Goal: Task Accomplishment & Management: Manage account settings

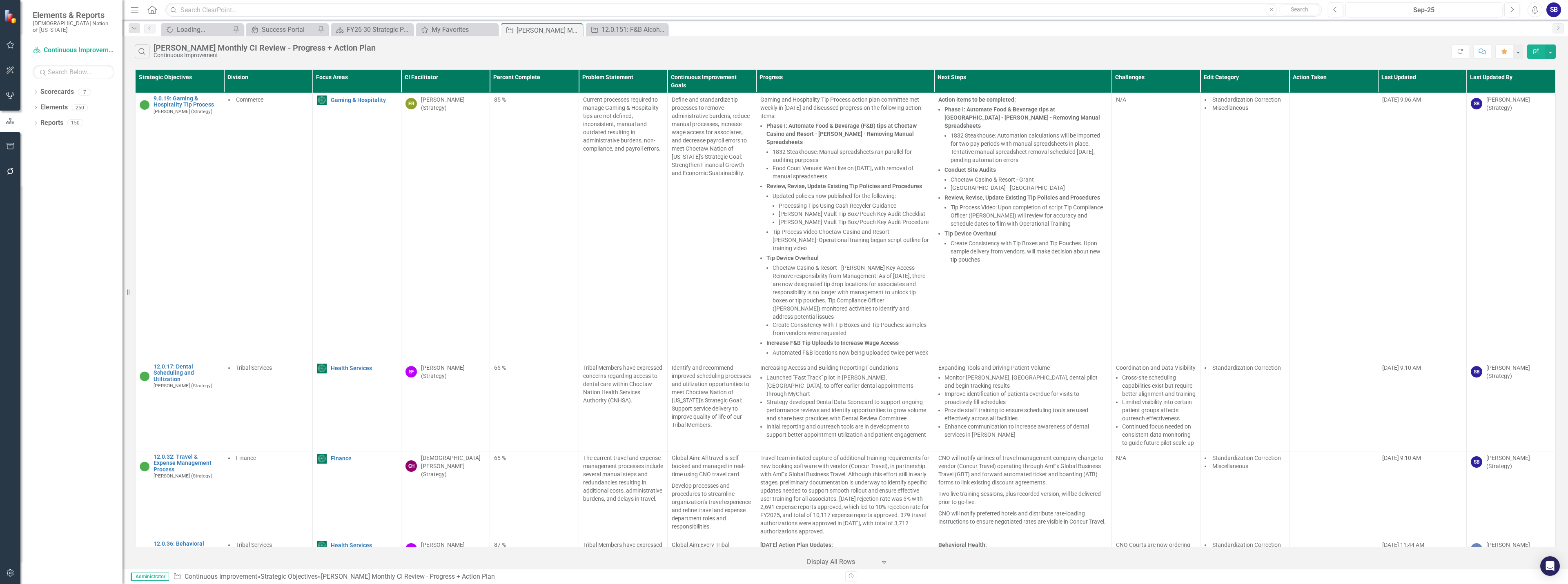
scroll to position [5829, 0]
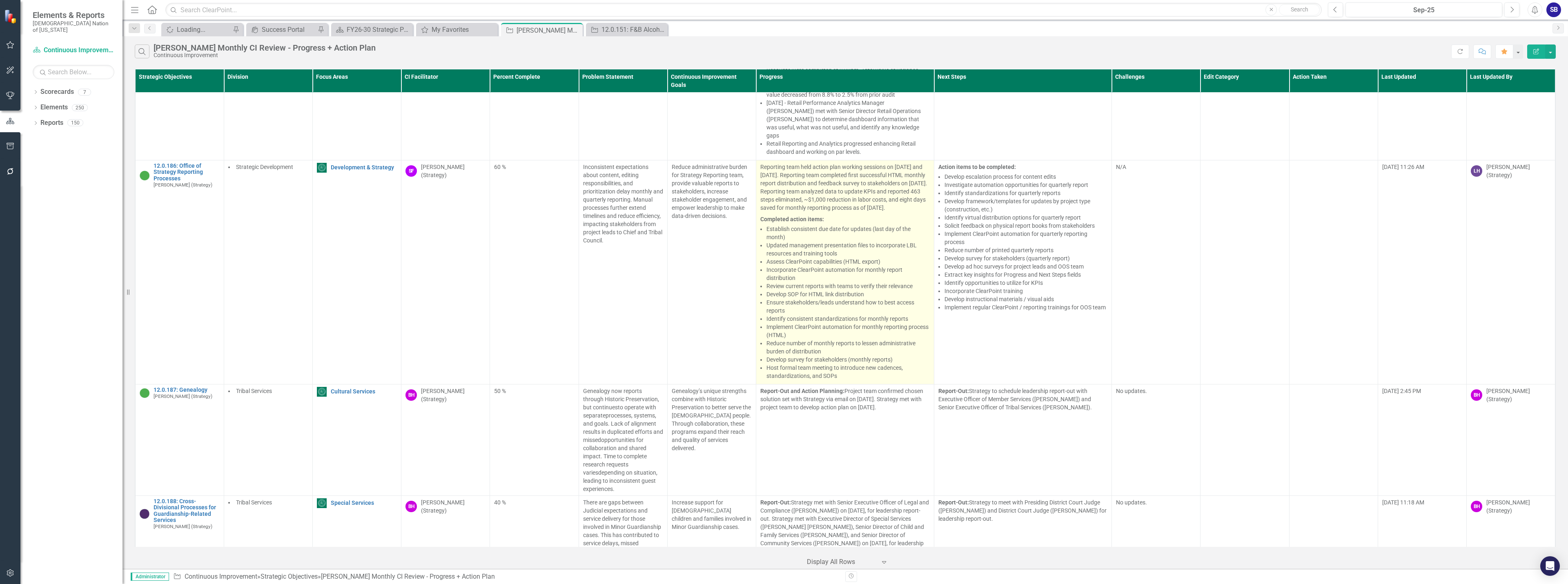
click at [887, 290] on li "Develop SOP for HTML link distribution" at bounding box center [848, 294] width 163 height 8
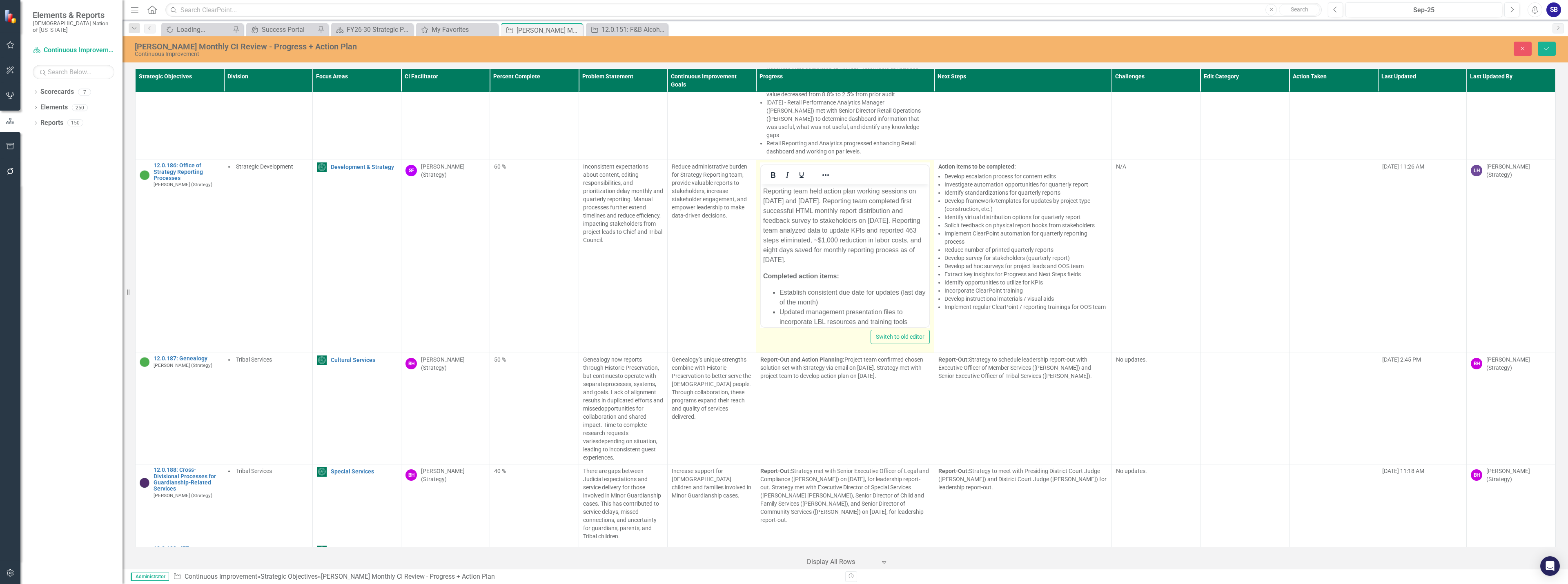
scroll to position [0, 0]
click at [803, 242] on p "Reporting team held action plan working sessions on September 3 and 16, 2025. R…" at bounding box center [845, 226] width 164 height 78
click at [814, 245] on li "Updated management presentation files to incorporate LBL resources and training…" at bounding box center [853, 235] width 147 height 19
click at [843, 255] on li "Updated management presentation files to incorporate strategy consultant (LBL) …" at bounding box center [853, 240] width 147 height 29
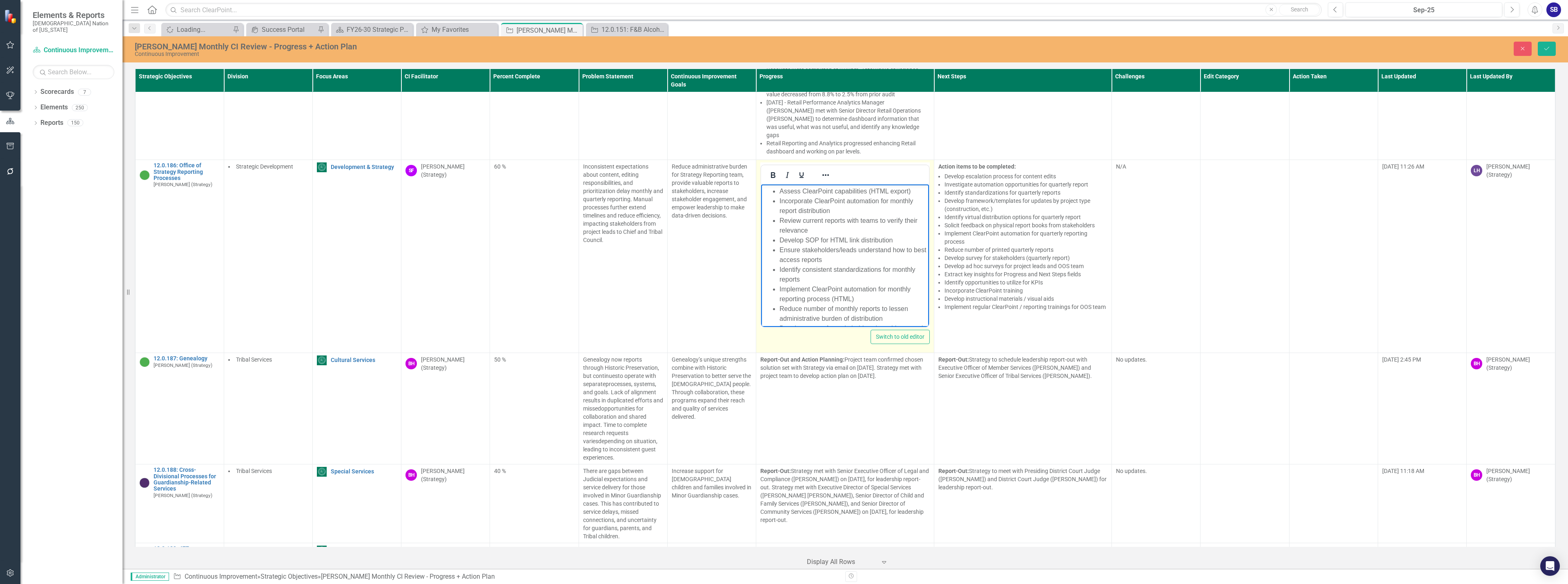
scroll to position [163, 0]
click at [806, 232] on li "Develop SOP for HTML link distribution" at bounding box center [853, 228] width 147 height 10
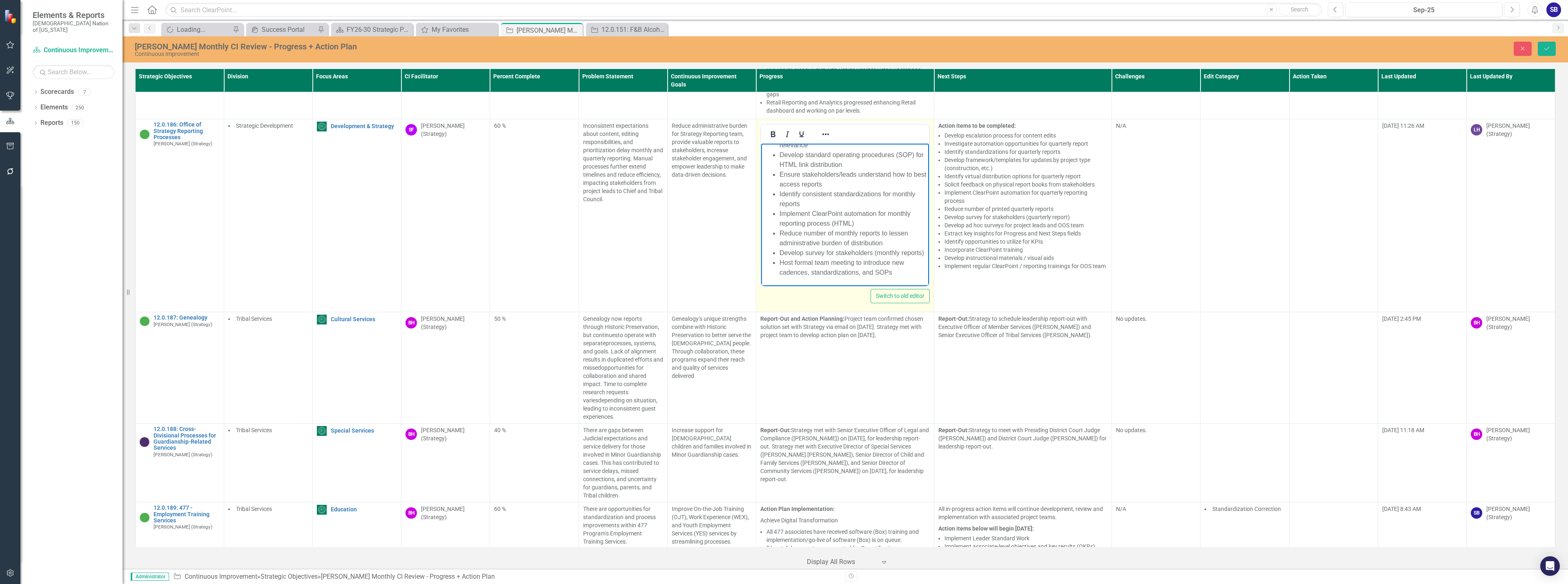
scroll to position [214, 0]
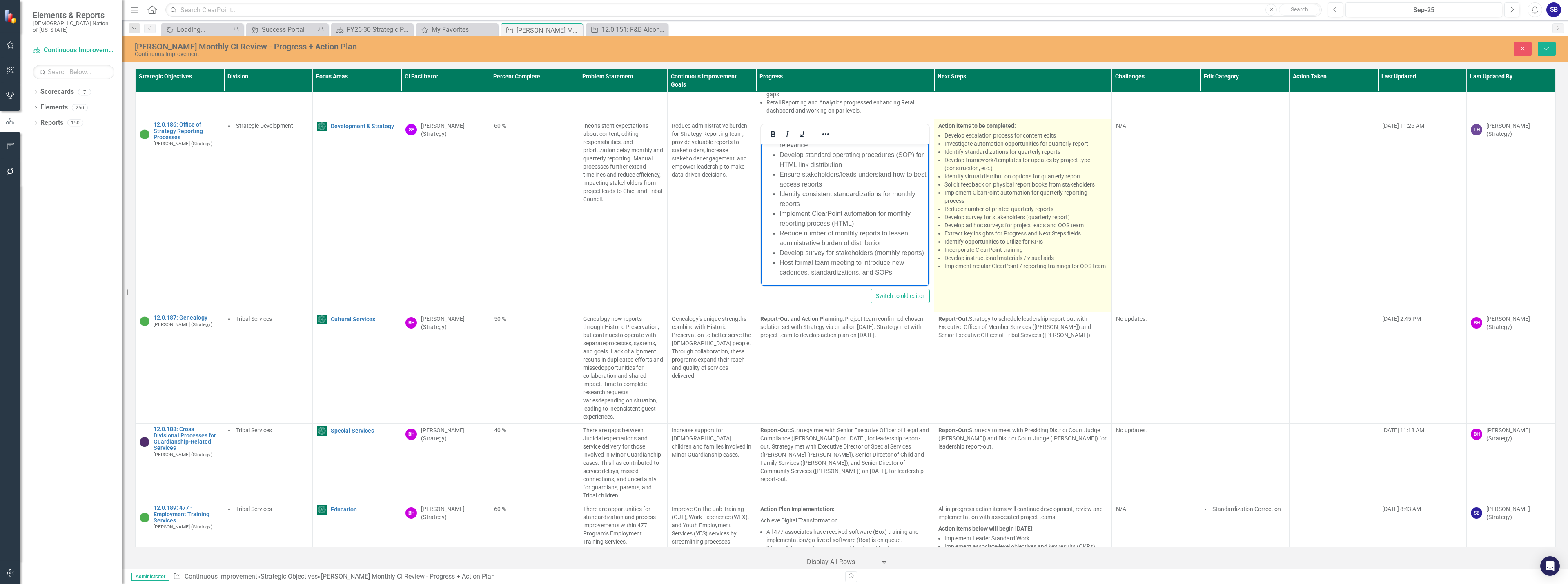
click at [1048, 229] on li "Extract key insights for Progress and Next Steps fields" at bounding box center [1026, 233] width 163 height 8
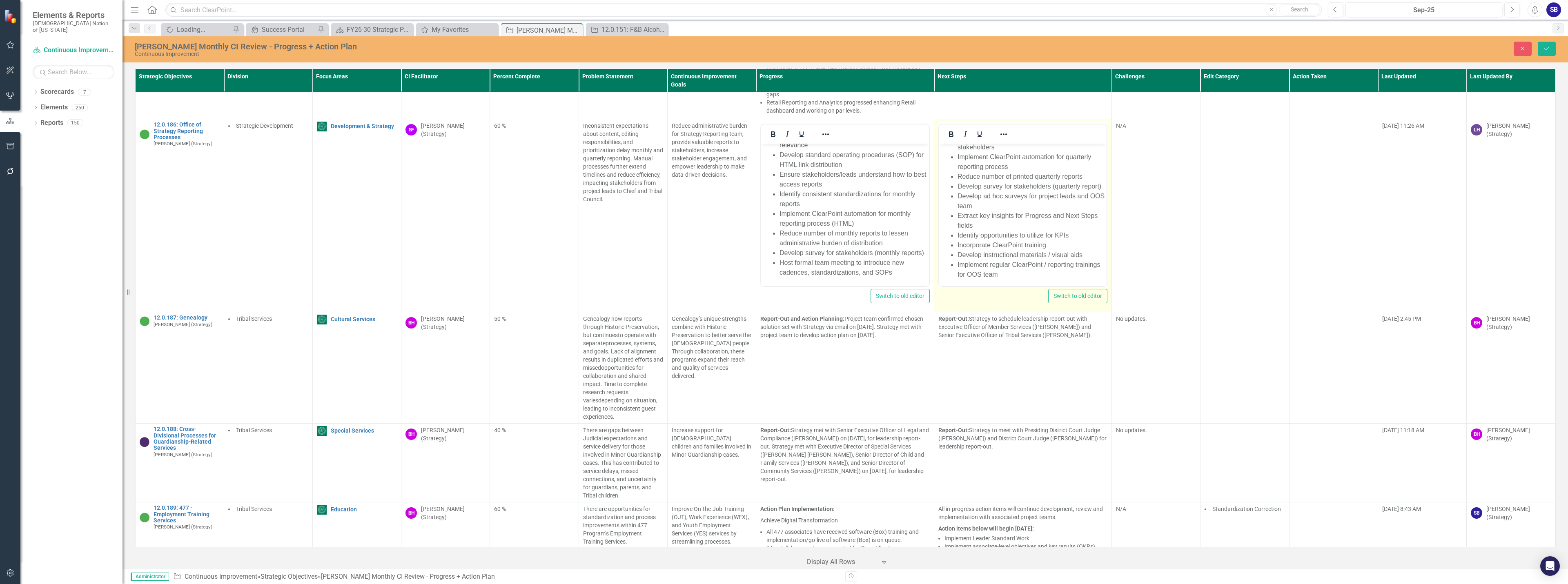
scroll to position [120, 0]
click at [1090, 197] on li "Develop ad hoc surveys for project leads and OOS team" at bounding box center [1031, 199] width 147 height 19
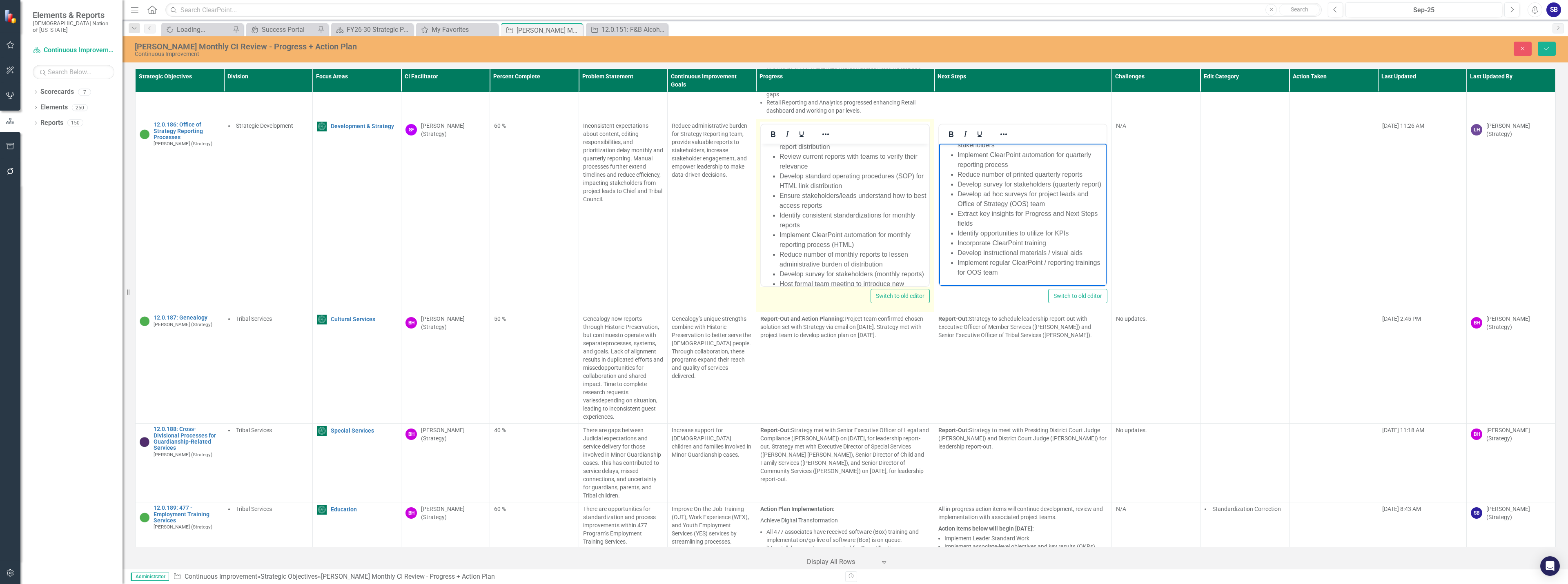
scroll to position [214, 0]
click at [1068, 233] on li "Identify opportunities to utilize for KPIs" at bounding box center [1031, 234] width 147 height 10
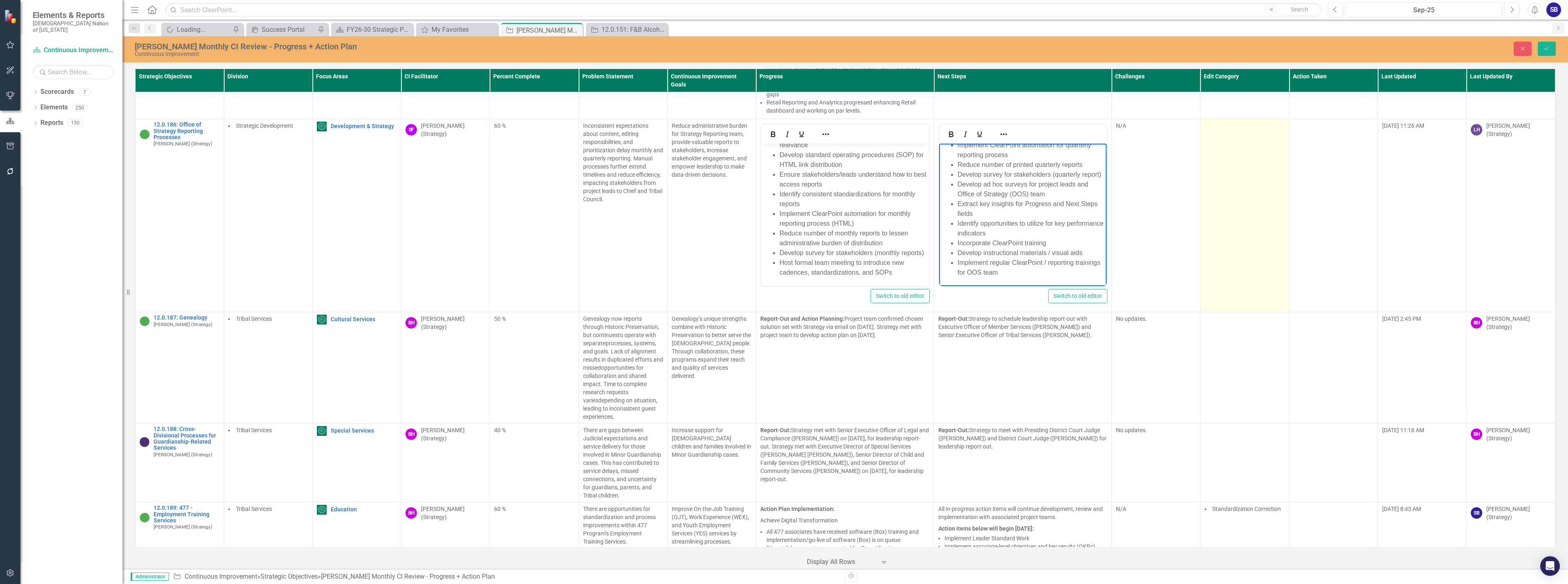
click at [1225, 174] on td at bounding box center [1245, 215] width 89 height 193
click at [1223, 174] on td at bounding box center [1245, 215] width 89 height 193
click at [1236, 123] on div at bounding box center [1239, 129] width 63 height 11
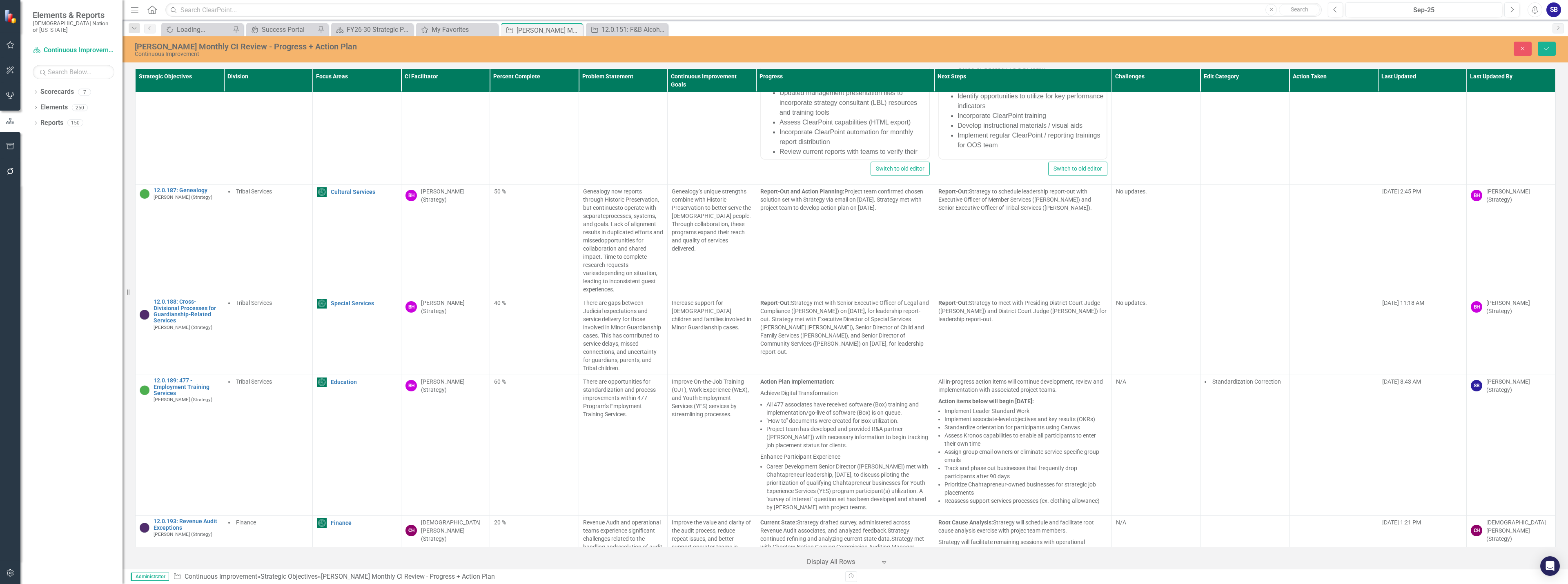
scroll to position [6003, 0]
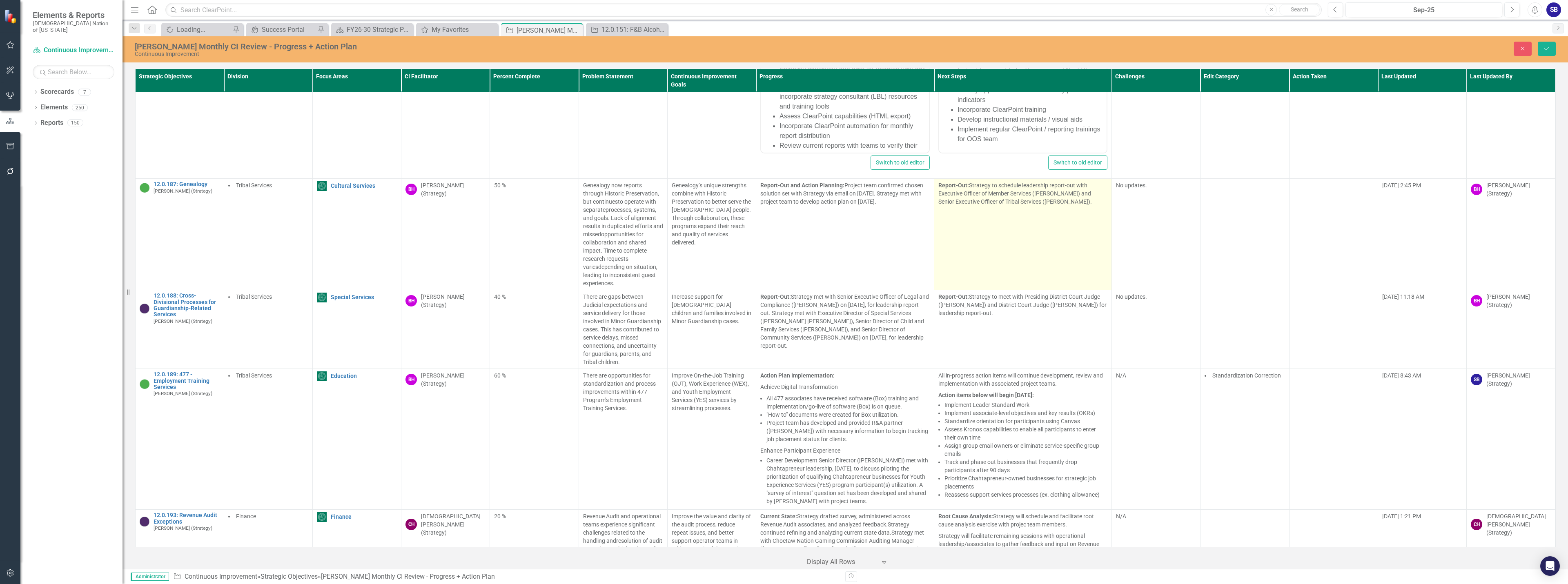
click at [1013, 226] on td "Report-Out: Strategy to schedule leadership report-out with Executive Officer o…" at bounding box center [1023, 234] width 178 height 111
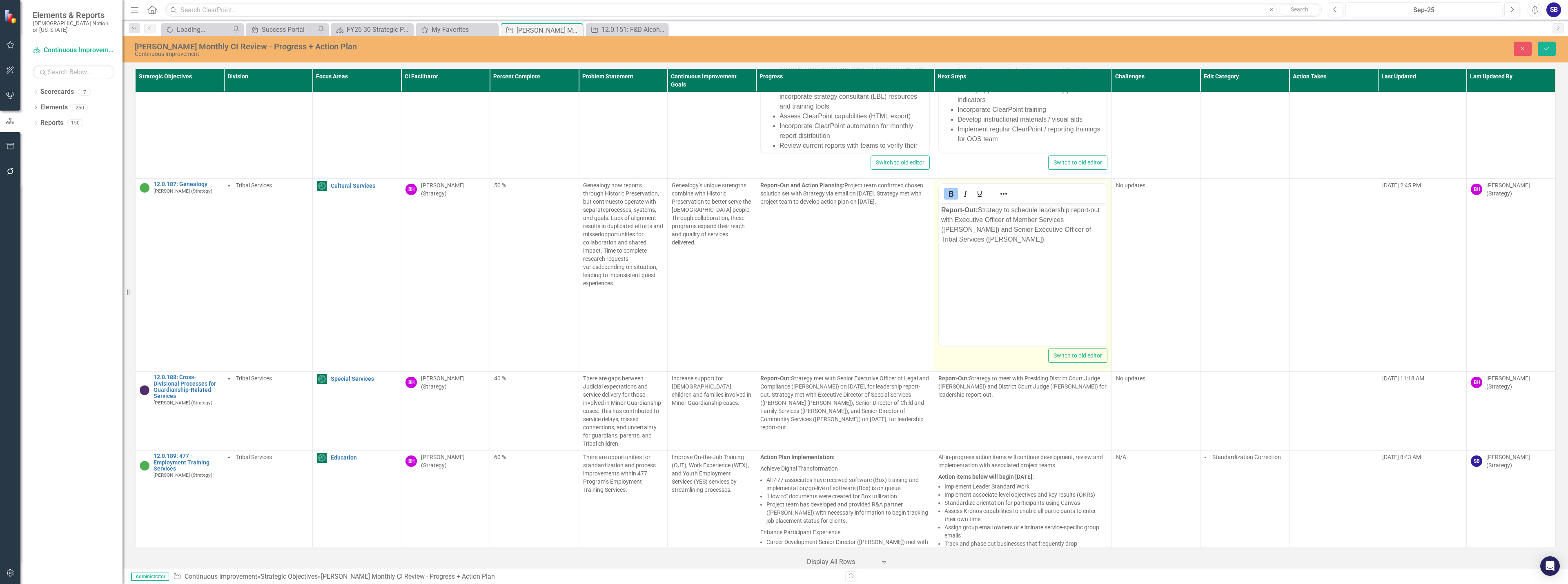
scroll to position [0, 0]
click at [1007, 210] on p "Report-Out: Strategy to schedule leadership report-out with Executive Officer o…" at bounding box center [1023, 224] width 164 height 39
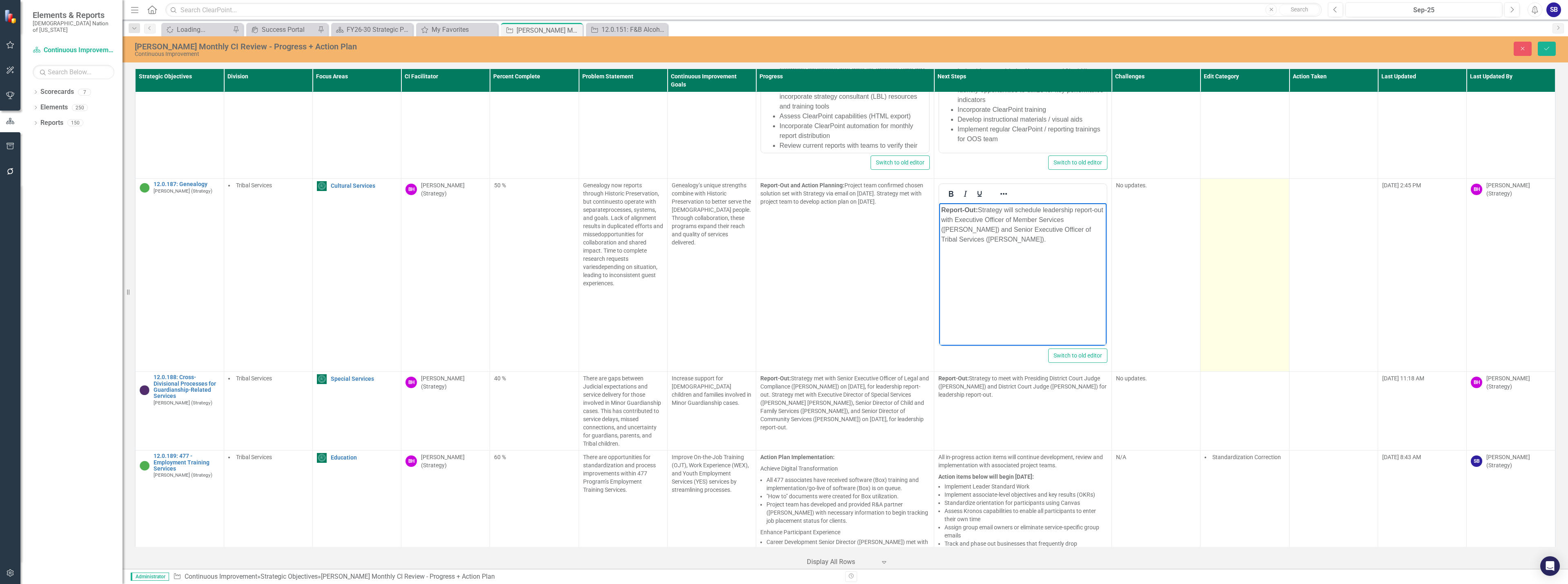
click at [1252, 215] on td at bounding box center [1245, 275] width 89 height 193
click at [1247, 183] on div at bounding box center [1239, 189] width 63 height 11
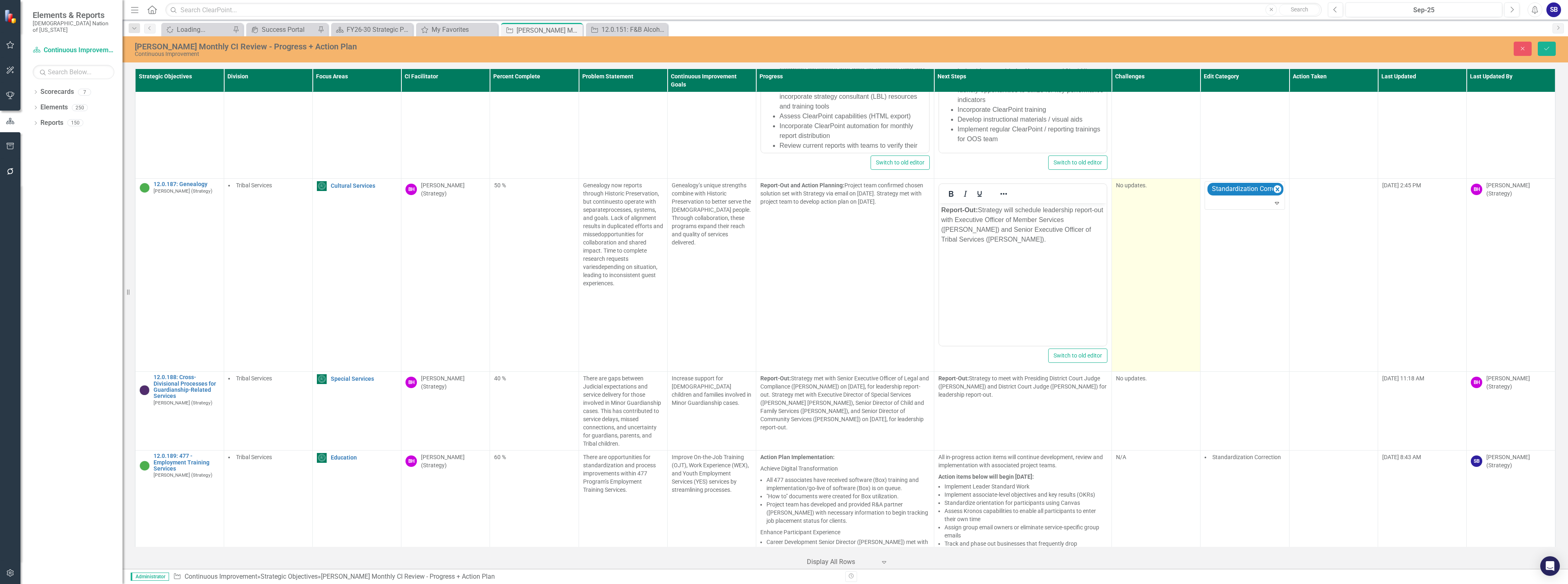
click at [1132, 207] on td "No updates." at bounding box center [1157, 275] width 89 height 193
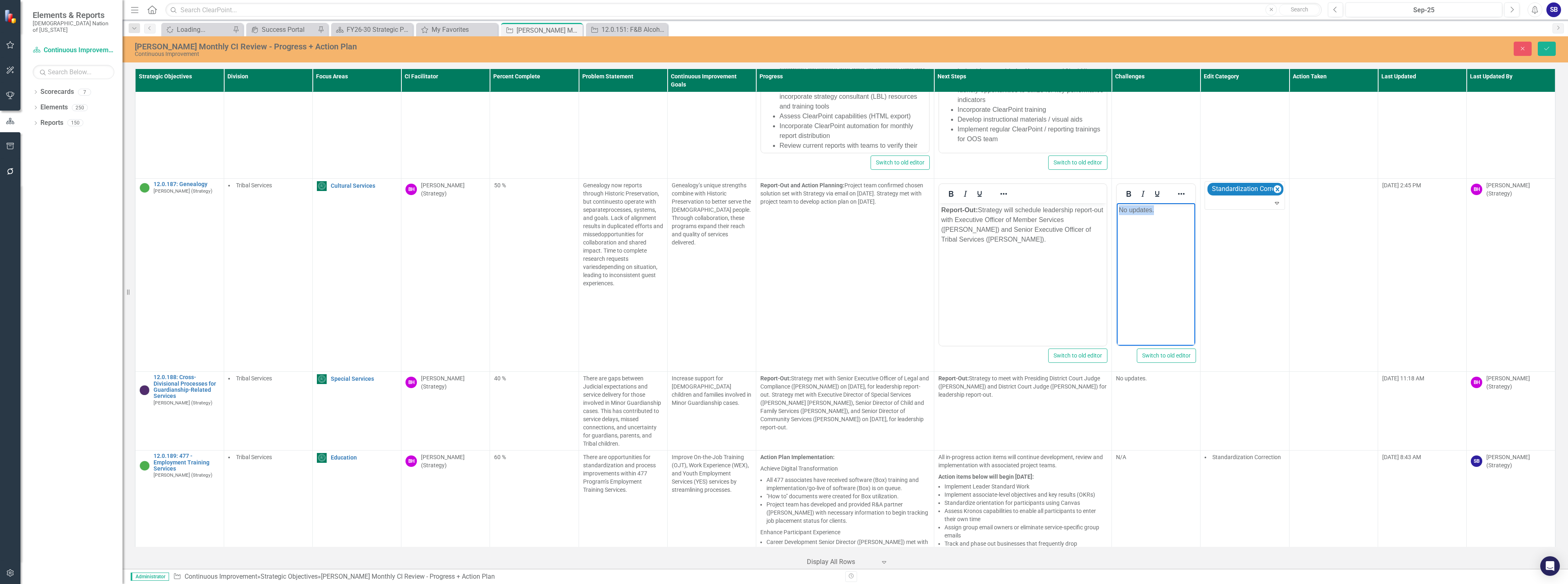
drag, startPoint x: 1162, startPoint y: 209, endPoint x: 1262, endPoint y: 215, distance: 100.2
click at [1117, 215] on html "No updates." at bounding box center [1156, 264] width 79 height 122
drag, startPoint x: 1138, startPoint y: 210, endPoint x: 1113, endPoint y: 210, distance: 25.0
click at [1117, 210] on html "N/A" at bounding box center [1156, 264] width 79 height 122
copy p "N/A"
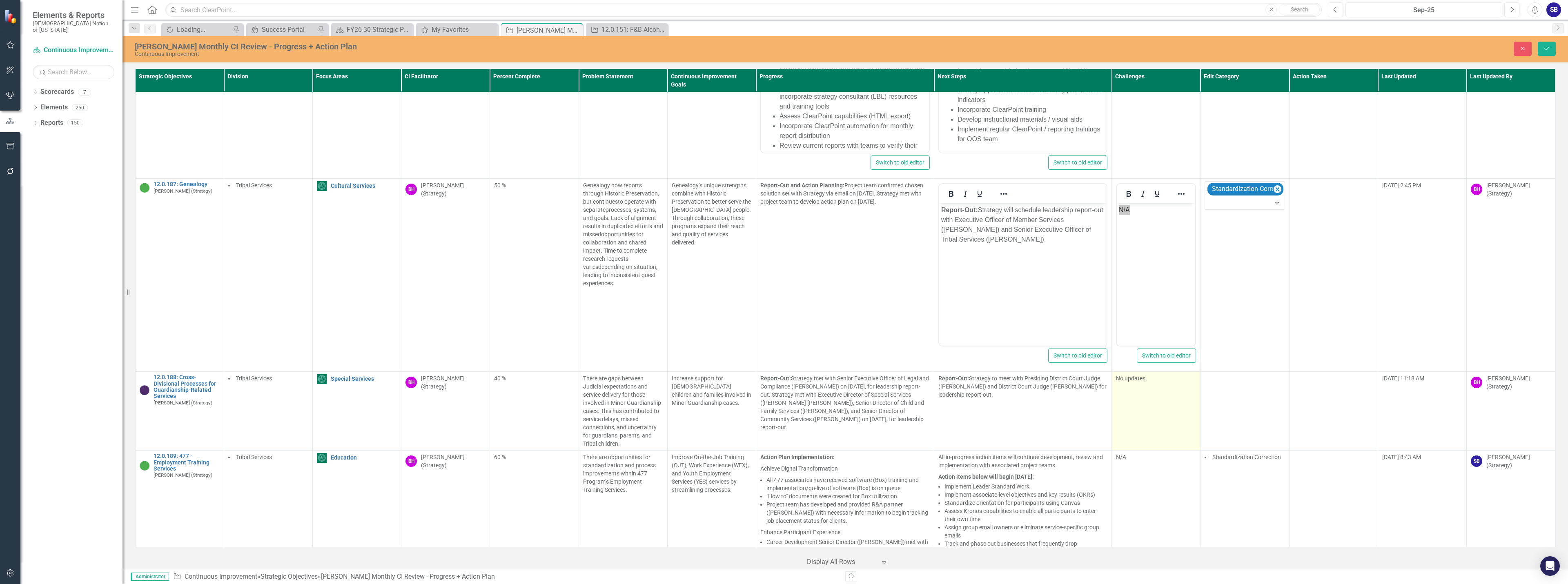
click at [1168, 408] on td "No updates." at bounding box center [1157, 411] width 89 height 78
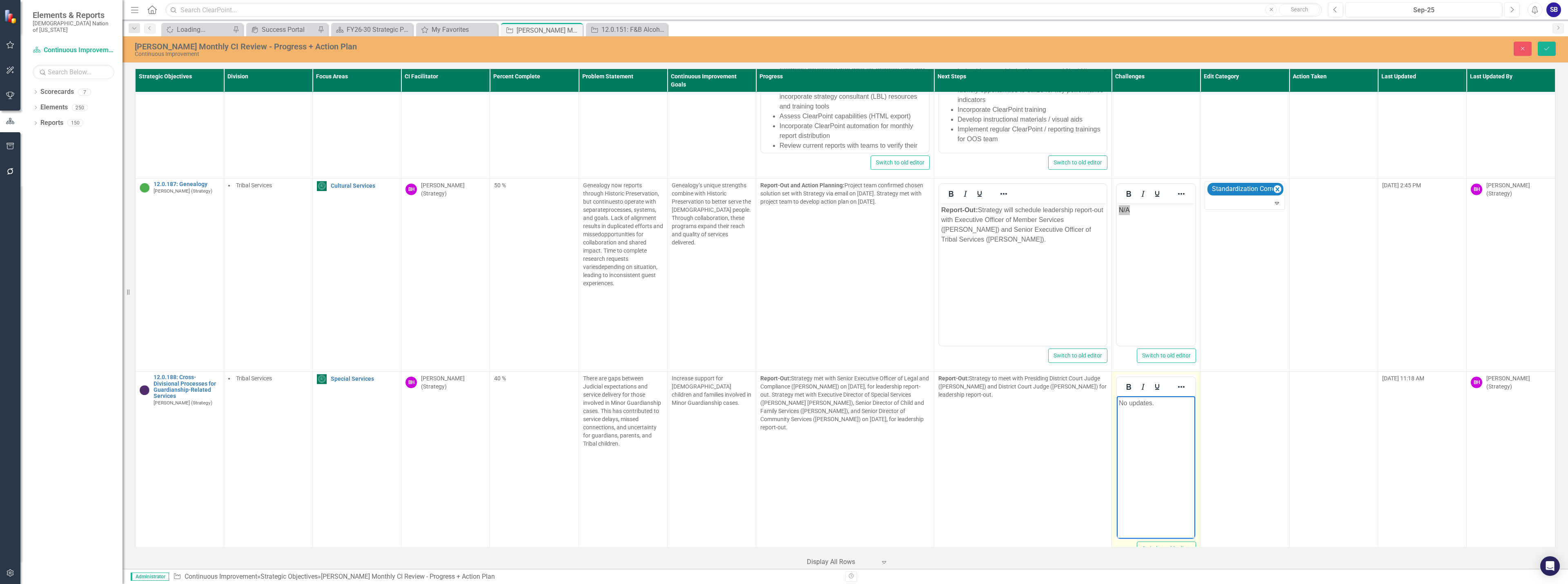
drag, startPoint x: 1157, startPoint y: 403, endPoint x: 1108, endPoint y: 411, distance: 49.6
click at [1117, 411] on html "No updates." at bounding box center [1156, 457] width 79 height 122
paste body "Rich Text Area. Press ALT-0 for help."
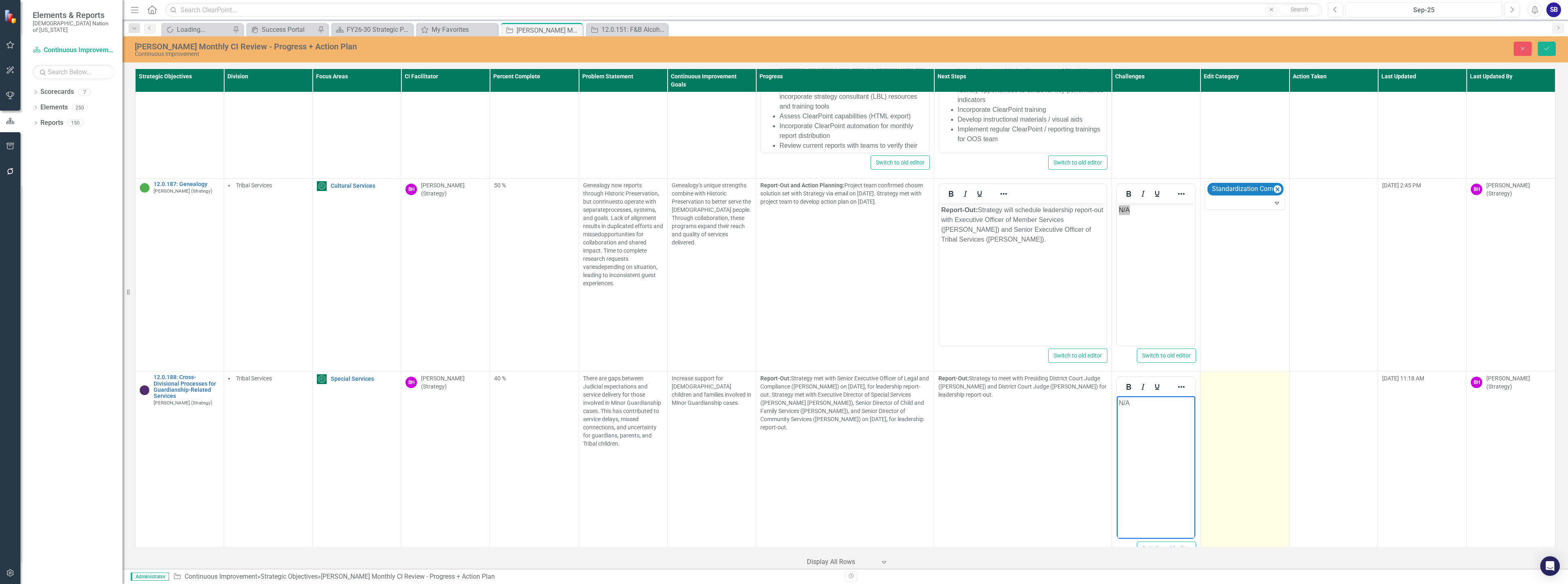
click at [1234, 397] on td at bounding box center [1245, 468] width 89 height 193
click at [1237, 376] on div at bounding box center [1239, 381] width 63 height 11
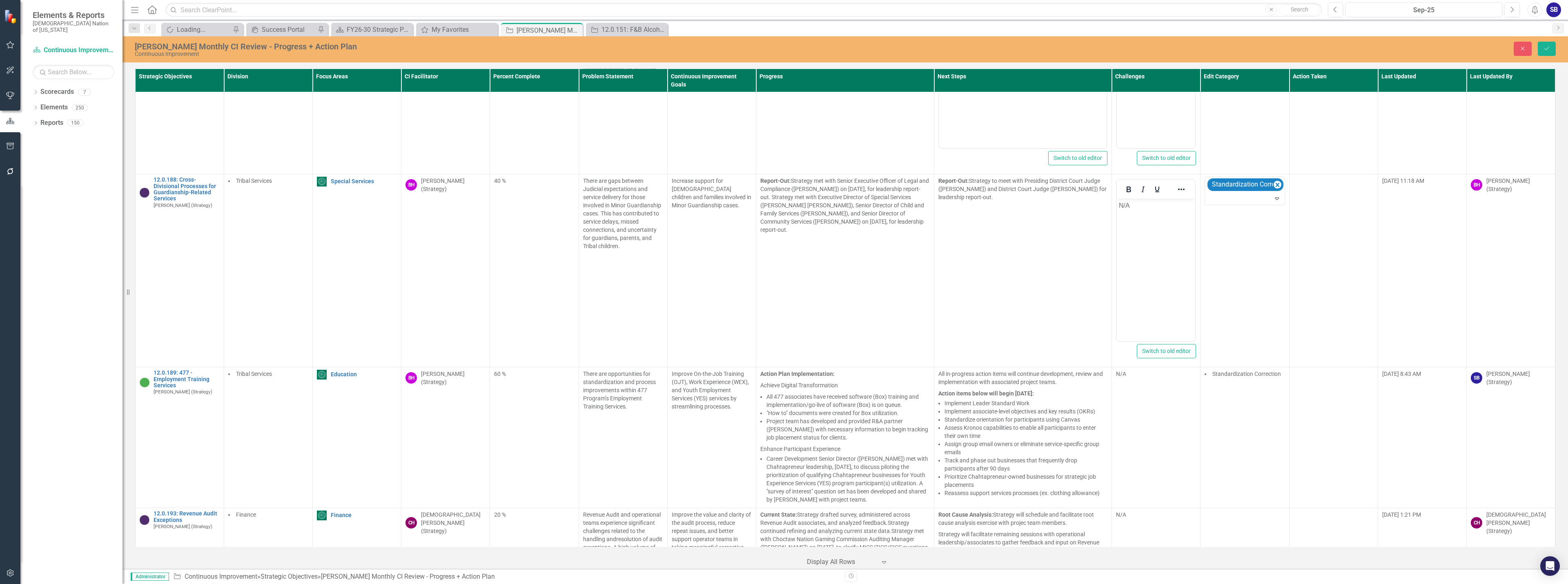
scroll to position [6221, 0]
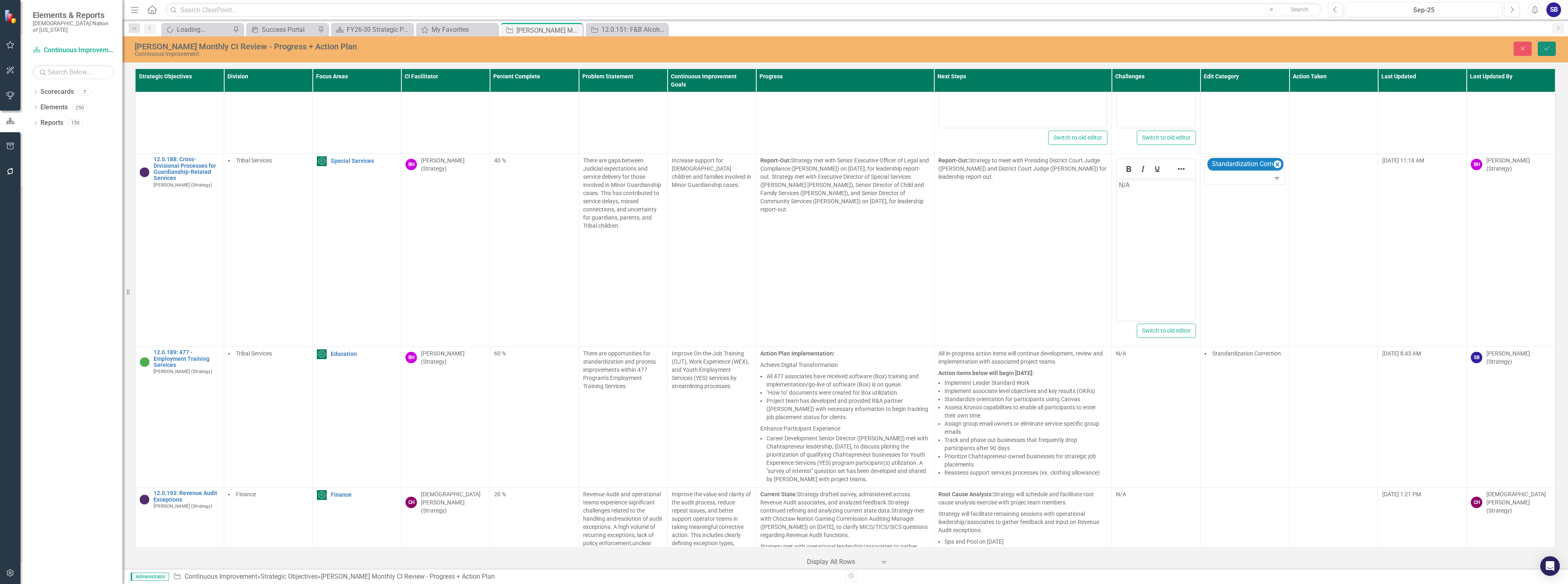
click at [1549, 52] on button "Save" at bounding box center [1547, 48] width 18 height 14
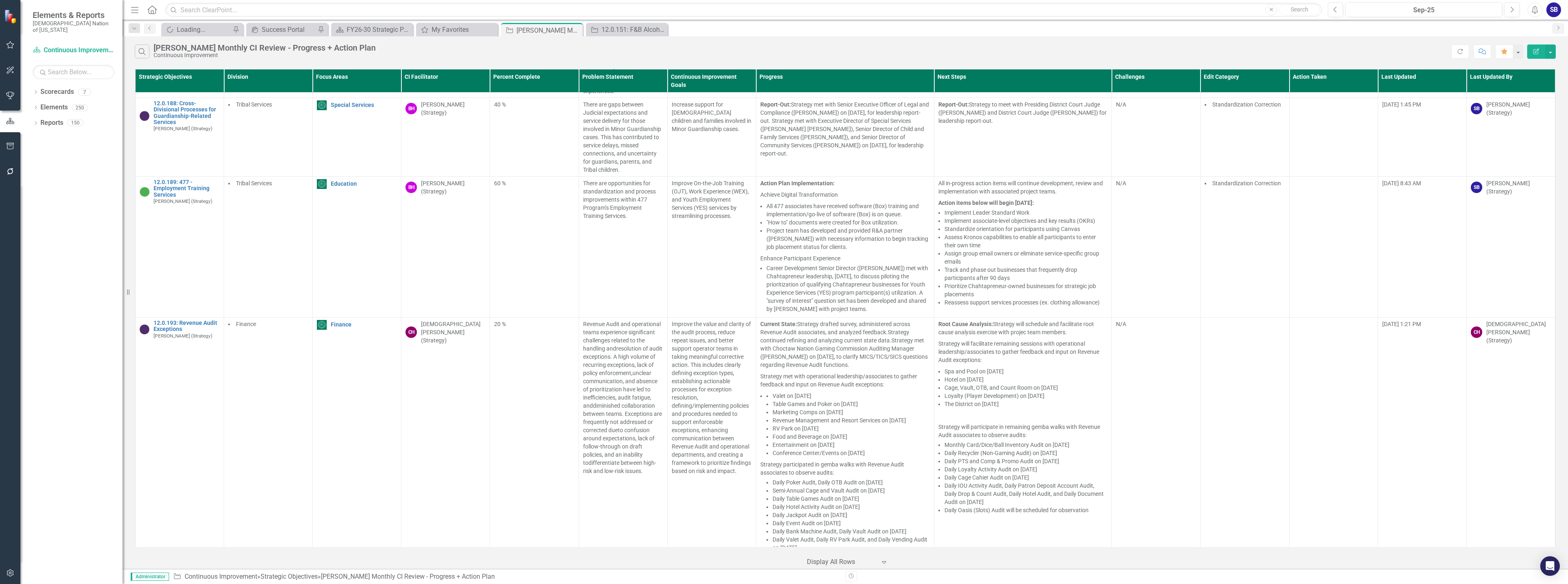
scroll to position [6276, 0]
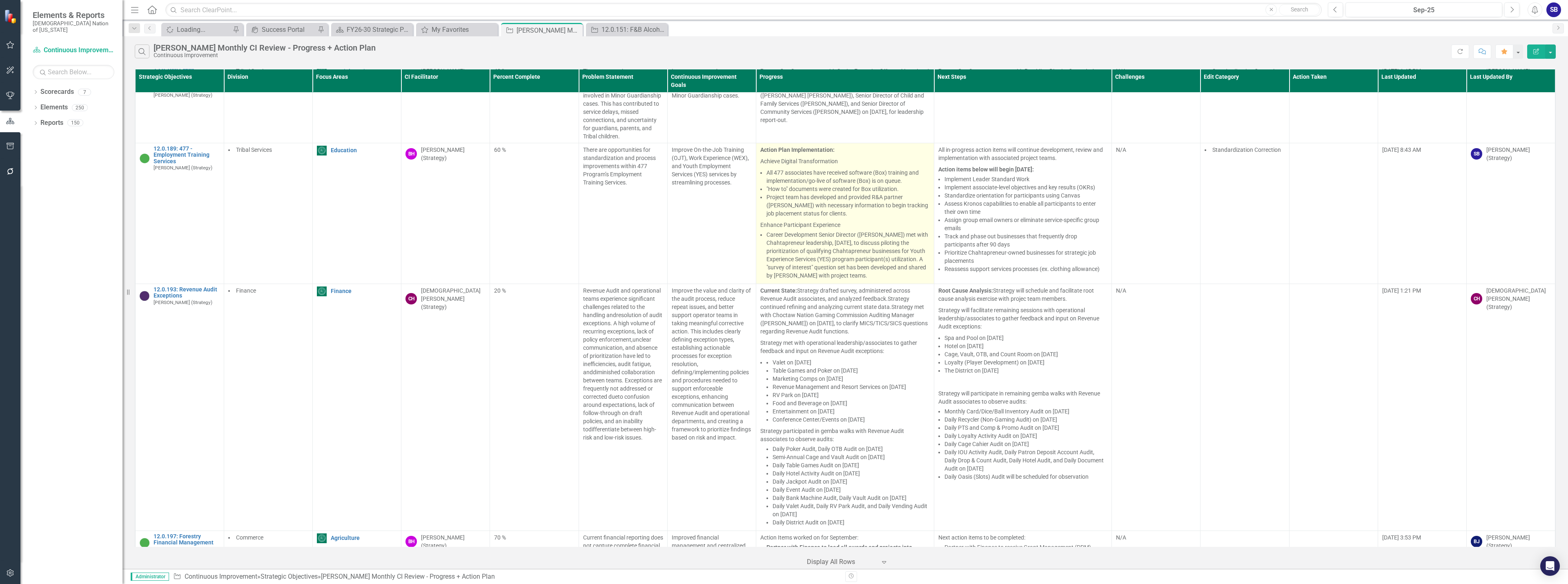
click at [863, 219] on p "Enhance Participant Experience" at bounding box center [845, 224] width 169 height 10
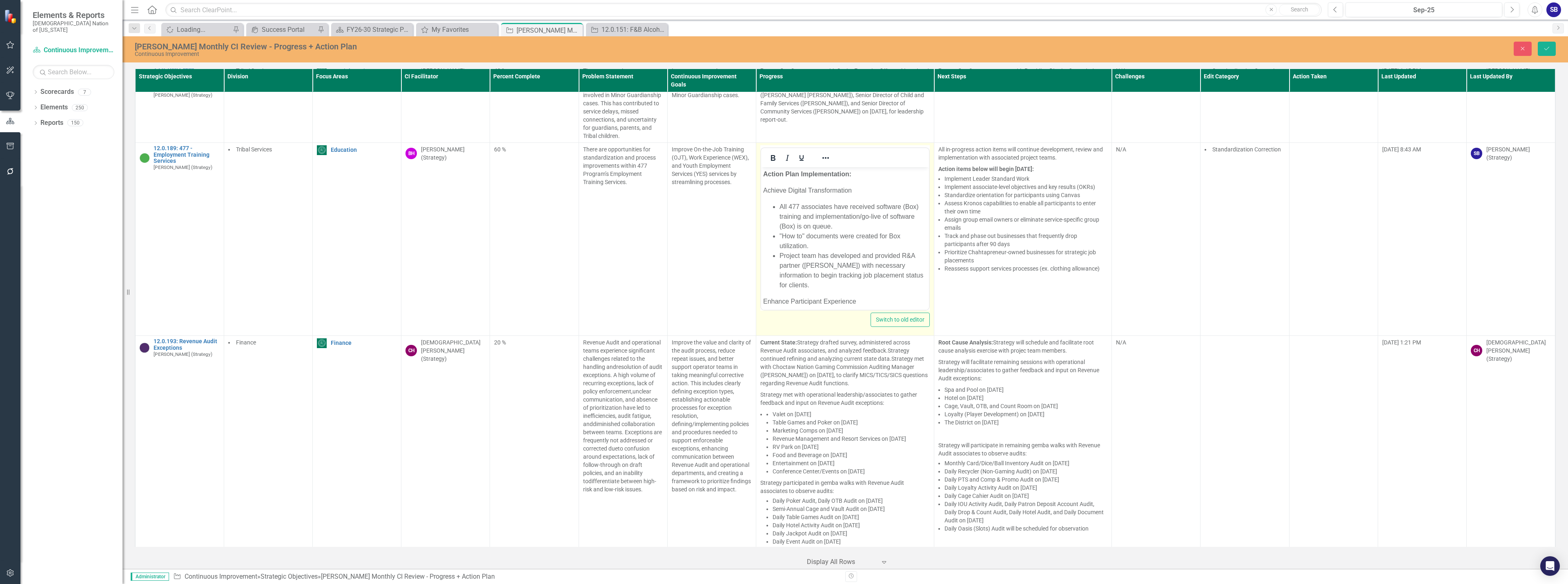
scroll to position [0, 0]
click at [882, 173] on p "Action Plan Implementation:" at bounding box center [845, 174] width 164 height 10
drag, startPoint x: 890, startPoint y: 211, endPoint x: 782, endPoint y: 221, distance: 108.5
click at [782, 221] on li "All 477 associates have received software (Box) training and implementation/go-…" at bounding box center [853, 210] width 147 height 29
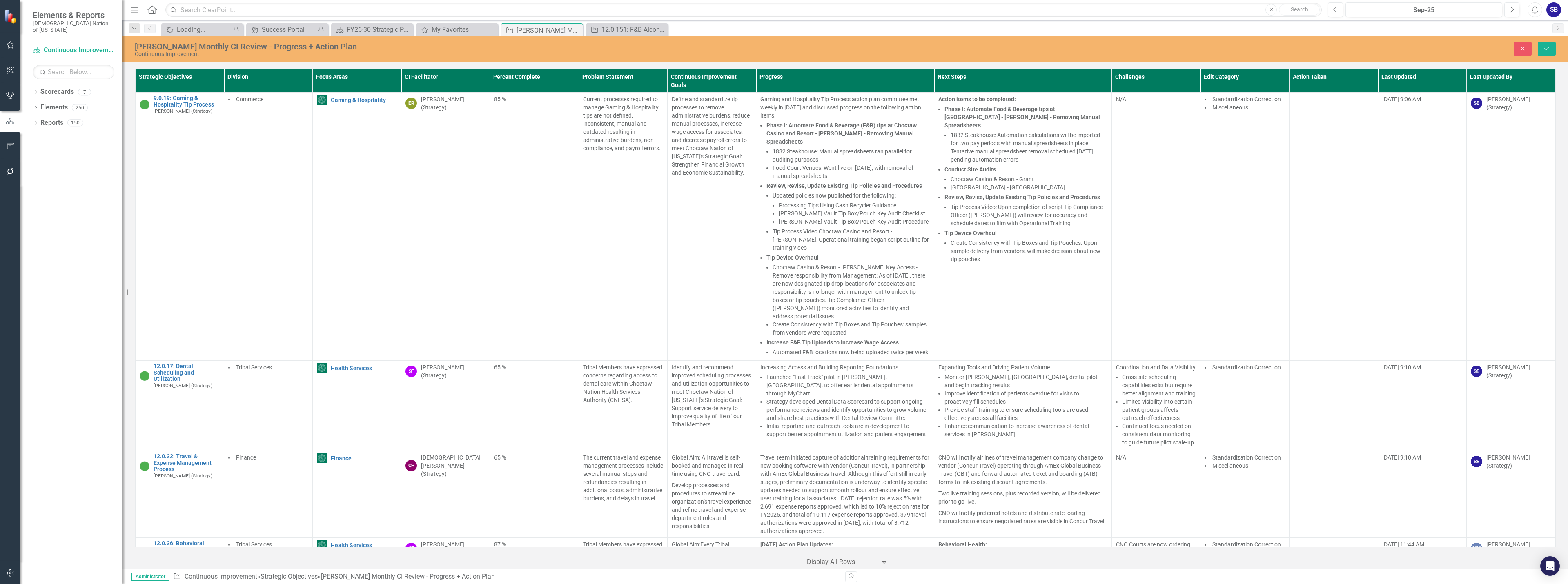
scroll to position [6276, 0]
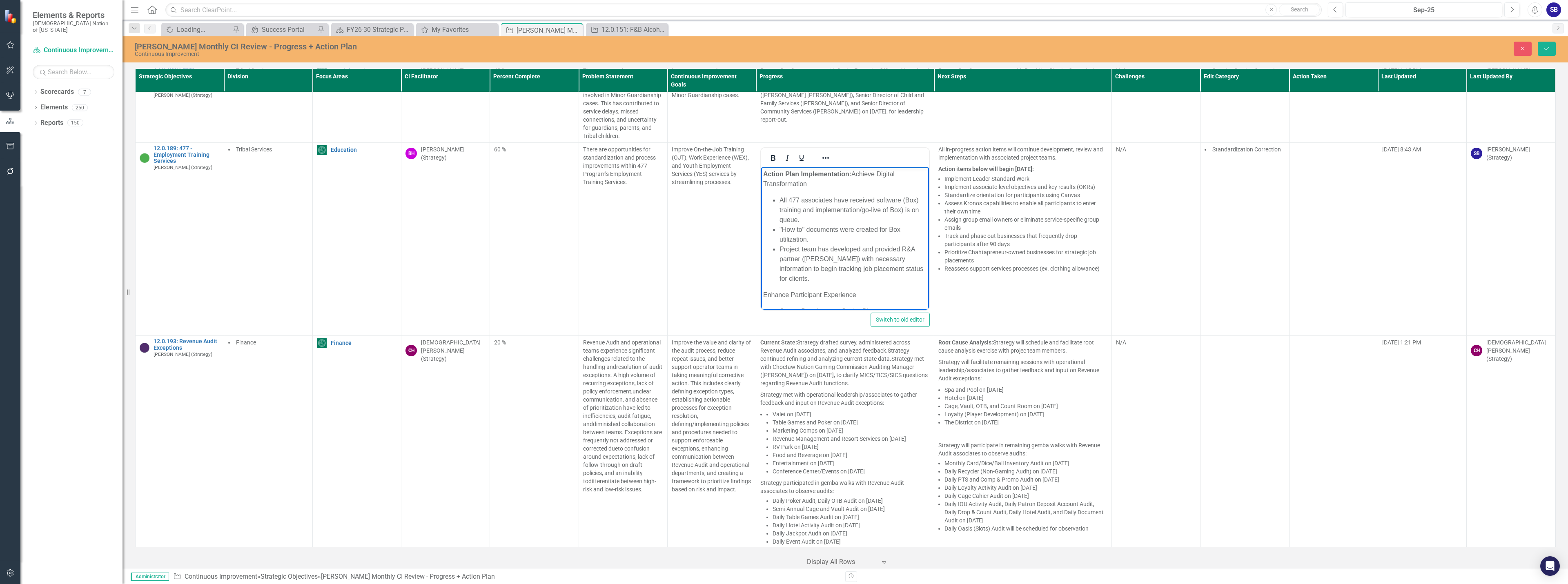
click at [904, 213] on li "All 477 associates have received software (Box) training and implementation/go-…" at bounding box center [853, 210] width 147 height 29
click at [892, 219] on li "All 477 associates have received software (Box) training and implementation/go-…" at bounding box center [853, 210] width 147 height 29
click at [849, 236] on li ""How to" documents were created for Box utilization." at bounding box center [853, 235] width 147 height 19
click at [905, 240] on li "Project team has developed and provided R&A partner (Angela Cardoza) with neces…" at bounding box center [853, 252] width 147 height 39
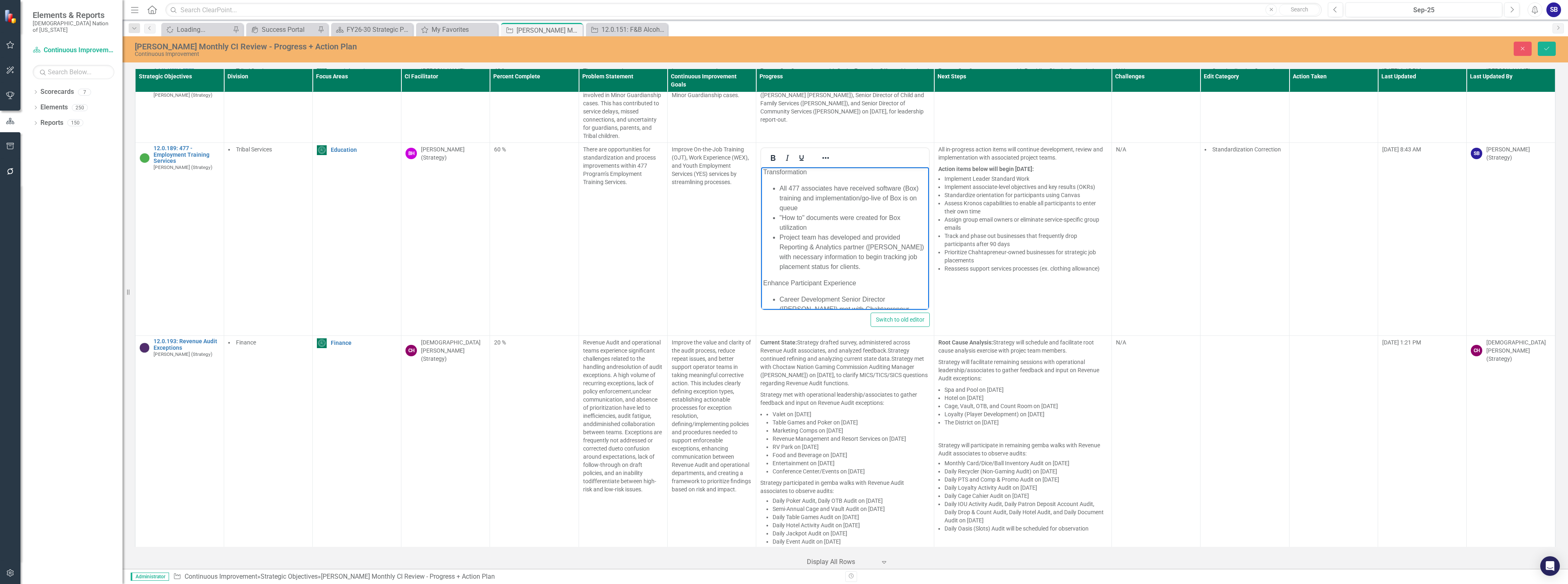
click at [873, 268] on li "Project team has developed and provided Reporting & Analytics partner (Angela C…" at bounding box center [853, 252] width 147 height 39
click at [1549, 46] on icon "Save" at bounding box center [1547, 48] width 7 height 5
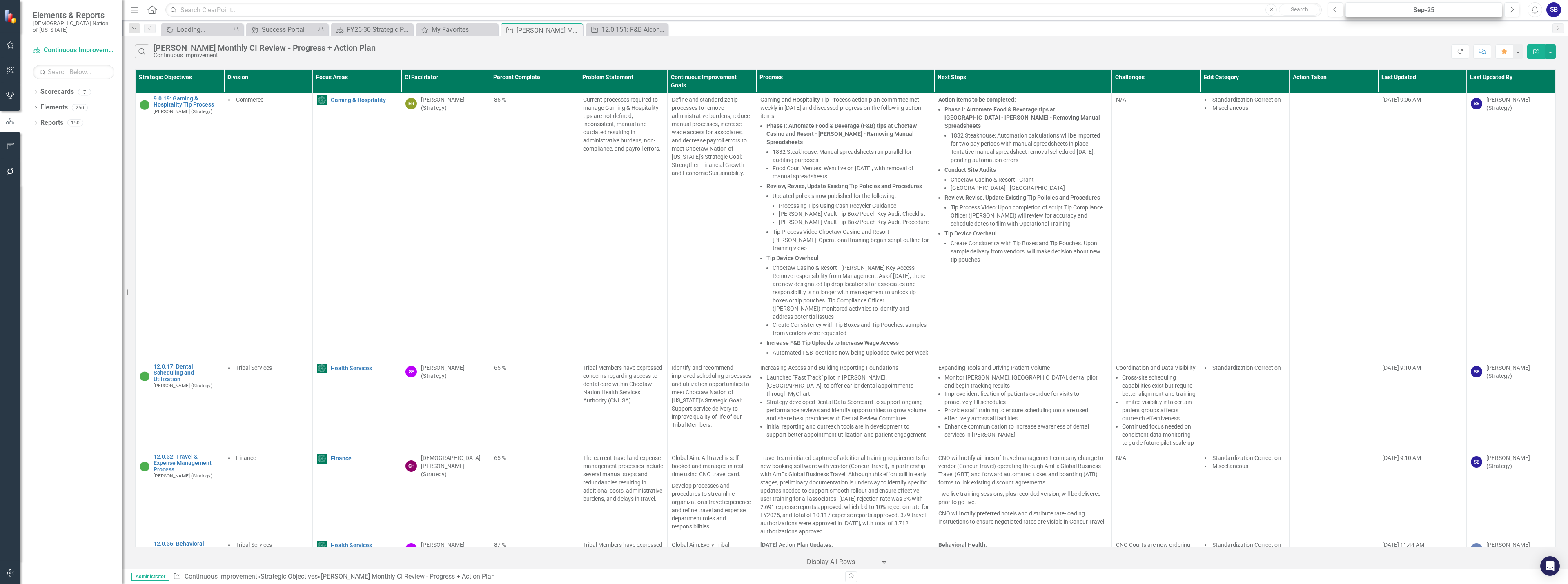
scroll to position [6102, 0]
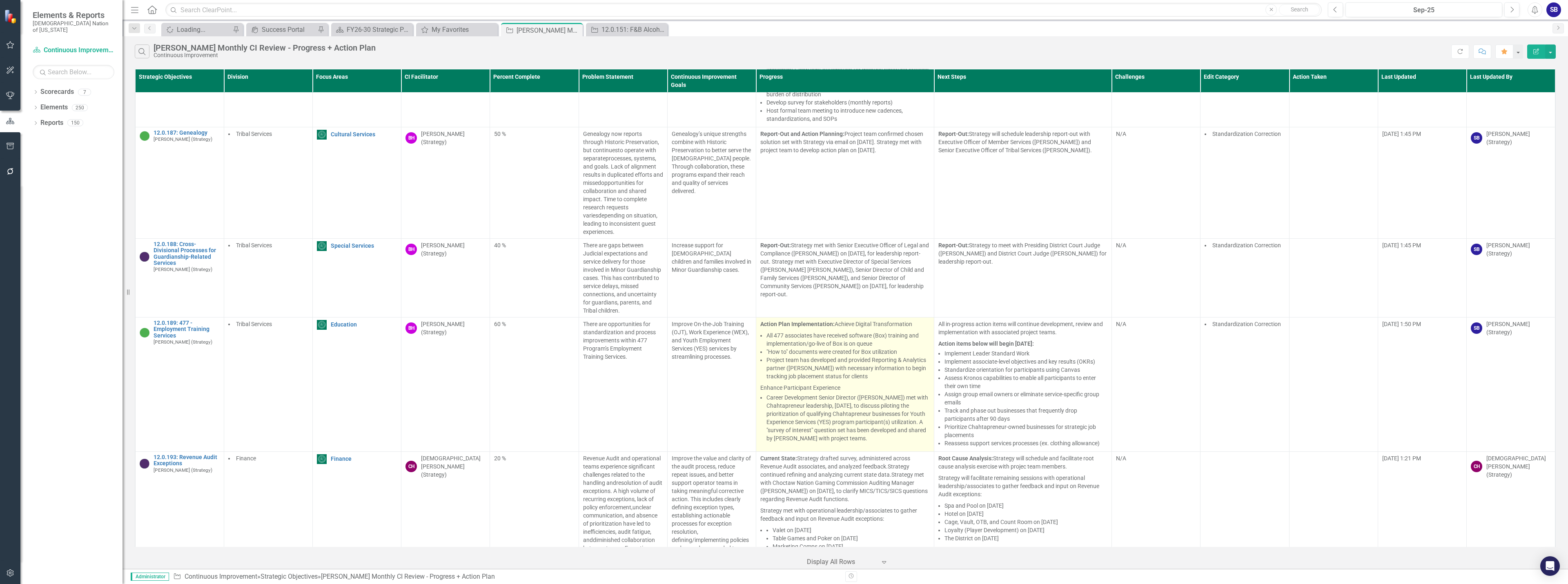
click at [856, 360] on li "Project team has developed and provided Reporting & Analytics partner (Angela C…" at bounding box center [848, 368] width 163 height 24
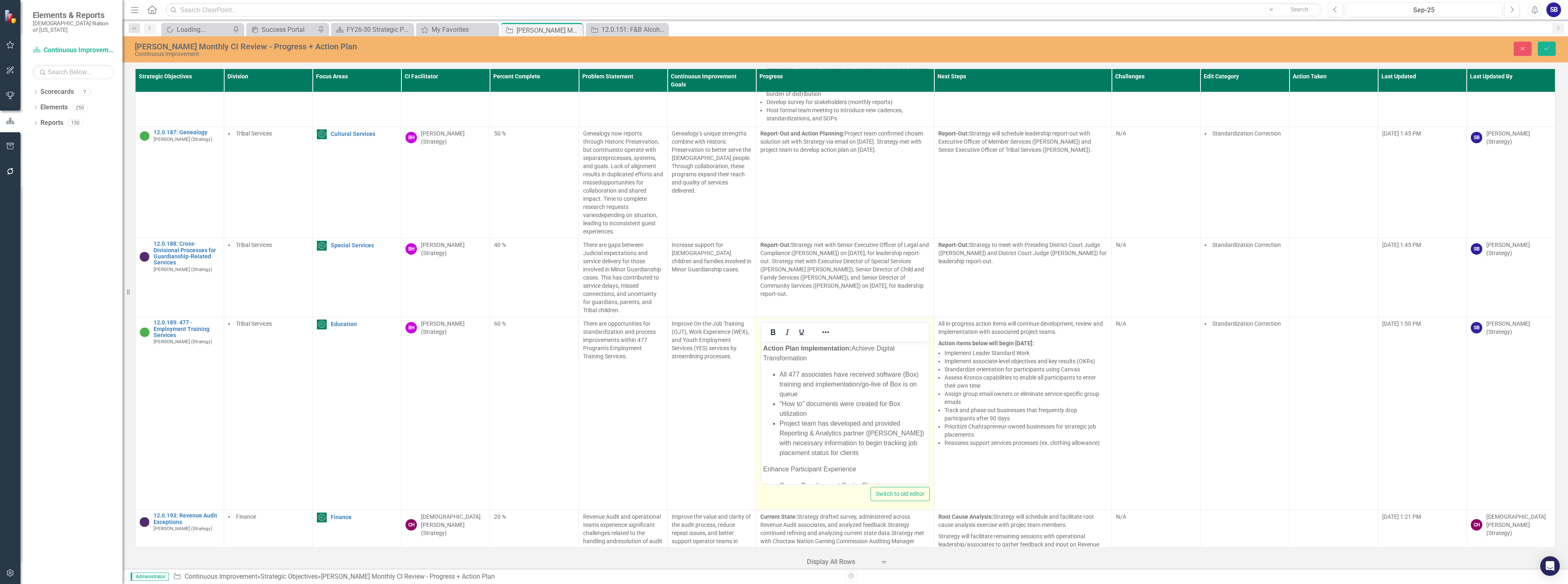
scroll to position [0, 0]
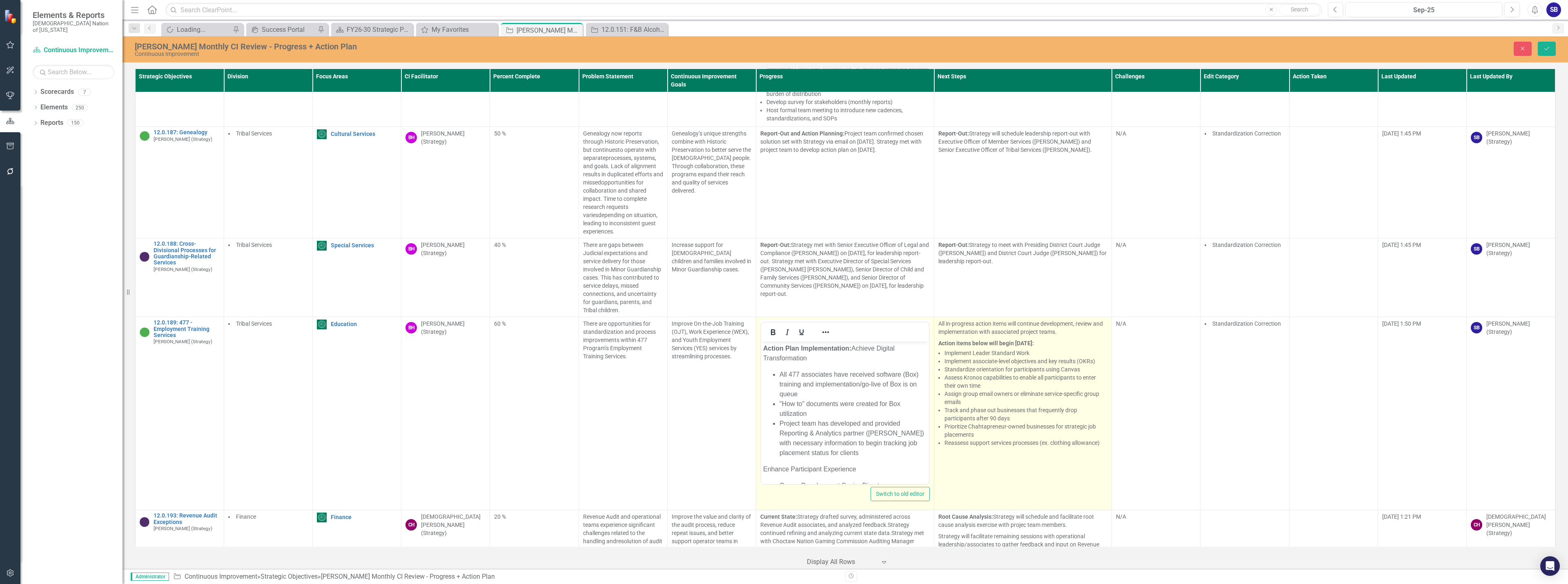
click at [999, 374] on li "Assess Kronos capabilities to enable all participants to enter their own time" at bounding box center [1026, 381] width 163 height 16
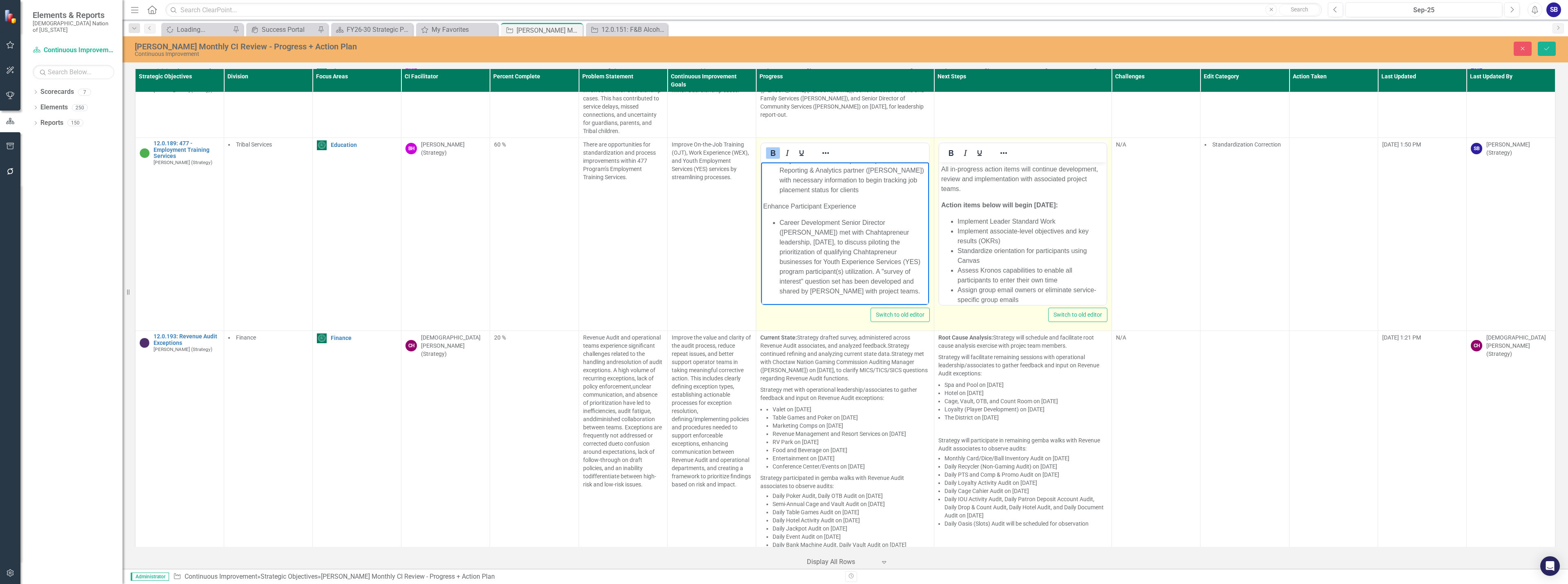
scroll to position [94, 0]
click at [901, 235] on li "Career Development Senior Director (Robin Counce) met with Chahtapreneur leader…" at bounding box center [853, 257] width 147 height 78
click at [886, 279] on li "Career Development Senior Director (Robin Counce) met with Chahtapreneur leader…" at bounding box center [853, 257] width 147 height 78
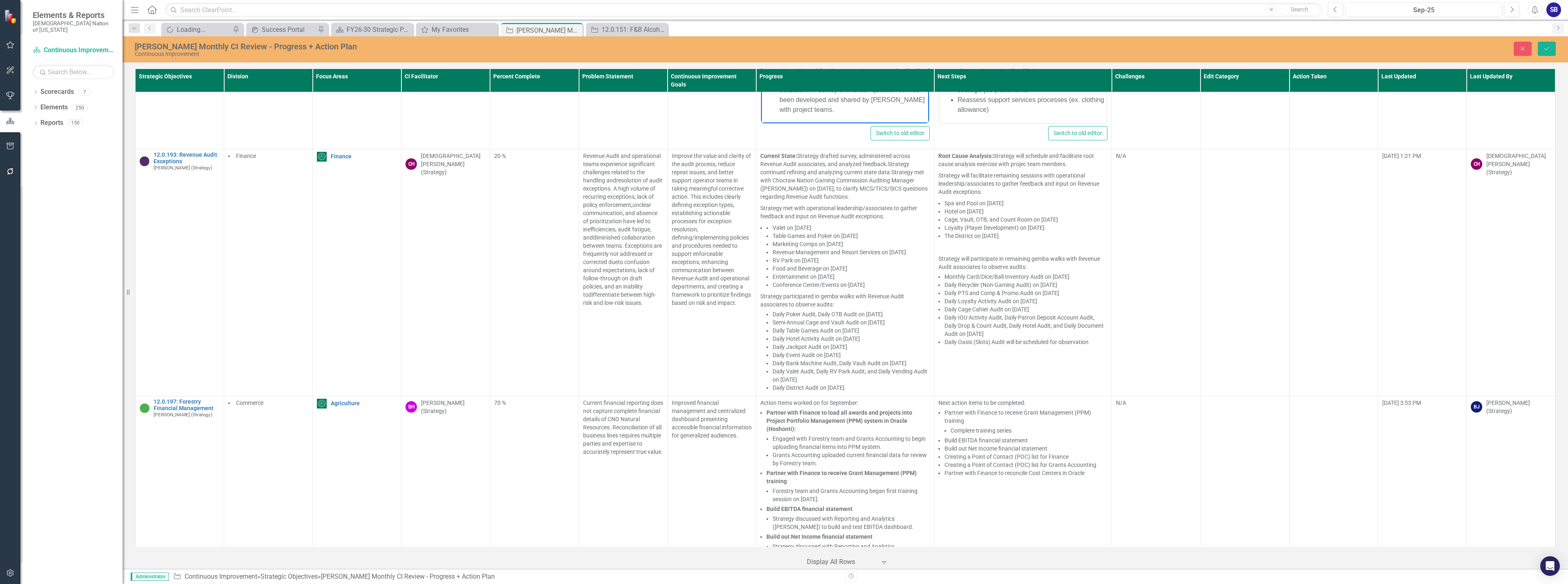
scroll to position [6483, 0]
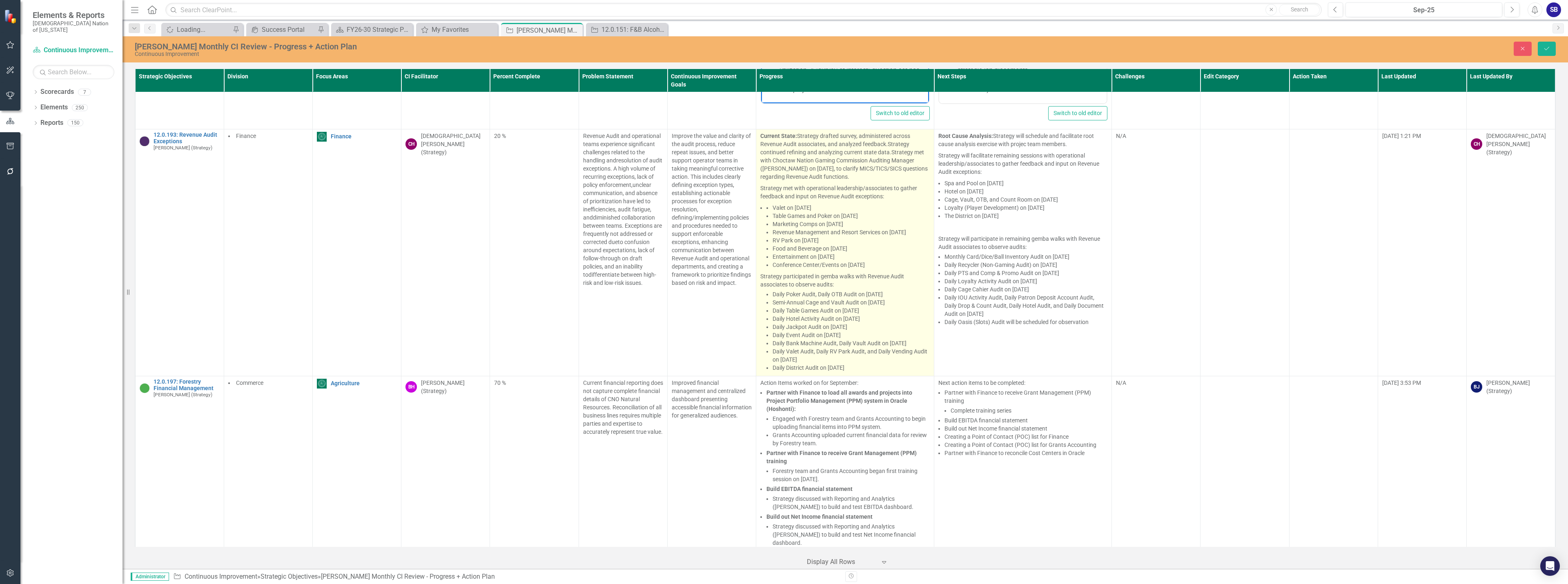
click at [881, 276] on p "Strategy participated in gemba walks with Revenue Audit associates to observe a…" at bounding box center [845, 280] width 169 height 18
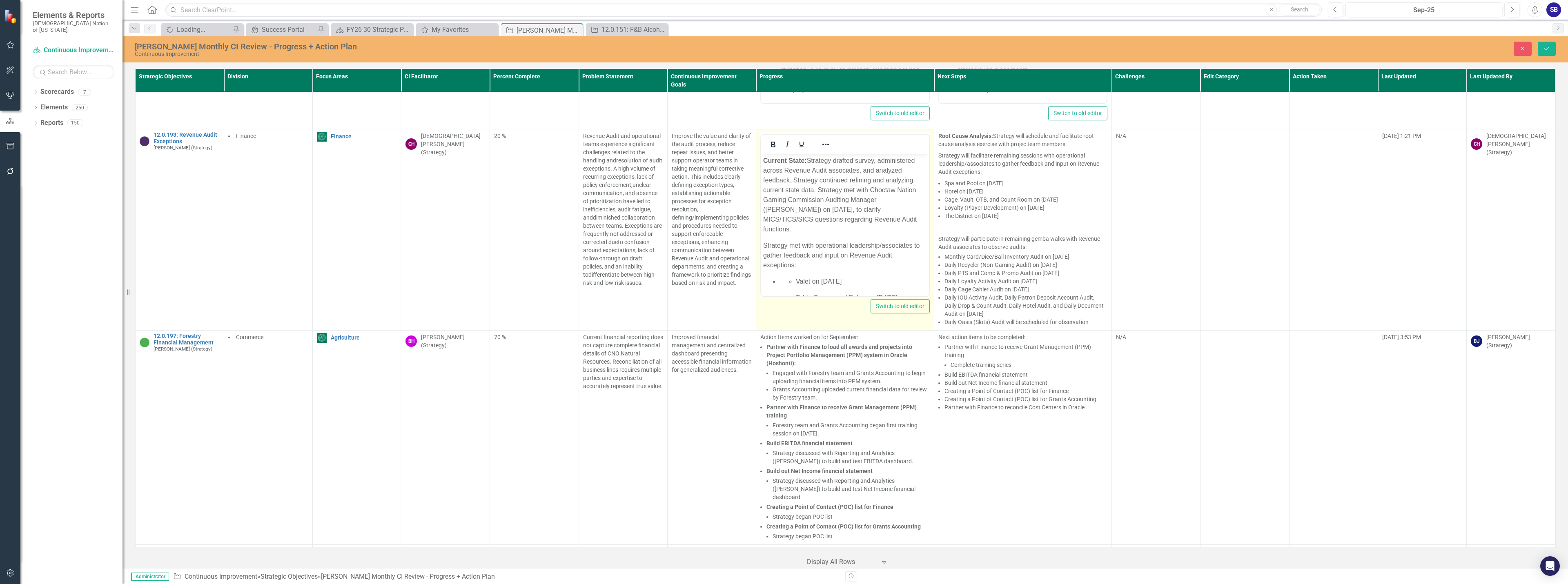
scroll to position [0, 0]
click at [780, 277] on li "Valet on September 5, 2025 Table Games and Poker on September 5, 2025 Marketing…" at bounding box center [853, 344] width 147 height 134
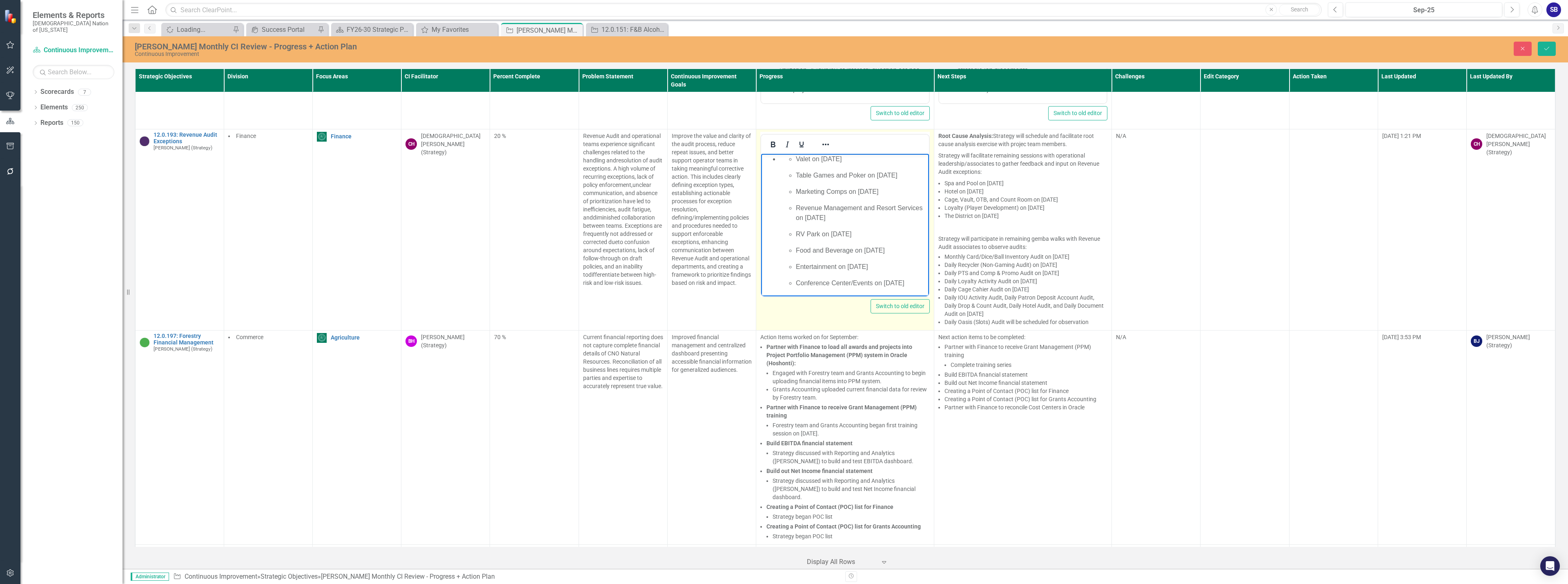
click at [819, 251] on p "Food and Beverage on September 26, 2025" at bounding box center [861, 251] width 131 height 10
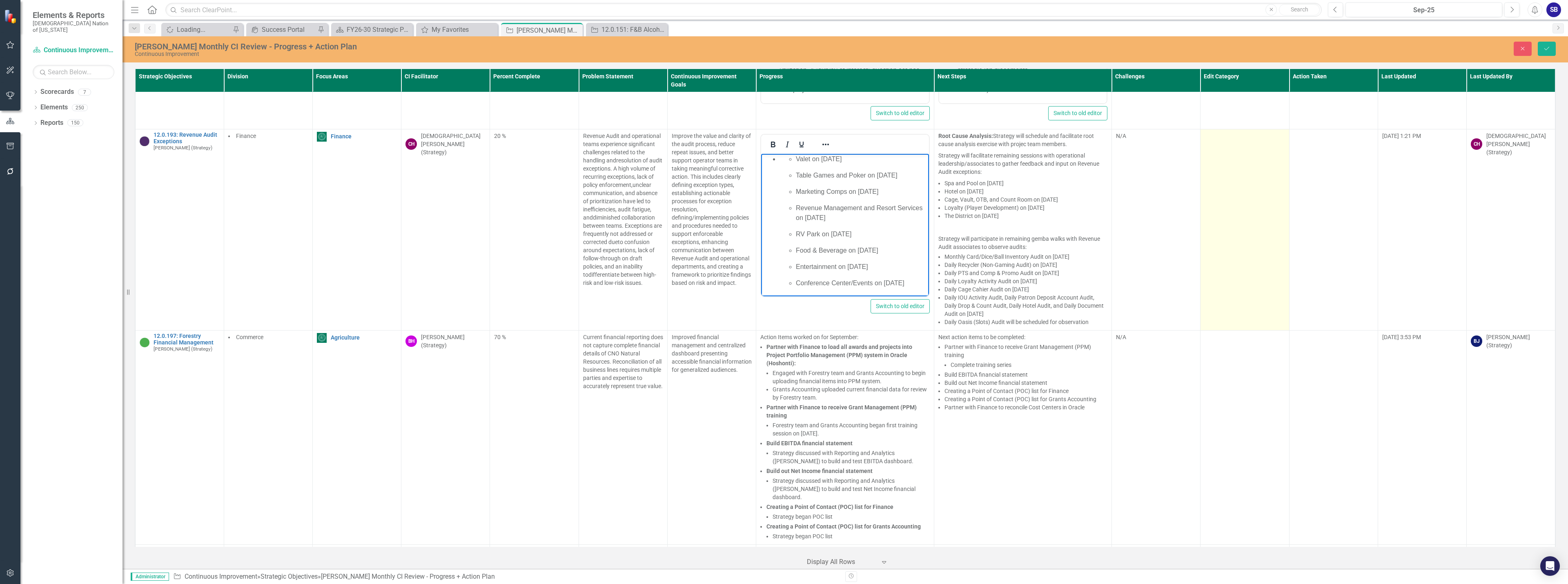
click at [1229, 201] on td at bounding box center [1245, 230] width 89 height 201
click at [1246, 133] on div at bounding box center [1239, 139] width 63 height 11
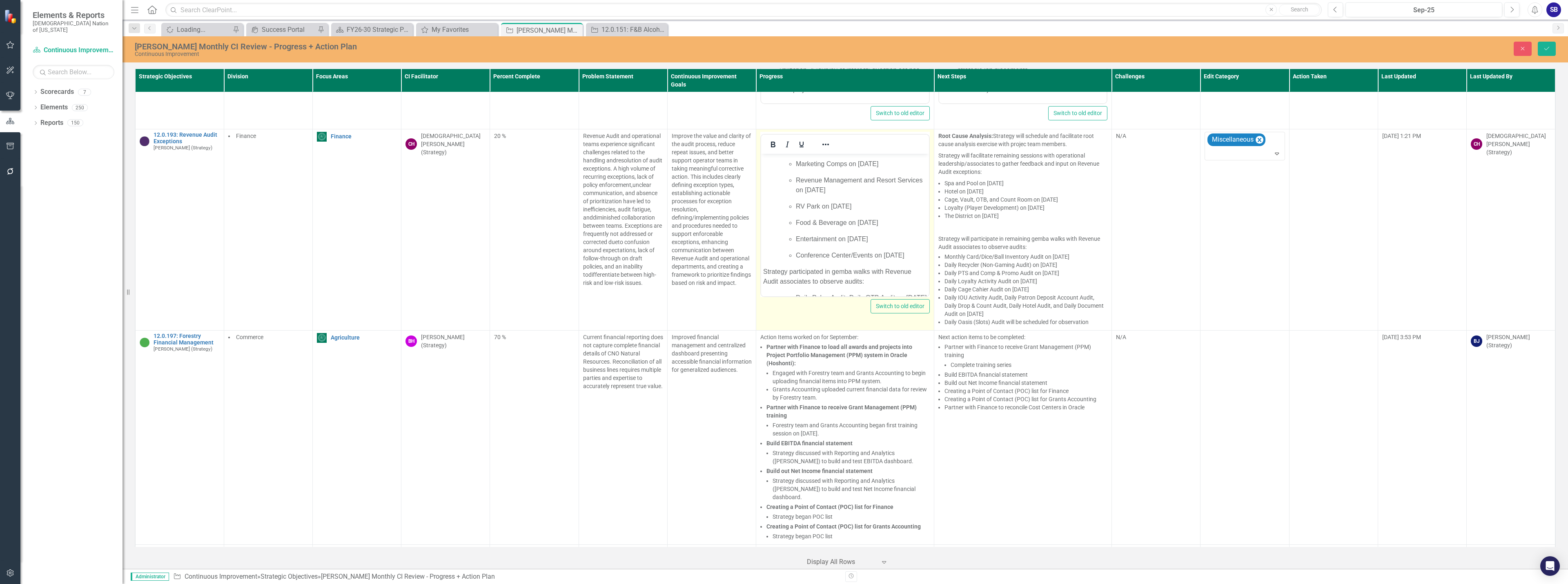
scroll to position [163, 0]
click at [838, 271] on p "Strategy participated in gemba walks with Revenue Audit associates to observe a…" at bounding box center [845, 263] width 164 height 19
click at [853, 232] on p "Strategy participated in Gemba walks with Revenue Audit associates to observe a…" at bounding box center [845, 223] width 164 height 19
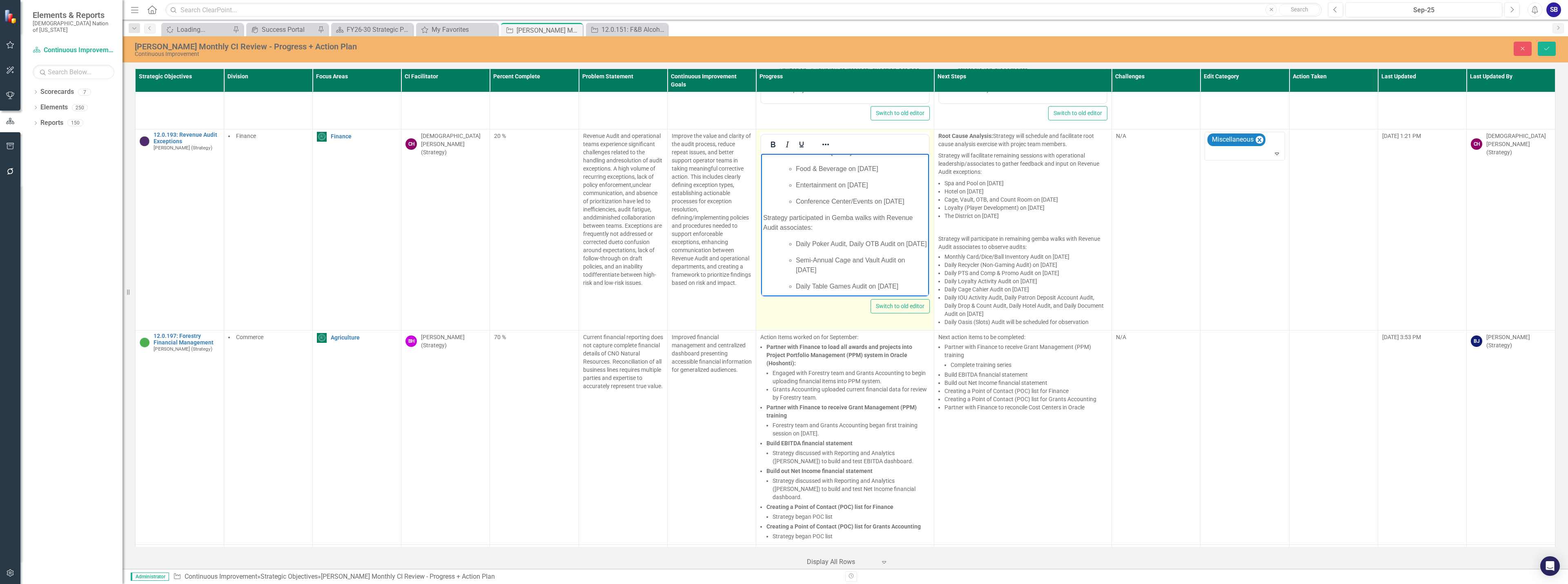
click at [873, 249] on p "Daily Poker Audit, Daily OTB Audit on September 8, 2025" at bounding box center [861, 244] width 131 height 10
click at [872, 249] on p "Daily Poker Audit, Daily OTB Audit on September 8, 2025" at bounding box center [861, 244] width 131 height 10
click at [828, 139] on button "Reveal or hide additional toolbar items" at bounding box center [825, 144] width 14 height 12
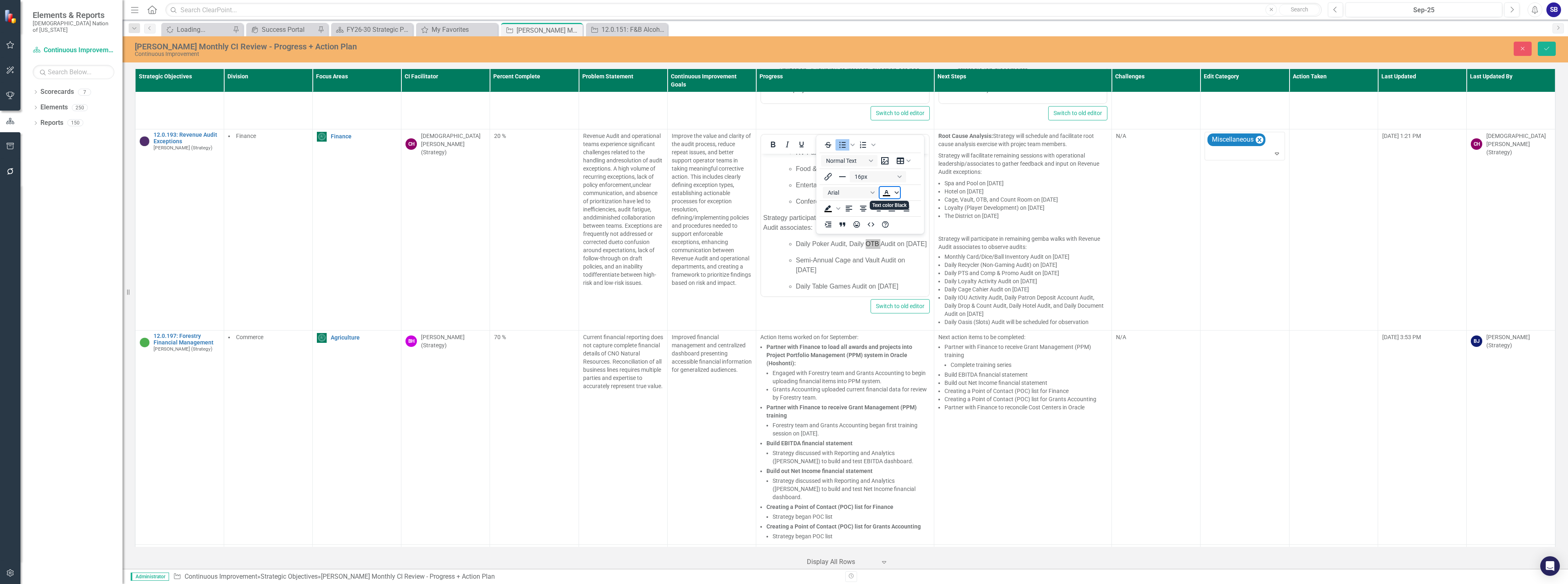
click at [895, 192] on icon "Text color Black" at bounding box center [897, 193] width 4 height 2
click at [898, 229] on div "Orange" at bounding box center [898, 229] width 10 height 10
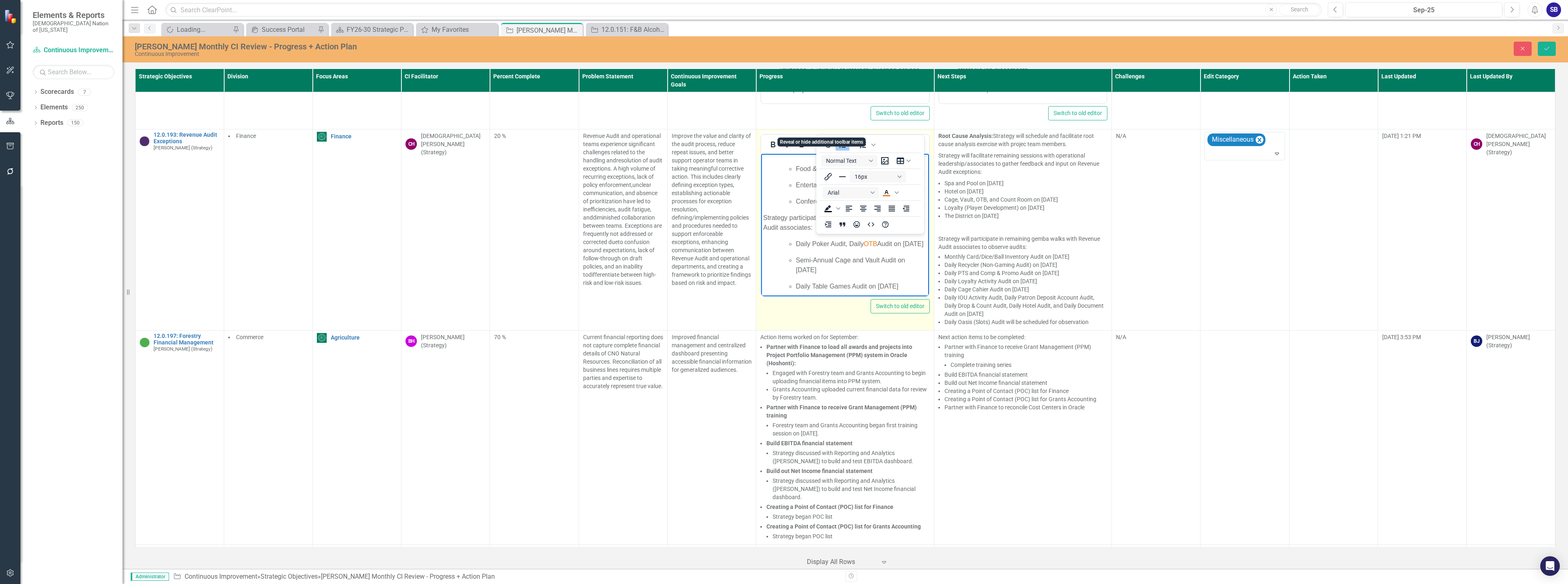
click at [826, 139] on icon "Reveal or hide additional toolbar items" at bounding box center [825, 144] width 10 height 10
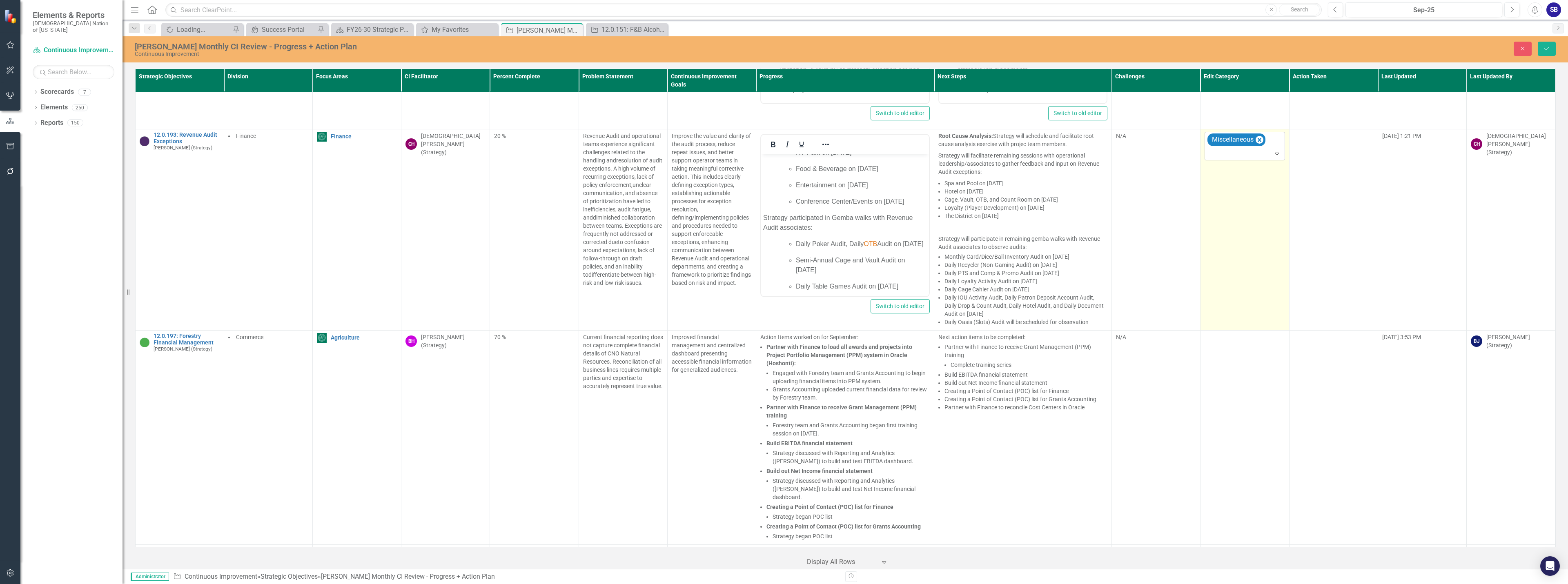
click at [1250, 148] on div at bounding box center [1245, 154] width 76 height 11
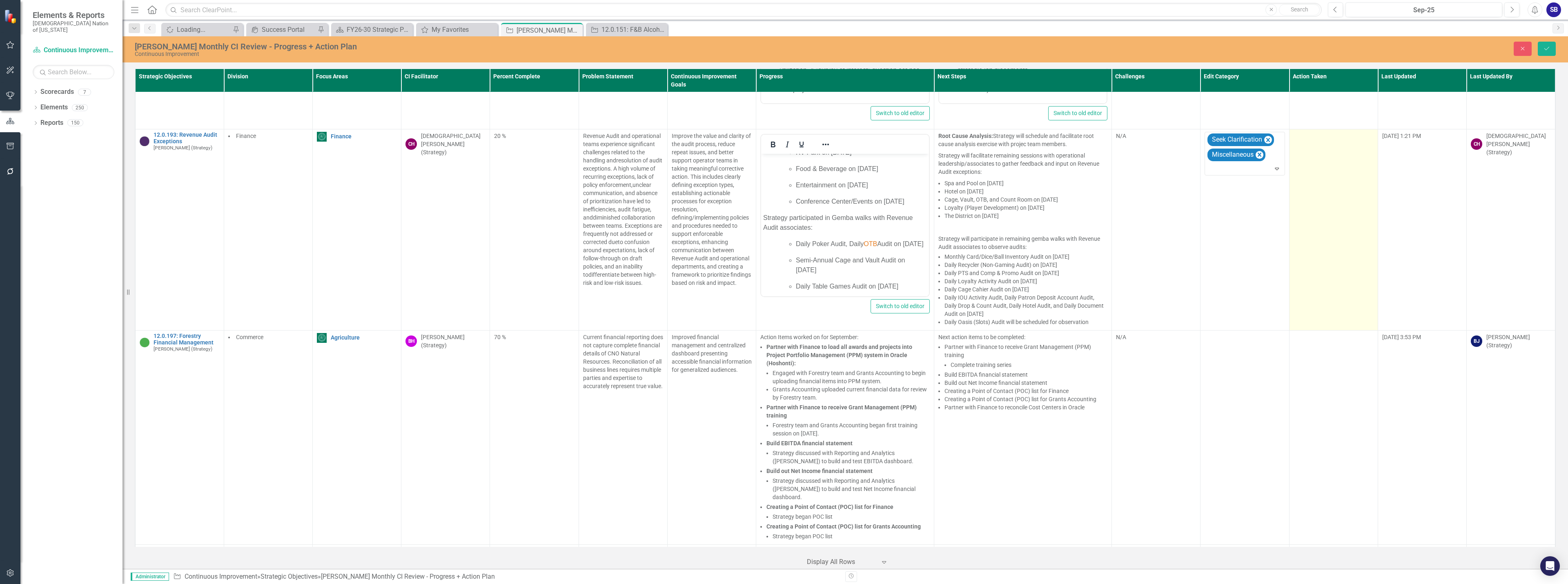
click at [1312, 183] on td at bounding box center [1334, 230] width 89 height 201
click at [1312, 182] on td at bounding box center [1334, 230] width 89 height 201
click at [1311, 133] on div at bounding box center [1328, 139] width 63 height 11
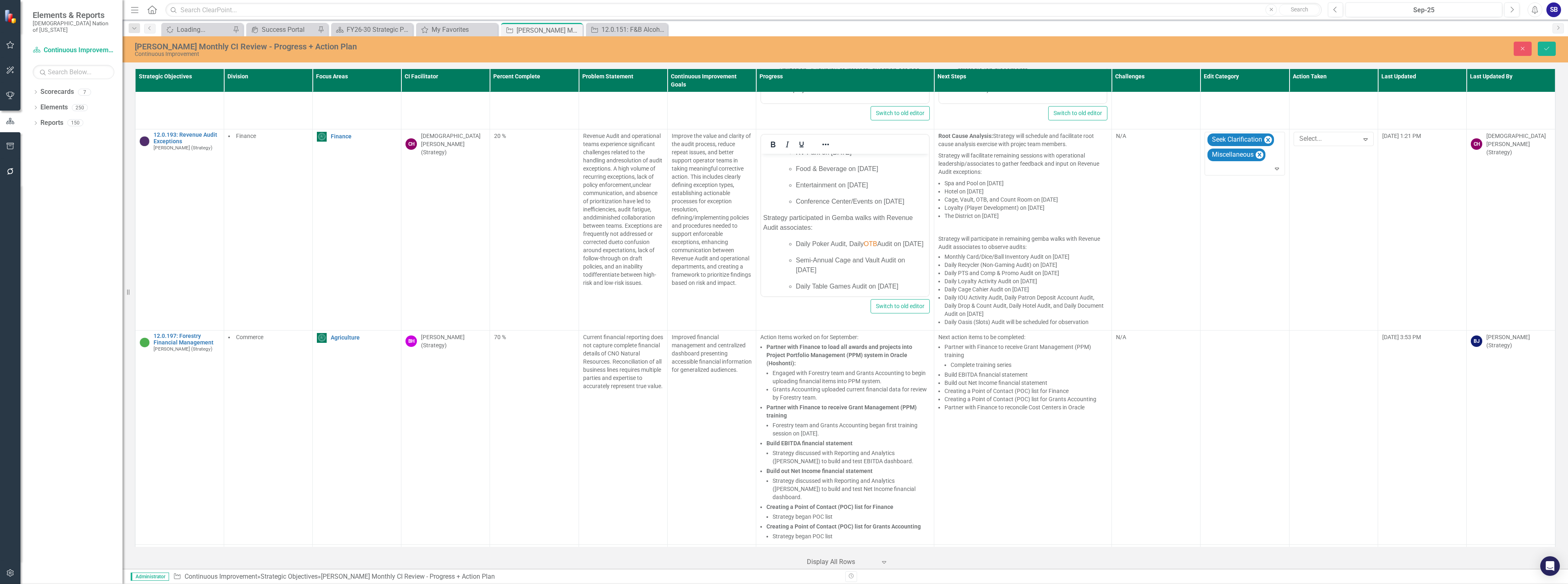
click at [1311, 583] on div "Quick Touchpoint" at bounding box center [785, 590] width 1555 height 9
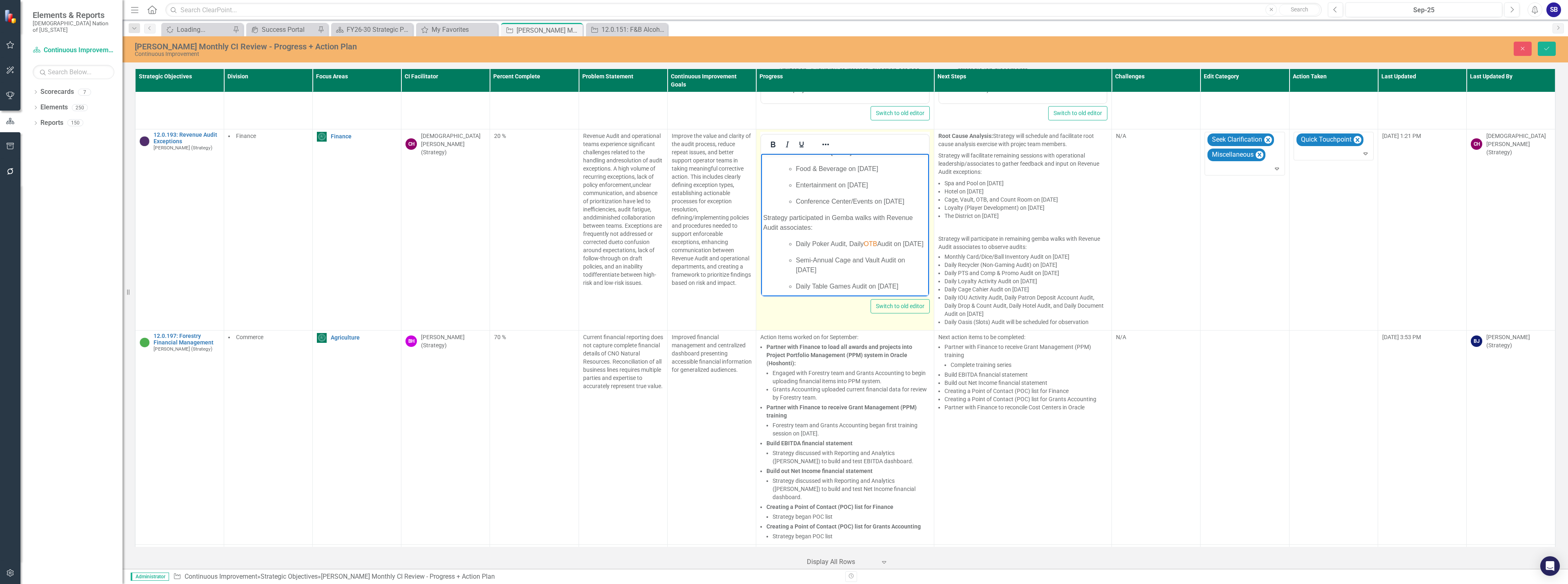
click at [889, 272] on ul "Daily Poker Audit, Daily OTB Audit on September 8, 2025 Semi-Annual Cage and Va…" at bounding box center [853, 324] width 147 height 170
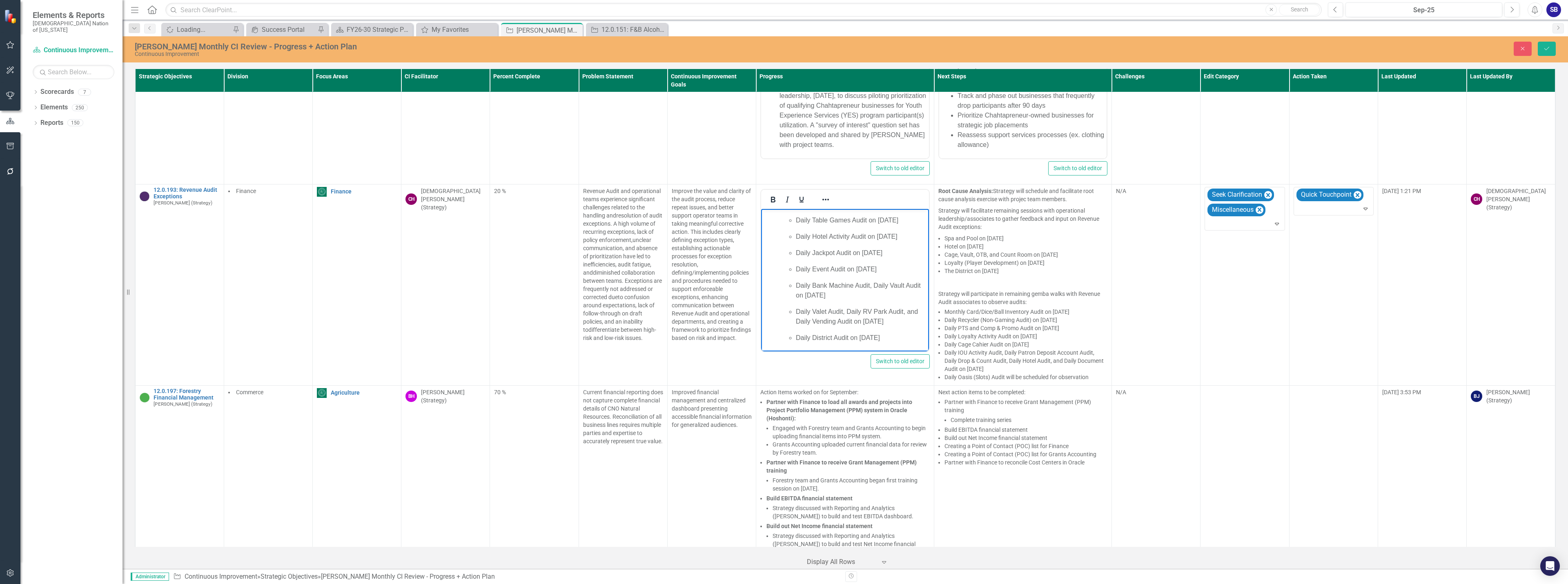
scroll to position [6394, 0]
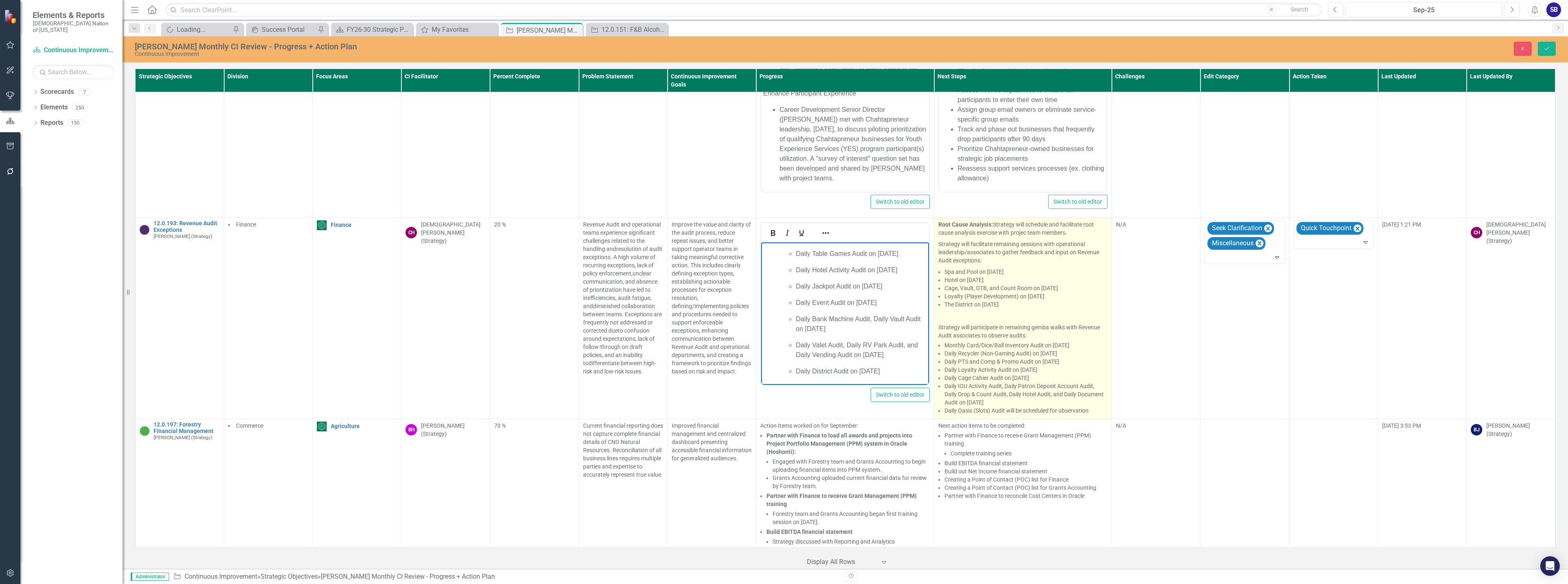
click at [1040, 276] on p "Hotel on October 7, 2025" at bounding box center [1026, 279] width 163 height 8
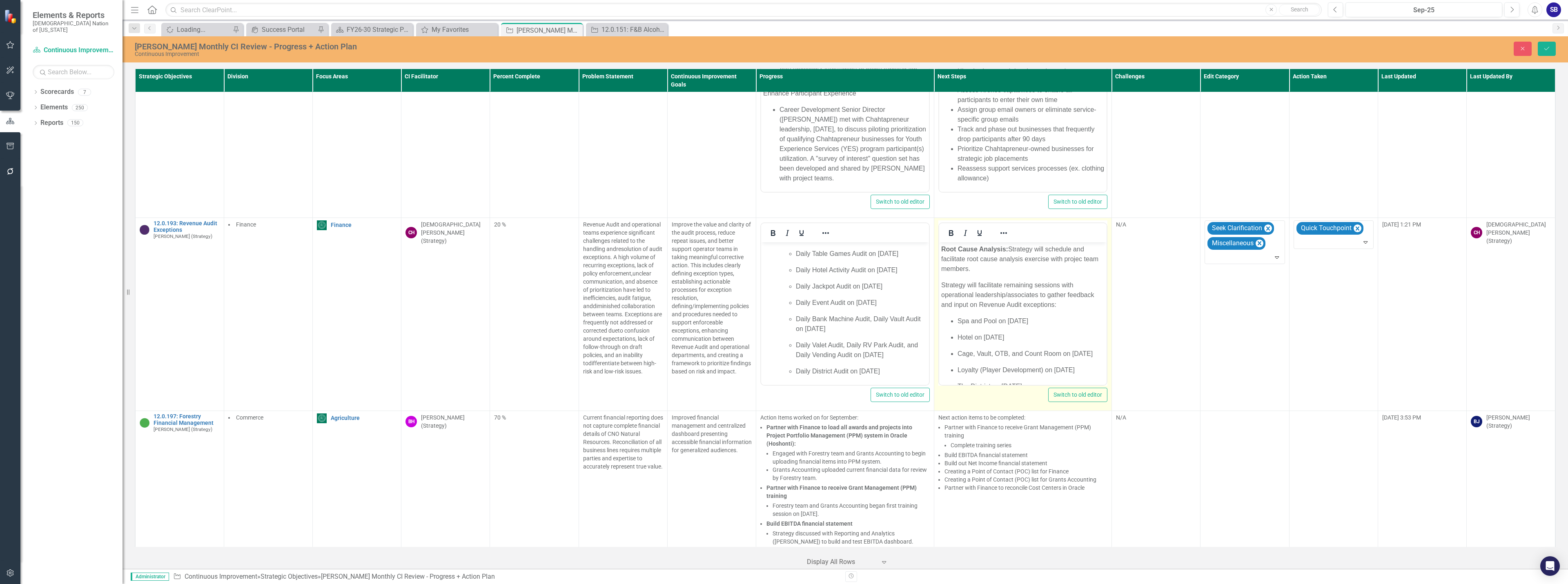
scroll to position [0, 0]
click at [1082, 260] on p "Root Cause Analysis: Strategy will schedule and facilitate root cause analysis …" at bounding box center [1023, 259] width 164 height 29
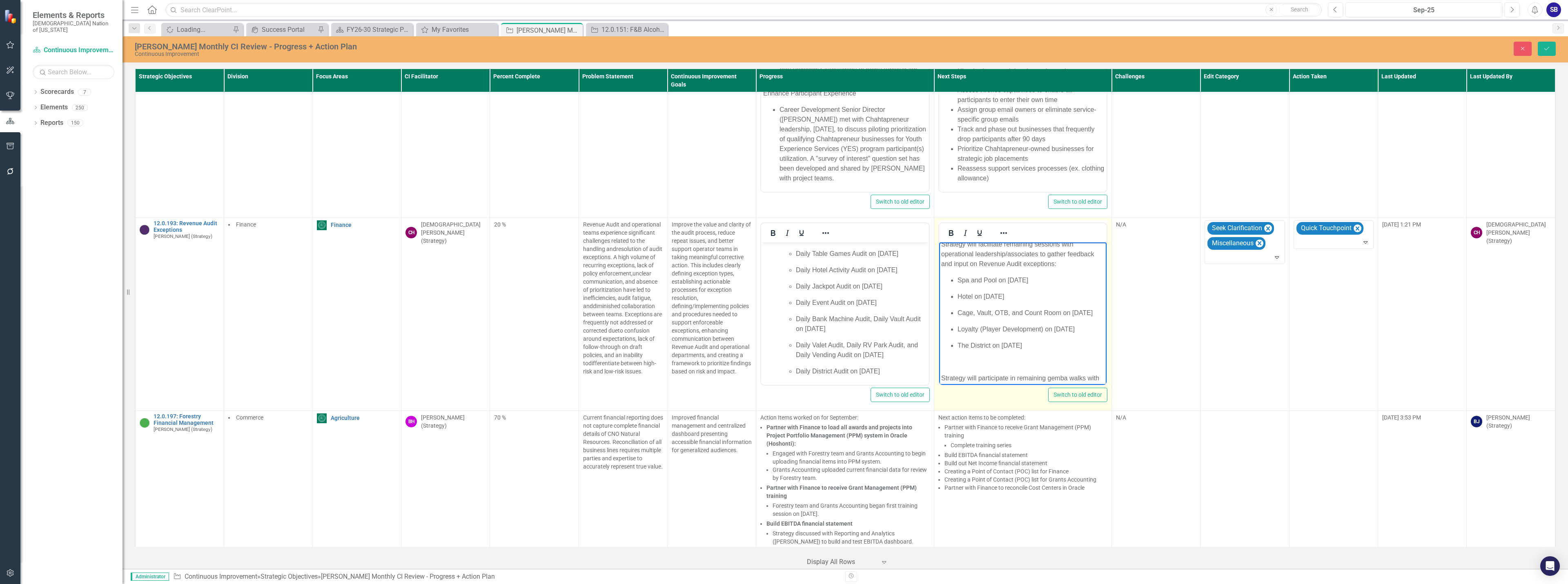
scroll to position [82, 0]
click at [1003, 274] on p "Cage, Vault, OTB, and Count Room on October 14, 2025" at bounding box center [1031, 272] width 147 height 10
click at [1003, 228] on icon "Reveal or hide additional toolbar items" at bounding box center [1004, 233] width 10 height 10
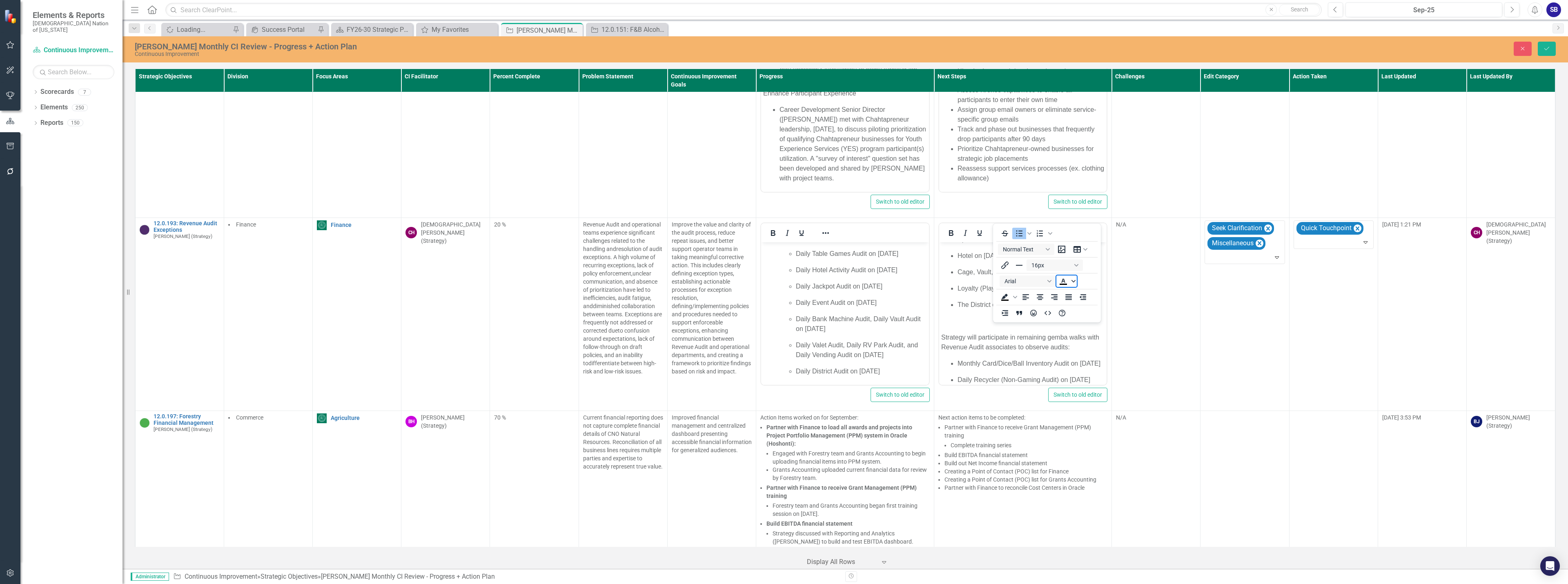
click at [1074, 282] on icon "Text color Black" at bounding box center [1073, 281] width 4 height 2
click at [1077, 319] on div "Orange" at bounding box center [1075, 318] width 10 height 10
click at [1004, 228] on icon "Reveal or hide additional toolbar items" at bounding box center [1004, 233] width 10 height 10
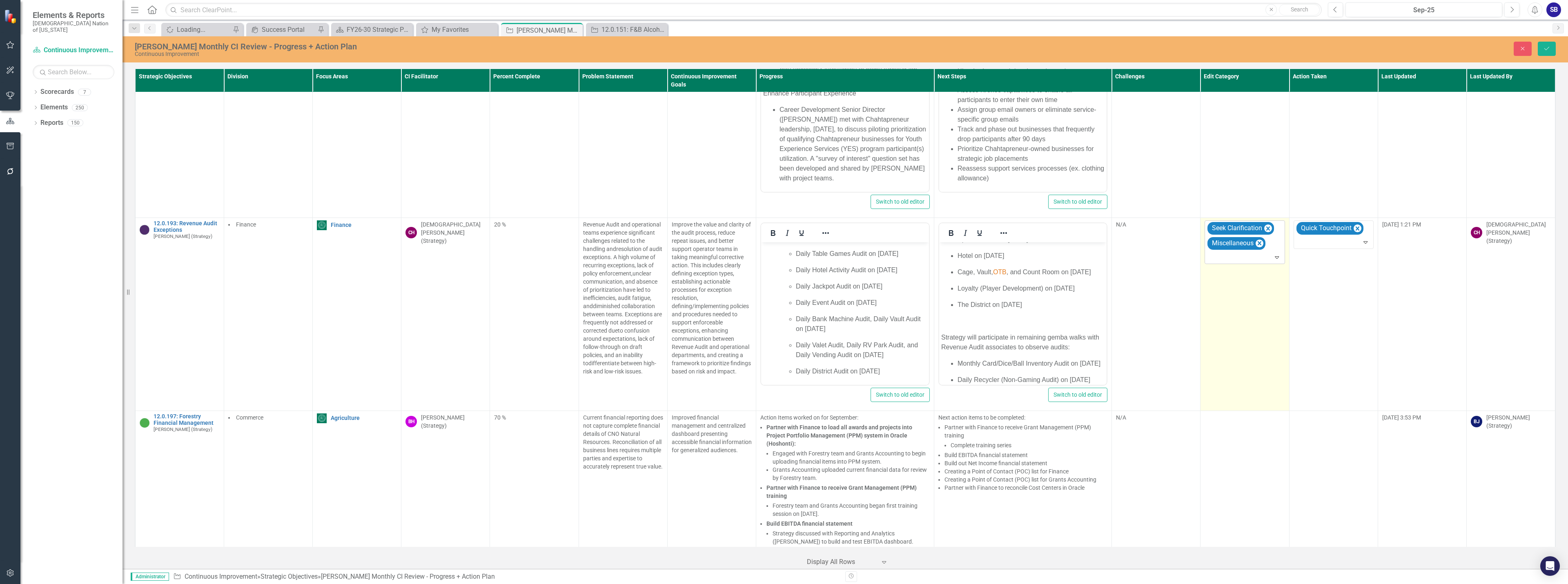
click at [1262, 252] on div at bounding box center [1245, 257] width 76 height 11
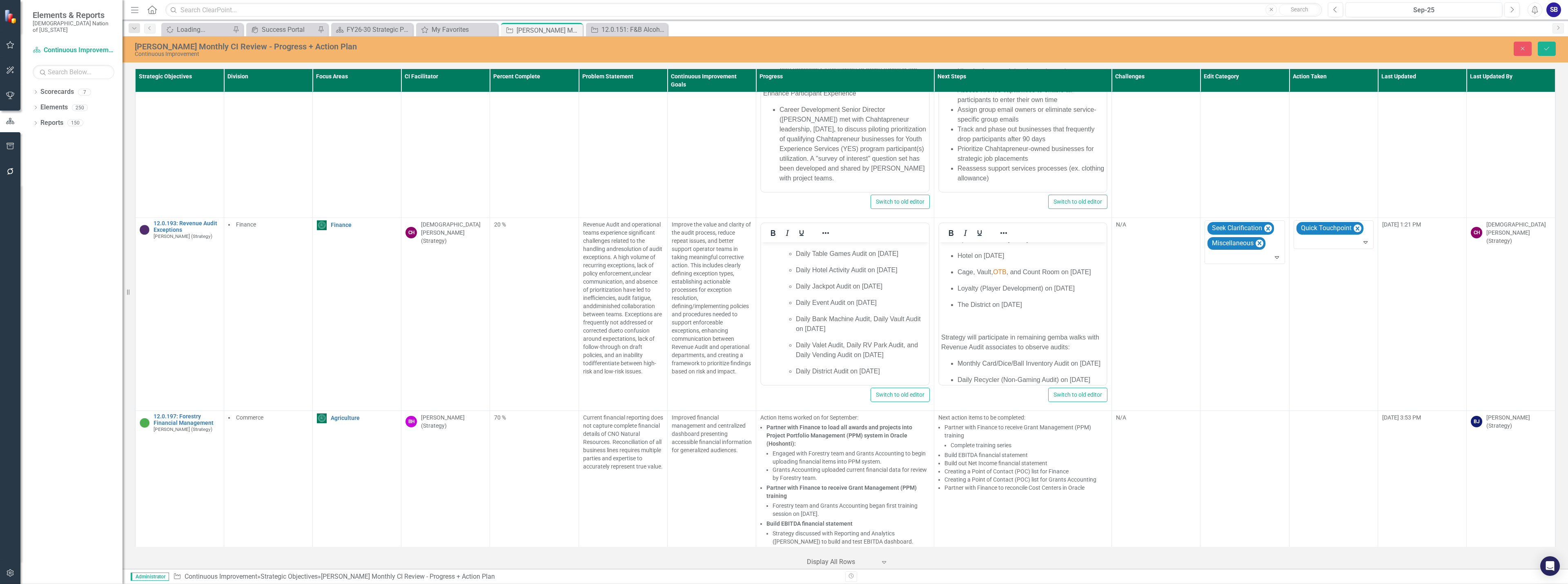
click at [1256, 583] on div "Reformatted Text" at bounding box center [785, 590] width 1555 height 9
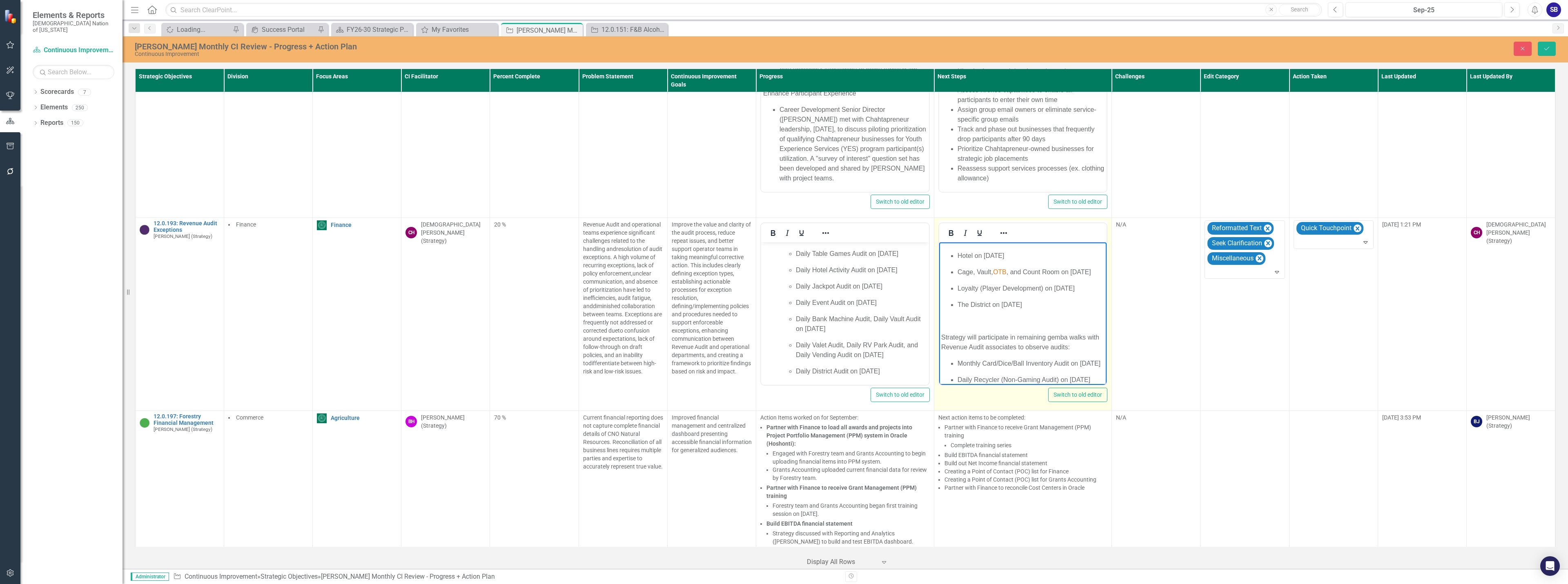
drag, startPoint x: 967, startPoint y: 335, endPoint x: 964, endPoint y: 338, distance: 4.2
click at [966, 326] on li "The District on October 16, 2025" at bounding box center [1031, 313] width 147 height 26
drag, startPoint x: 1032, startPoint y: 352, endPoint x: 1079, endPoint y: 354, distance: 47.0
click at [1079, 336] on p "Strategy will participate in remaining Gemba walks with Revenue Audit associate…" at bounding box center [1023, 326] width 164 height 19
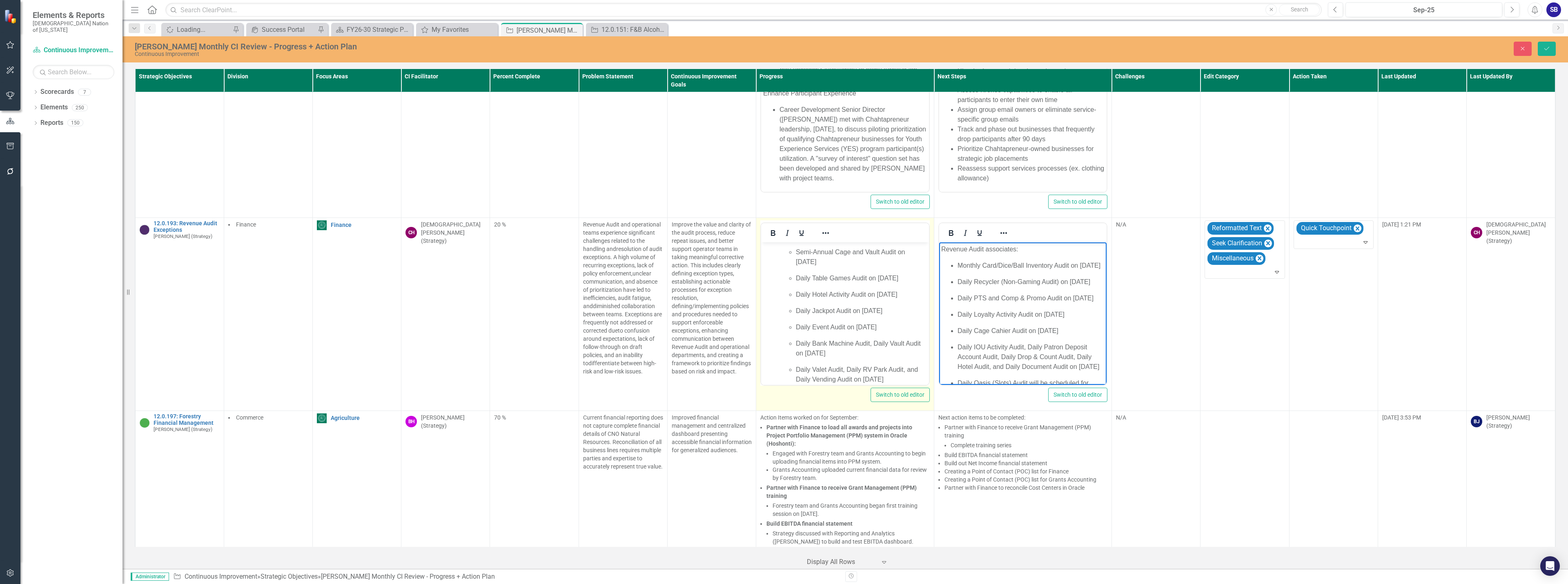
scroll to position [312, 0]
click at [1056, 303] on p "Daily PTS and Comp & Promo Audit on September 3, 2025" at bounding box center [1031, 298] width 147 height 10
click at [981, 303] on p "Daily PTS and Comp & Promo Audit on September 3, 2025" at bounding box center [1031, 298] width 147 height 10
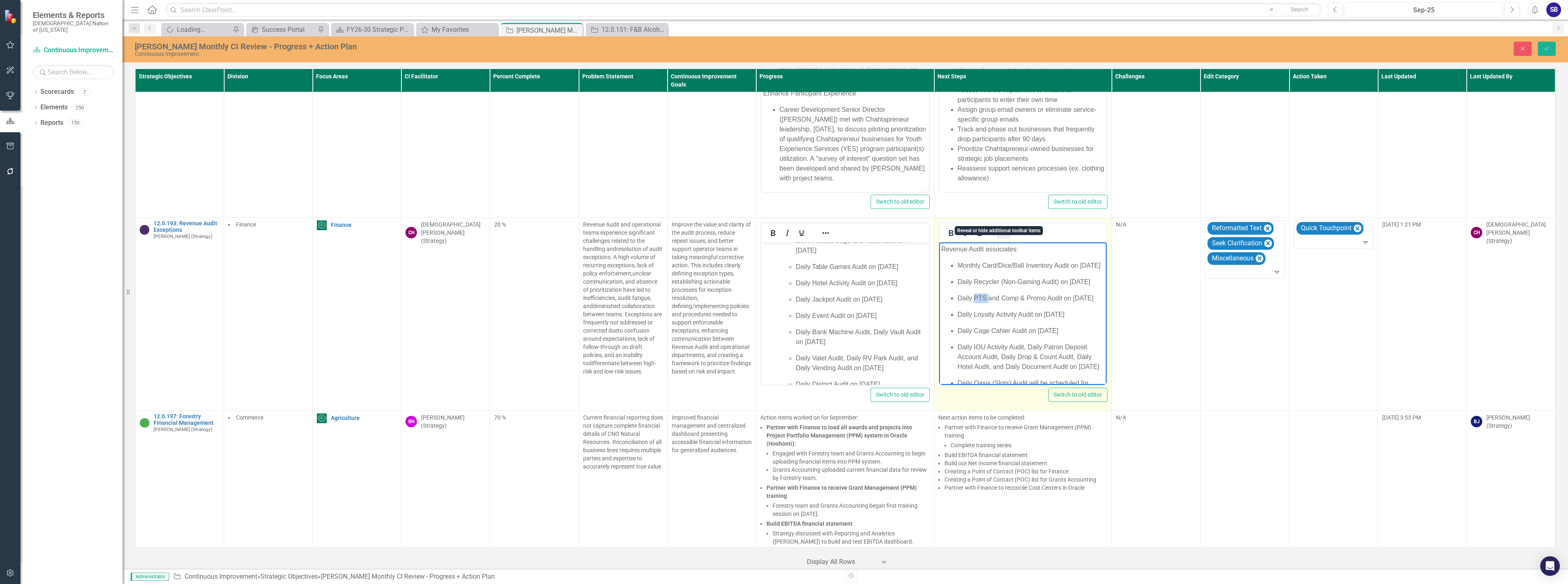
click at [999, 228] on icon "Reveal or hide additional toolbar items" at bounding box center [1004, 233] width 10 height 10
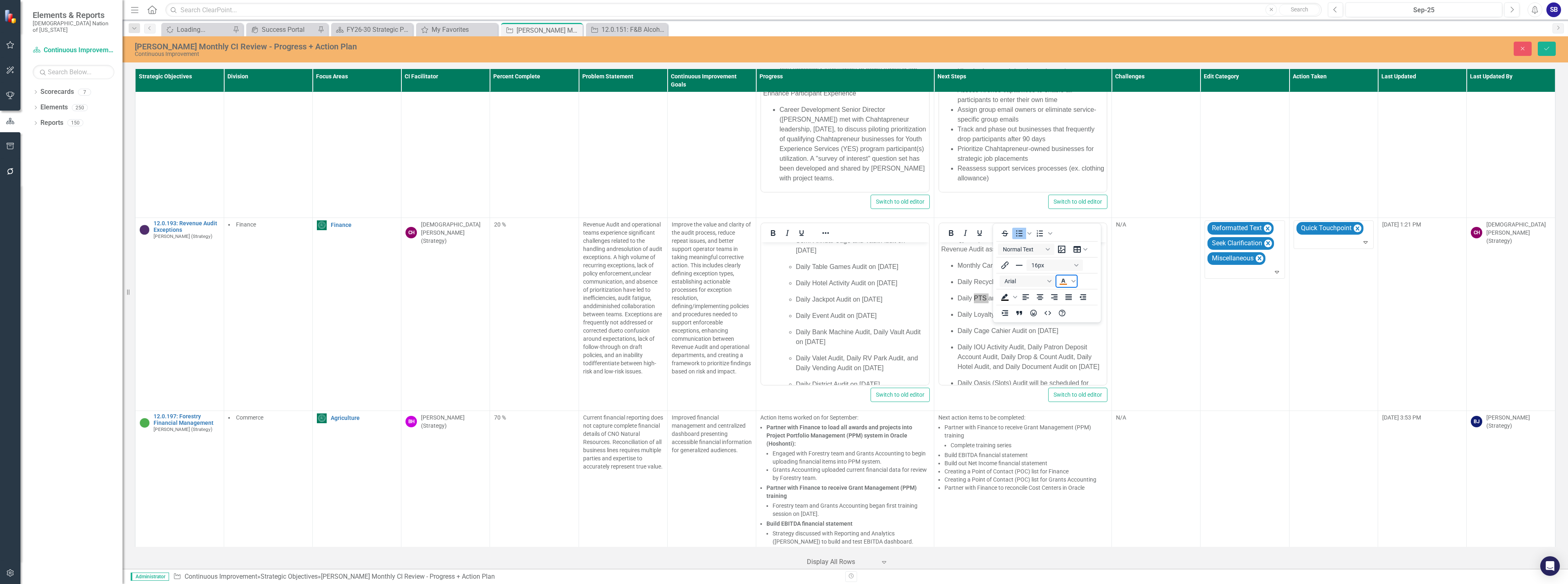
click at [1065, 281] on icon "Text color Orange" at bounding box center [1063, 281] width 10 height 10
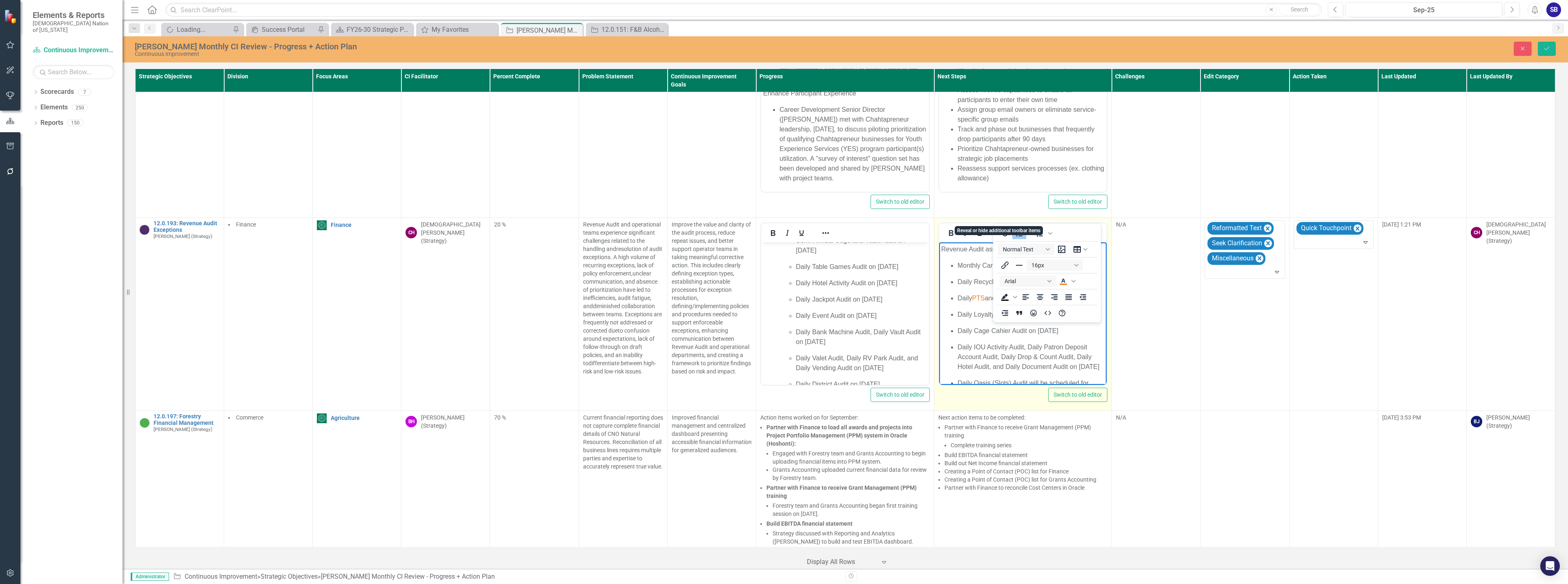
click at [999, 228] on icon "Reveal or hide additional toolbar items" at bounding box center [1004, 233] width 10 height 10
click at [977, 325] on p "Daily IOU Activity Audit, Daily Patron Deposit Account Audit, Daily Drop & Coun…" at bounding box center [1031, 335] width 147 height 29
click at [1001, 228] on icon "Reveal or hide additional toolbar items" at bounding box center [1004, 233] width 10 height 10
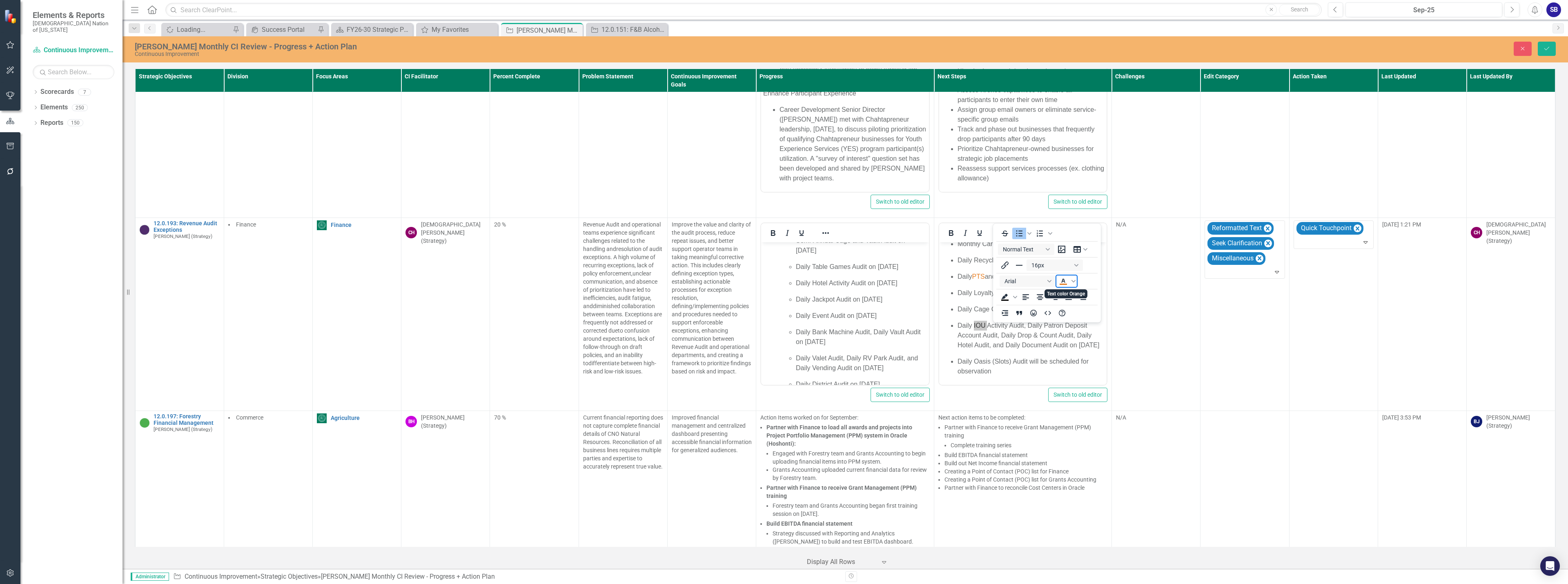
click at [1064, 280] on icon "Text color Orange" at bounding box center [1063, 280] width 4 height 4
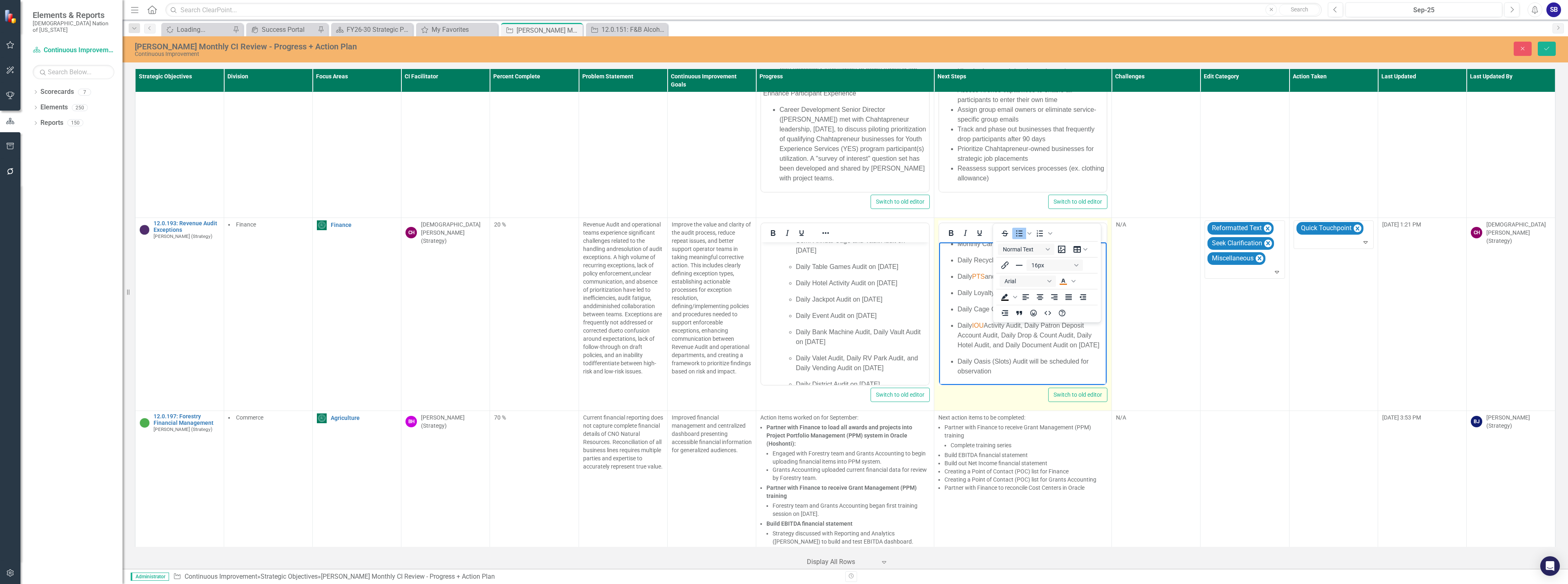
click at [1002, 228] on button "Reveal or hide additional toolbar items" at bounding box center [1004, 233] width 14 height 12
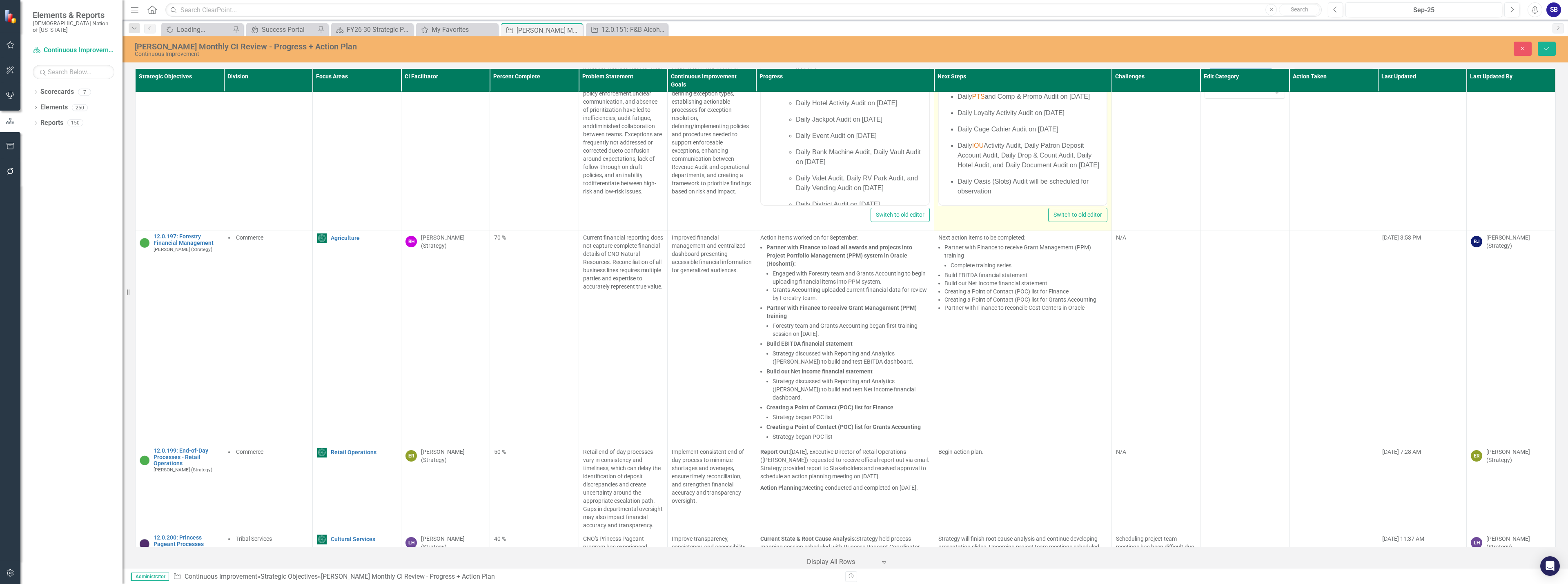
scroll to position [6639, 0]
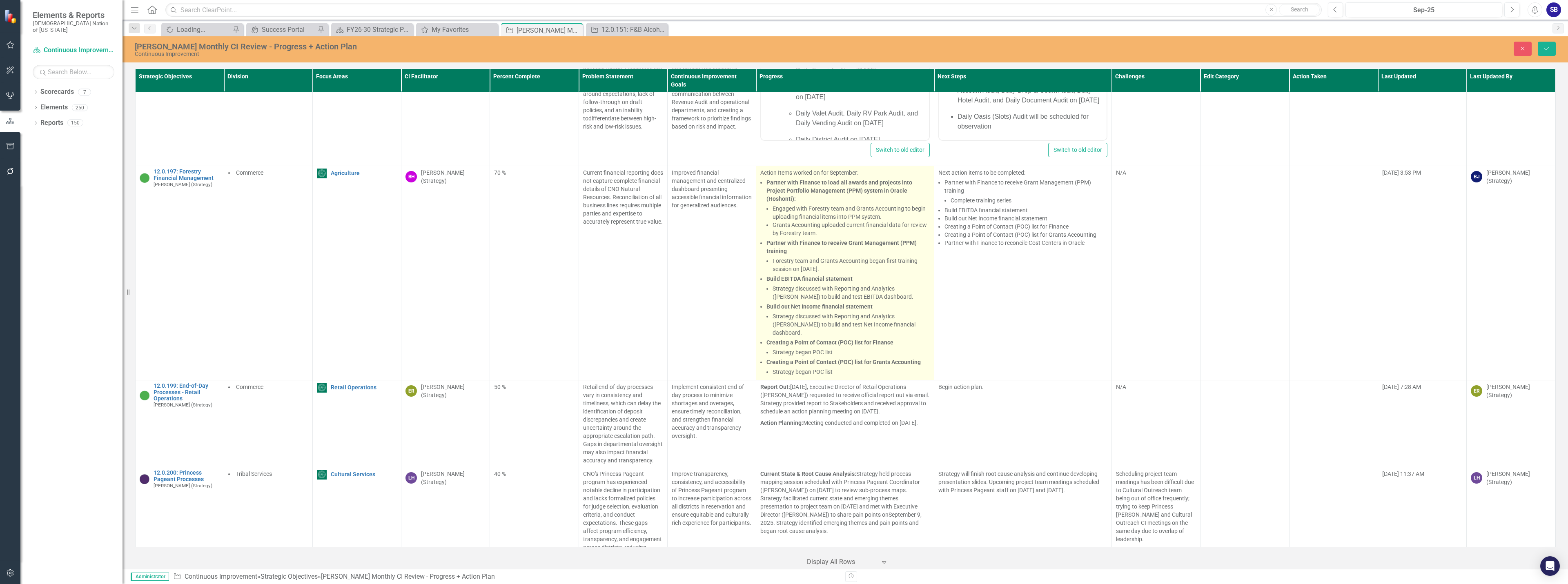
click at [911, 178] on li "Partner with Finance to load all awards and projects into Project Portfolio Man…" at bounding box center [848, 207] width 163 height 59
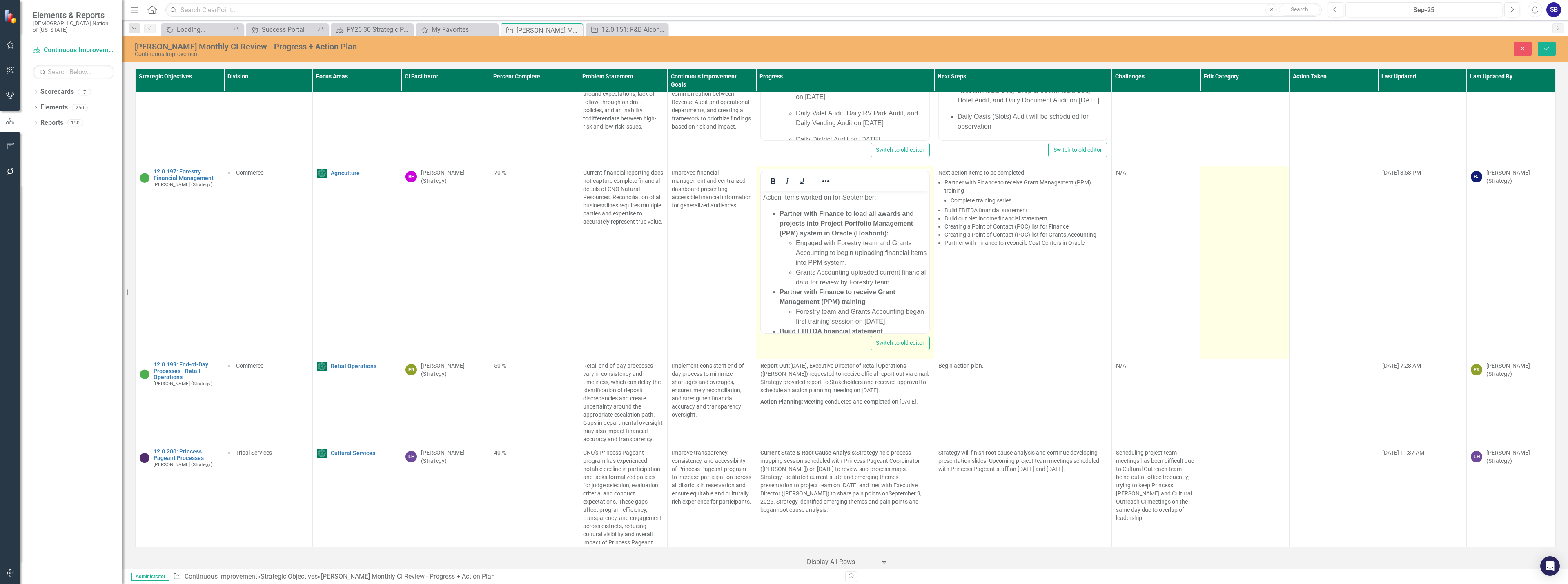
scroll to position [0, 0]
click at [1251, 201] on td at bounding box center [1245, 262] width 89 height 193
click at [1229, 170] on div at bounding box center [1239, 176] width 63 height 11
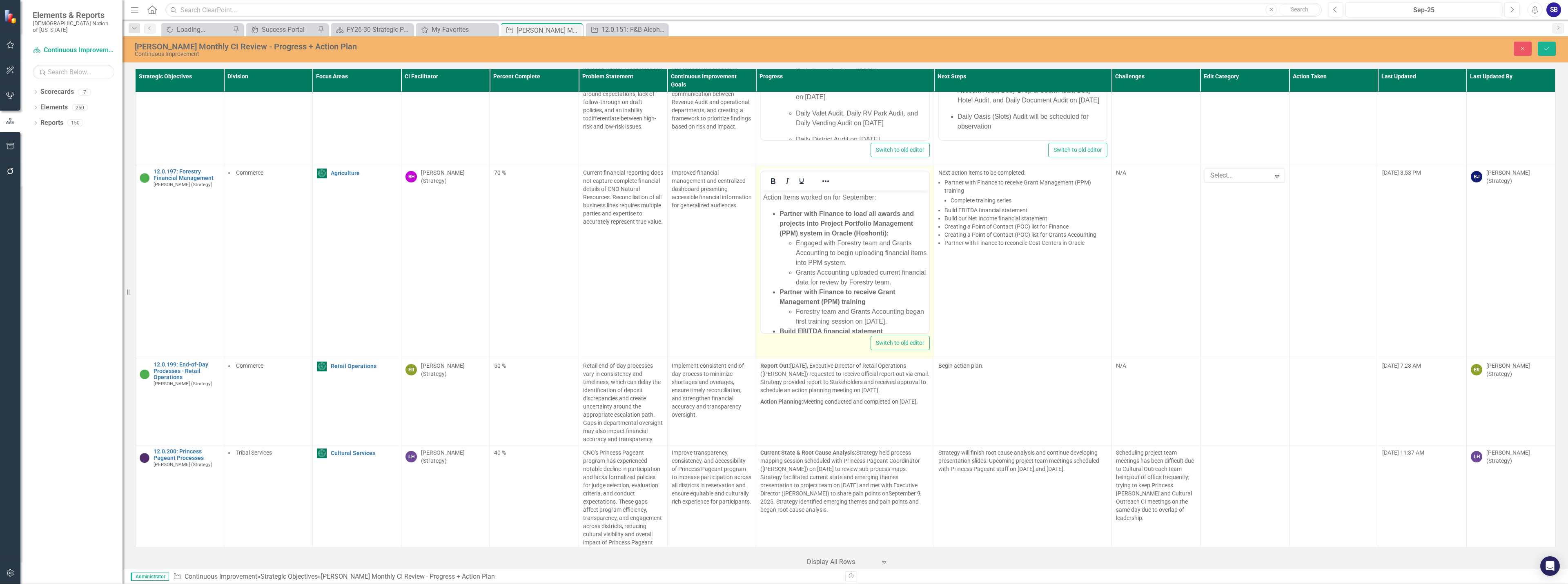
click at [872, 196] on p "Action Items worked on for September:" at bounding box center [845, 198] width 164 height 10
click at [868, 232] on strong "Partner with Finance to load all awards and projects into Project Portfolio Man…" at bounding box center [847, 223] width 135 height 27
click at [788, 176] on icon "Italic" at bounding box center [787, 181] width 10 height 10
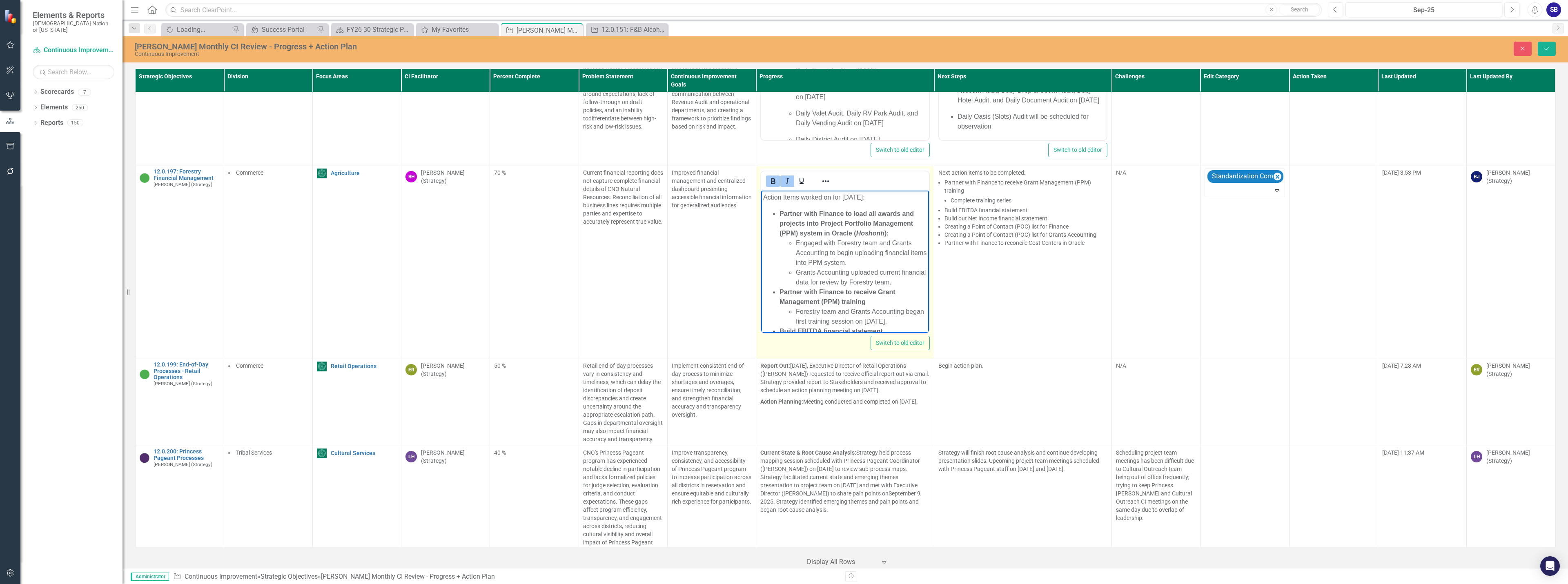
click at [907, 232] on li "Partner with Finance to load all awards and projects into Project Portfolio Man…" at bounding box center [853, 248] width 147 height 78
click at [870, 265] on li "Engaged with Forestry team and Grants Accounting to begin uploading financial i…" at bounding box center [861, 253] width 131 height 29
click at [919, 285] on li "Grants Accounting uploaded current financial data for review by Forestry team." at bounding box center [861, 277] width 131 height 19
click at [839, 245] on li "Forestry team and Grants Accounting began first training session on September 1…" at bounding box center [861, 235] width 131 height 19
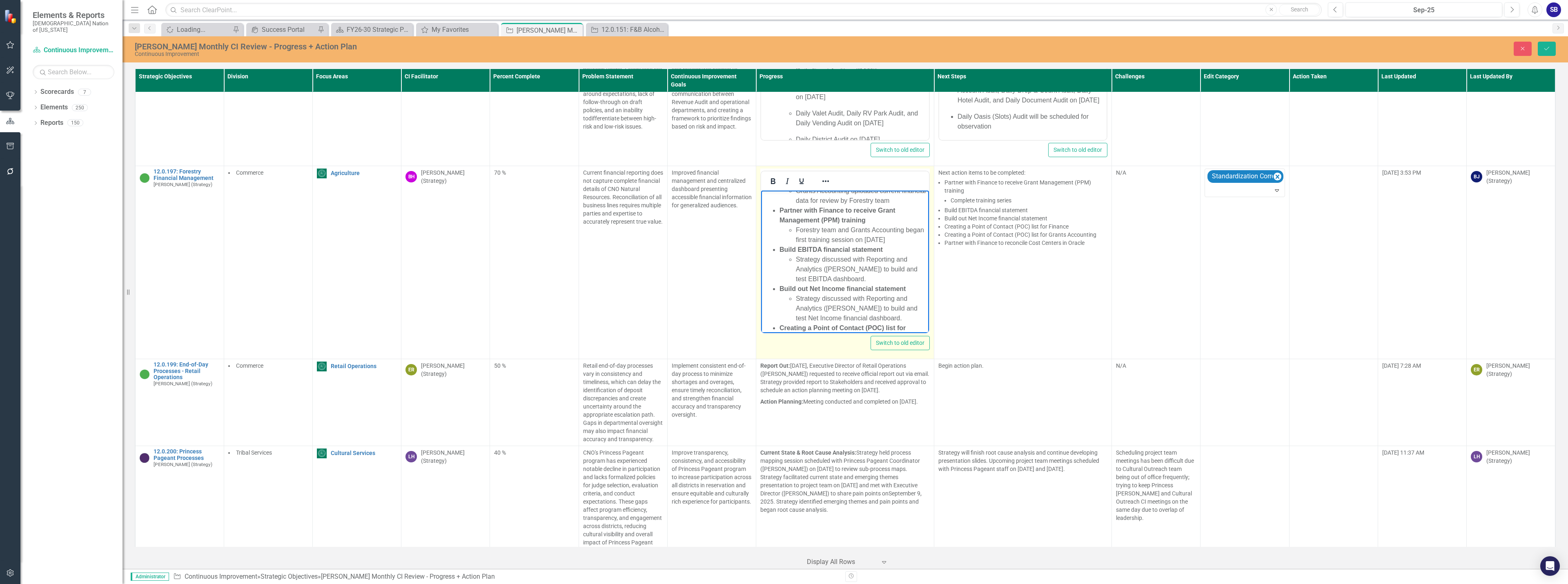
click at [903, 271] on li "Strategy discussed with Reporting and Analytics (Jayce Massengale) to build and…" at bounding box center [861, 269] width 131 height 29
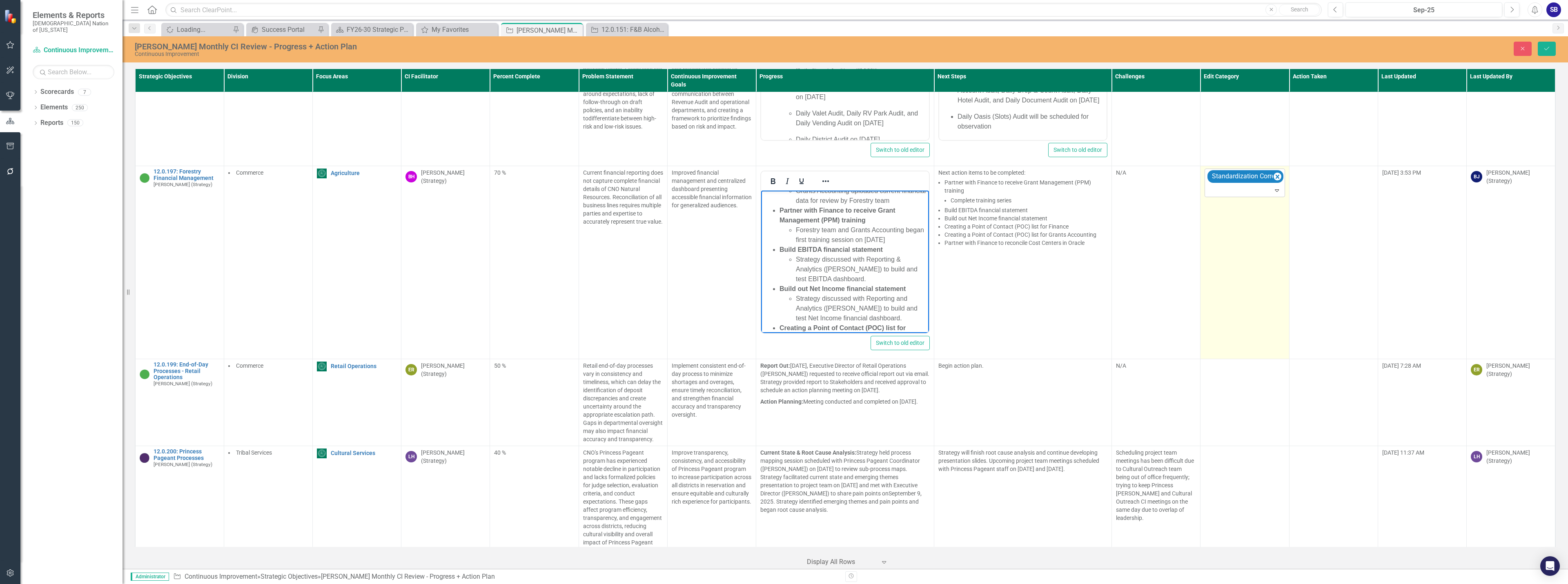
click at [1244, 185] on div at bounding box center [1245, 190] width 76 height 11
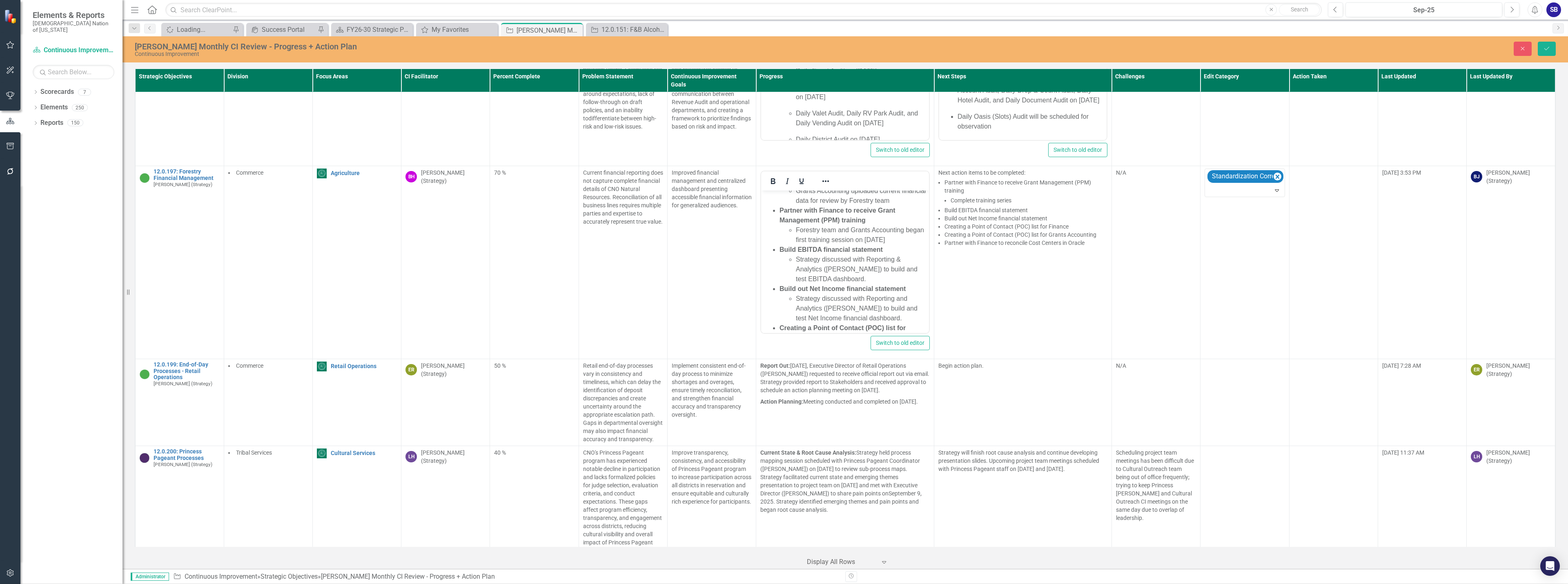
click at [878, 284] on li "Strategy discussed with Reporting & Analytics (Jayce Massengale) to build and t…" at bounding box center [861, 269] width 131 height 29
click at [898, 309] on li "Strategy discussed with Reporting and Analytics (Jayce Massengale) to build and…" at bounding box center [861, 308] width 131 height 29
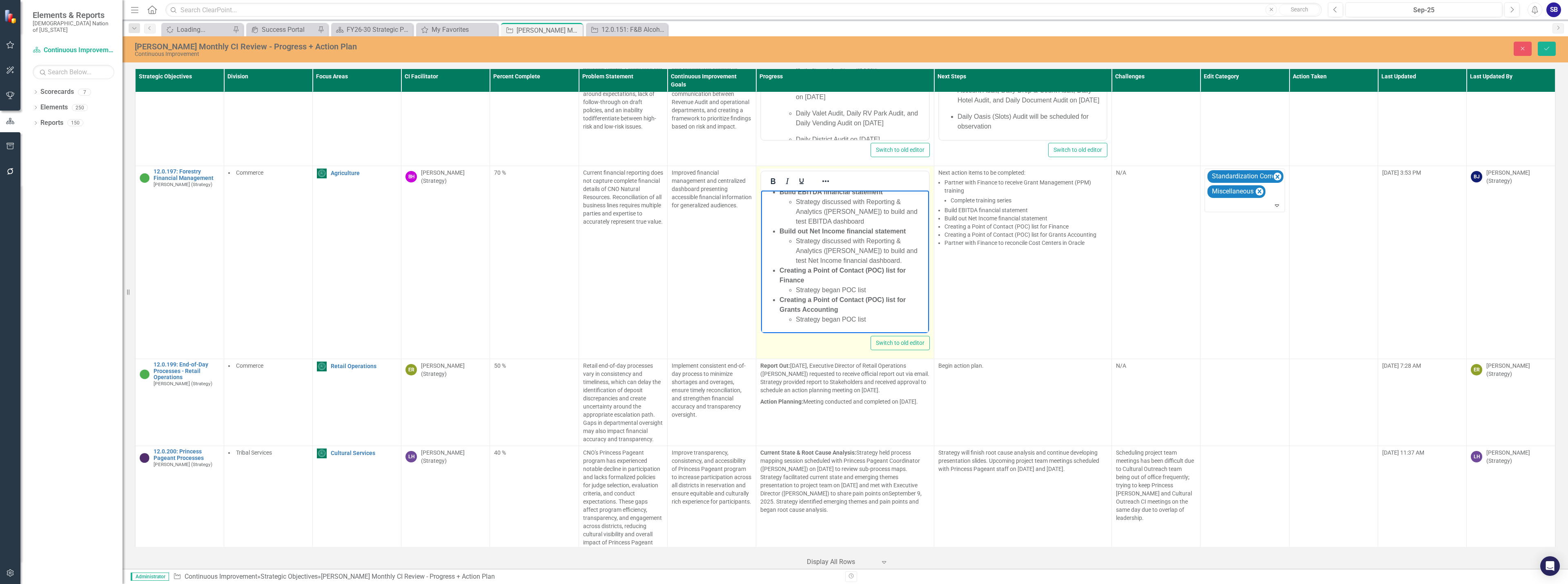
scroll to position [149, 0]
click at [907, 259] on li "Strategy discussed with Reporting & Analytics (Jayce Massengale) to build and t…" at bounding box center [861, 251] width 131 height 29
click at [808, 270] on strong "Creating a Point of Contact (POC) list for Finance" at bounding box center [842, 276] width 126 height 17
click at [808, 302] on strong "Creating a Point of Contact (POC) list for Grants Accounting" at bounding box center [842, 305] width 126 height 17
drag, startPoint x: 861, startPoint y: 299, endPoint x: 808, endPoint y: 299, distance: 53.0
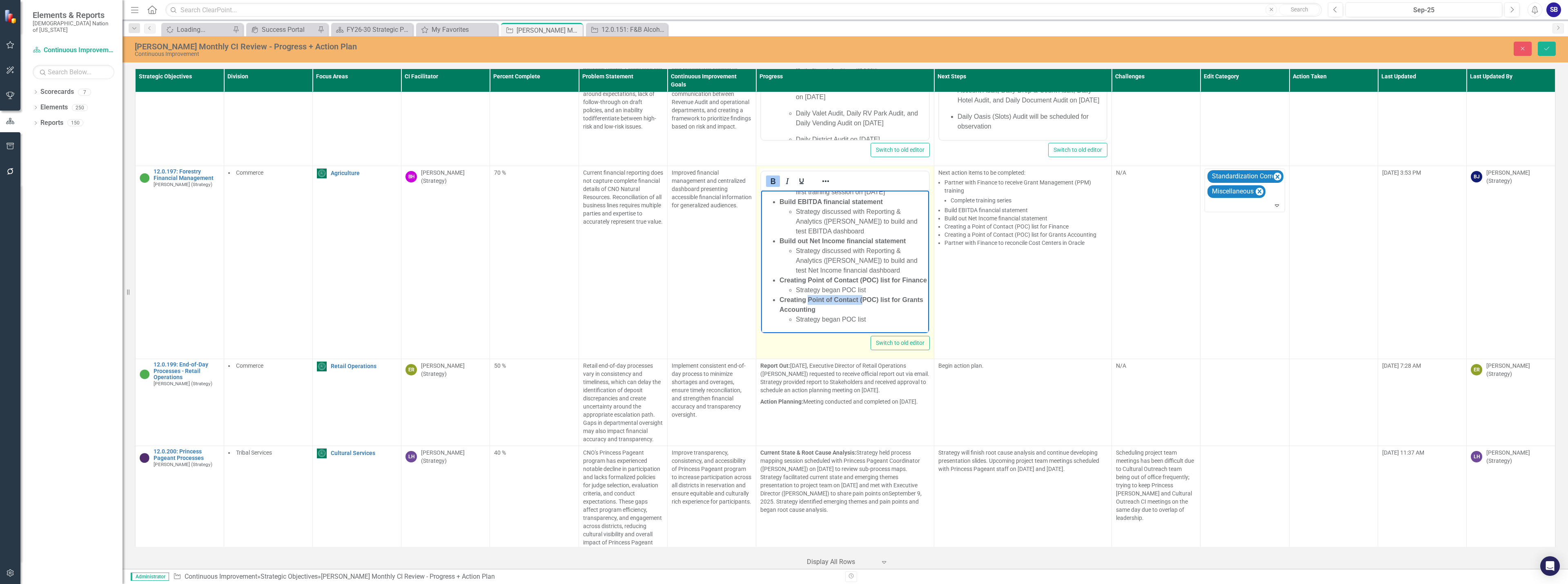
click at [808, 299] on strong "Creating Point of Contact (POC) list for Grants Accounting" at bounding box center [852, 305] width 144 height 17
click at [824, 309] on strong "Creating POC) list for Grants Accounting" at bounding box center [843, 309] width 127 height 7
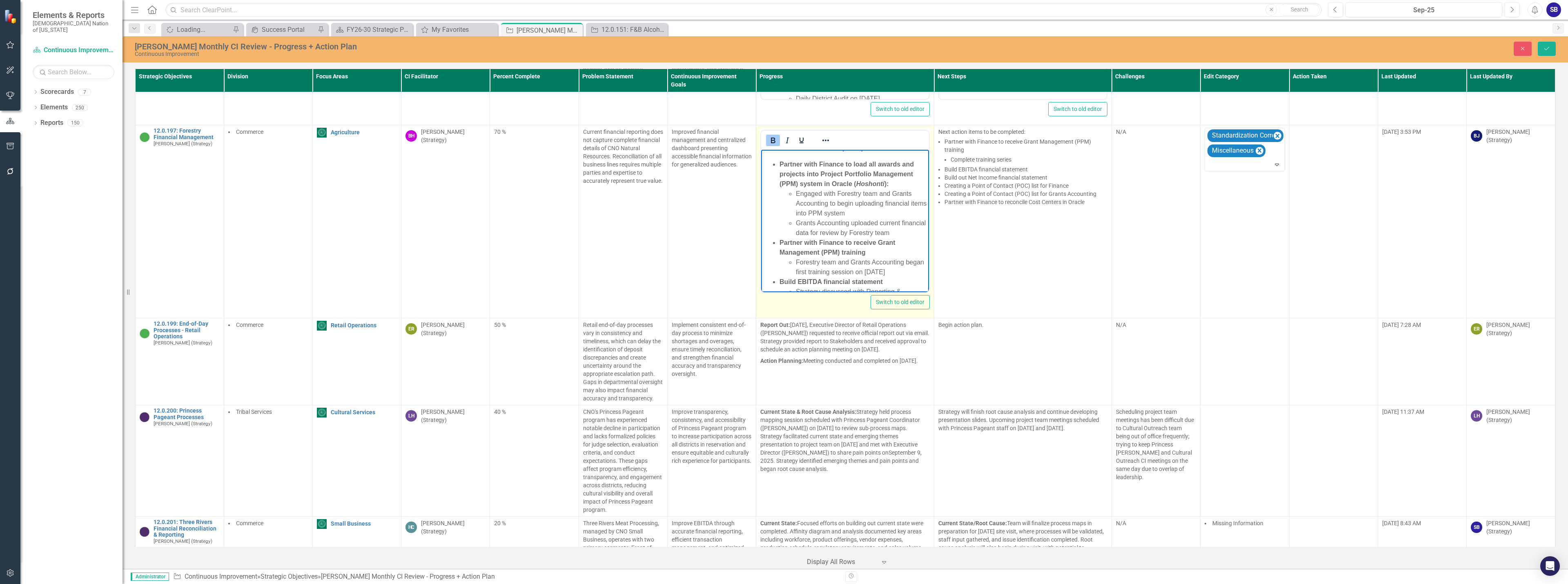
scroll to position [0, 0]
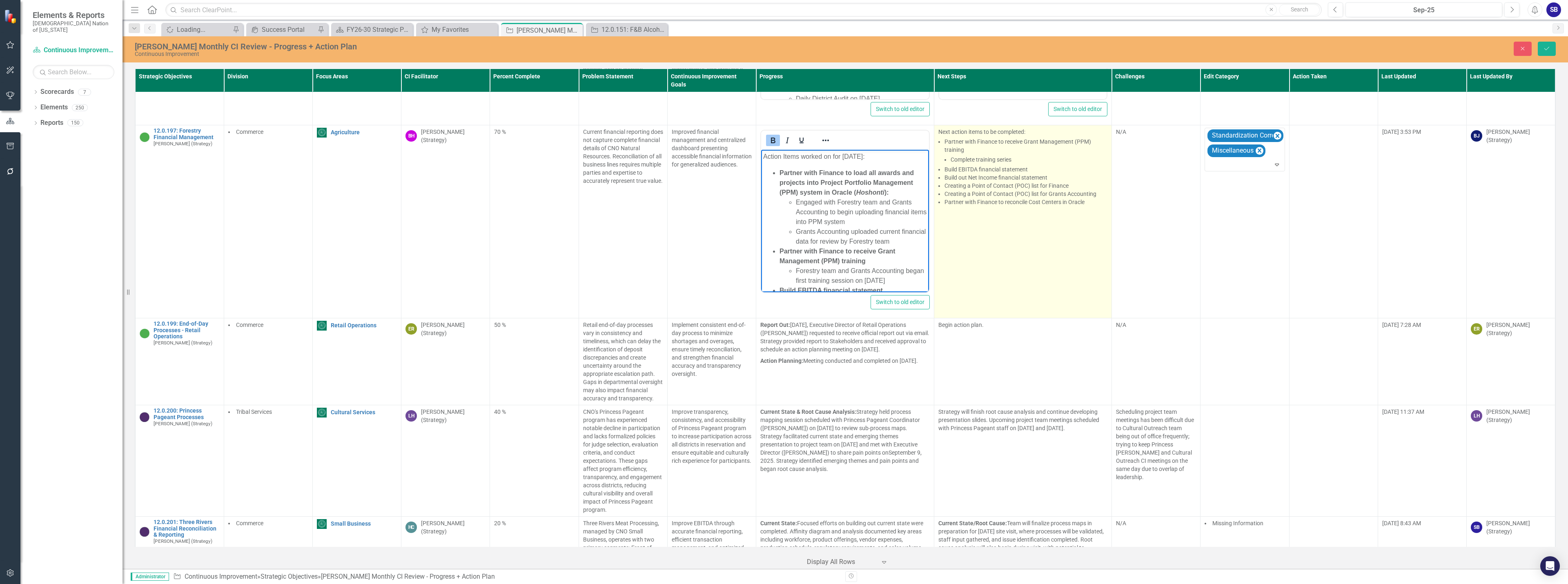
click at [1021, 223] on td "Next action items to be completed: Partner with Finance to receive Grant Manage…" at bounding box center [1023, 221] width 178 height 193
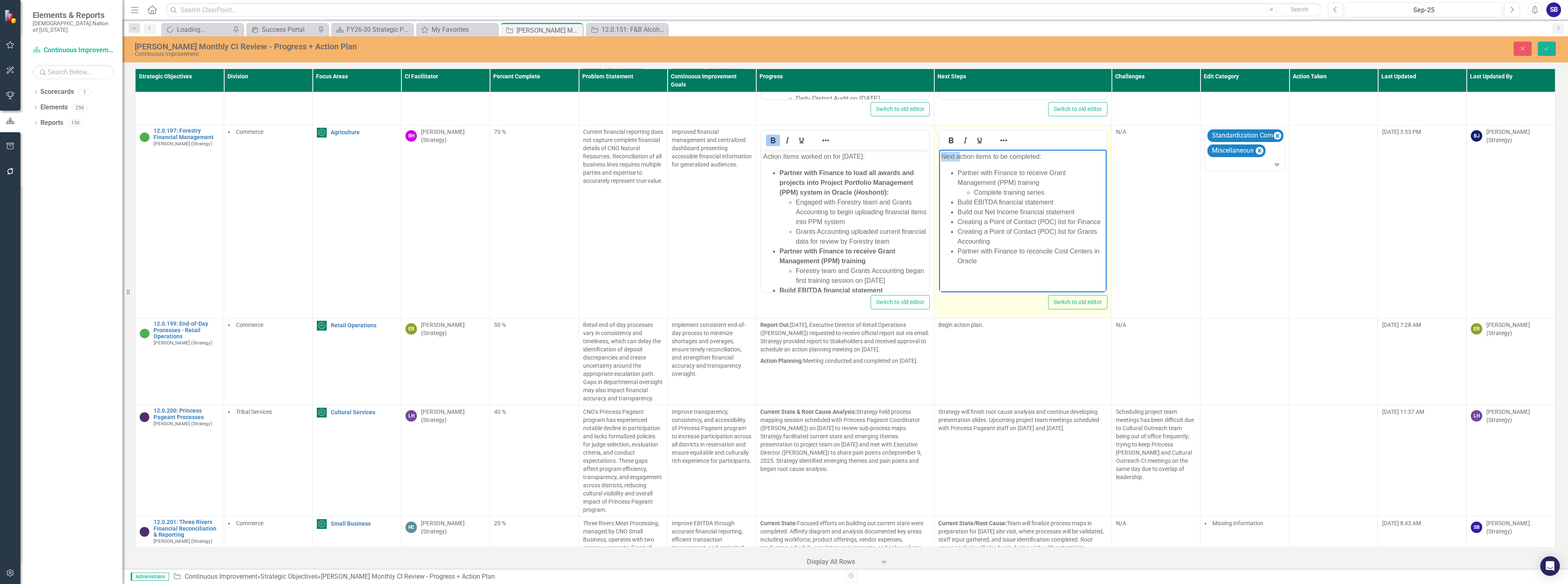
drag, startPoint x: 959, startPoint y: 157, endPoint x: 924, endPoint y: 157, distance: 35.0
click at [939, 157] on html "Next action items to be completed: Partner with Finance to receive Grant Manage…" at bounding box center [1023, 212] width 168 height 125
drag, startPoint x: 1029, startPoint y: 156, endPoint x: 928, endPoint y: 155, distance: 101.0
click at [939, 155] on html "Action items to be completed: Partner with Finance to receive Grant Management …" at bounding box center [1023, 212] width 168 height 125
click at [946, 136] on icon "Bold" at bounding box center [951, 141] width 10 height 10
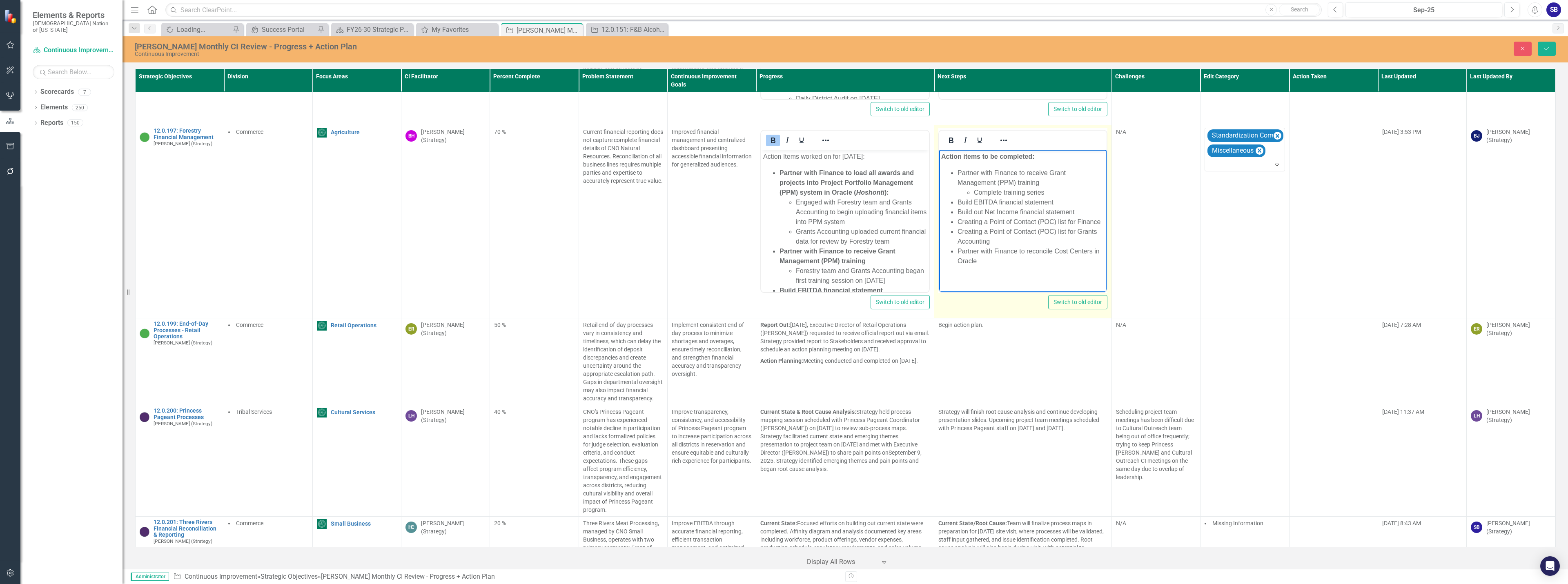
click at [1069, 167] on body "Action items to be completed: Partner with Finance to receive Grant Management …" at bounding box center [1023, 212] width 168 height 125
click at [986, 224] on li "Creating a Point of Contact (POC) list for Finance" at bounding box center [1031, 222] width 147 height 10
drag, startPoint x: 1039, startPoint y: 231, endPoint x: 984, endPoint y: 231, distance: 55.0
click at [984, 231] on li "Creating a Point of Contact (POC) list for Grants Accounting" at bounding box center [1031, 237] width 147 height 19
click at [999, 234] on li "Creating POC) list for Grants Accounting" at bounding box center [1031, 232] width 147 height 10
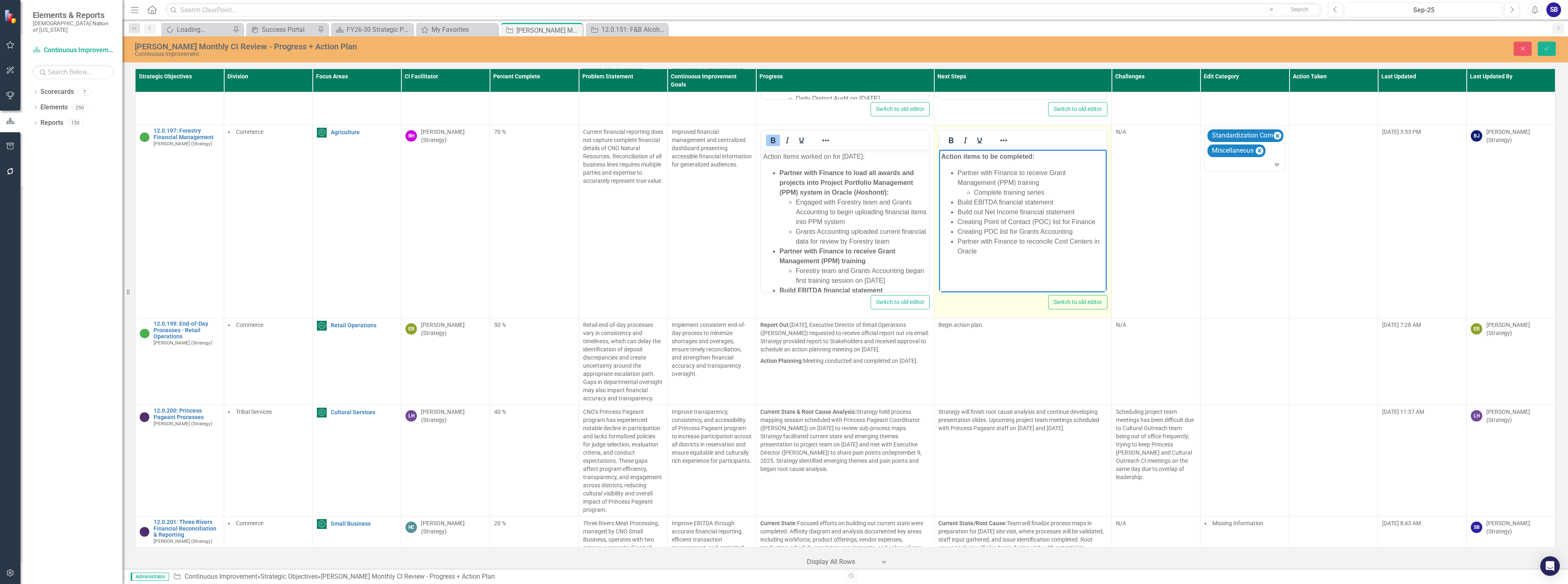
click at [981, 226] on li "Creating Point of Contact (POC) list for Finance" at bounding box center [1031, 222] width 147 height 10
click at [982, 231] on li "Creating POC list for Grants Accounting" at bounding box center [1031, 232] width 147 height 10
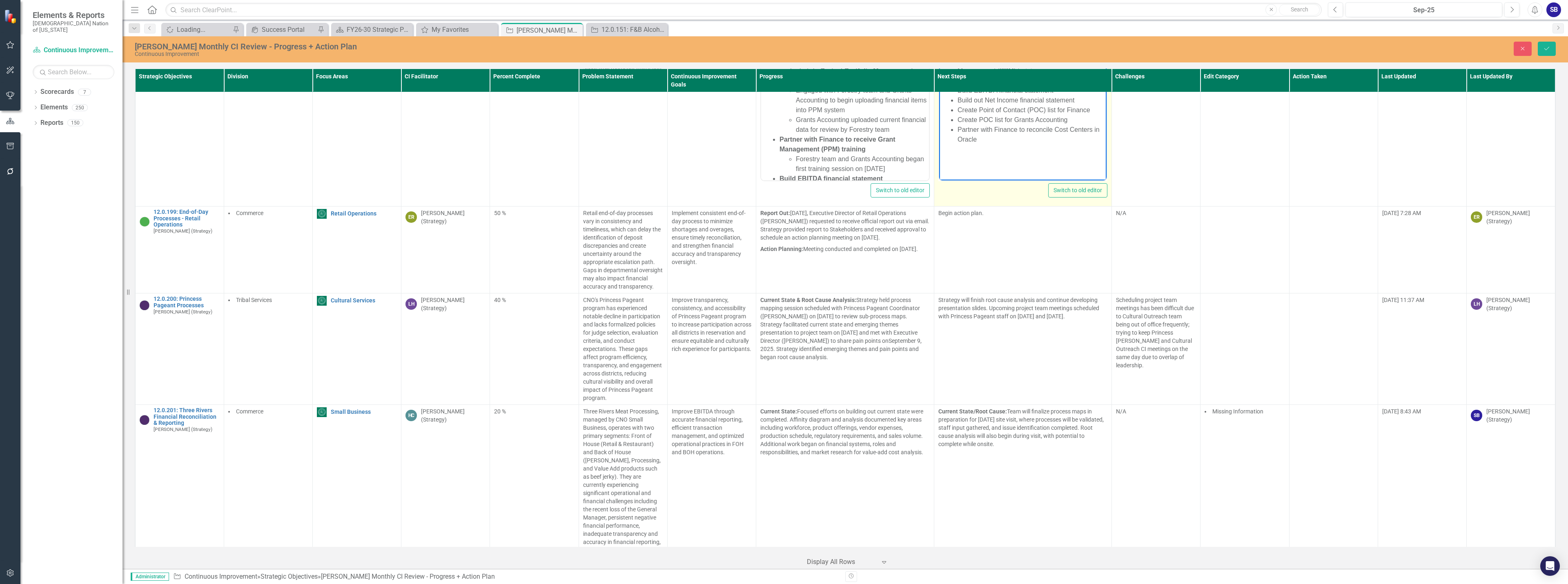
scroll to position [6802, 0]
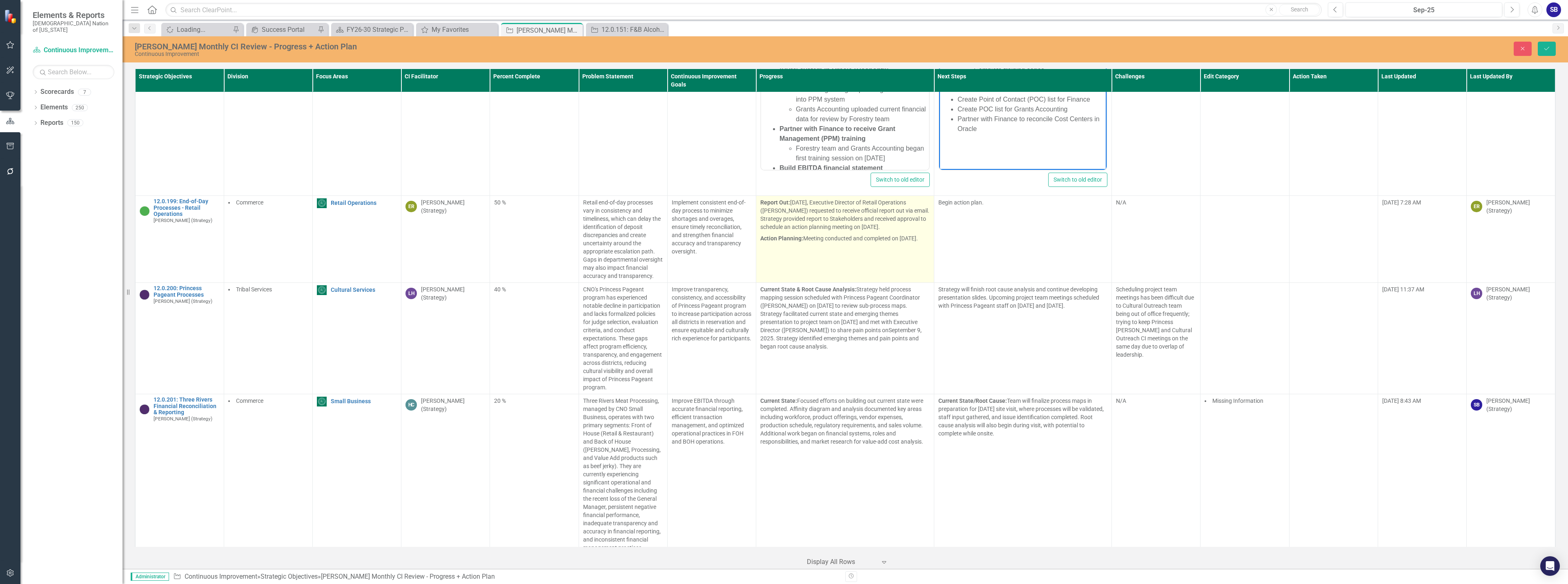
click at [856, 232] on p "Action Planning: Meeting conducted and completed on September 26, 2025." at bounding box center [845, 237] width 169 height 10
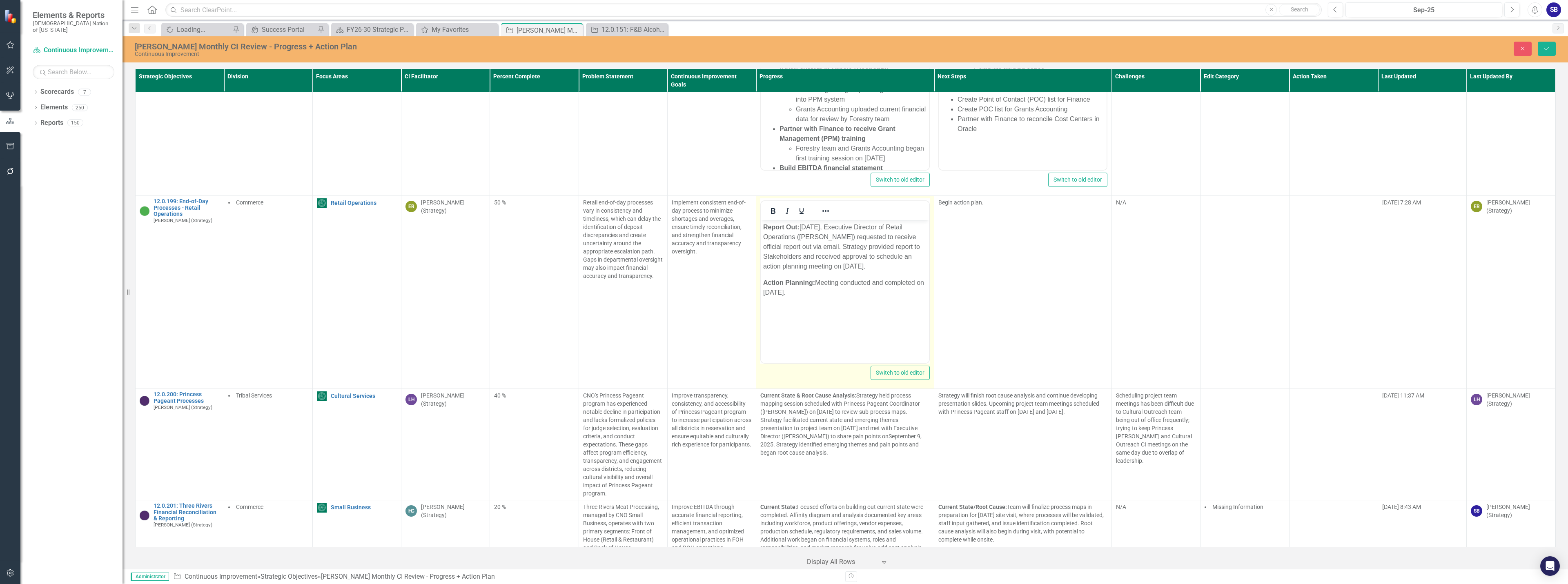
scroll to position [0, 0]
click at [795, 265] on p "Report Out: September 1, 2025, Executive Director of Retail Operations (Misty H…" at bounding box center [845, 247] width 164 height 49
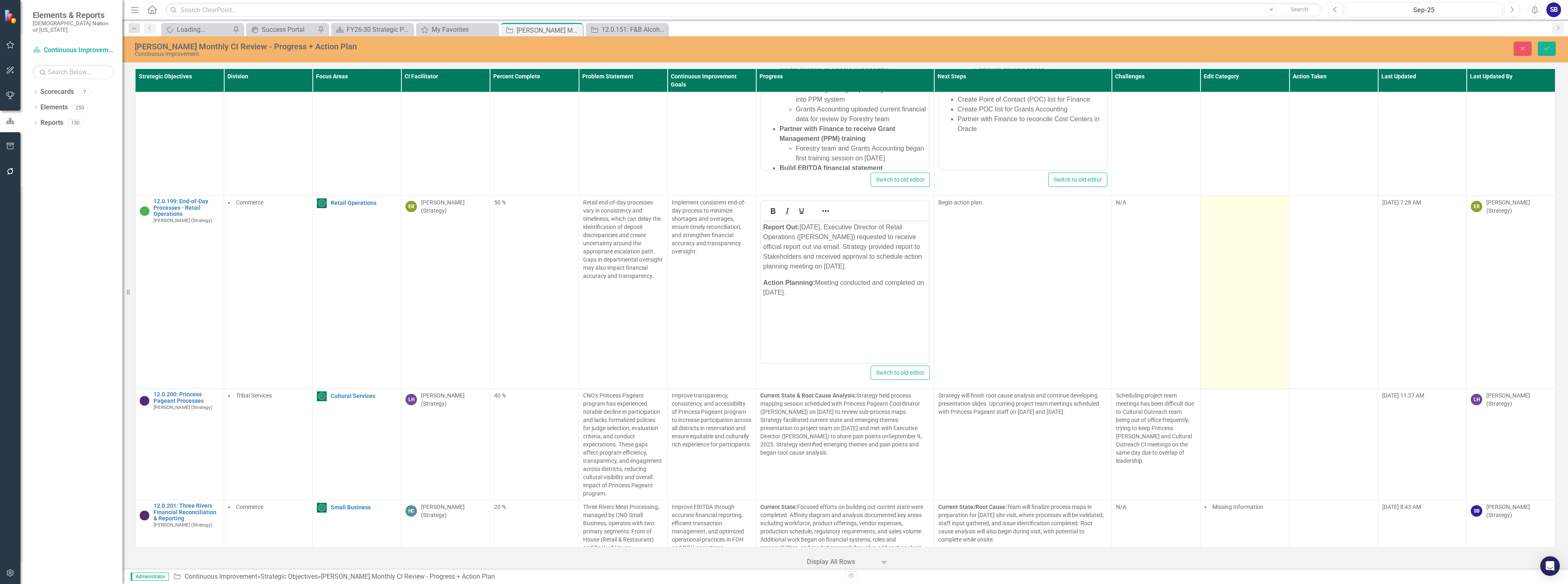
click at [1233, 213] on td at bounding box center [1245, 292] width 89 height 193
click at [1240, 200] on div at bounding box center [1239, 206] width 63 height 11
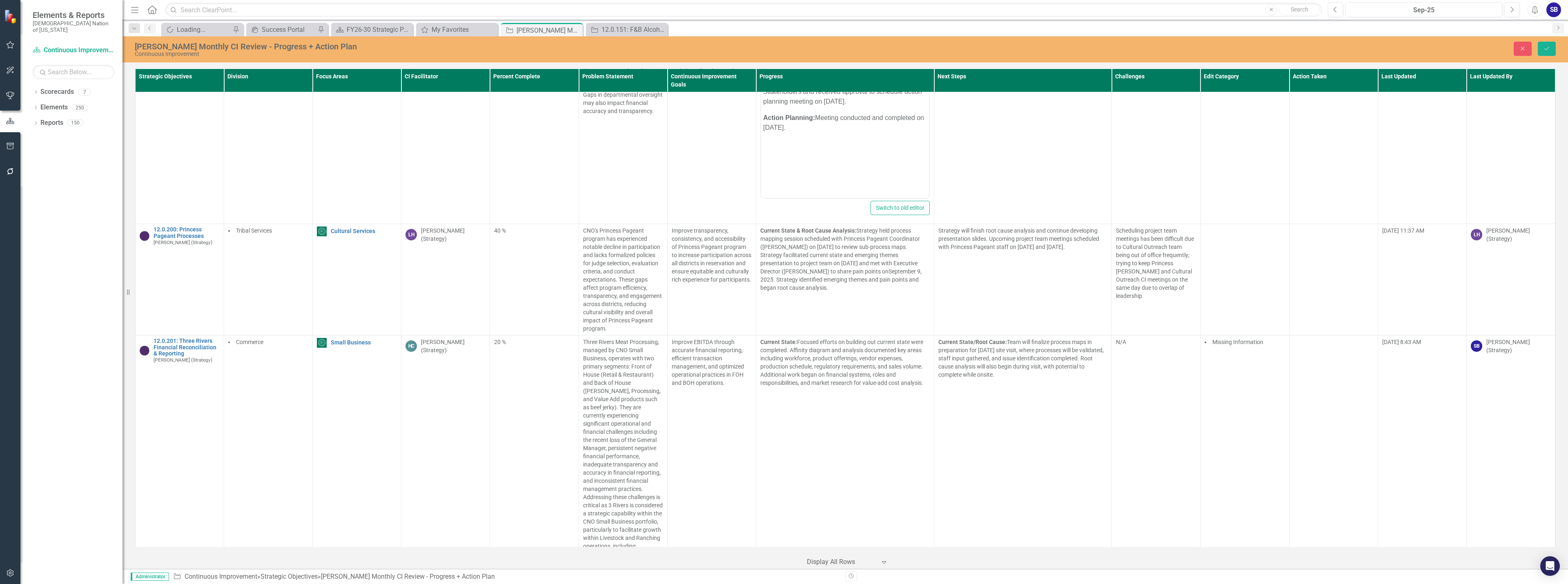
scroll to position [6988, 0]
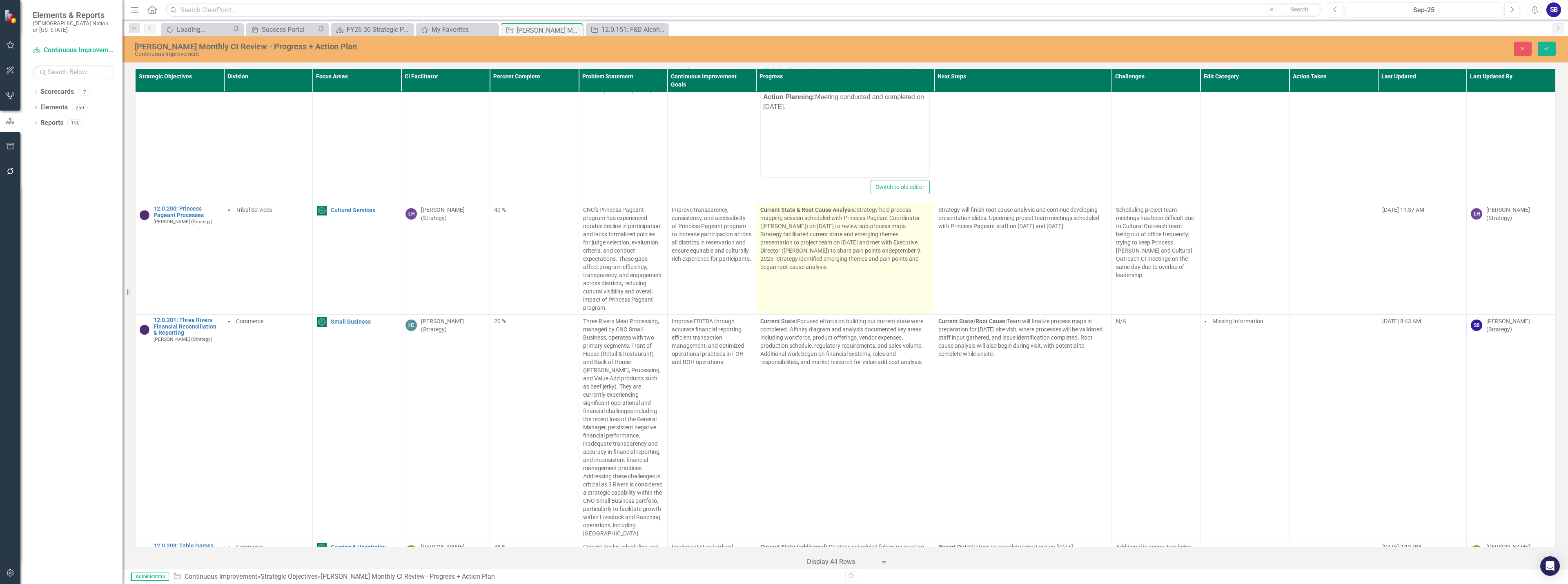
click at [885, 268] on td "Current State & Root Cause Analysis: Strategy held process mapping session sche…" at bounding box center [845, 259] width 178 height 111
click at [884, 268] on td "Current State & Root Cause Analysis: Strategy held process mapping session sche…" at bounding box center [845, 259] width 178 height 111
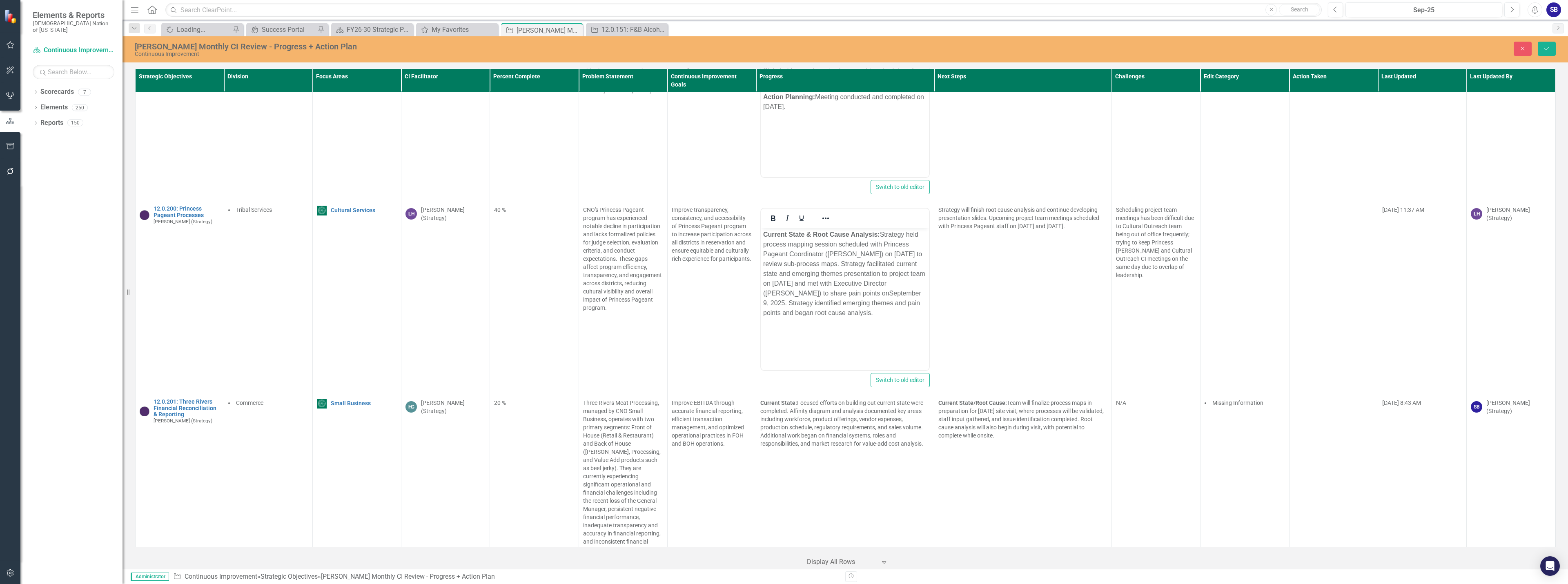
scroll to position [0, 0]
click at [865, 285] on p "Current State & Root Cause Analysis: Strategy held process mapping session sche…" at bounding box center [845, 274] width 164 height 88
click at [772, 305] on p "Current State & Root Cause Analysis: Strategy held process mapping session sche…" at bounding box center [845, 274] width 164 height 88
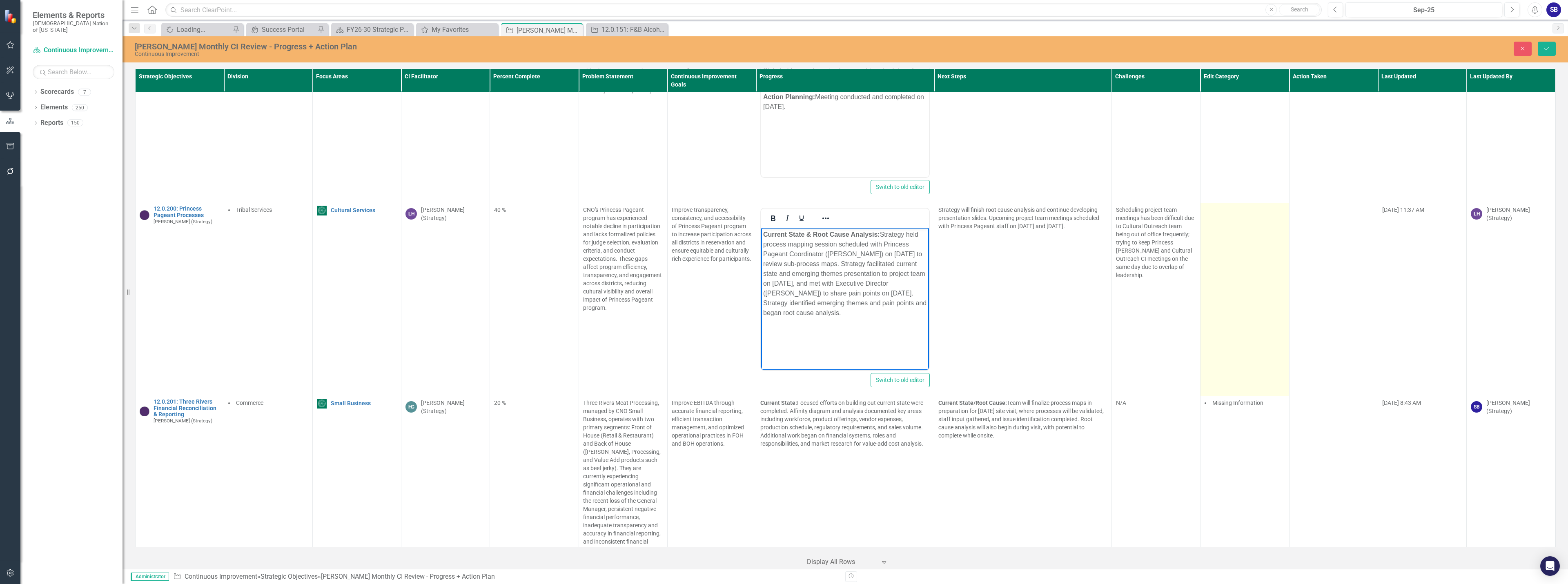
click at [1244, 240] on td at bounding box center [1245, 299] width 89 height 193
click at [1234, 207] on div at bounding box center [1239, 213] width 63 height 11
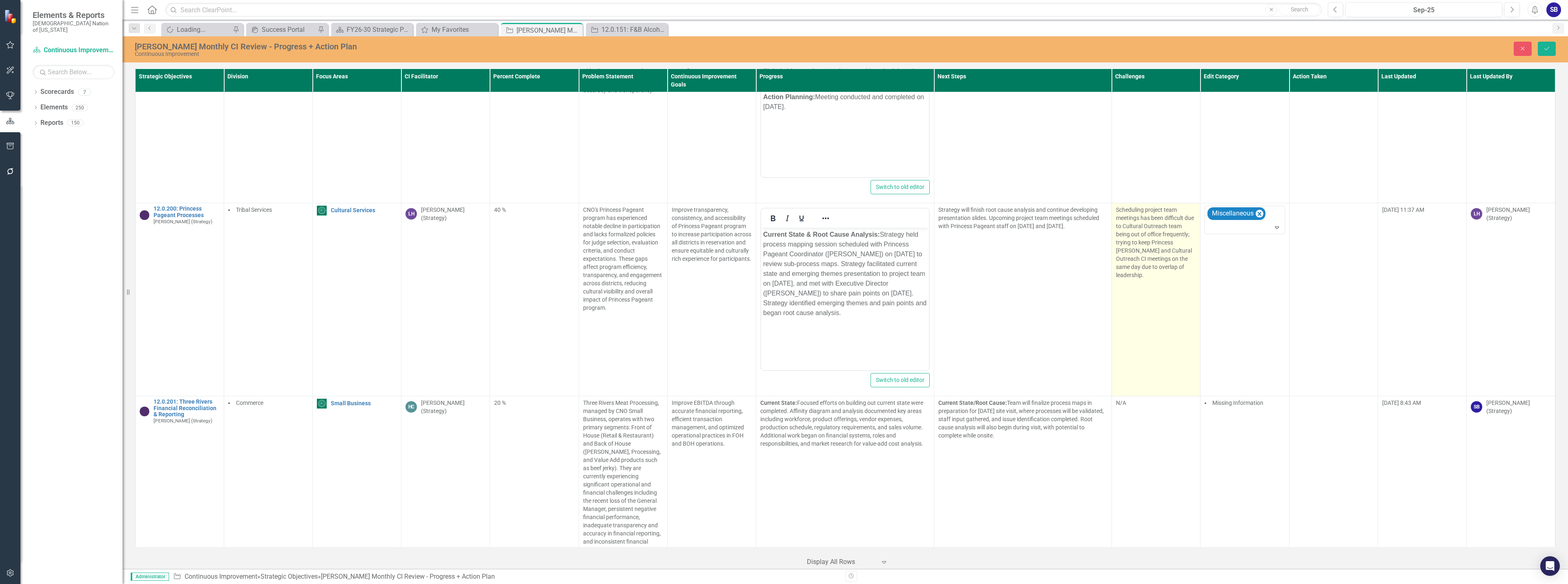
click at [1147, 254] on p "Scheduling project team meetings has been difficult due to Cultural Outreach te…" at bounding box center [1155, 242] width 80 height 74
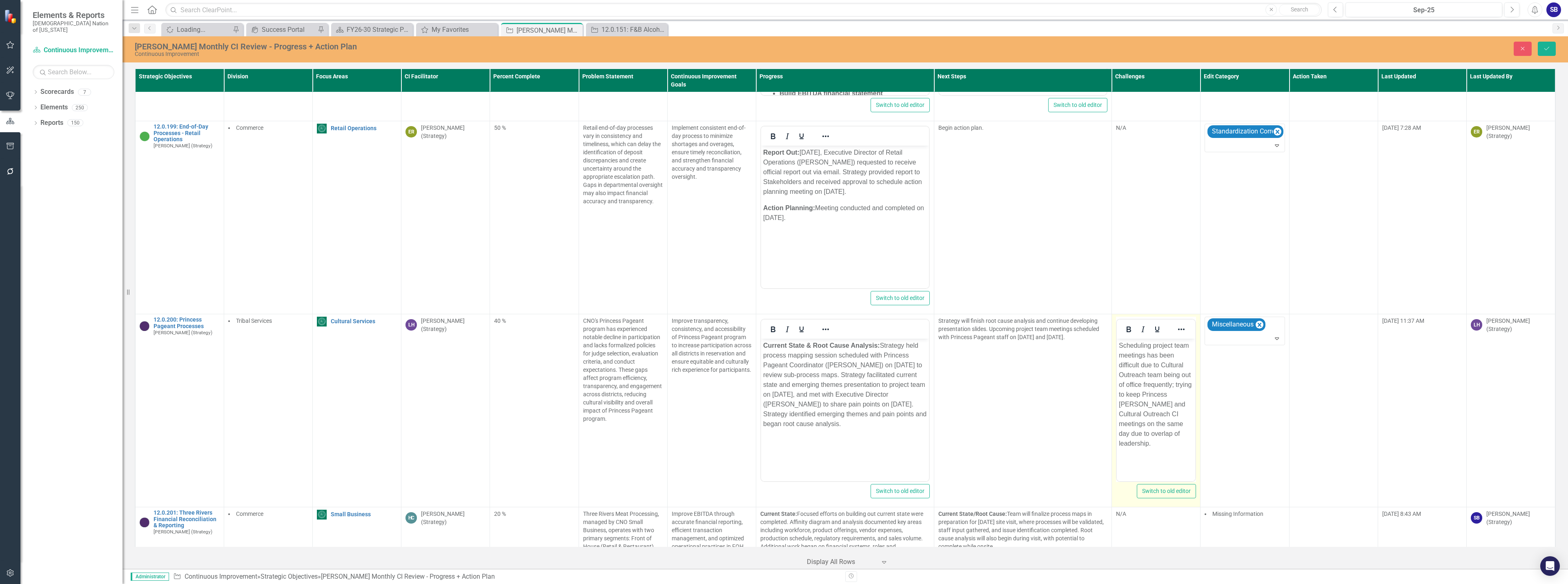
scroll to position [6866, 0]
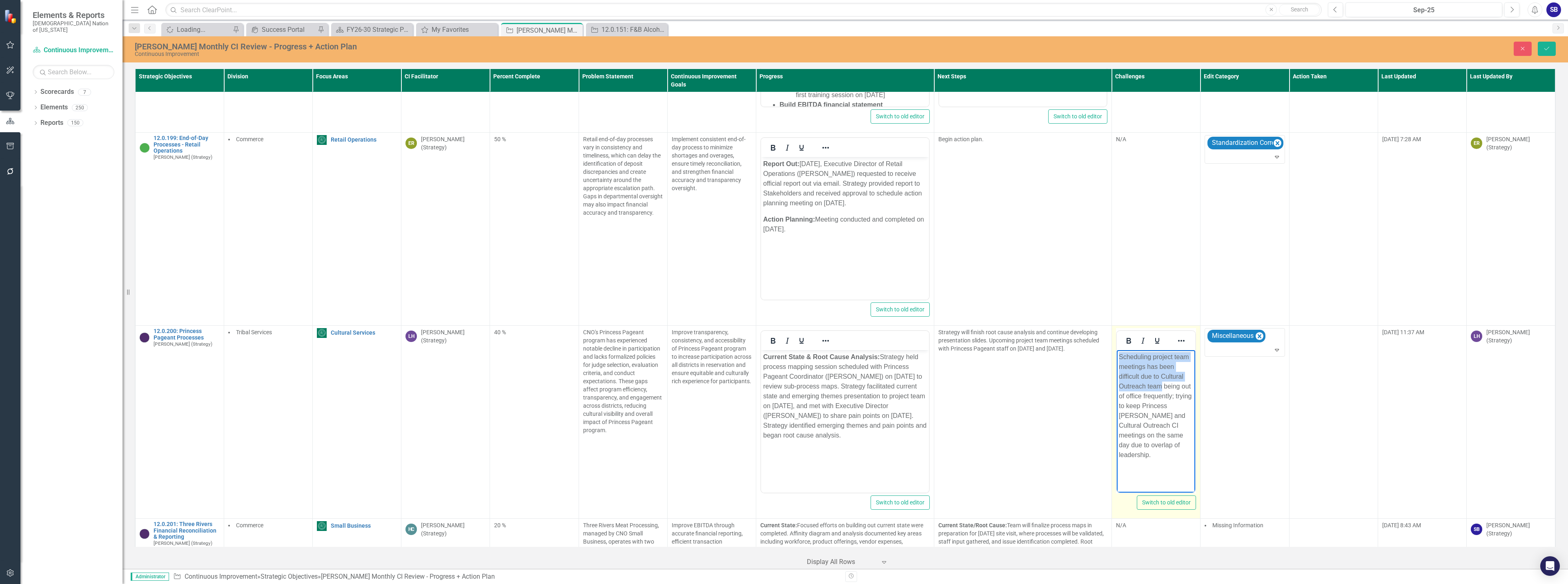
drag, startPoint x: 1118, startPoint y: 356, endPoint x: 1161, endPoint y: 389, distance: 54.2
click at [1161, 389] on body "Scheduling project team meetings has been difficult due to Cultural Outreach te…" at bounding box center [1156, 411] width 79 height 122
copy p "Scheduling project team meetings has been difficult due to Cultural Outreach te…"
click at [1544, 48] on icon "Save" at bounding box center [1547, 48] width 7 height 5
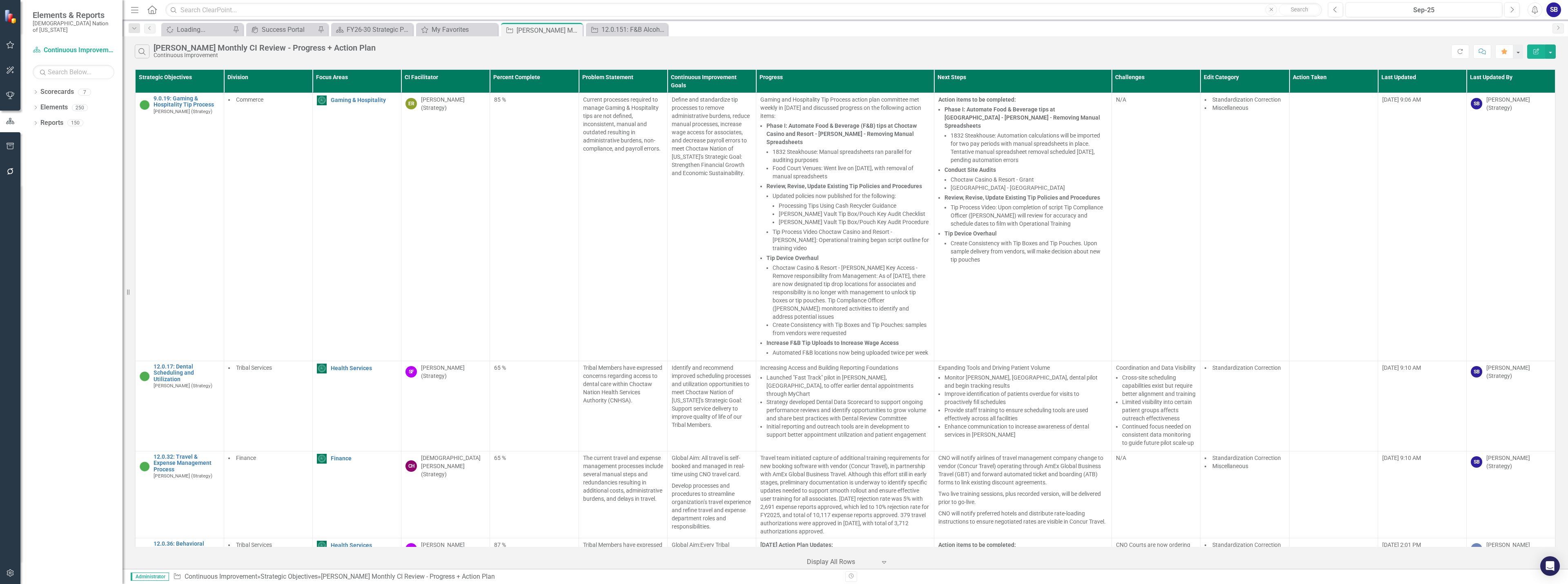
scroll to position [2241, 0]
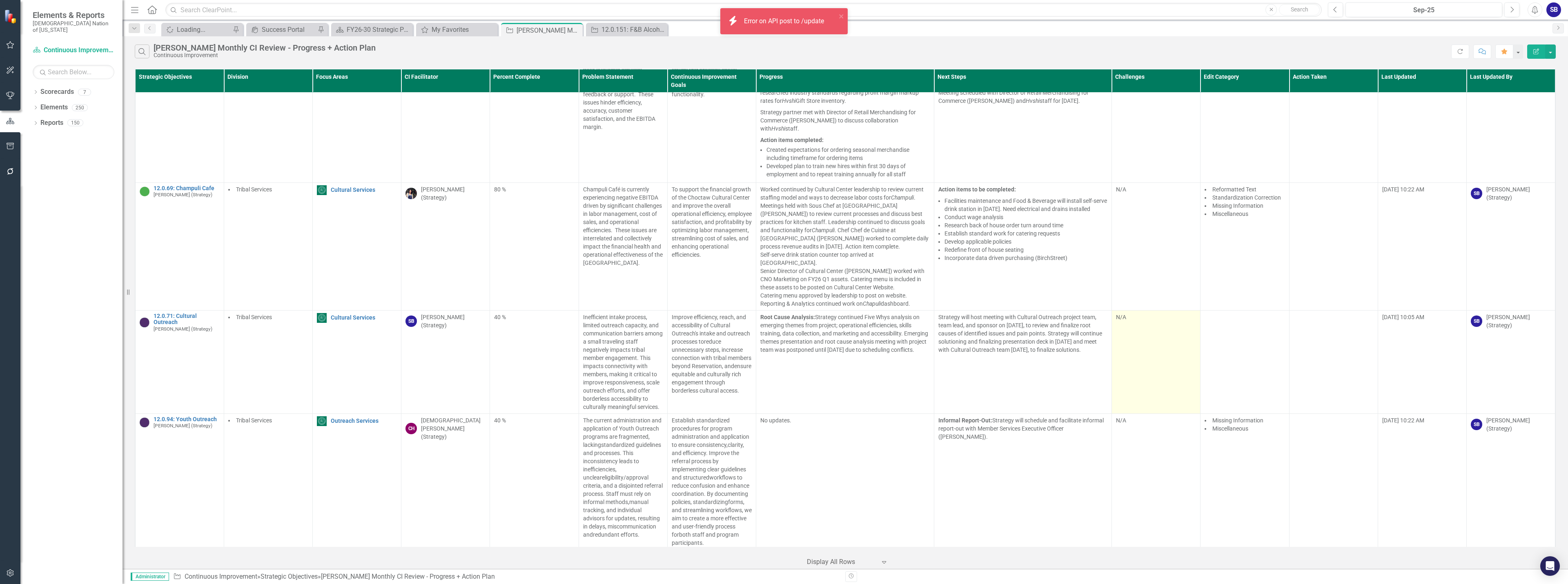
click at [1138, 325] on td "N/A" at bounding box center [1157, 363] width 89 height 103
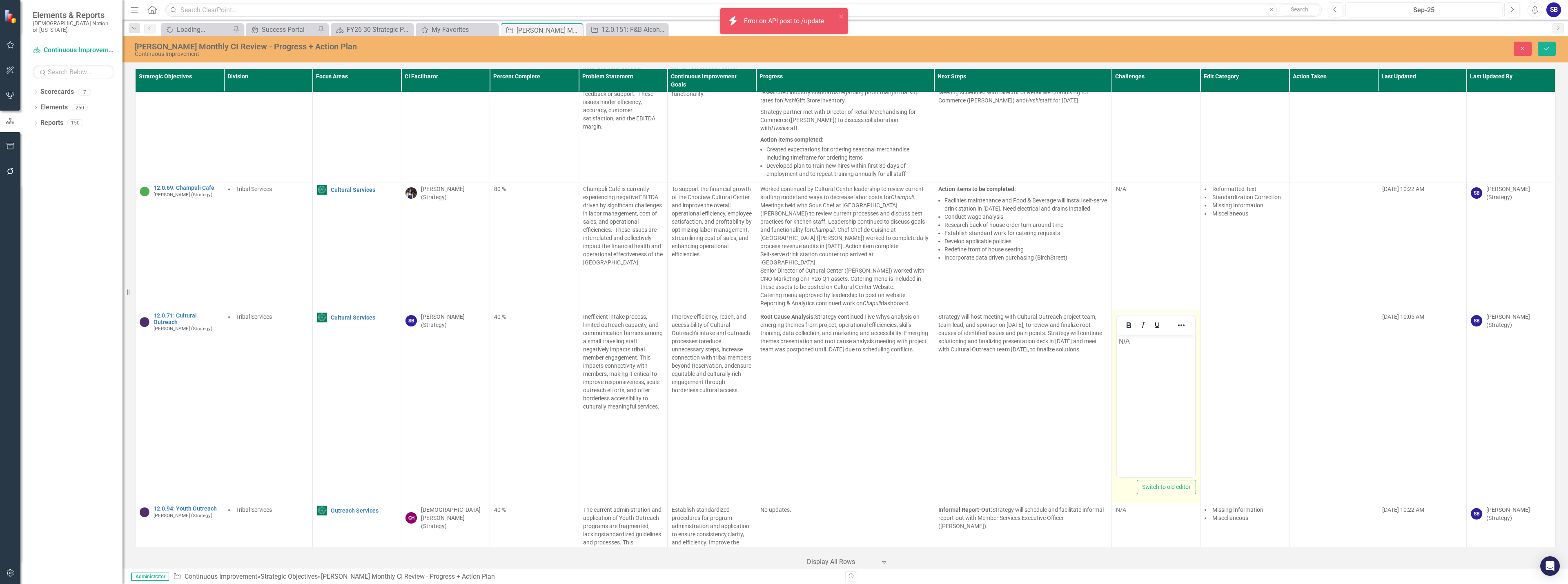
scroll to position [0, 0]
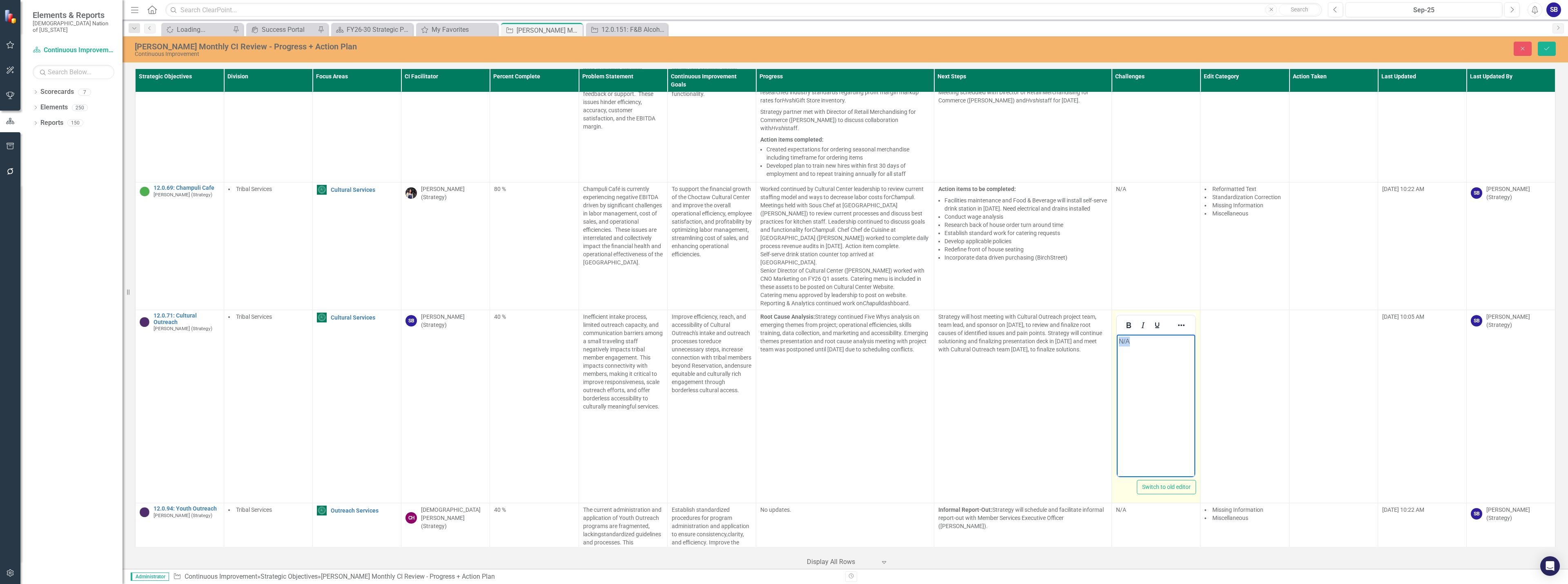
drag, startPoint x: 1141, startPoint y: 344, endPoint x: 1116, endPoint y: 344, distance: 25.0
click at [1117, 344] on html "N/A" at bounding box center [1156, 395] width 79 height 122
paste body "Rich Text Area. Press ALT-0 for help."
drag, startPoint x: 1149, startPoint y: 346, endPoint x: 1106, endPoint y: 342, distance: 43.2
click at [1117, 342] on html "N/A" at bounding box center [1156, 395] width 79 height 122
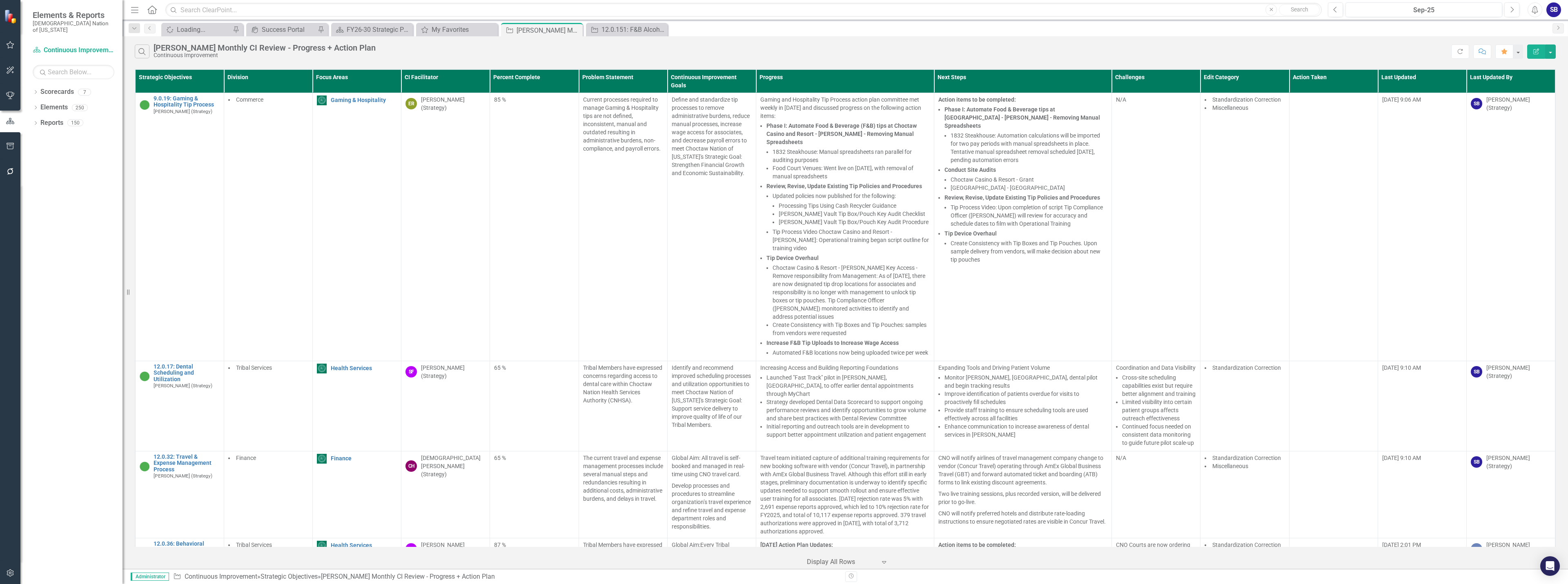
scroll to position [7019, 0]
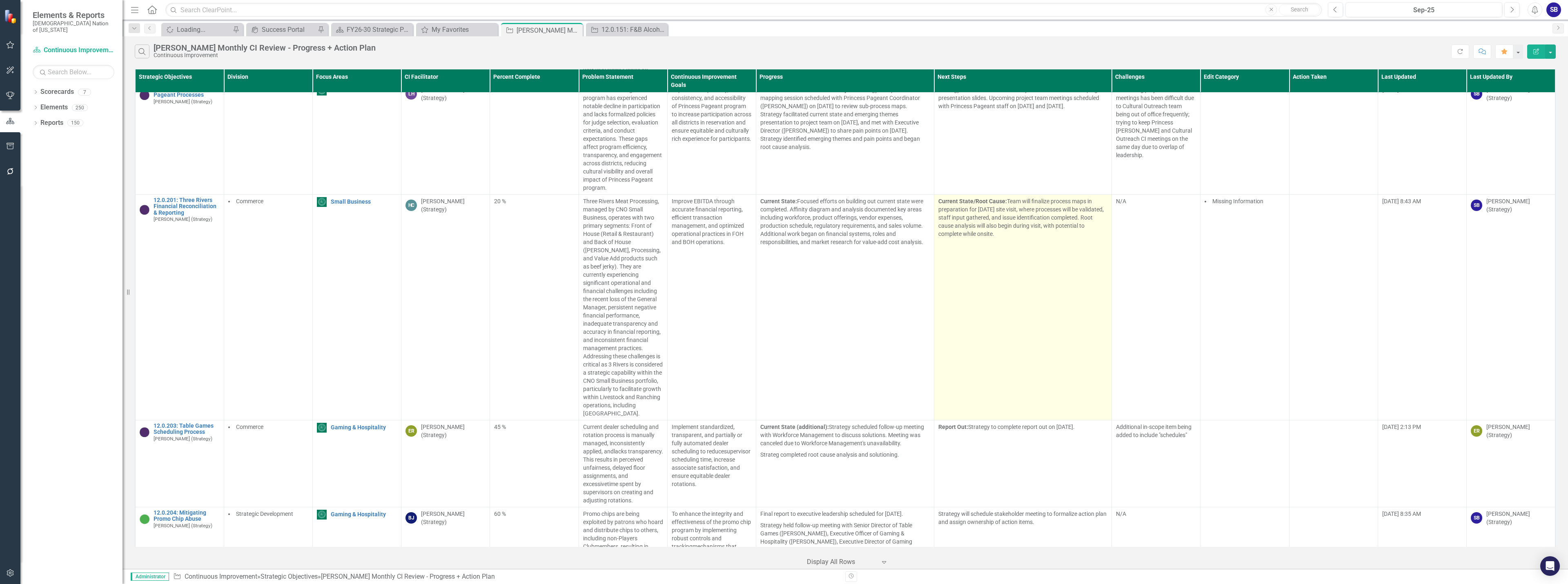
click at [1005, 257] on td "Current State/Root Cause: Team will finalize process maps in preparation for Oc…" at bounding box center [1023, 307] width 178 height 226
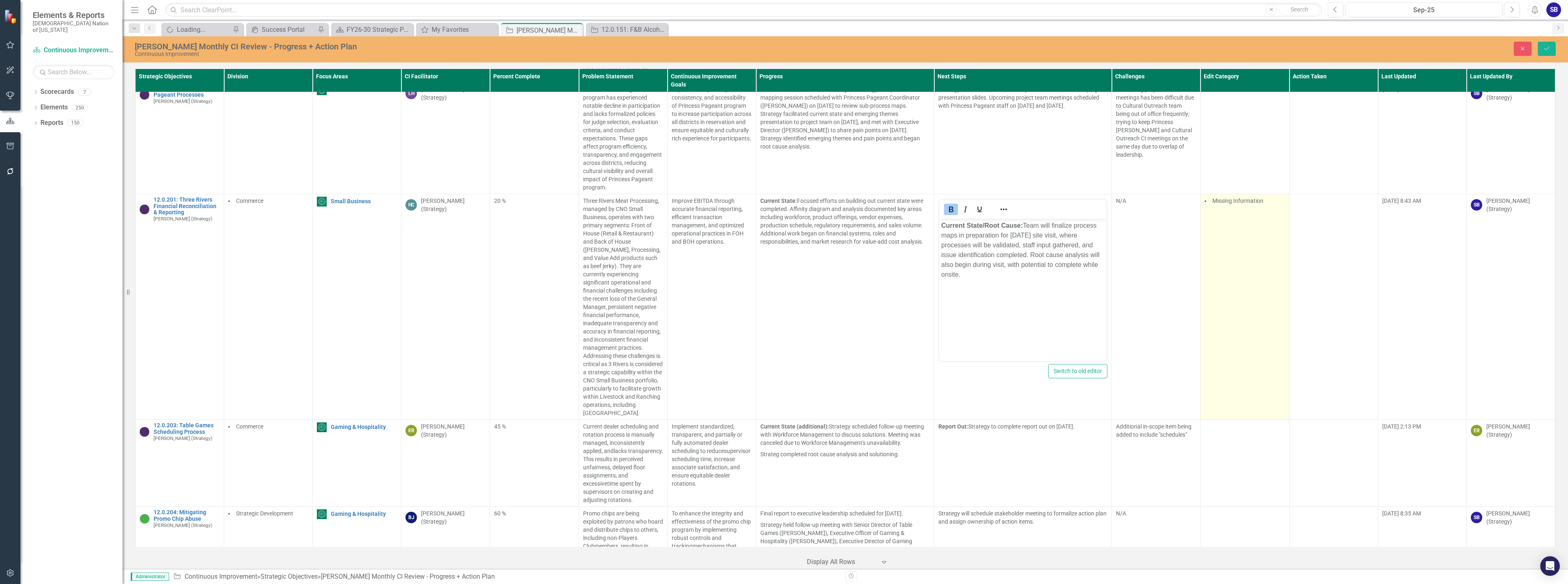
scroll to position [0, 0]
click at [1230, 259] on td "Missing Information" at bounding box center [1245, 307] width 89 height 226
click at [1245, 220] on div at bounding box center [1245, 218] width 76 height 11
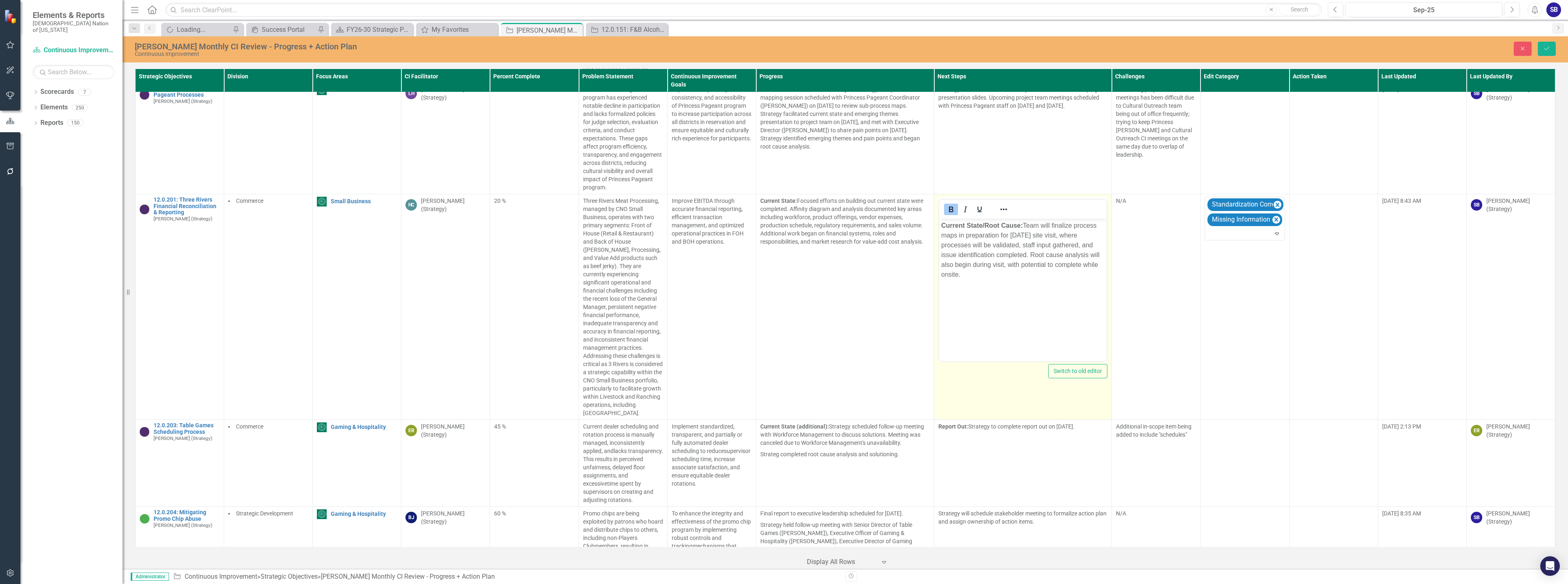
click at [1037, 235] on p "Current State/Root Cause: Team will finalize process maps in preparation for Oc…" at bounding box center [1023, 250] width 164 height 59
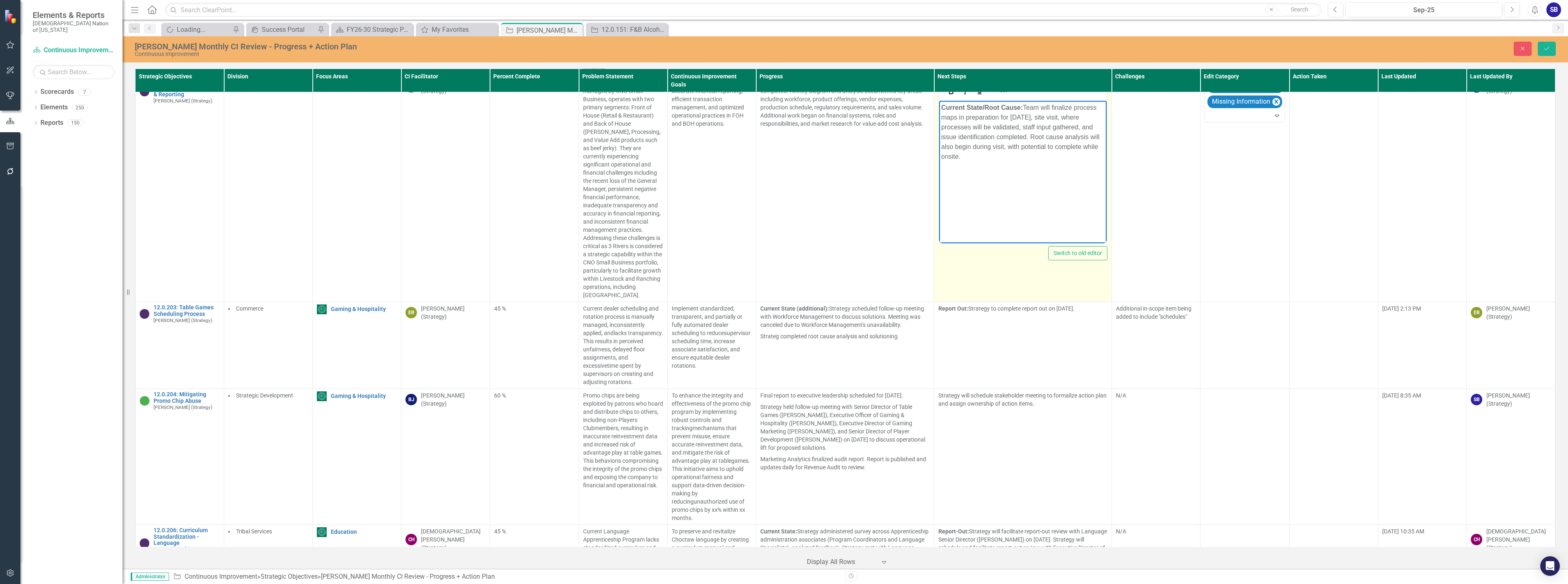
scroll to position [7141, 0]
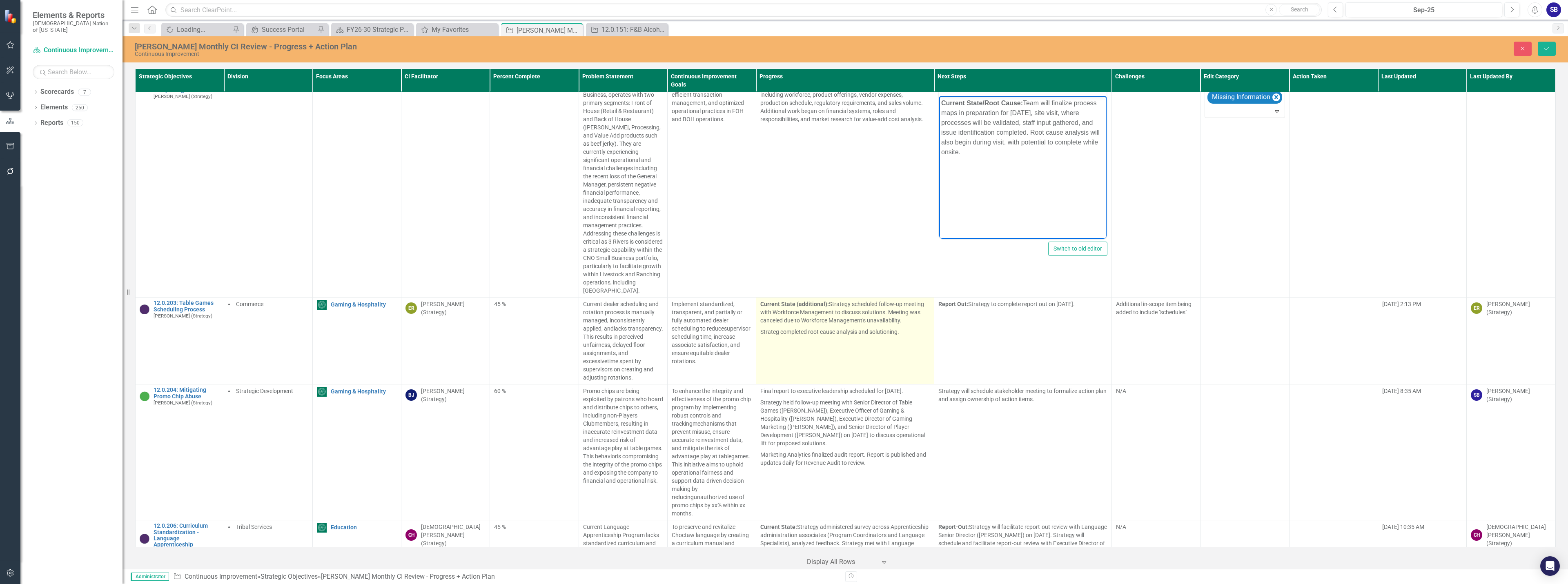
click at [861, 356] on td "Current State (additional): Strategy scheduled follow-up meeting with Workforce…" at bounding box center [845, 341] width 178 height 87
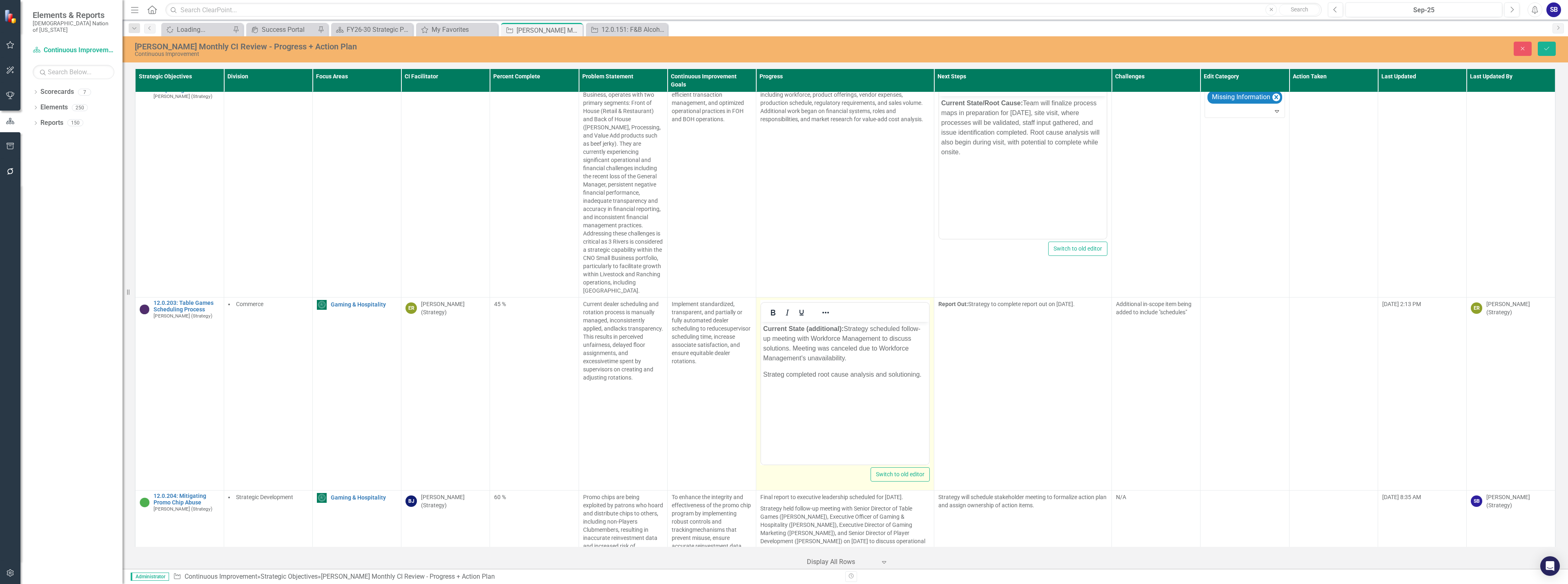
scroll to position [0, 0]
click at [856, 361] on p "Current State (additional): Strategy scheduled follow-up meeting with Workforce…" at bounding box center [845, 344] width 164 height 39
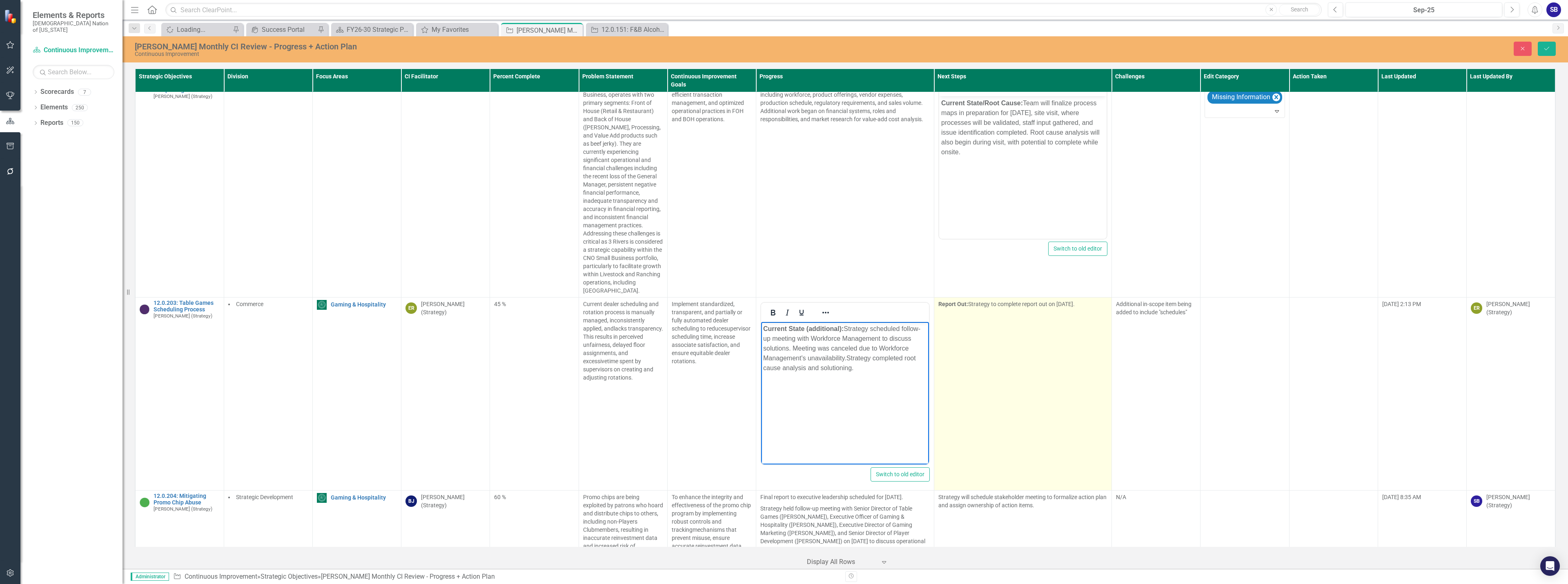
click at [990, 367] on td "Report Out: Strategy to complete report out on October 20, 2025." at bounding box center [1023, 394] width 178 height 193
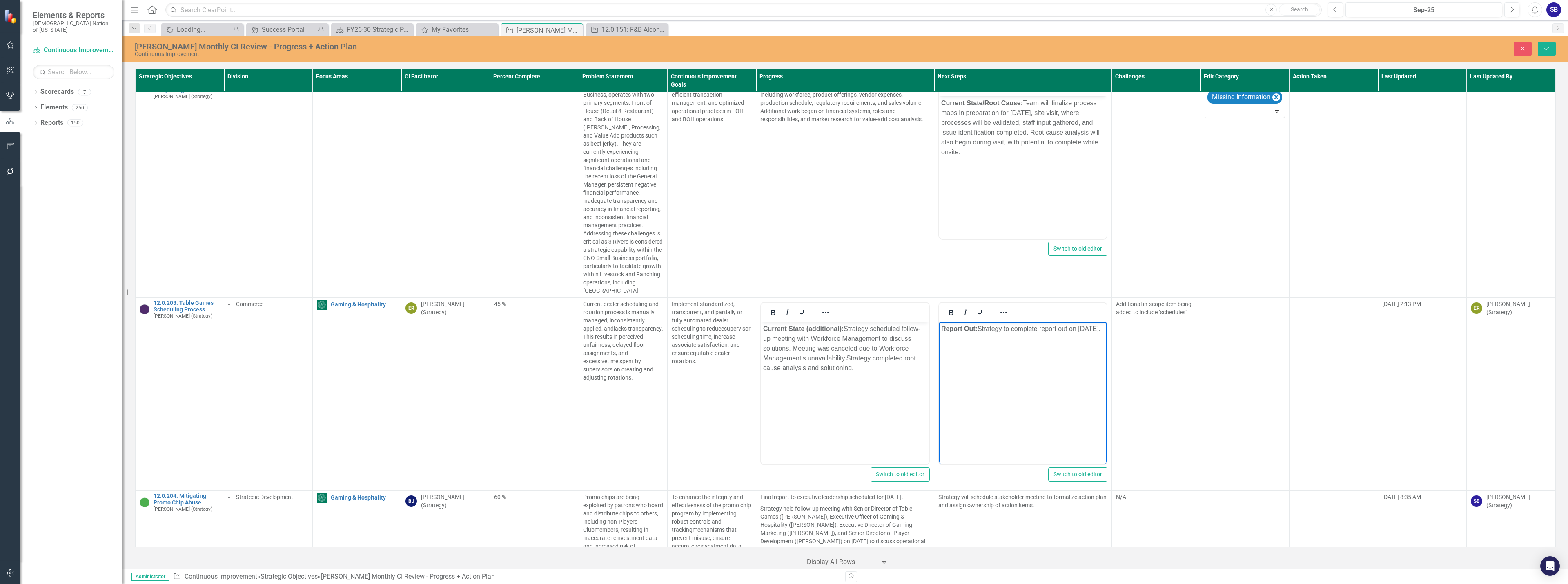
click at [1008, 332] on p "Report Out: Strategy to complete report out on October 20, 2025." at bounding box center [1023, 329] width 164 height 10
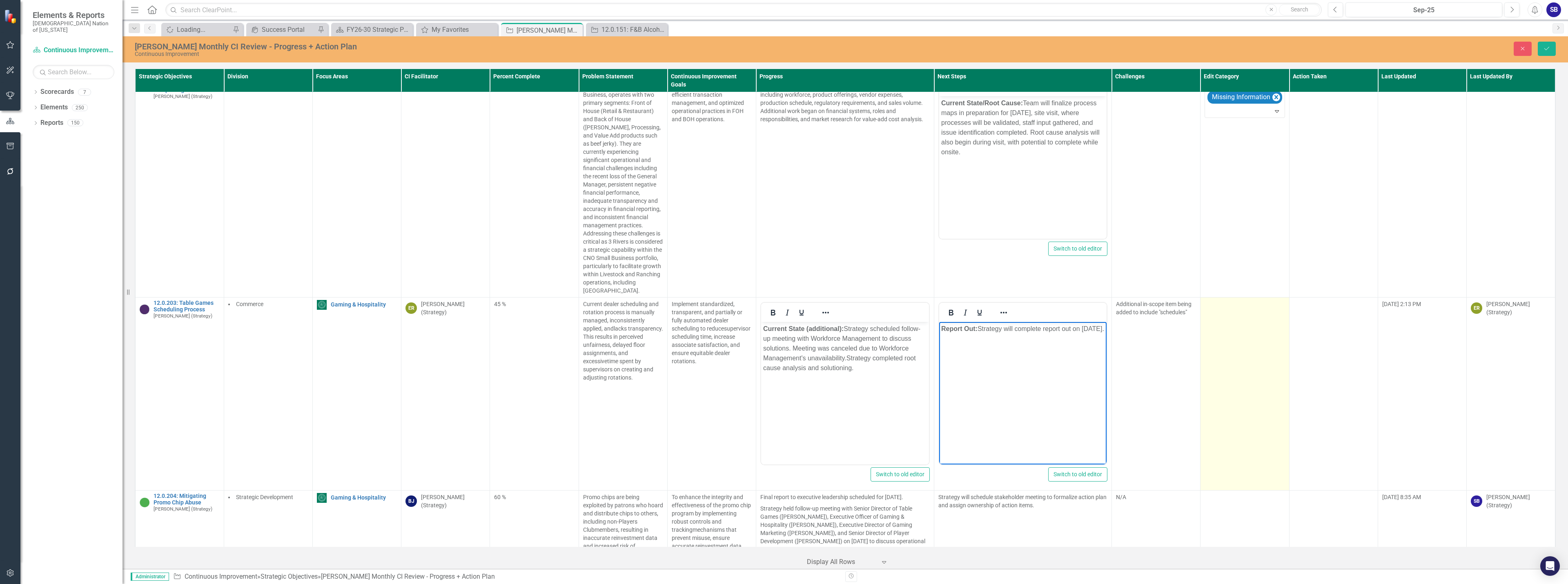
click at [1228, 349] on td at bounding box center [1245, 394] width 89 height 193
click at [1234, 311] on div at bounding box center [1239, 307] width 63 height 11
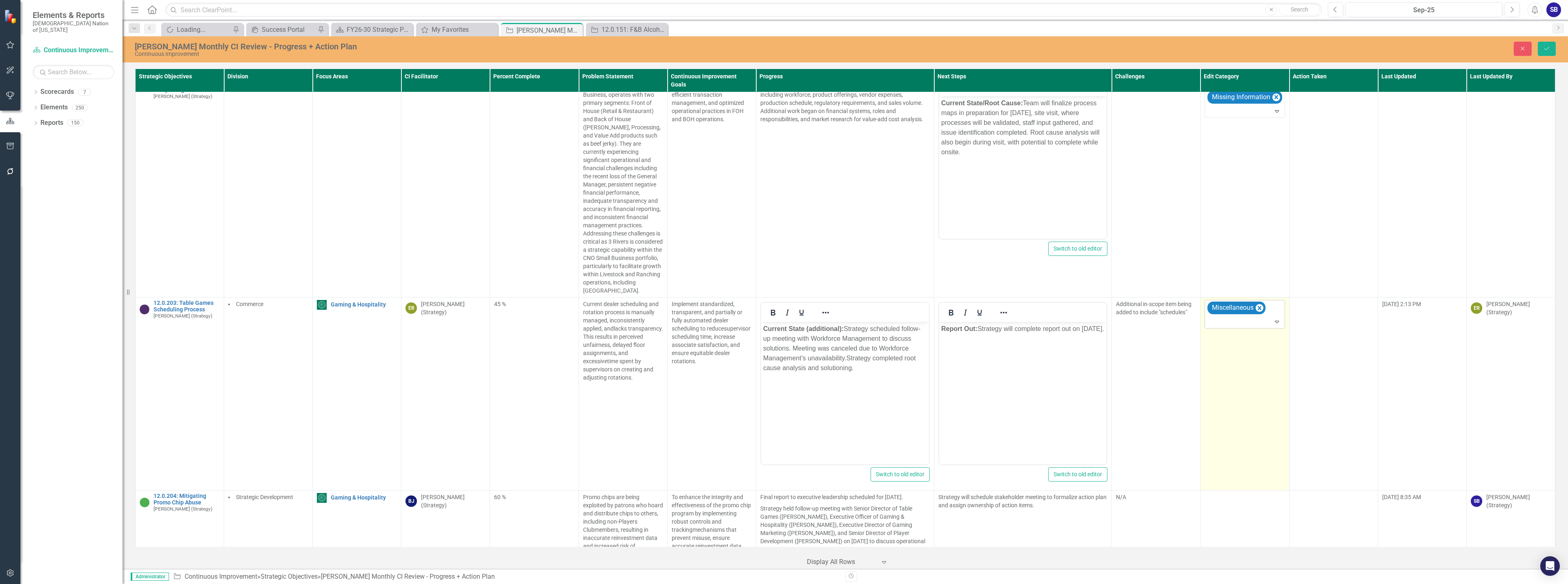
click at [1243, 326] on div at bounding box center [1245, 322] width 76 height 11
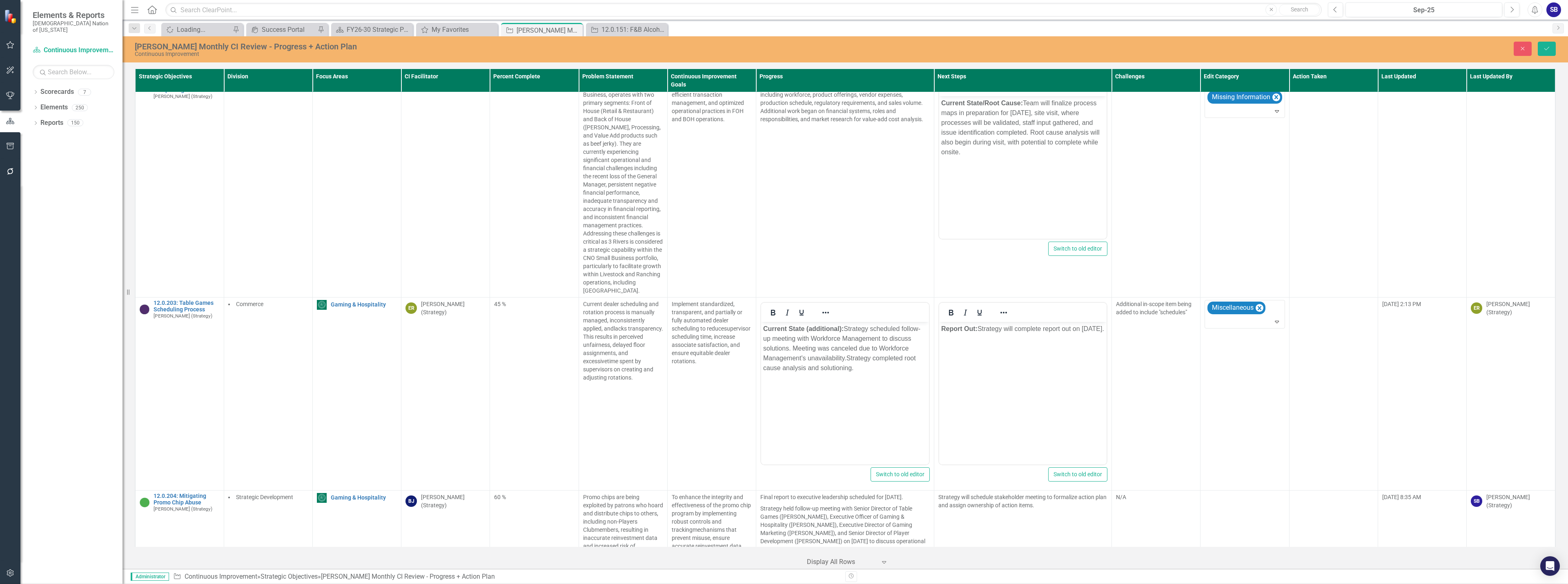
click at [1241, 583] on div "Reformatted Text" at bounding box center [785, 590] width 1555 height 9
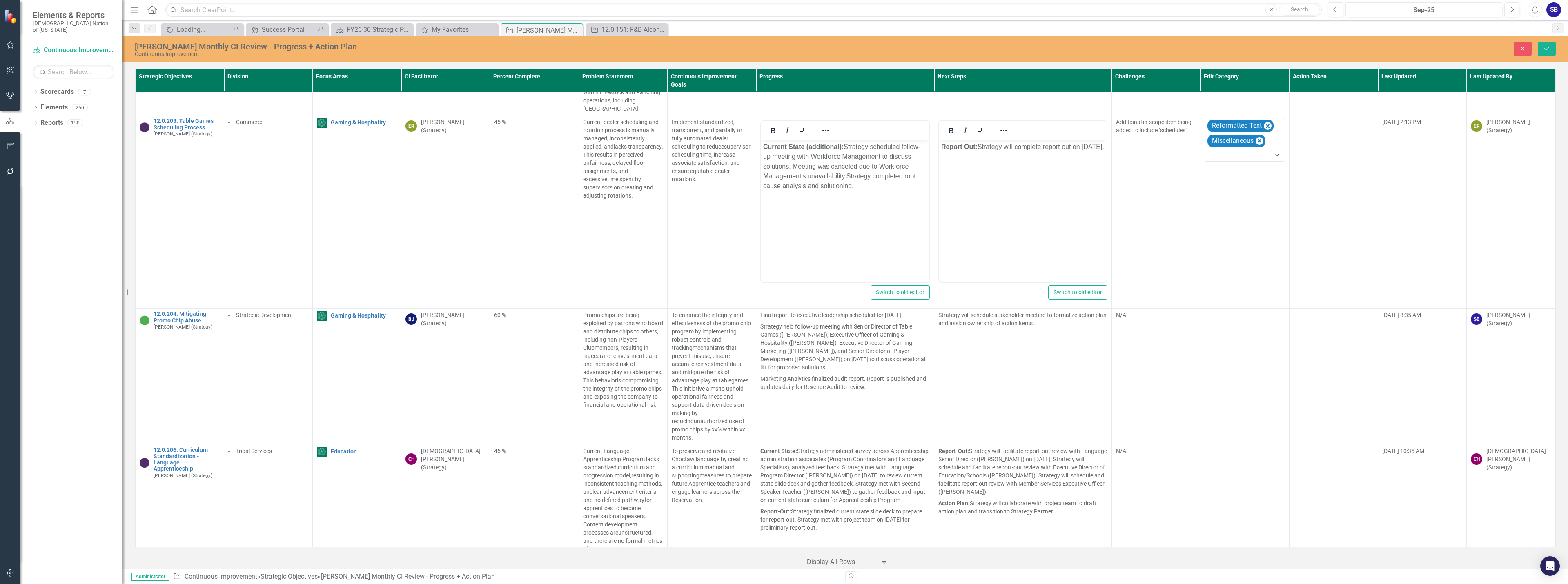
scroll to position [7451, 0]
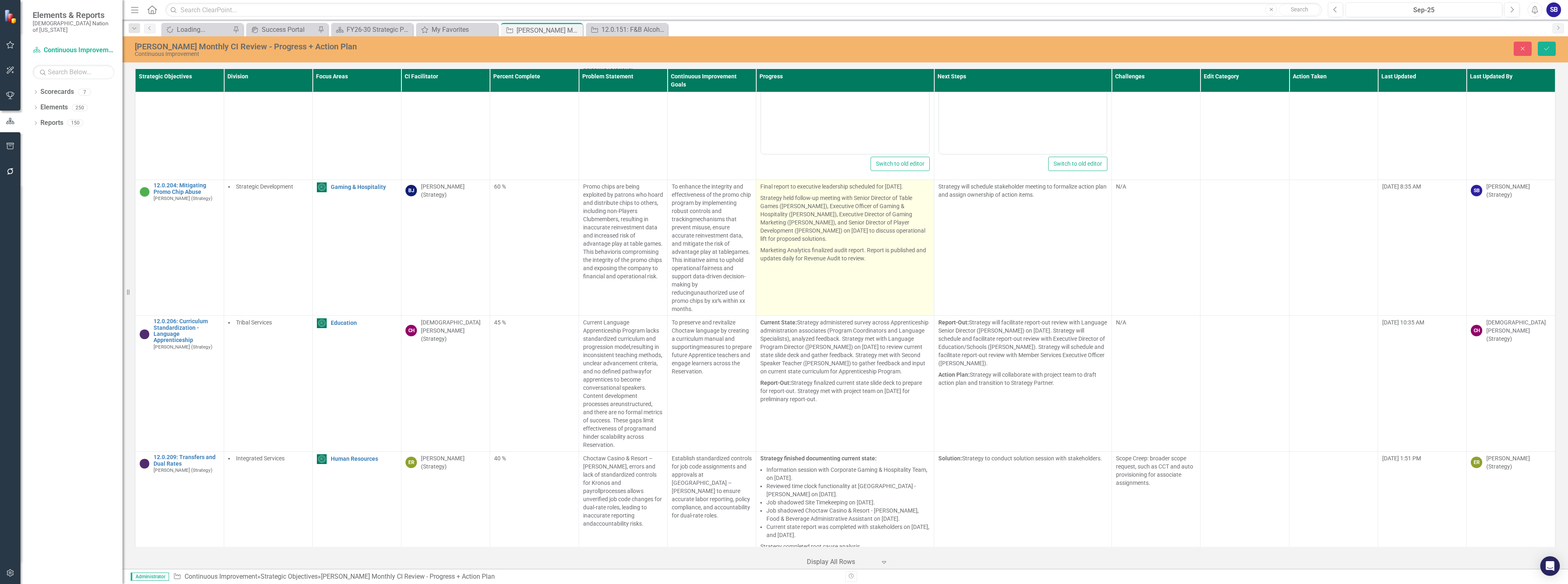
click at [894, 260] on p "Marketing Analytics finalized audit report. Report is published and updates dai…" at bounding box center [845, 254] width 169 height 18
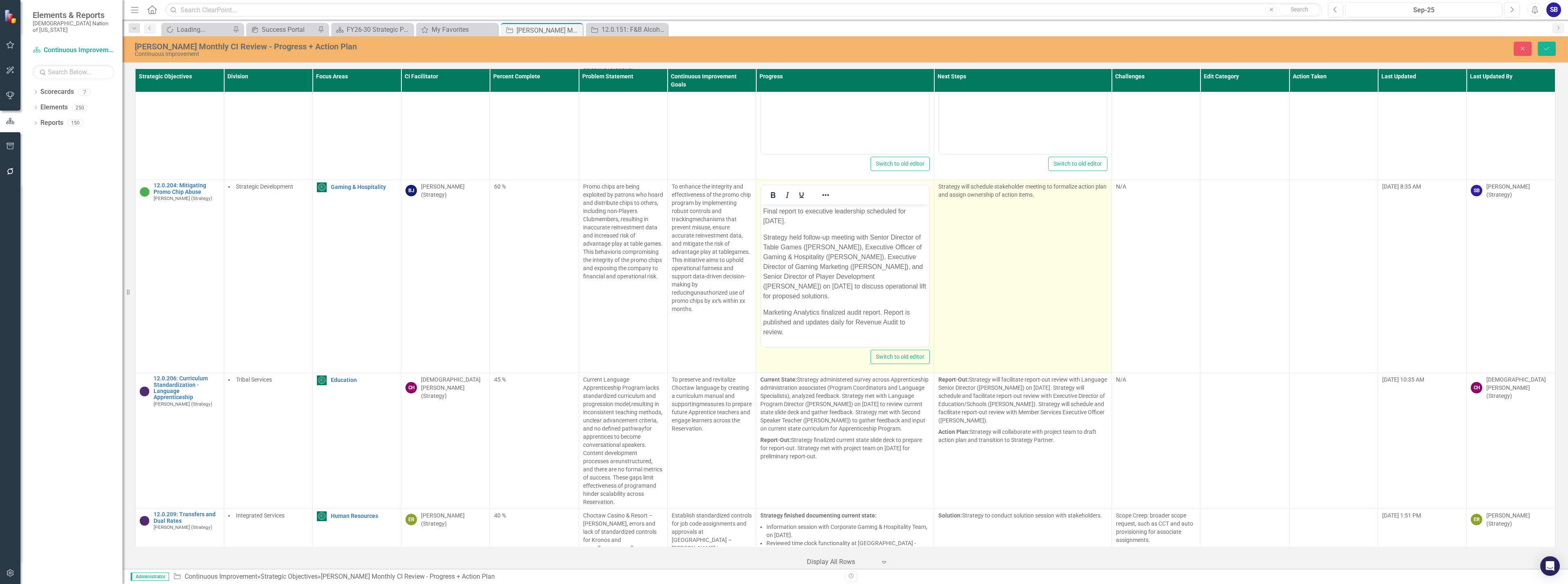
scroll to position [0, 0]
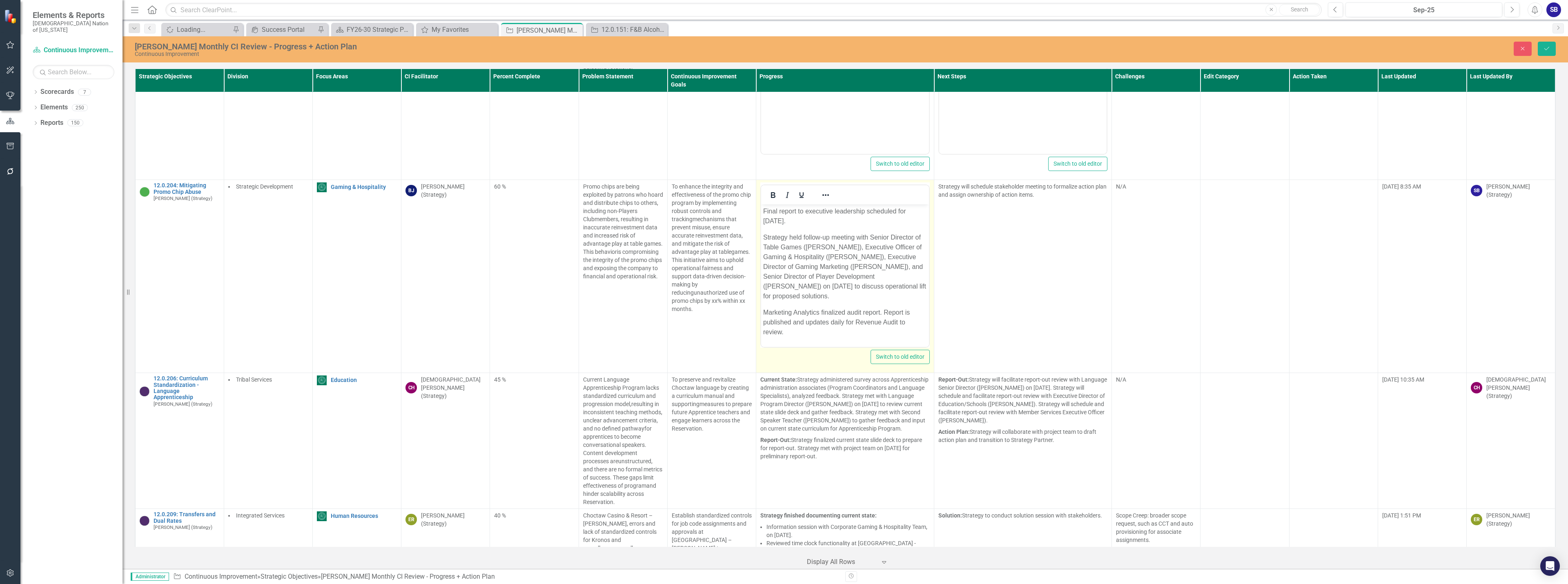
click at [877, 220] on p "Final report to executive leadership scheduled for September 12, 2025." at bounding box center [845, 216] width 164 height 19
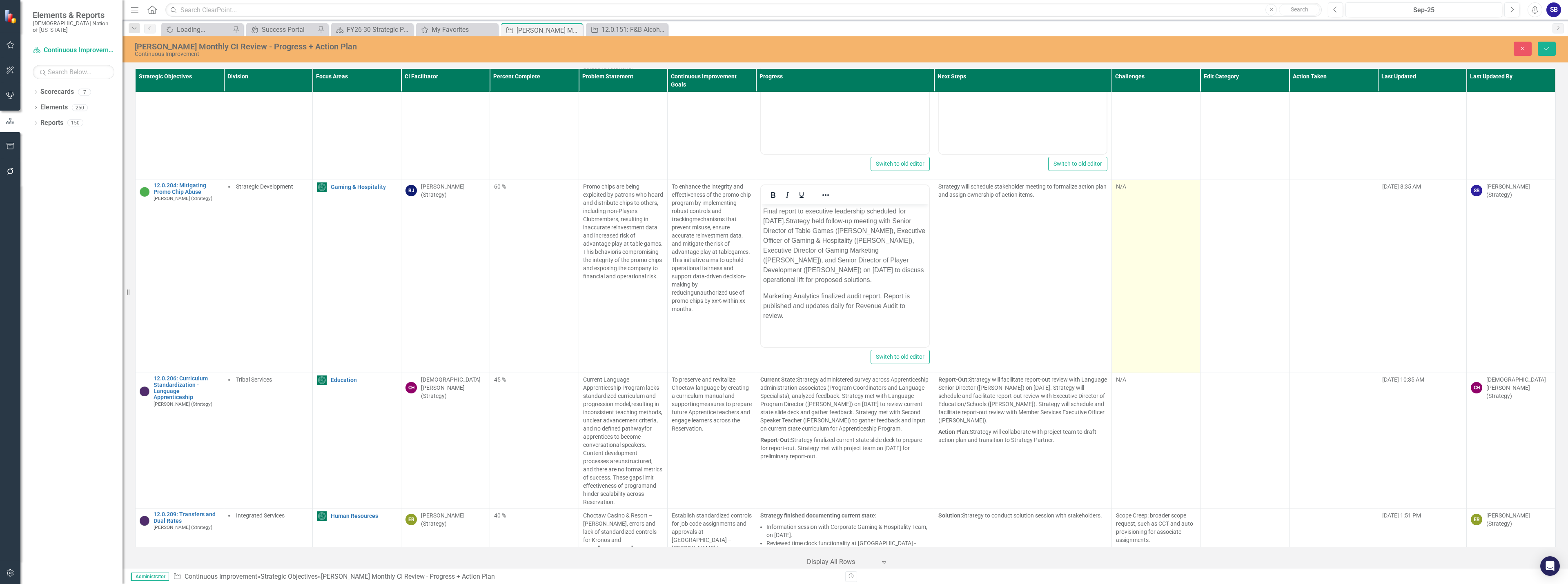
click at [1174, 264] on td "N/A" at bounding box center [1157, 276] width 89 height 193
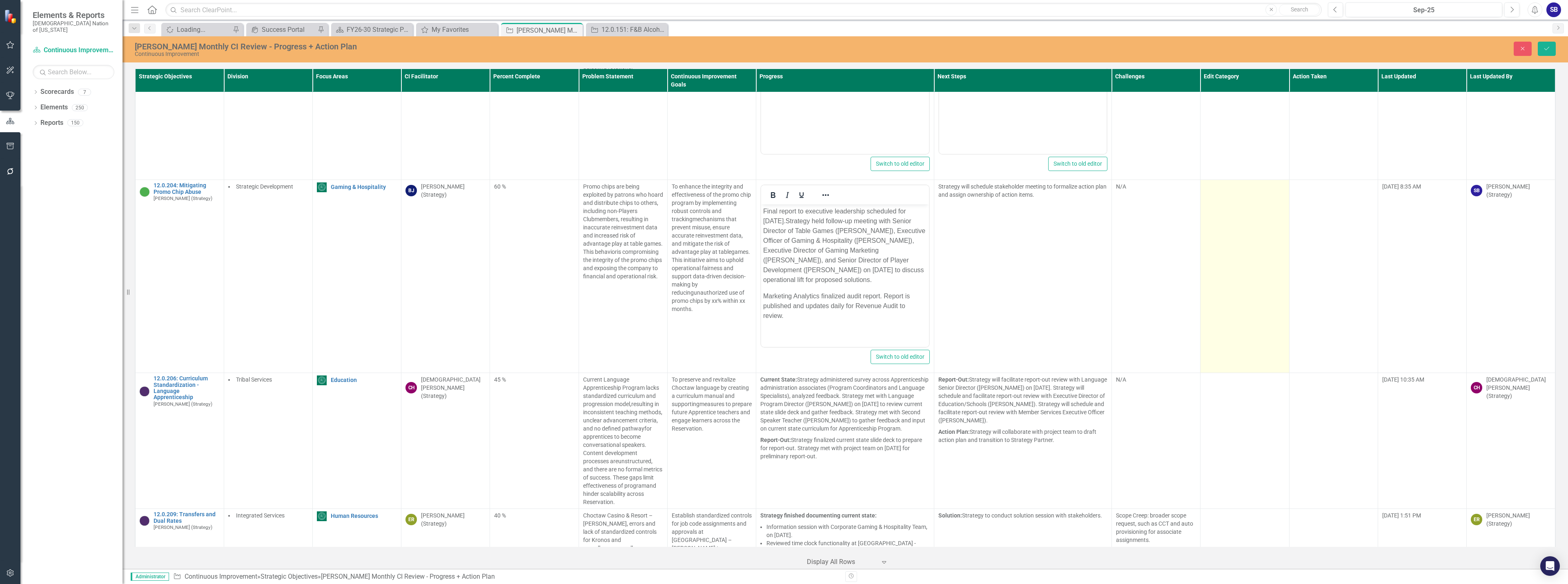
click at [1242, 259] on td at bounding box center [1245, 276] width 89 height 193
click at [1241, 194] on div at bounding box center [1239, 190] width 63 height 11
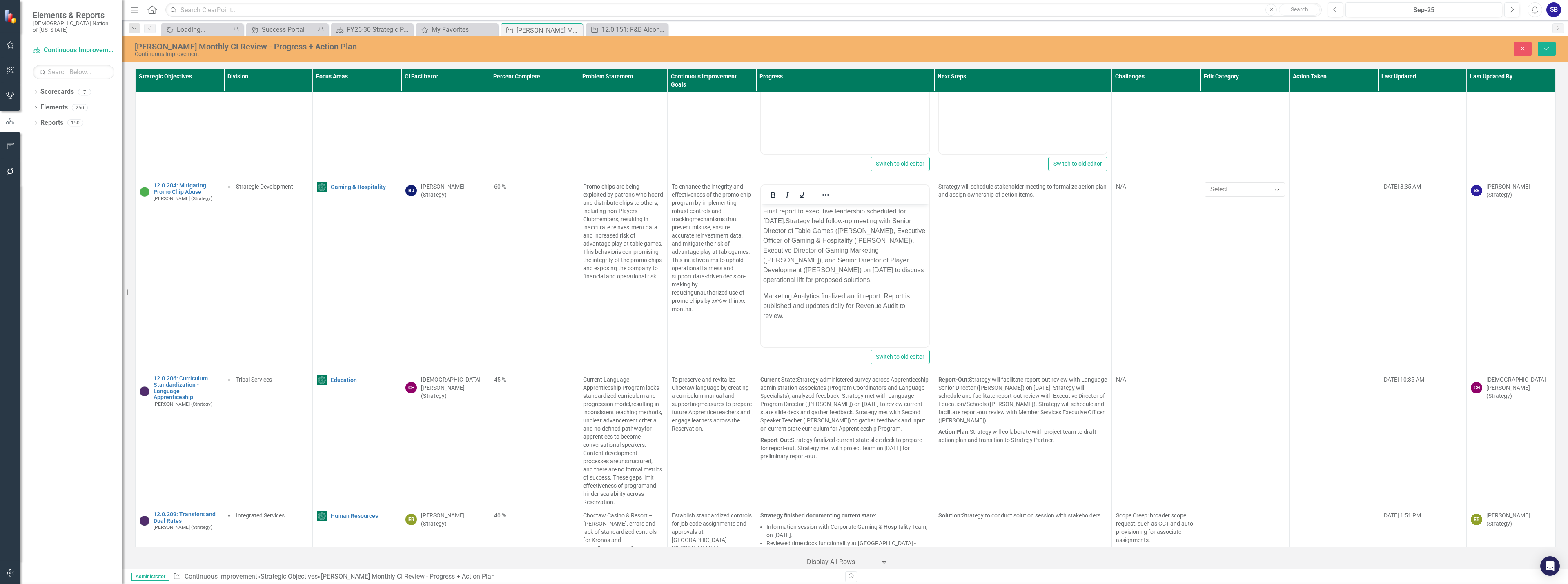
click at [1234, 583] on div "Reformatted Text" at bounding box center [785, 590] width 1555 height 9
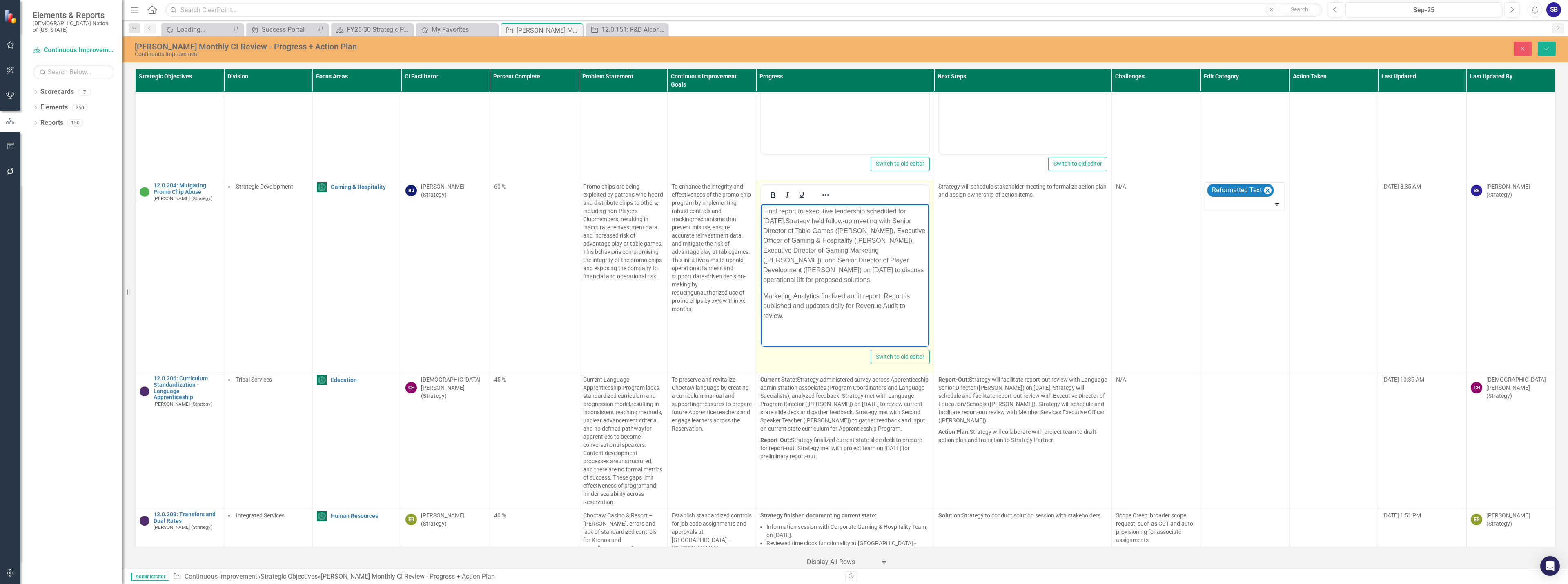
click at [911, 271] on p "Final report to executive leadership scheduled for September 12, 2025. Strategy…" at bounding box center [845, 245] width 164 height 78
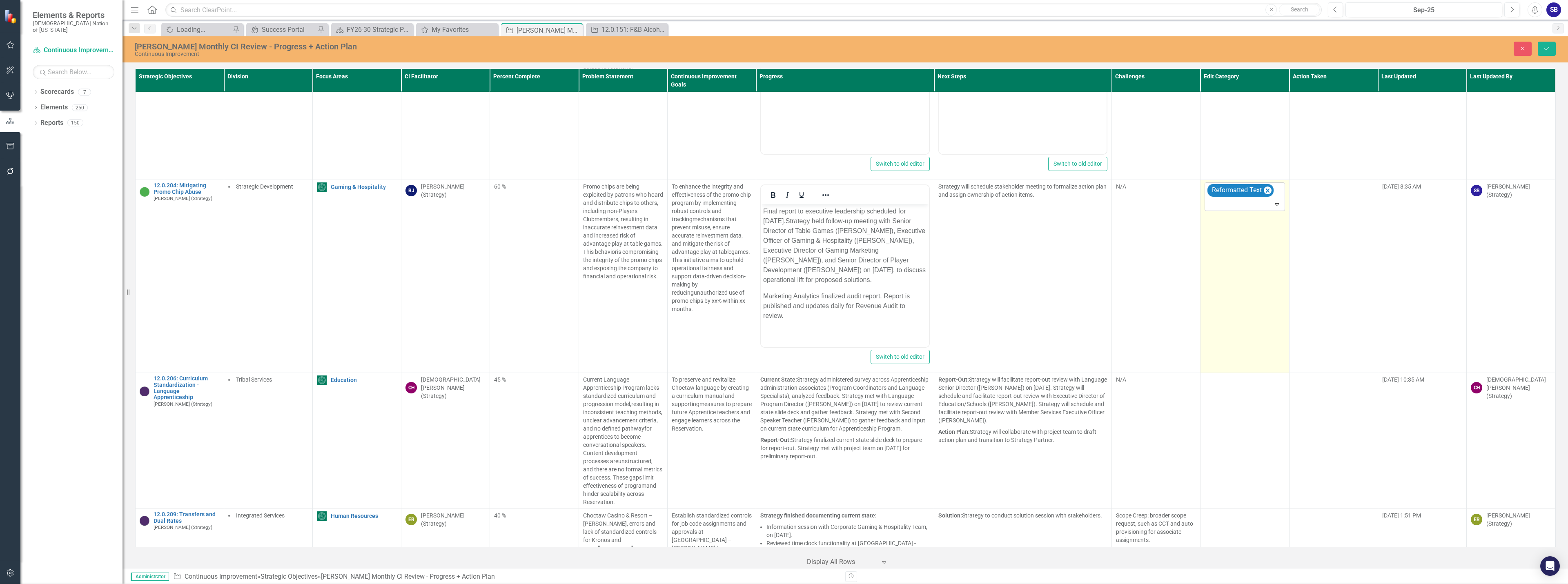
click at [1245, 210] on div at bounding box center [1245, 204] width 76 height 11
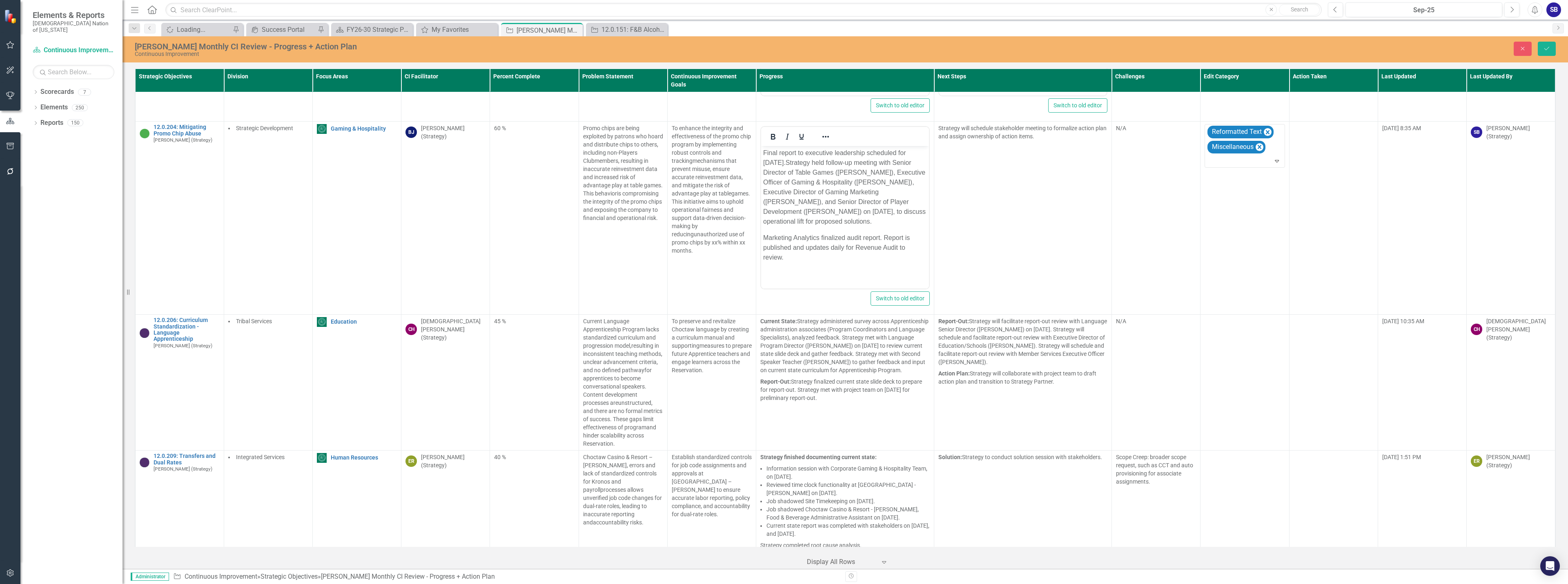
scroll to position [7517, 0]
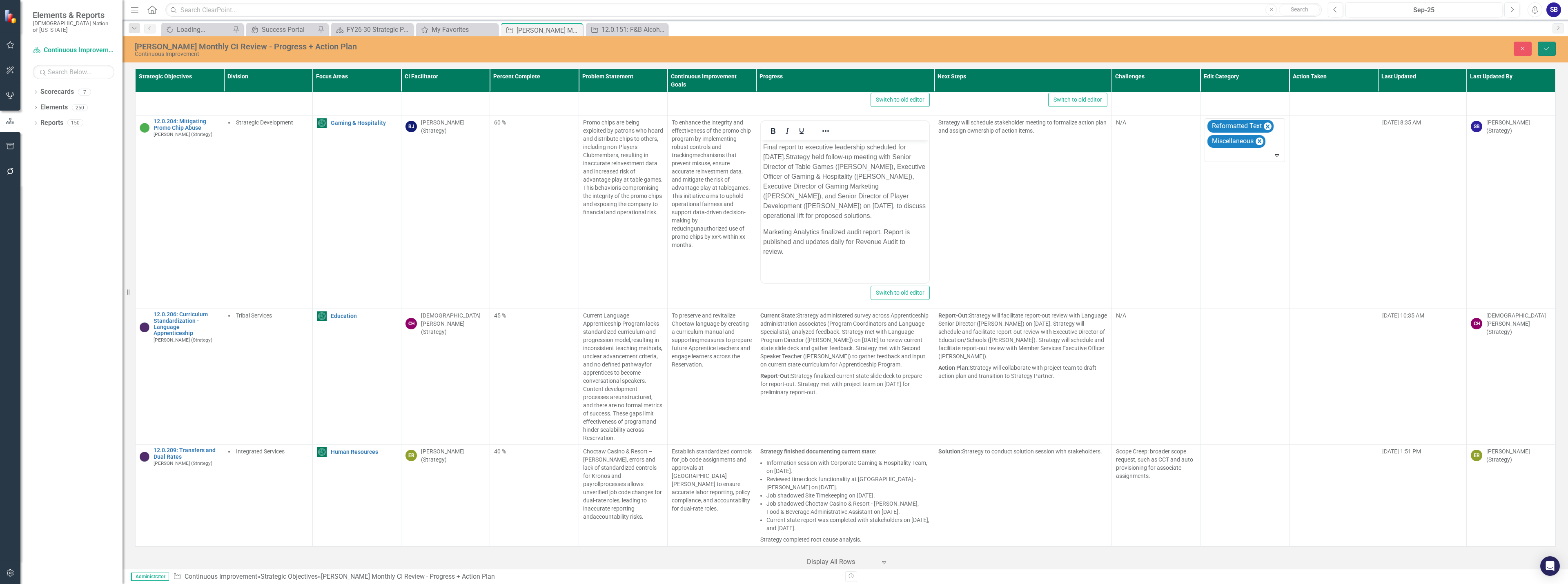
click at [1552, 48] on button "Save" at bounding box center [1547, 48] width 18 height 14
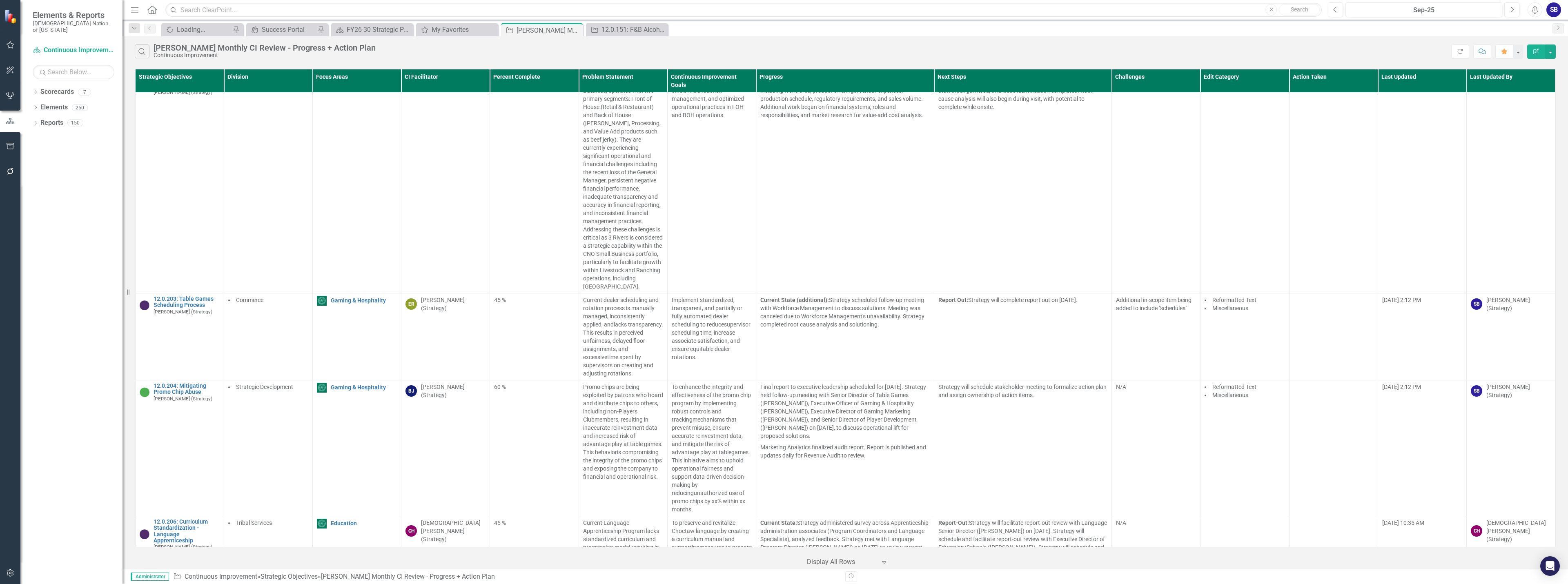
scroll to position [7346, 0]
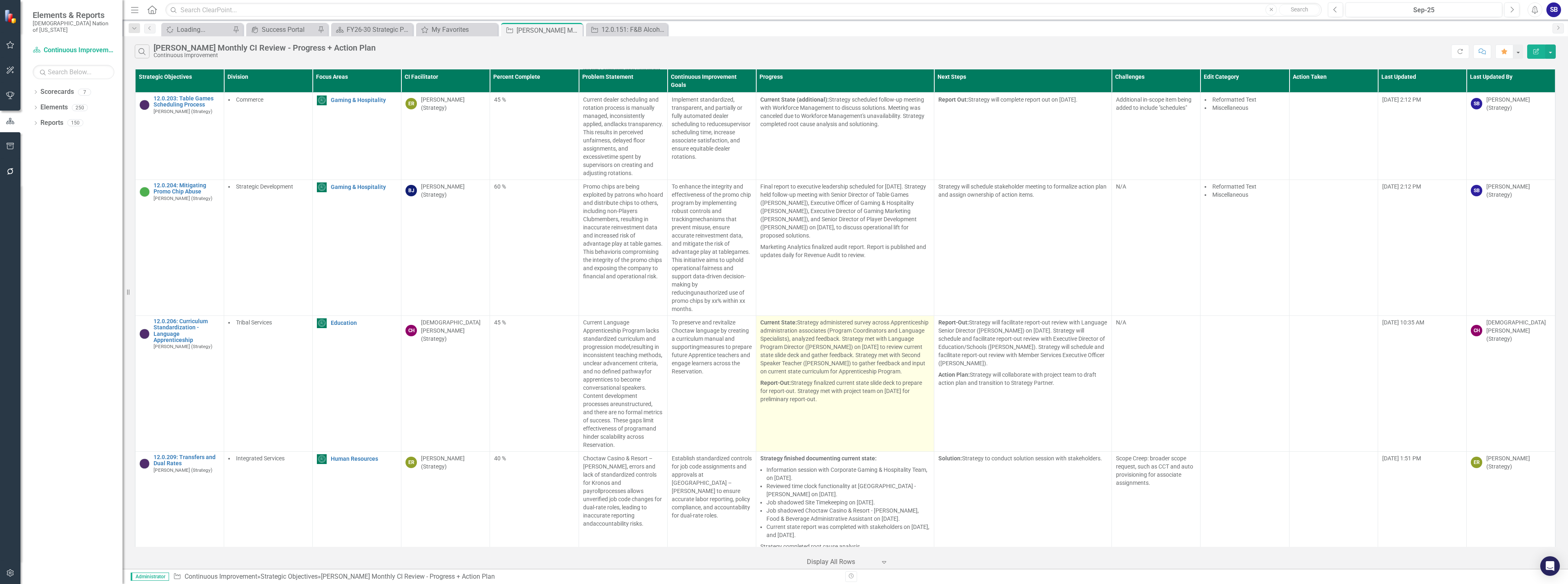
click at [812, 372] on p "Current State: Strategy administered survey across Apprenticeship administratio…" at bounding box center [845, 347] width 169 height 59
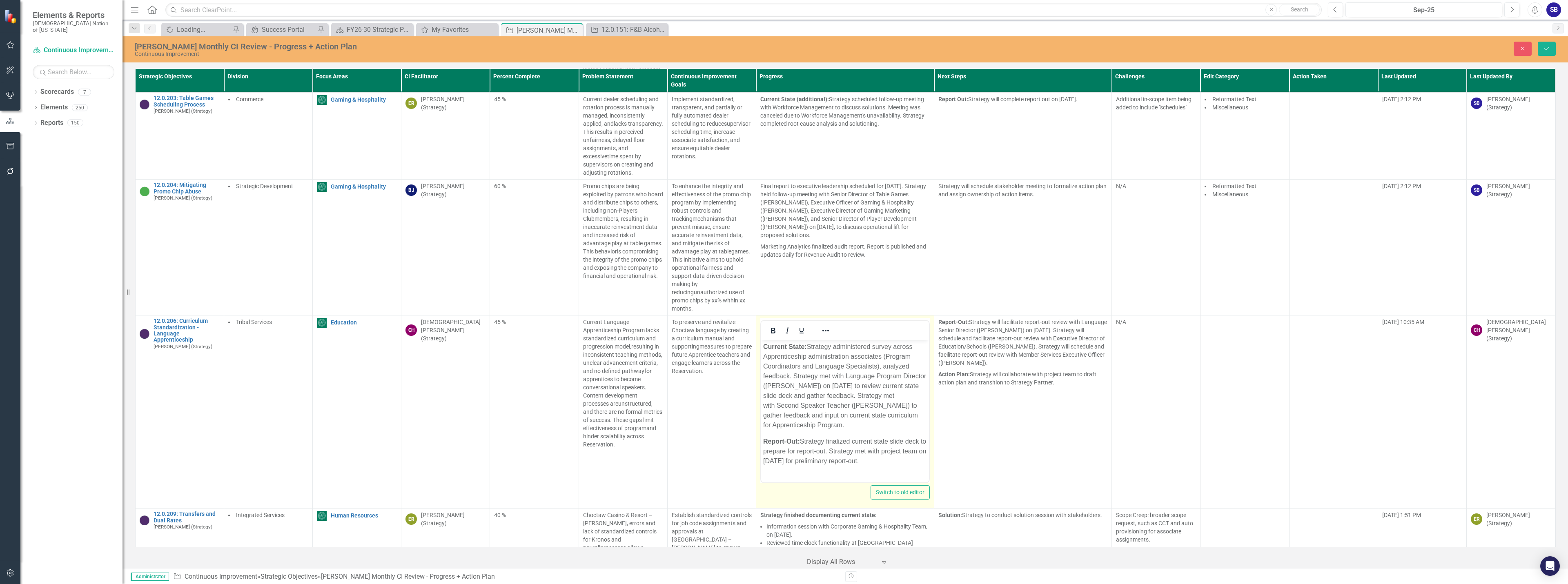
scroll to position [0, 0]
click at [881, 369] on p "Current State: Strategy administered survey across Apprenticeship administratio…" at bounding box center [845, 386] width 164 height 88
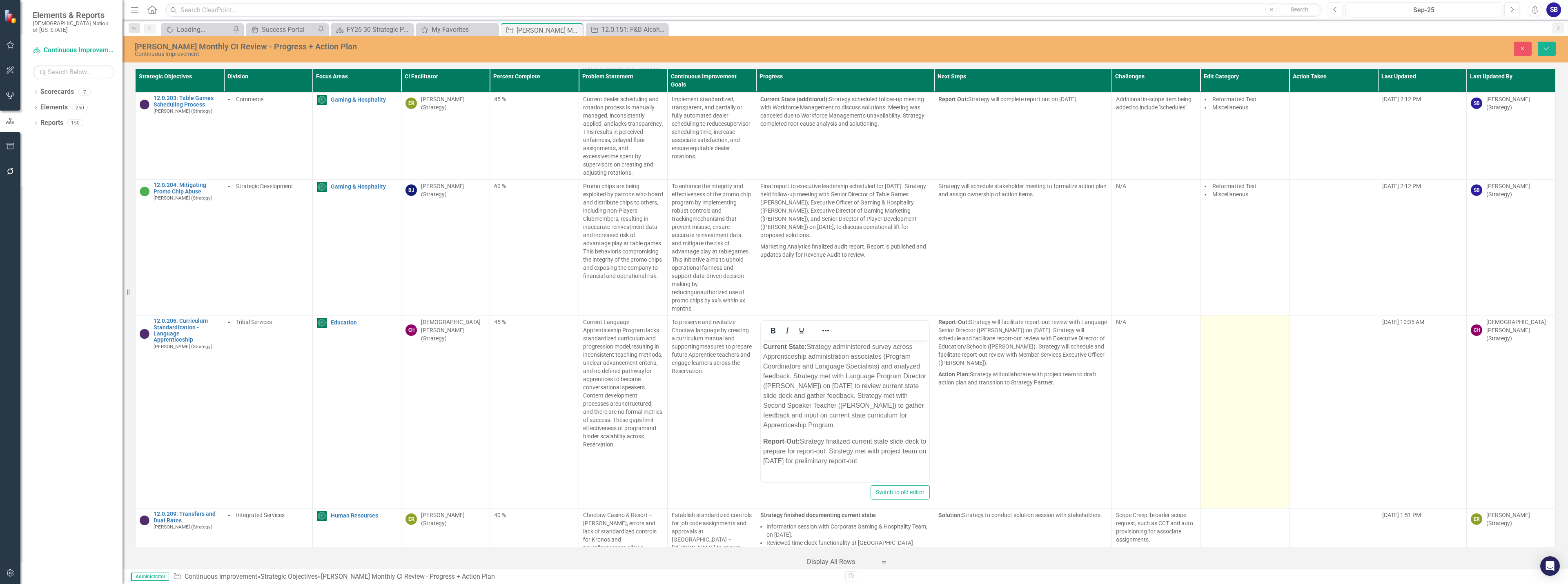
click at [1215, 347] on td at bounding box center [1245, 412] width 89 height 193
click at [1230, 322] on div at bounding box center [1239, 325] width 63 height 11
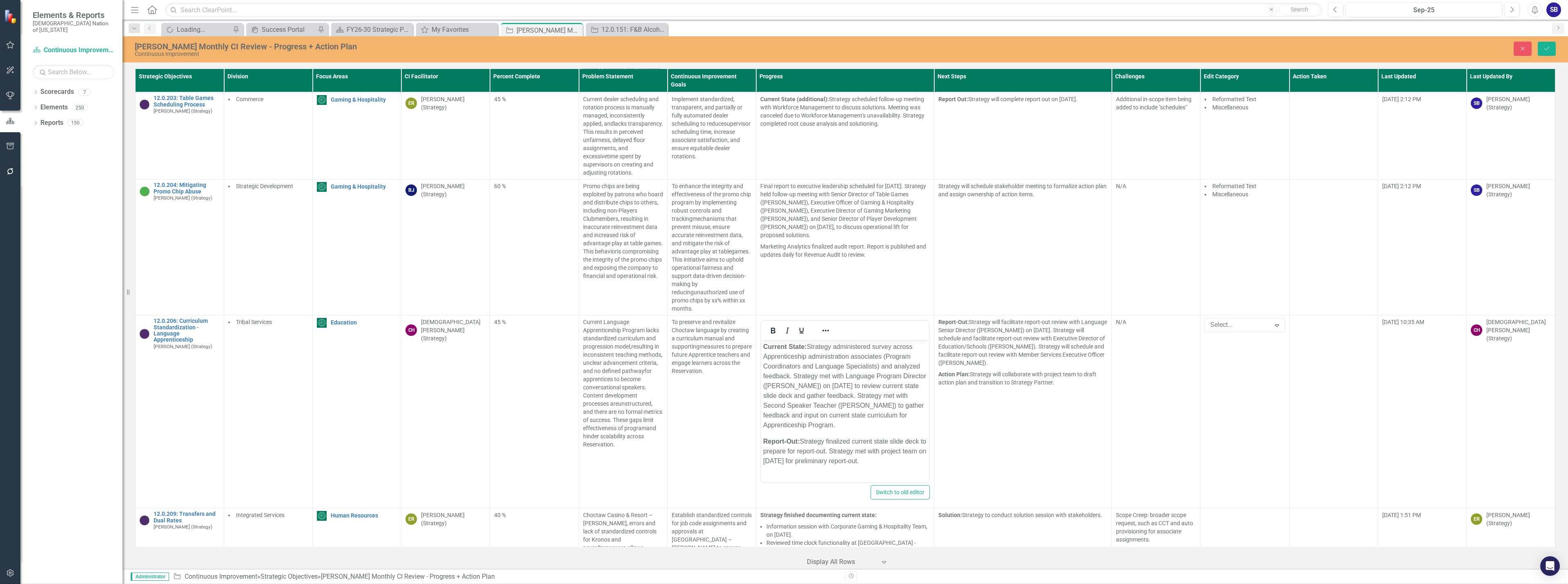
click at [783, 398] on p "Current State: Strategy administered survey across Apprenticeship administratio…" at bounding box center [845, 386] width 164 height 88
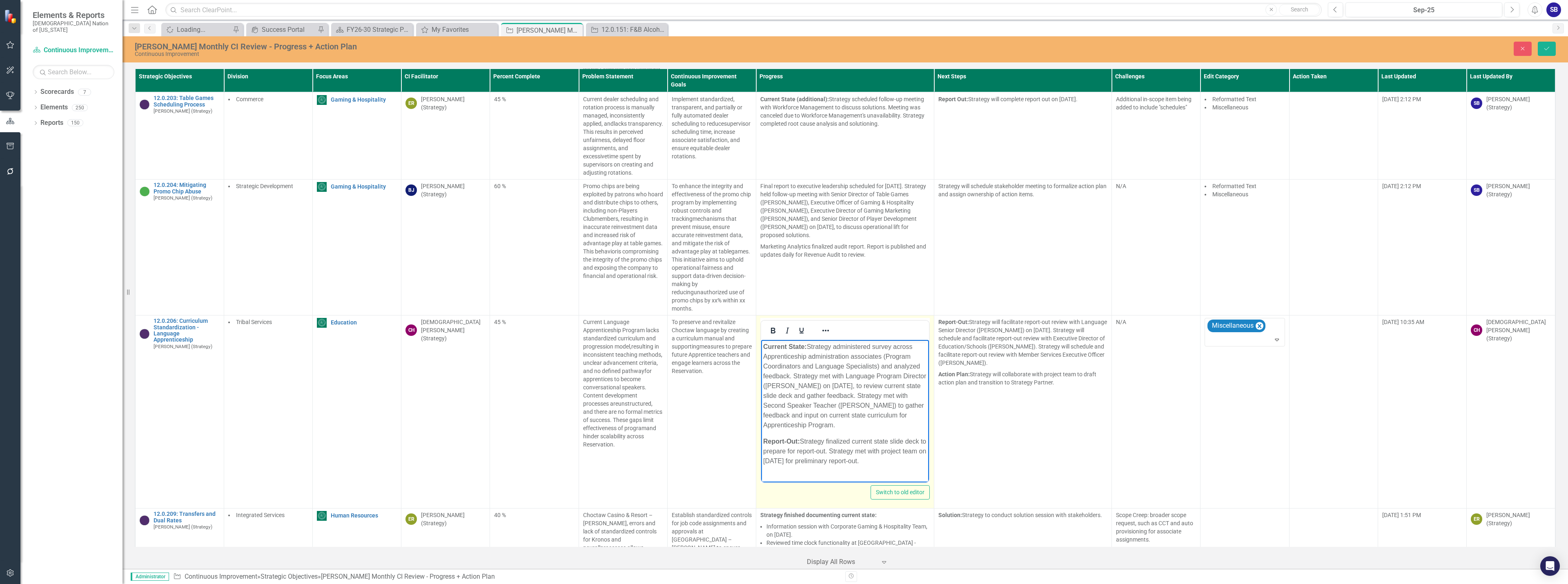
click at [890, 427] on p "Current State: Strategy administered survey across Apprenticeship administratio…" at bounding box center [845, 386] width 164 height 88
click at [868, 465] on p "Report-Out: Strategy finalized current state slide deck to prepare for report-o…" at bounding box center [845, 451] width 164 height 29
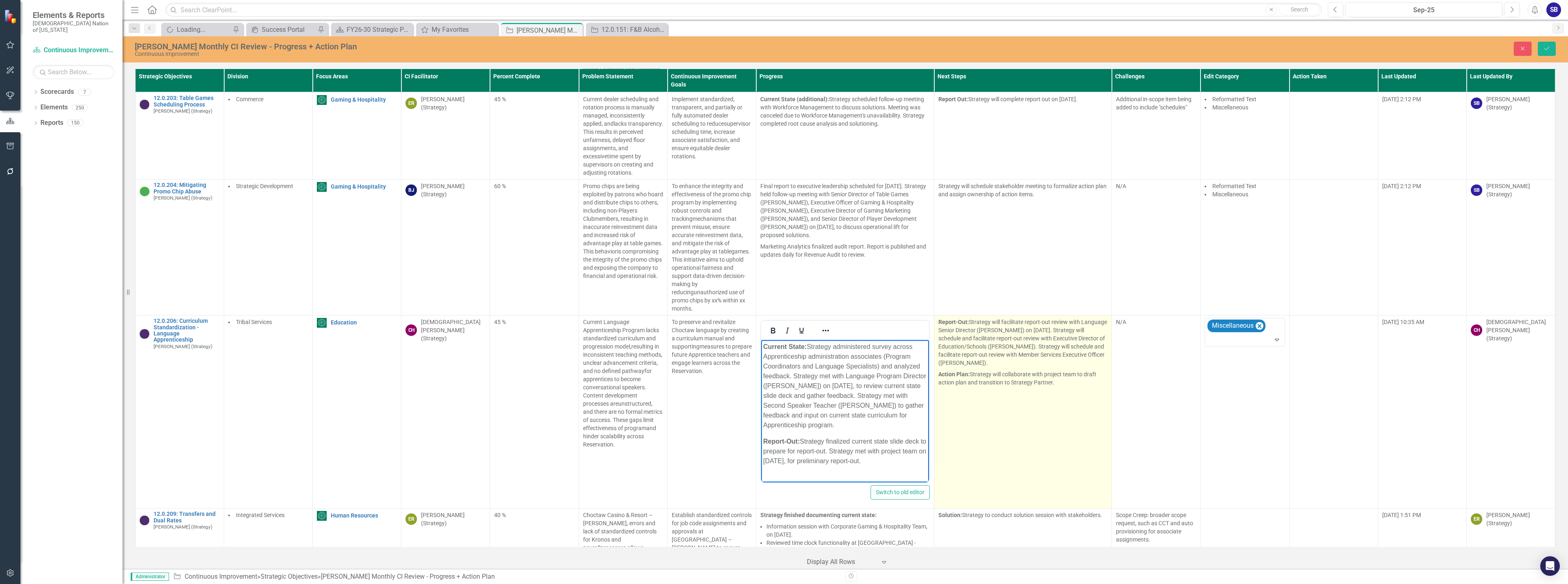
click at [984, 418] on td "Report-Out: Strategy will facilitate report-out review with Language Senior Dir…" at bounding box center [1023, 412] width 178 height 193
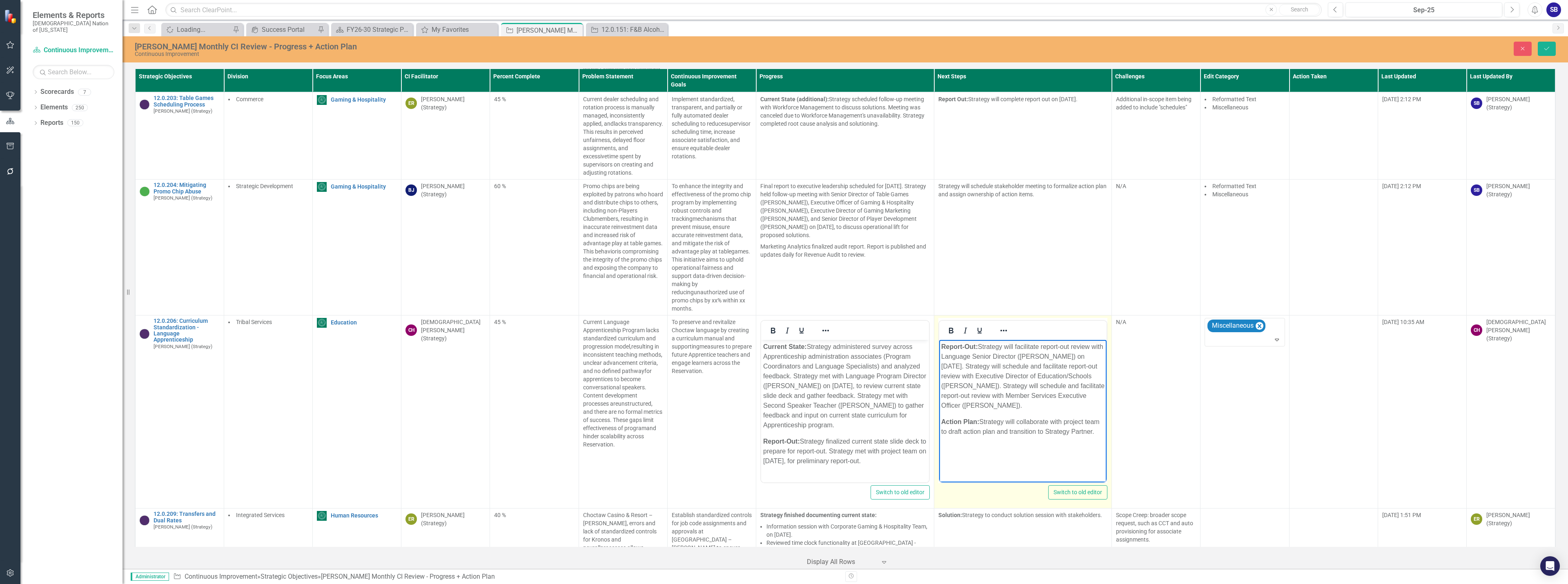
click at [1018, 407] on p "Report-Out: Strategy will facilitate report-out review with Language Senior Dir…" at bounding box center [1023, 376] width 164 height 69
click at [1074, 433] on p "Action Plan: Strategy will collaborate with project team to draft action plan a…" at bounding box center [1023, 427] width 164 height 19
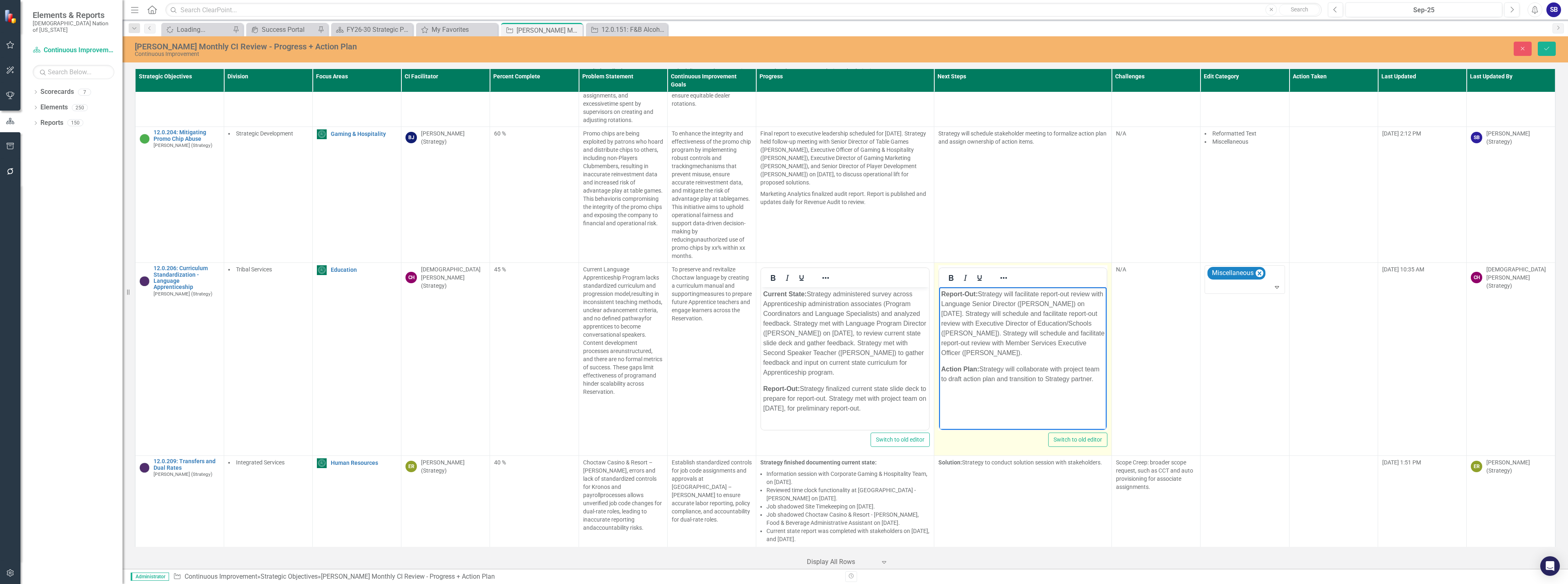
scroll to position [7403, 0]
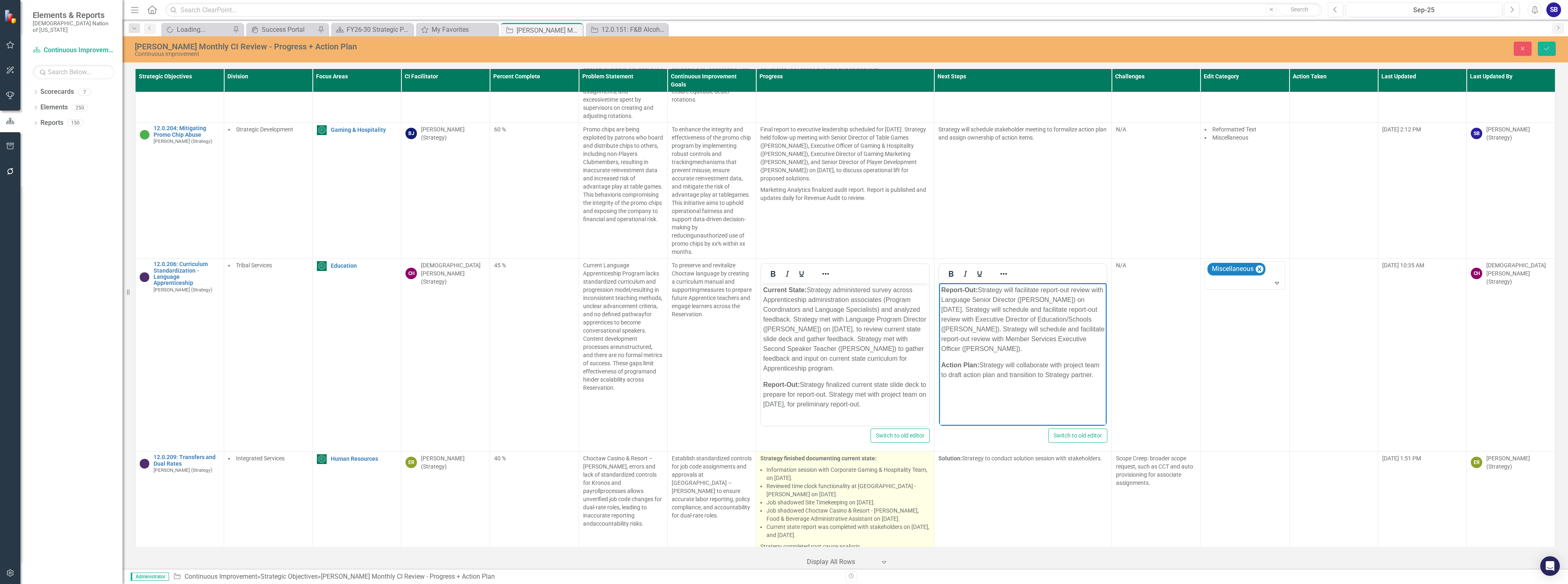
click at [855, 471] on li "Information session with Corporate Gaming & Hospitality Team, on September 1, 2…" at bounding box center [848, 473] width 163 height 16
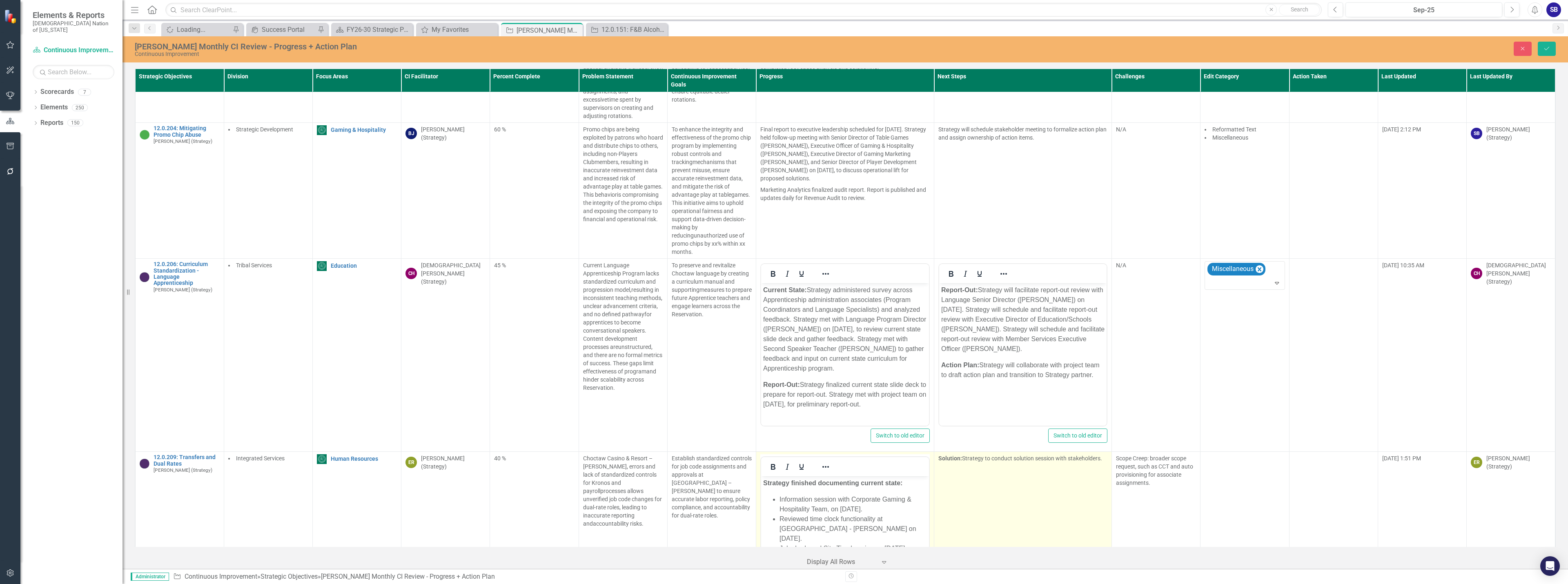
scroll to position [0, 0]
click at [1013, 497] on td "Solution: Strategy to conduct solution session with stakeholders." at bounding box center [1023, 549] width 178 height 193
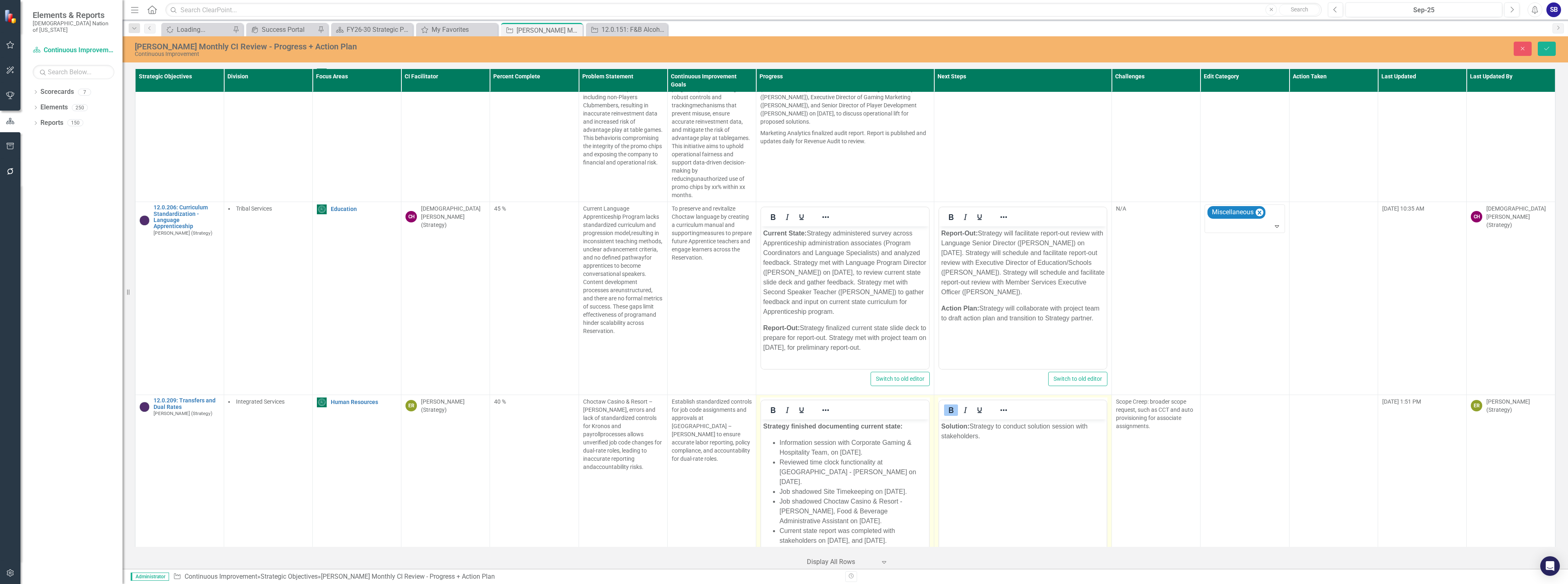
scroll to position [7494, 0]
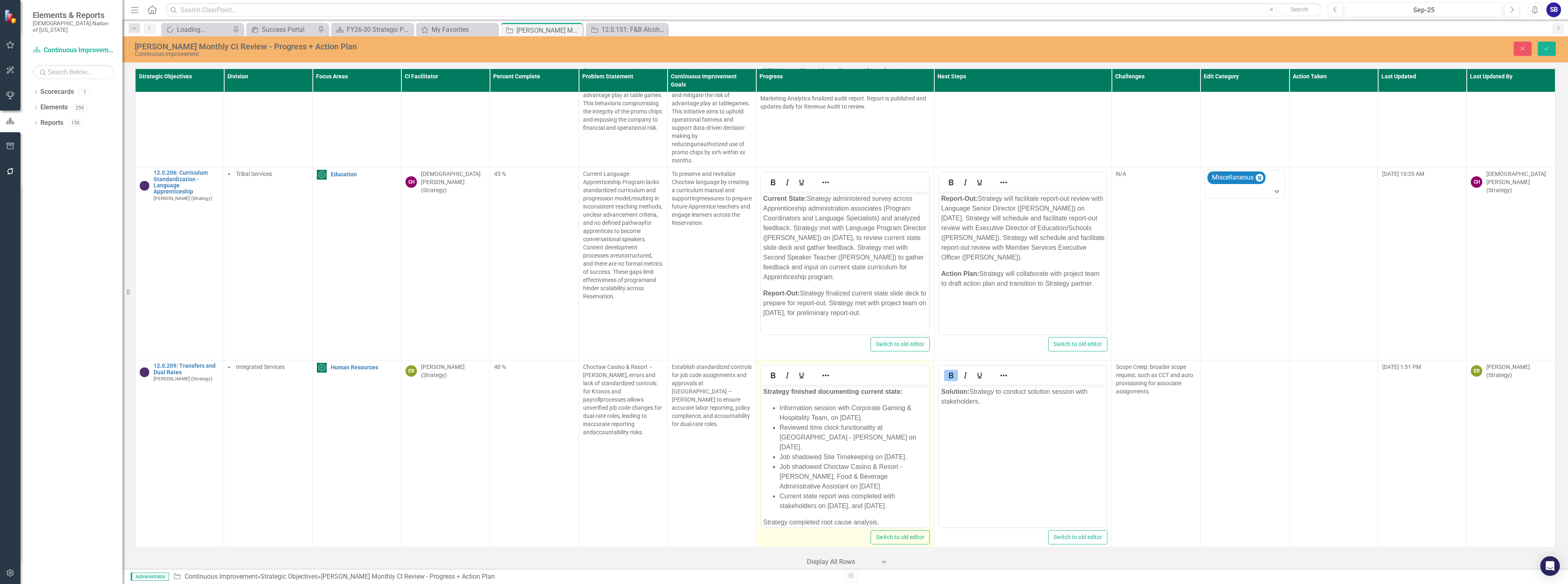
click at [816, 420] on li "Information session with Corporate Gaming & Hospitality Team, on September 1, 2…" at bounding box center [853, 413] width 147 height 19
click at [897, 416] on li "Information session with Corporate Gaming & Hospitality team, on September 1, 2…" at bounding box center [853, 413] width 147 height 19
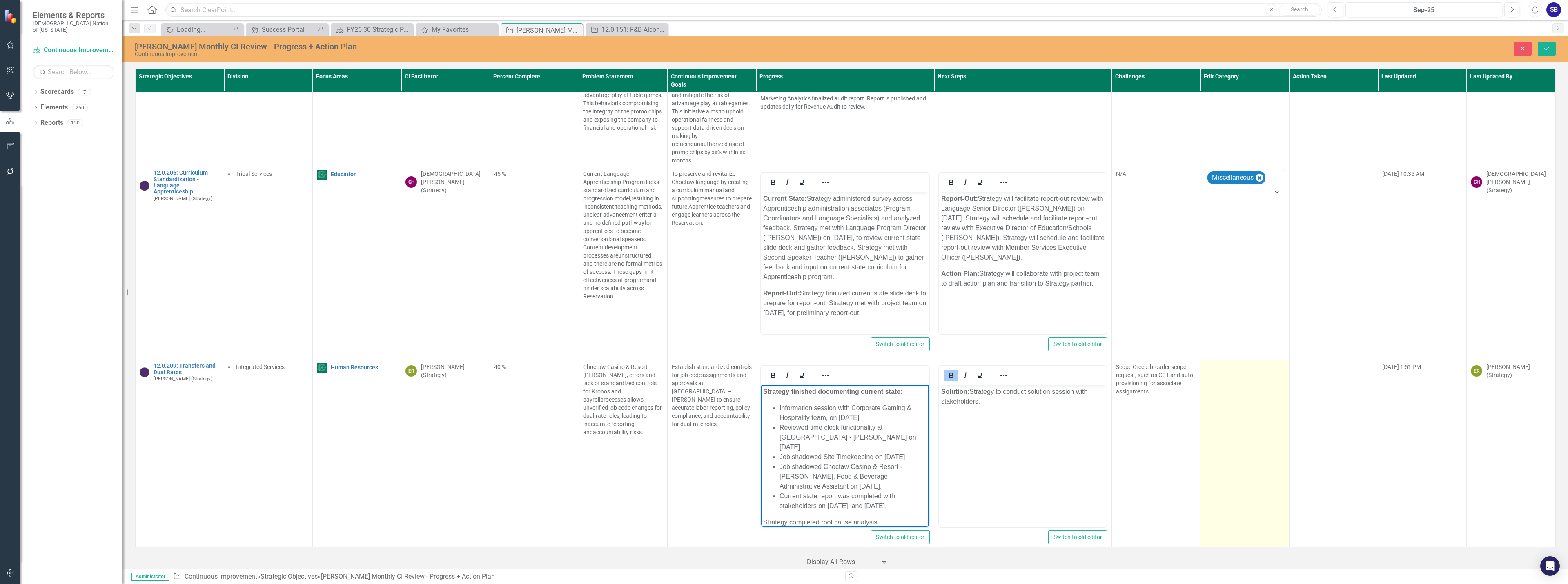
click at [1228, 416] on td at bounding box center [1245, 457] width 89 height 193
click at [1242, 369] on div "Select... Expand" at bounding box center [1244, 369] width 80 height 14
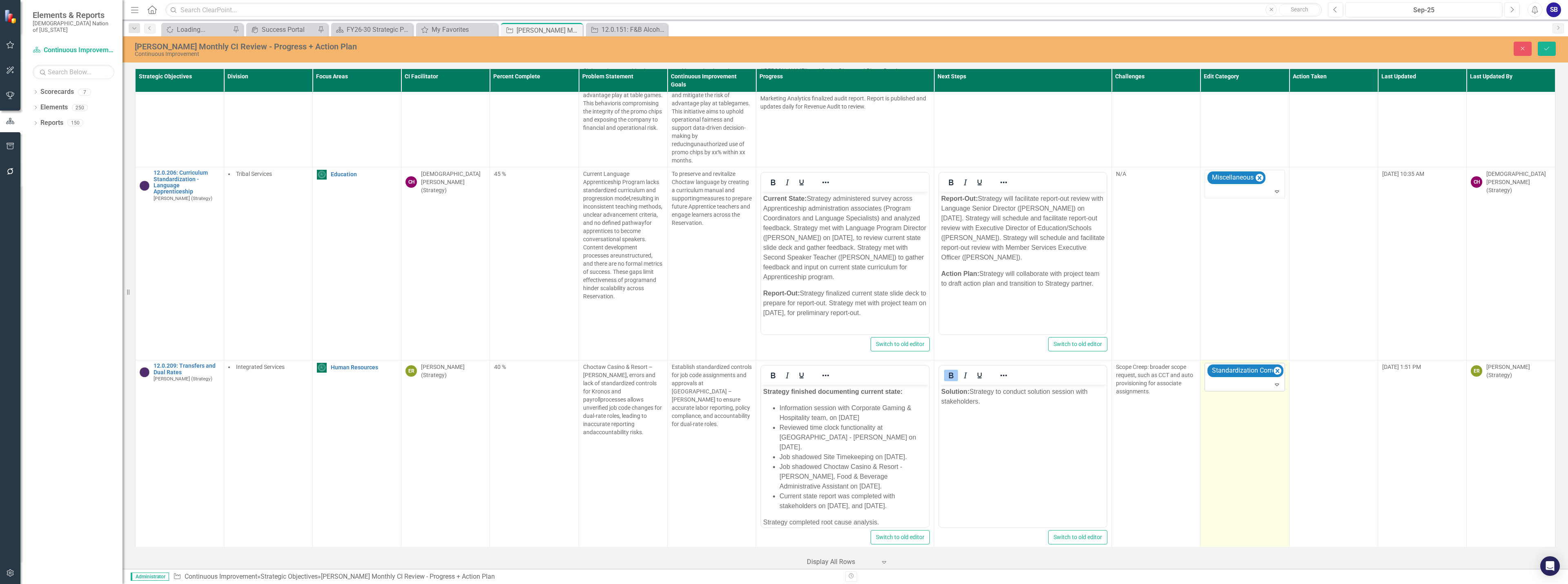
click at [1241, 379] on div at bounding box center [1245, 384] width 76 height 11
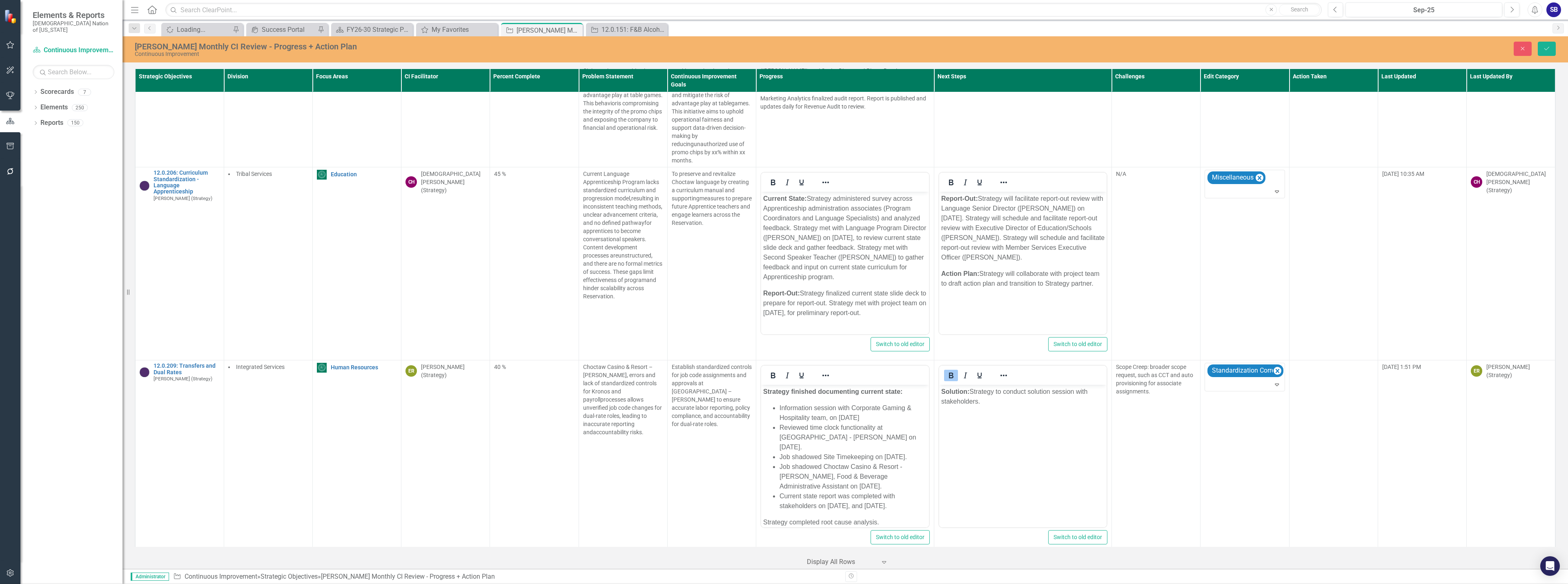
click at [814, 446] on li "Reviewed time clock functionality at Choctaw Casino & Resort - Durant on Septem…" at bounding box center [853, 437] width 147 height 29
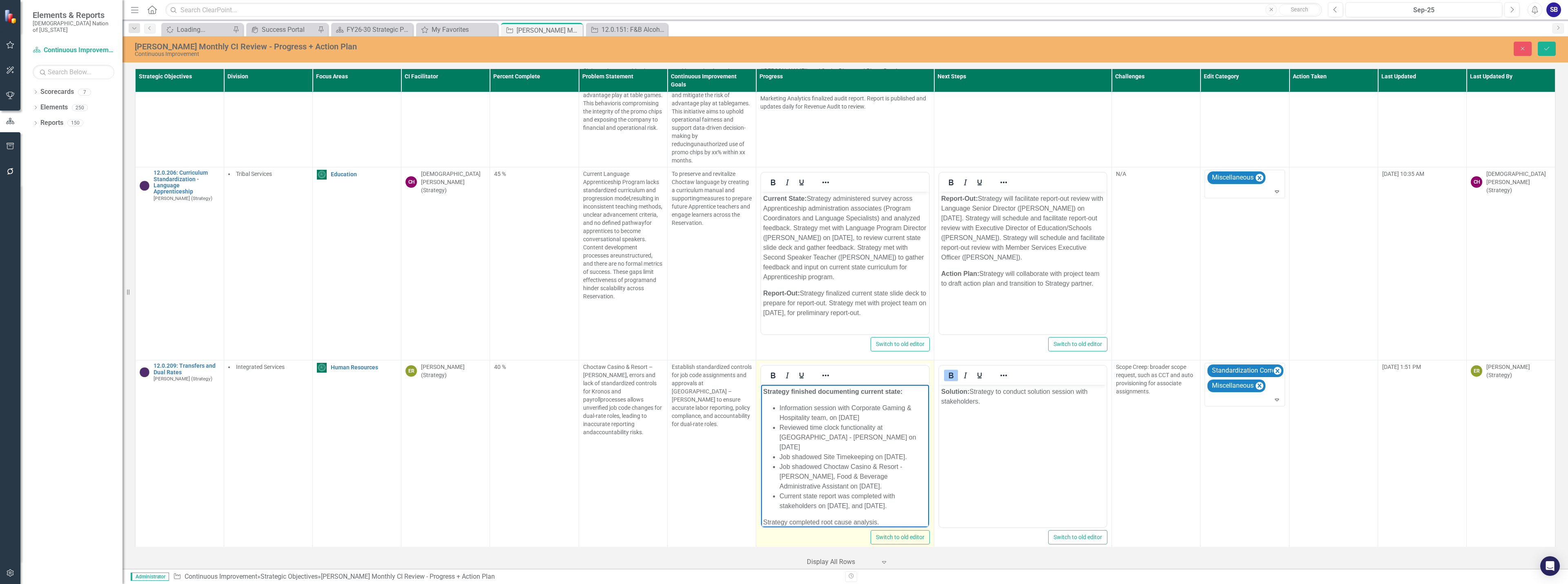
click at [821, 457] on li "Job shadowed Site Timekeeping on September 10, 2025." at bounding box center [853, 457] width 147 height 10
click at [883, 488] on li "Job shadowed Choctaw Casino & Resort - Durant, Food & Beverage Administrative A…" at bounding box center [853, 476] width 147 height 29
click at [868, 509] on li "Current state report was completed with stakeholders on September 23, 2025, and…" at bounding box center [853, 501] width 147 height 19
click at [907, 507] on li "Current state report was completed with stakeholders on September 23 & 24, 2025…" at bounding box center [853, 501] width 147 height 19
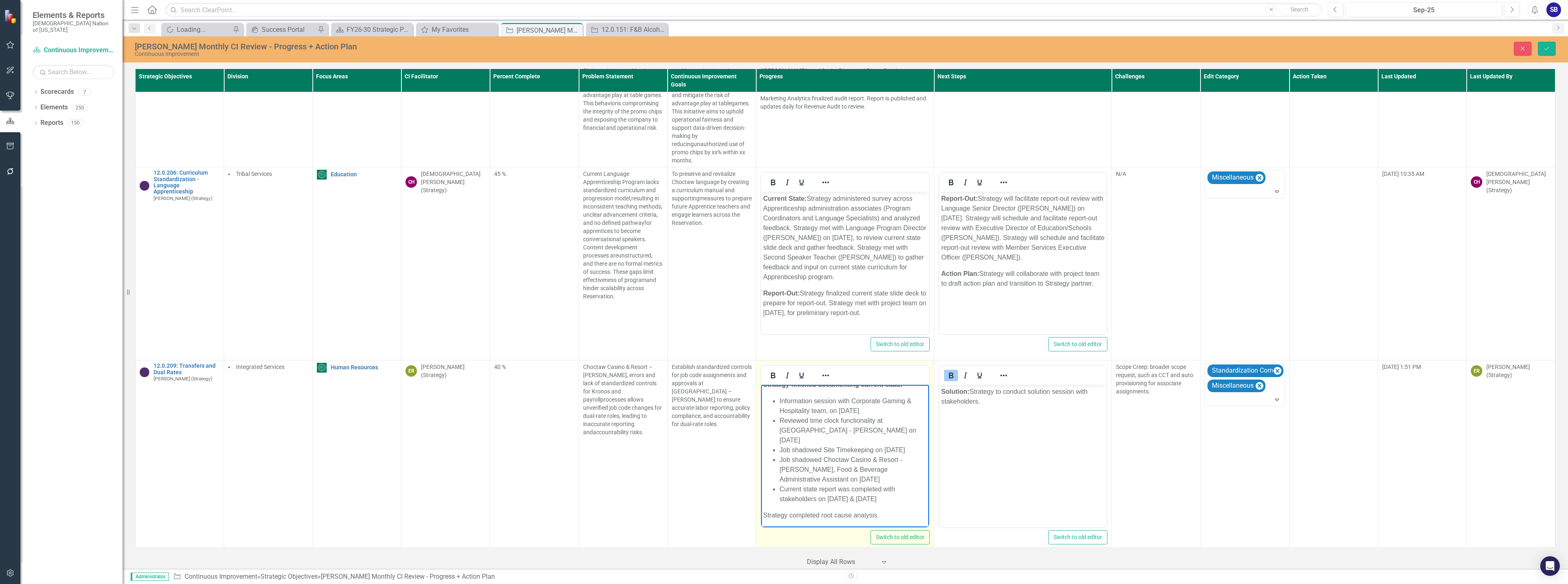
scroll to position [9, 0]
click at [998, 395] on p "Solution: Strategy to conduct solution session with stakeholders." at bounding box center [1023, 397] width 164 height 19
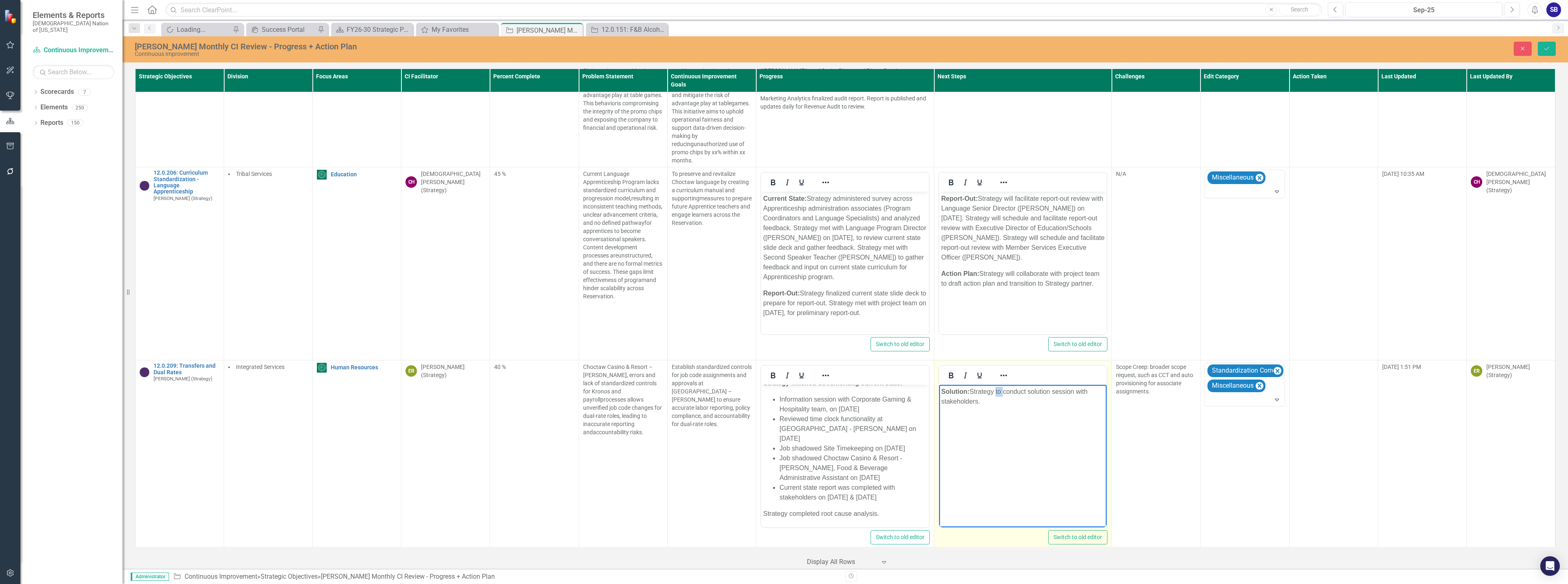
click at [998, 395] on p "Solution: Strategy to conduct solution session with stakeholders." at bounding box center [1023, 397] width 164 height 19
click at [1543, 52] on button "Save" at bounding box center [1547, 48] width 18 height 14
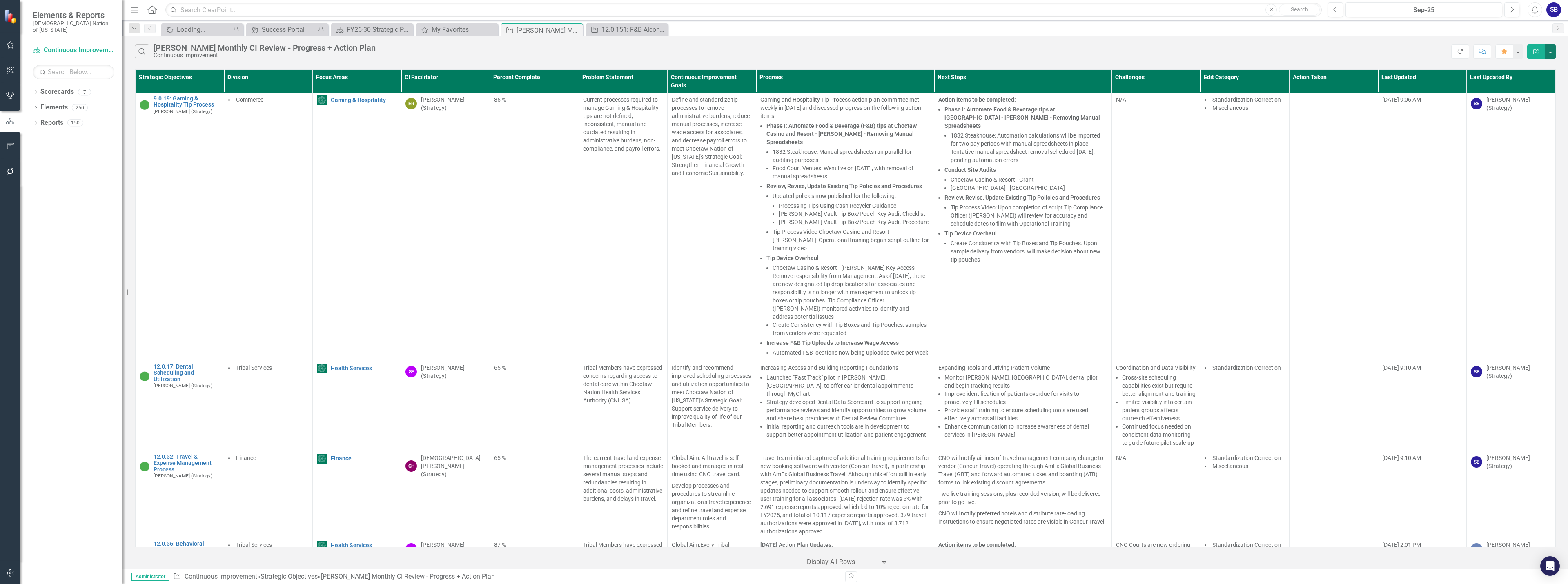
click at [1550, 54] on button "button" at bounding box center [1550, 51] width 10 height 14
click at [1535, 99] on link "Excel Export to Excel" at bounding box center [1523, 98] width 65 height 15
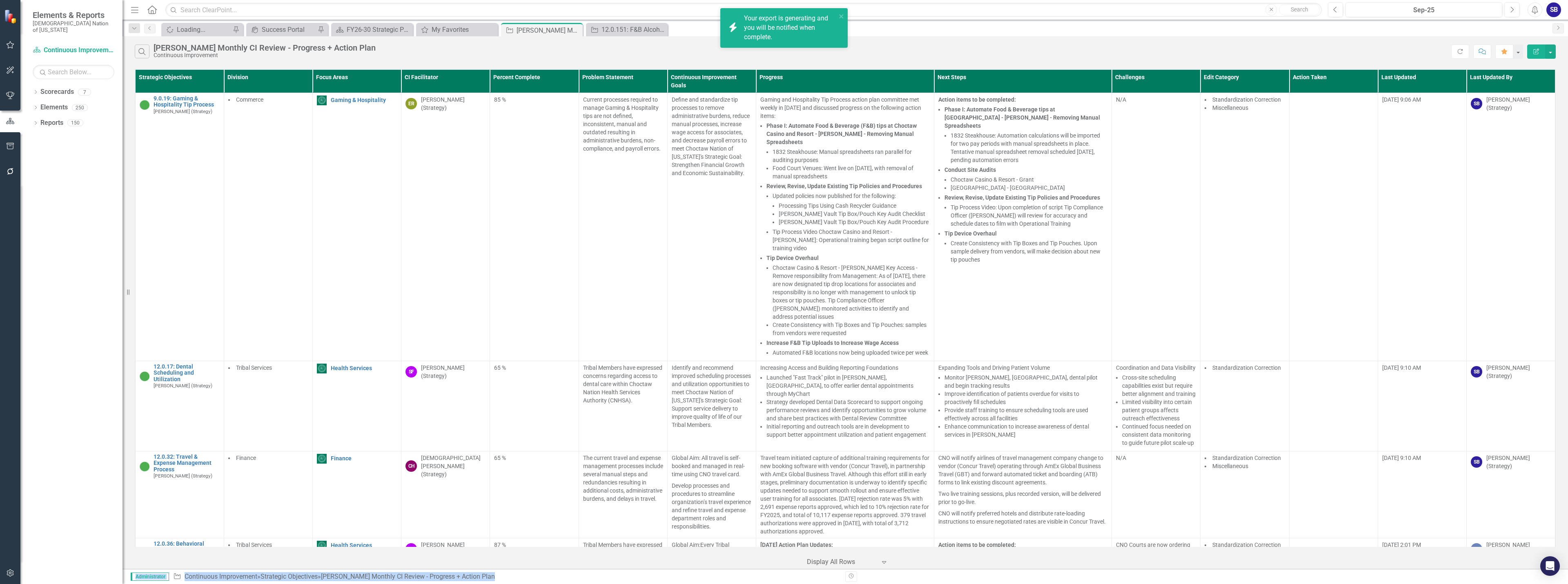
drag, startPoint x: 971, startPoint y: 555, endPoint x: 950, endPoint y: 591, distance: 41.7
click at [950, 583] on html "icon.bolt Your export is generating and you will be notified when complete. Ele…" at bounding box center [784, 292] width 1568 height 584
click at [56, 88] on link "Scorecards" at bounding box center [57, 92] width 33 height 9
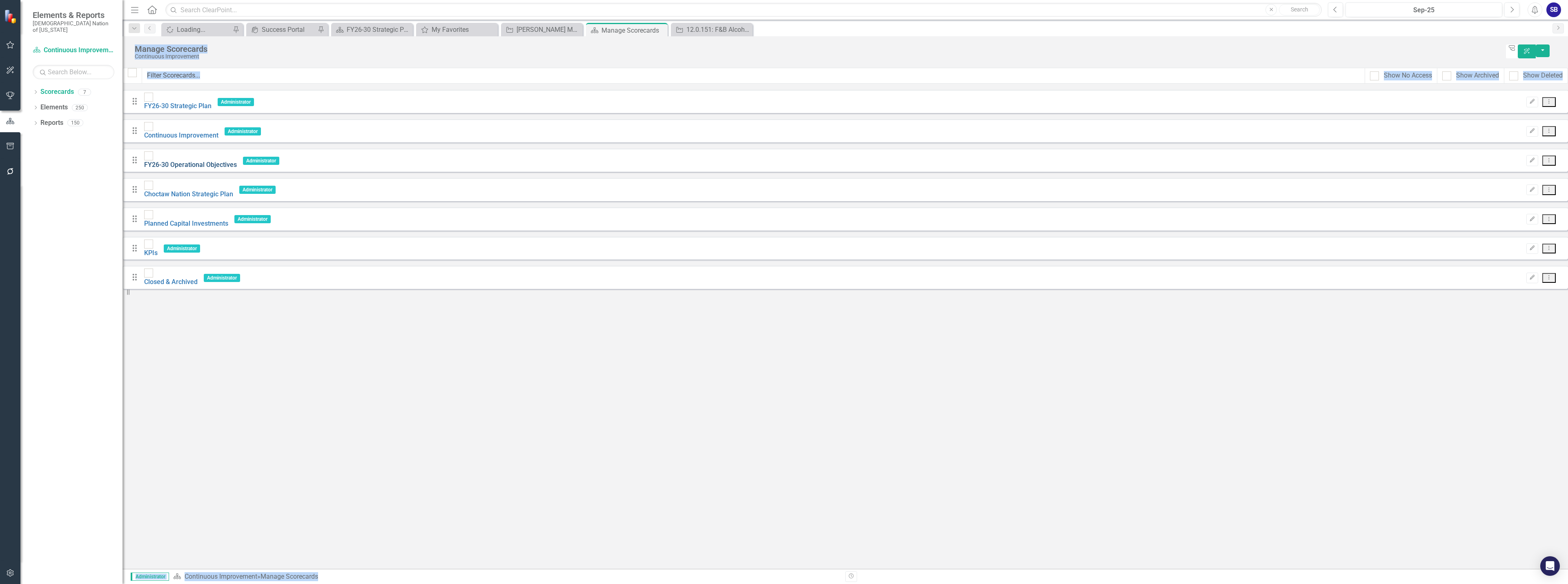
click at [237, 161] on link "FY26-30 Operational Objectives" at bounding box center [191, 164] width 93 height 8
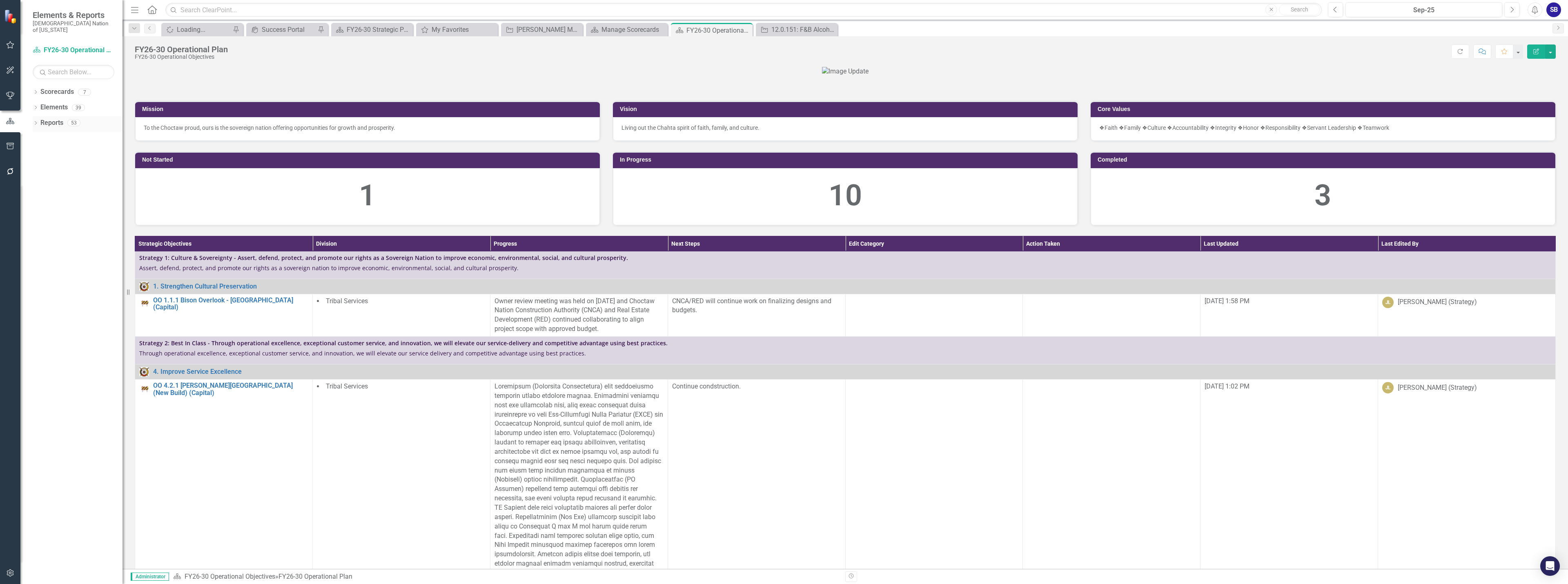
click at [66, 116] on div "Reports 53" at bounding box center [81, 123] width 82 height 15
click at [58, 119] on link "Reports" at bounding box center [52, 123] width 23 height 9
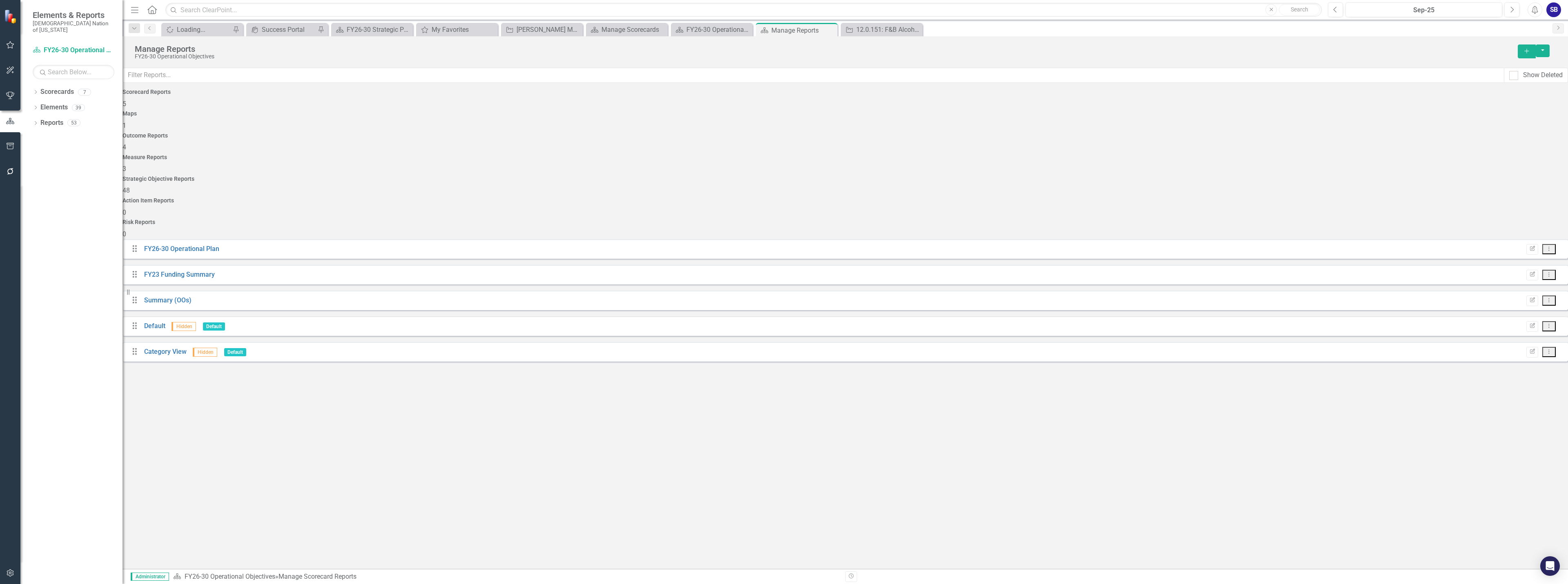
click at [1023, 176] on div "Strategic Objective Reports 48" at bounding box center [845, 186] width 1446 height 19
click at [210, 78] on input "text" at bounding box center [813, 75] width 1381 height 15
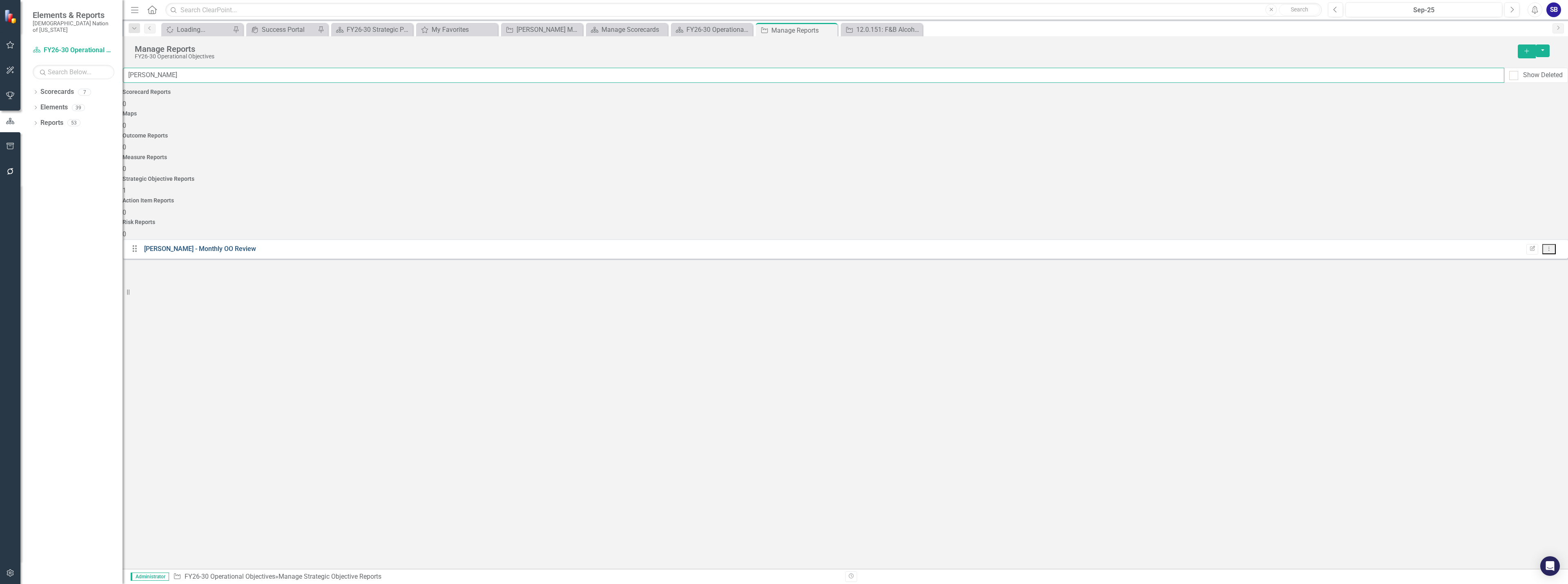
type input "sheridan"
click at [224, 245] on link "[PERSON_NAME] - Monthly OO Review" at bounding box center [200, 248] width 112 height 8
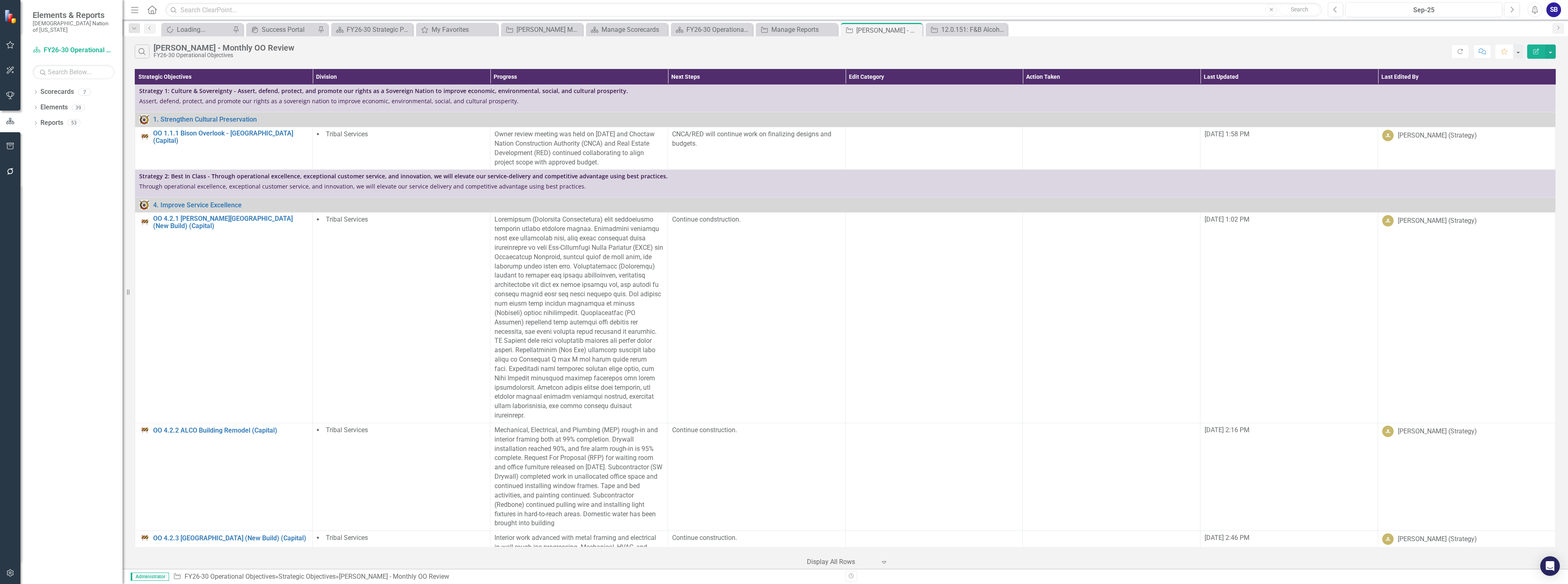
click at [1504, 52] on icon "Favorite" at bounding box center [1504, 51] width 7 height 5
click at [593, 148] on p "Owner review meeting was held on September 5, 2025 and Choctaw Nation Construct…" at bounding box center [579, 148] width 169 height 37
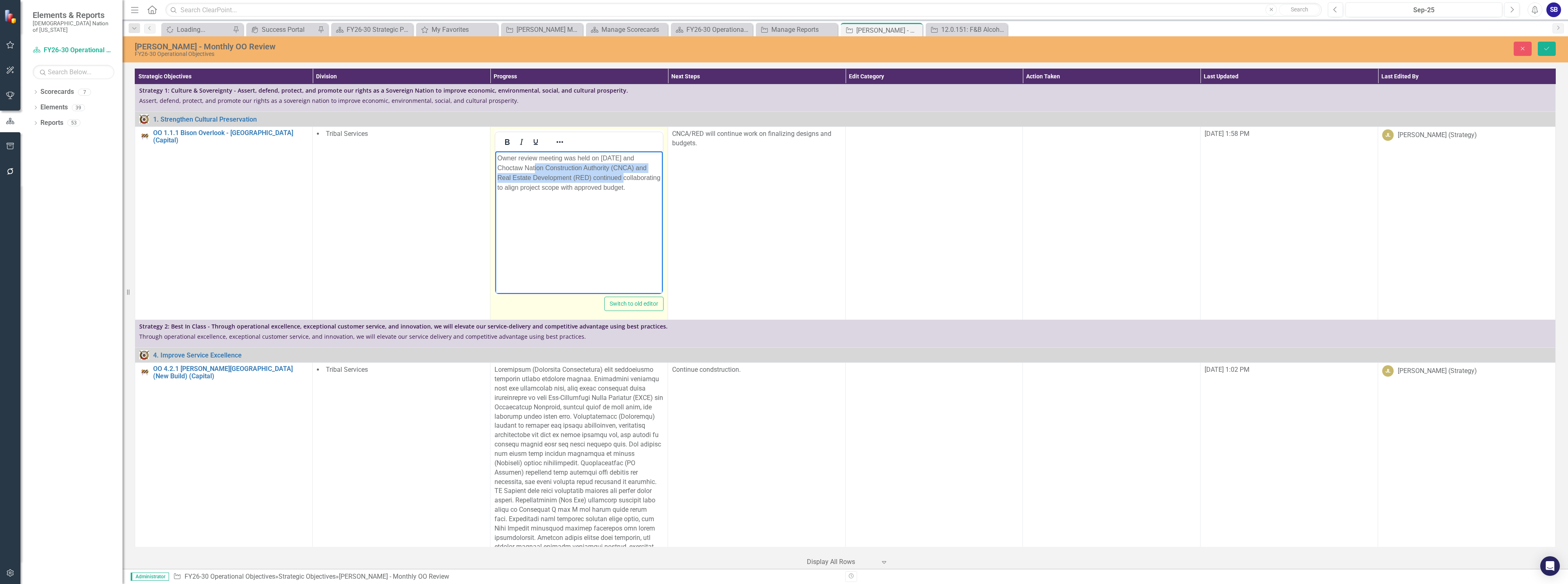
drag, startPoint x: 509, startPoint y: 166, endPoint x: 591, endPoint y: 176, distance: 82.6
click at [591, 176] on p "Owner review meeting was held on September 5, 2025 and Choctaw Nation Construct…" at bounding box center [578, 173] width 163 height 39
copy p "Choctaw Nation Construction Authority (CNCA) and Real Estate Development (RED)"
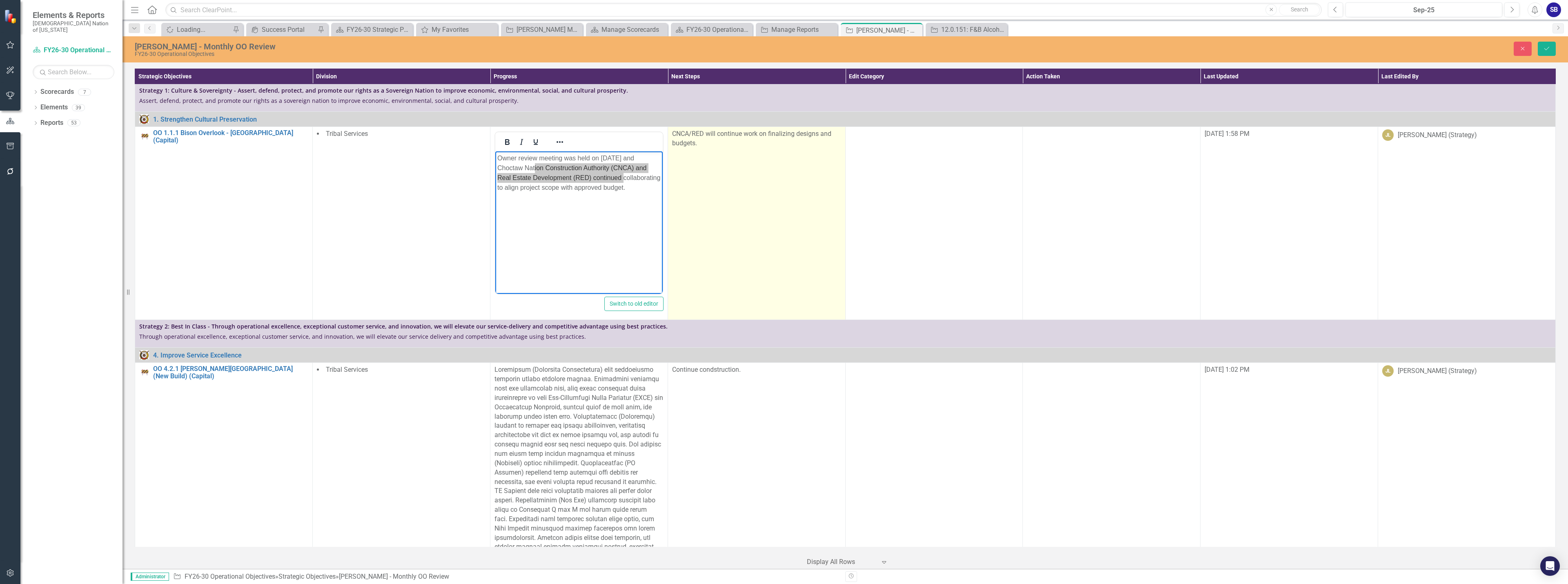
click at [745, 167] on td "CNCA/RED will continue work on finalizing designs and budgets." at bounding box center [757, 223] width 178 height 193
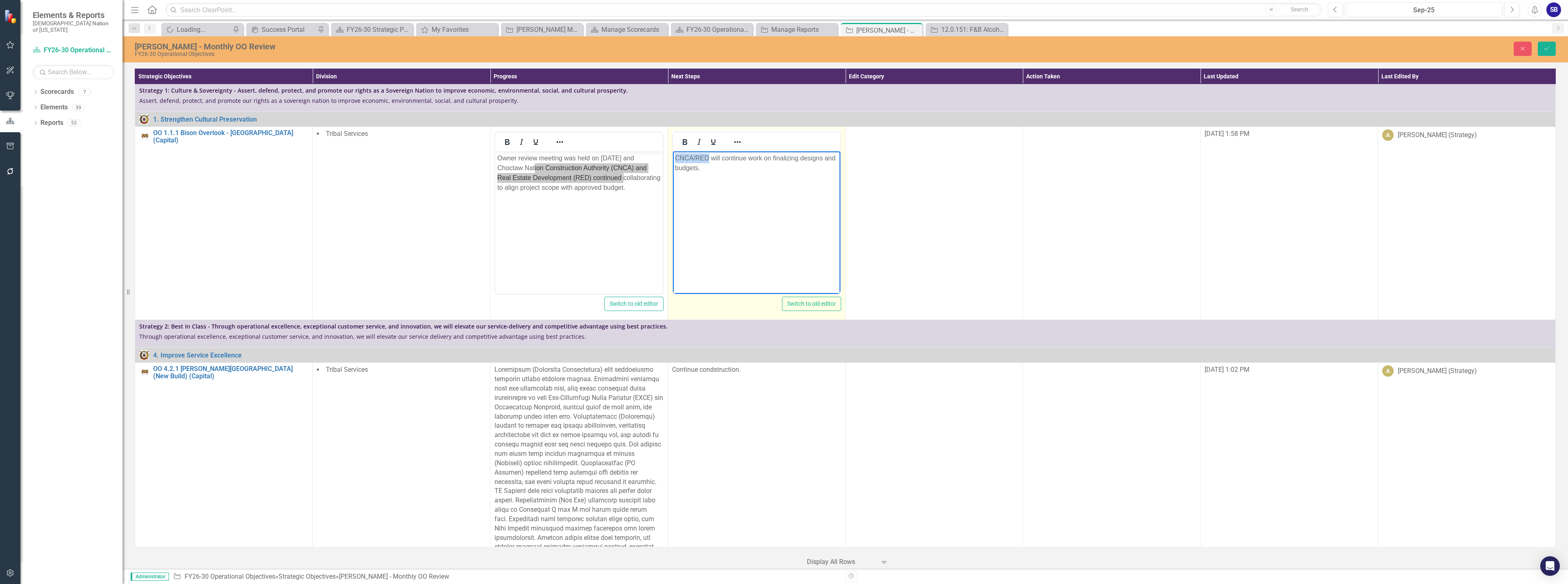
drag, startPoint x: 708, startPoint y: 159, endPoint x: 673, endPoint y: 159, distance: 35.0
click at [673, 159] on body "CNCA/RED will continue work on finalizing designs and budgets." at bounding box center [756, 212] width 167 height 122
paste body "Rich Text Area. Press ALT-0 for help."
drag, startPoint x: 826, startPoint y: 159, endPoint x: 788, endPoint y: 159, distance: 38.0
click at [788, 159] on p "Choctaw Nation Construction Authority (CNCA) and Real Estate Development (RED) …" at bounding box center [756, 168] width 163 height 29
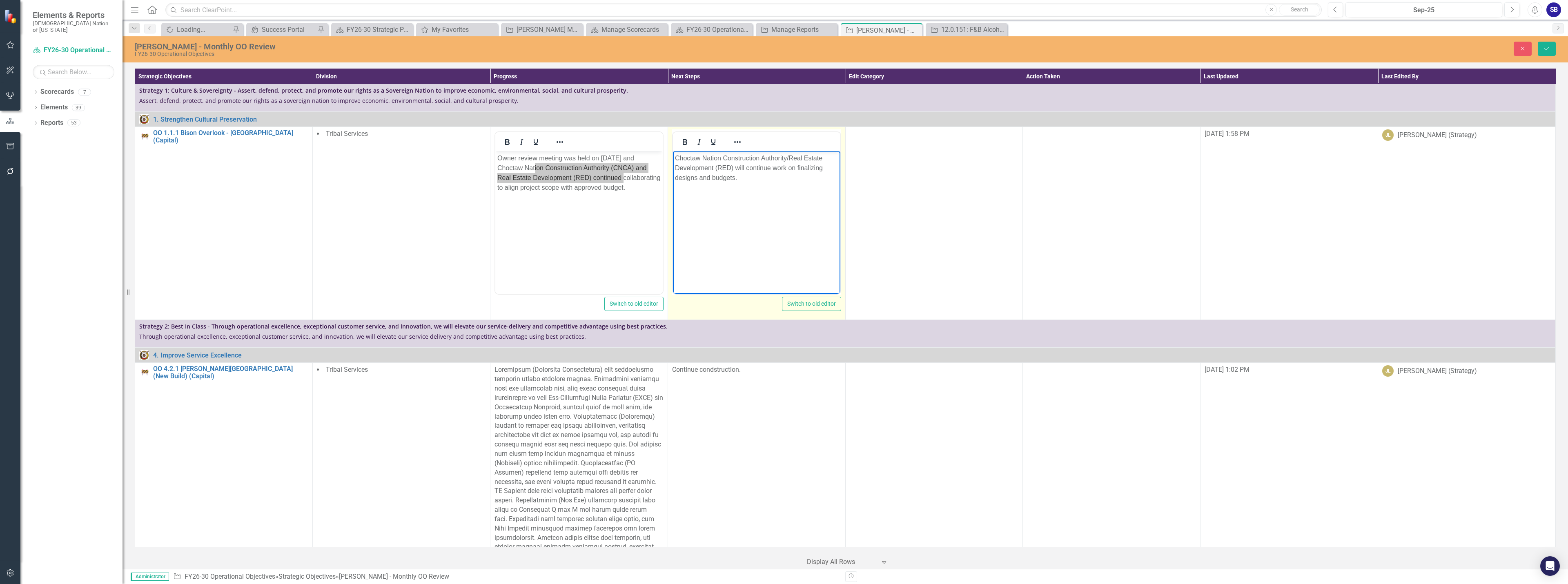
click at [727, 168] on p "Choctaw Nation Construction Authority/Real Estate Development (RED) will contin…" at bounding box center [756, 168] width 163 height 29
click at [746, 187] on body "Choctaw Nation Construction Authority/Real Estate Development will continue wor…" at bounding box center [756, 212] width 167 height 122
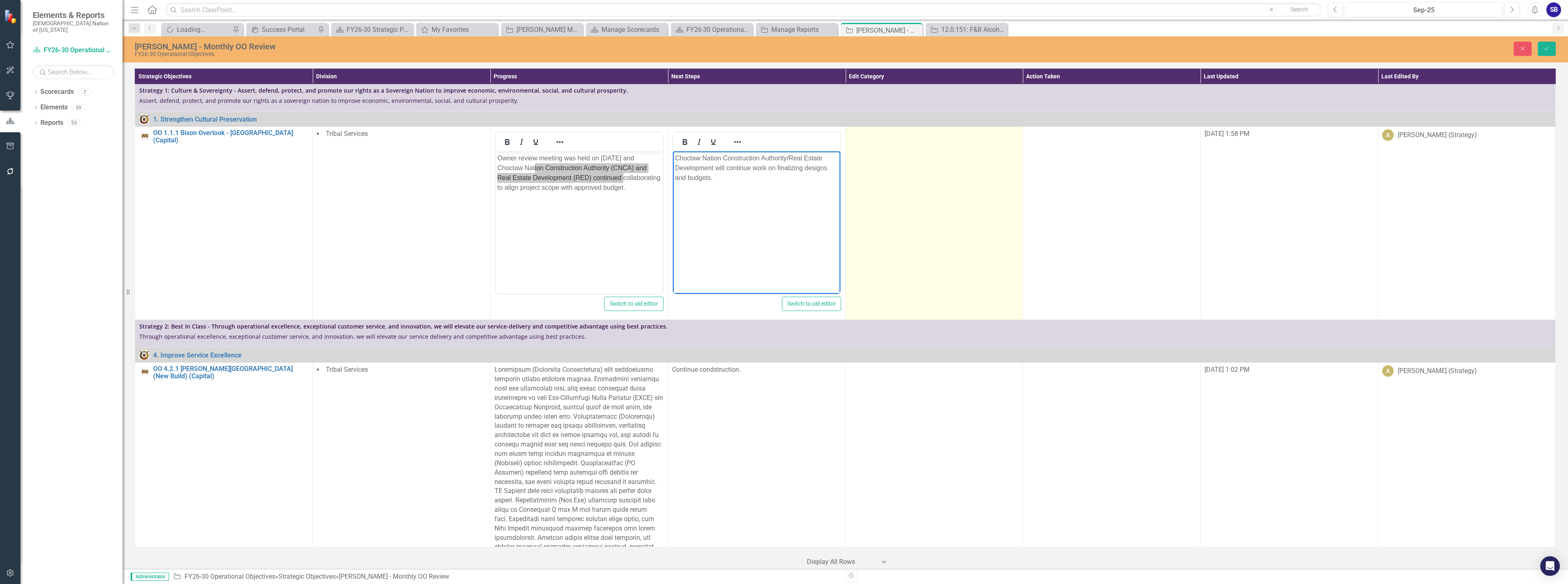
click at [969, 188] on td at bounding box center [934, 223] width 178 height 193
click at [934, 141] on div at bounding box center [928, 136] width 152 height 11
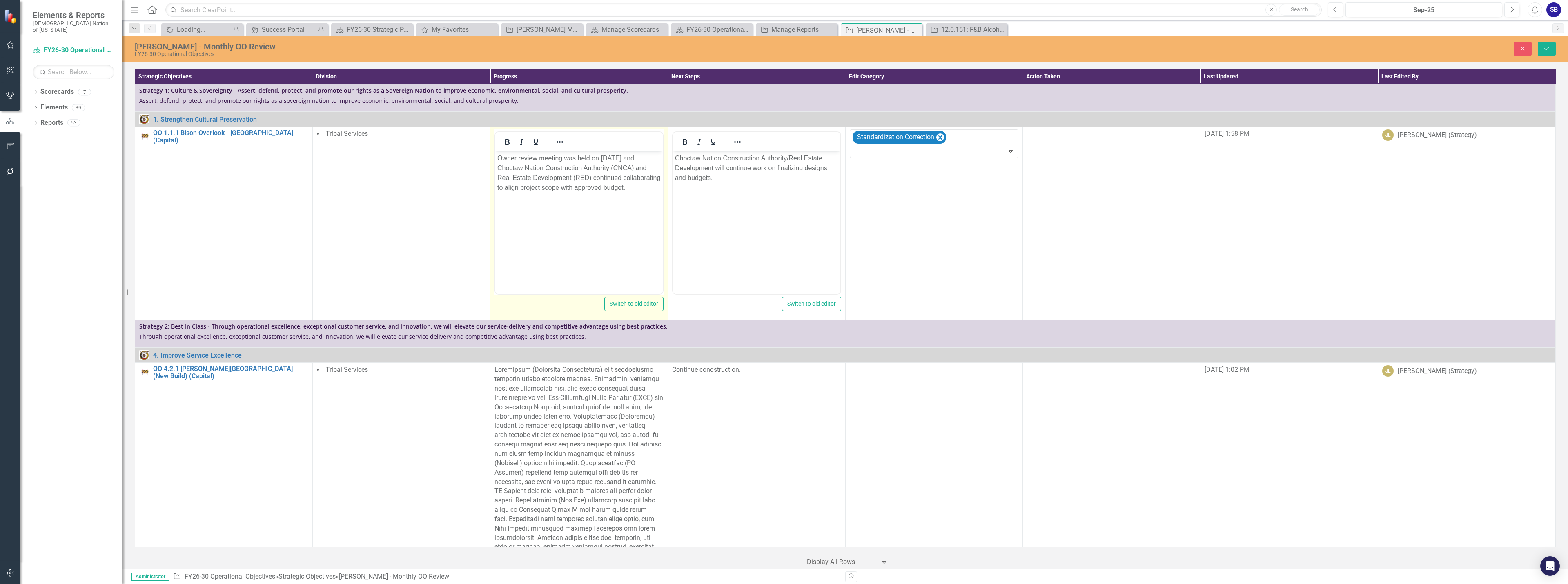
click at [562, 193] on p "Owner review meeting was held on September 5, 2025 and Choctaw Nation Construct…" at bounding box center [578, 173] width 163 height 39
click at [1551, 49] on button "Save" at bounding box center [1547, 48] width 18 height 14
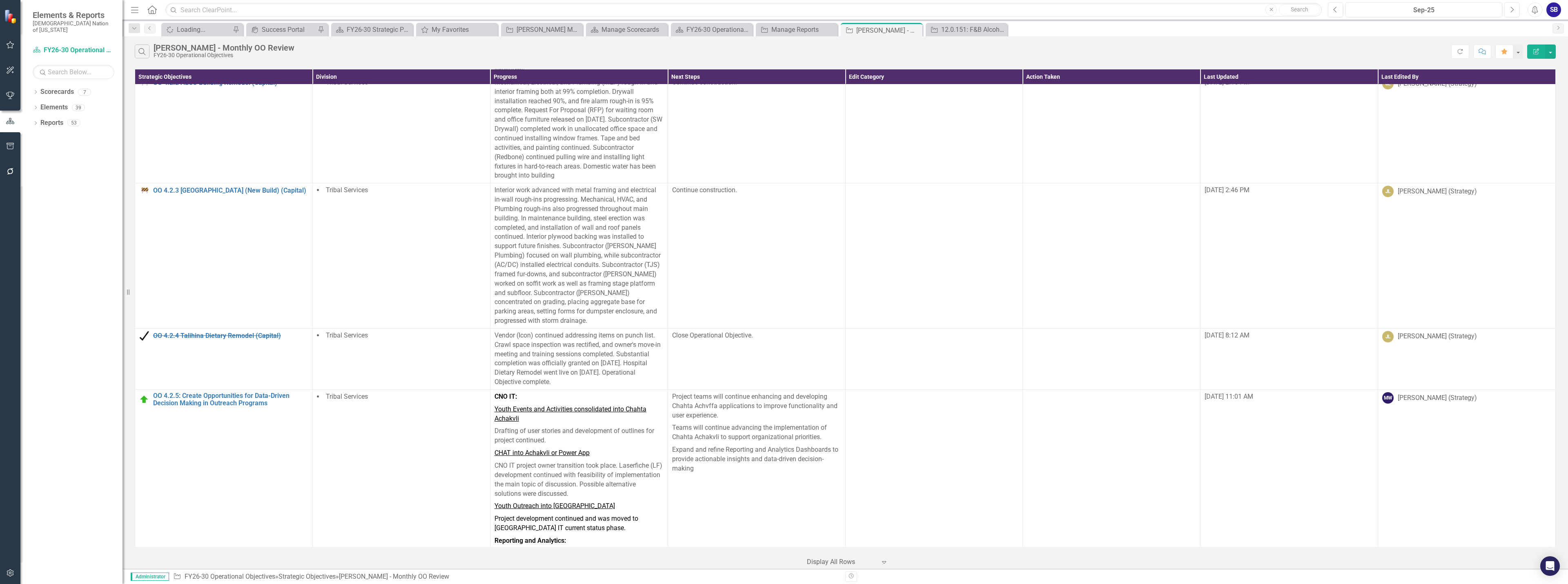
scroll to position [354, 0]
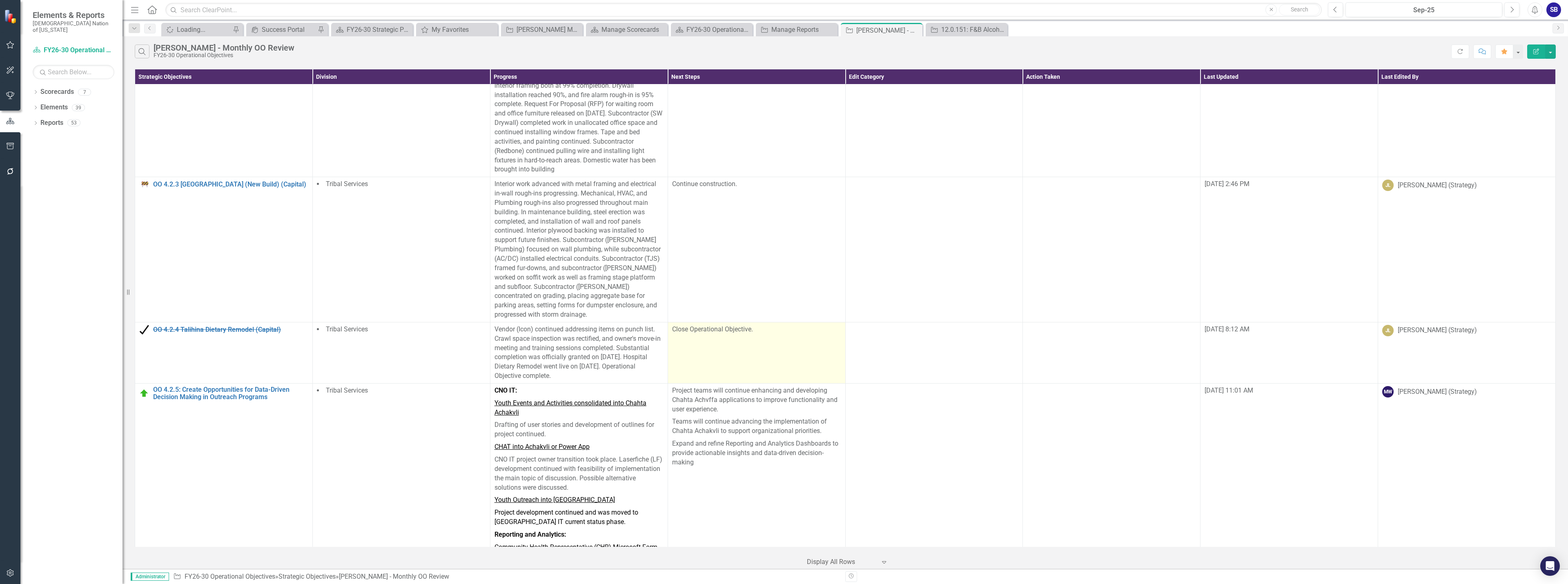
click at [754, 322] on td "Close Operational Objective." at bounding box center [757, 352] width 178 height 61
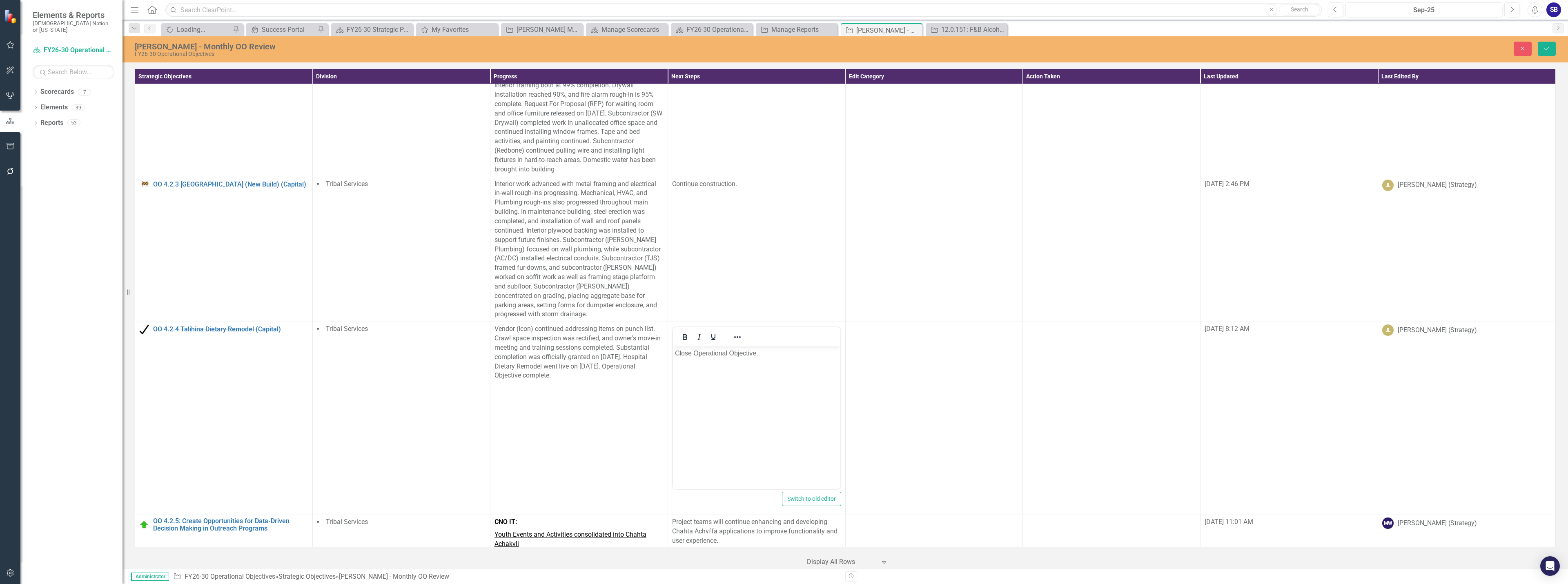
scroll to position [0, 0]
click at [698, 355] on p "Close Operational Objective." at bounding box center [756, 353] width 163 height 10
click at [732, 355] on p "Close operational Objective." at bounding box center [756, 353] width 163 height 10
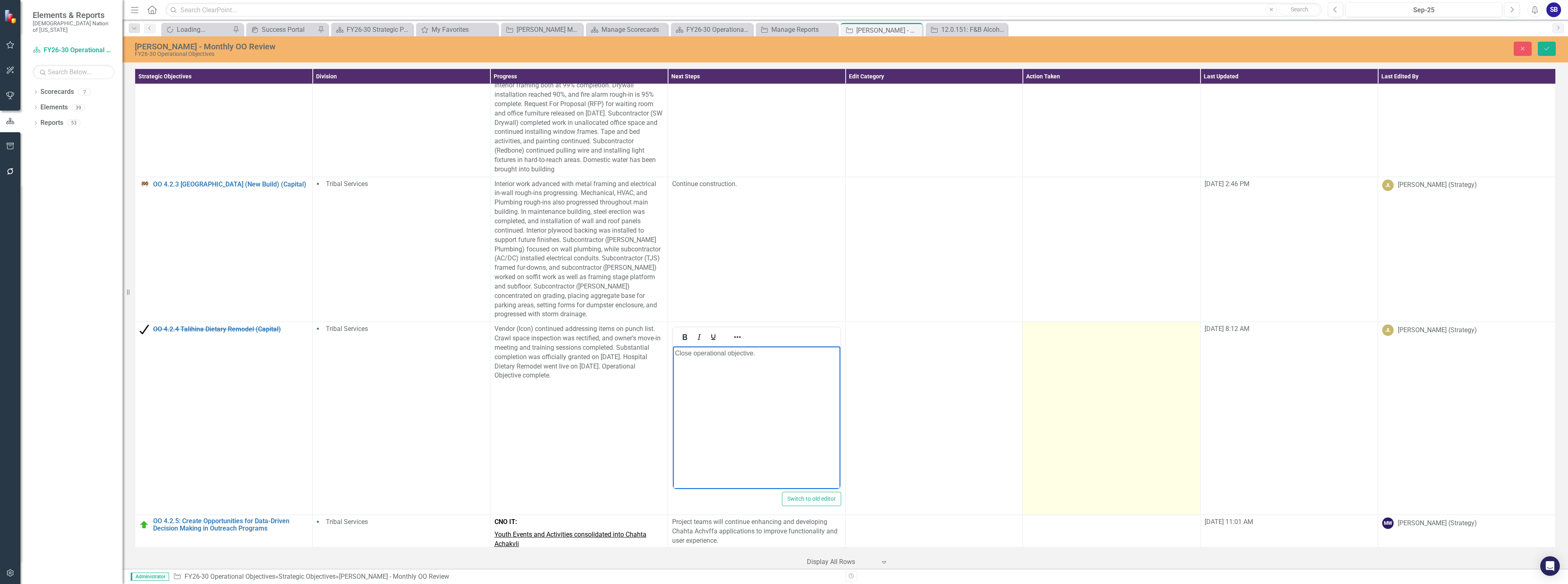
click at [1069, 322] on td at bounding box center [1111, 418] width 178 height 193
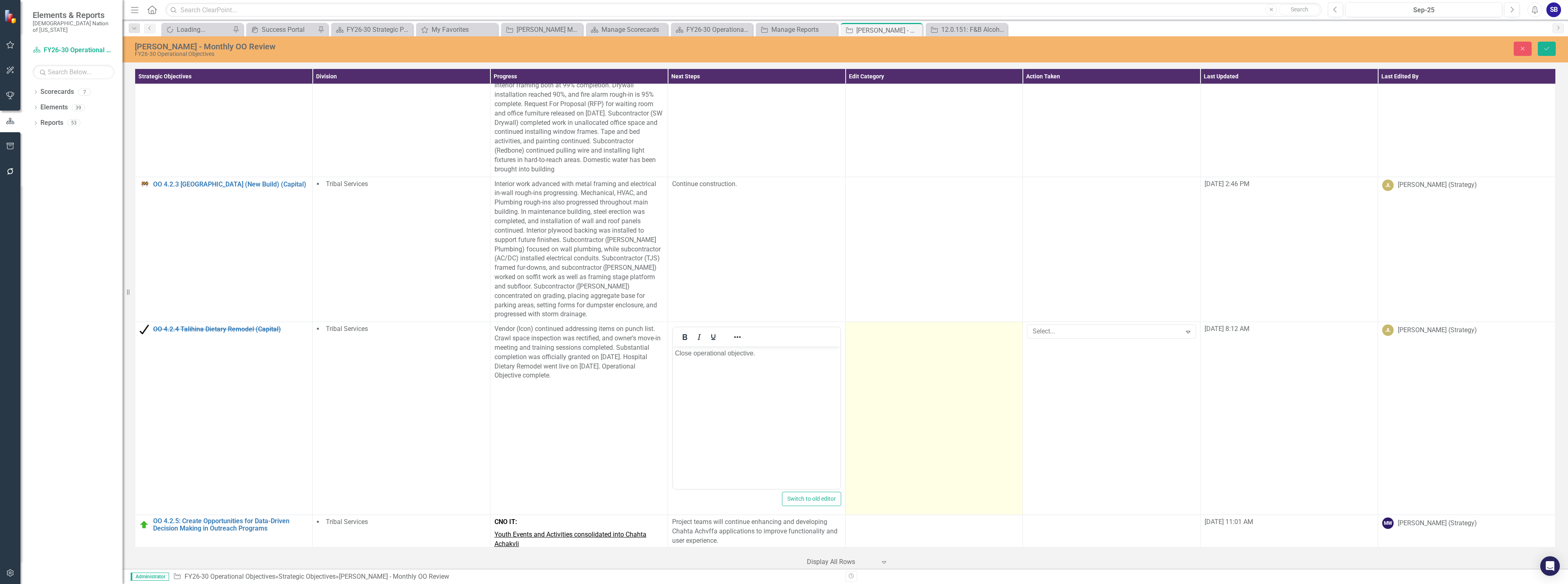
click at [951, 322] on td at bounding box center [934, 418] width 178 height 193
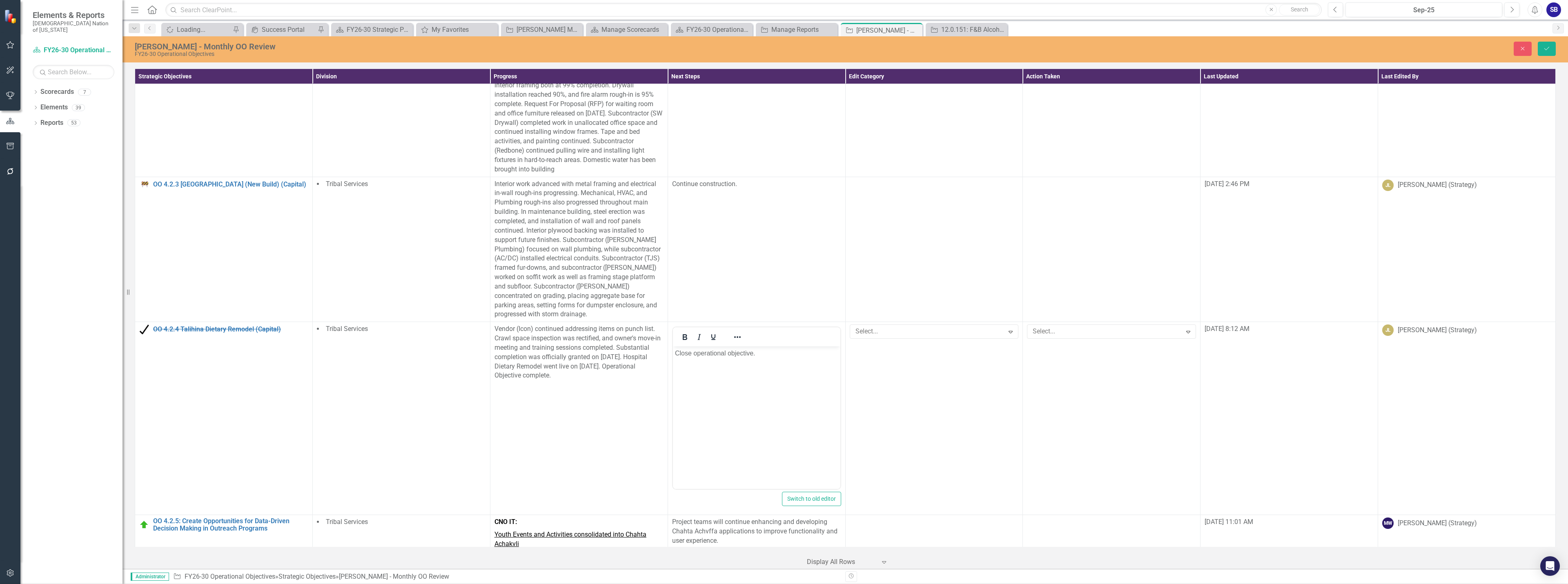
drag, startPoint x: 950, startPoint y: 224, endPoint x: 941, endPoint y: 237, distance: 15.8
click at [950, 326] on div at bounding box center [928, 332] width 152 height 11
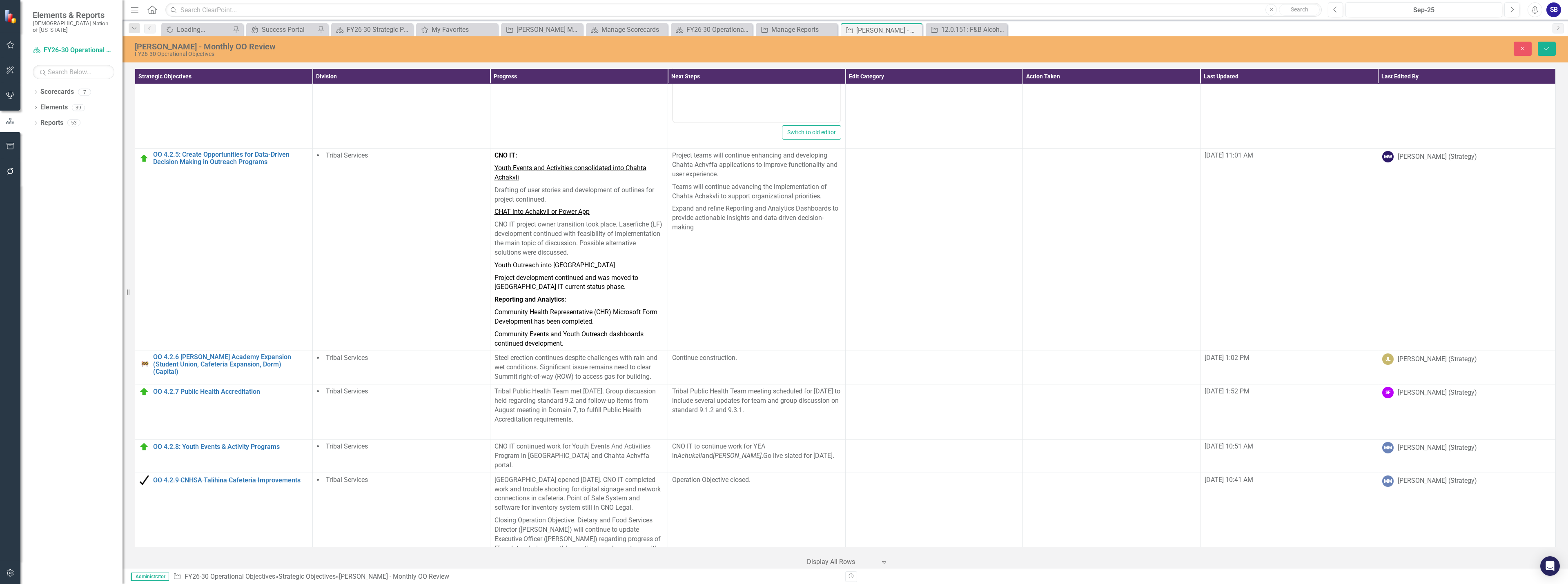
scroll to position [723, 0]
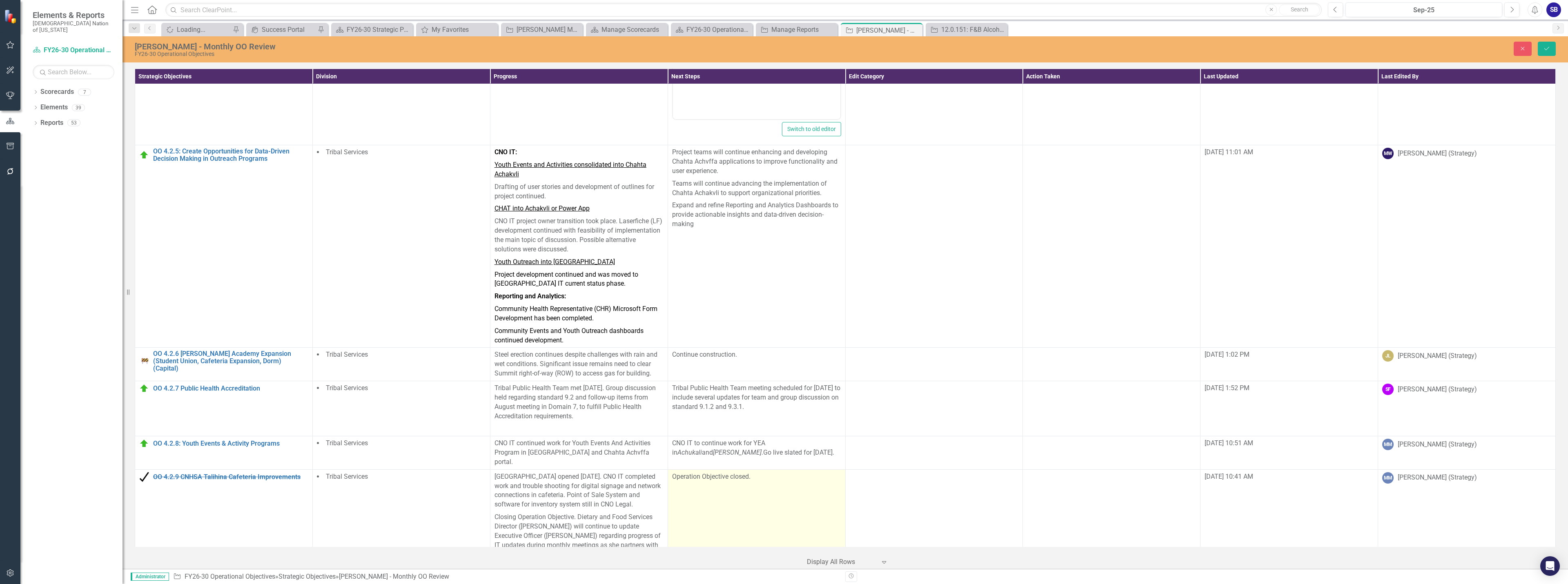
click at [756, 469] on td "Operation Objective closed." at bounding box center [757, 520] width 178 height 102
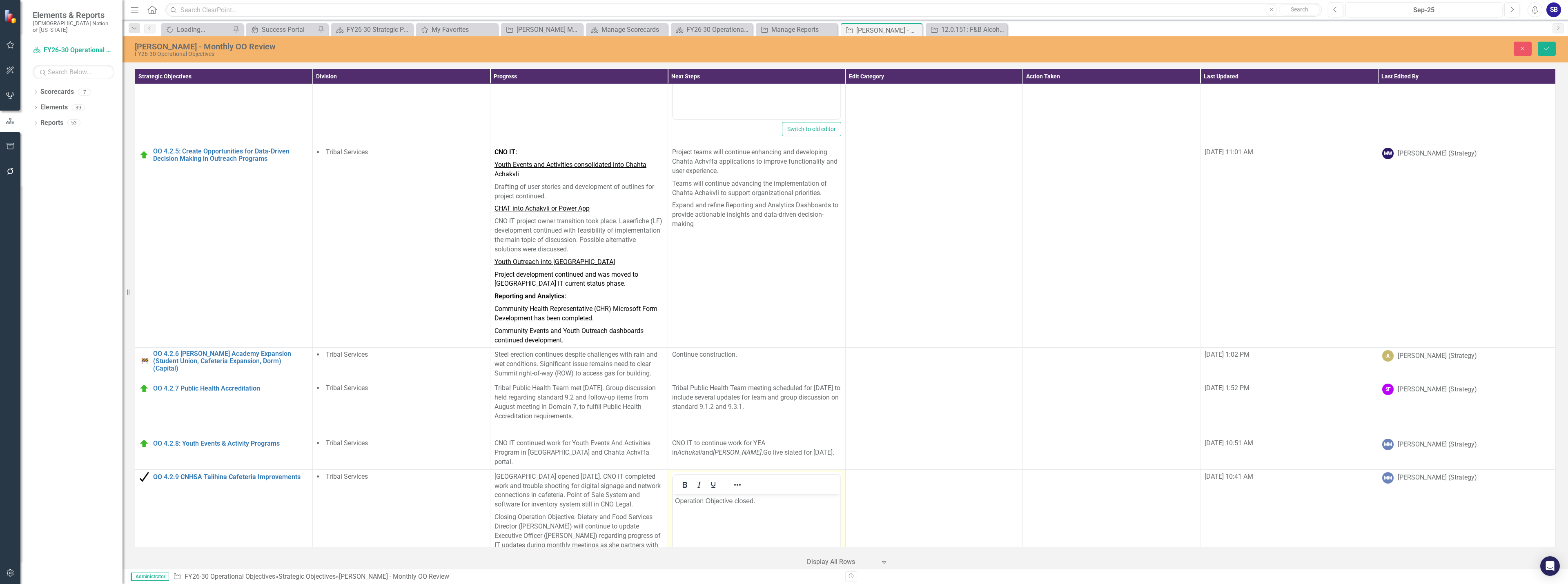
scroll to position [0, 0]
click at [709, 499] on p "Operation Objective closed." at bounding box center [756, 501] width 163 height 10
click at [737, 502] on p "Operation objective closed." at bounding box center [756, 501] width 163 height 10
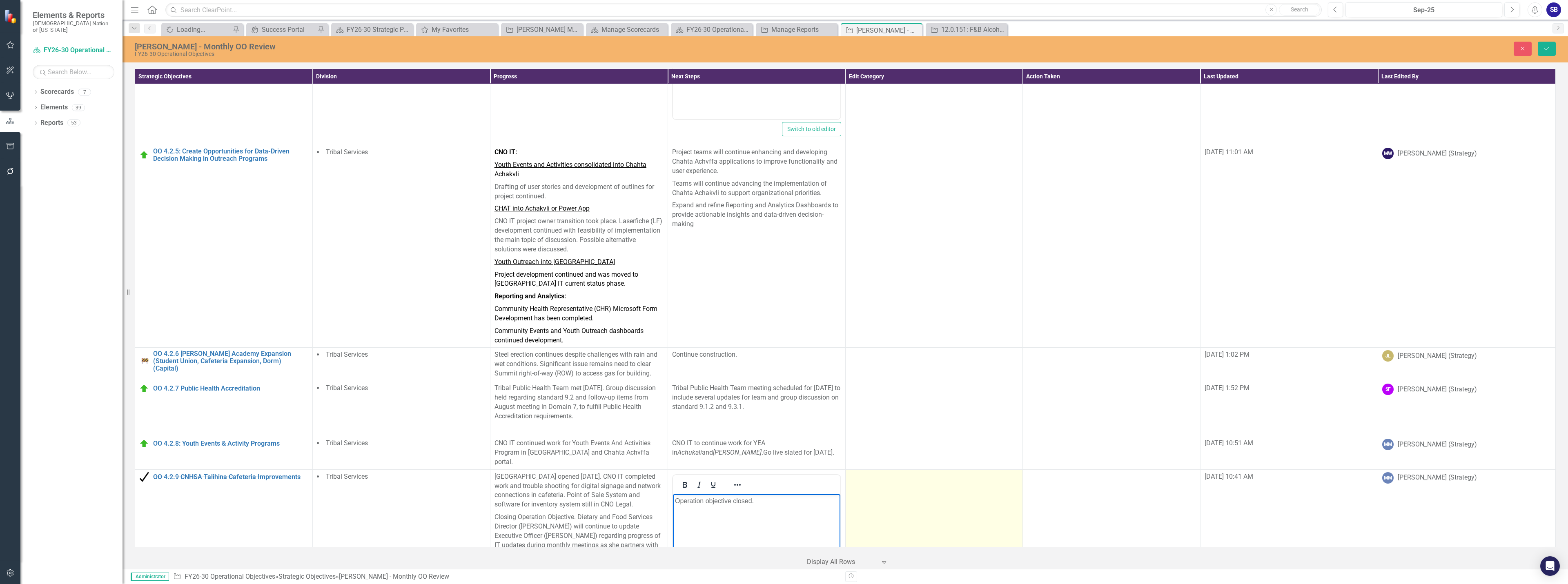
click at [950, 469] on td at bounding box center [934, 565] width 178 height 193
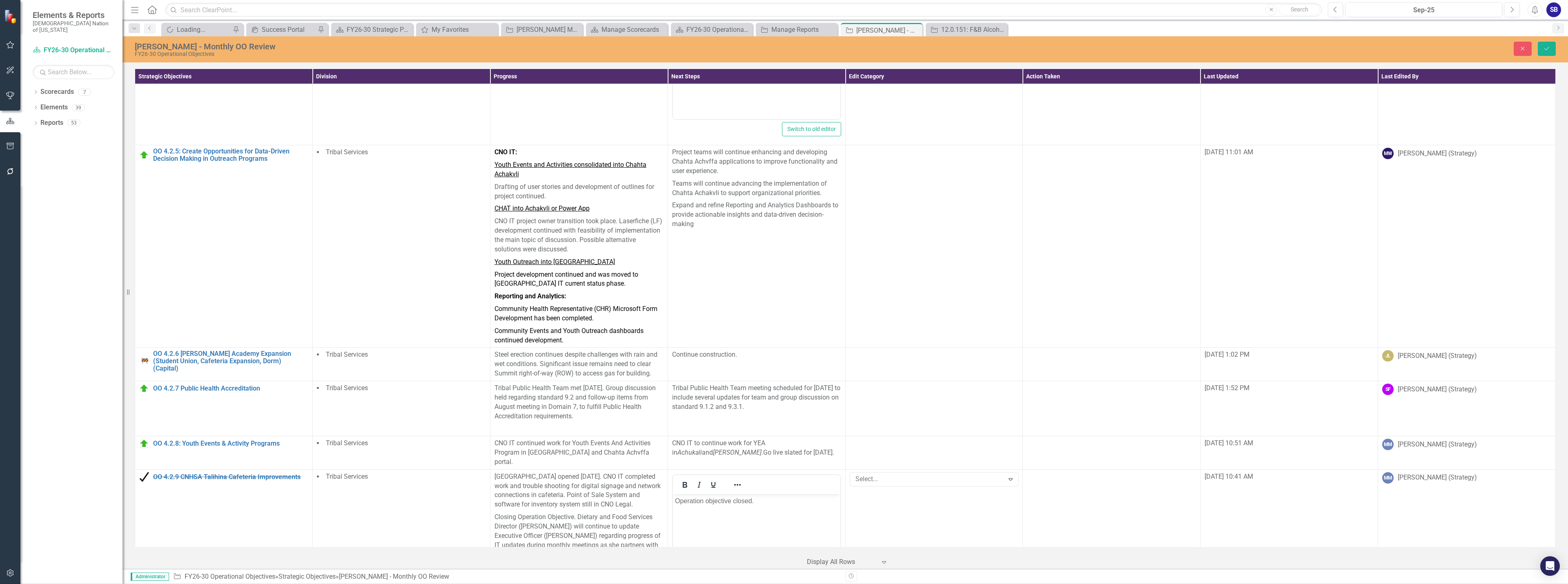
drag, startPoint x: 954, startPoint y: 335, endPoint x: 931, endPoint y: 384, distance: 54.1
click at [954, 474] on div at bounding box center [928, 479] width 152 height 11
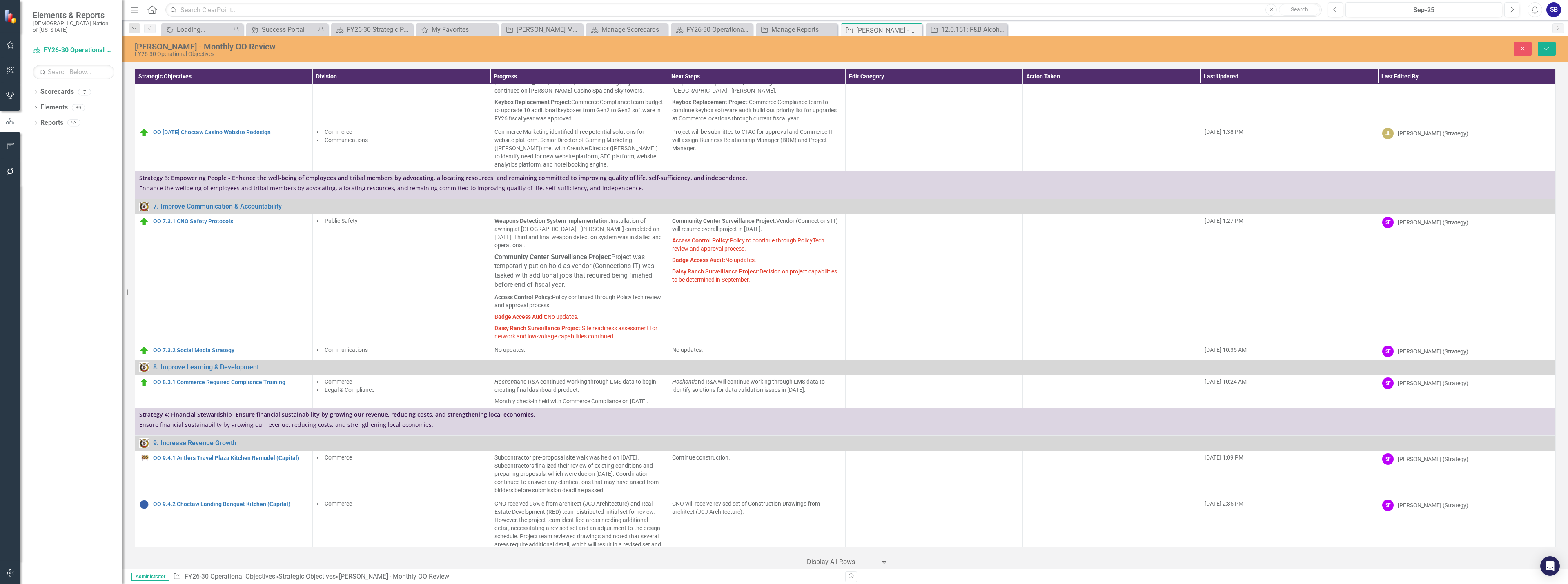
scroll to position [1201, 0]
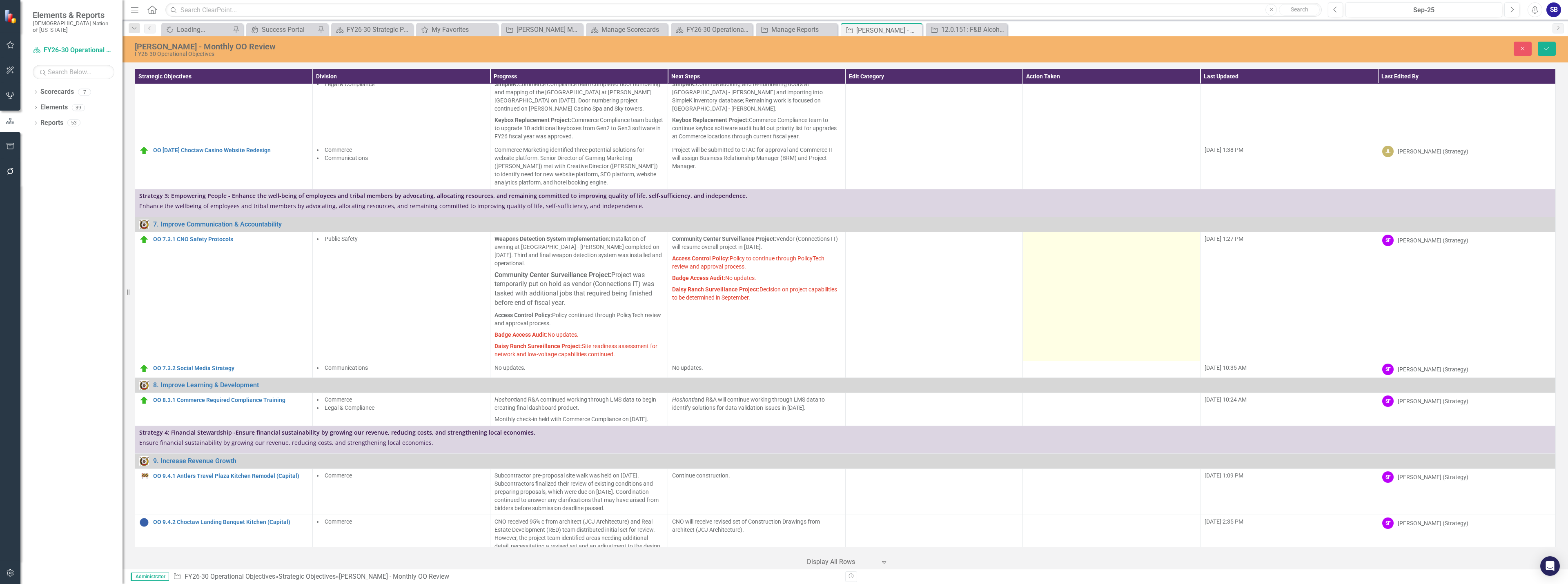
click at [1051, 293] on td at bounding box center [1111, 296] width 178 height 129
click at [1059, 248] on div at bounding box center [1105, 242] width 152 height 11
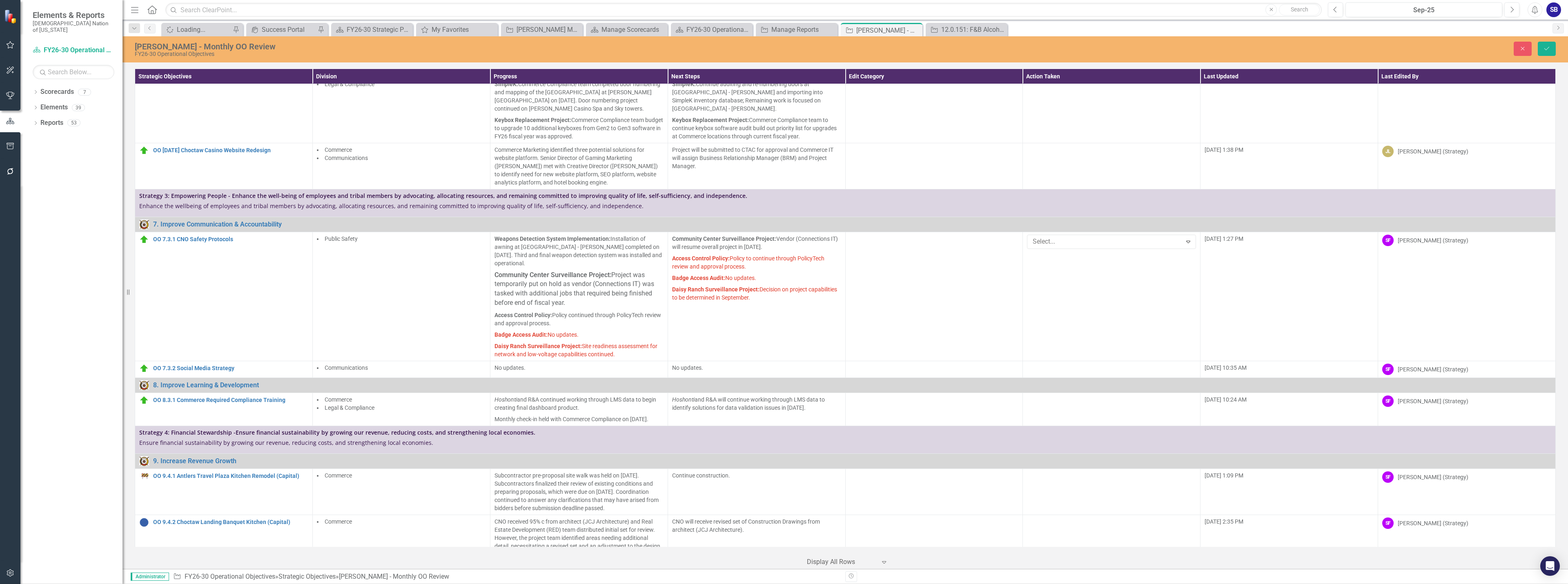
click at [1059, 583] on div "Quick Touchpoint" at bounding box center [785, 590] width 1555 height 9
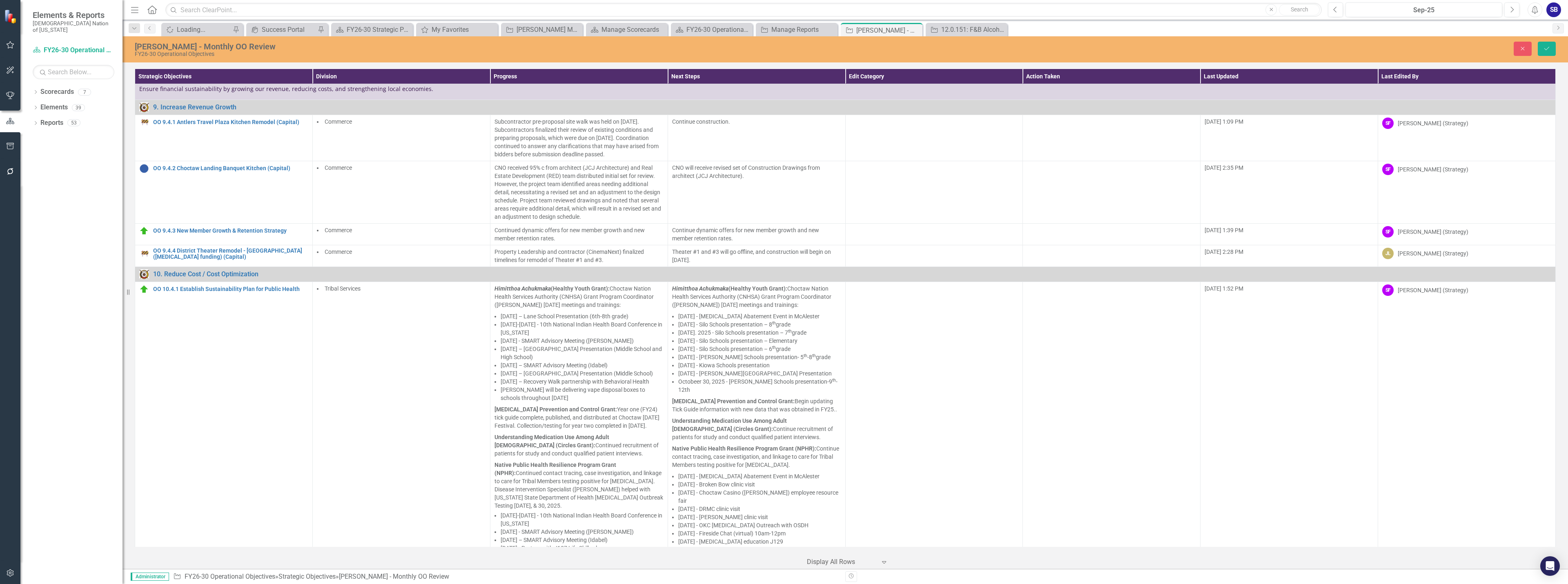
scroll to position [1614, 0]
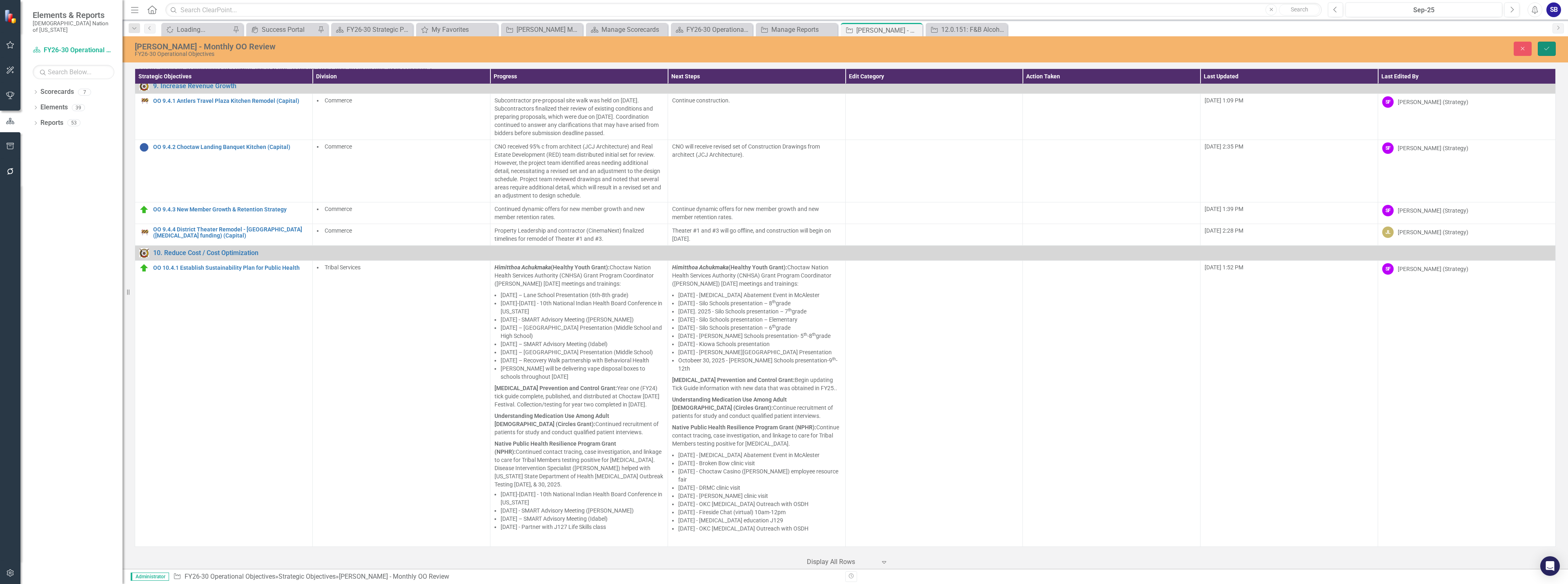
click at [1547, 50] on icon "Save" at bounding box center [1547, 48] width 7 height 5
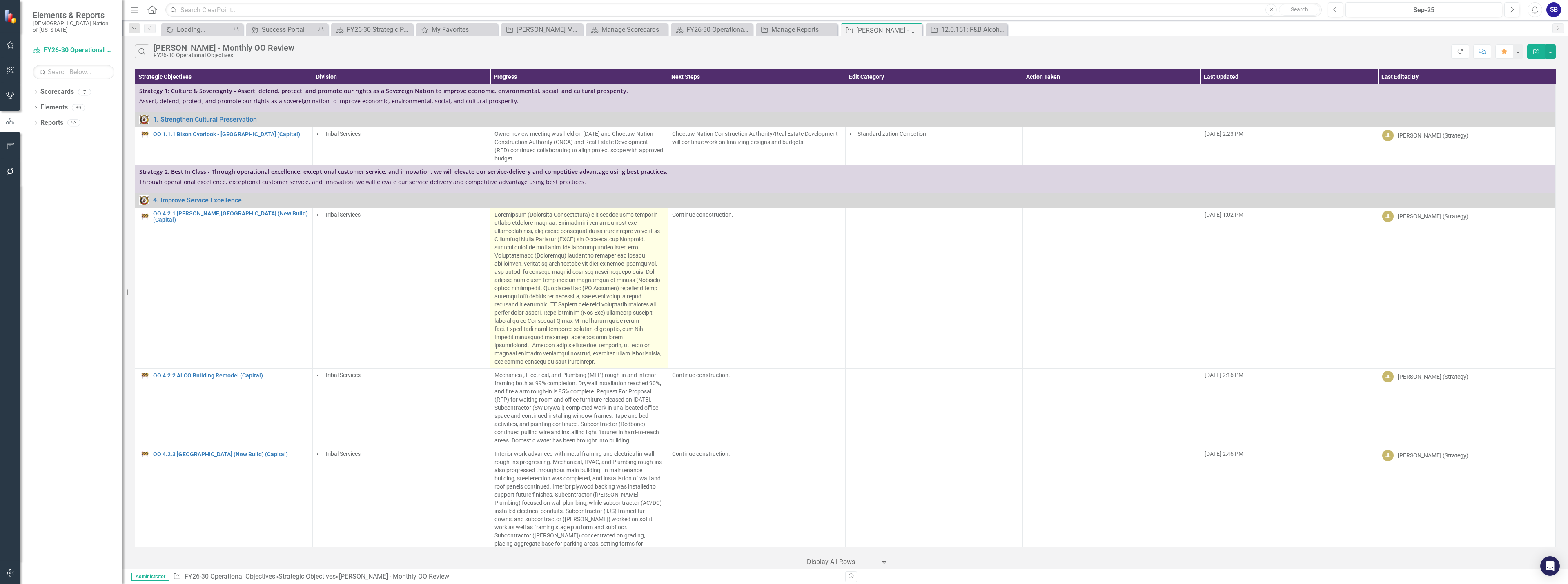
click at [590, 259] on p at bounding box center [579, 288] width 169 height 155
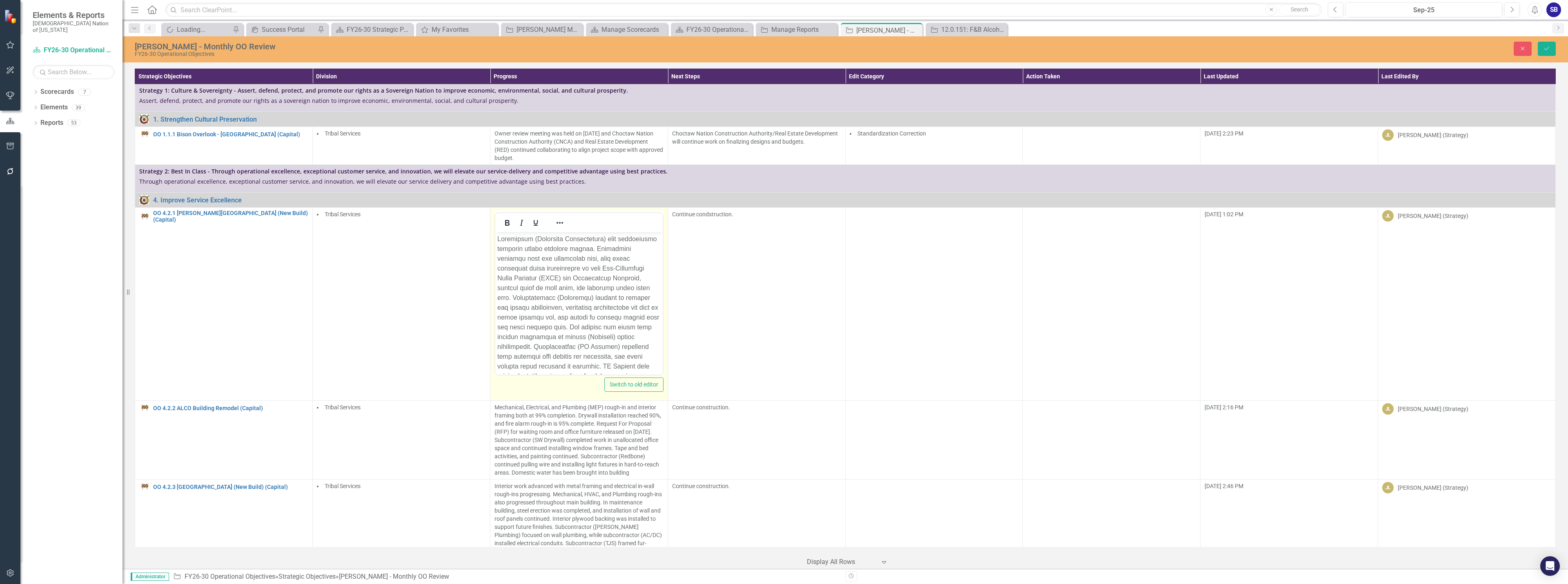
scroll to position [0, 0]
drag, startPoint x: 542, startPoint y: 282, endPoint x: 537, endPoint y: 283, distance: 5.1
click at [539, 283] on p "Rich Text Area. Press ALT-0 for help." at bounding box center [578, 347] width 163 height 225
click at [540, 279] on p "Rich Text Area. Press ALT-0 for help." at bounding box center [578, 347] width 163 height 225
click at [578, 281] on p "Rich Text Area. Press ALT-0 for help." at bounding box center [578, 347] width 163 height 225
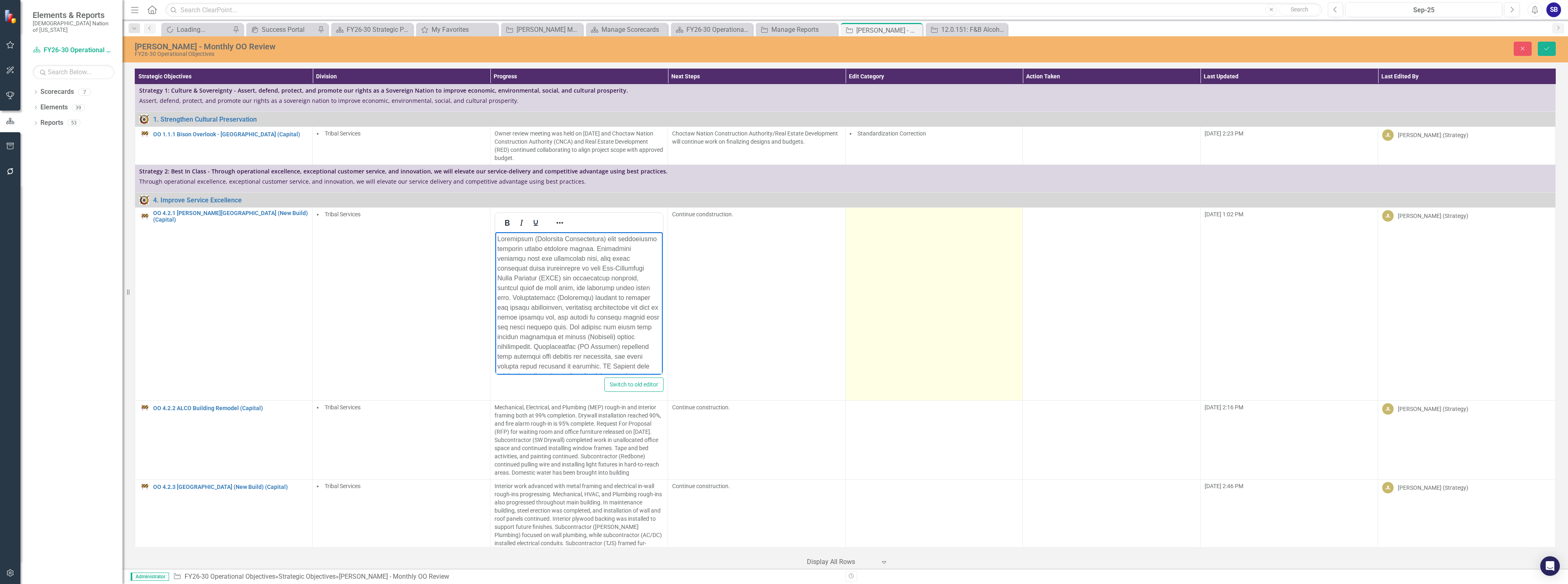
click at [961, 281] on td at bounding box center [934, 304] width 178 height 193
click at [912, 222] on div at bounding box center [928, 217] width 152 height 11
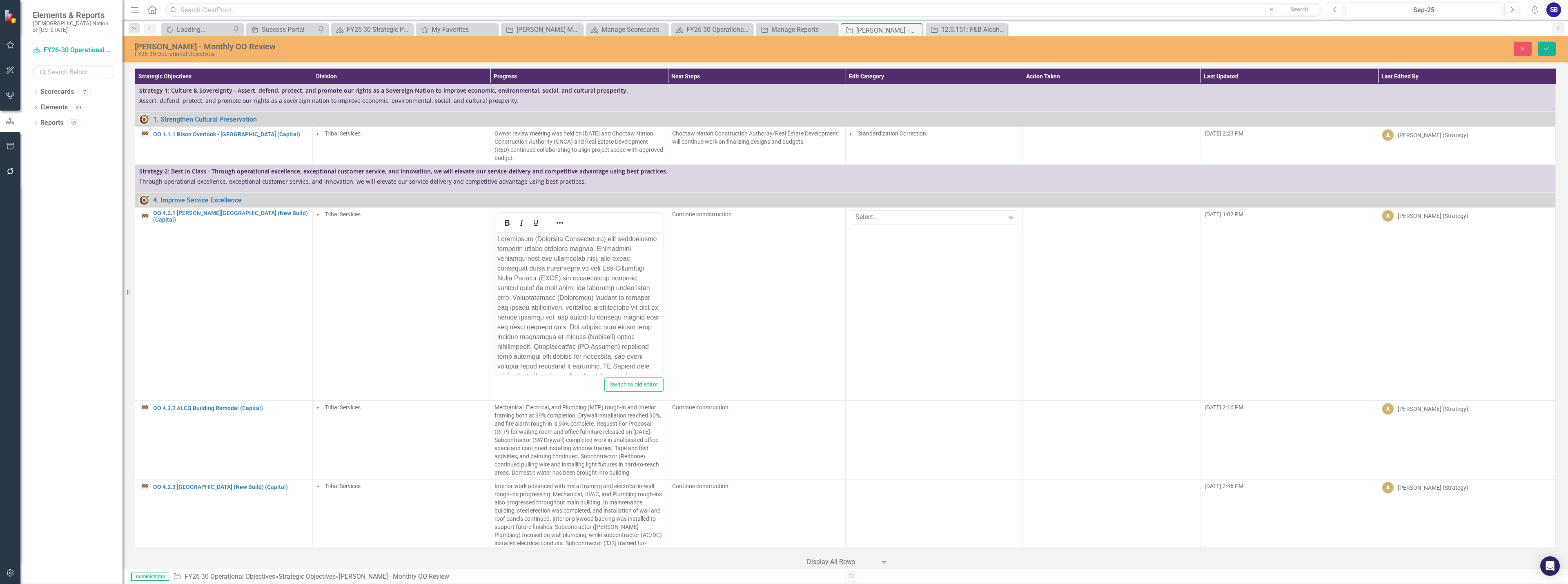
click at [523, 317] on p "Rich Text Area. Press ALT-0 for help." at bounding box center [578, 265] width 163 height 225
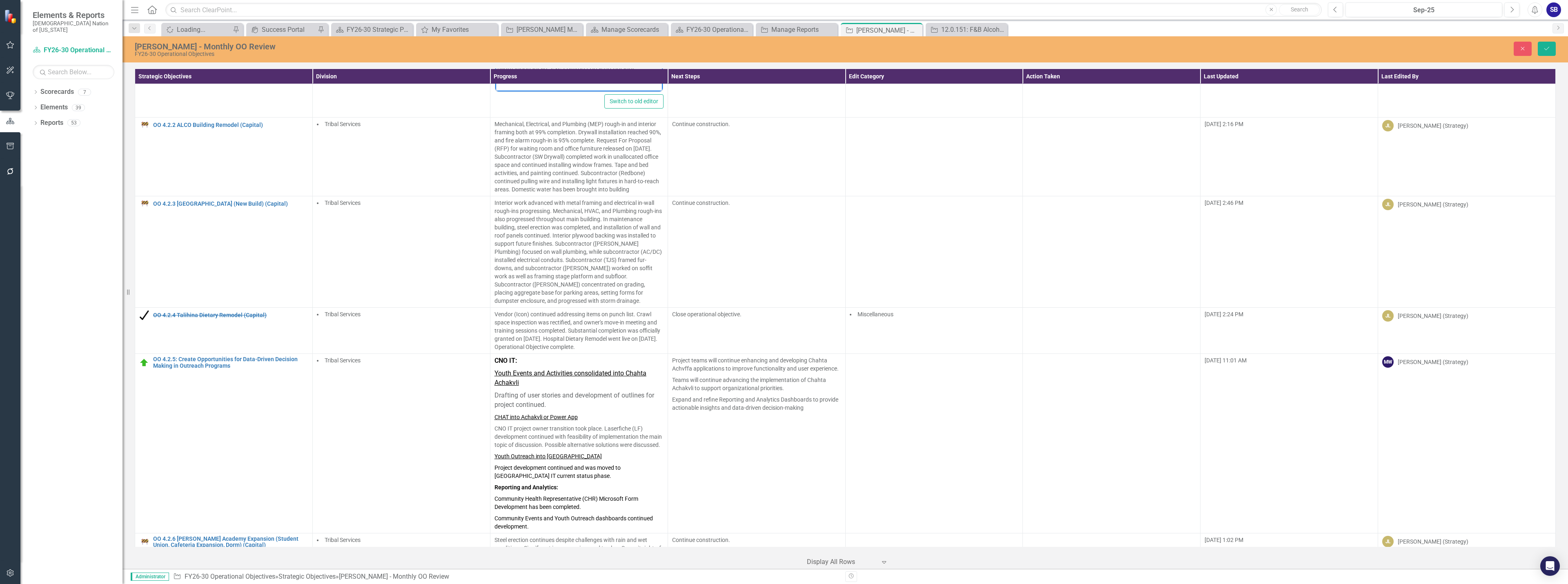
scroll to position [285, 0]
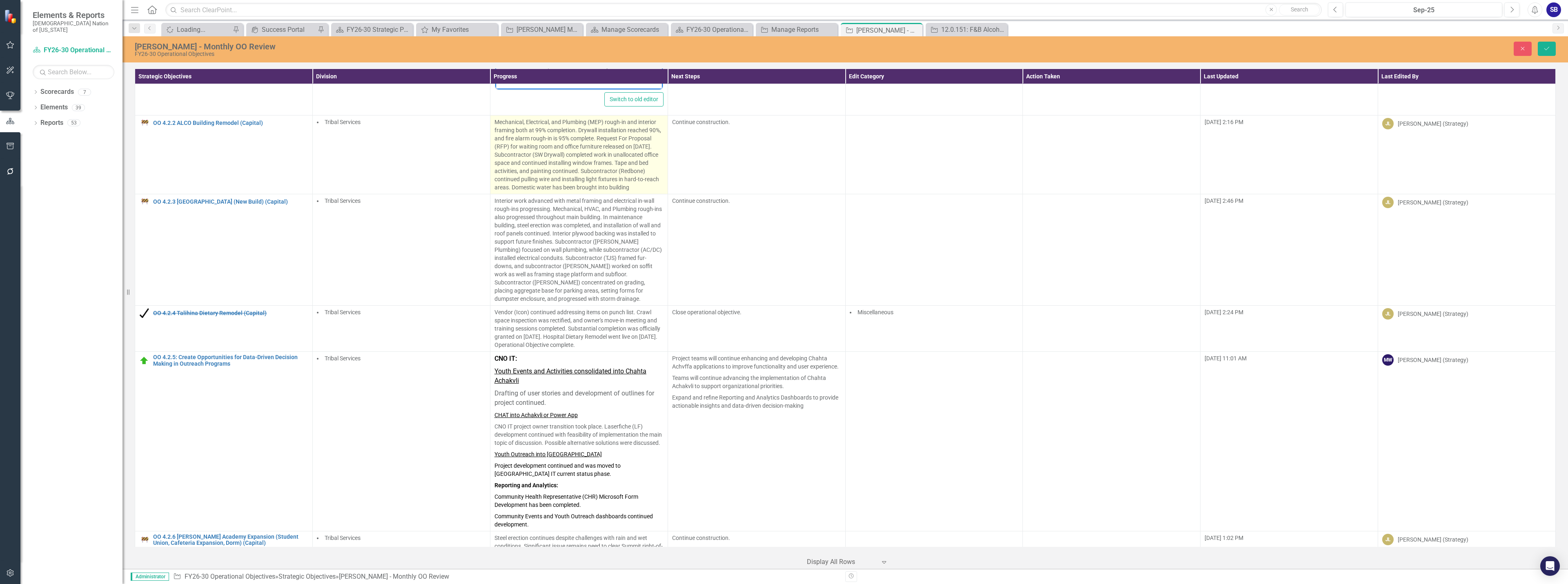
click at [570, 146] on p "Mechanical, Electrical, and Plumbing (MEP) rough-in and interior framing both a…" at bounding box center [579, 155] width 169 height 74
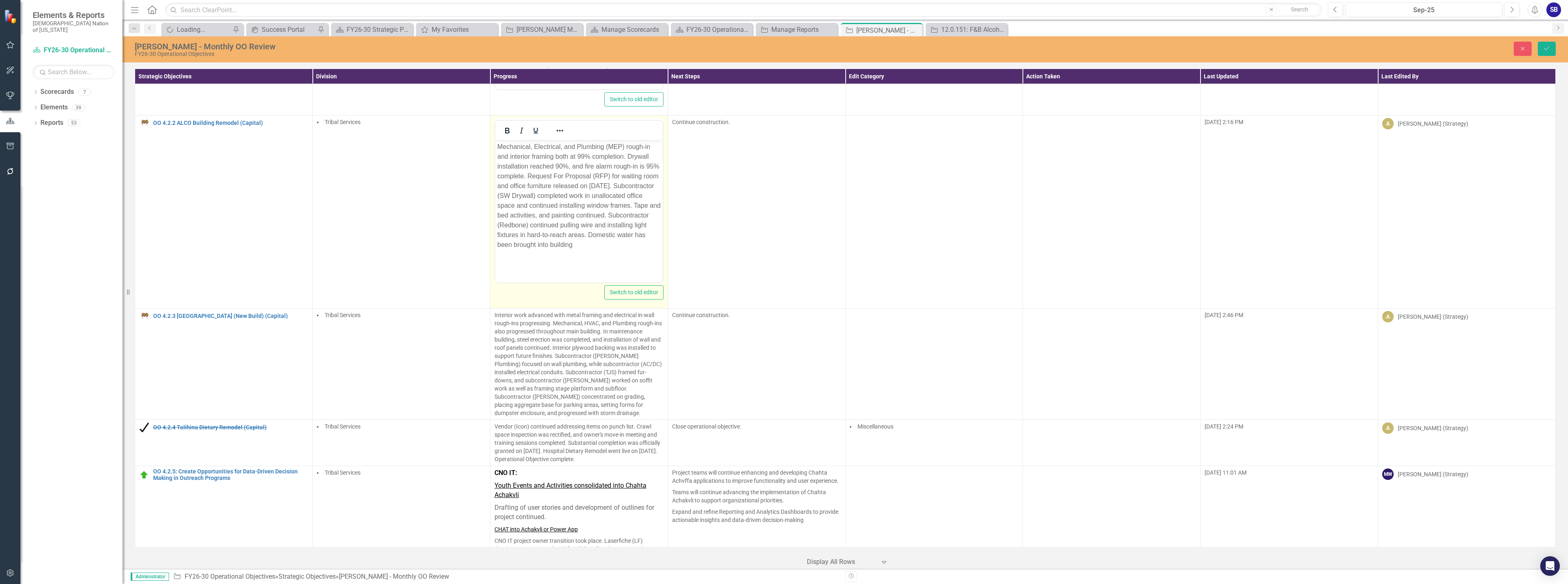
scroll to position [0, 0]
drag, startPoint x: 607, startPoint y: 148, endPoint x: 982, endPoint y: 291, distance: 401.3
click at [495, 150] on html "Mechanical, Electrical, and Plumbing (MEP) rough-in and interior framing both a…" at bounding box center [578, 201] width 167 height 122
click at [514, 148] on p "MEP) rough-in and interior framing both at 99% completion. Drywall installation…" at bounding box center [578, 190] width 163 height 98
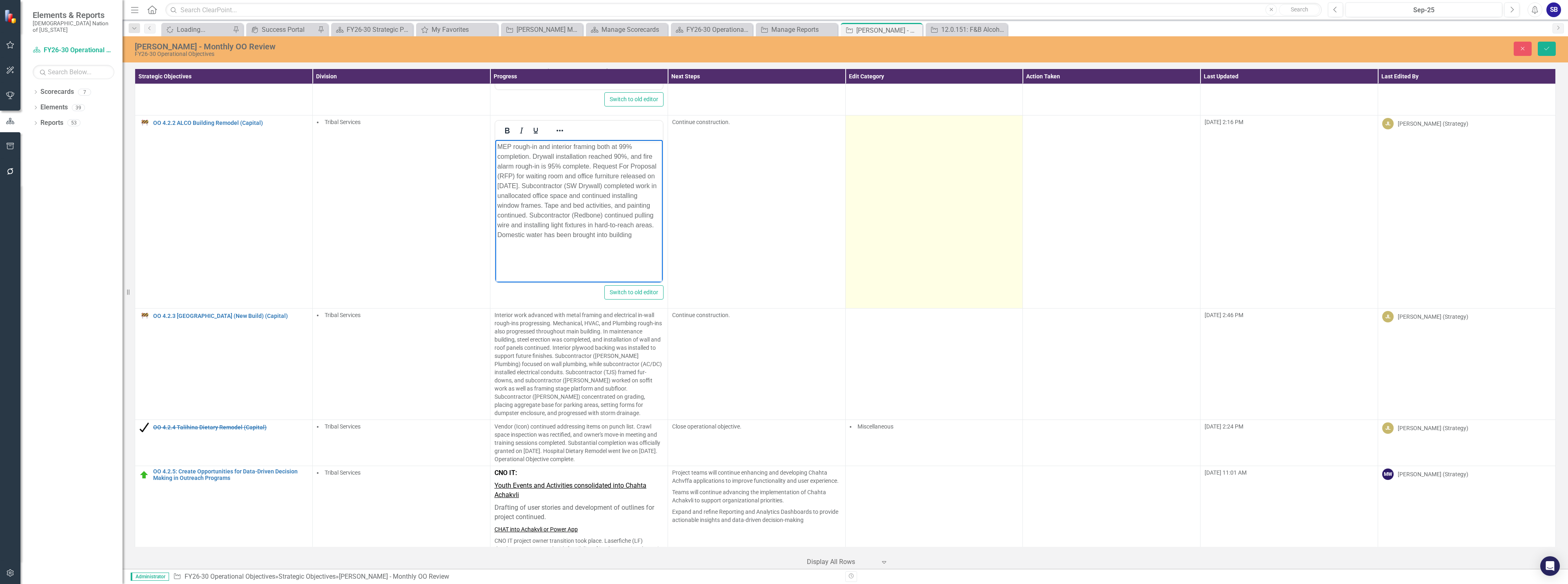
click at [906, 152] on td at bounding box center [934, 212] width 178 height 193
click at [896, 124] on div at bounding box center [928, 125] width 152 height 11
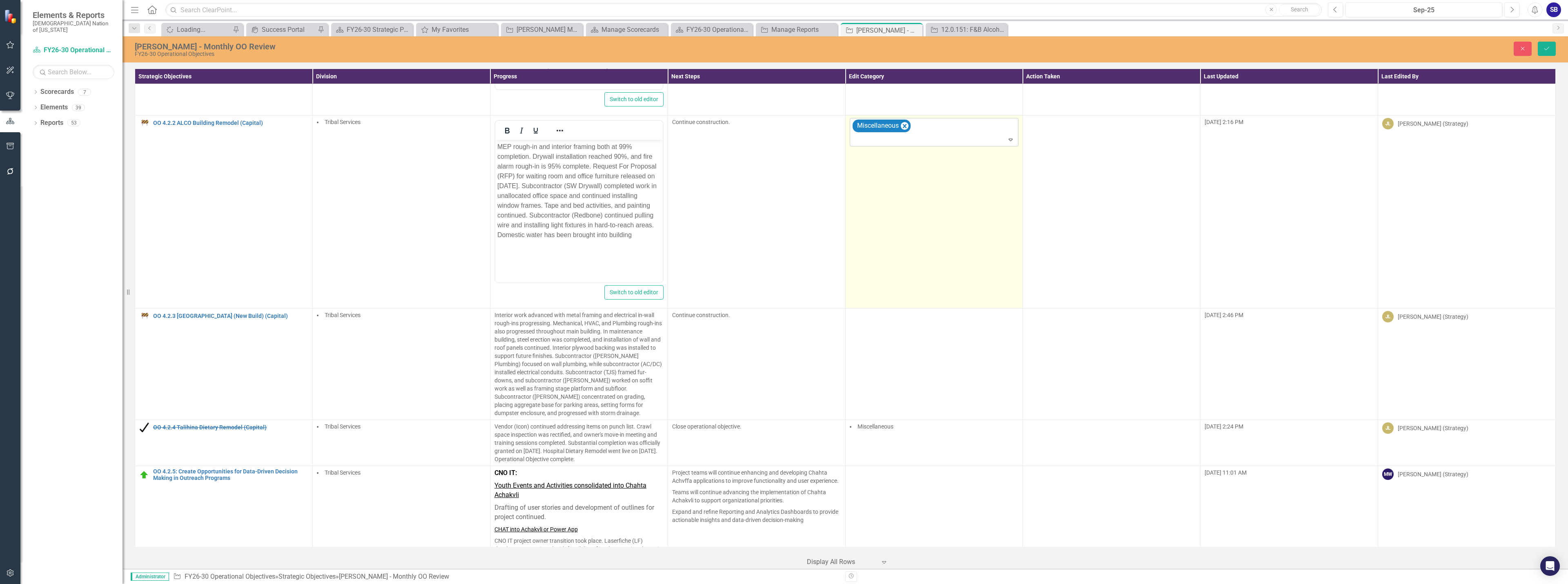
drag, startPoint x: 901, startPoint y: 123, endPoint x: 916, endPoint y: 126, distance: 15.3
click at [901, 123] on icon "Remove Miscellaneous" at bounding box center [904, 126] width 8 height 10
click at [993, 128] on div at bounding box center [928, 125] width 152 height 11
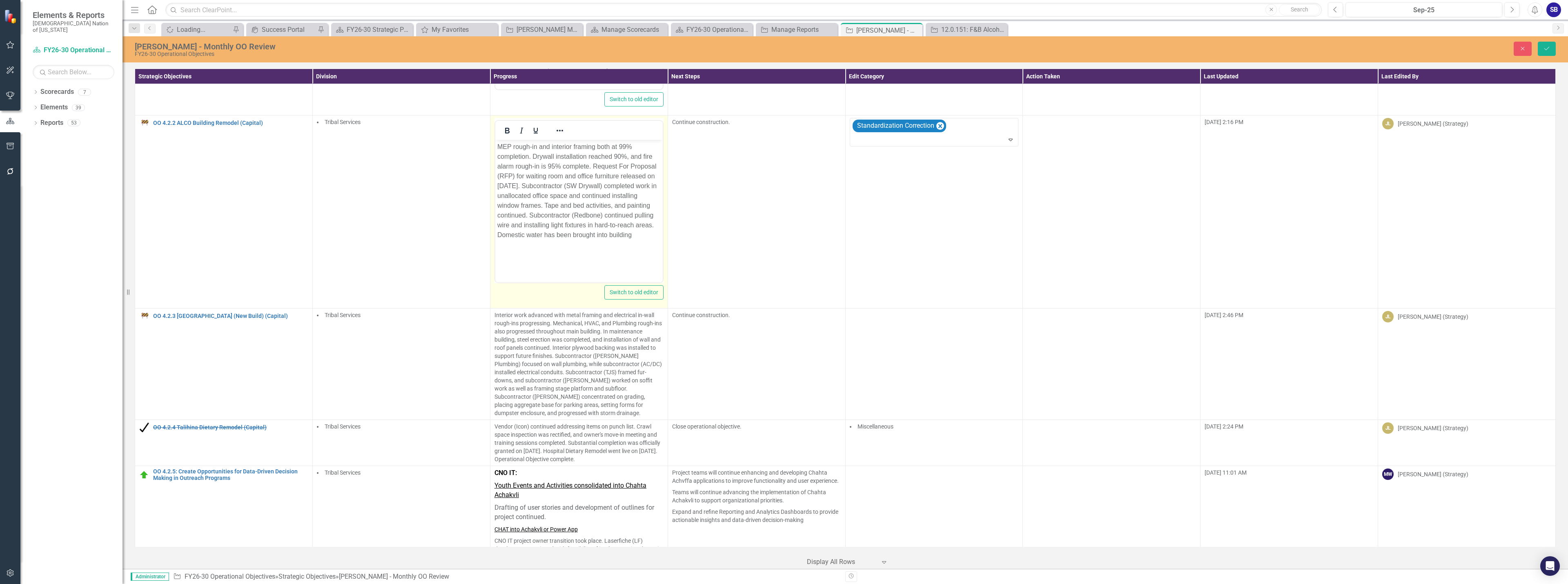
click at [624, 163] on p "MEP rough-in and interior framing both at 99% completion. Drywall installation …" at bounding box center [578, 190] width 163 height 98
click at [632, 167] on p "MEP rough-in and interior framing both at 99% completion. Drywall installation …" at bounding box center [578, 190] width 163 height 98
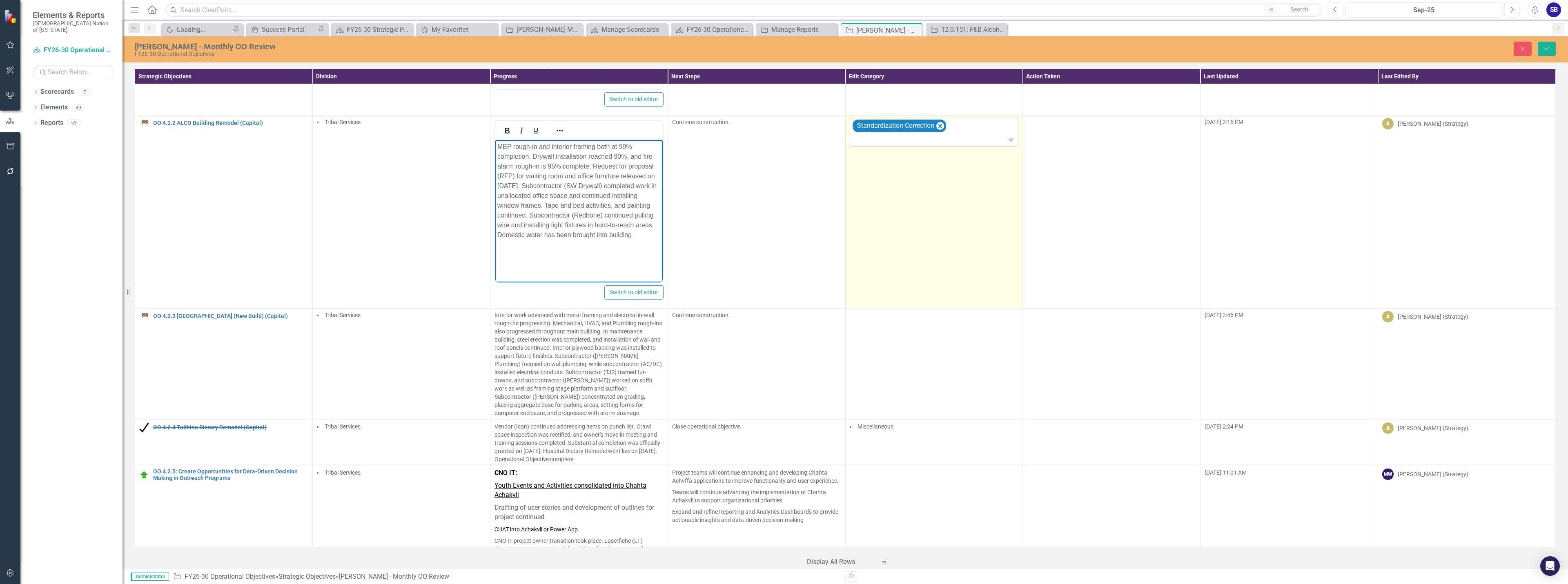
click at [889, 144] on div at bounding box center [935, 140] width 166 height 11
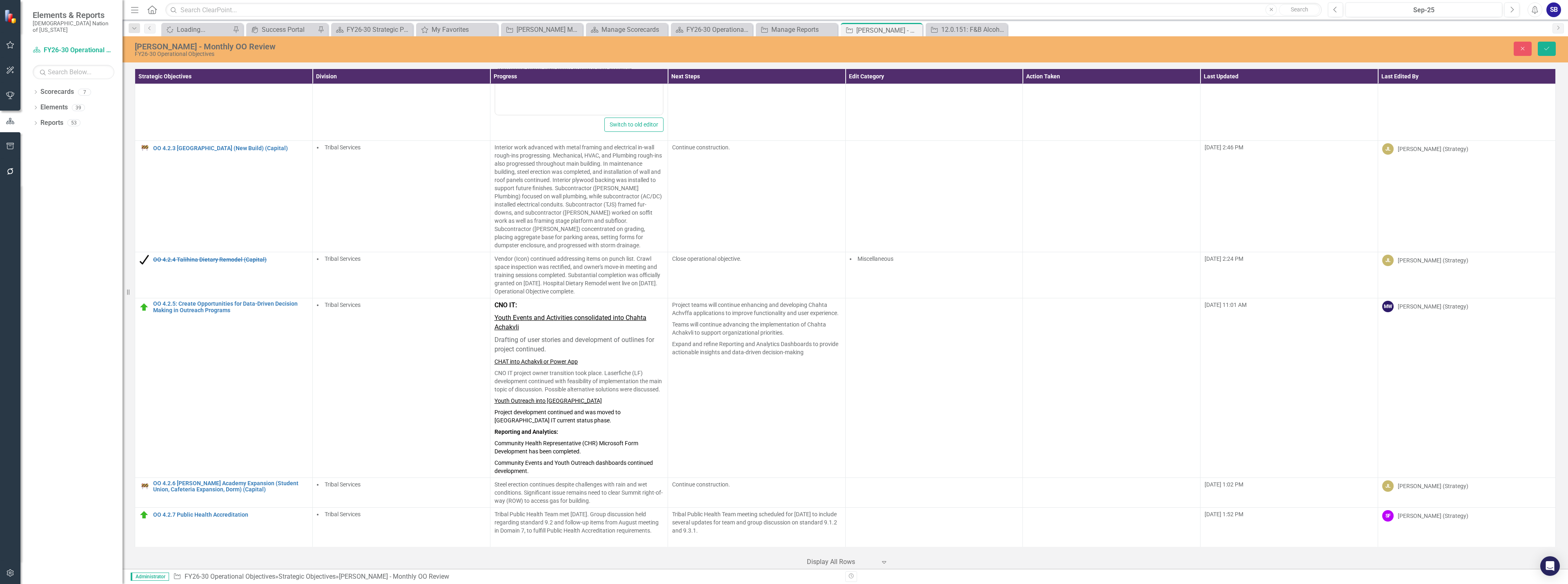
scroll to position [454, 0]
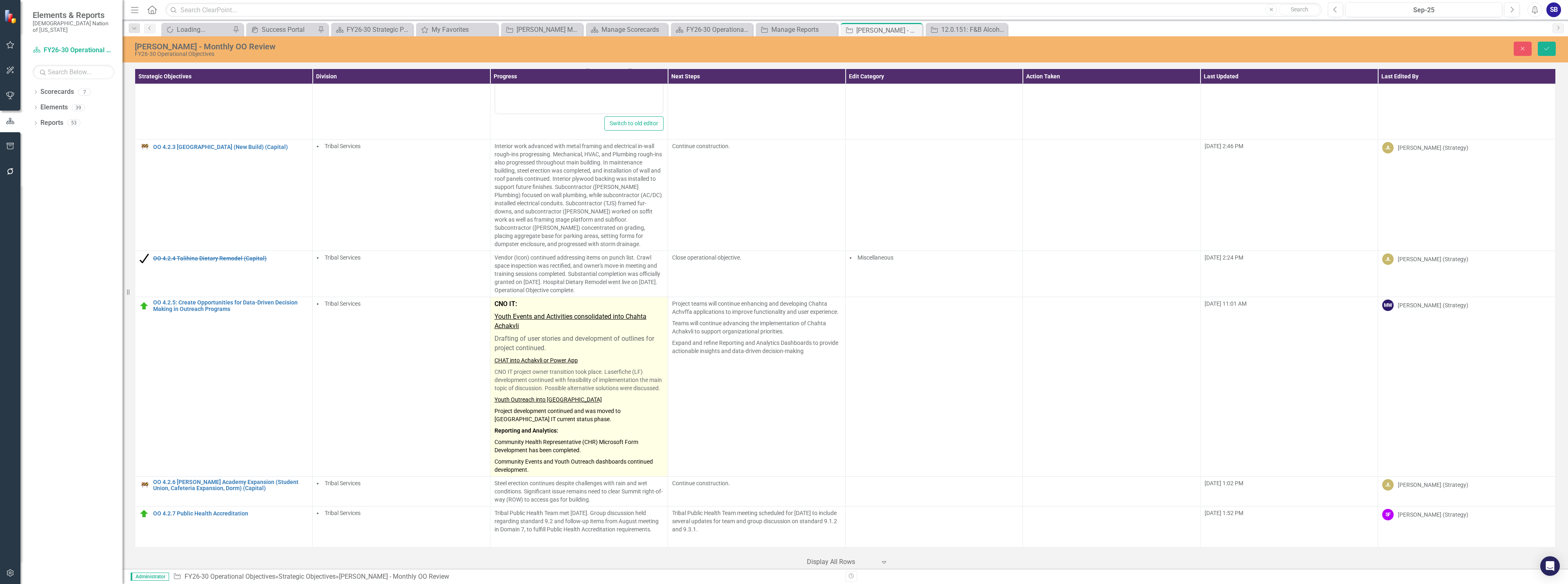
click at [606, 356] on p "CHAT into Achakvli or Power App" at bounding box center [579, 360] width 169 height 12
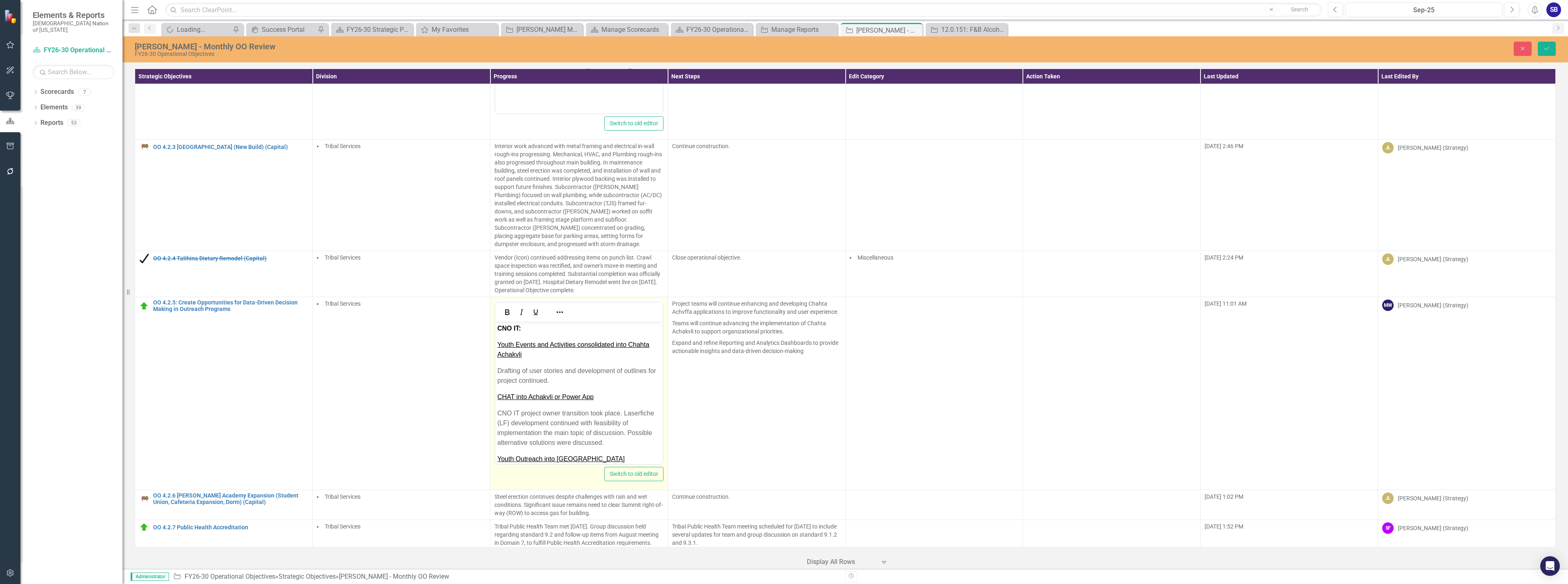
scroll to position [0, 0]
click at [575, 359] on p "Youth Events and Activities consolidated into Chahta Achakvli" at bounding box center [578, 350] width 163 height 19
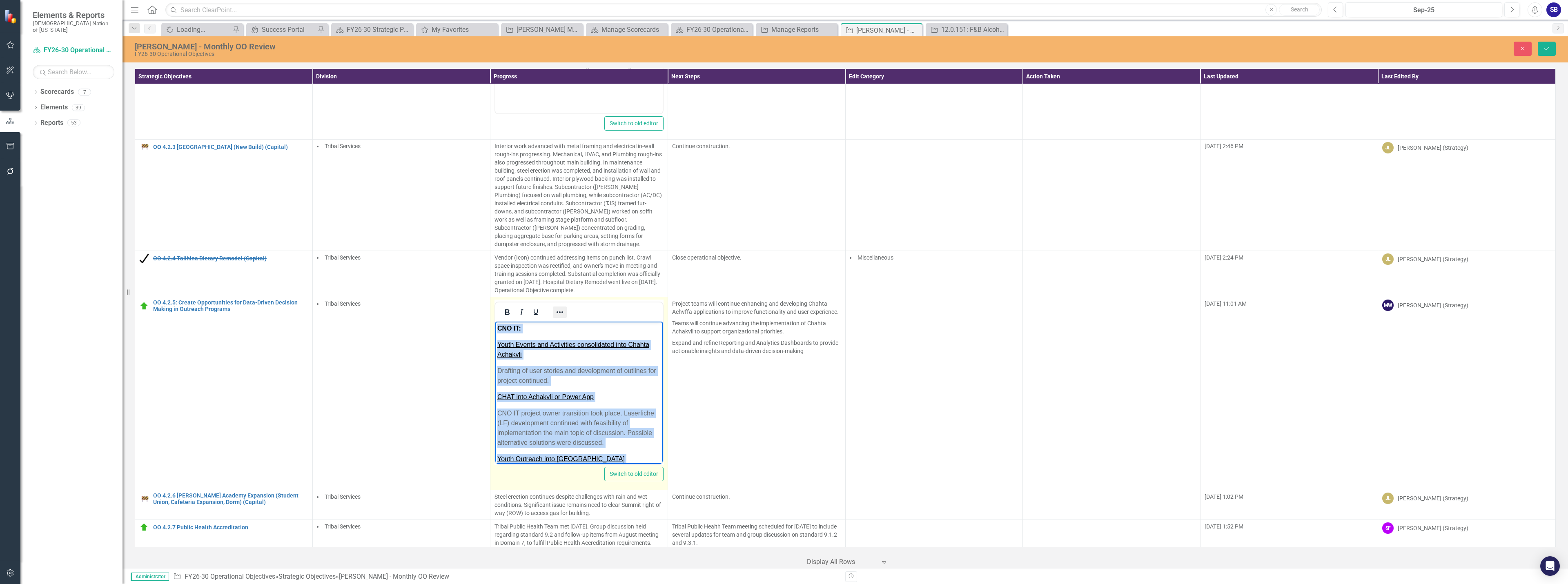
click at [555, 314] on icon "Reveal or hide additional toolbar items" at bounding box center [560, 312] width 10 height 10
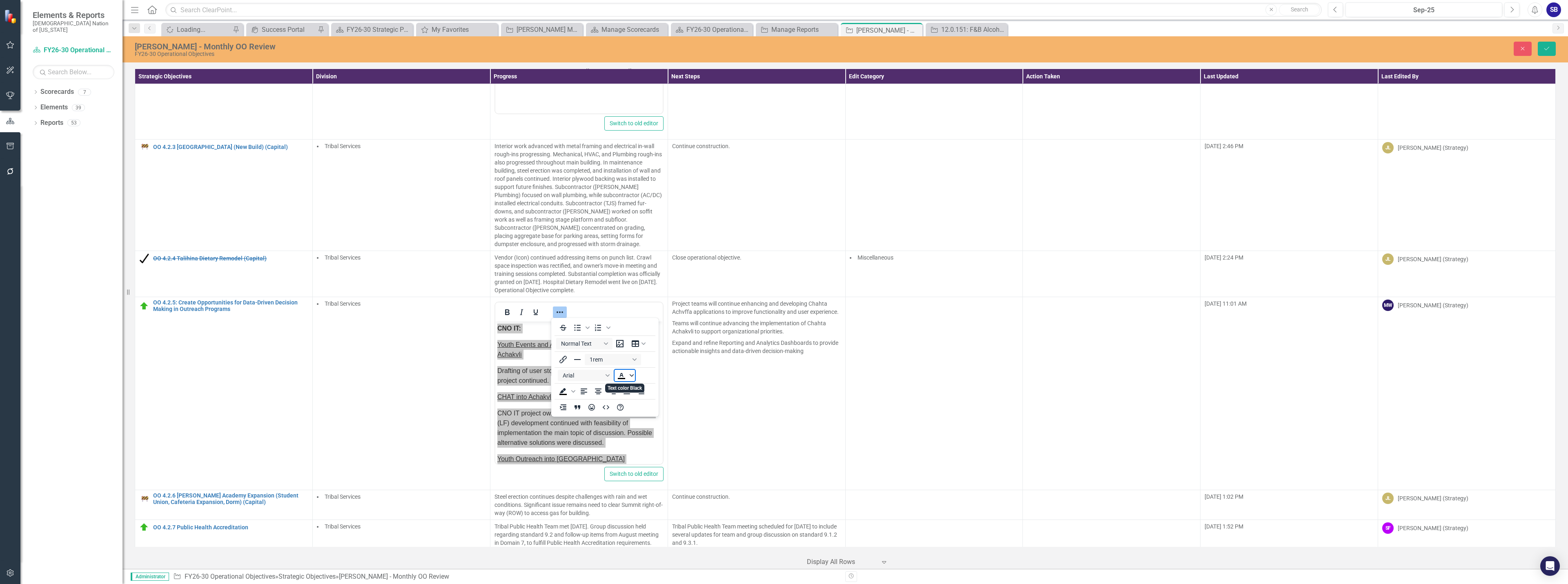
click at [631, 375] on icon "Text color Black" at bounding box center [631, 375] width 4 height 2
click at [645, 437] on icon "Remove color" at bounding box center [645, 437] width 8 height 8
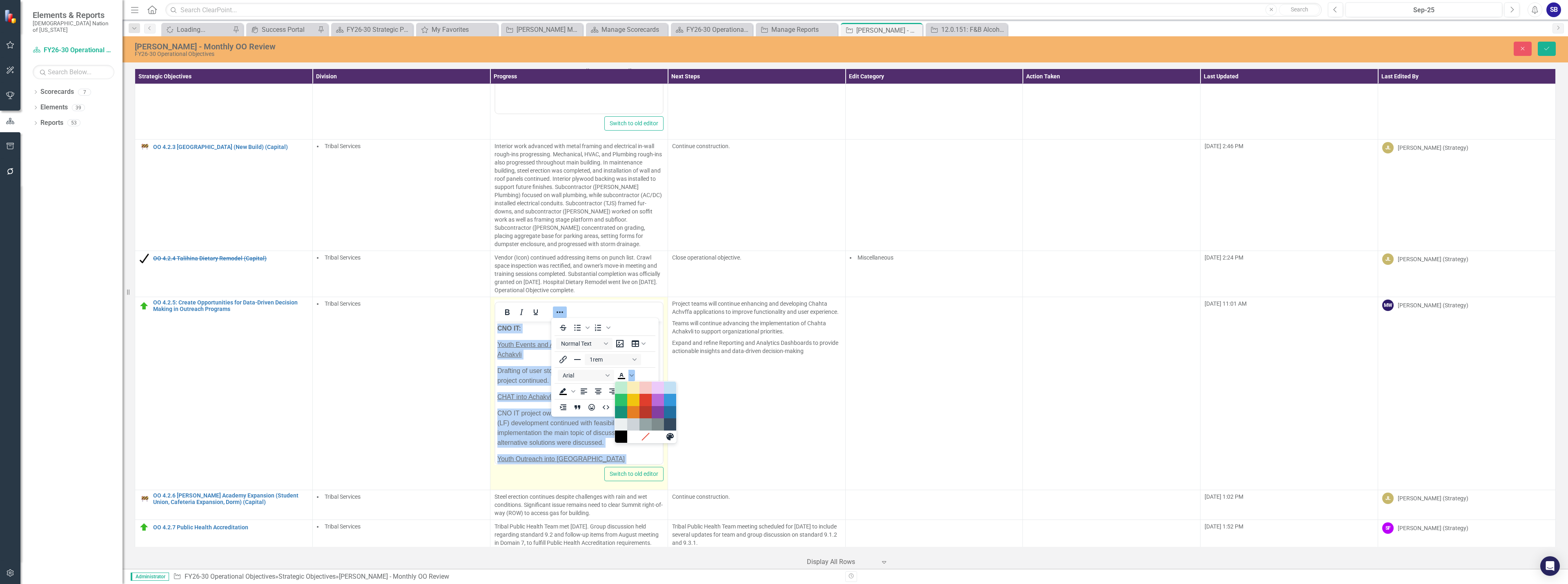
scroll to position [2, 0]
click at [556, 312] on icon "Reveal or hide additional toolbar items" at bounding box center [559, 312] width 7 height 2
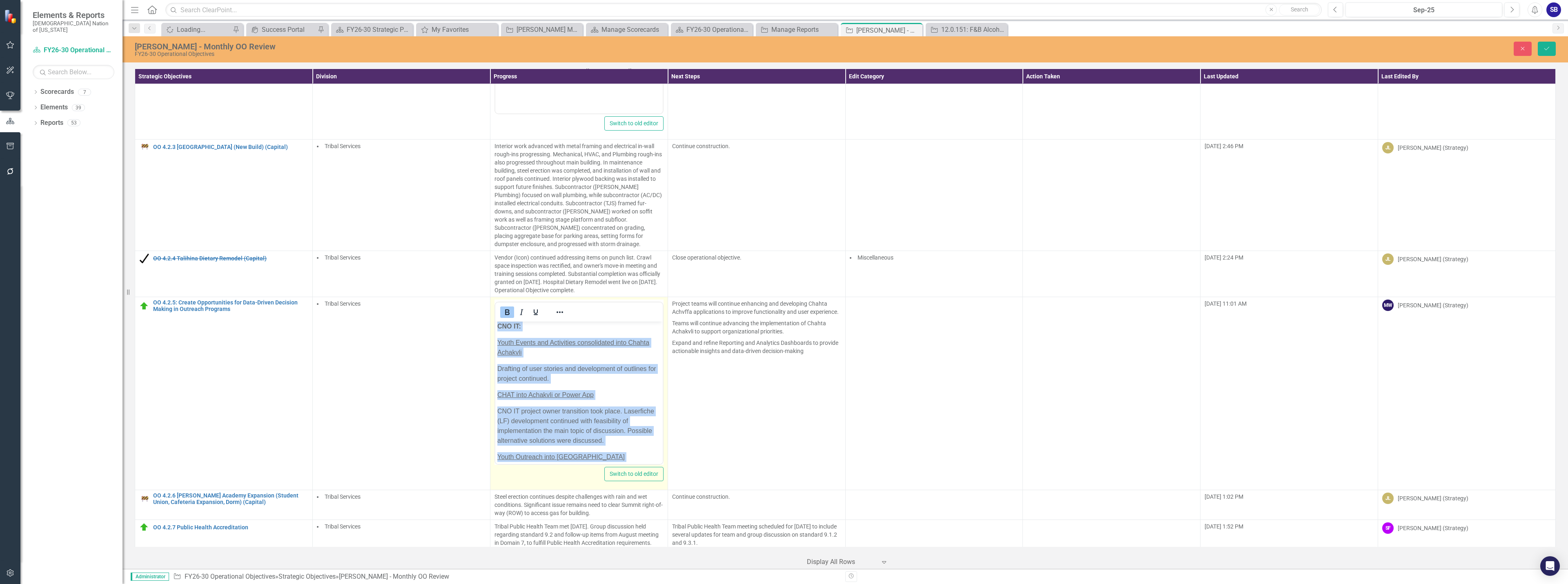
click at [534, 371] on span "Drafting of user stories and development of outlines for project continued." at bounding box center [576, 374] width 159 height 17
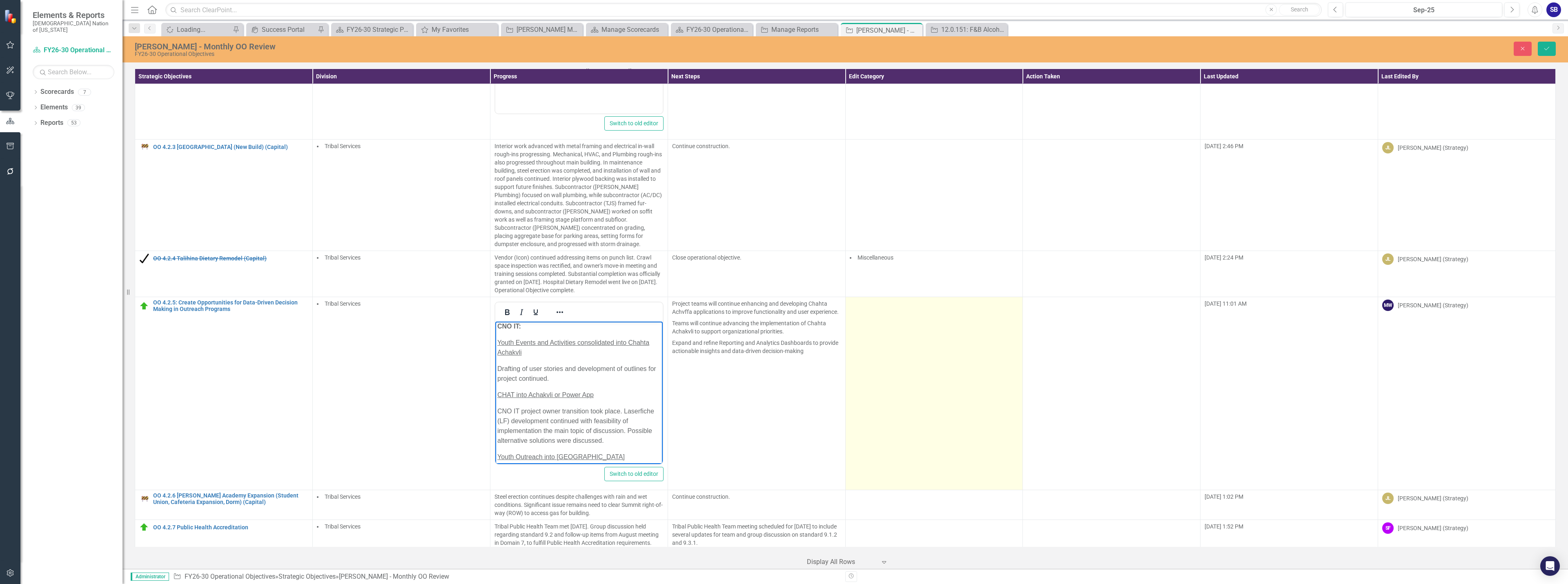
click at [951, 346] on td at bounding box center [934, 393] width 178 height 193
click at [908, 311] on div at bounding box center [928, 307] width 152 height 11
drag, startPoint x: 895, startPoint y: 319, endPoint x: 883, endPoint y: 321, distance: 12.2
click at [895, 583] on div "Reformatted Text" at bounding box center [785, 590] width 1555 height 9
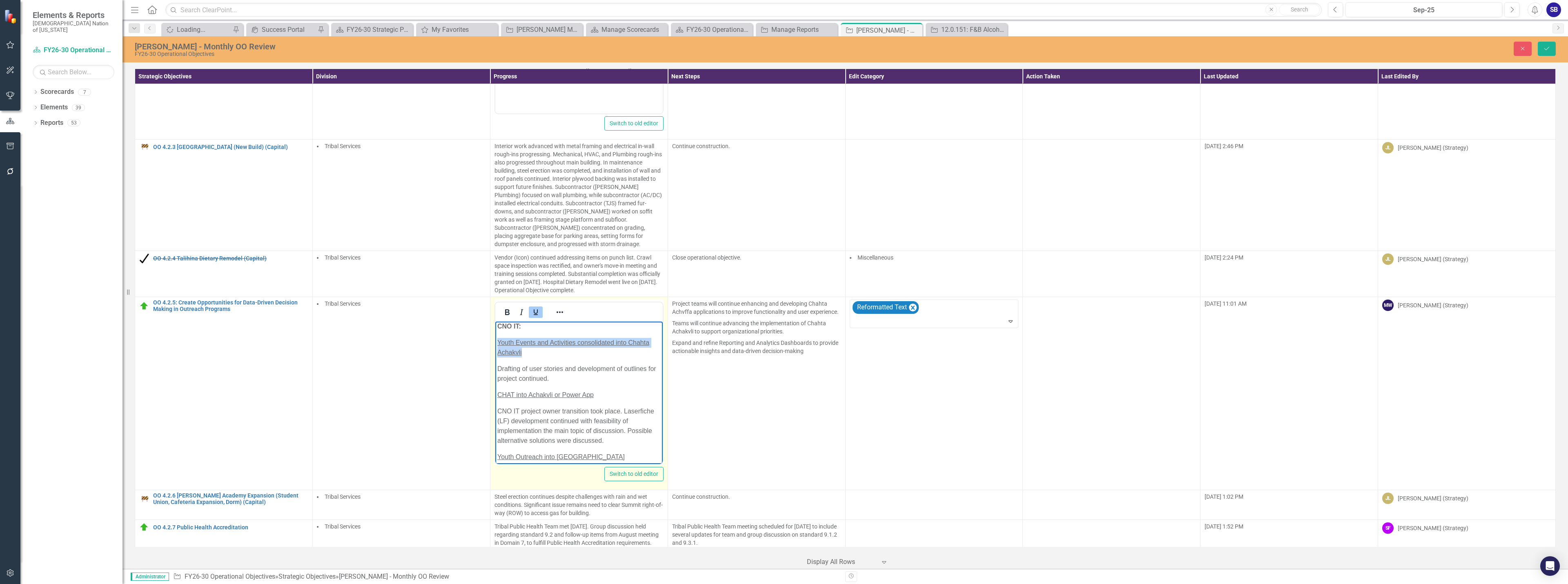
drag, startPoint x: 544, startPoint y: 352, endPoint x: 987, endPoint y: 664, distance: 541.8
click at [495, 344] on html "CNO IT: Youth Events and Activities consolidated into Chahta Achakvli Drafting …" at bounding box center [578, 442] width 167 height 246
click at [539, 312] on icon "Underline" at bounding box center [536, 312] width 10 height 10
click at [635, 342] on span "Youth Events and Activities consolidated into Chahta Achakvli" at bounding box center [573, 347] width 152 height 17
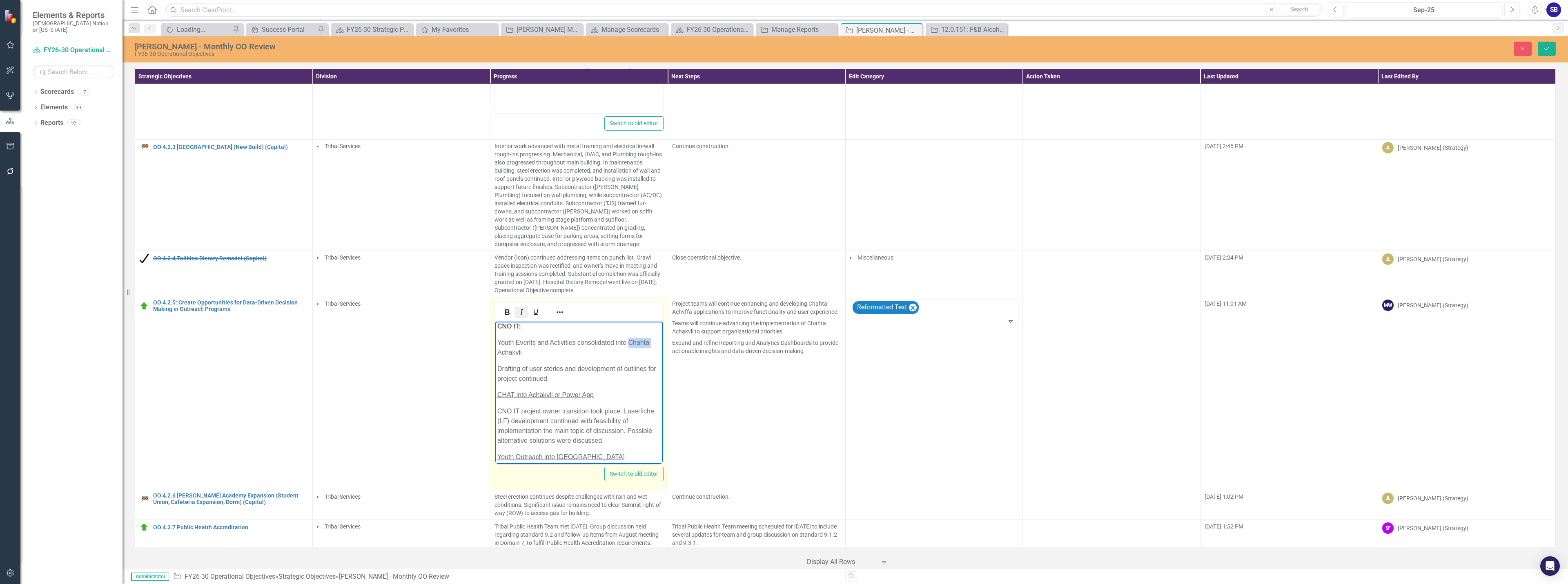
drag, startPoint x: 520, startPoint y: 315, endPoint x: 22, endPoint y: 22, distance: 577.8
click at [520, 315] on icon "Italic" at bounding box center [522, 312] width 10 height 10
click at [511, 353] on span "Youth Events and Activities consolidated into Chahta Achakvli" at bounding box center [555, 347] width 117 height 17
click at [511, 352] on span "Youth Events and Activities consolidated into Chahta Achakvli" at bounding box center [555, 347] width 117 height 17
click at [522, 315] on icon "Italic" at bounding box center [522, 312] width 10 height 10
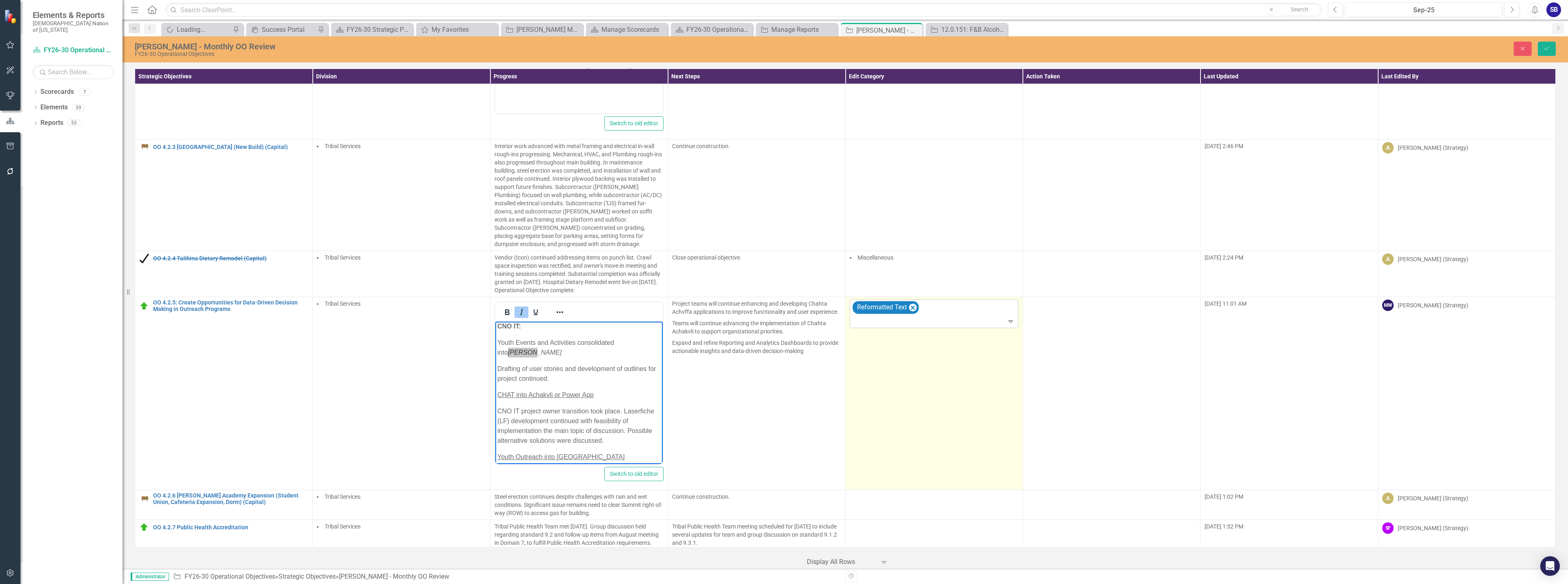
click at [940, 320] on div at bounding box center [935, 321] width 166 height 11
click at [916, 583] on div "Standardization Correction" at bounding box center [785, 590] width 1555 height 9
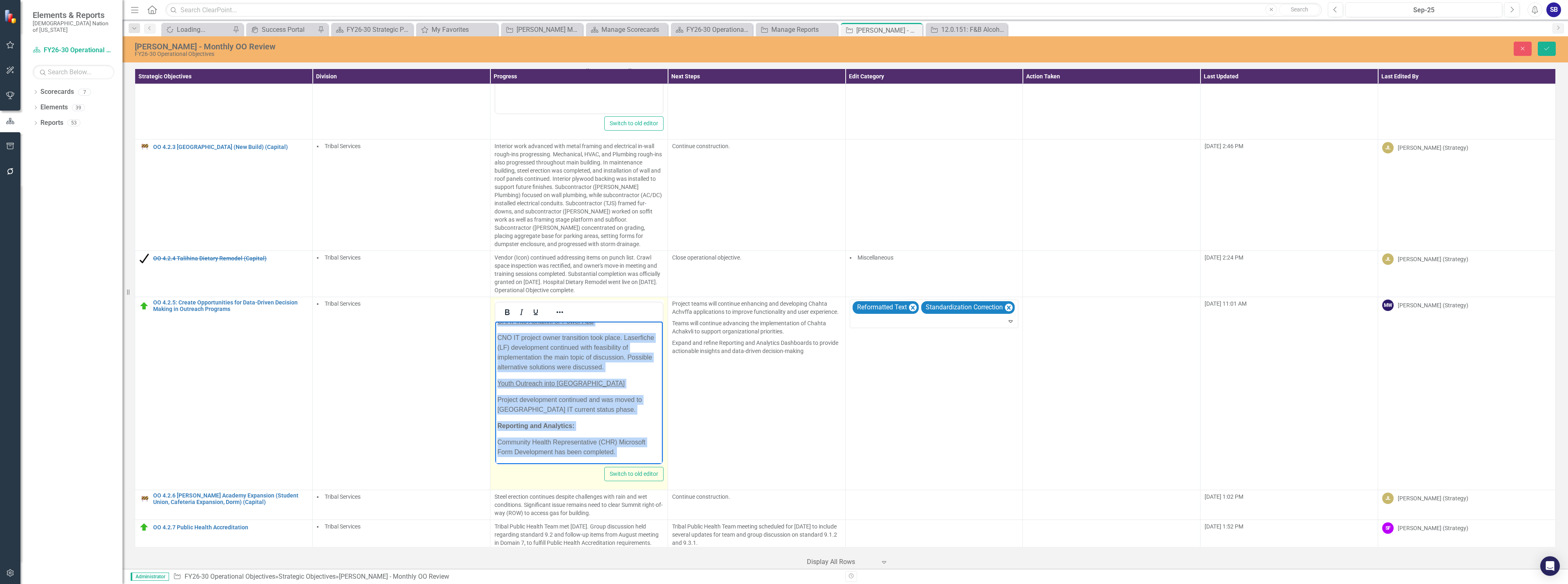
scroll to position [87, 0]
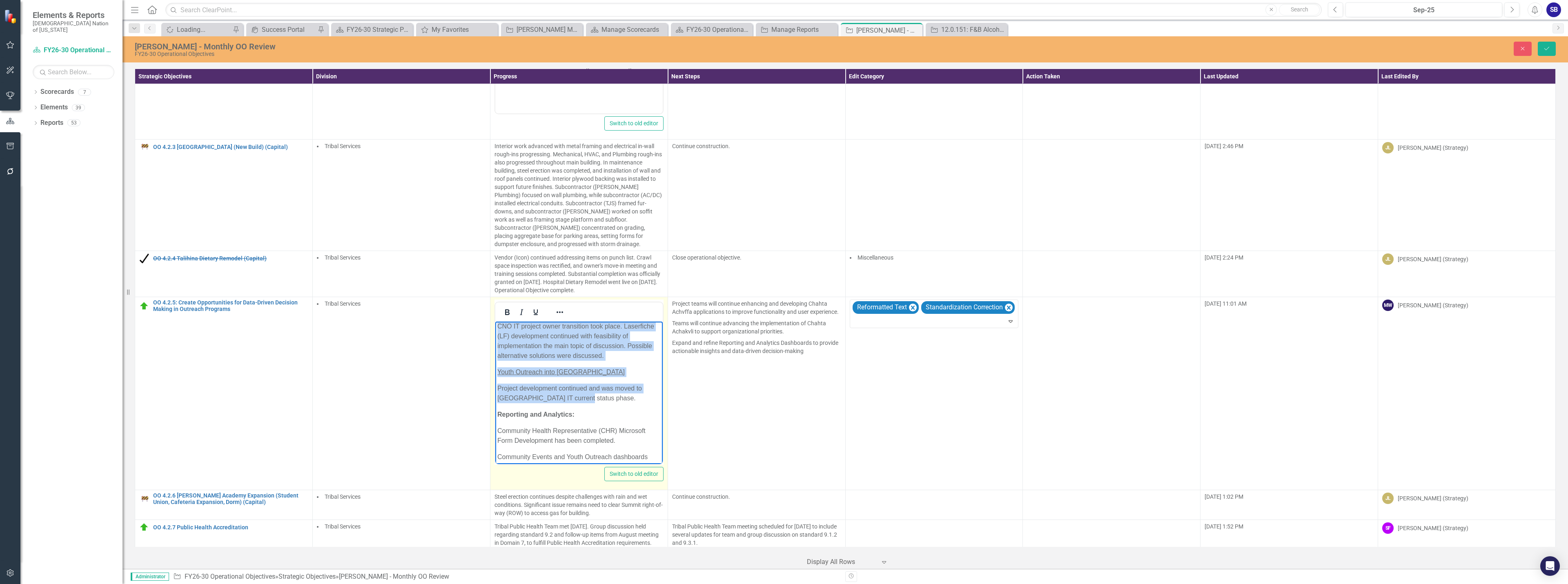
drag, startPoint x: 495, startPoint y: 340, endPoint x: 610, endPoint y: 399, distance: 129.3
click at [610, 398] on body "CNO IT: Youth Events and Activities consolidated into Chahta Achakvli Drafting …" at bounding box center [578, 358] width 167 height 246
click at [559, 312] on icon "Reveal or hide additional toolbar items" at bounding box center [559, 312] width 7 height 2
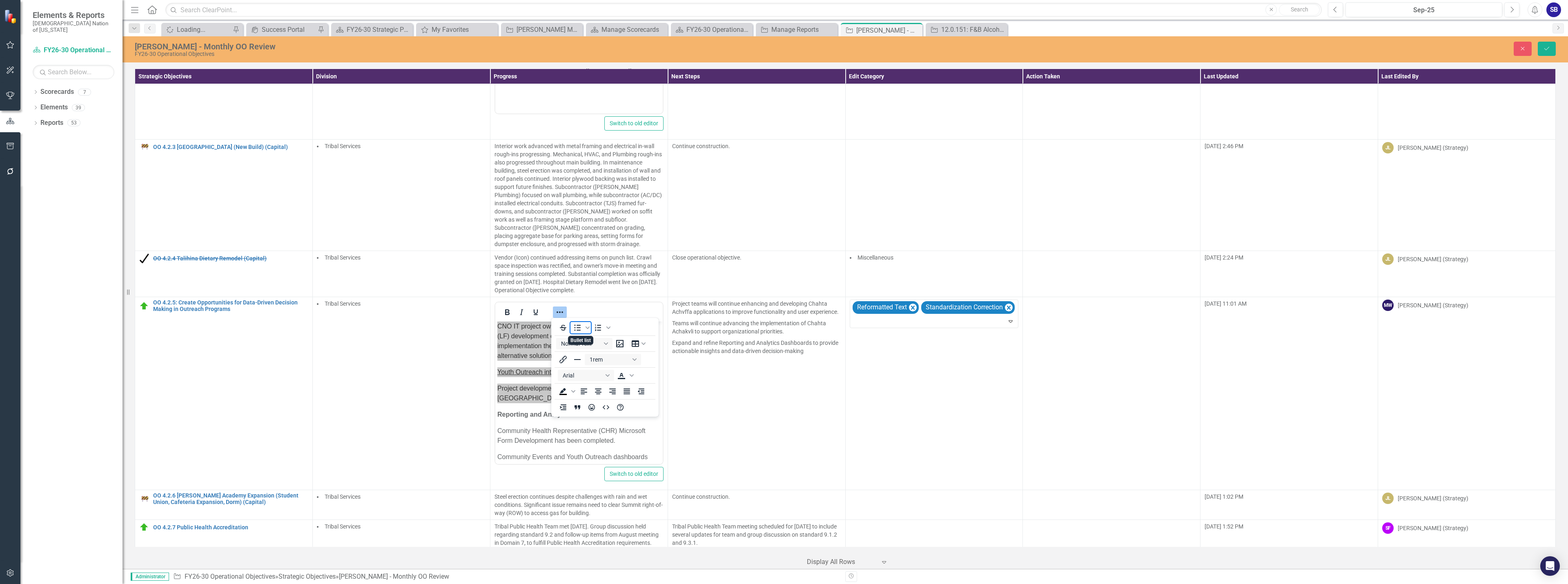
click at [578, 328] on icon "Bullet list" at bounding box center [578, 328] width 7 height 6
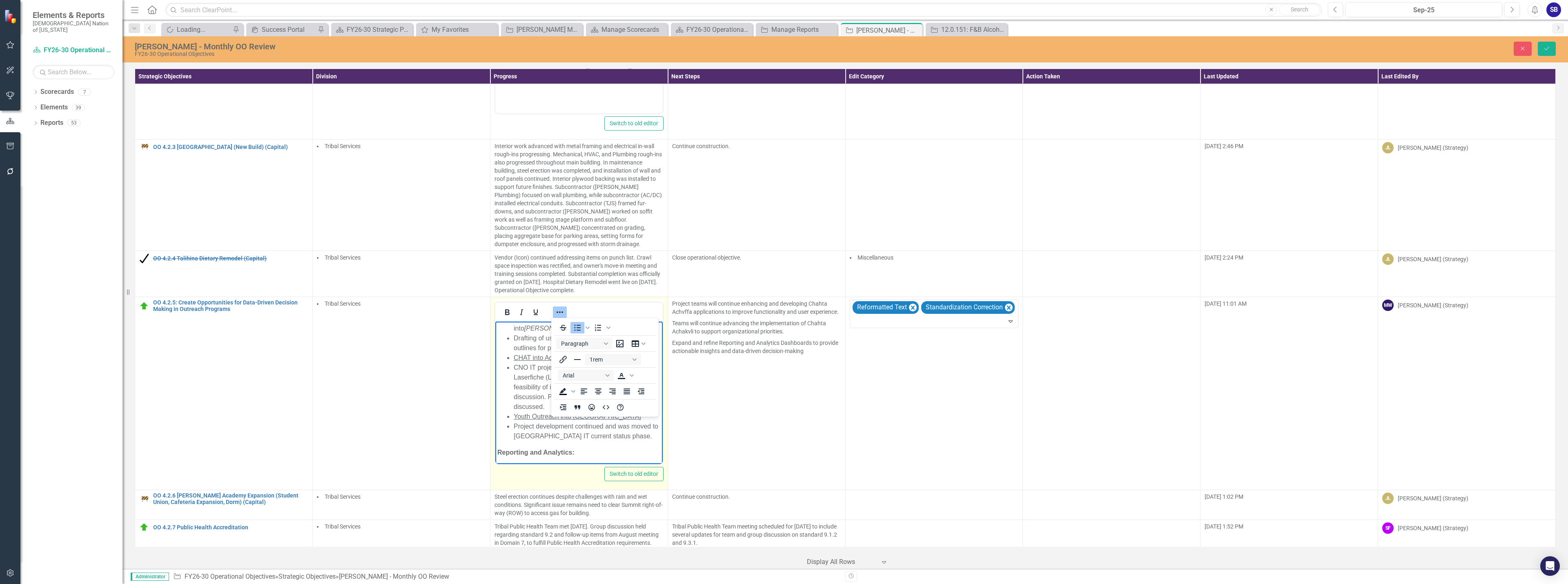
click at [508, 409] on ul "Youth Events and Activities consolidated into Chahta Achakvli Drafting of user …" at bounding box center [578, 377] width 163 height 127
click at [560, 312] on icon "Reveal or hide additional toolbar items" at bounding box center [559, 312] width 7 height 2
click at [536, 413] on strong "Reporting and Analytics:" at bounding box center [535, 411] width 77 height 7
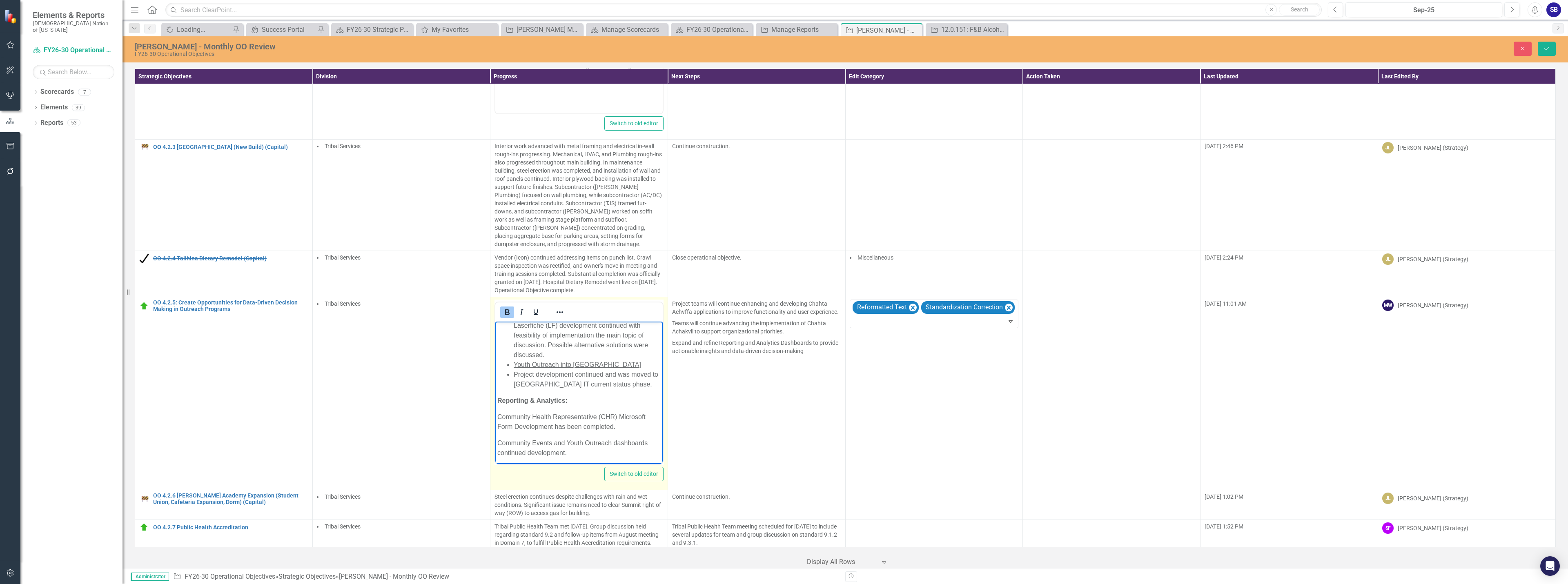
scroll to position [80, 0]
drag, startPoint x: 567, startPoint y: 451, endPoint x: 496, endPoint y: 410, distance: 82.0
click at [496, 410] on body "CNO IT: Youth Events and Activities consolidated into Chahta Achakvli Drafting …" at bounding box center [578, 352] width 167 height 223
click at [562, 313] on icon "Reveal or hide additional toolbar items" at bounding box center [560, 312] width 10 height 10
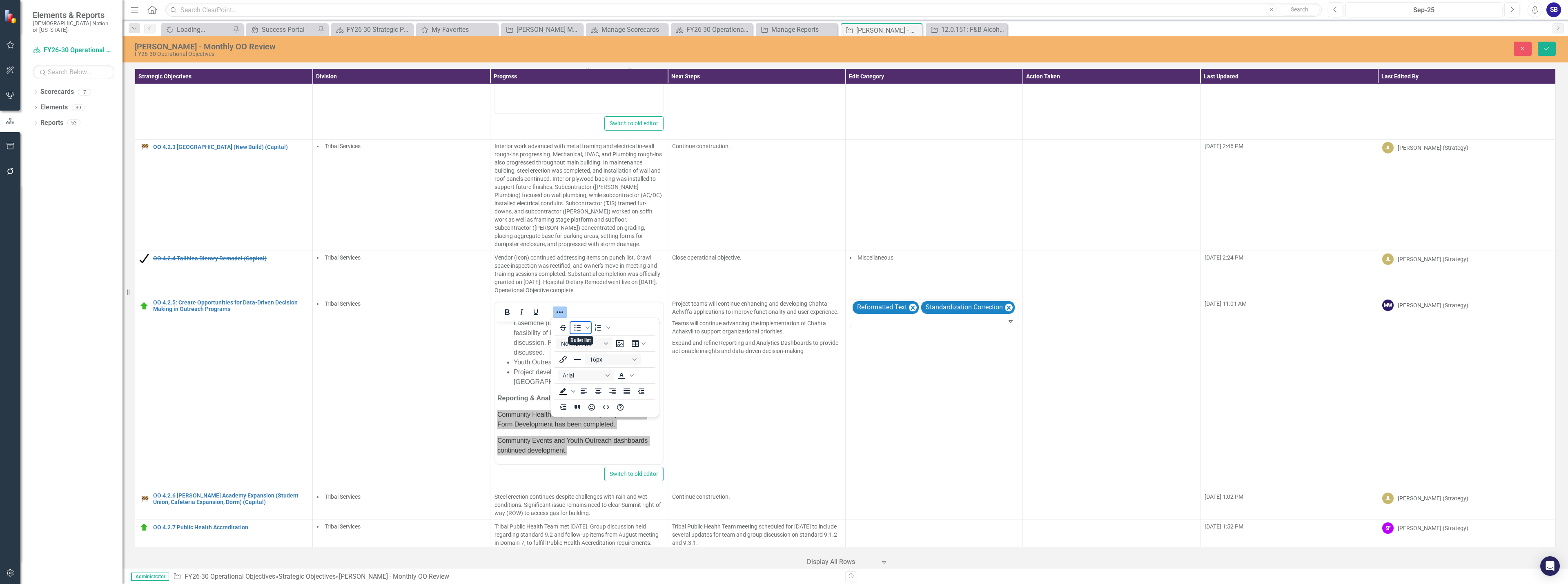
click at [576, 329] on icon "Bullet list" at bounding box center [578, 328] width 10 height 10
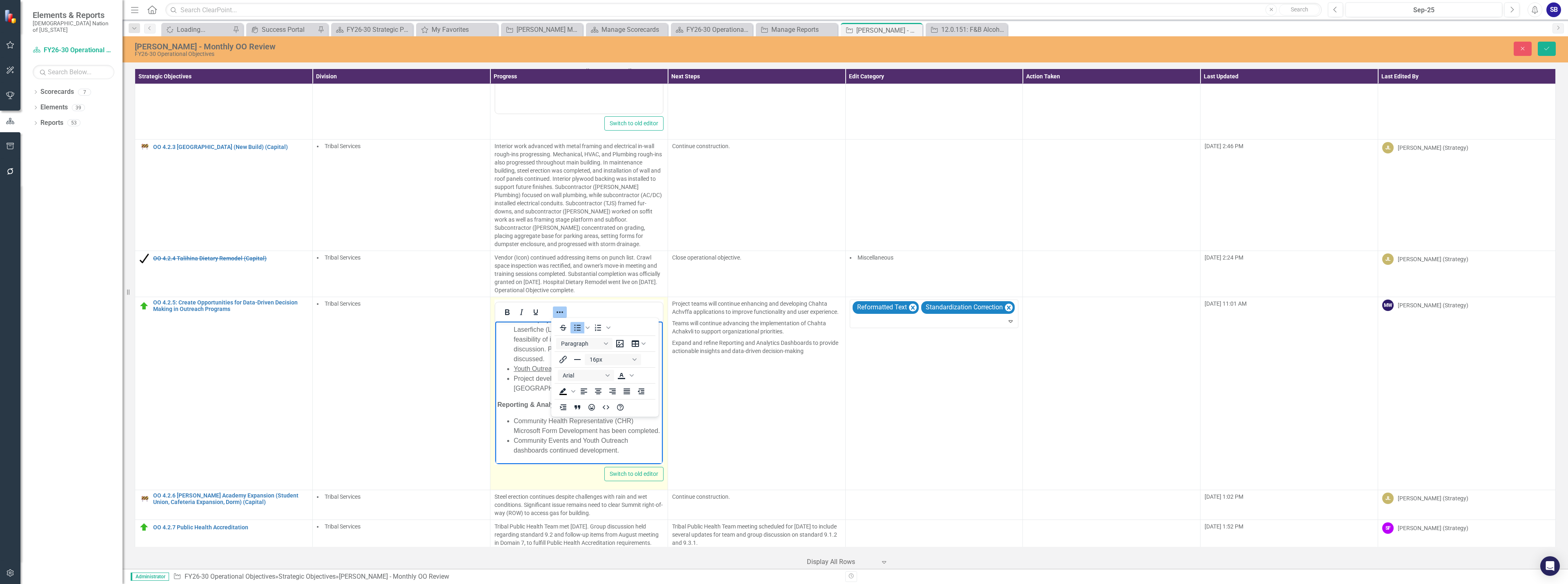
click at [562, 312] on icon "Reveal or hide additional toolbar items" at bounding box center [560, 312] width 10 height 10
click at [556, 436] on li "Community Health Representative (CHR) Microsoft Form Development has been compl…" at bounding box center [586, 426] width 147 height 19
click at [625, 454] on li "Community Events and Youth Outreach dashboards continued development." at bounding box center [586, 445] width 147 height 19
click at [611, 380] on li "Project development continued and was moved to [GEOGRAPHIC_DATA] IT current sta…" at bounding box center [586, 383] width 147 height 19
drag, startPoint x: 600, startPoint y: 362, endPoint x: 497, endPoint y: 361, distance: 103.0
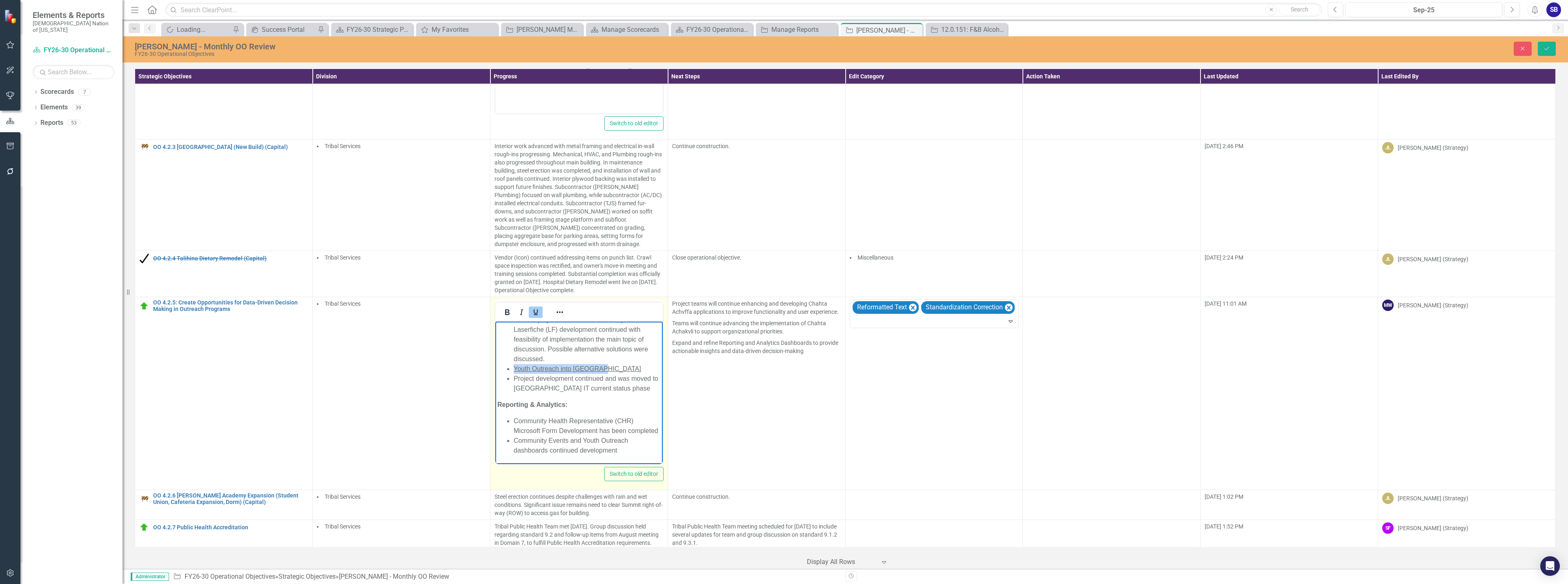
click at [497, 361] on ul "Youth Events and Activities consolidated into Chahta Achakvli Drafting of user …" at bounding box center [578, 329] width 163 height 127
click at [534, 312] on icon "Underline" at bounding box center [536, 312] width 10 height 10
click at [586, 364] on li "Youth Outreach into [GEOGRAPHIC_DATA]" at bounding box center [586, 369] width 147 height 10
click at [520, 312] on icon "Italic" at bounding box center [522, 311] width 4 height 5
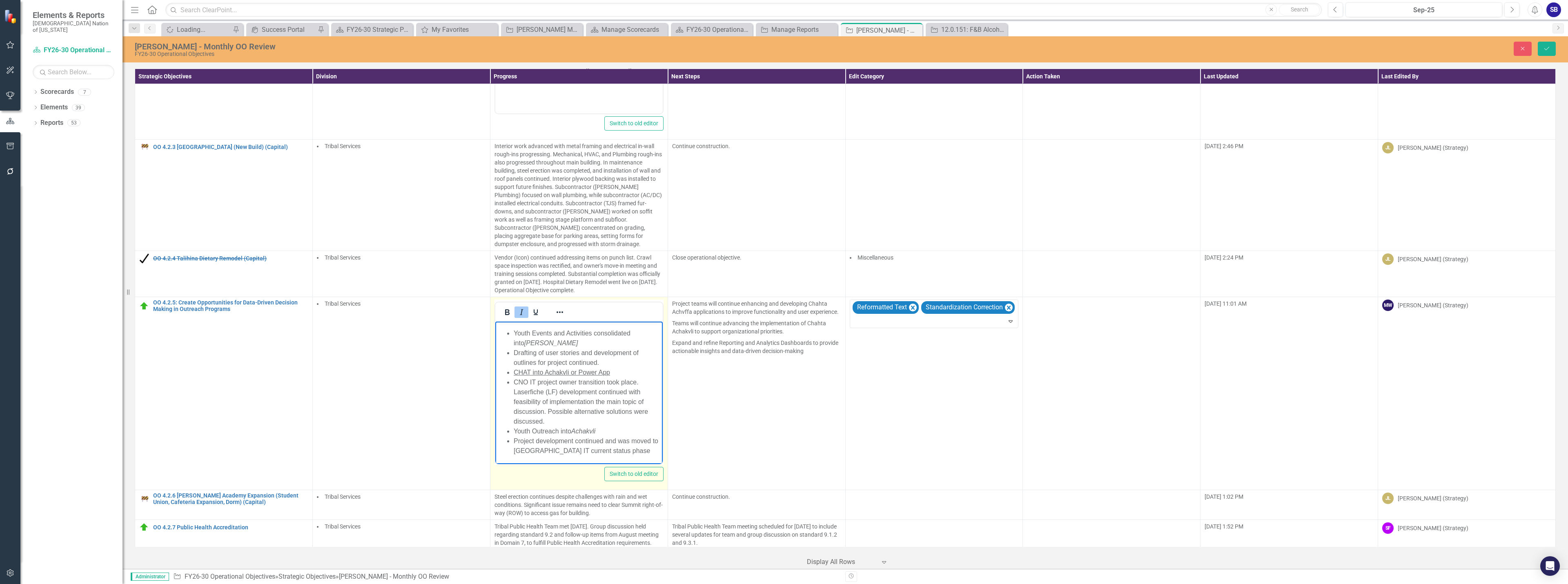
scroll to position [0, 0]
click at [559, 384] on span "CHAT into Achakvli or Power App" at bounding box center [561, 383] width 96 height 7
click at [535, 312] on icon "Underline" at bounding box center [536, 312] width 10 height 10
drag, startPoint x: 616, startPoint y: 386, endPoint x: 509, endPoint y: 382, distance: 107.1
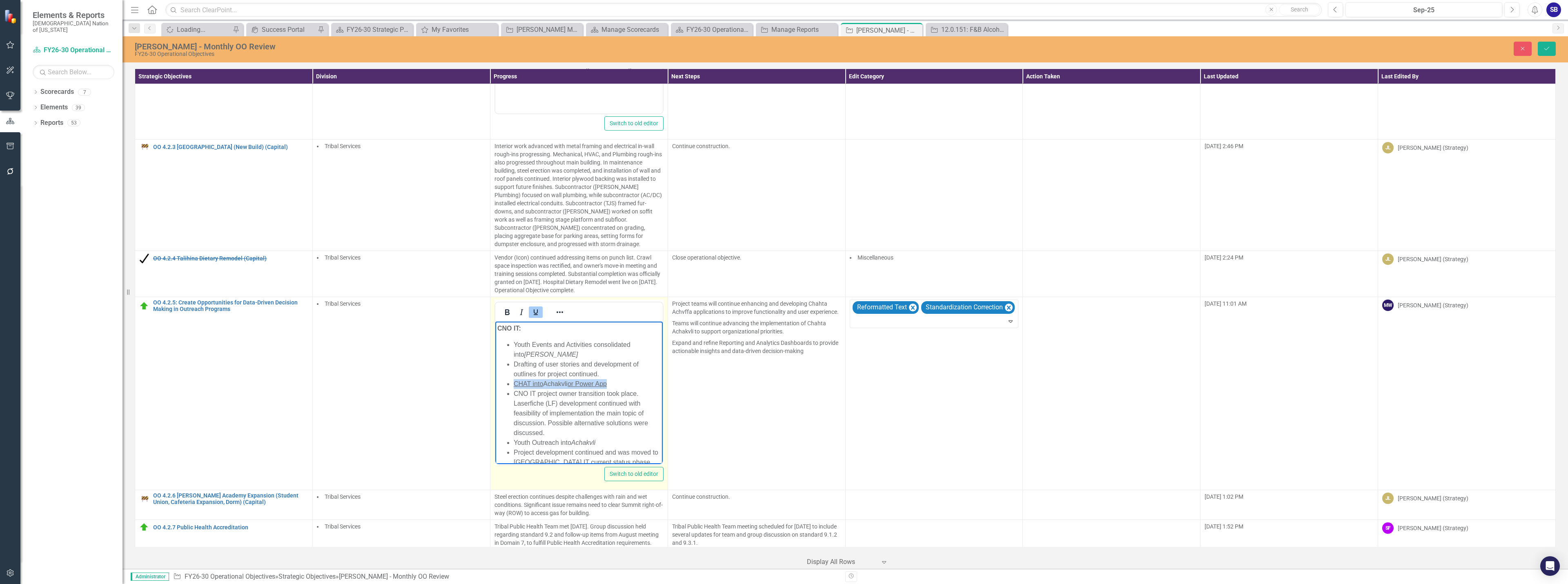
click at [509, 382] on ul "Youth Events and Activities consolidated into Chahta Achakvli Drafting of user …" at bounding box center [578, 403] width 163 height 127
click at [534, 315] on icon "Underline" at bounding box center [536, 311] width 4 height 5
click at [586, 351] on li "Youth Events and Activities consolidated into Chahta Achakvli" at bounding box center [586, 350] width 147 height 19
click at [619, 375] on li "Drafting of user stories and development of outlines for project continued." at bounding box center [586, 369] width 147 height 19
click at [552, 384] on li "CHAT into Achakvli or Power App" at bounding box center [586, 384] width 147 height 10
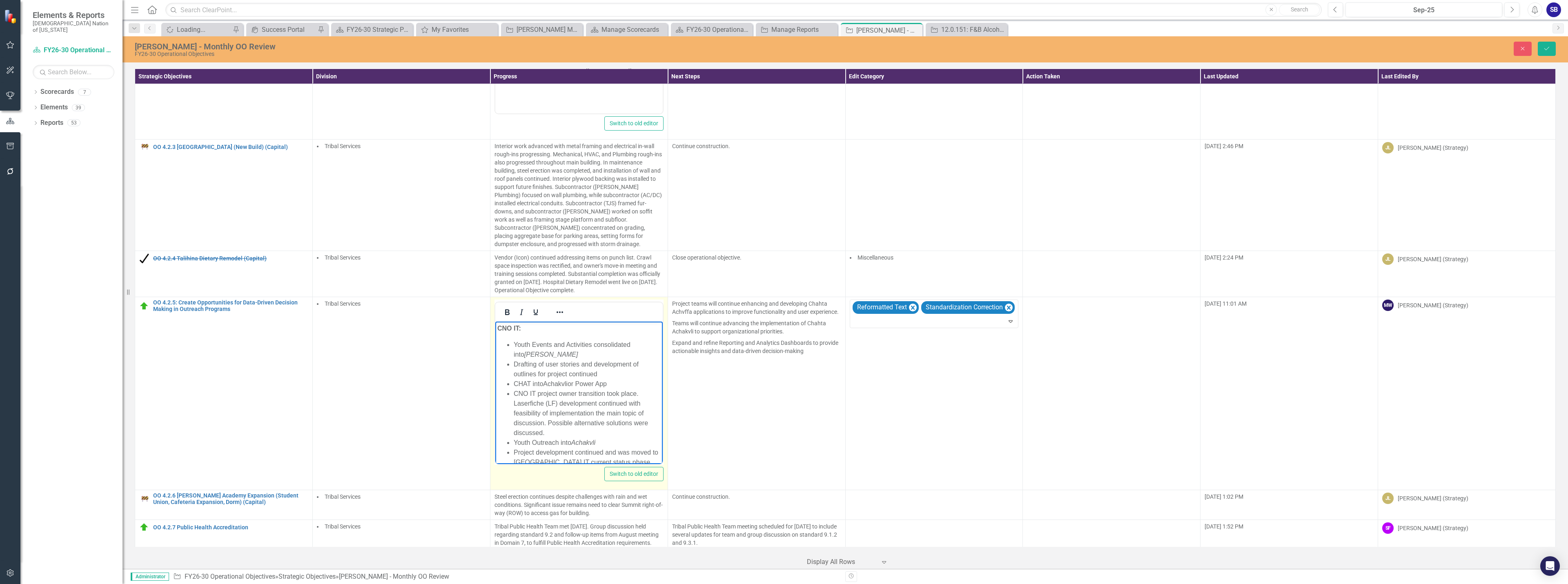
click at [552, 384] on li "CHAT into Achakvli or Power App" at bounding box center [586, 384] width 147 height 10
click at [522, 310] on icon "Italic" at bounding box center [522, 312] width 10 height 10
click at [509, 446] on ul "Youth Events and Activities consolidated into Chahta Achakvli Drafting of user …" at bounding box center [578, 403] width 163 height 127
click at [513, 384] on li "CHAT into Achakvli or Power App" at bounding box center [586, 384] width 147 height 10
click at [598, 425] on li "CNO IT project owner transition took place. Laserfiche (LF) development continu…" at bounding box center [586, 423] width 147 height 49
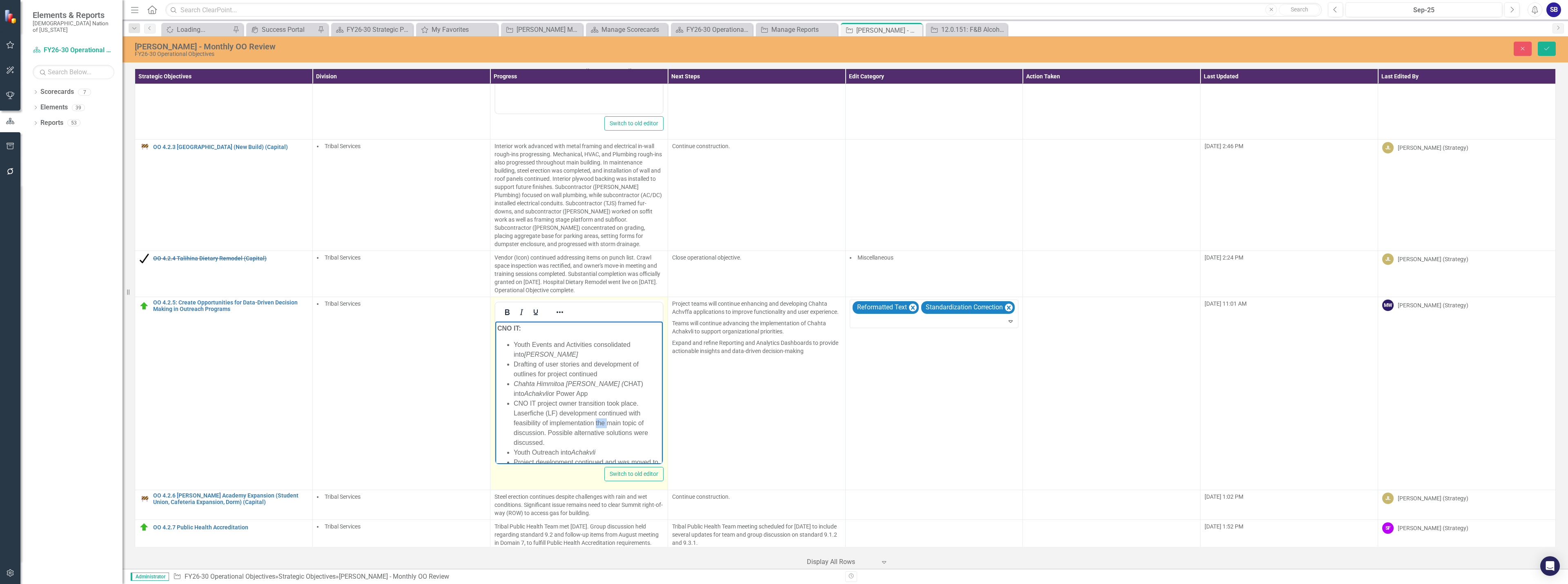
click at [598, 425] on li "CNO IT project owner transition took place. Laserfiche (LF) development continu…" at bounding box center [586, 423] width 147 height 49
click at [554, 440] on li "CNO IT project owner transition took place. Laserfiche (LF) development continu…" at bounding box center [586, 423] width 147 height 49
click at [530, 392] on li "Project development continued and was moved to CNO IT current status phase" at bounding box center [586, 386] width 147 height 19
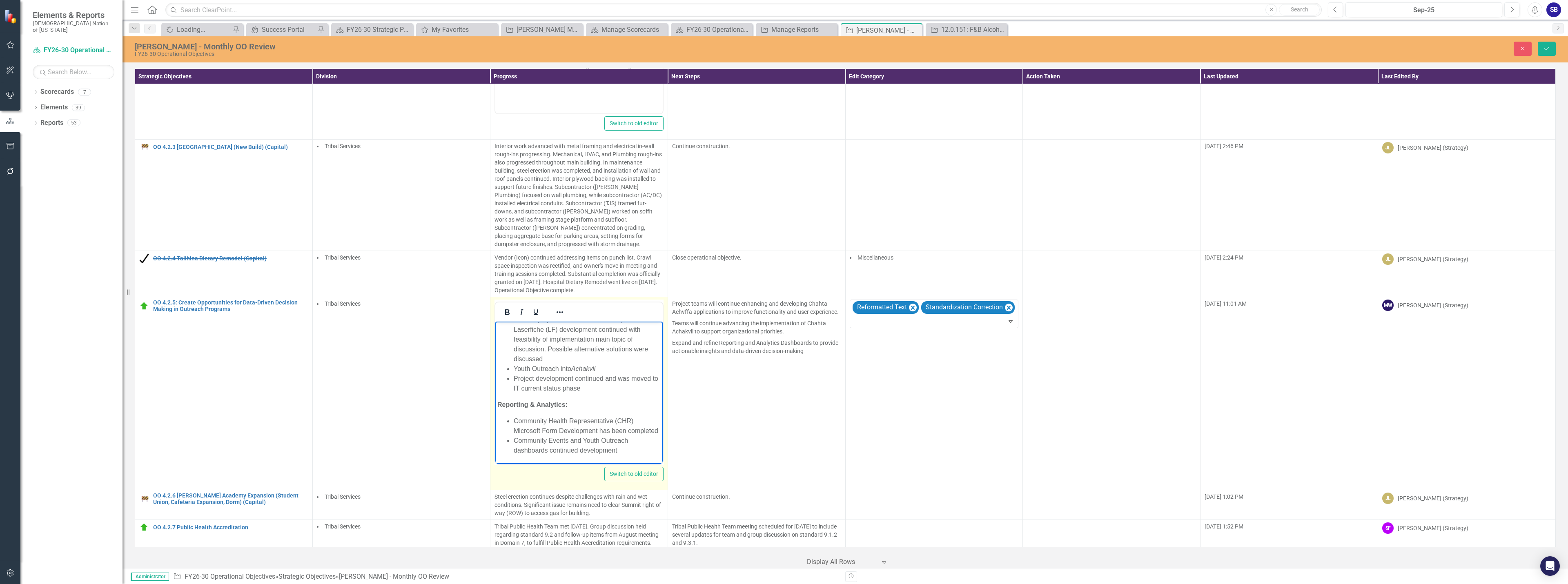
scroll to position [495, 0]
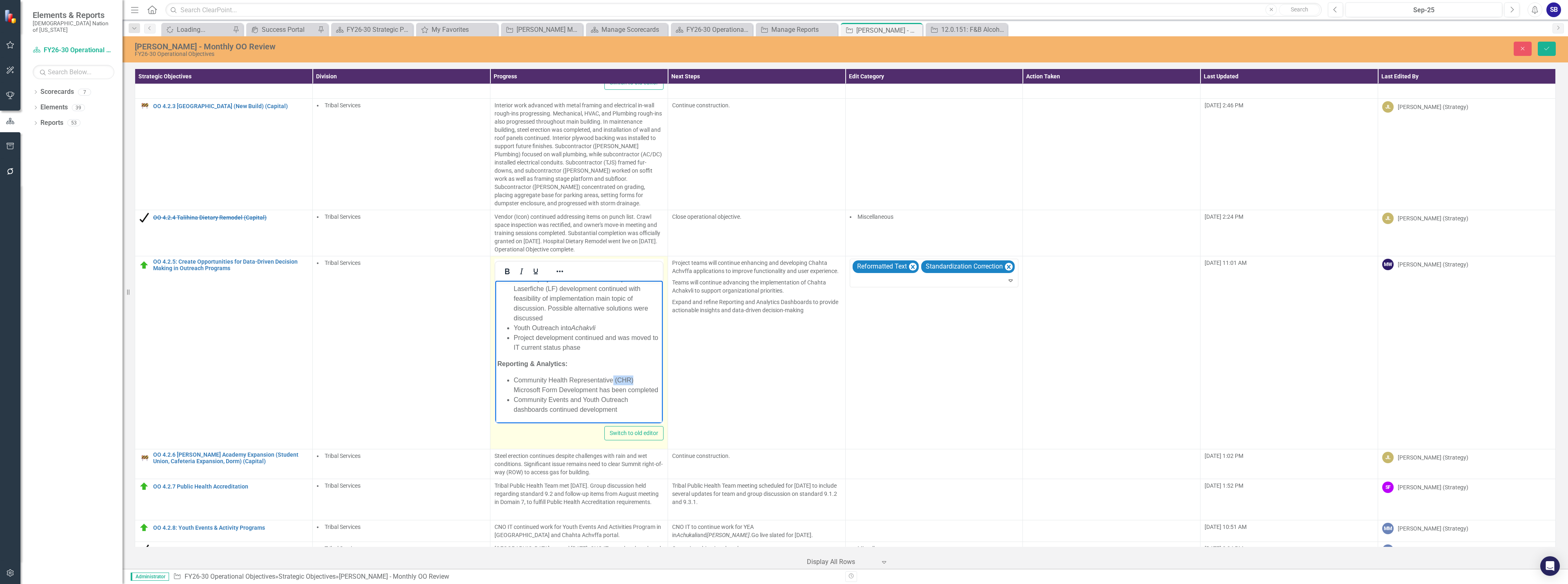
drag, startPoint x: 634, startPoint y: 368, endPoint x: 613, endPoint y: 371, distance: 21.2
click at [613, 375] on li "Community Health Representative (CHR) Microsoft Form Development has been compl…" at bounding box center [586, 385] width 147 height 19
click at [536, 389] on li "Community Health Representative Microsoft Form Development has been completed" at bounding box center [586, 385] width 147 height 19
drag, startPoint x: 596, startPoint y: 389, endPoint x: 569, endPoint y: 390, distance: 27.0
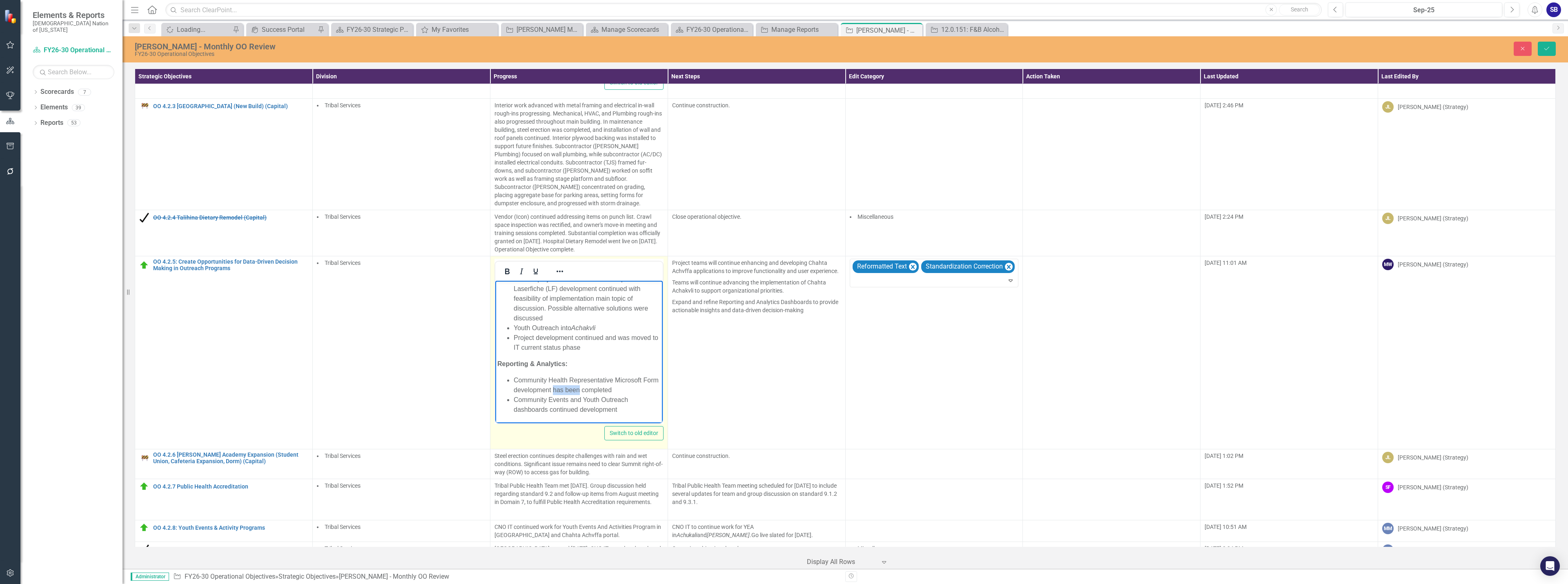
click at [569, 390] on li "Community Health Representative Microsoft Form development has been completed" at bounding box center [586, 385] width 147 height 19
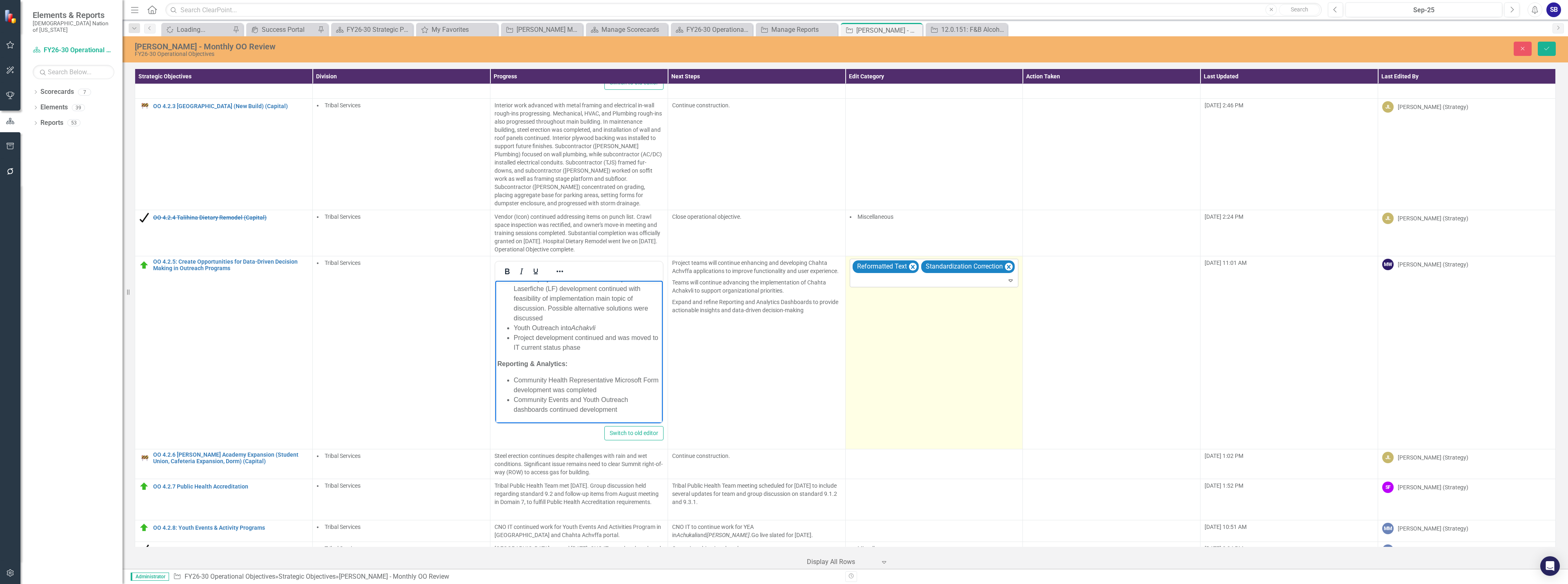
click at [869, 285] on div at bounding box center [935, 280] width 166 height 11
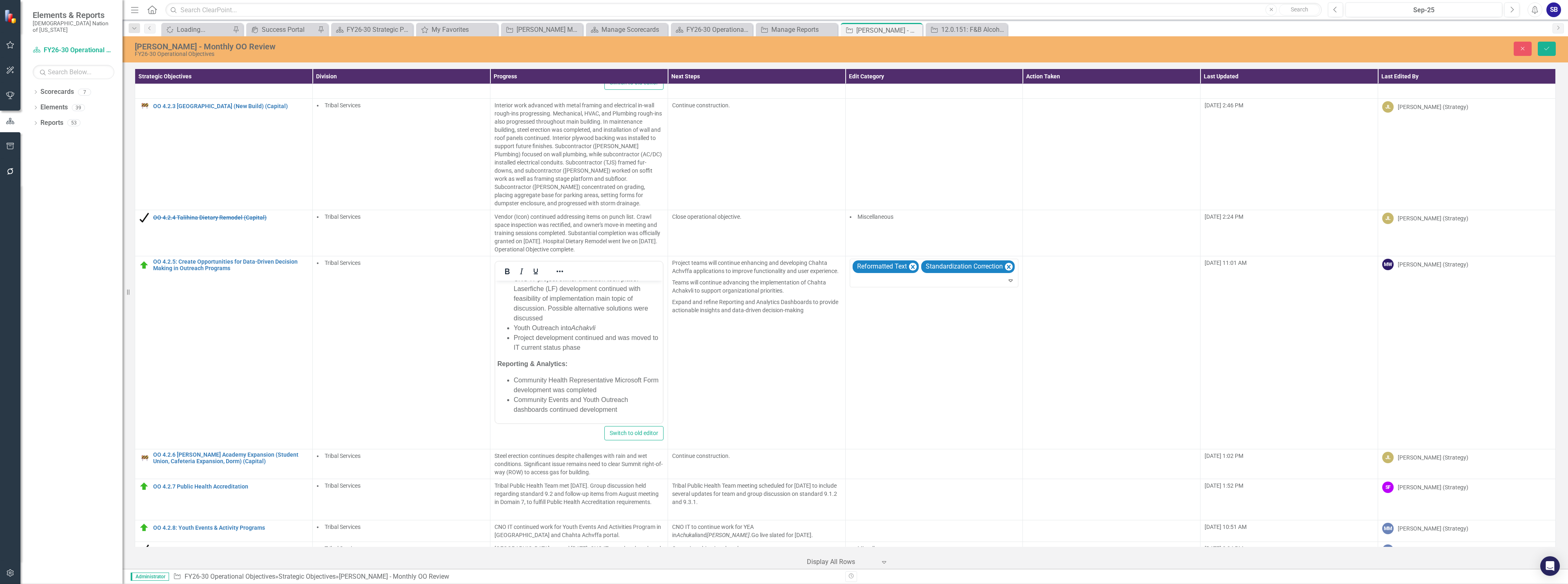
click at [618, 381] on li "Community Health Representative Microsoft Form development was completed" at bounding box center [586, 385] width 147 height 19
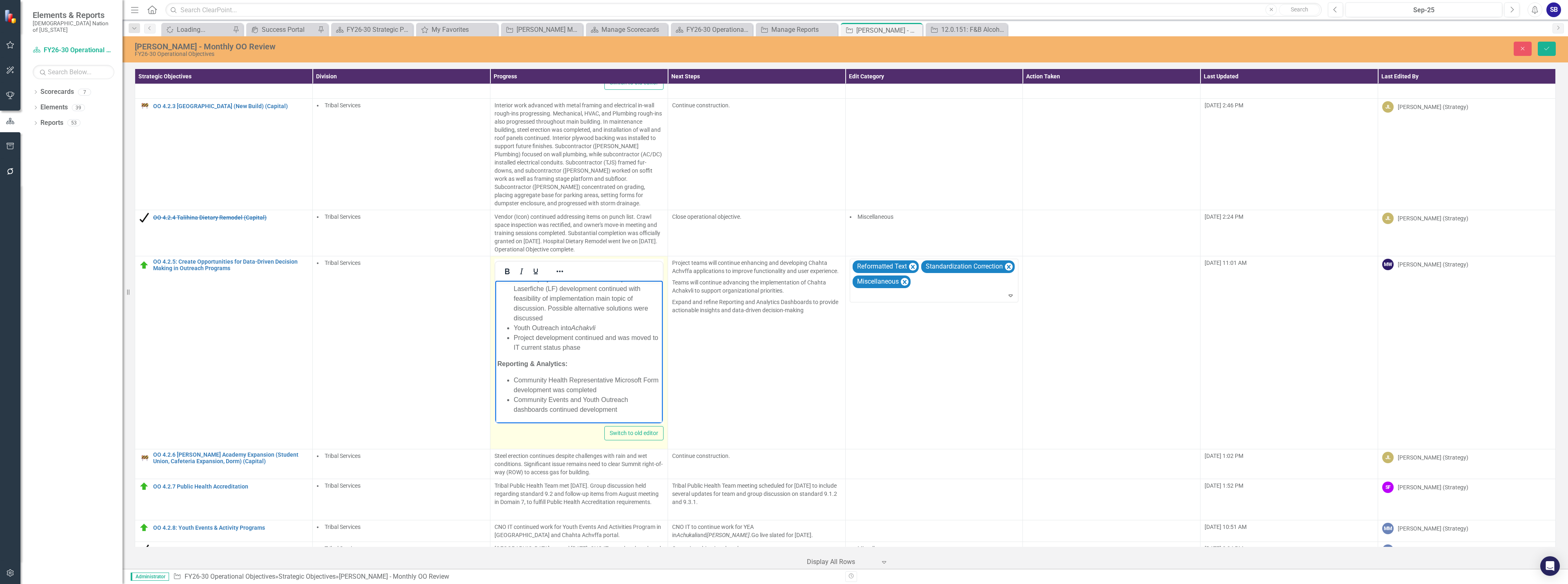
click at [517, 391] on li "Community Health Representative Microsoft Form development was completed" at bounding box center [586, 385] width 147 height 19
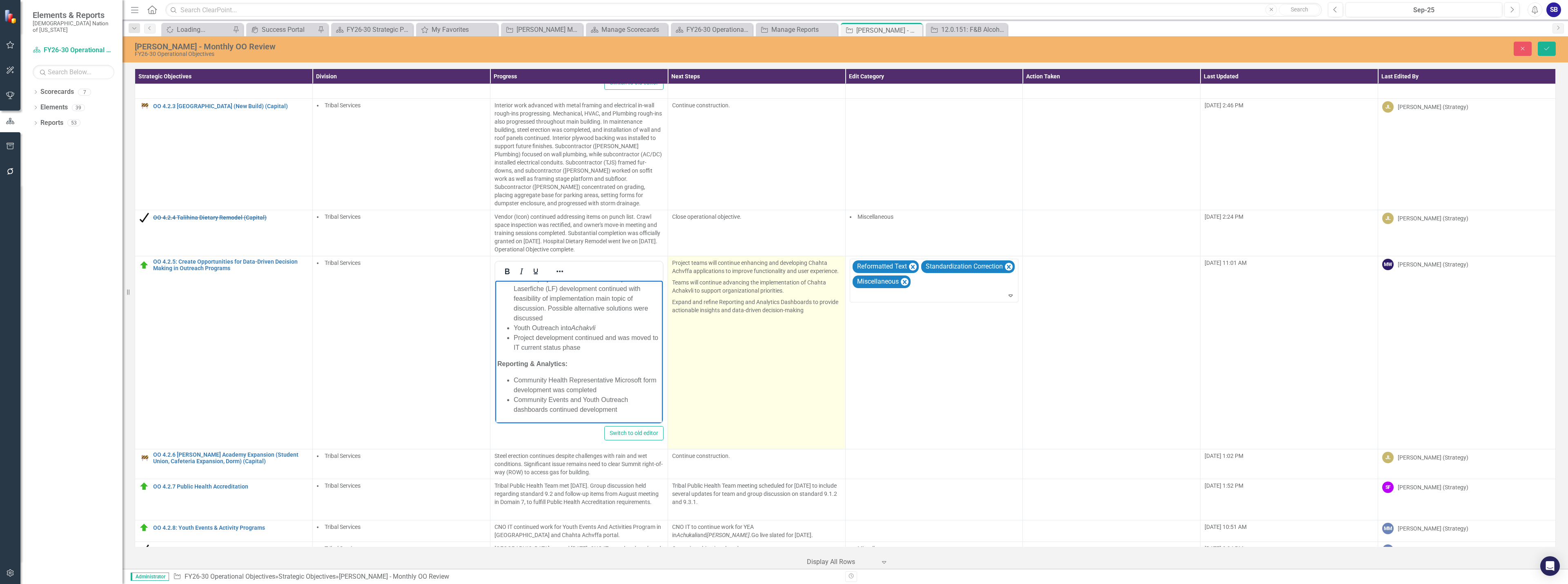
click at [738, 349] on td "Project teams will continue enhancing and developing Chahta Achvffa application…" at bounding box center [757, 352] width 178 height 193
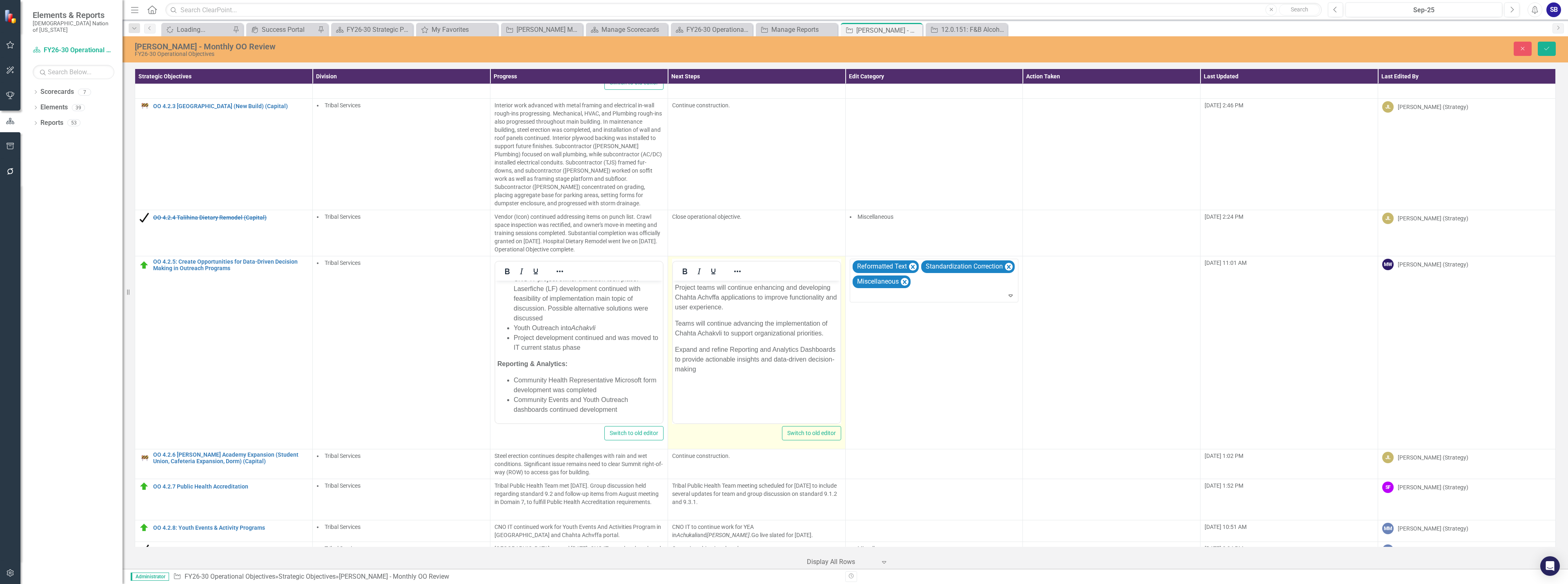
scroll to position [0, 0]
drag, startPoint x: 718, startPoint y: 297, endPoint x: 660, endPoint y: 295, distance: 58.0
click at [673, 295] on html "Project teams will continue enhancing and developing Chahta Achvffa application…" at bounding box center [756, 342] width 167 height 122
click at [699, 273] on icon "Italic" at bounding box center [699, 271] width 10 height 10
drag, startPoint x: 722, startPoint y: 334, endPoint x: 657, endPoint y: 334, distance: 65.0
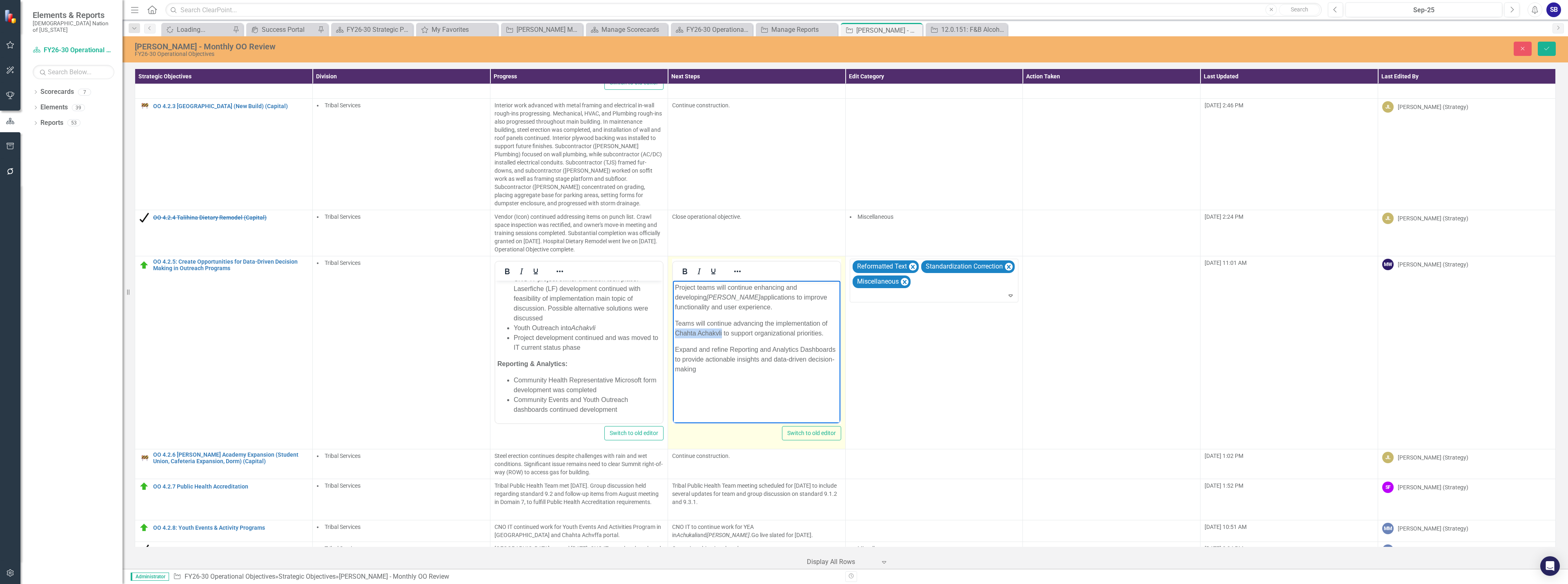
click at [673, 334] on html "Project teams will continue enhancing and developing Chahta Achvffa application…" at bounding box center [756, 342] width 167 height 122
click at [698, 271] on icon "Italic" at bounding box center [699, 271] width 10 height 10
click at [768, 324] on p "Teams will continue advancing the implementation of Chahta Achakvli to support …" at bounding box center [756, 328] width 163 height 19
click at [729, 307] on p "Project teams will continue enhancing and developing Chahta Achvffa application…" at bounding box center [756, 297] width 163 height 29
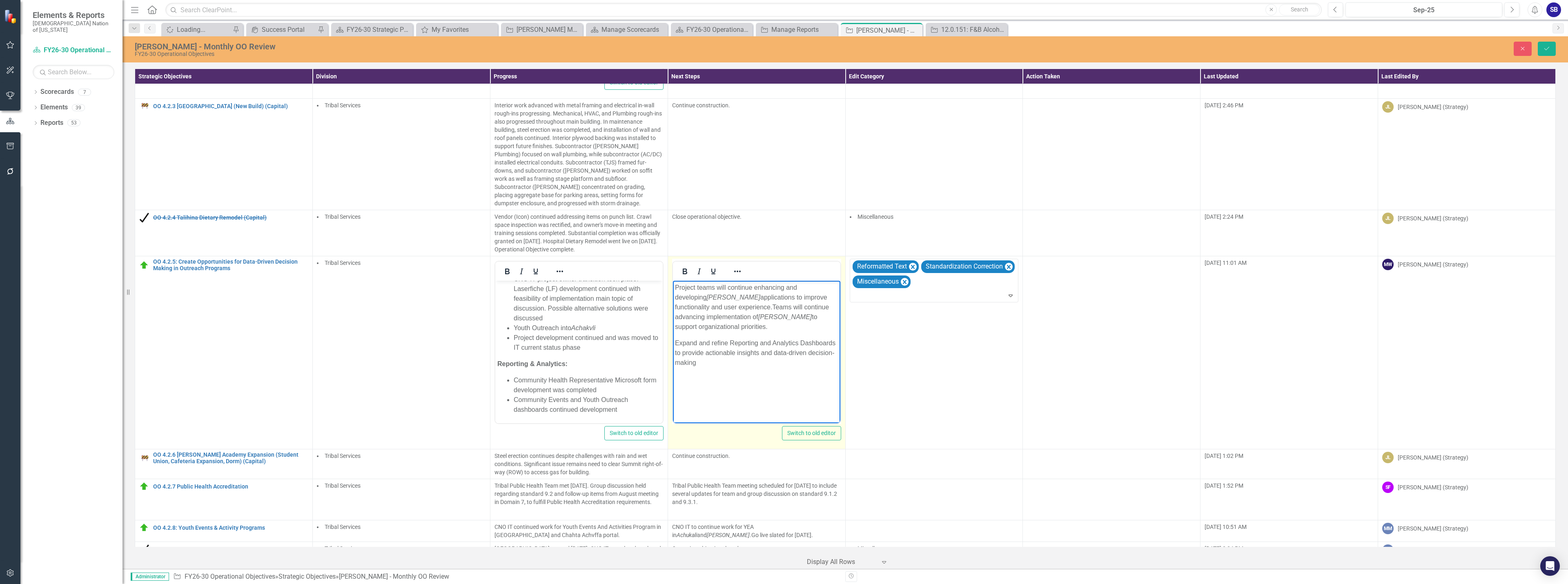
click at [761, 346] on p "Expand and refine Reporting and Analytics Dashboards to provide actionable insi…" at bounding box center [756, 353] width 163 height 29
click at [783, 365] on p "Expand and refine Reporting & Analytics Dashboards to provide actionable insigh…" at bounding box center [756, 353] width 163 height 29
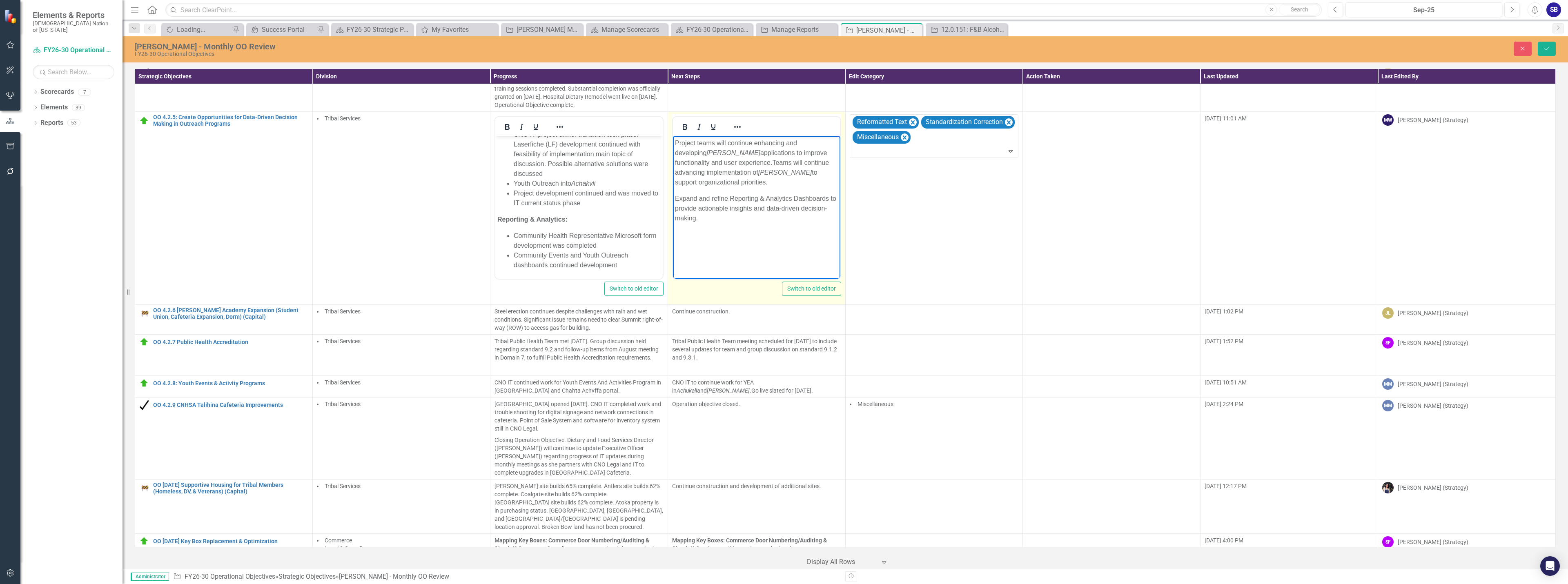
scroll to position [658, 0]
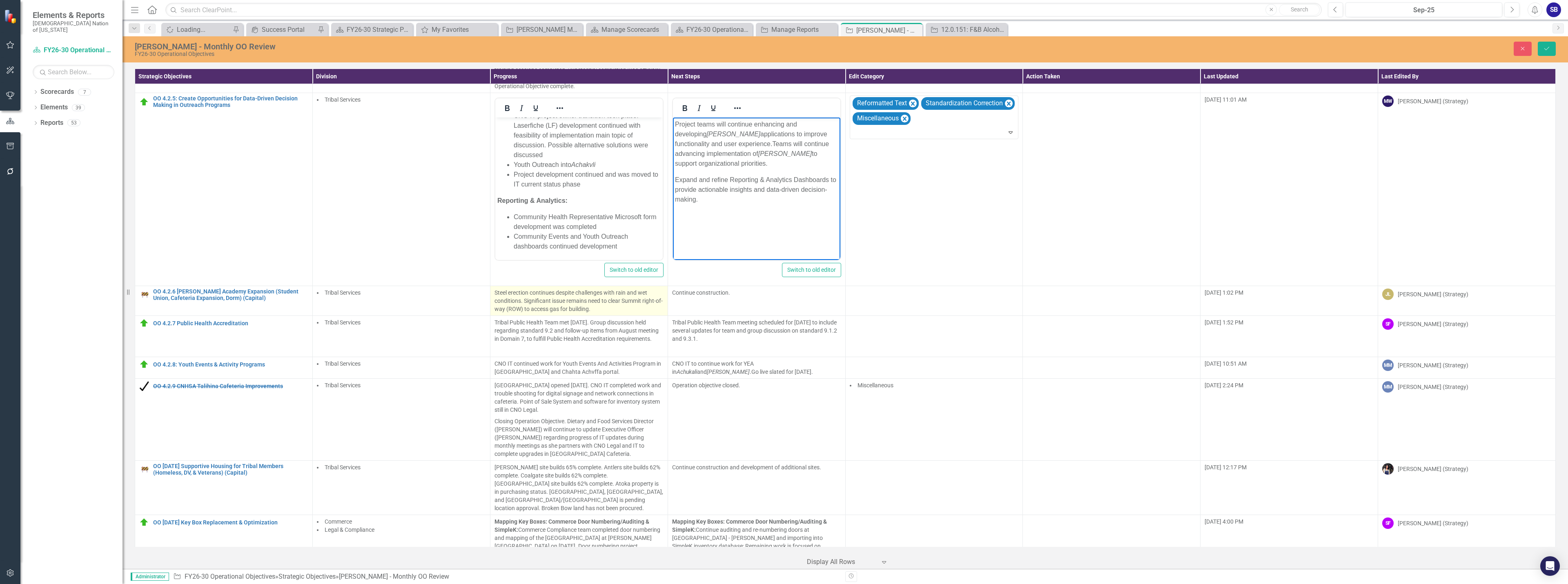
click at [555, 295] on p "Steel erection continues despite challenges with rain and wet conditions. Signi…" at bounding box center [579, 301] width 169 height 24
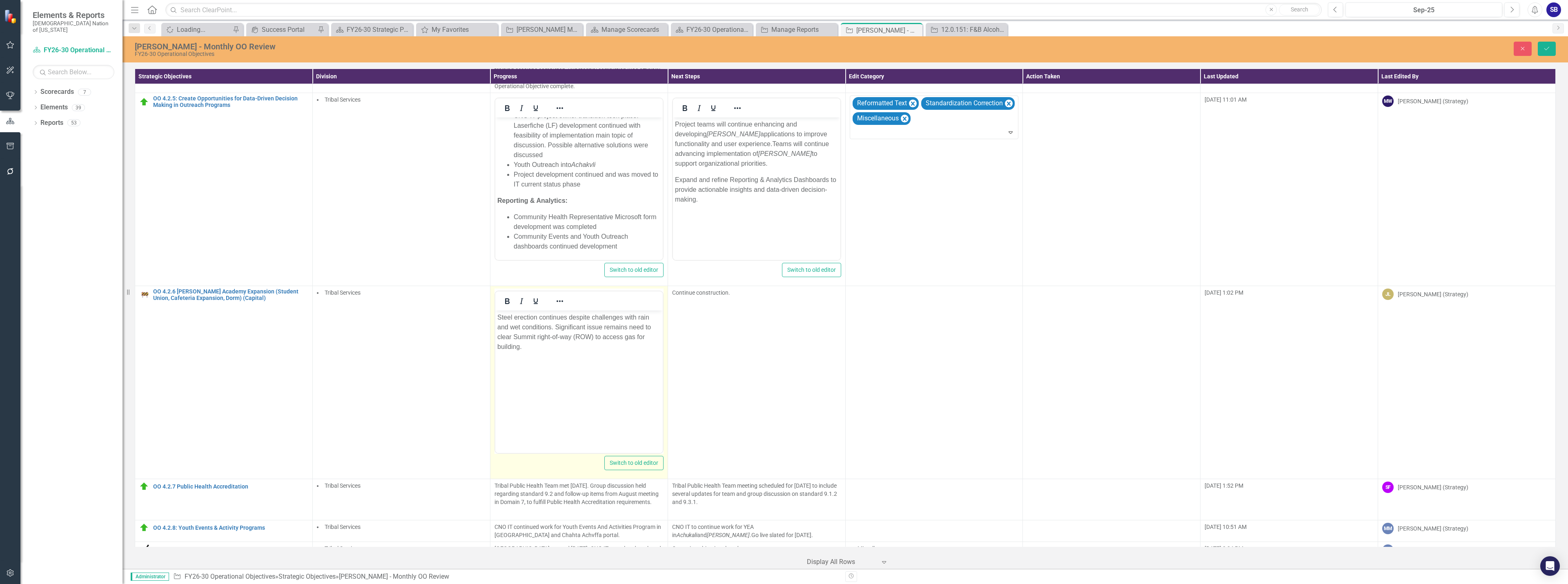
scroll to position [0, 0]
click at [566, 319] on p "Steel erection continues despite challenges with rain and wet conditions. Signi…" at bounding box center [578, 332] width 163 height 39
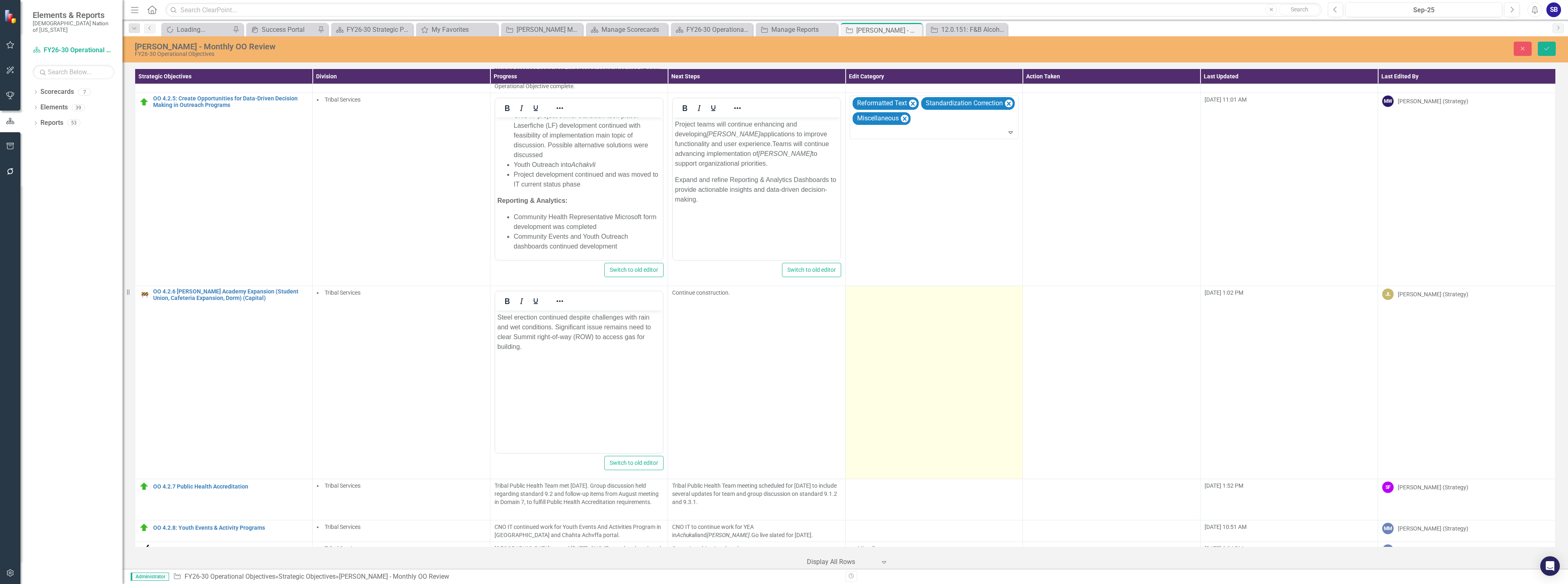
click at [882, 341] on td at bounding box center [934, 382] width 178 height 193
click at [901, 296] on div at bounding box center [928, 296] width 152 height 11
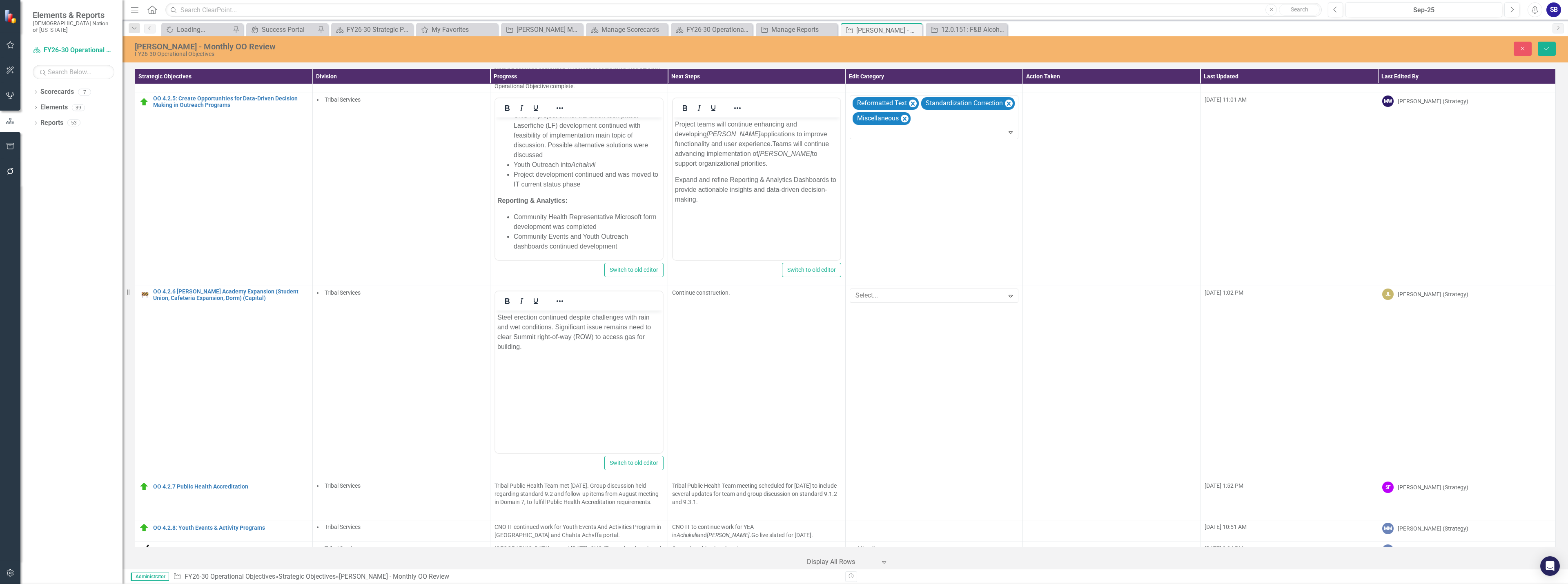
click at [601, 327] on p "Steel erection continued despite challenges with rain and wet conditions. Signi…" at bounding box center [578, 332] width 163 height 39
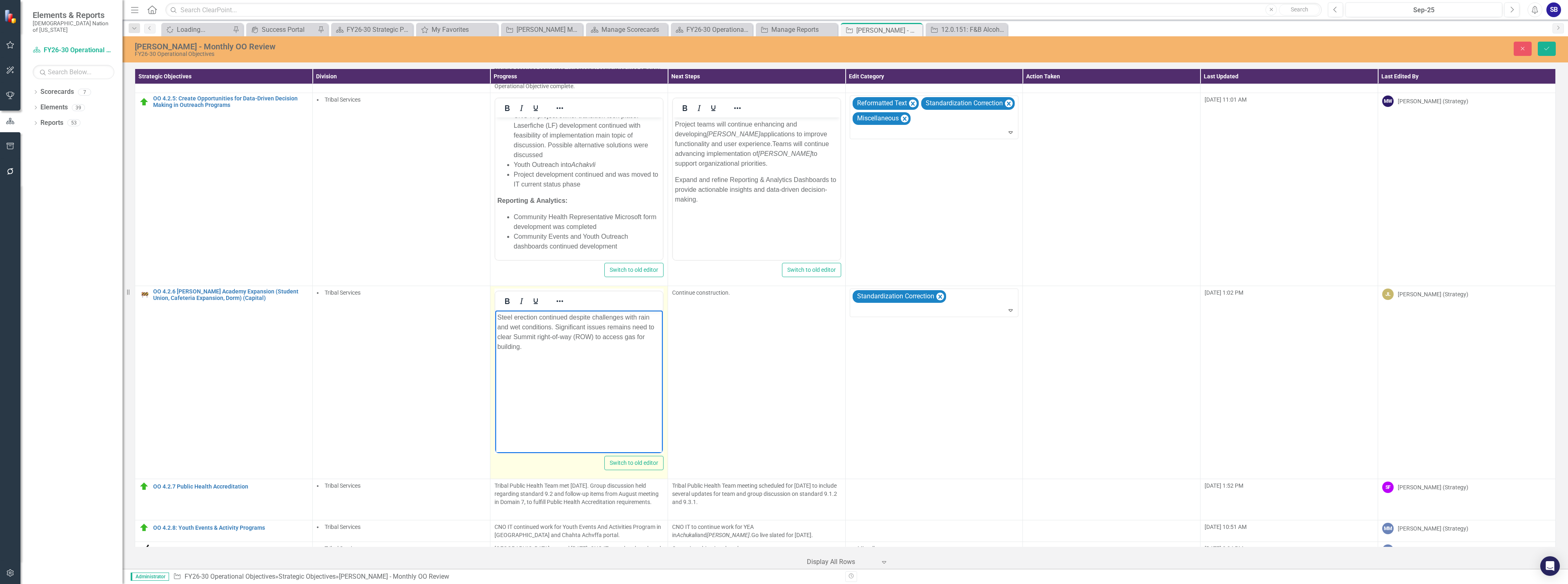
click at [630, 330] on p "Steel erection continued despite challenges with rain and wet conditions. Signi…" at bounding box center [578, 332] width 163 height 39
drag, startPoint x: 594, startPoint y: 338, endPoint x: 573, endPoint y: 341, distance: 21.2
click at [573, 341] on p "Steel erection continued despite challenges with rain and wet conditions. Signi…" at bounding box center [578, 332] width 163 height 39
click at [628, 330] on p "Steel erection continued despite challenges with rain and wet conditions. Signi…" at bounding box center [578, 327] width 163 height 29
click at [516, 338] on p "Steel erection continued despite challenges with rain and wet conditions. Signi…" at bounding box center [578, 327] width 163 height 29
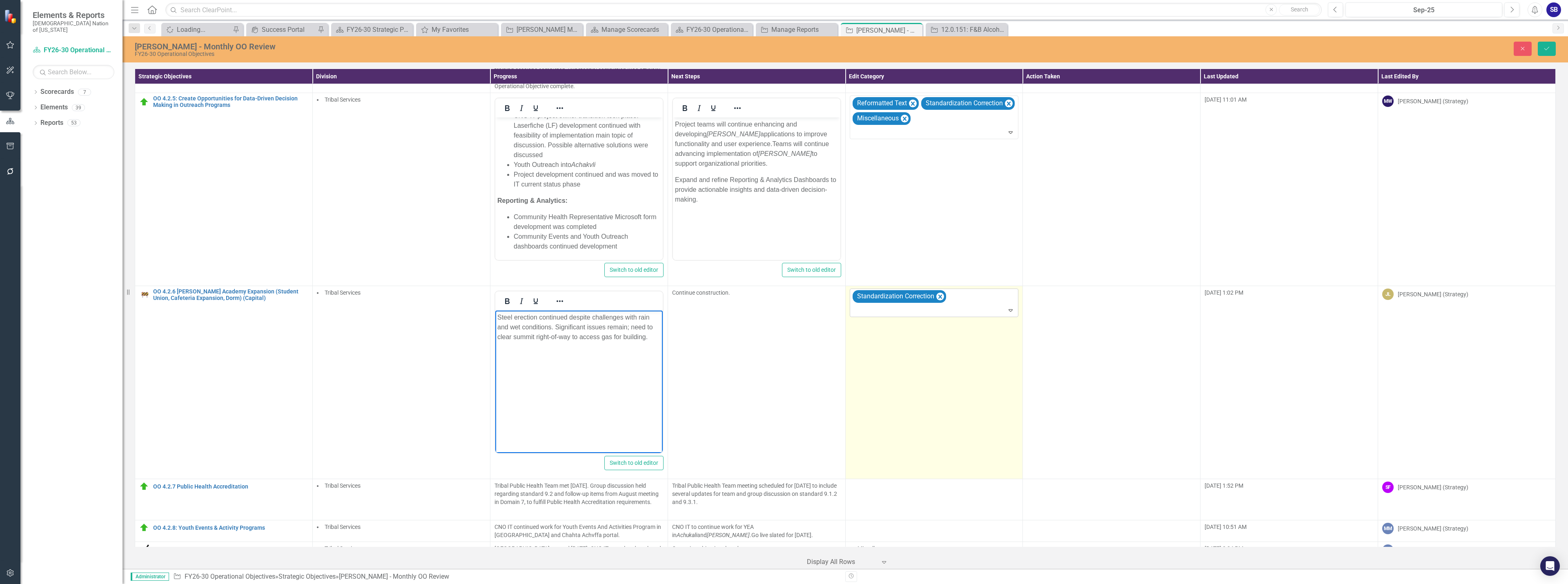
click at [962, 313] on div at bounding box center [935, 310] width 166 height 11
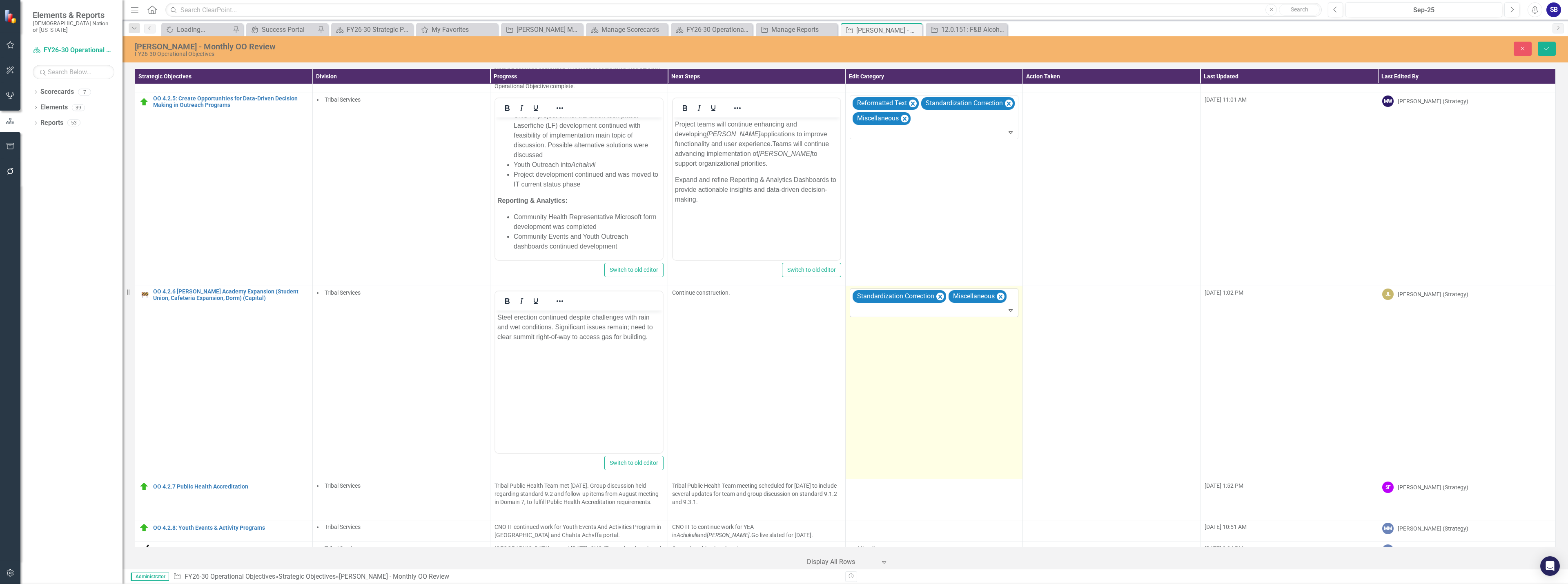
click at [908, 313] on div at bounding box center [935, 310] width 166 height 11
click at [941, 405] on td "option Miscellaneous, selected. 3 results available. Use Up and Down to choose …" at bounding box center [934, 382] width 178 height 193
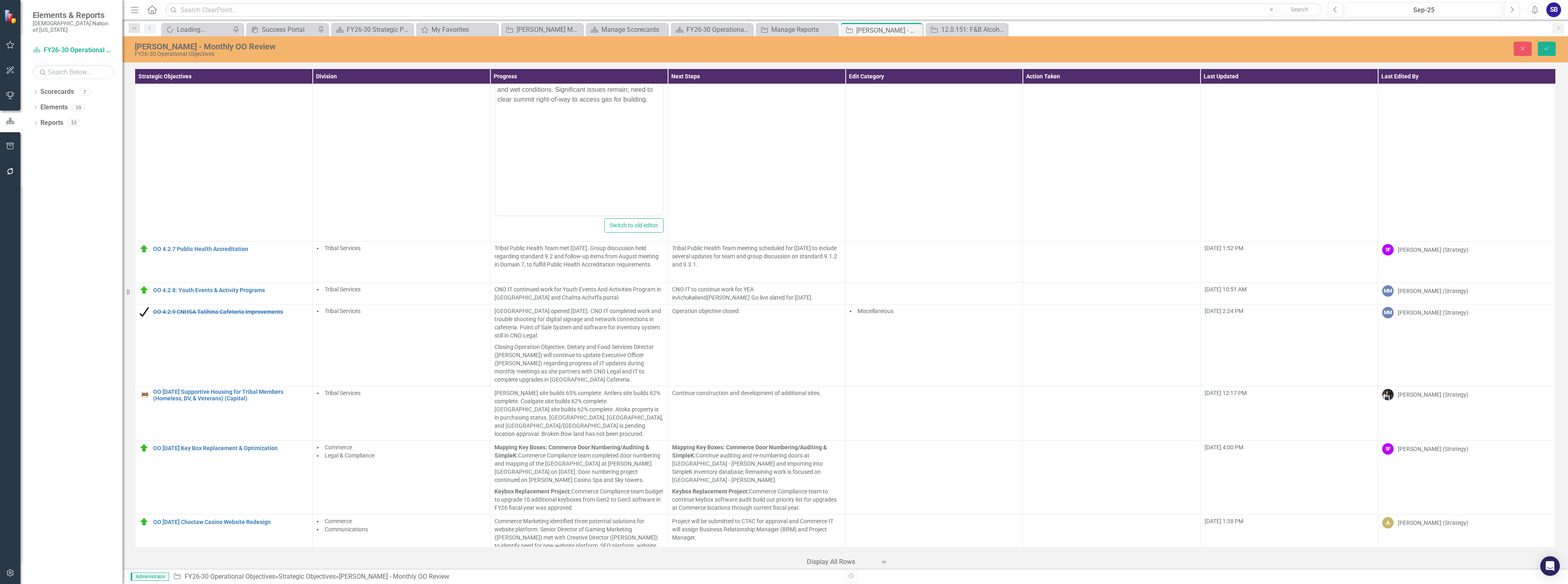
scroll to position [897, 0]
click at [551, 255] on p "Tribal Public Health Team met September 9, 2025. Group discussion held regardin…" at bounding box center [579, 255] width 169 height 26
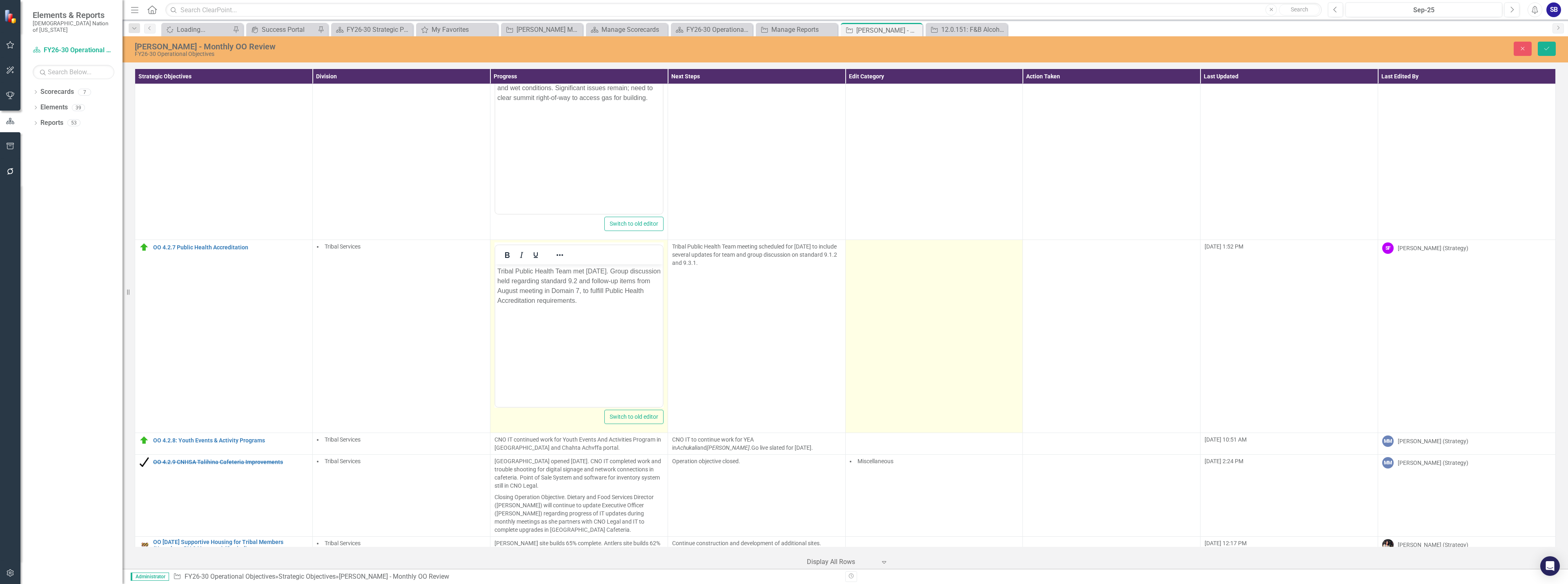
scroll to position [0, 0]
click at [902, 278] on td at bounding box center [934, 336] width 178 height 193
click at [892, 258] on td at bounding box center [934, 336] width 178 height 193
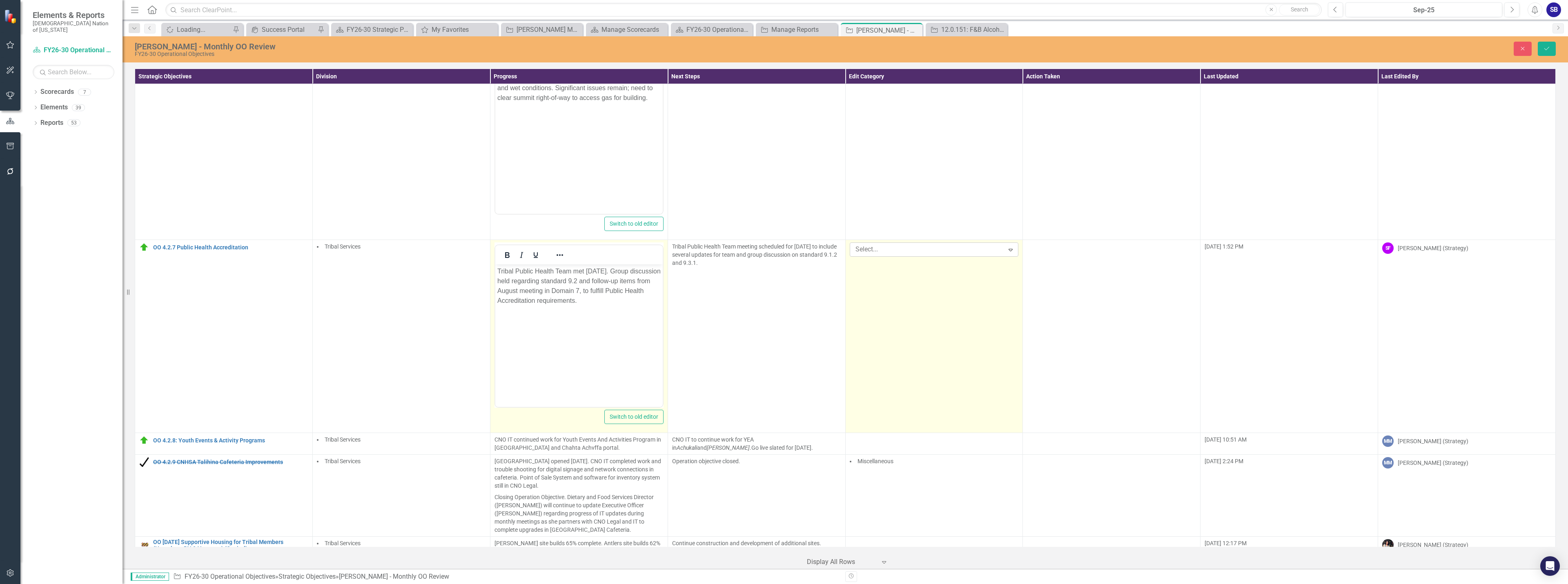
click at [883, 249] on div at bounding box center [928, 249] width 152 height 11
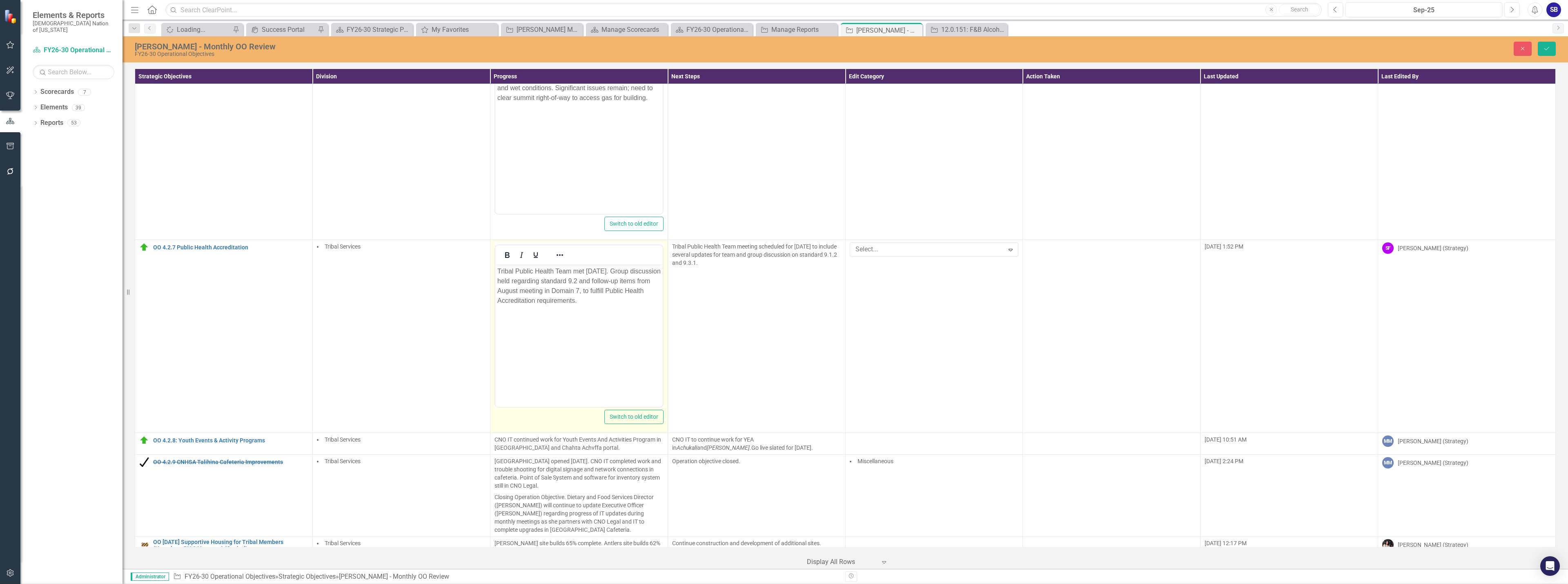
click at [559, 273] on p "Tribal Public Health Team met September 9, 2025. Group discussion held regardin…" at bounding box center [578, 286] width 163 height 39
click at [577, 288] on p "Tribal Public Health team met September 9, 2025. Group discussion held regardin…" at bounding box center [578, 286] width 163 height 39
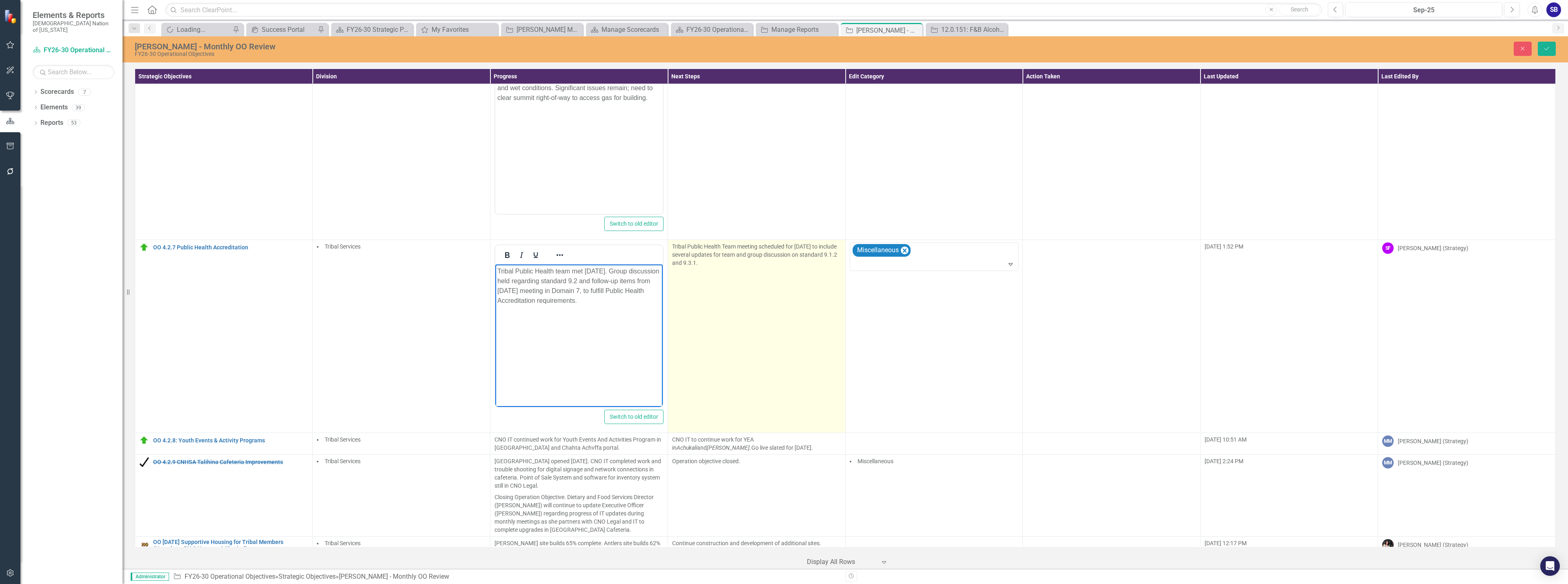
click at [723, 271] on td "Tribal Public Health Team meeting scheduled for October 7, 2025 to include seve…" at bounding box center [757, 336] width 178 height 193
click at [723, 272] on td "Tribal Public Health Team meeting scheduled for October 7, 2025 to include seve…" at bounding box center [757, 336] width 178 height 193
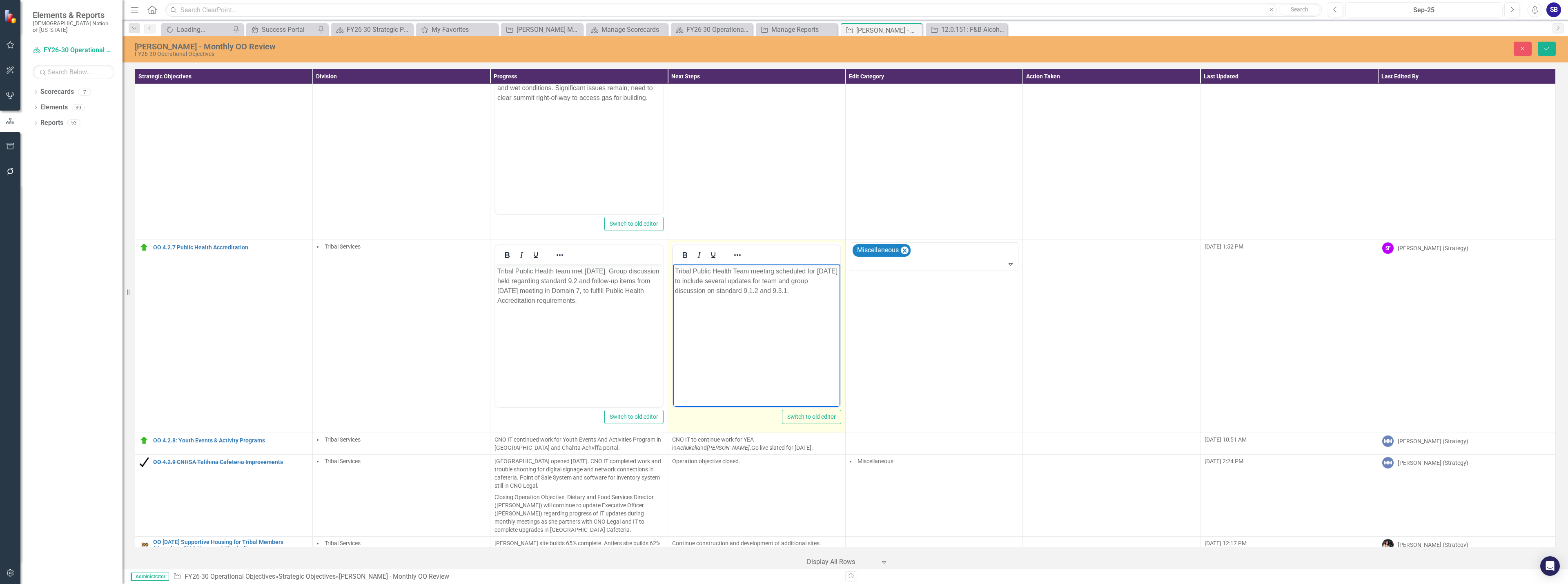
click at [737, 269] on p "Tribal Public Health Team meeting scheduled for October 7, 2025 to include seve…" at bounding box center [756, 281] width 163 height 29
click at [603, 335] on body "Tribal Public Health team met September 9, 2025. Group discussion held regardin…" at bounding box center [578, 325] width 167 height 122
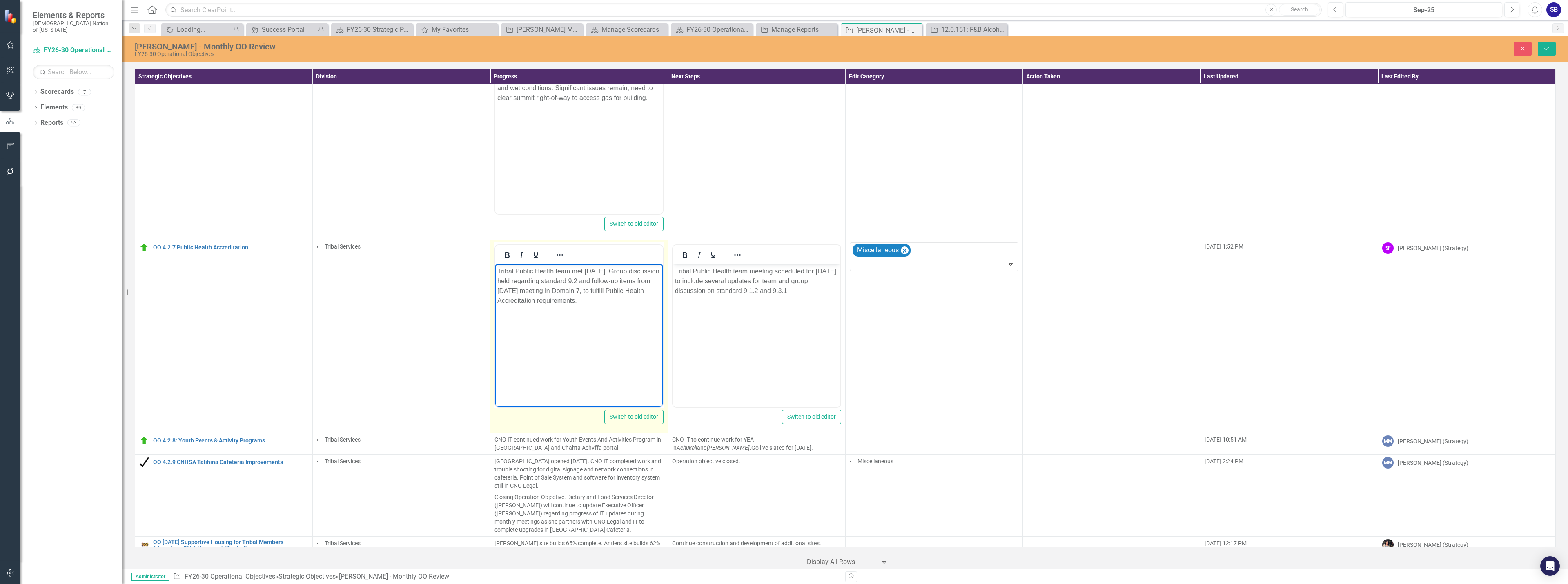
click at [657, 292] on p "Tribal Public Health team met September 9, 2025. Group discussion held regardin…" at bounding box center [578, 286] width 163 height 39
click at [719, 282] on p "Tribal Public Health team meeting scheduled for October 7, 2025 to include seve…" at bounding box center [756, 281] width 163 height 29
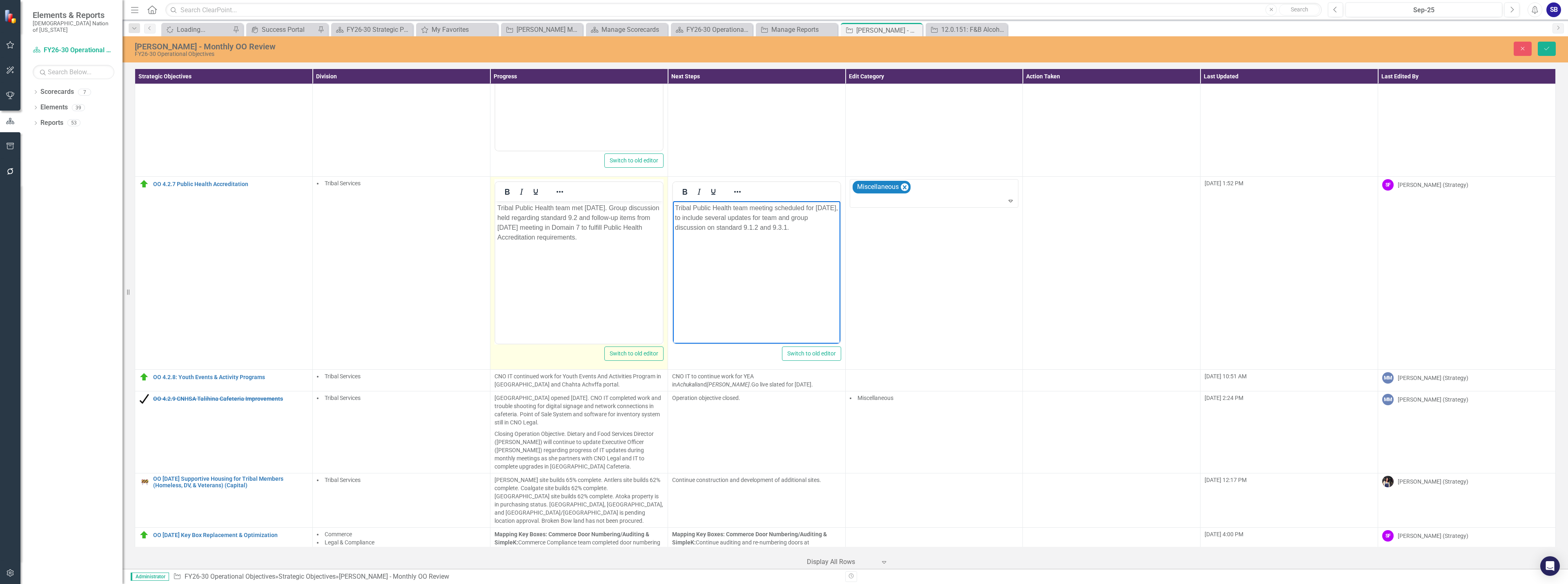
scroll to position [1060, 0]
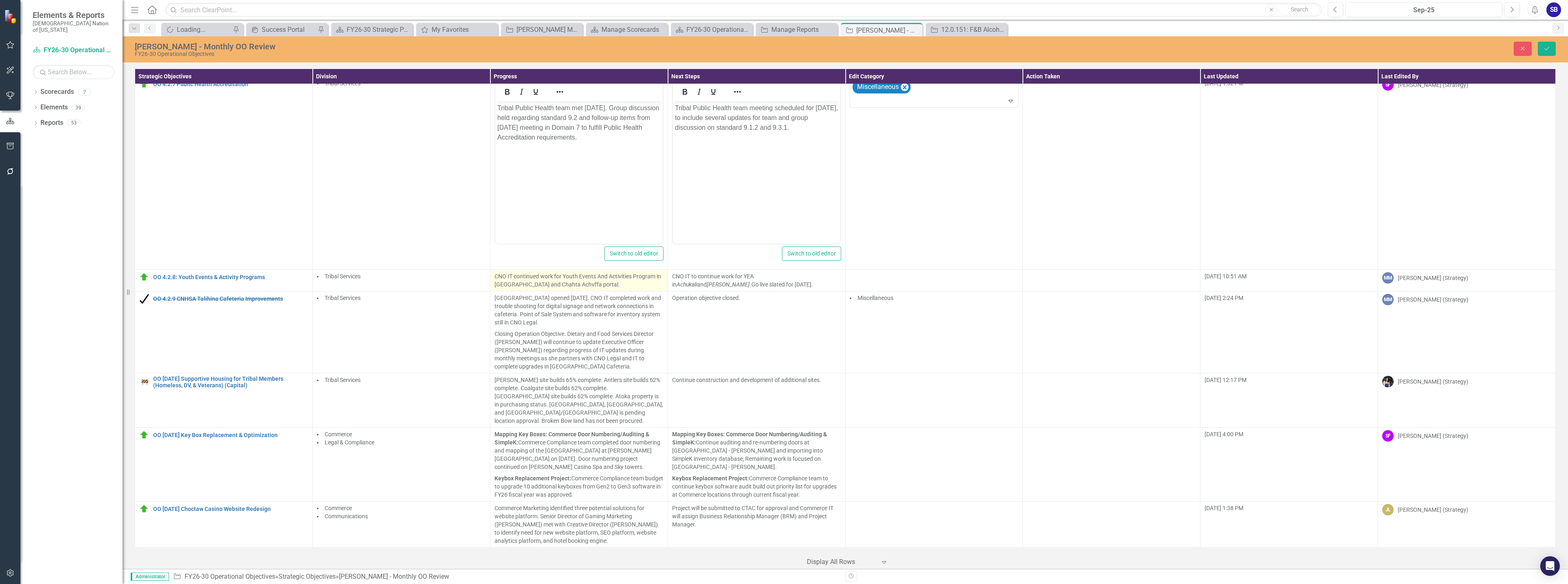
click at [530, 283] on p "CNO IT continued work for Youth Events And Activities Program in Achukali and C…" at bounding box center [579, 280] width 169 height 16
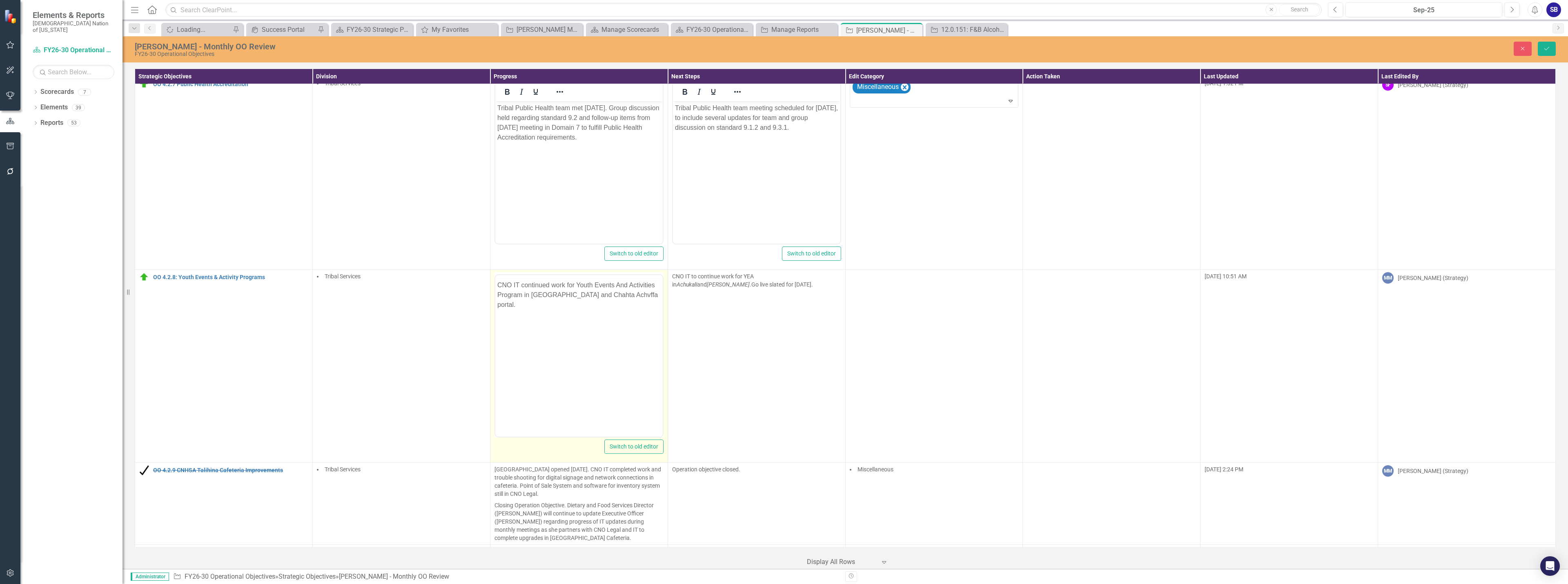
scroll to position [0, 0]
click at [505, 300] on p "CNO IT continued work for Youth Events And Activities Program in Achukali and C…" at bounding box center [578, 311] width 163 height 29
click at [539, 312] on p "IT continued work for Youth Events And Activities Program in Achukali and Chaht…" at bounding box center [578, 311] width 163 height 29
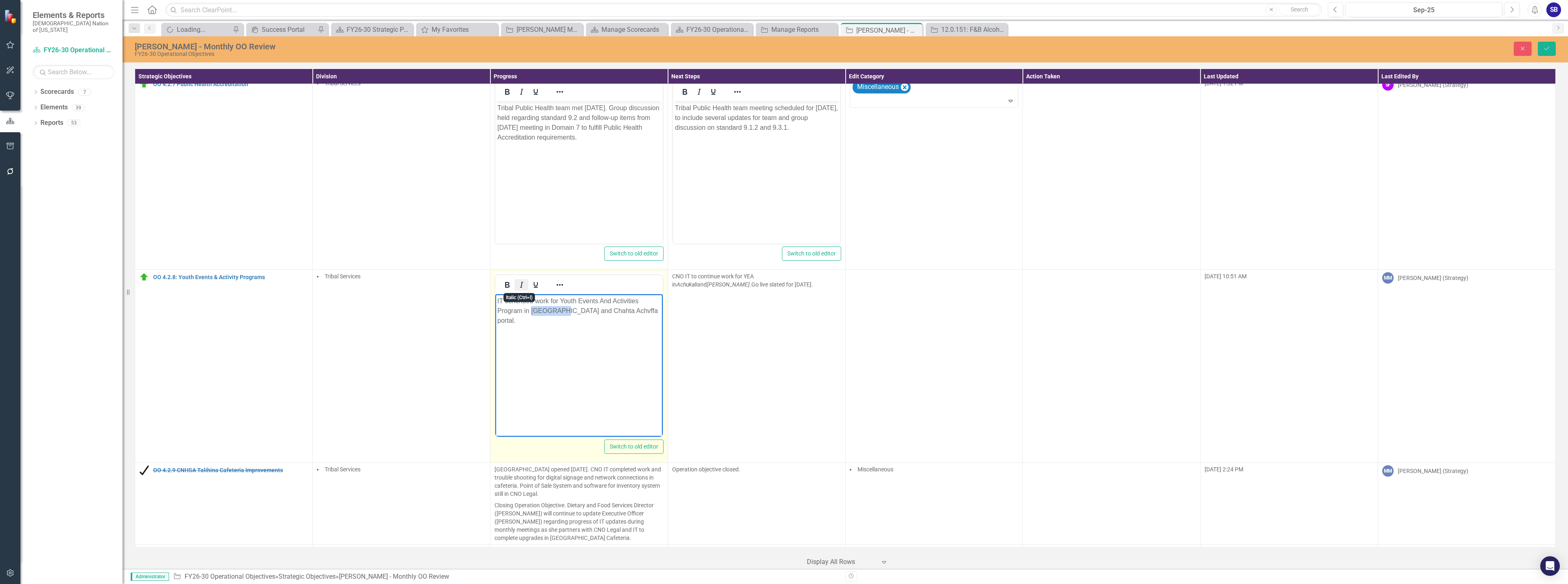
click at [518, 283] on icon "Italic" at bounding box center [522, 285] width 10 height 10
click at [502, 311] on p "IT continued work for Youth Events And Activities Program in Achukali and Chaht…" at bounding box center [578, 306] width 163 height 19
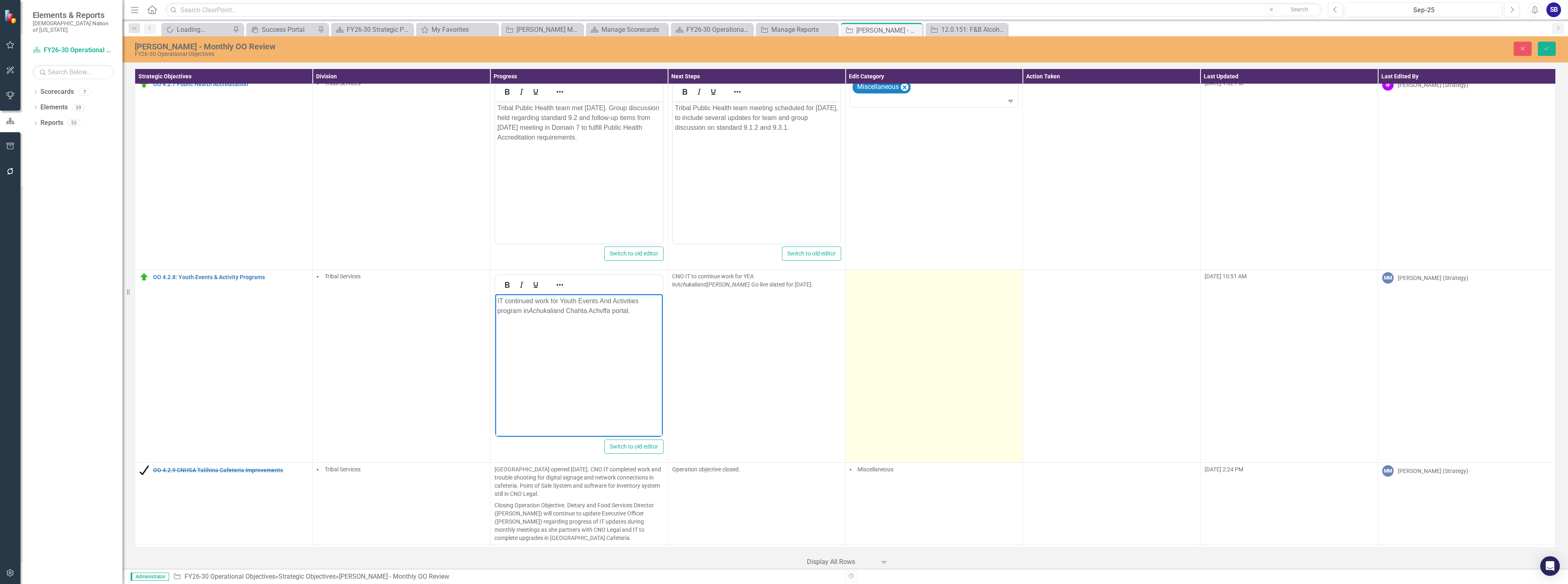
click at [887, 335] on td at bounding box center [934, 366] width 178 height 193
click at [911, 280] on div at bounding box center [928, 279] width 152 height 11
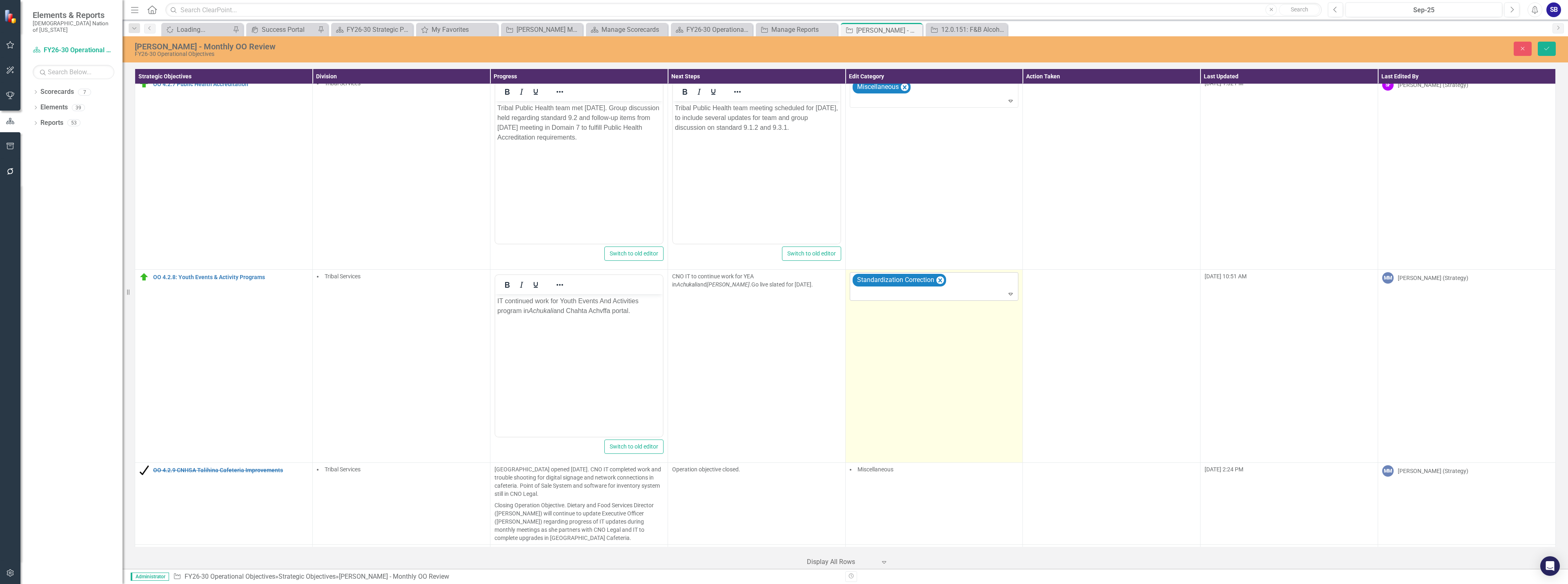
click at [897, 298] on div at bounding box center [935, 294] width 166 height 11
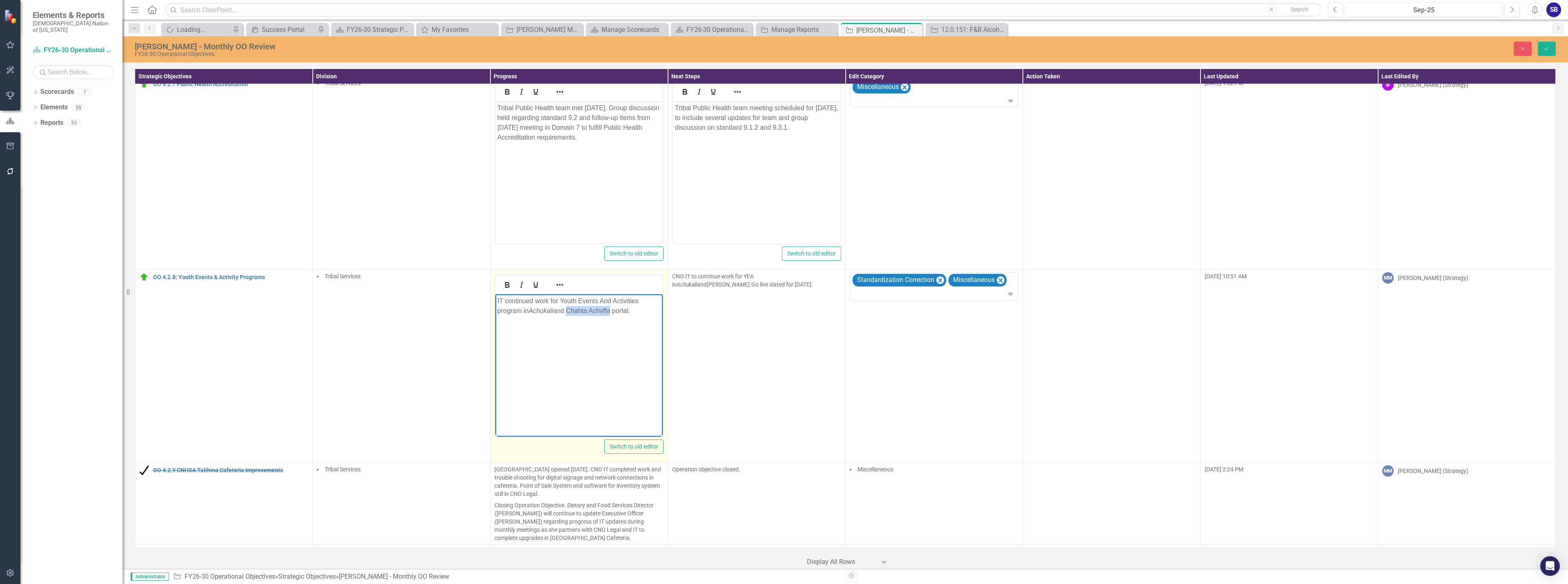
drag, startPoint x: 614, startPoint y: 312, endPoint x: 569, endPoint y: 315, distance: 45.1
click at [569, 315] on p "IT continued work for Youth Events And Activities program in Achukali and Chaht…" at bounding box center [578, 306] width 163 height 19
click at [518, 287] on icon "Italic" at bounding box center [522, 285] width 10 height 10
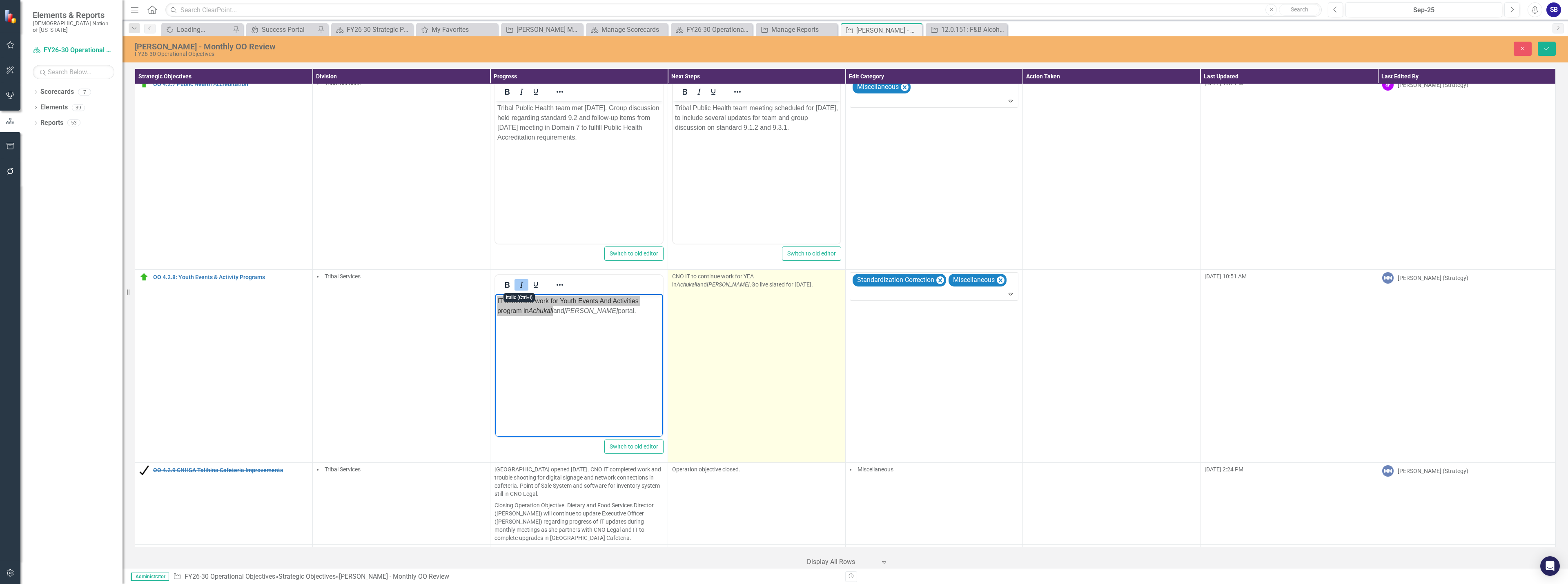
click at [723, 315] on td "CNO IT to continue work for YEA in Achukali and Chahta Achvffa .Go live slated …" at bounding box center [757, 366] width 178 height 193
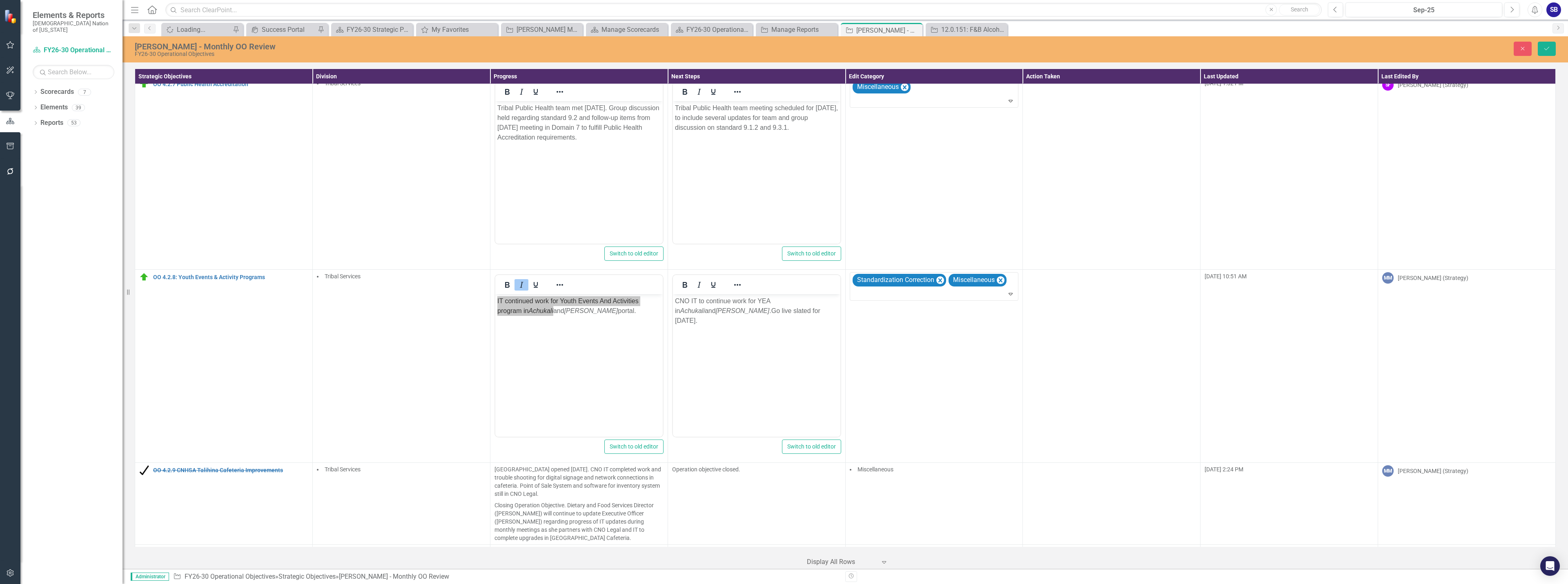
click at [679, 301] on p "CNO IT to continue work for YEA in Achukali and Chahta Achvffa .Go live slated …" at bounding box center [756, 311] width 163 height 29
click at [679, 301] on p "CNO IT to continue work for YEA in Achukali and Chahta Achvffa .Go live slated …" at bounding box center [756, 311] width 163 height 29
click at [684, 301] on p "IT to continue work for YEA in Achukali and Chahta Achvffa .Go live slated for …" at bounding box center [756, 311] width 163 height 29
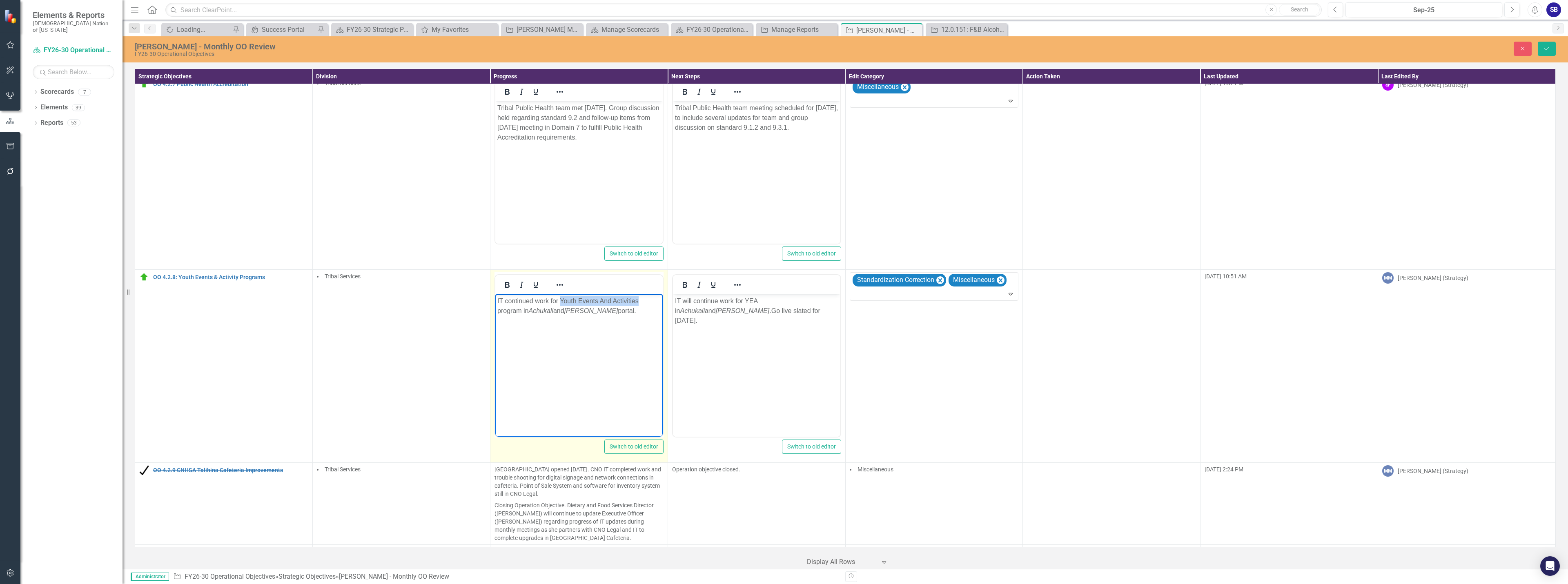
drag, startPoint x: 559, startPoint y: 300, endPoint x: 640, endPoint y: 300, distance: 81.0
click at [640, 300] on p "IT continued work for Youth Events And Activities program in Achukali and Chaht…" at bounding box center [578, 306] width 163 height 19
copy p "Youth Events And Activities"
click at [752, 301] on p "IT will continue work for YEA in Achukali and Chahta Achvffa .Go live slated fo…" at bounding box center [756, 311] width 163 height 29
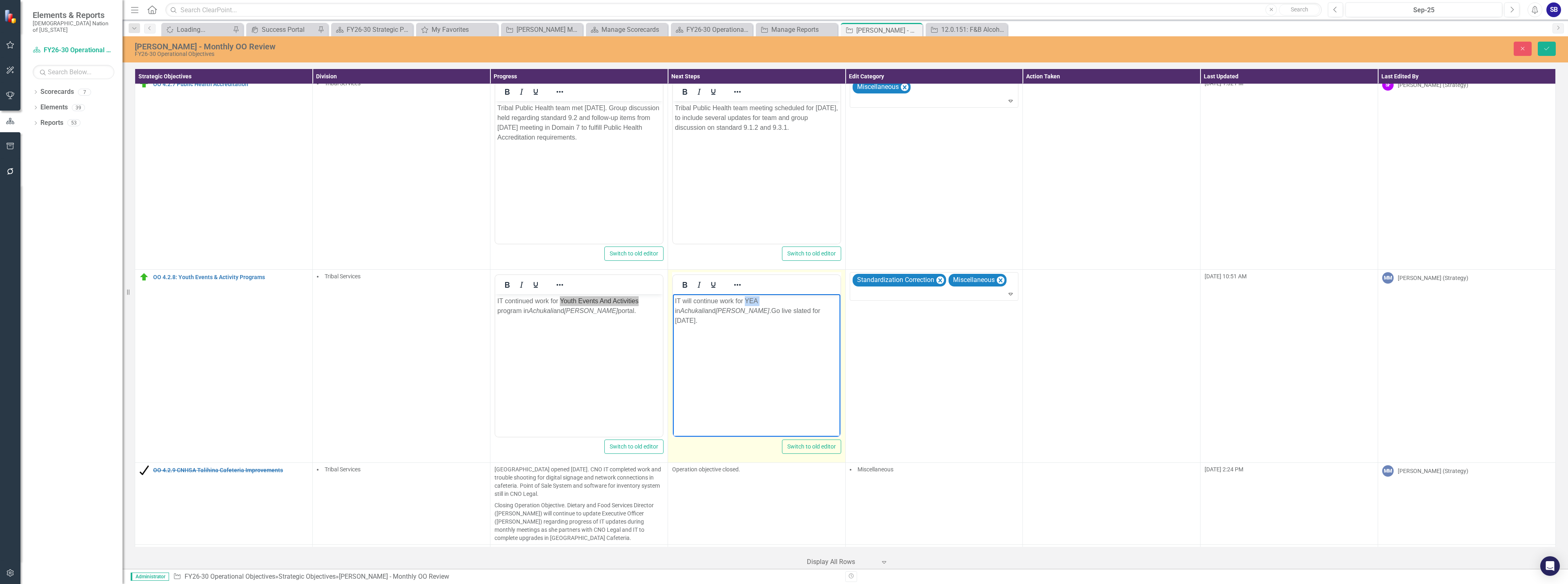
click at [752, 301] on p "IT will continue work for YEA in Achukali and Chahta Achvffa .Go live slated fo…" at bounding box center [756, 311] width 163 height 29
click at [767, 312] on p "IT will continue work for Youth Events And Activities in Achukali and Chahta Ac…" at bounding box center [756, 311] width 163 height 29
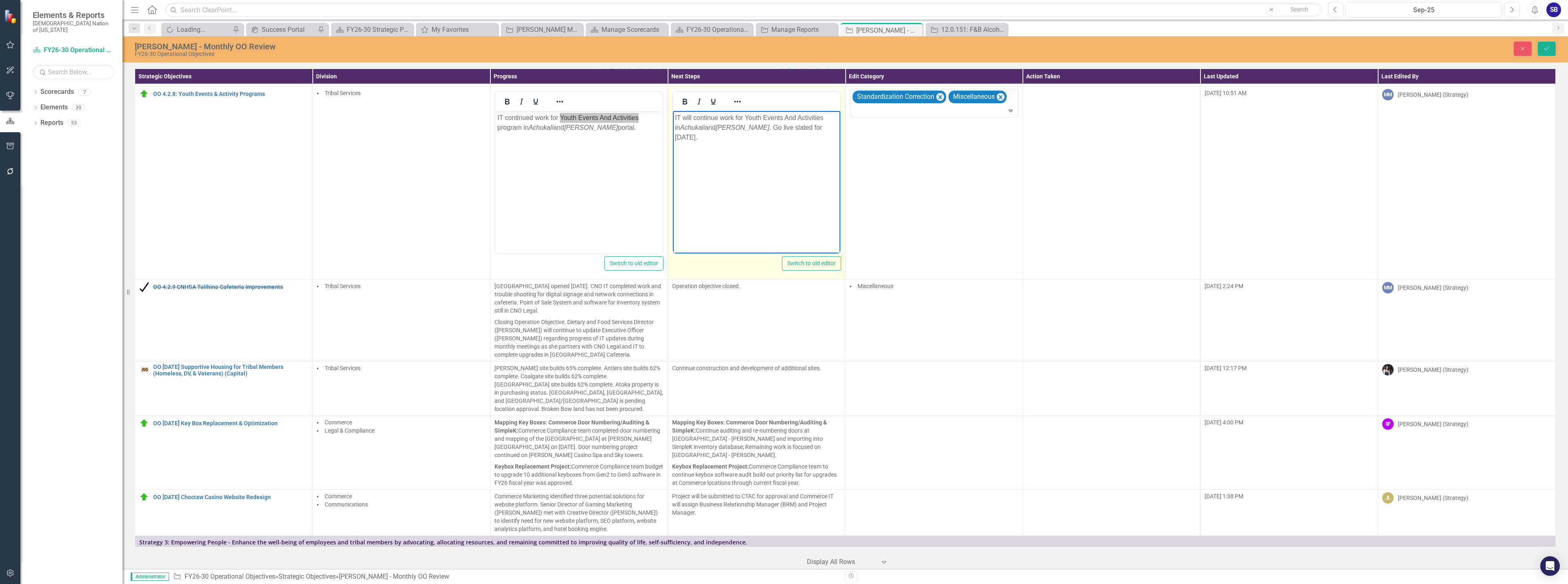
scroll to position [1265, 0]
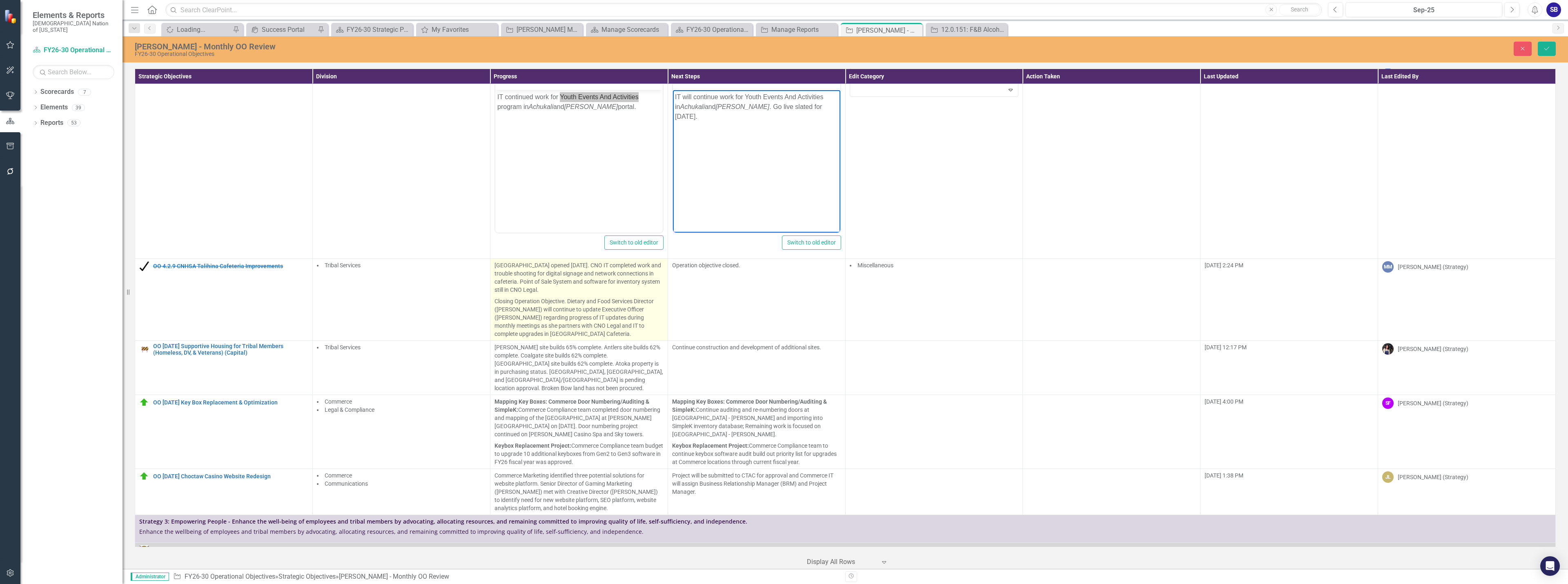
click at [629, 304] on p "Closing Operation Objective. Dietary and Food Services Director (Ashley Roberts…" at bounding box center [579, 317] width 169 height 43
click at [628, 304] on p "Closing Operation Objective. Dietary and Food Services Director (Ashley Roberts…" at bounding box center [579, 317] width 169 height 43
click at [603, 285] on p "Talihina Cafeteria opened July 21, 2025. CNO IT completed work and trouble shoo…" at bounding box center [579, 278] width 169 height 34
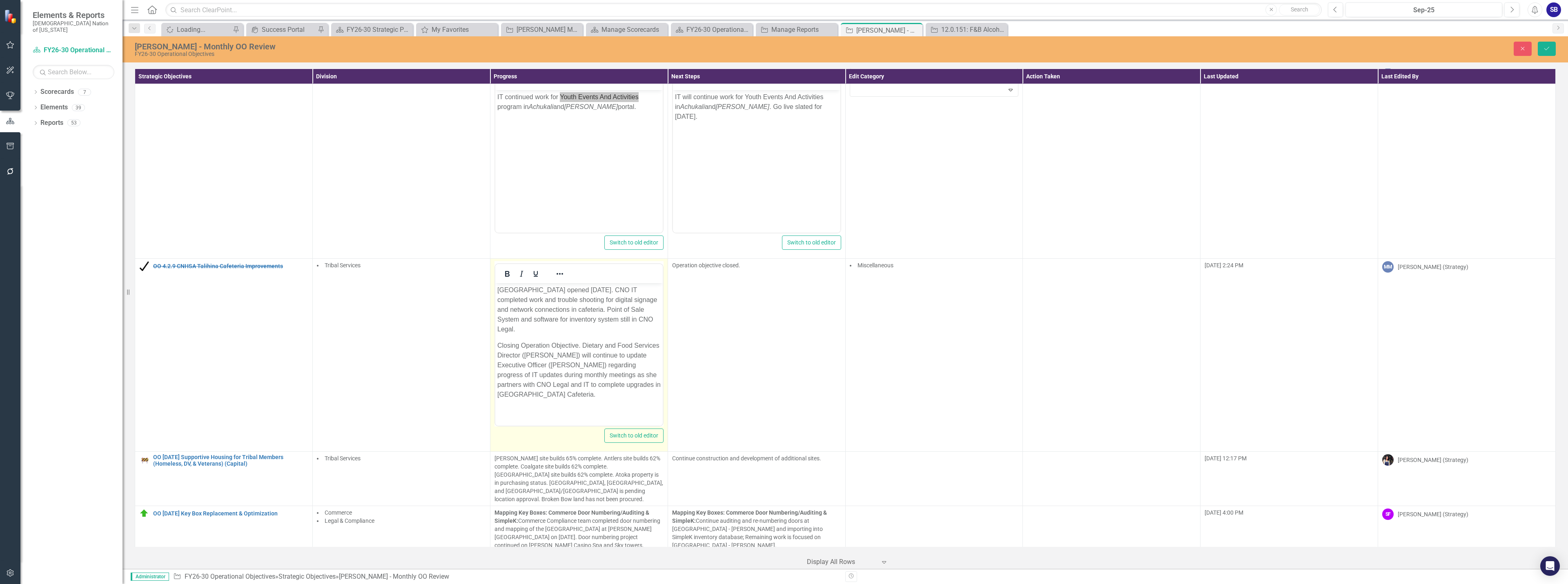
scroll to position [0, 0]
click at [625, 290] on p "Talihina Cafeteria opened July 21, 2025. CNO IT completed work and trouble shoo…" at bounding box center [578, 310] width 163 height 49
click at [611, 311] on p "Talihina Cafeteria opened July 21, 2025. IT completed work and trouble shooting…" at bounding box center [578, 305] width 163 height 39
click at [621, 321] on p "Talihina Cafeteria opened July 21, 2025. IT completed work and trouble shooting…" at bounding box center [578, 305] width 163 height 39
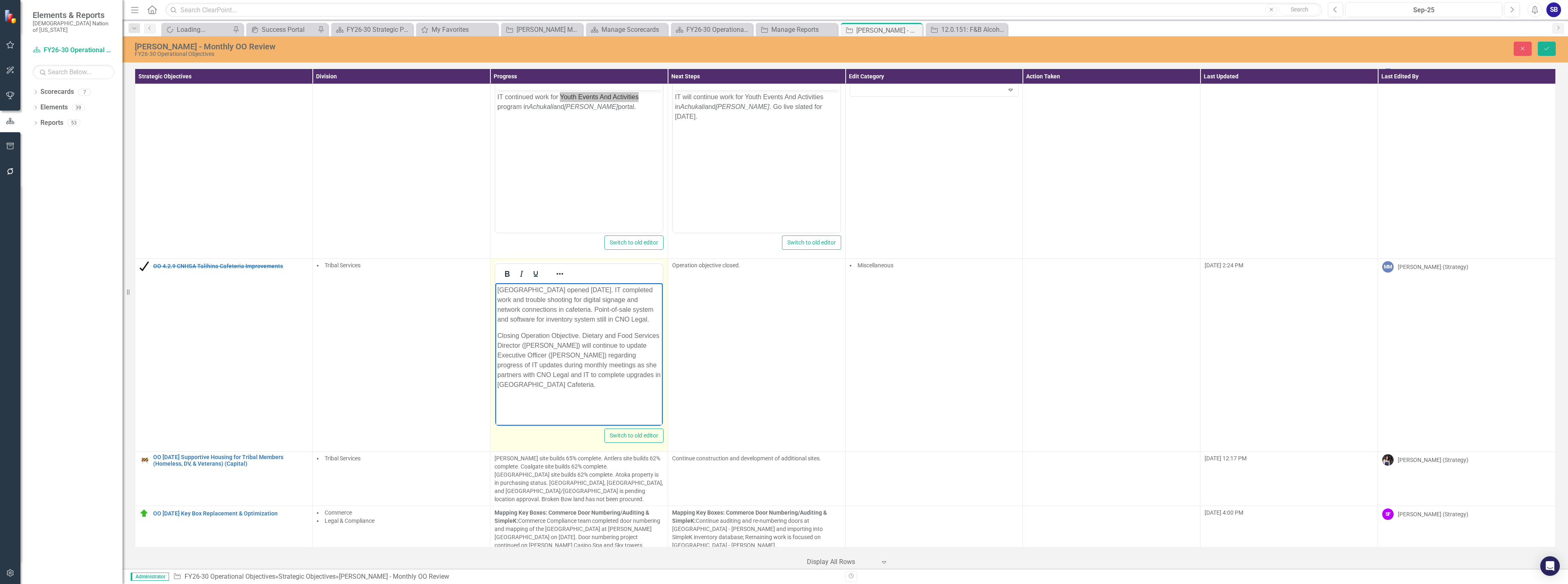
click at [621, 321] on p "Talihina Cafeteria opened July 21, 2025. IT completed work and trouble shooting…" at bounding box center [578, 305] width 163 height 39
click at [525, 336] on p "Closing Operation Objective. Dietary and Food Services Director (Ashley Roberts…" at bounding box center [578, 360] width 163 height 59
click at [555, 337] on p "Closing operation Objective. Dietary and Food Services Director (Ashley Roberts…" at bounding box center [578, 360] width 163 height 59
click at [505, 374] on p "Closing operation objective. Dietary and Food Services Director (Ashley Roberts…" at bounding box center [578, 360] width 163 height 59
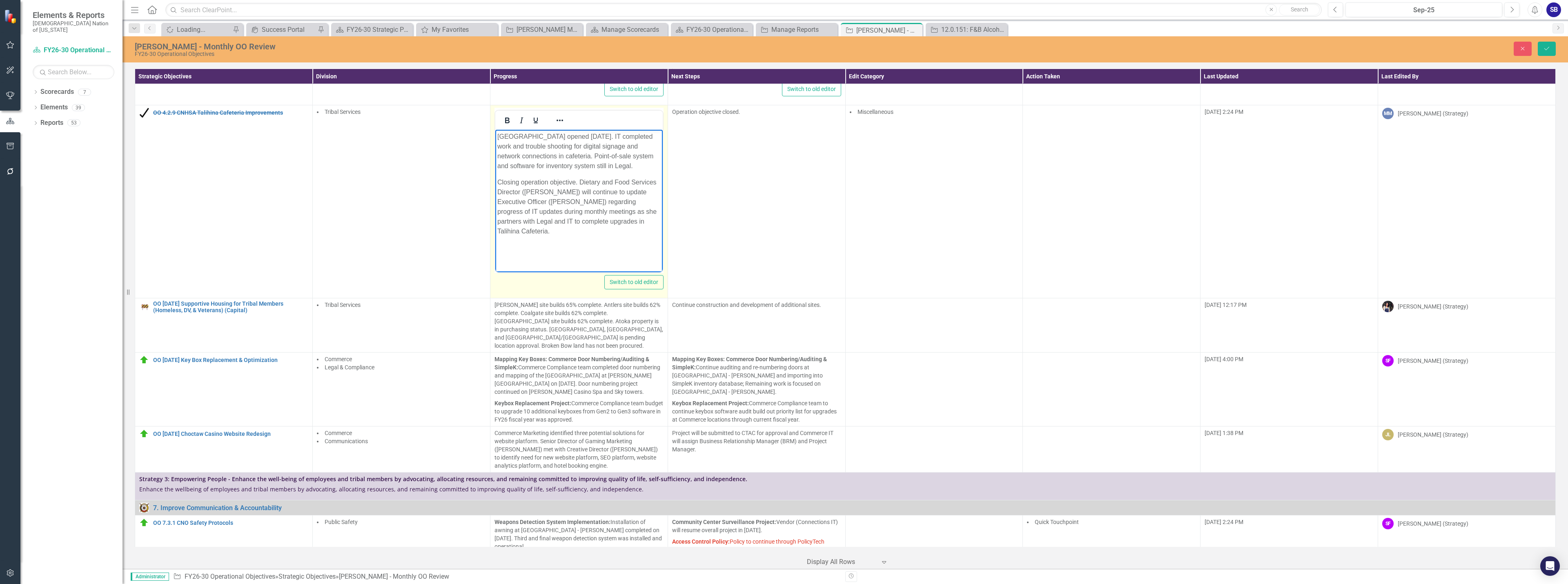
scroll to position [1428, 0]
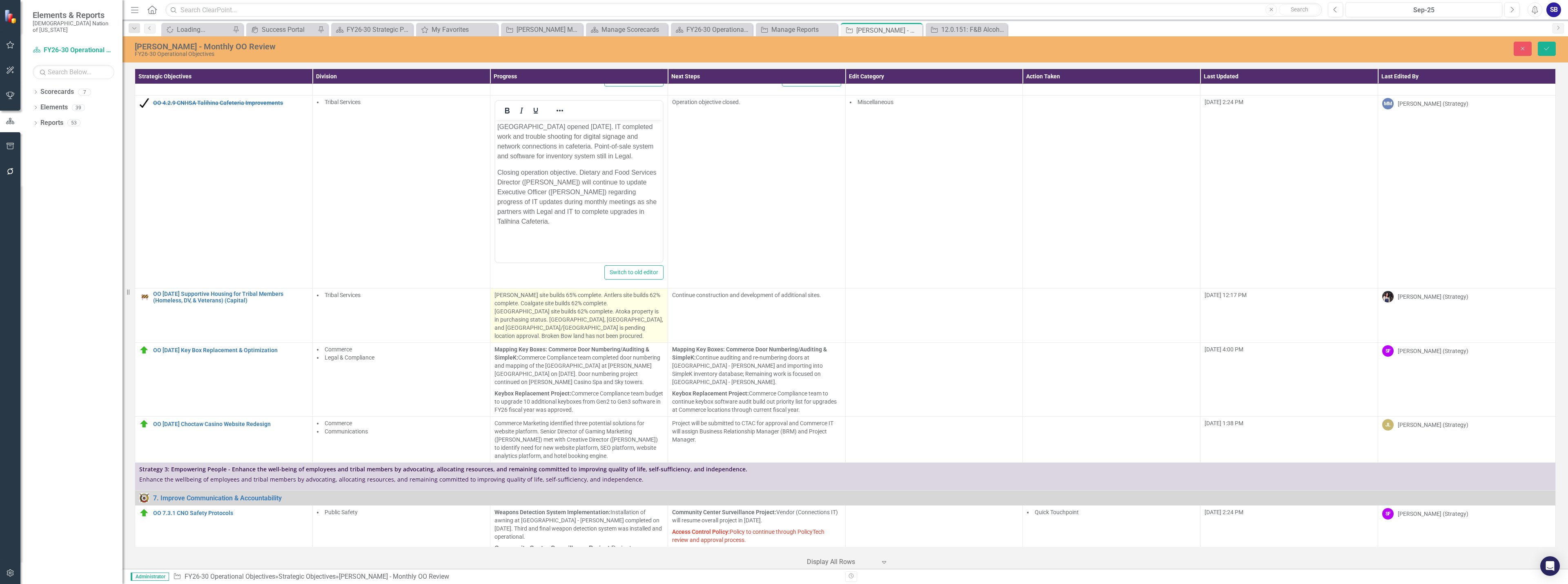
click at [585, 322] on p "Alderson site builds 65% complete. Antlers site builds 62% complete. Coalgate s…" at bounding box center [579, 315] width 169 height 49
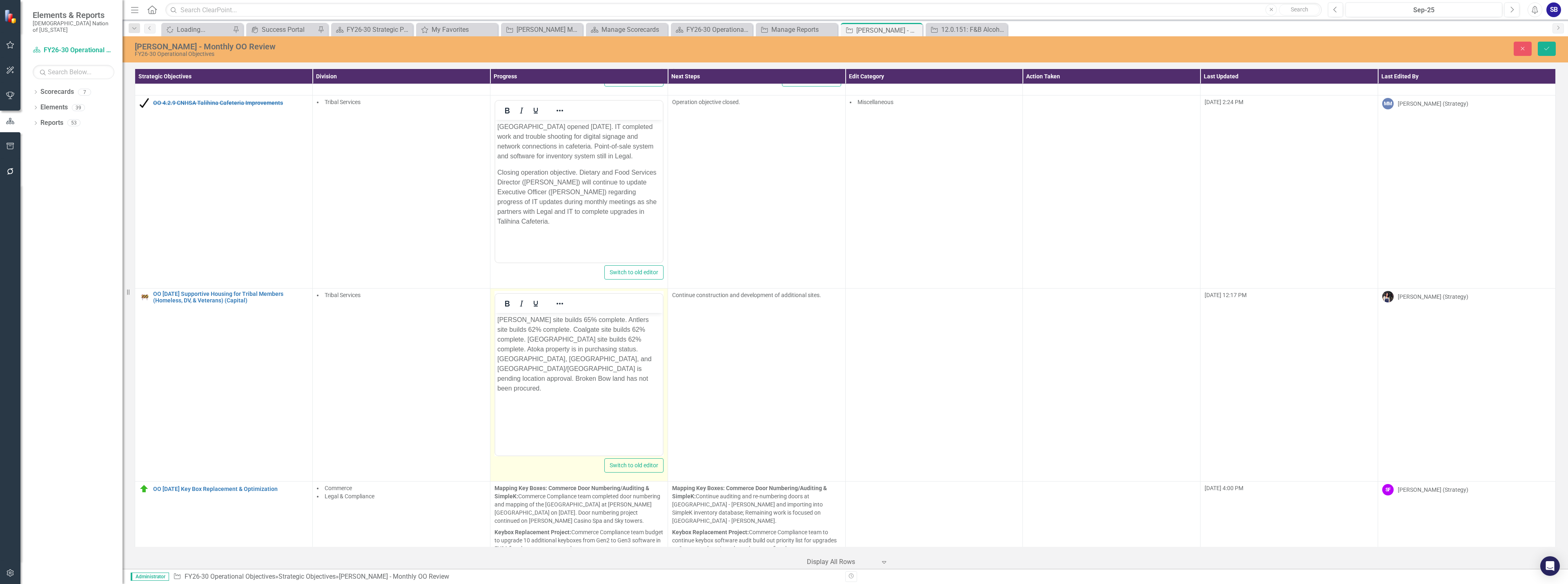
scroll to position [0, 0]
click at [523, 322] on p "Alderson site builds 65% complete. Antlers site builds 62% complete. Coalgate s…" at bounding box center [578, 354] width 163 height 78
click at [633, 323] on p "Alderson, OK, site builds 65% complete. Antlers site builds 62% complete. Coalg…" at bounding box center [578, 359] width 163 height 88
click at [598, 329] on p "Alderson, OK, site builds 65% complete. Antlers, OK, site builds 62% complete. …" at bounding box center [578, 359] width 163 height 88
click at [569, 343] on p "Alderson, OK, site builds 65% complete. Antlers, OK, site builds 62% complete. …" at bounding box center [578, 364] width 163 height 98
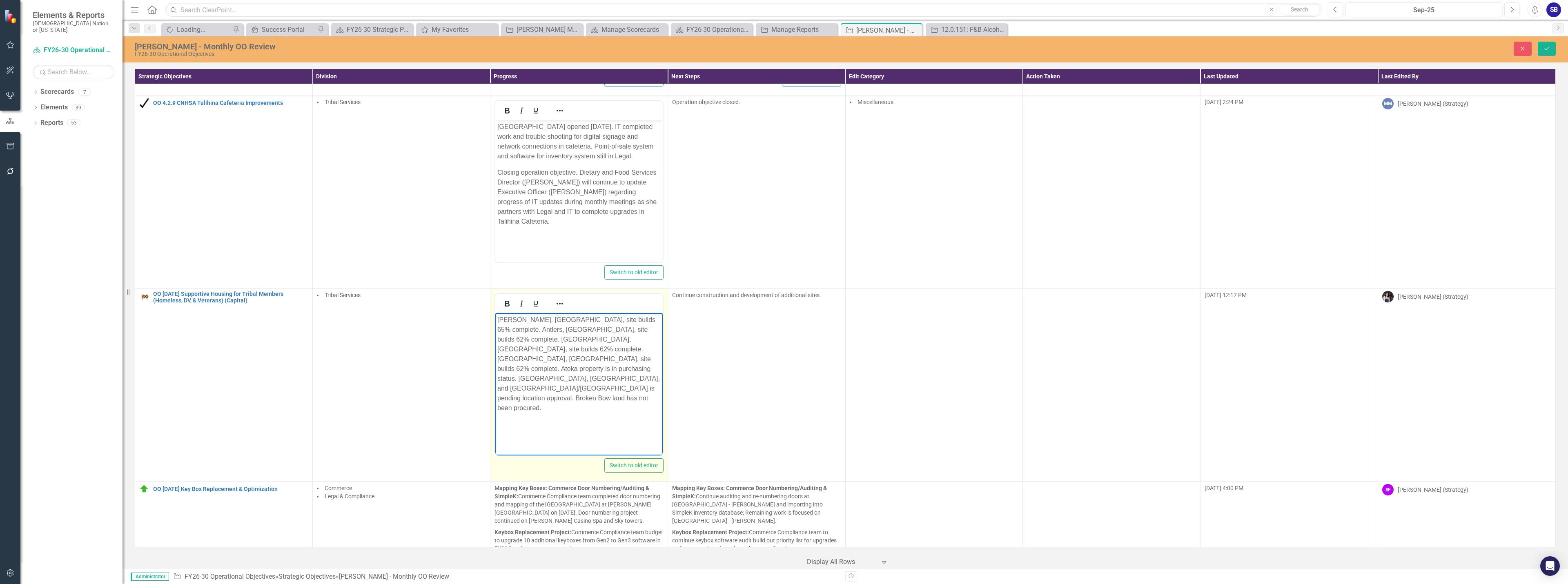
click at [543, 350] on p "Alderson, OK, site builds 65% complete. Antlers, OK, site builds 62% complete. …" at bounding box center [578, 364] width 163 height 98
click at [587, 350] on p "Alderson, OK, site builds 65% complete. Antlers, OK, site builds 62% complete. …" at bounding box center [578, 369] width 163 height 108
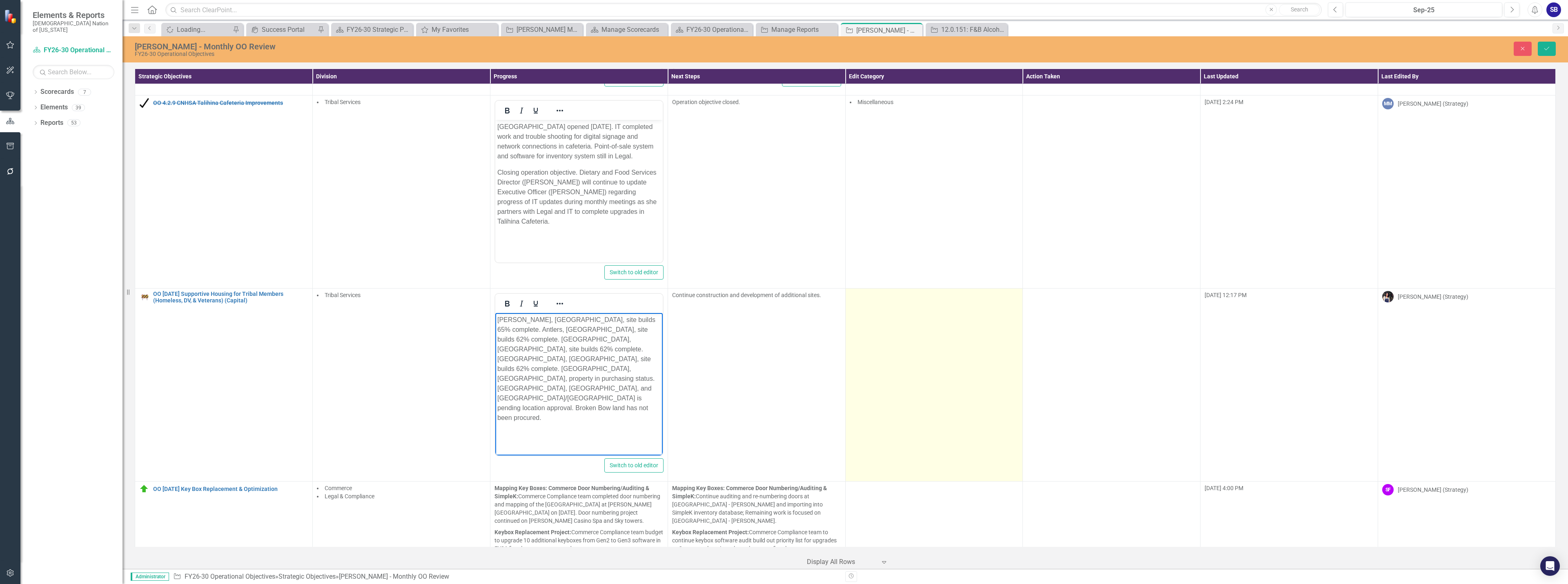
click at [904, 358] on td at bounding box center [934, 384] width 178 height 193
click at [910, 301] on div at bounding box center [928, 298] width 152 height 11
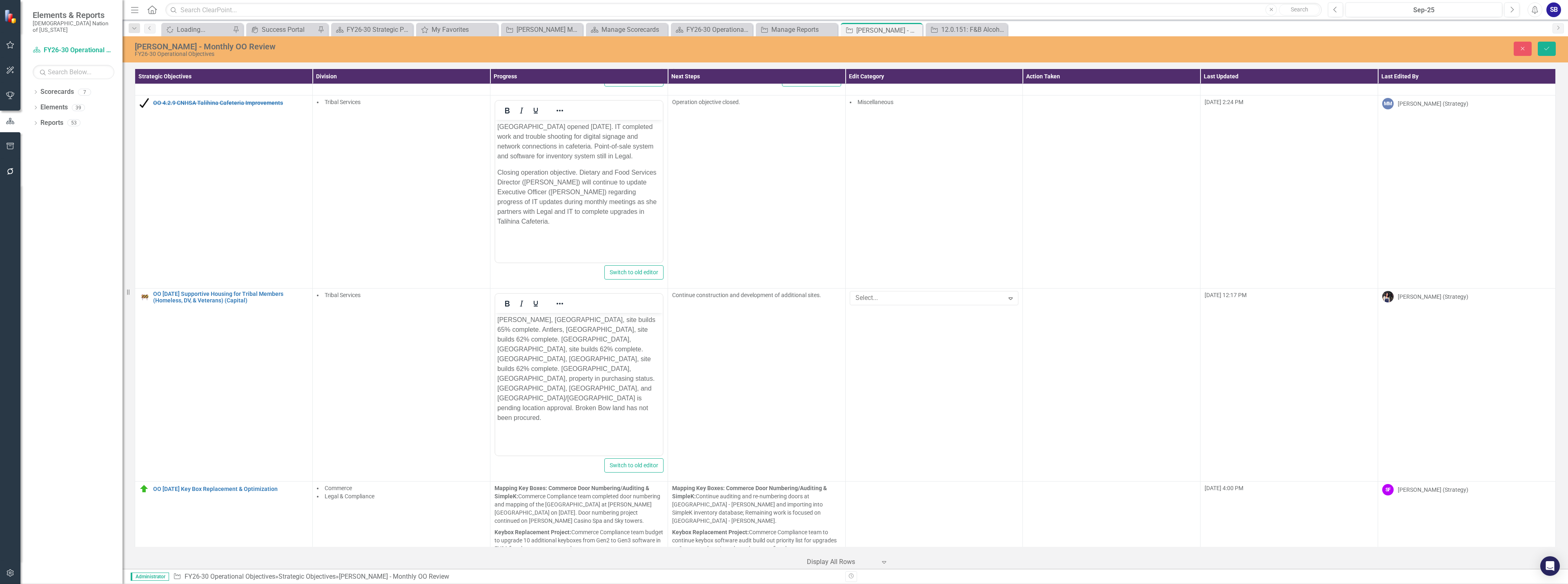
click at [517, 360] on p "Alderson, OK, site builds 65% complete. Antlers, OK, site builds 62% complete. …" at bounding box center [578, 369] width 163 height 108
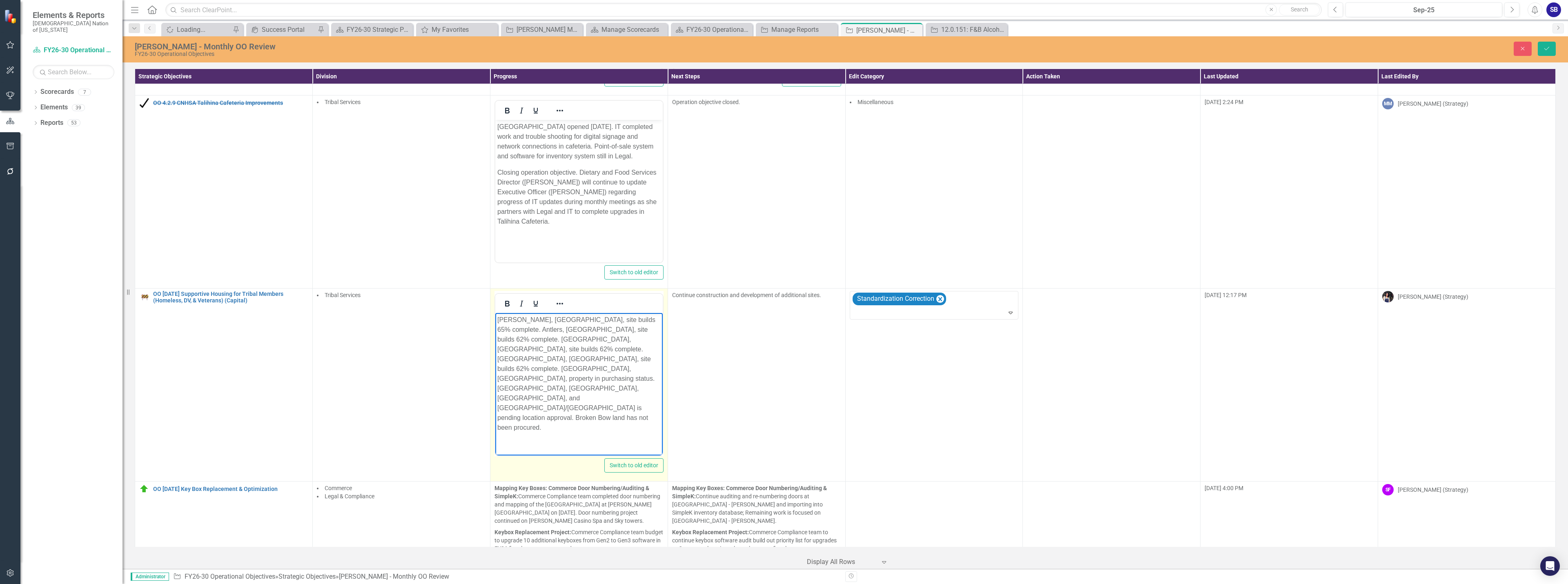
click at [555, 356] on p "Alderson, OK, site builds 65% complete. Antlers, OK, site builds 62% complete. …" at bounding box center [578, 374] width 163 height 117
click at [620, 361] on p "Alderson, OK, site builds 65% complete. Antlers, OK, site builds 62% complete. …" at bounding box center [578, 374] width 163 height 117
click at [621, 384] on body "Alderson, OK, site builds 65% complete. Antlers, OK, site builds 62% complete. …" at bounding box center [578, 377] width 167 height 128
click at [640, 358] on p "Alderson, OK, site builds 65% complete. Antlers, OK, site builds 62% complete. …" at bounding box center [578, 374] width 163 height 117
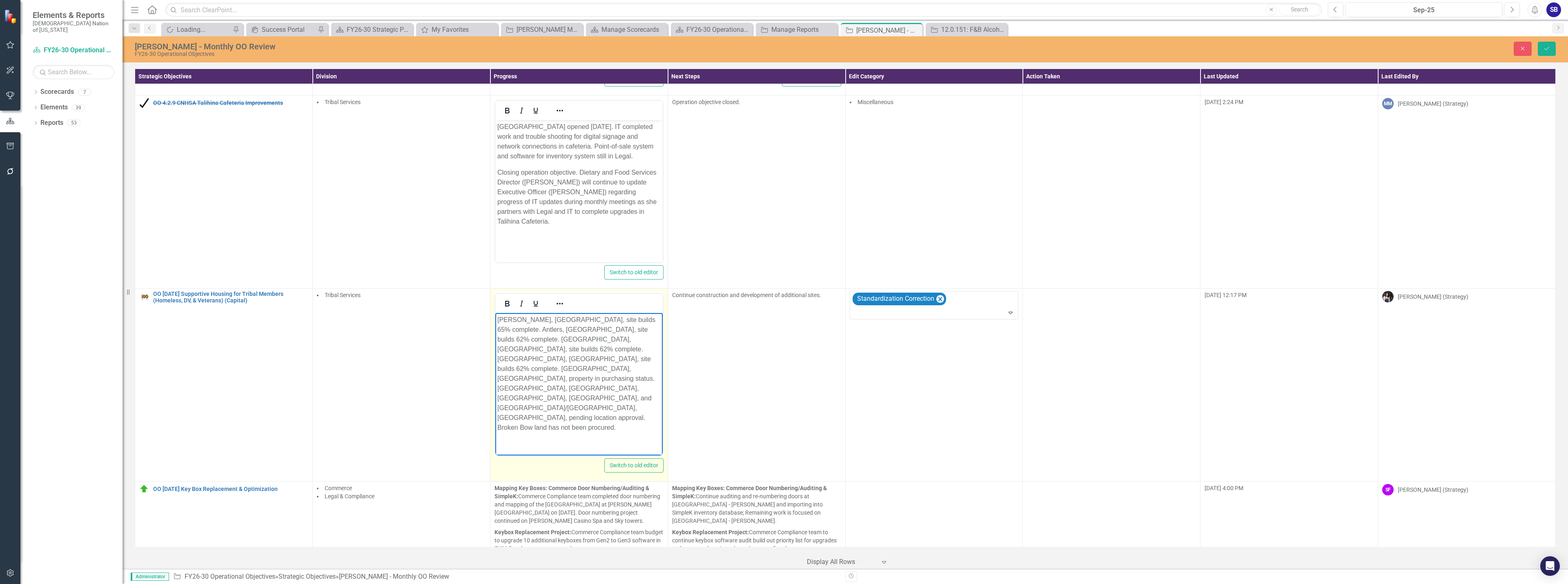
click at [609, 371] on p "Alderson, OK, site builds 65% complete. Antlers, OK, site builds 62% complete. …" at bounding box center [578, 374] width 163 height 117
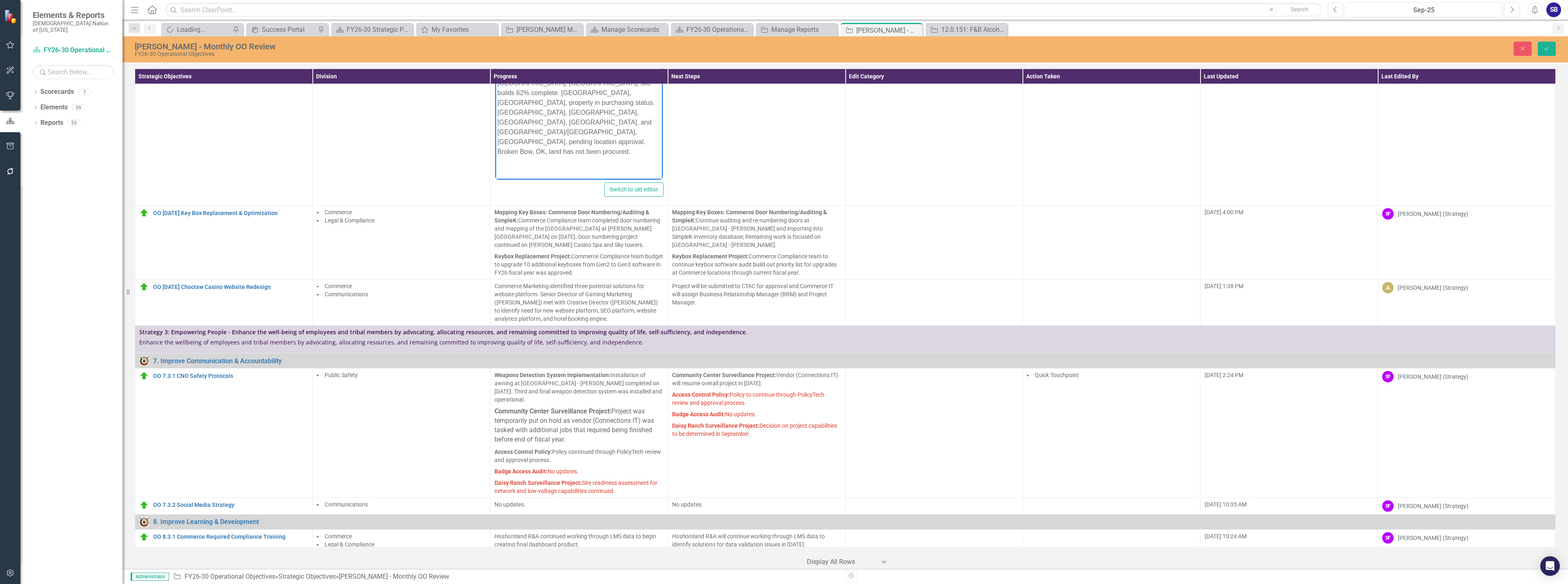
scroll to position [1706, 0]
click at [1547, 46] on icon "Save" at bounding box center [1547, 48] width 7 height 5
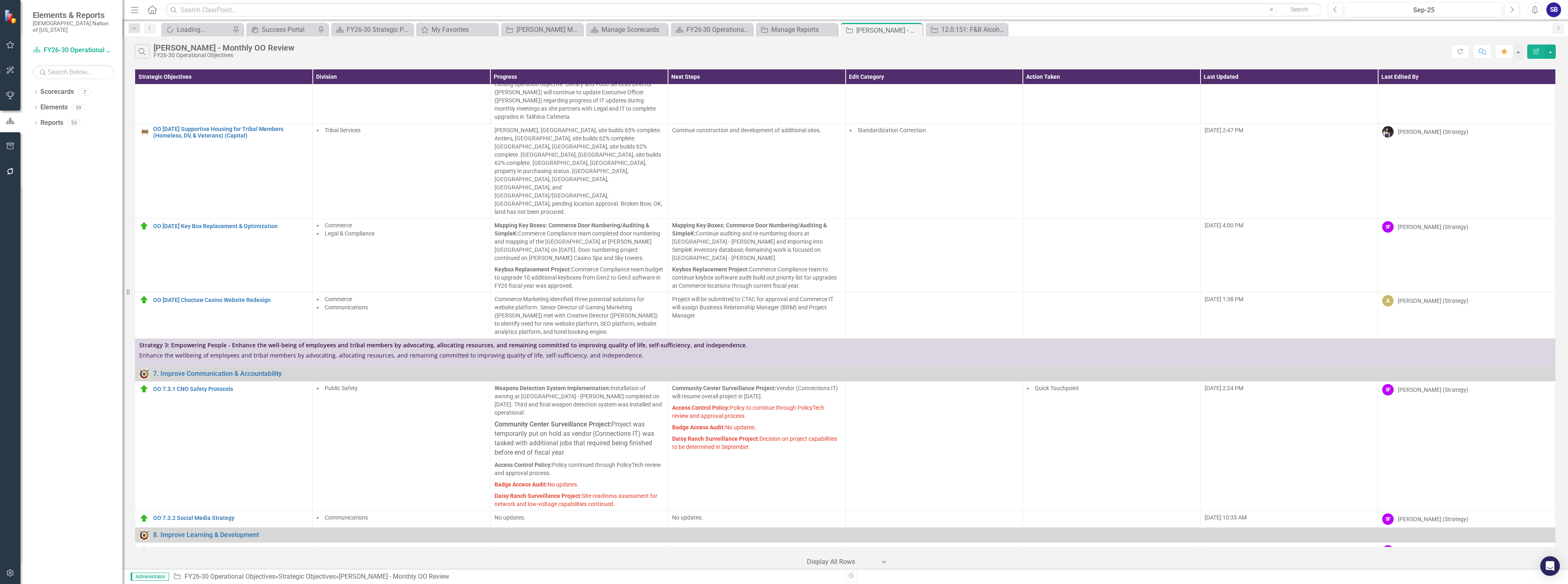
scroll to position [838, 0]
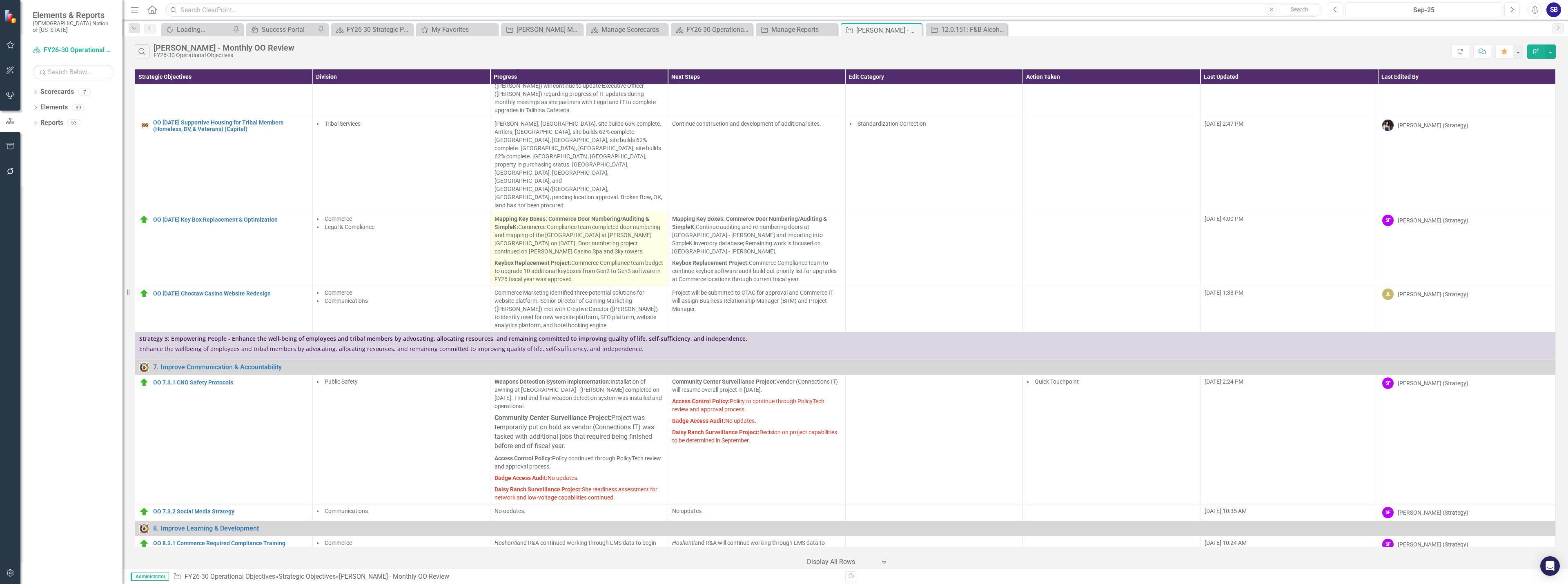
click at [575, 215] on p "Mapping Key Boxes: Commerce Door Numbering/Auditing & S impleK: Commerce Compli…" at bounding box center [579, 236] width 169 height 43
click at [574, 215] on p "Mapping Key Boxes: Commerce Door Numbering/Auditing & S impleK: Commerce Compli…" at bounding box center [579, 236] width 169 height 43
click at [580, 215] on p "Mapping Key Boxes: Commerce Door Numbering/Auditing & S impleK: Commerce Compli…" at bounding box center [579, 236] width 169 height 43
click at [597, 215] on p "Mapping Key Boxes: Commerce Door Numbering/Auditing & S impleK: Commerce Compli…" at bounding box center [579, 236] width 169 height 43
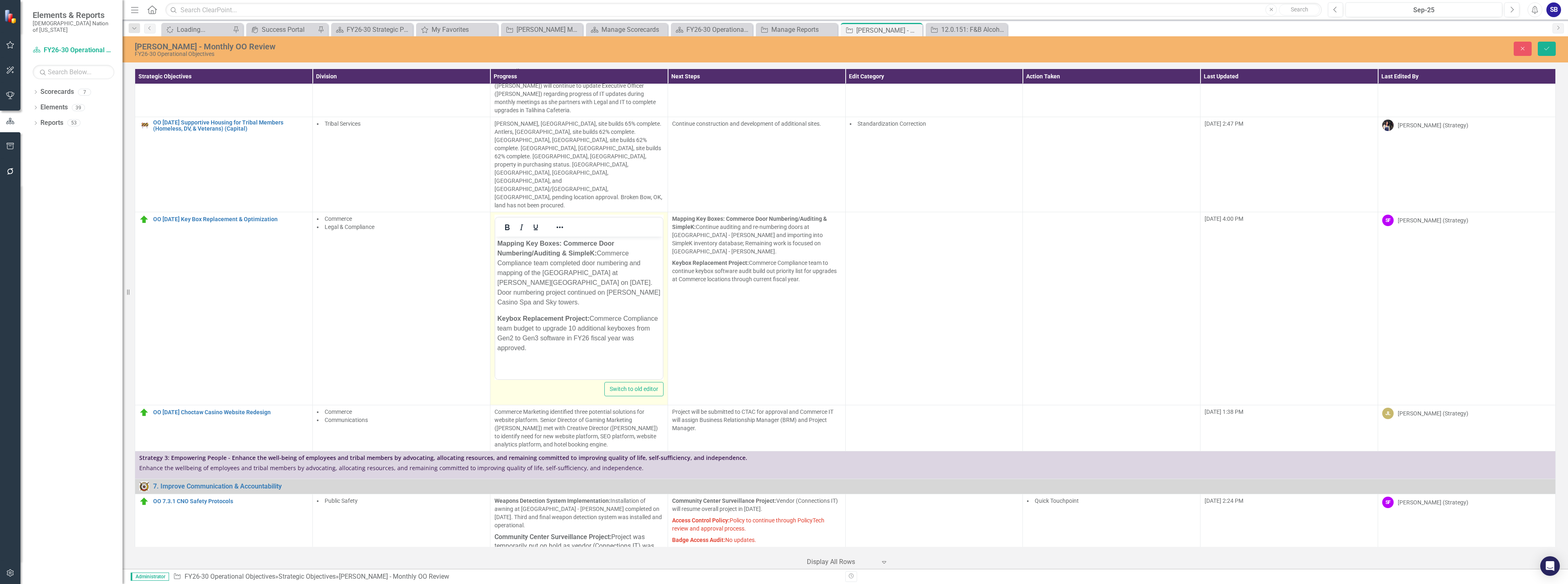
scroll to position [0, 0]
click at [536, 273] on p "Mapping Key Boxes: Commerce Door Numbering/Auditing & S impleK: Commerce Compli…" at bounding box center [578, 273] width 163 height 69
drag, startPoint x: 536, startPoint y: 273, endPoint x: 530, endPoint y: 276, distance: 6.7
click at [535, 273] on p "Mapping Key Boxes: Commerce Door Numbering/Auditing & S impleK: Commerce Compli…" at bounding box center [578, 273] width 163 height 69
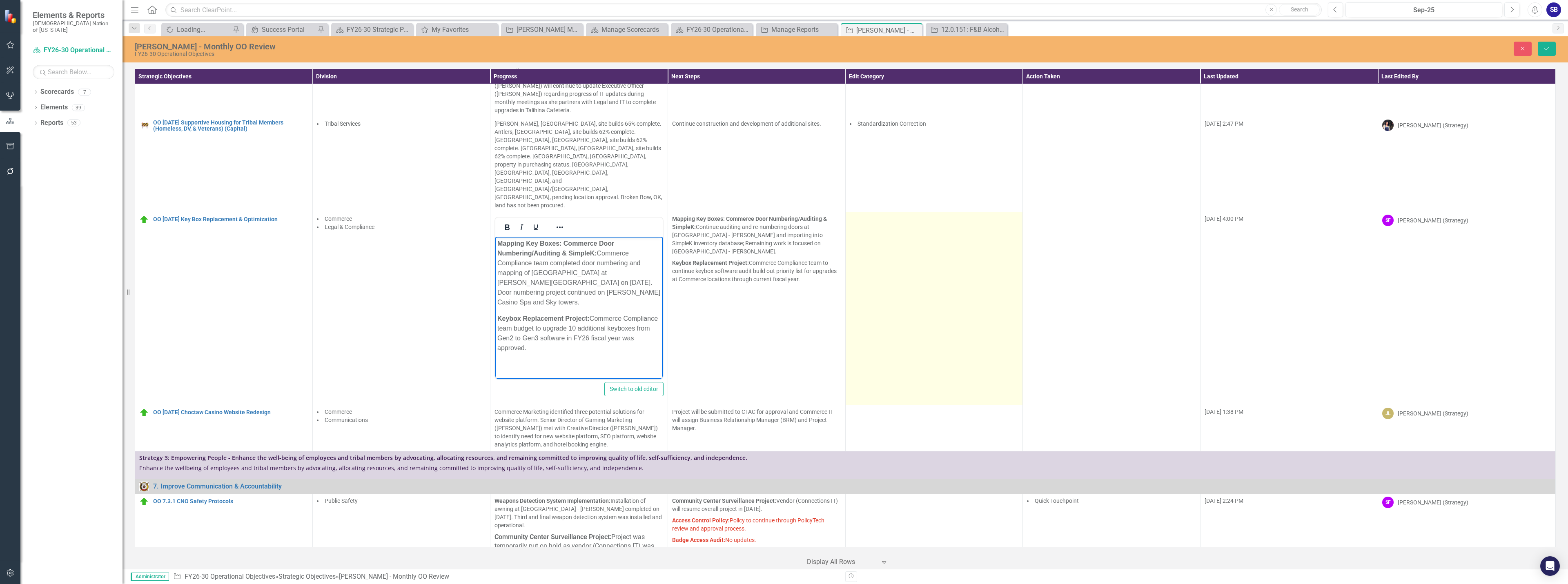
click at [889, 234] on td at bounding box center [934, 308] width 178 height 193
click at [889, 234] on td at bounding box center [934, 308] width 178 height 193
click at [889, 217] on div at bounding box center [928, 222] width 152 height 11
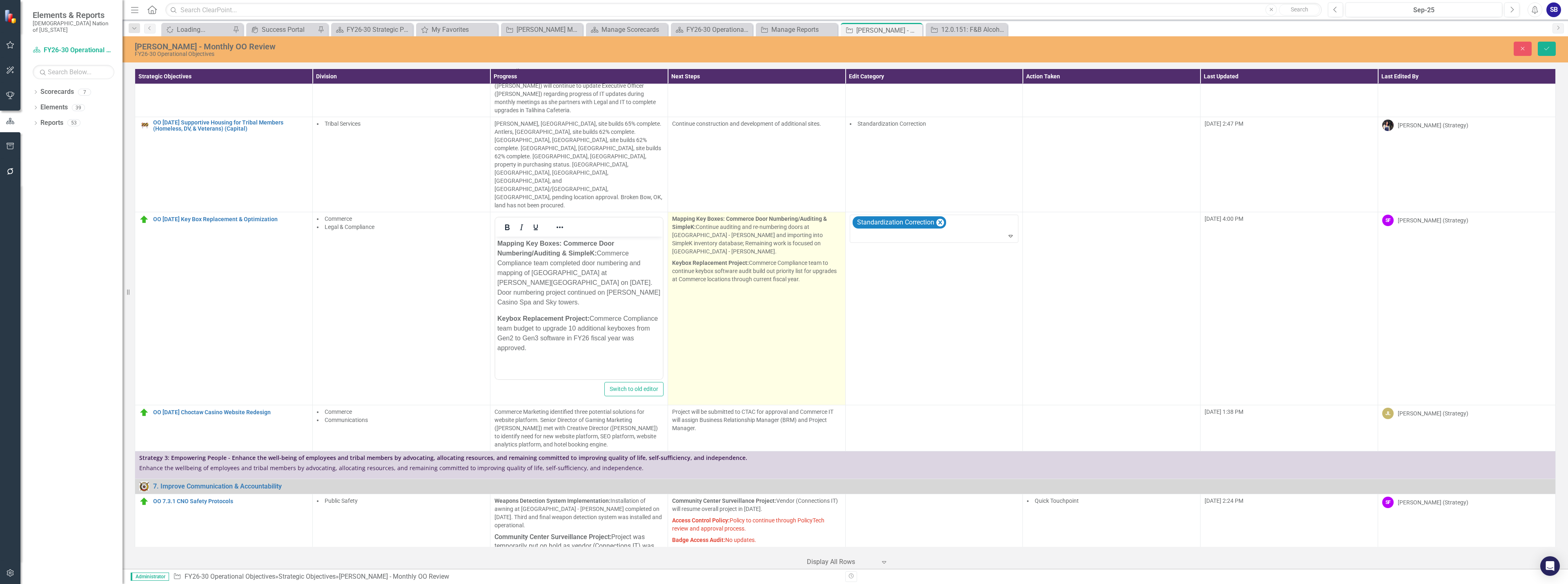
click at [824, 257] on p "Keybox Replacement Project: Commerce Compliance team to continue keybox softwar…" at bounding box center [757, 270] width 169 height 26
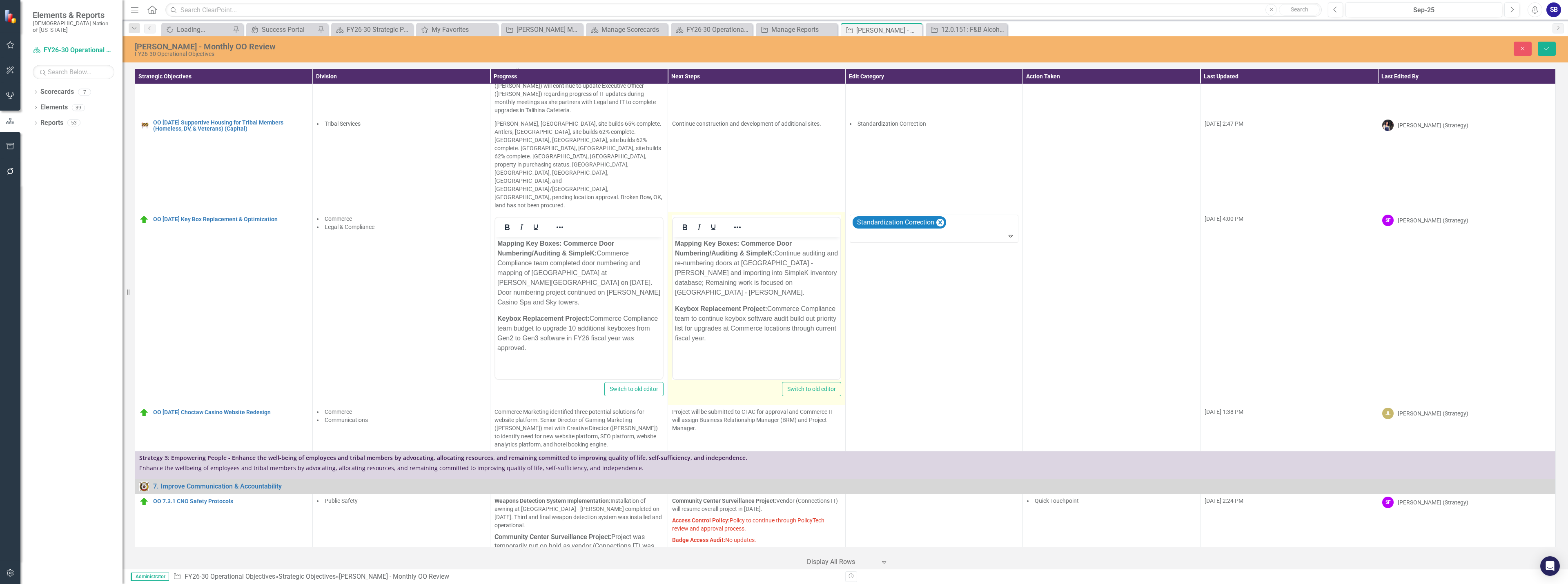
click at [693, 317] on p "Keybox Replacement Project: Commerce Compliance team to continue keybox softwar…" at bounding box center [756, 323] width 163 height 39
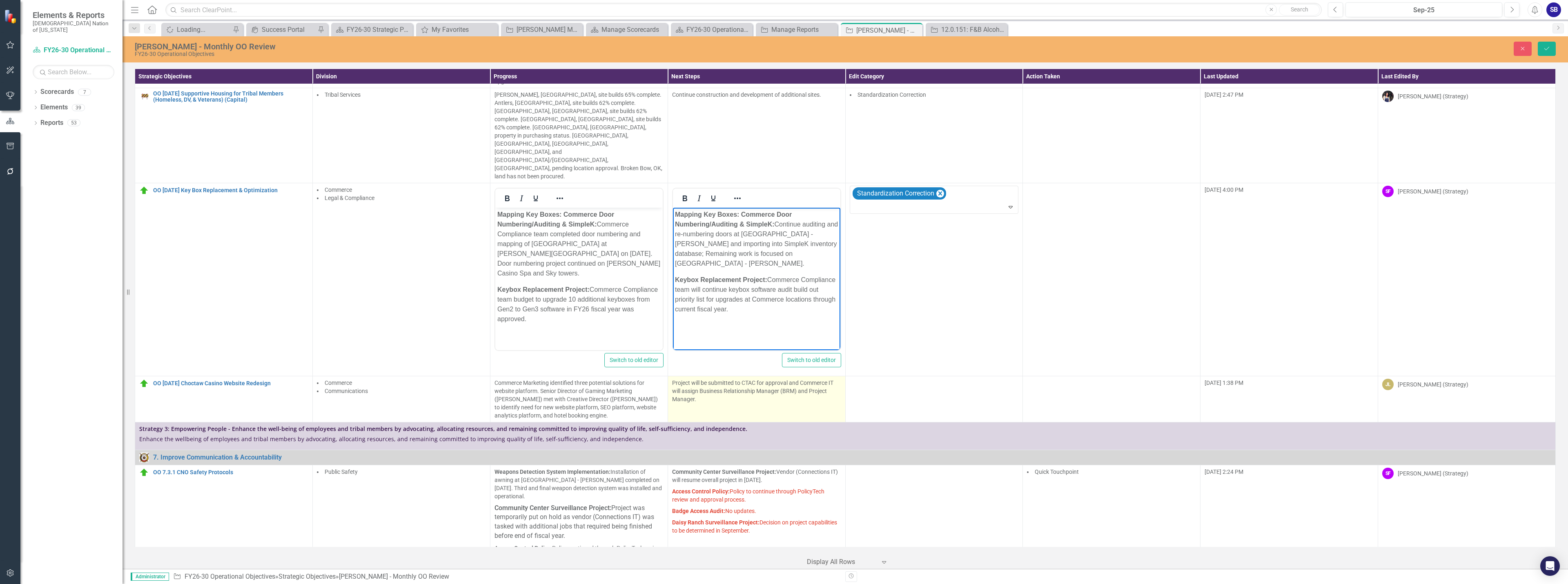
scroll to position [879, 0]
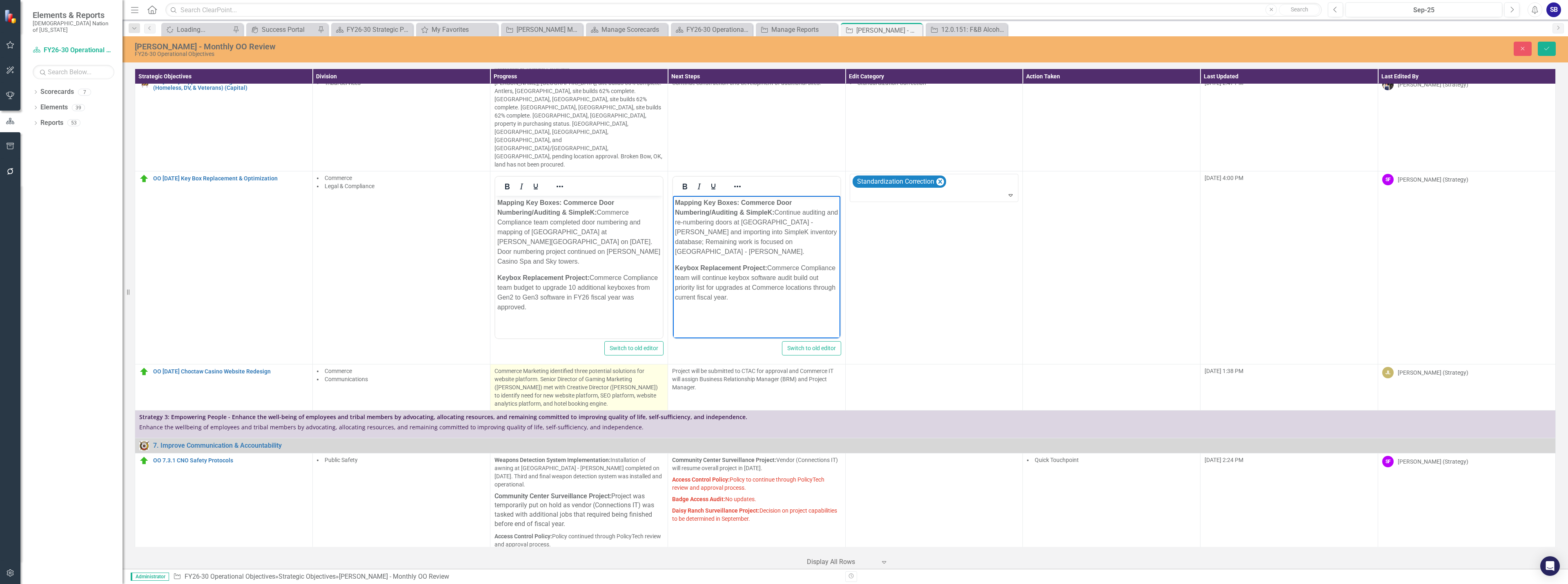
click at [566, 367] on p "Commerce Marketing identified three potential solutions for website platform. S…" at bounding box center [579, 387] width 169 height 41
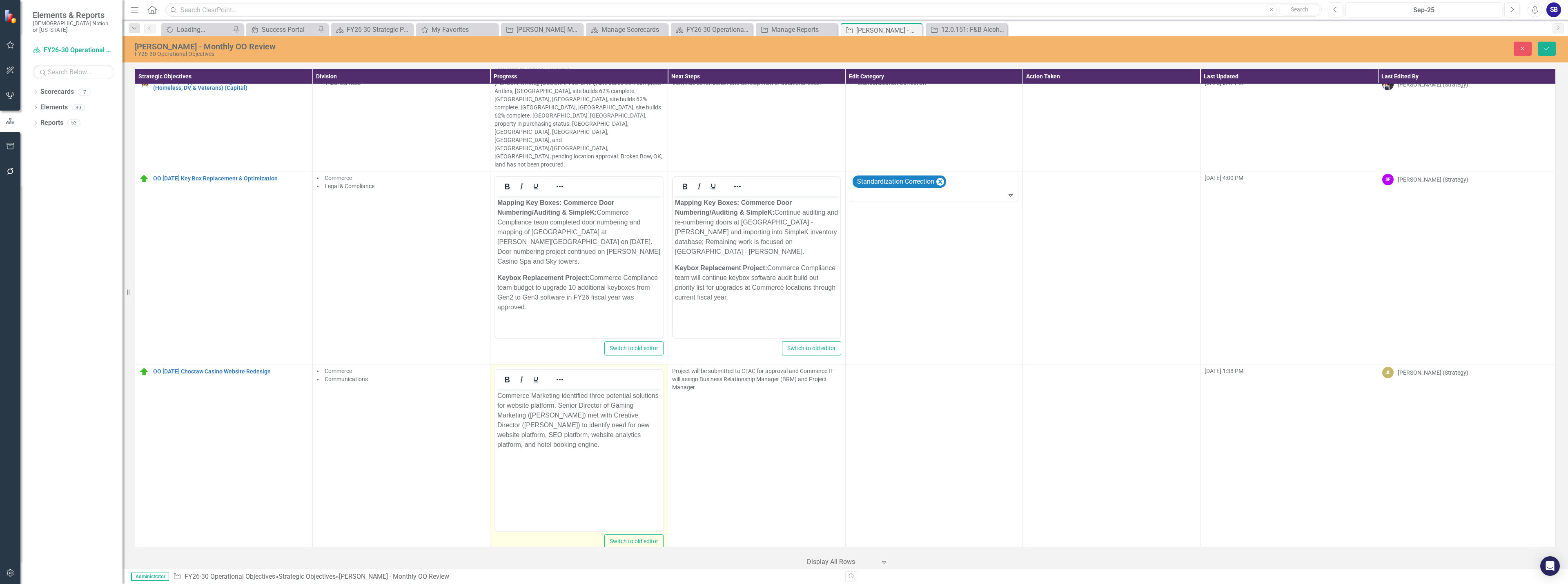
scroll to position [0, 0]
click at [502, 438] on p "Commerce Marketing identified three potential solutions for website platform. S…" at bounding box center [578, 420] width 163 height 59
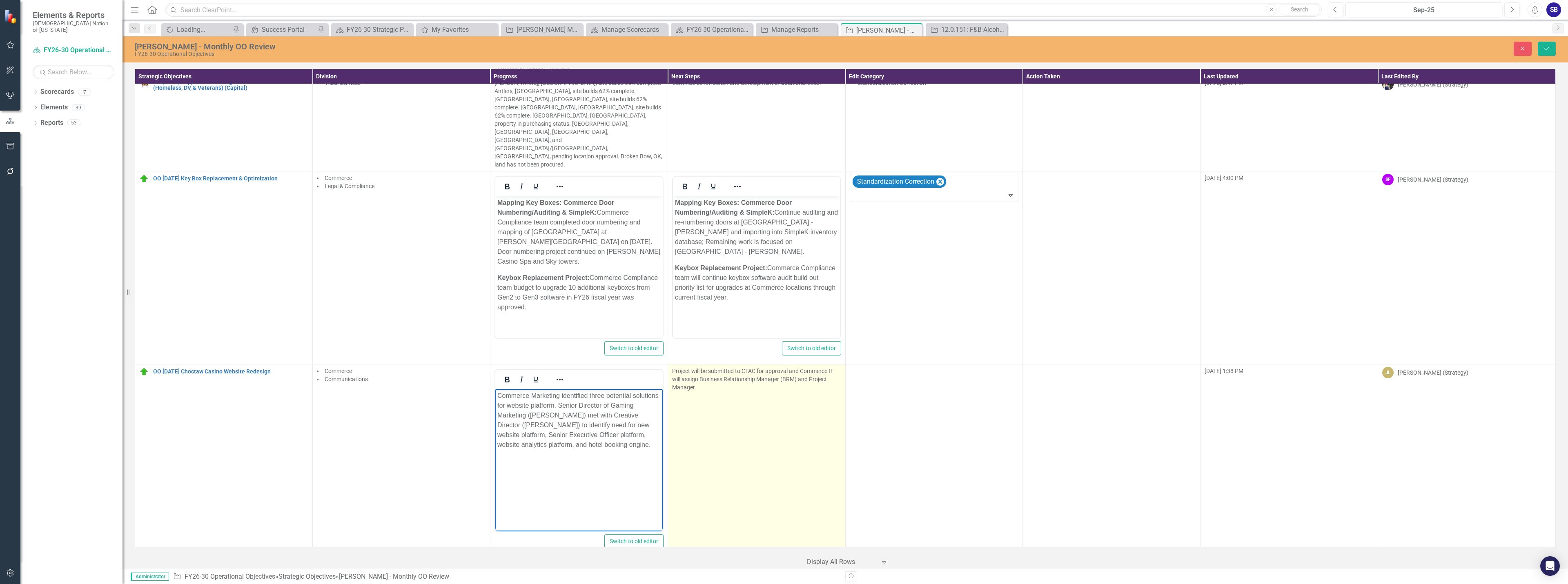
click at [794, 364] on td "Project will be submitted to CTAC for approval and Commerce IT will assign Busi…" at bounding box center [757, 460] width 178 height 193
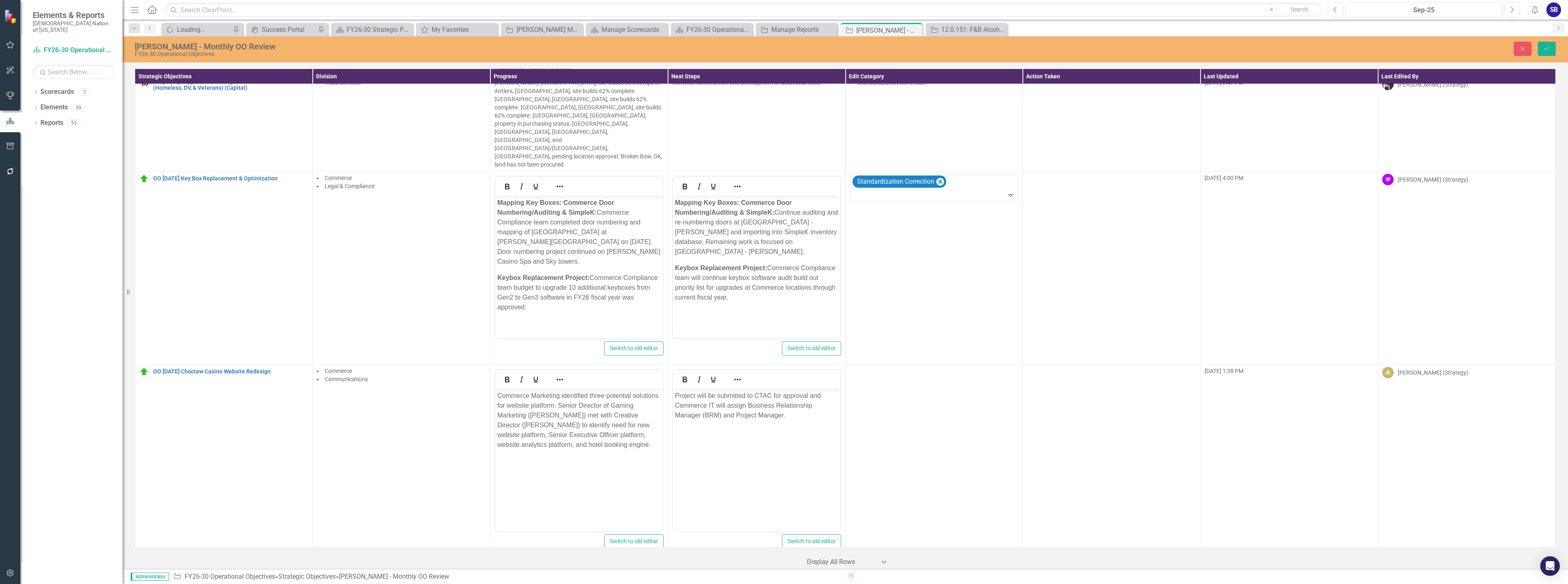
click at [708, 414] on p "Project will be submitted to CTAC for approval and Commerce IT will assign Busi…" at bounding box center [756, 405] width 163 height 29
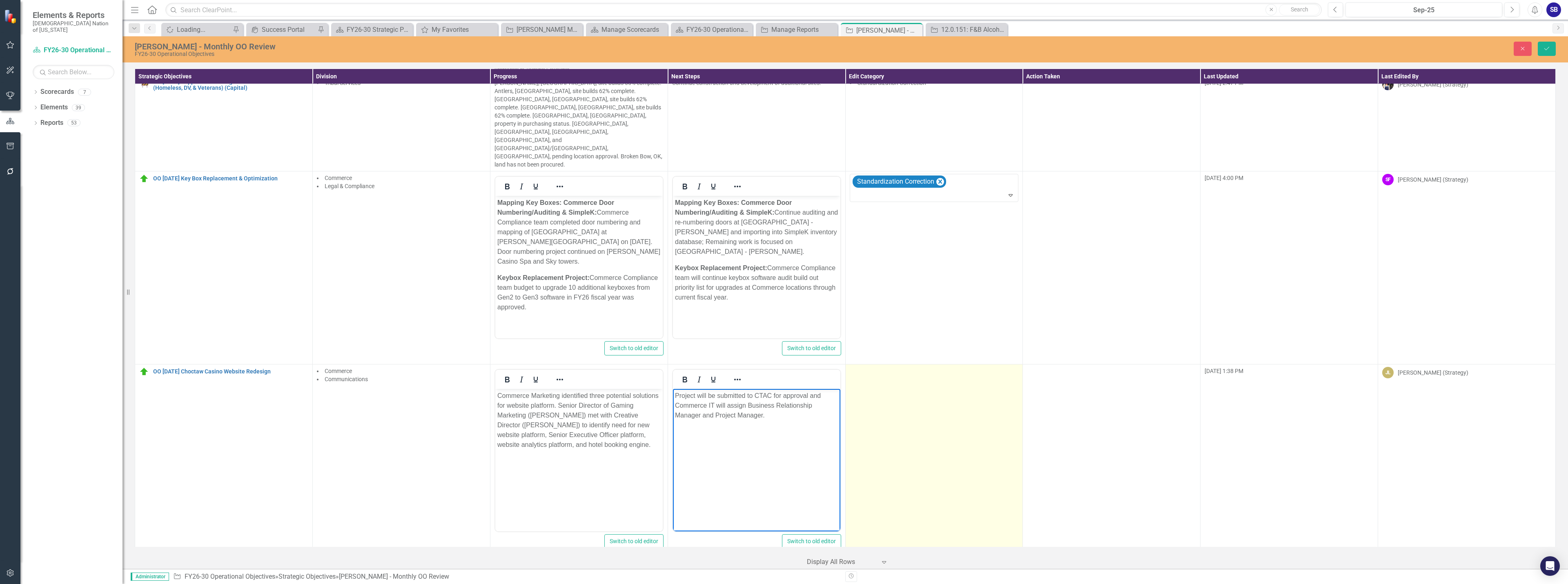
click at [889, 392] on td at bounding box center [934, 460] width 178 height 193
click at [901, 364] on td "Select... Expand" at bounding box center [934, 460] width 178 height 193
click at [901, 369] on div at bounding box center [928, 374] width 152 height 11
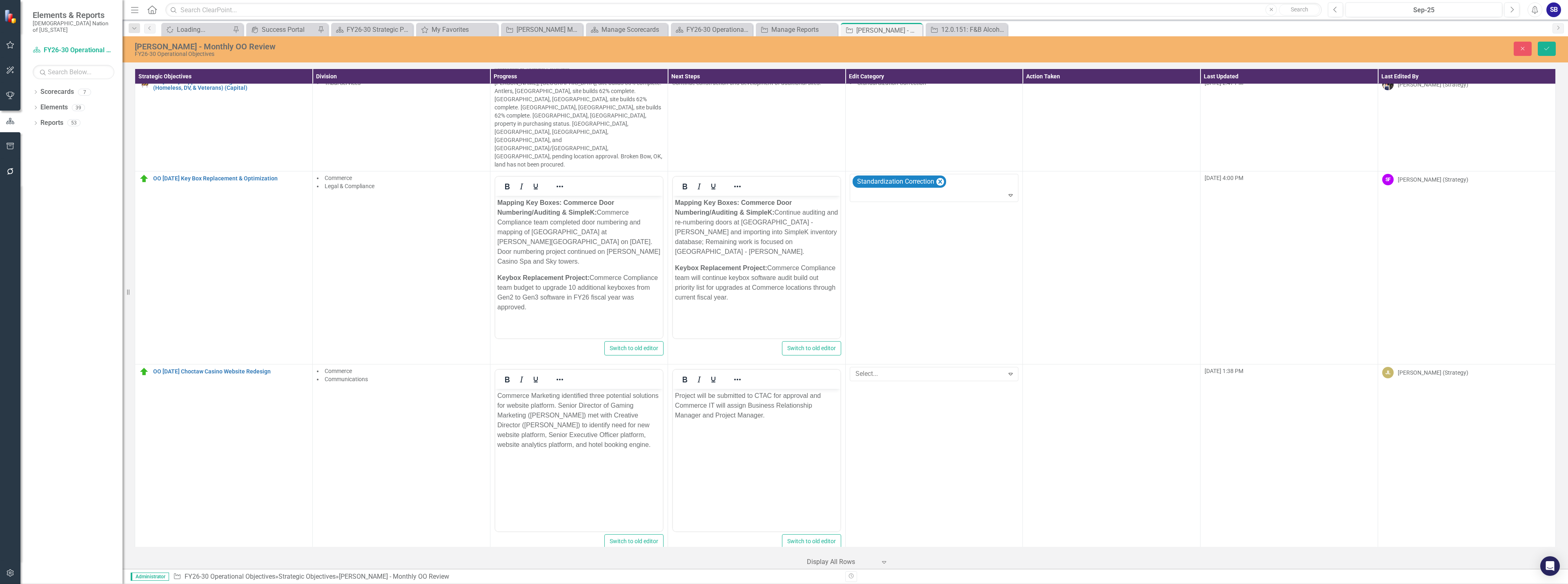
click at [811, 492] on body "Project will be submitted to CTAC for approval and Commerce IT will assign Busi…" at bounding box center [756, 450] width 167 height 122
click at [762, 396] on p "Project will be submitted to CTAC for approval and Commerce IT will assign Busi…" at bounding box center [756, 405] width 163 height 29
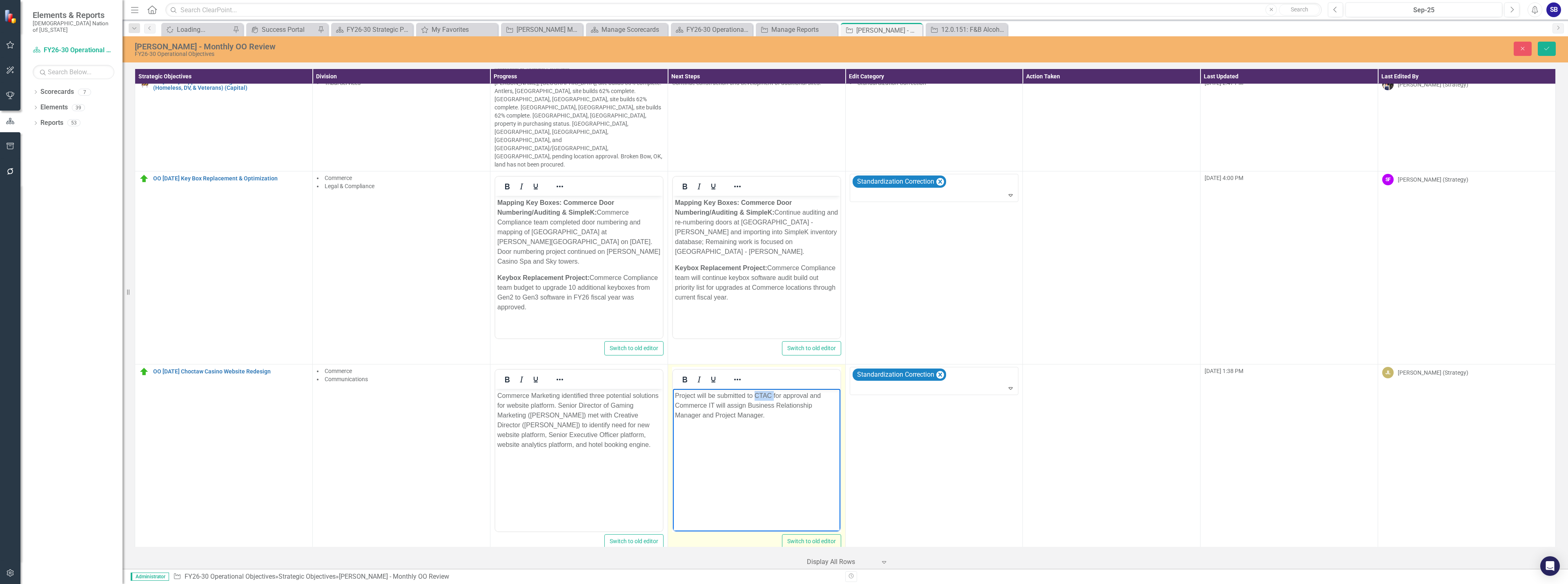
click at [762, 396] on p "Project will be submitted to CTAC for approval and Commerce IT will assign Busi…" at bounding box center [756, 405] width 163 height 29
click at [762, 396] on p "Project will be submitted to" at bounding box center [756, 395] width 163 height 10
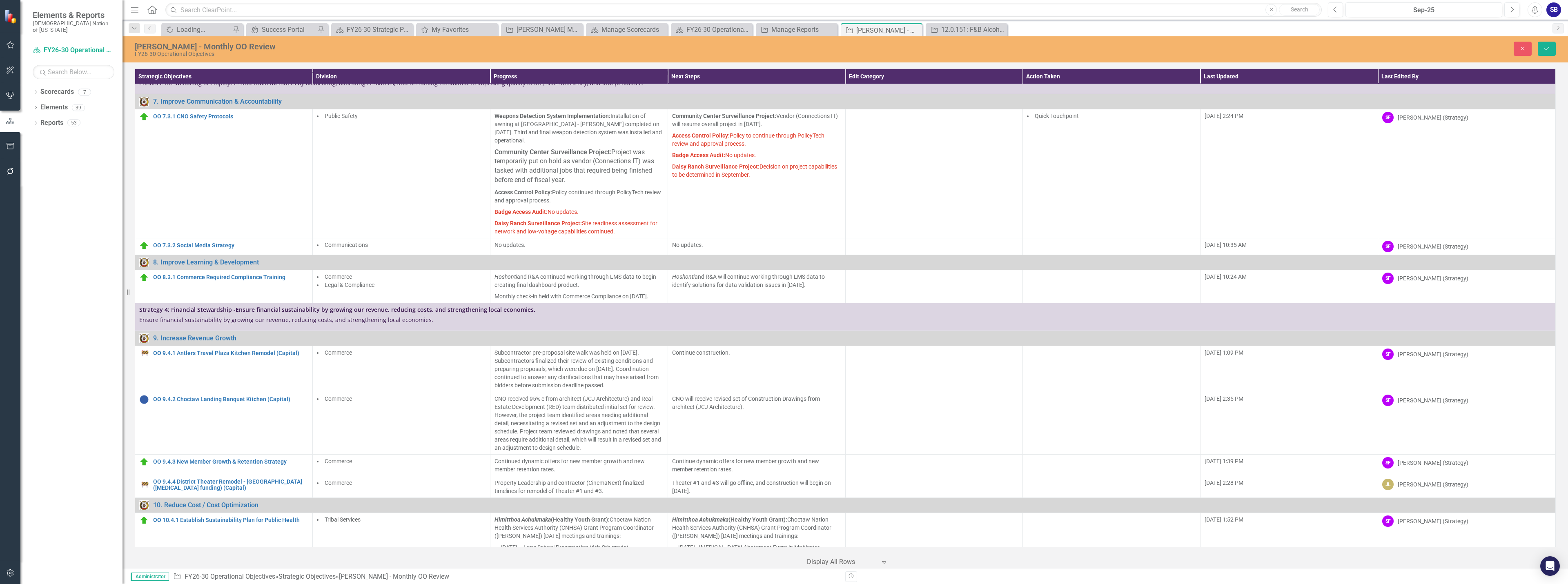
scroll to position [1385, 0]
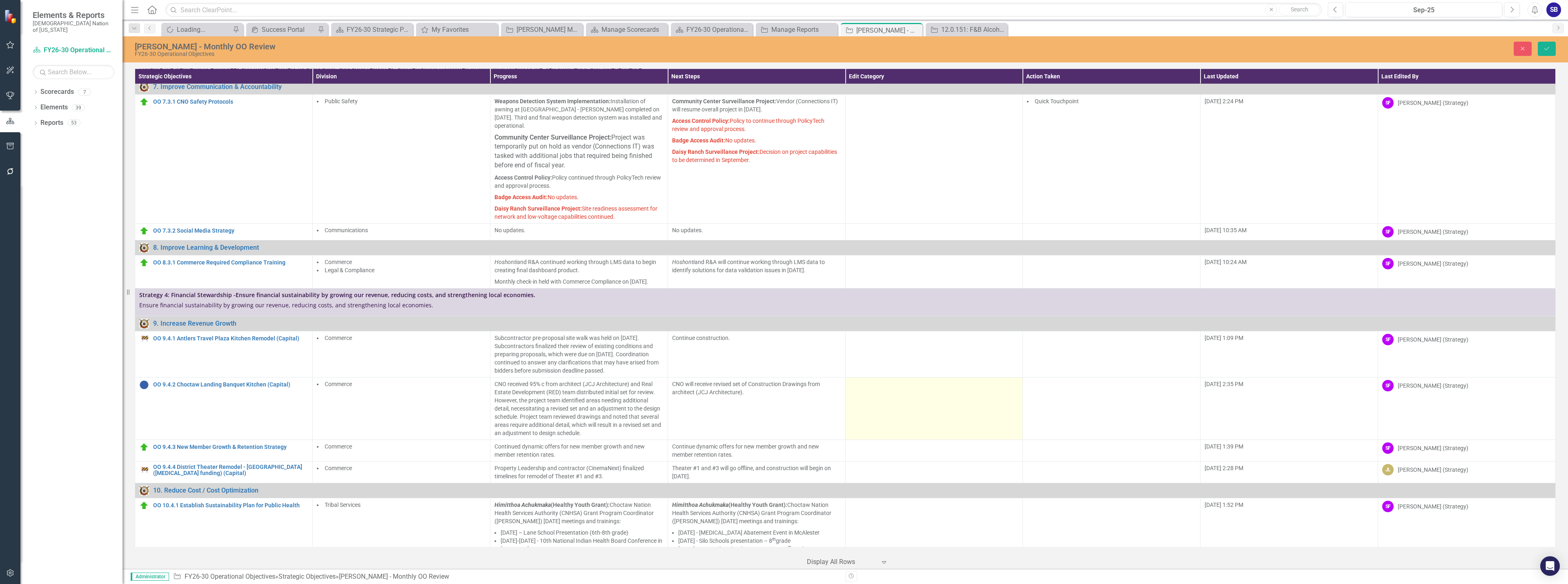
click at [887, 377] on td at bounding box center [934, 408] width 178 height 63
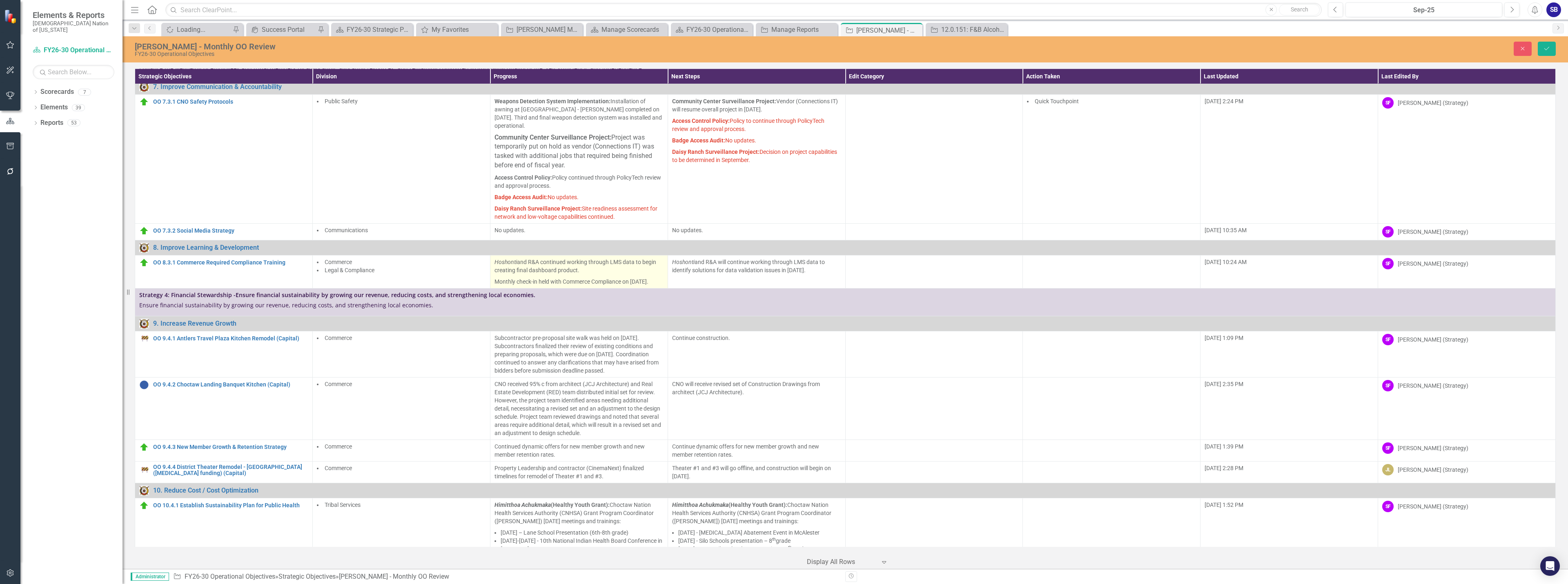
click at [558, 276] on p "Monthly check-in held with Commerce Compliance on September 25, 2025." at bounding box center [579, 280] width 169 height 10
click at [561, 258] on p "Hoshonti and R&A continued working through LMS data to begin creating final das…" at bounding box center [579, 267] width 169 height 18
click at [587, 258] on p "Hoshonti and R&A continued working through LMS data to begin creating final das…" at bounding box center [579, 267] width 169 height 18
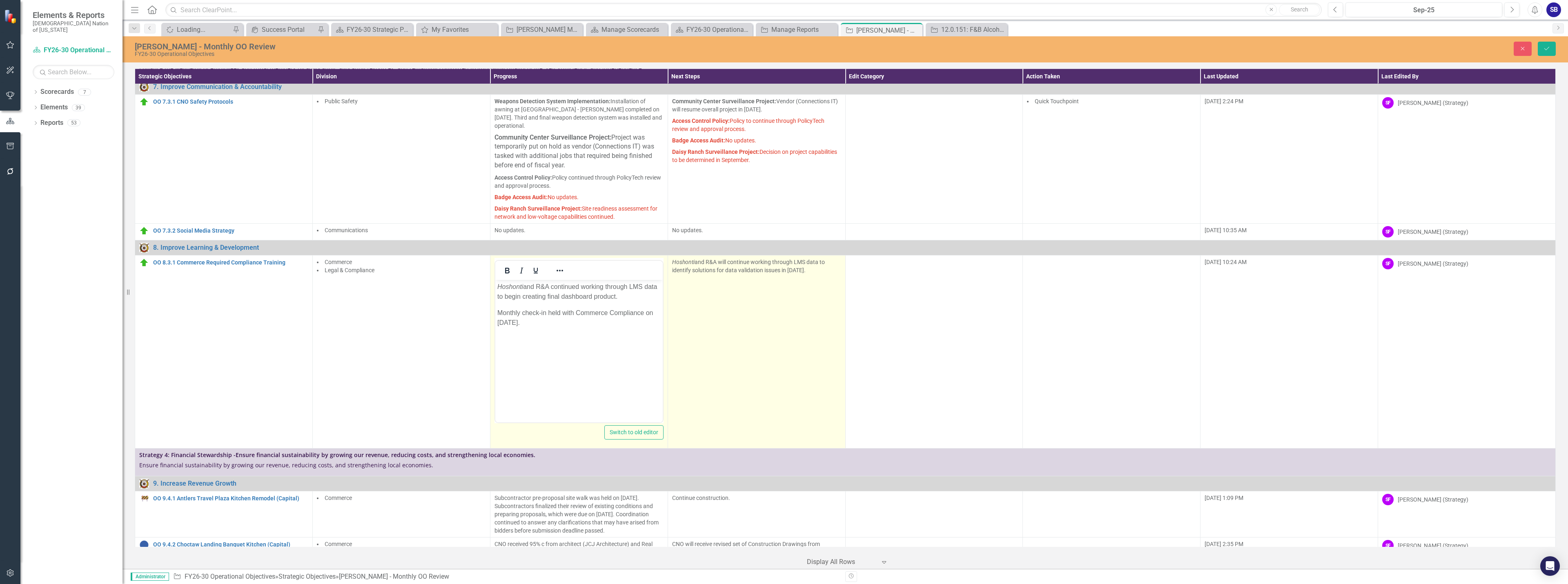
scroll to position [0, 0]
click at [707, 255] on td "Hoshonti and R&A will continue working through LMS data to identify solutions f…" at bounding box center [757, 351] width 178 height 193
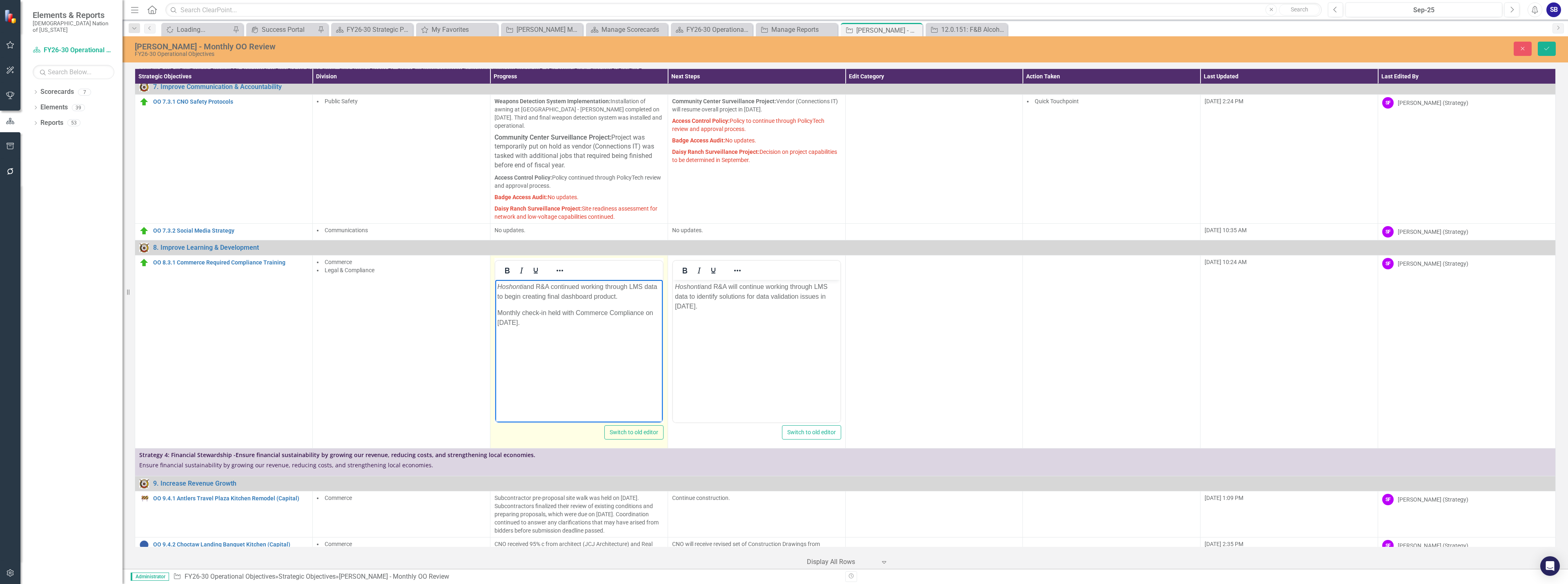
click at [640, 286] on p "Hoshonti and R&A continued working through LMS data to begin creating final das…" at bounding box center [578, 291] width 163 height 19
paste body "Rich Text Area. Press ALT-0 for help."
click at [612, 308] on p "Hoshonti and R&A continued working through Lodging Management System data to be…" at bounding box center [578, 296] width 163 height 29
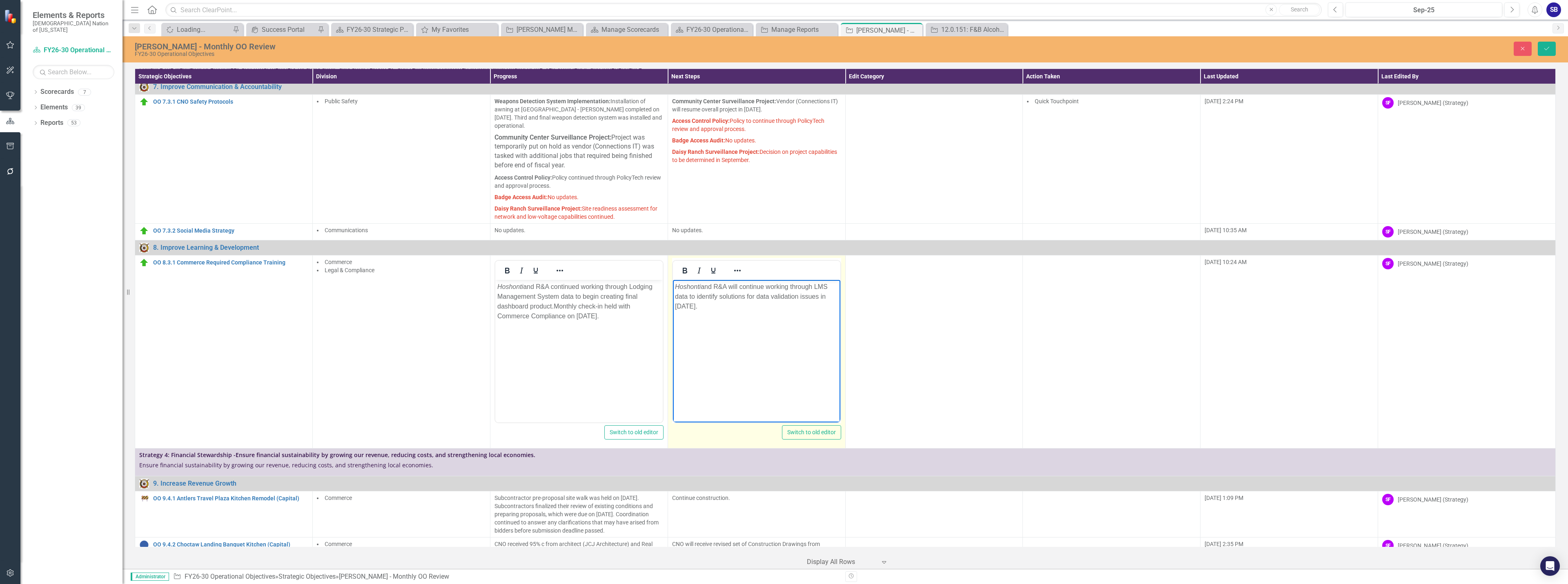
click at [819, 285] on p "Hoshonti and R&A will continue working through LMS data to identify solutions f…" at bounding box center [756, 296] width 163 height 29
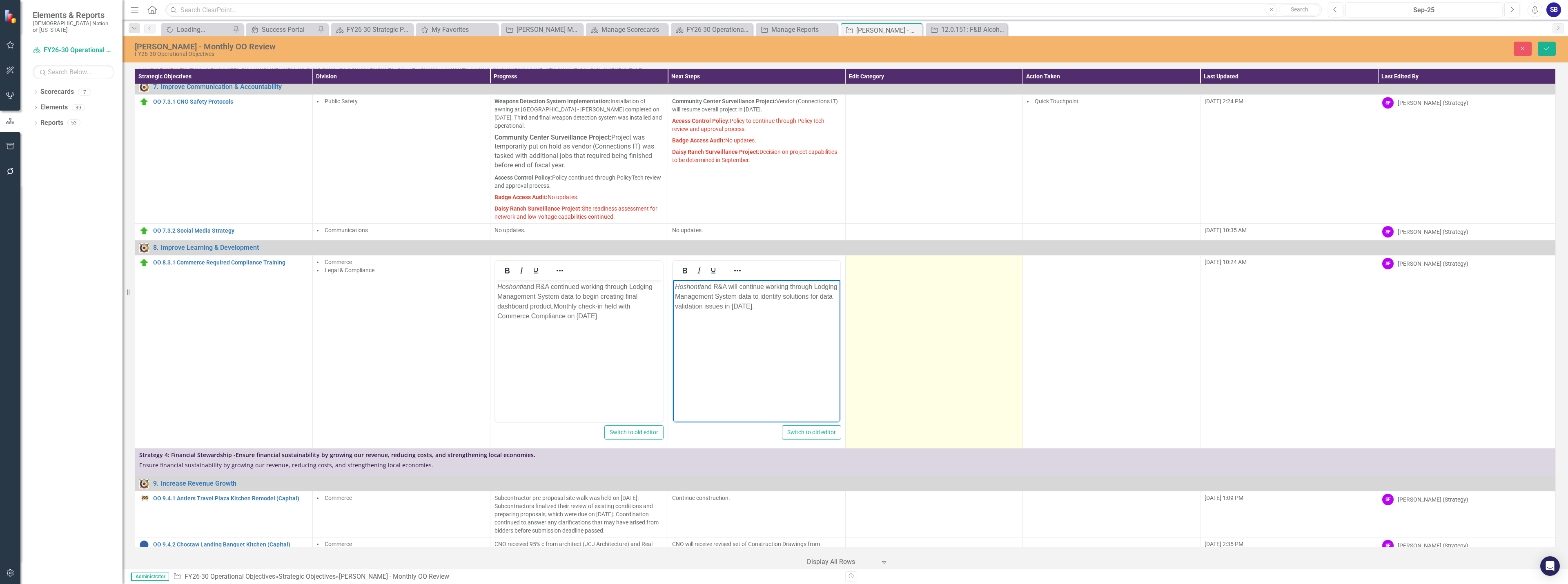
click at [972, 269] on td at bounding box center [934, 351] width 178 height 193
click at [976, 260] on div at bounding box center [928, 265] width 152 height 11
drag, startPoint x: 937, startPoint y: 253, endPoint x: 878, endPoint y: 240, distance: 60.4
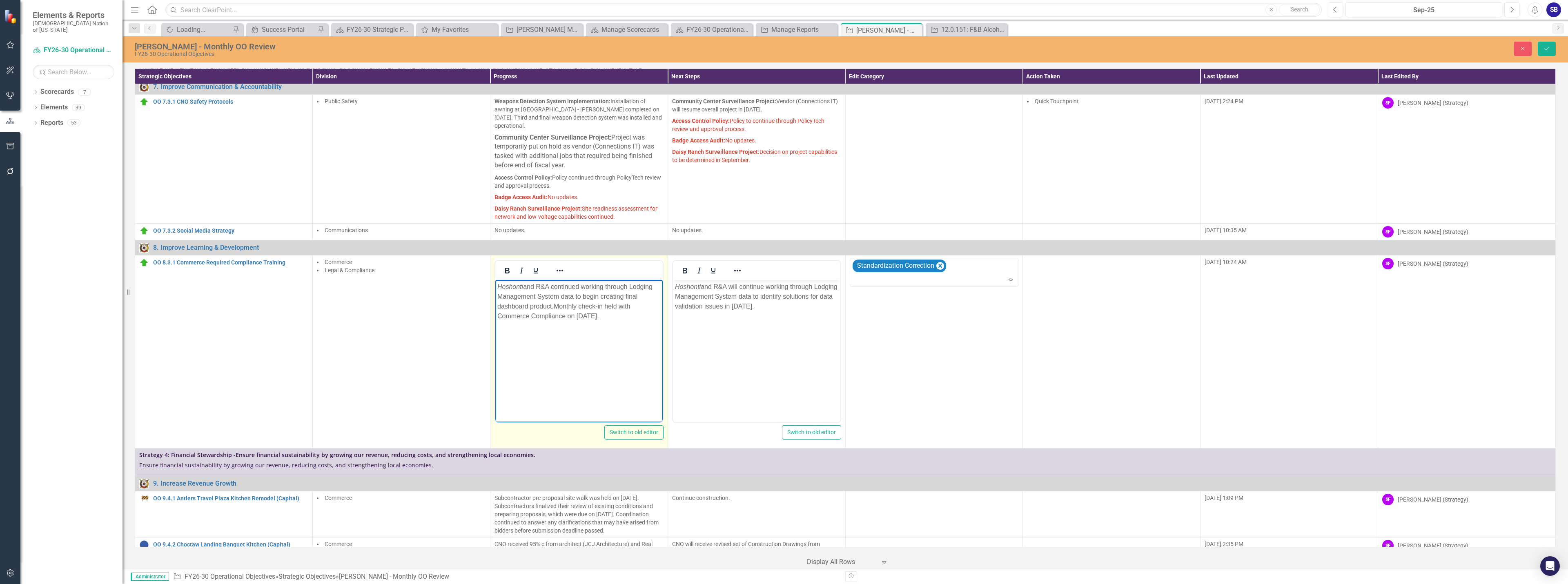
click at [542, 287] on p "Hoshonti and R&A continued working through Lodging Management System data to be…" at bounding box center [578, 301] width 163 height 39
drag, startPoint x: 598, startPoint y: 288, endPoint x: 537, endPoint y: 286, distance: 61.0
click at [537, 286] on p "Hoshonti and Reporting & Analytics continued working through Lodging Management…" at bounding box center [578, 301] width 163 height 39
copy p "Reporting & Analytics"
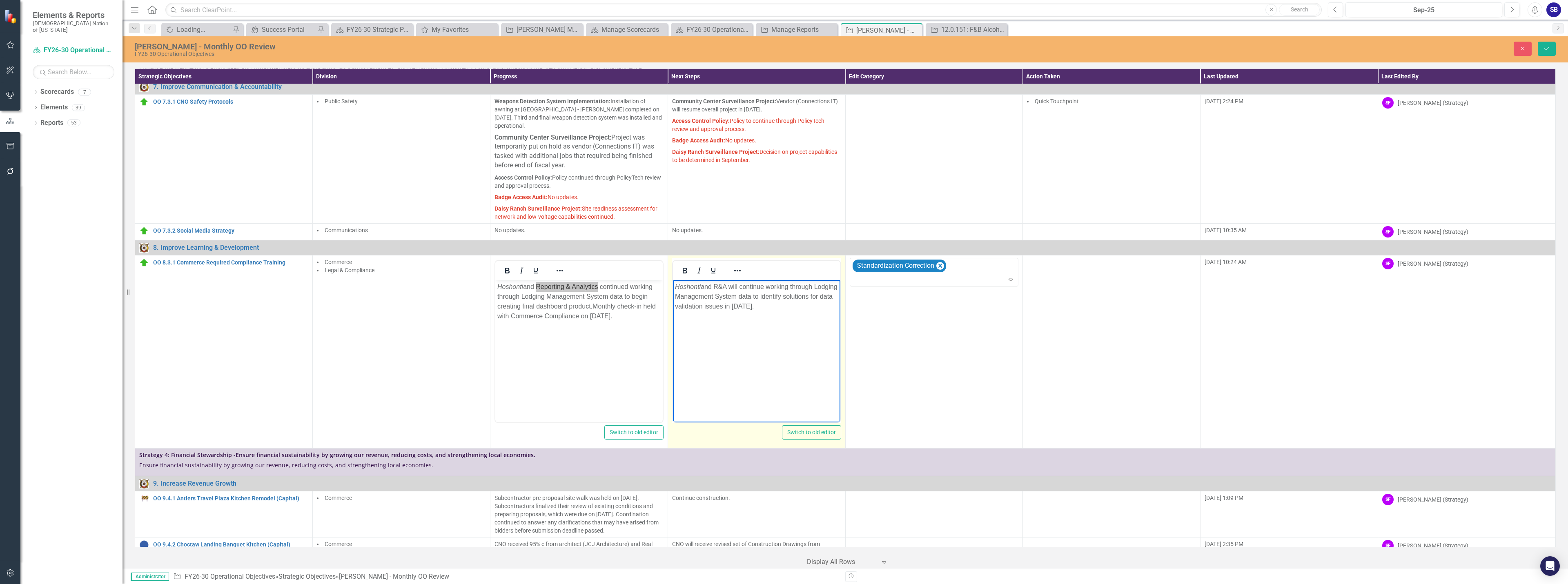
click at [718, 286] on p "Hoshonti and R&A will continue working through Lodging Management System data t…" at bounding box center [756, 296] width 163 height 29
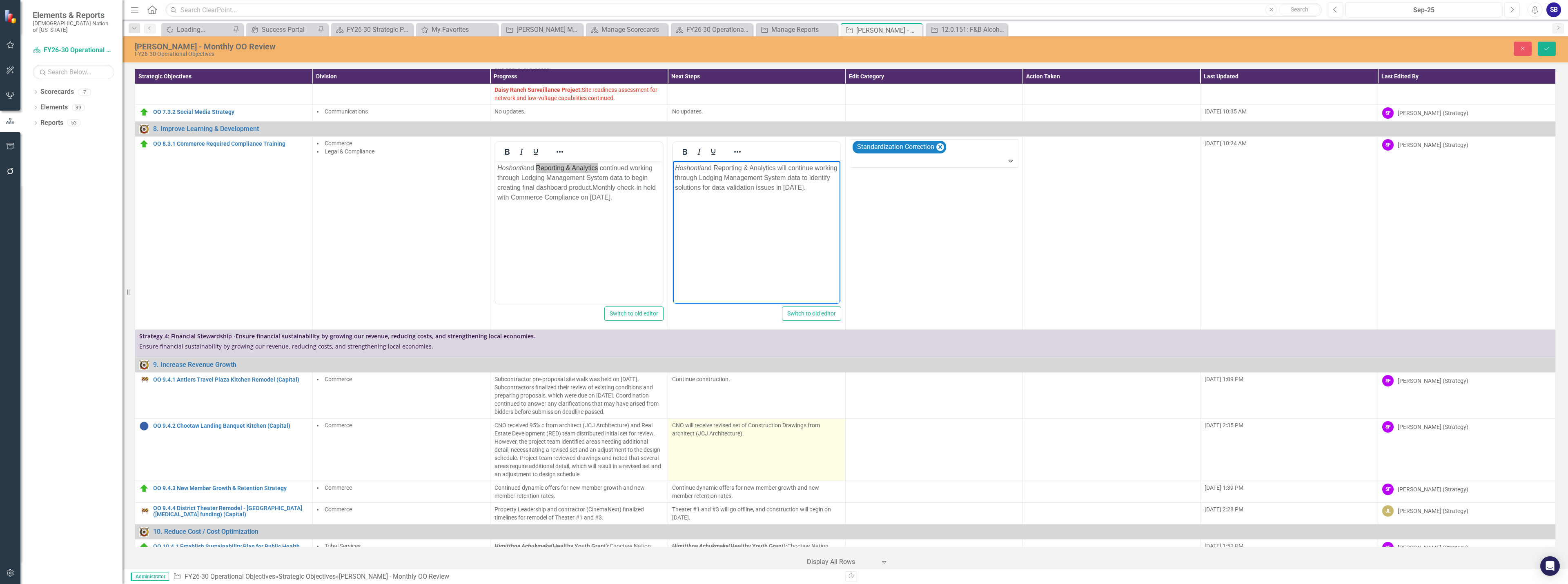
scroll to position [1507, 0]
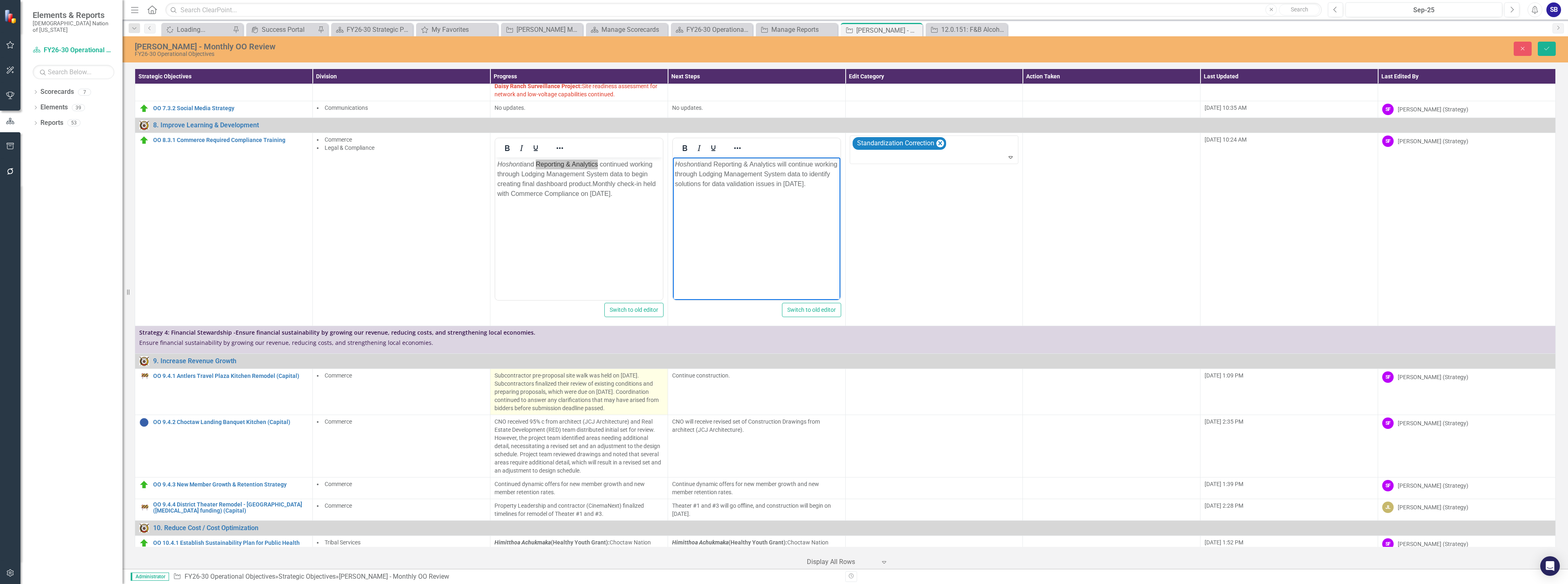
click at [580, 371] on p "Subcontractor pre-proposal site walk was held on September 4, 2025. Subcontract…" at bounding box center [579, 391] width 169 height 41
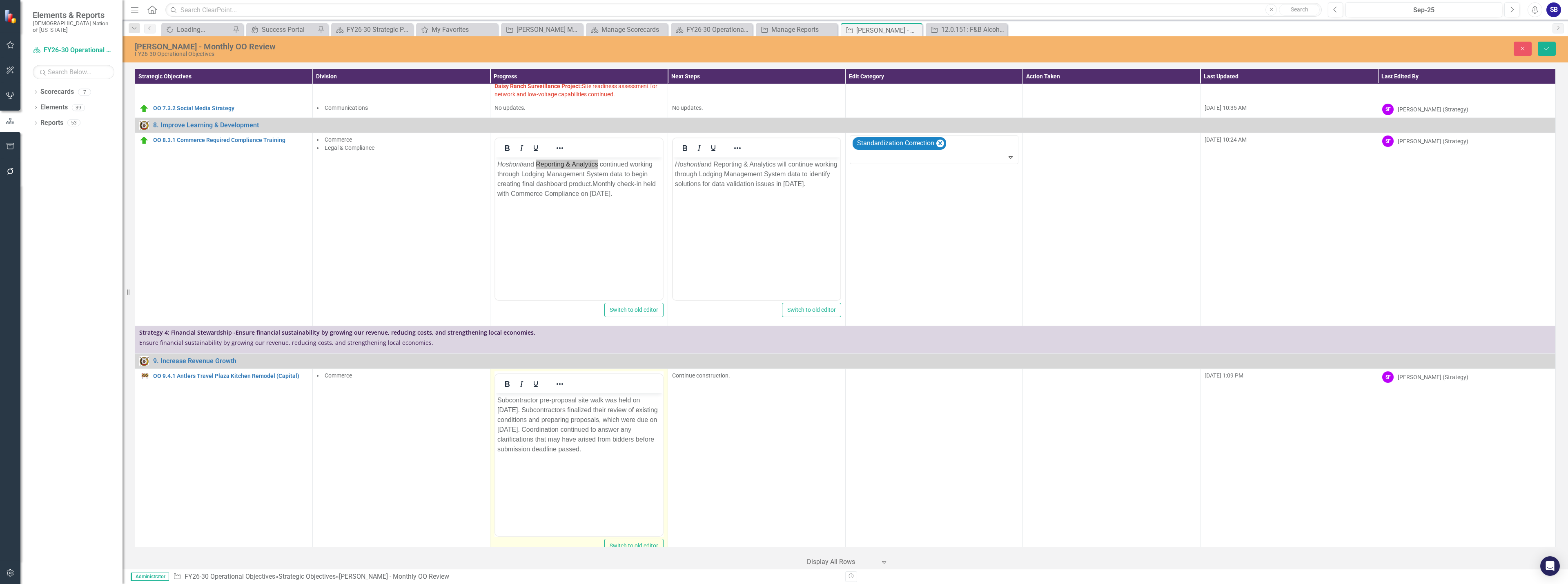
scroll to position [0, 0]
drag, startPoint x: 647, startPoint y: 440, endPoint x: 621, endPoint y: 441, distance: 26.0
click at [621, 441] on p "Subcontractor pre-proposal site walk was held on September 4, 2025. Subcontract…" at bounding box center [578, 424] width 163 height 59
drag, startPoint x: 625, startPoint y: 441, endPoint x: 645, endPoint y: 469, distance: 34.4
click at [645, 469] on body "Subcontractor pre-proposal site walk was held on September 4, 2025. Subcontract…" at bounding box center [578, 454] width 167 height 122
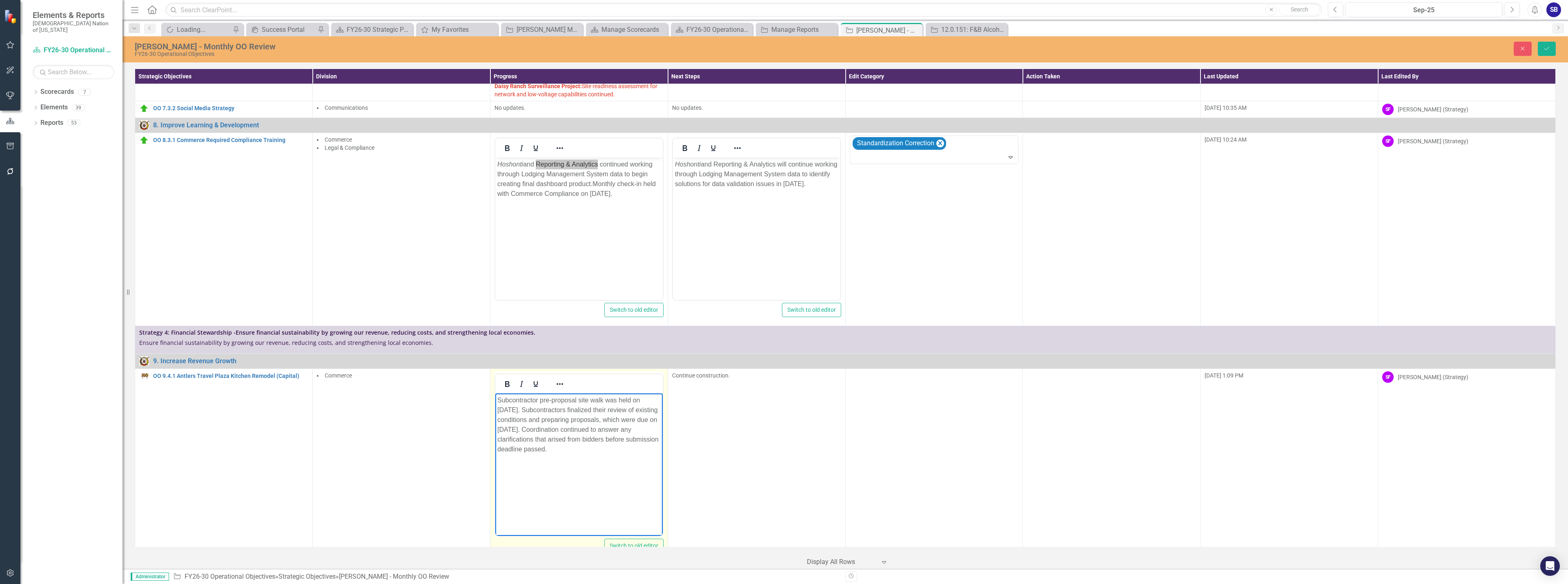
click at [635, 440] on p "Subcontractor pre-proposal site walk was held on September 4, 2025. Subcontract…" at bounding box center [578, 424] width 163 height 59
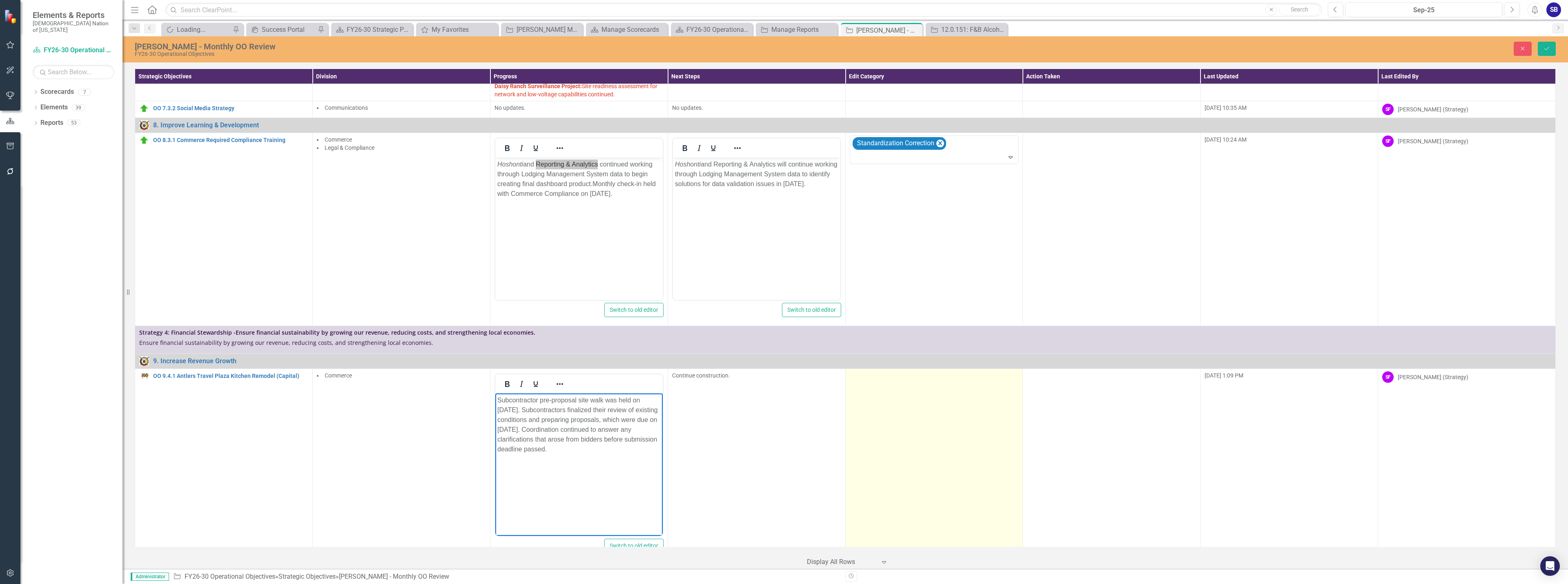
click at [954, 386] on td at bounding box center [934, 465] width 178 height 193
click at [928, 373] on div at bounding box center [928, 378] width 152 height 11
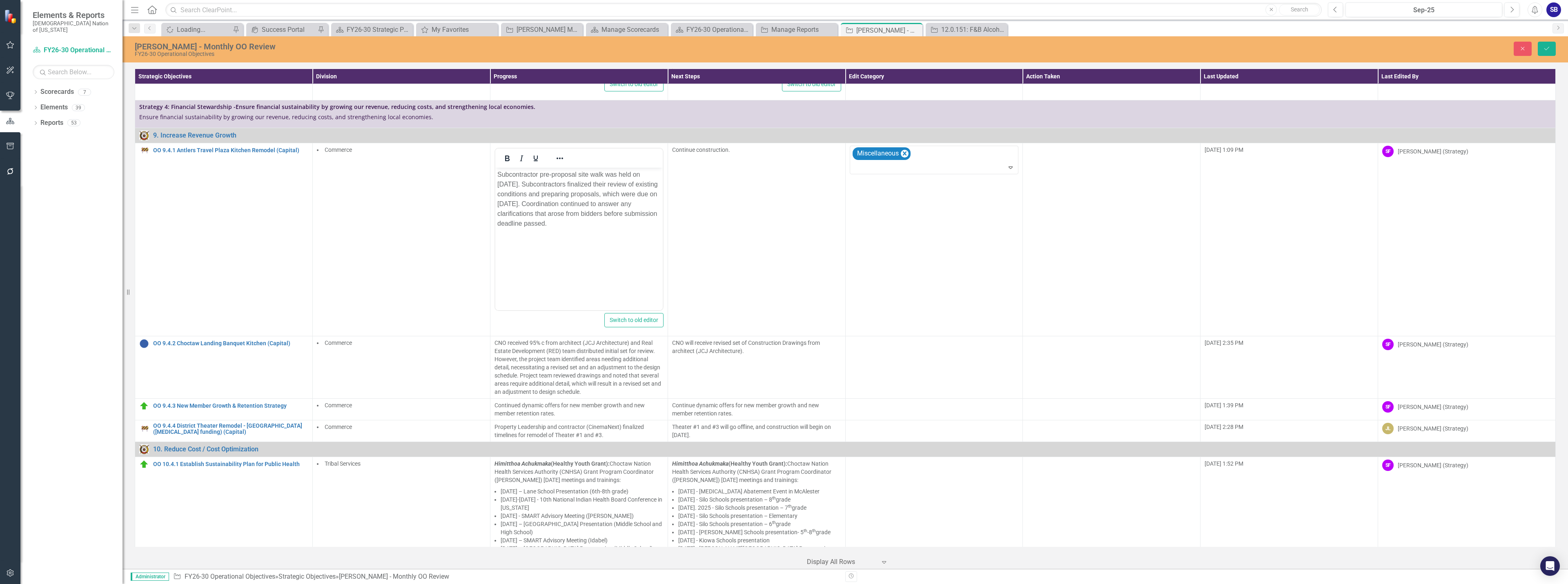
scroll to position [1753, 0]
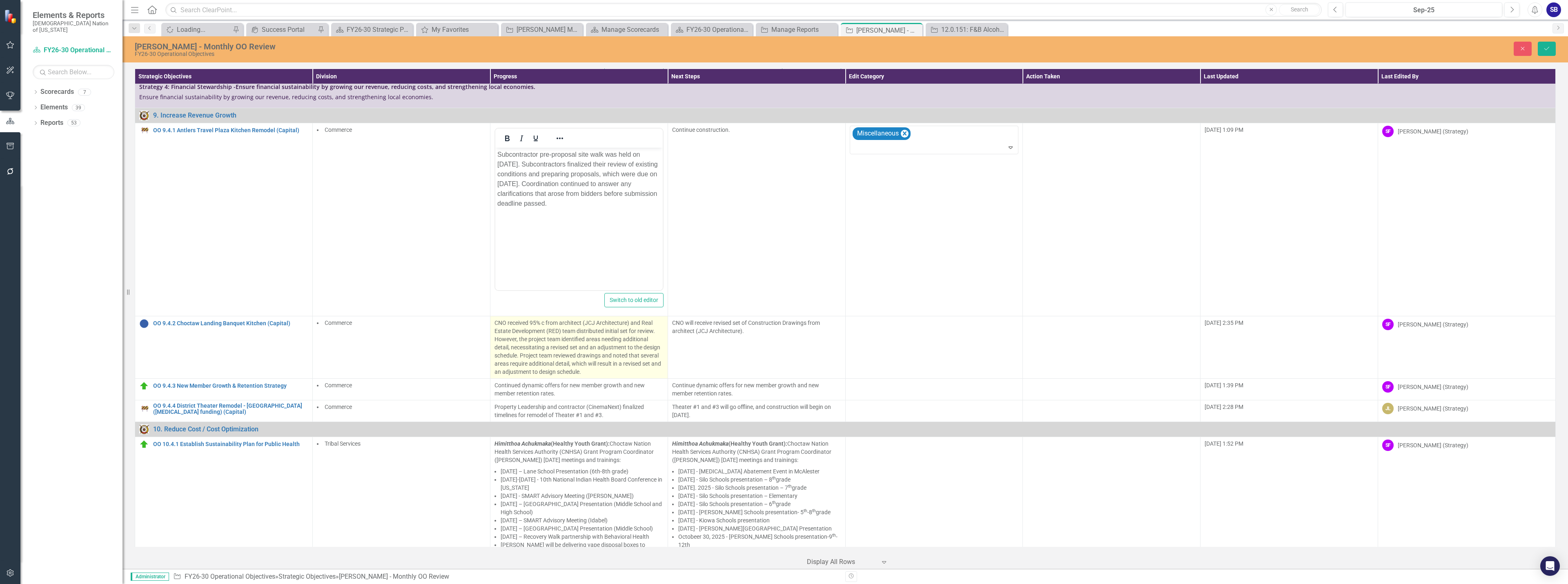
click at [626, 319] on p "CNO received 95% c from architect (JCJ Architecture) and Real Estate Developmen…" at bounding box center [579, 347] width 169 height 57
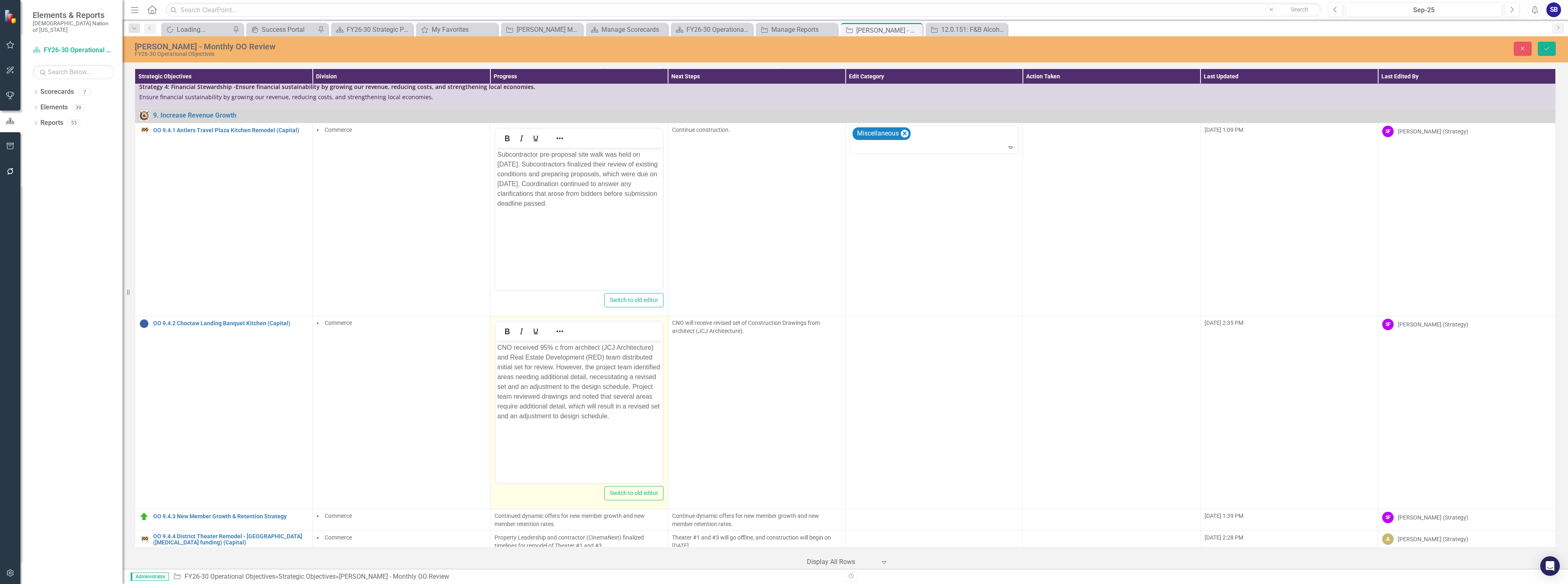
scroll to position [0, 0]
drag, startPoint x: 559, startPoint y: 348, endPoint x: 542, endPoint y: 349, distance: 17.0
click at [542, 349] on p "CNO received 95% c from architect (JCJ Architecture) and Real Estate Developmen…" at bounding box center [578, 381] width 163 height 78
click at [559, 327] on icon "Reveal or hide additional toolbar items" at bounding box center [560, 332] width 10 height 10
click at [634, 356] on span "Text color Black" at bounding box center [631, 353] width 7 height 12
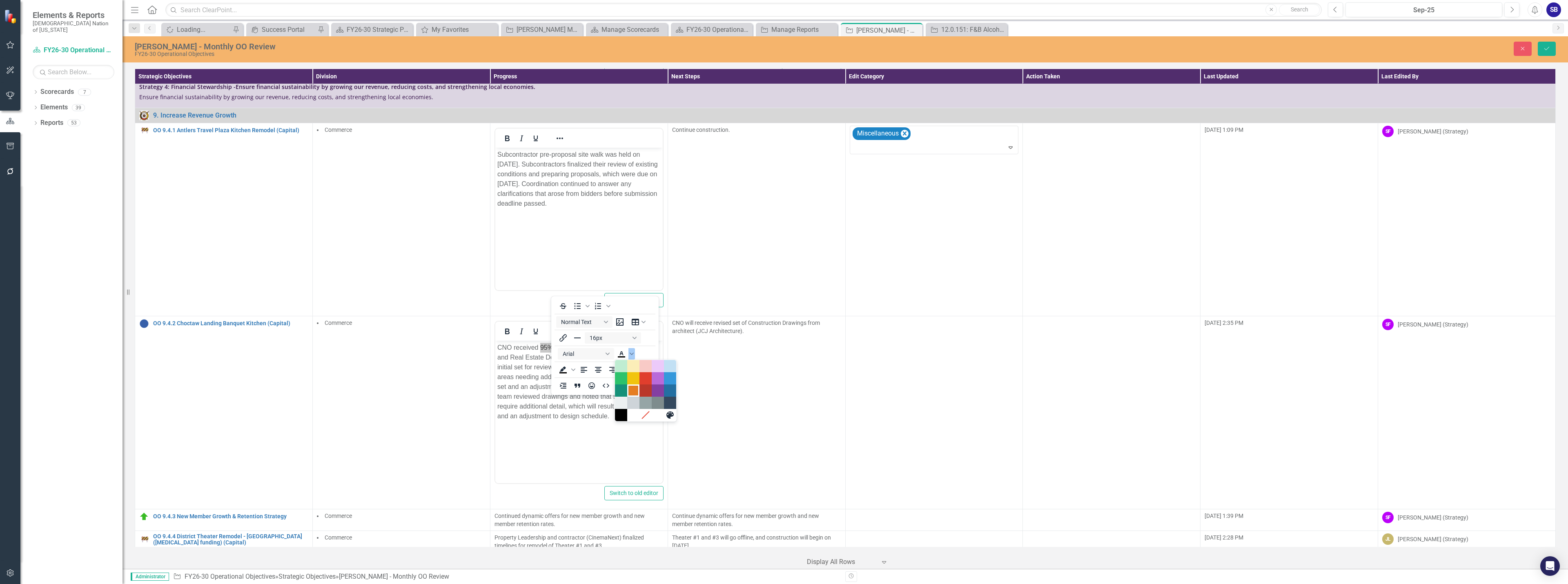
click at [634, 390] on div "Orange" at bounding box center [633, 391] width 10 height 10
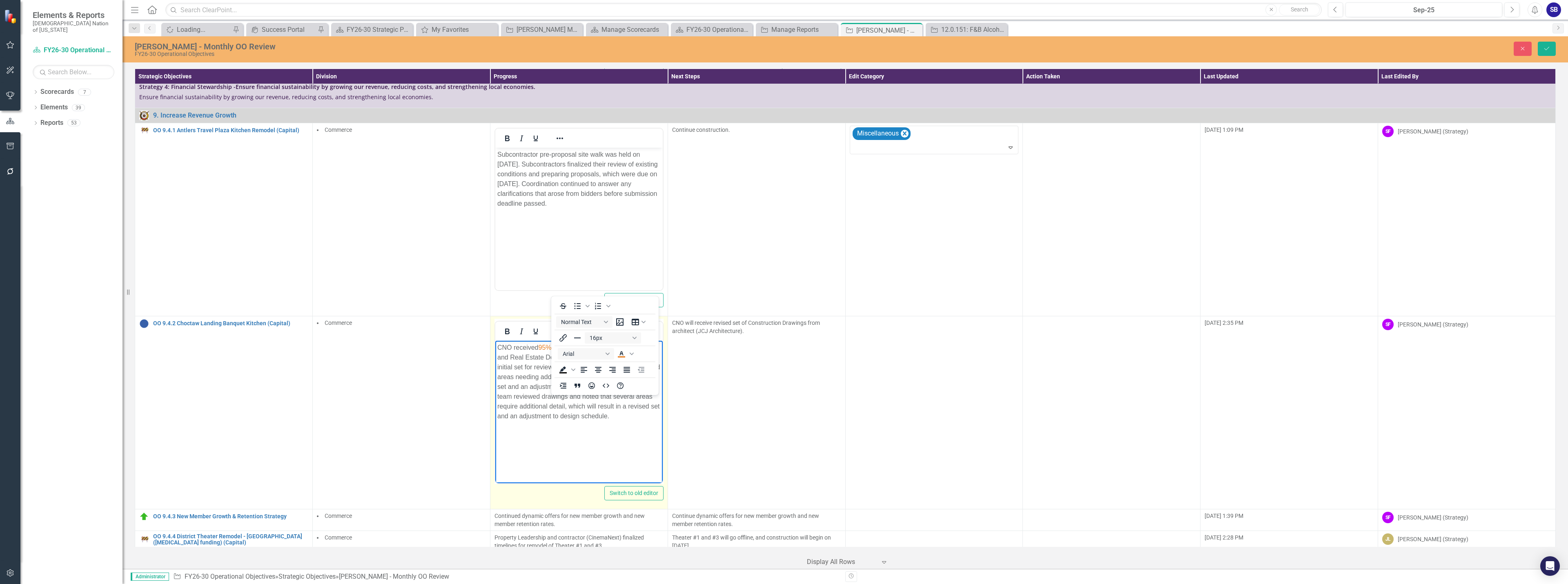
drag, startPoint x: 561, startPoint y: 290, endPoint x: 574, endPoint y: 293, distance: 13.3
click at [562, 327] on icon "Reveal or hide additional toolbar items" at bounding box center [560, 332] width 10 height 10
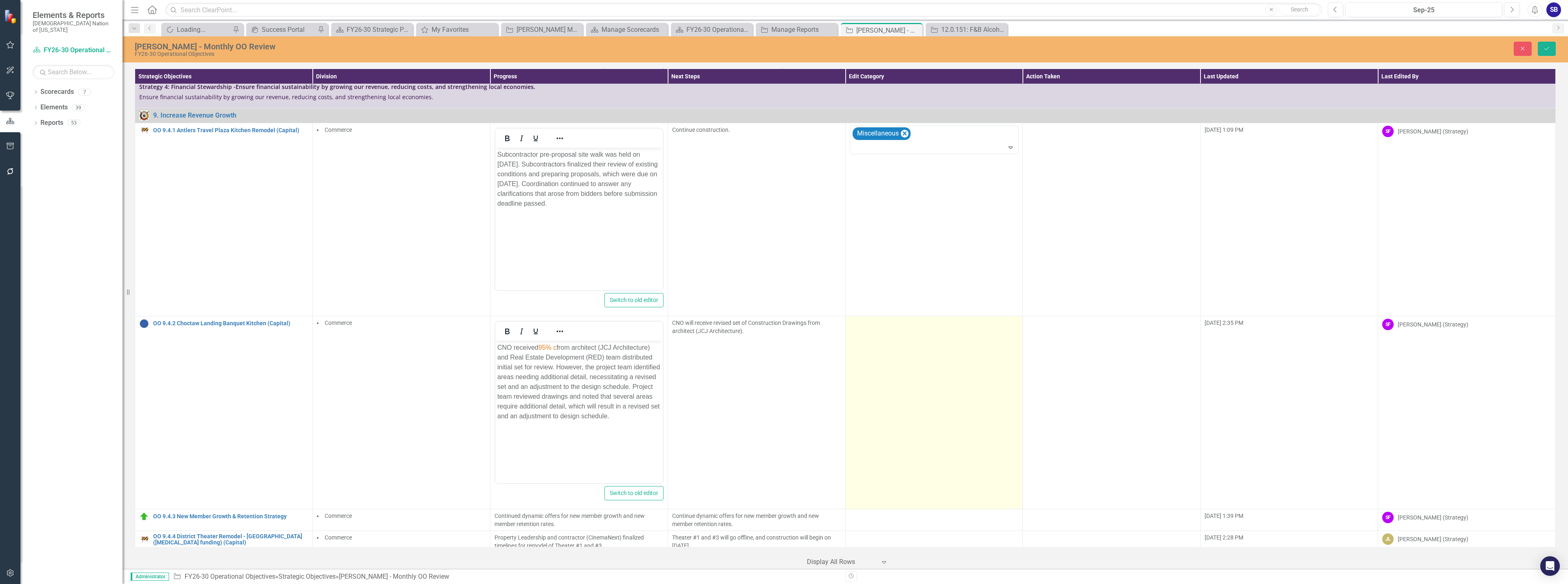
click at [908, 345] on td at bounding box center [934, 412] width 178 height 193
click at [895, 321] on div at bounding box center [928, 326] width 152 height 11
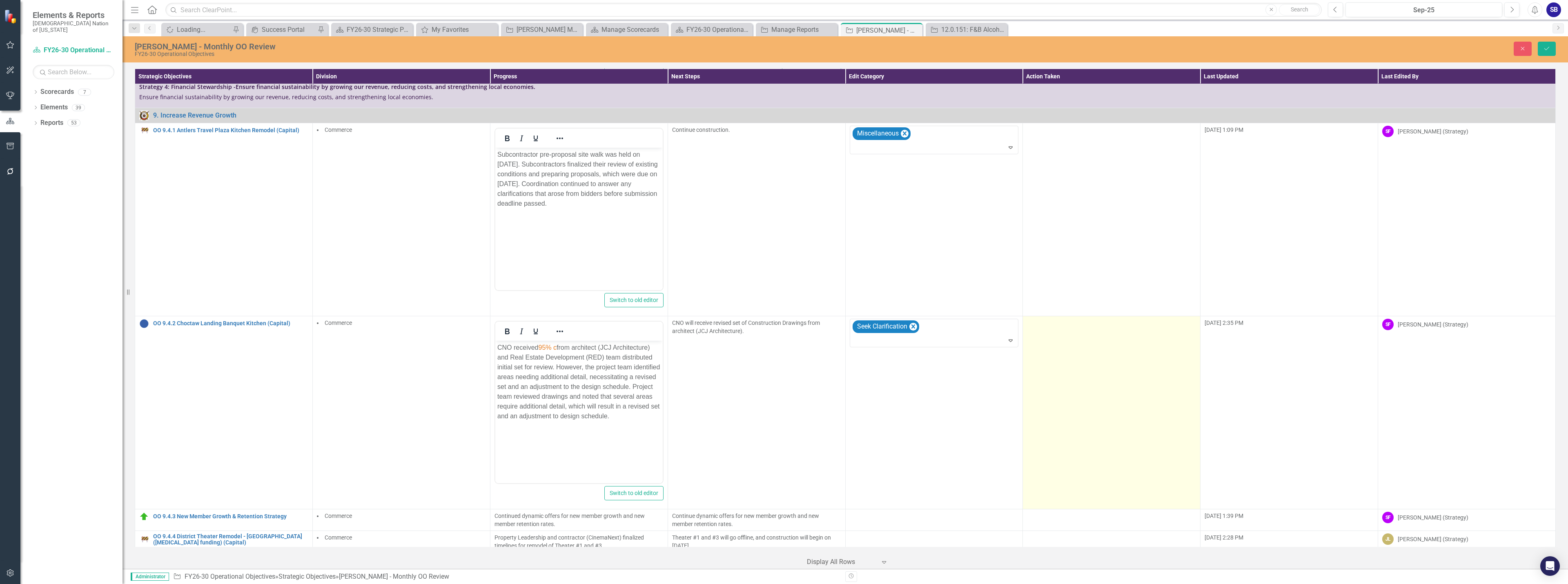
click at [1105, 336] on td at bounding box center [1111, 412] width 178 height 193
click at [1069, 321] on div at bounding box center [1105, 326] width 152 height 11
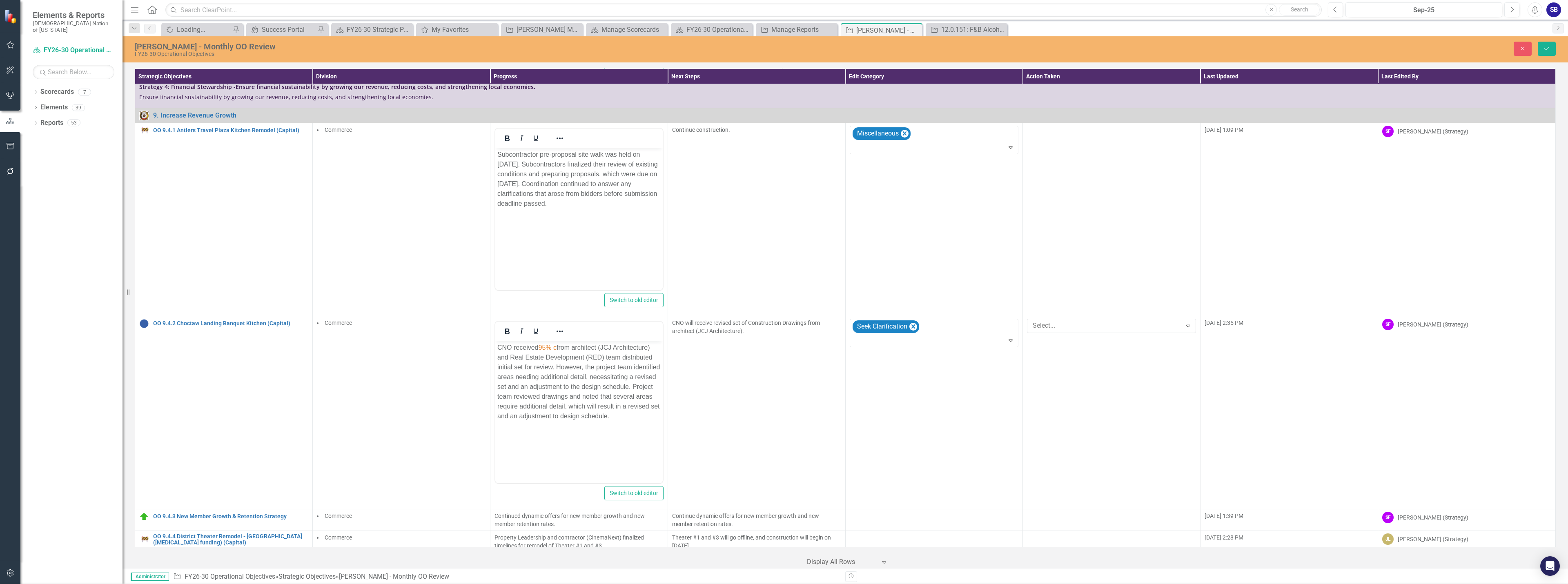
click at [1068, 583] on div "Quick Touchpoint" at bounding box center [785, 590] width 1555 height 9
click at [589, 368] on p "CNO received 95% c from architect (JCJ Architecture) and Real Estate Developmen…" at bounding box center [578, 381] width 163 height 78
click at [632, 378] on p "CNO received 95% c from architect (JCJ Architecture) and Real Estate Developmen…" at bounding box center [578, 381] width 163 height 78
click at [523, 389] on p "CNO received 95% c from architect (JCJ Architecture) and Real Estate Developmen…" at bounding box center [578, 381] width 163 height 78
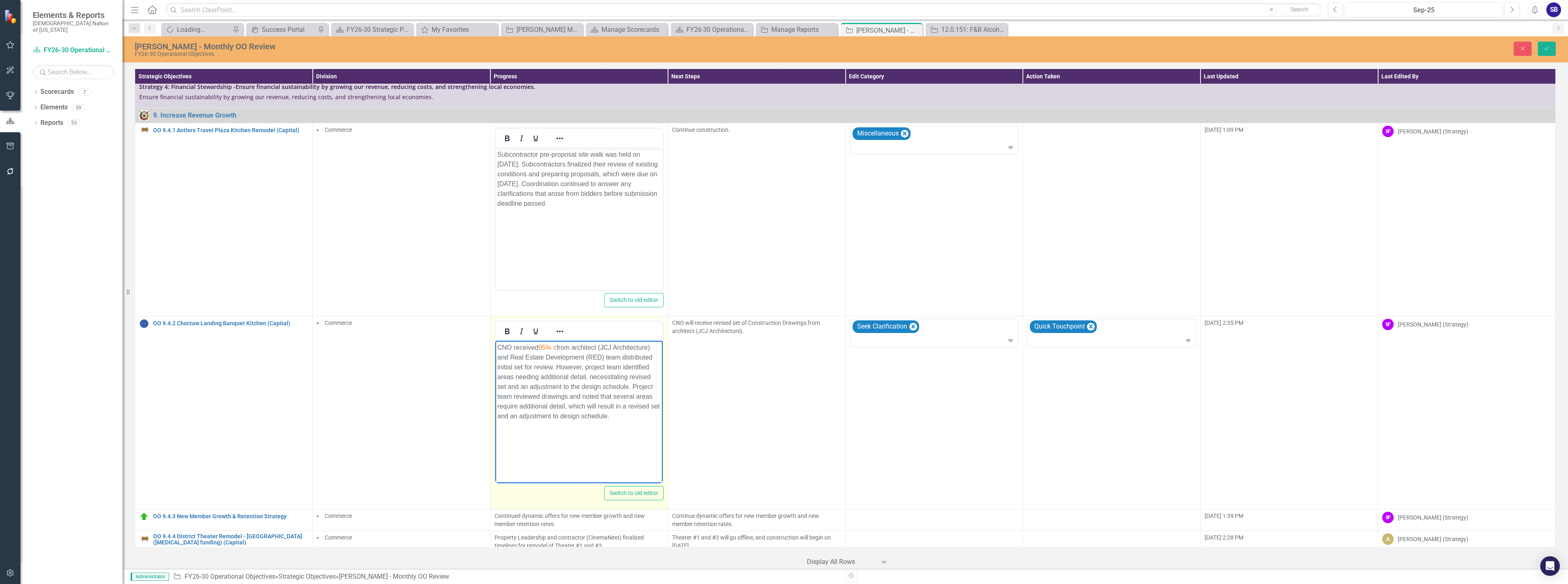
click at [523, 389] on p "CNO received 95% c from architect (JCJ Architecture) and Real Estate Developmen…" at bounding box center [578, 381] width 163 height 78
click at [566, 387] on p "CNO received 95% c from architect (JCJ Architecture) and Real Estate Developmen…" at bounding box center [578, 381] width 163 height 78
click at [601, 407] on p "CNO received 95% c from architect (JCJ Architecture) and Real Estate Developmen…" at bounding box center [578, 381] width 163 height 78
click at [652, 406] on p "CNO received 95% c from architect (JCJ Architecture) and Real Estate Developmen…" at bounding box center [578, 381] width 163 height 78
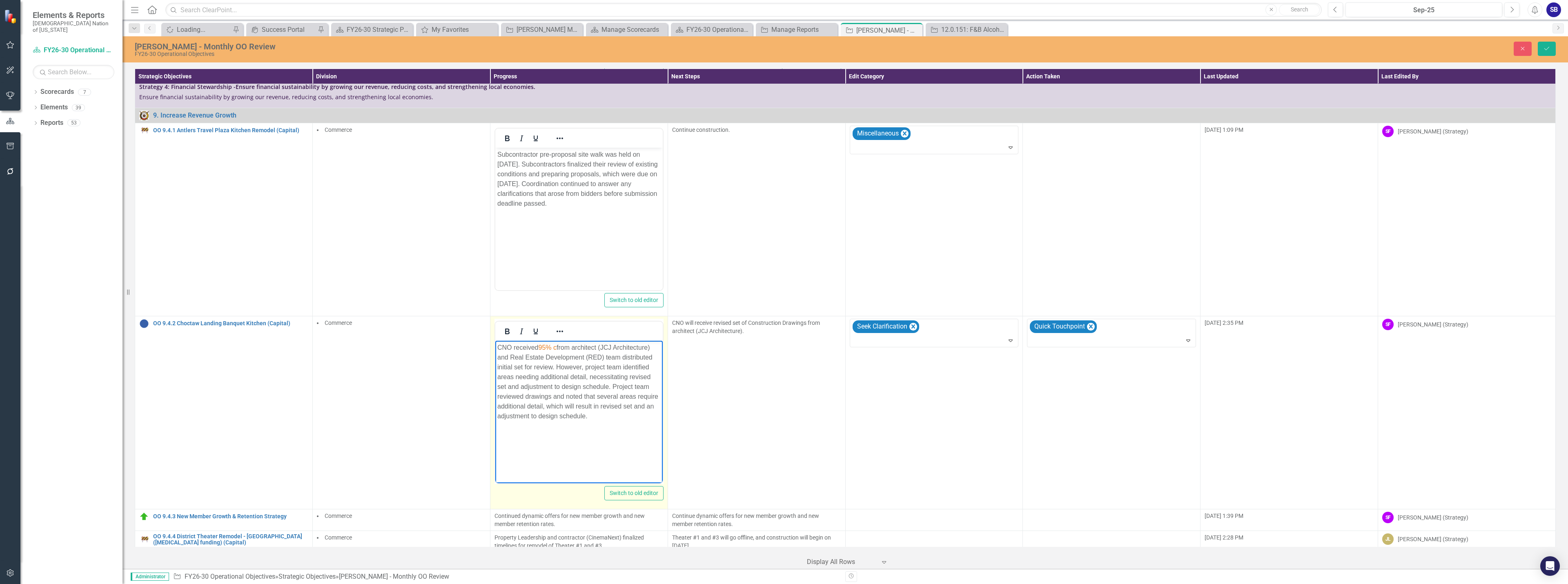
click at [652, 406] on p "CNO received 95% c from architect (JCJ Architecture) and Real Estate Developmen…" at bounding box center [578, 381] width 163 height 78
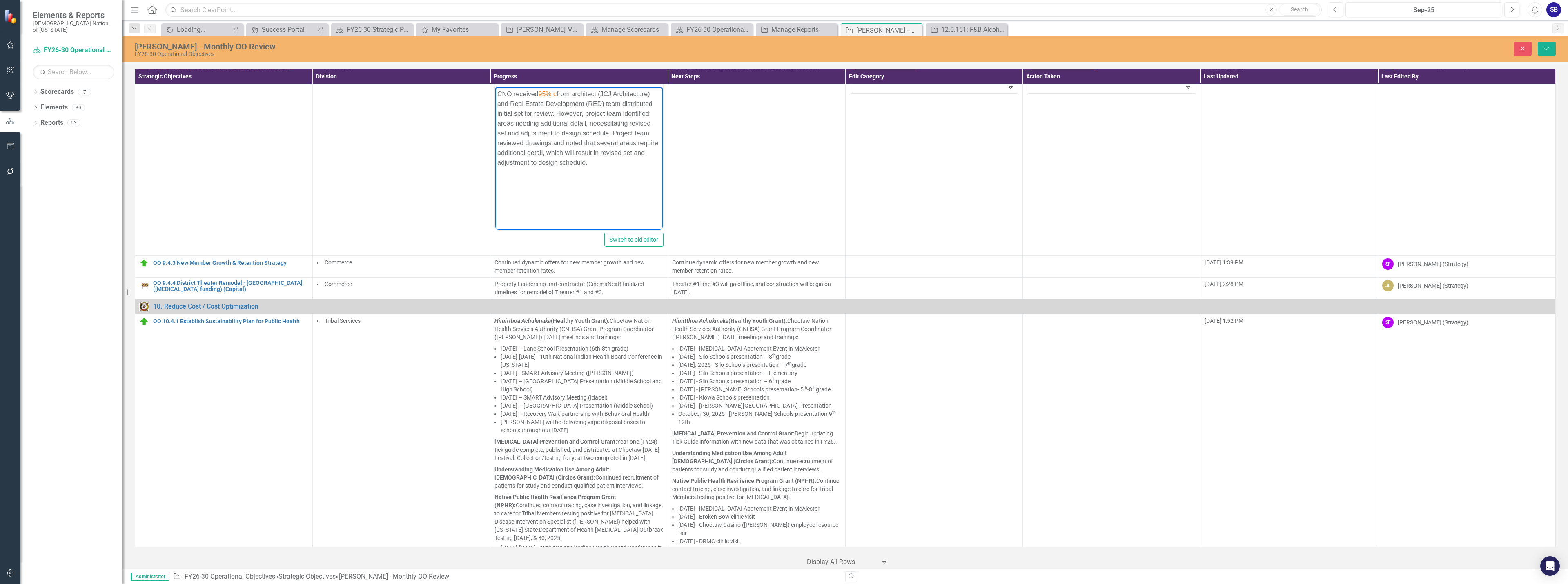
scroll to position [2032, 0]
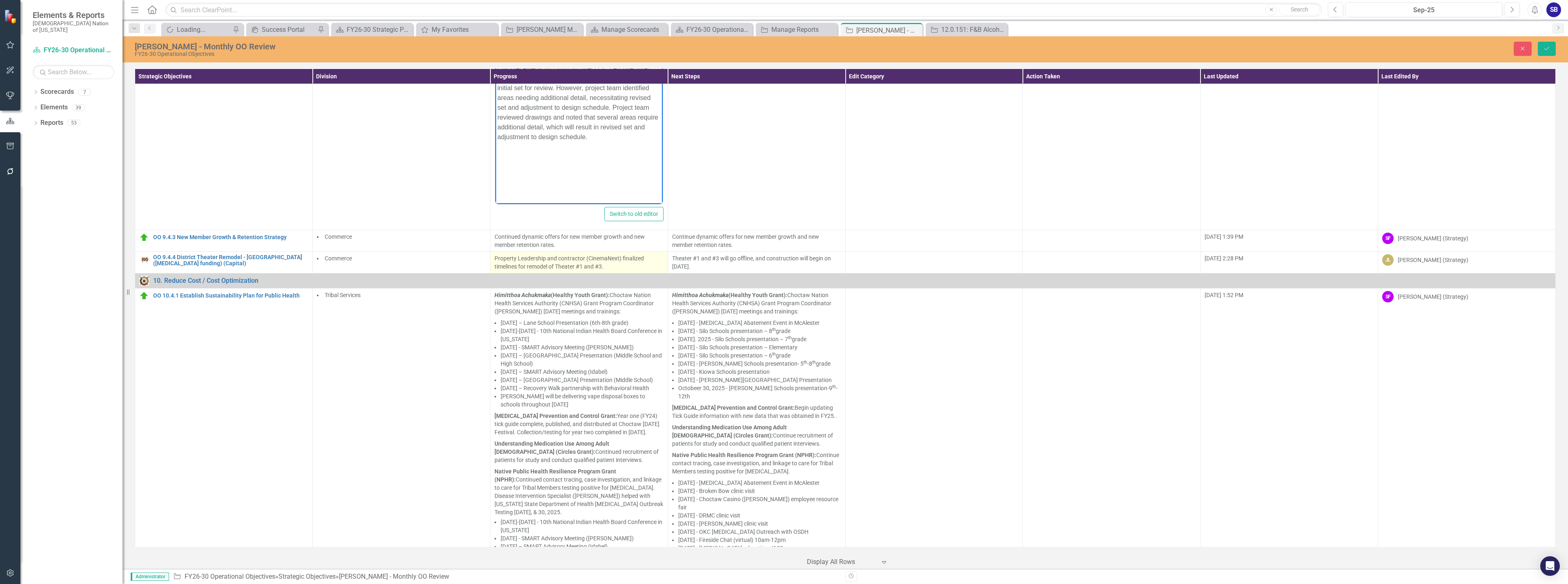
click at [541, 254] on p "Property Leadership and contractor (CinemaNext) finalized timelines for remodel…" at bounding box center [579, 262] width 169 height 16
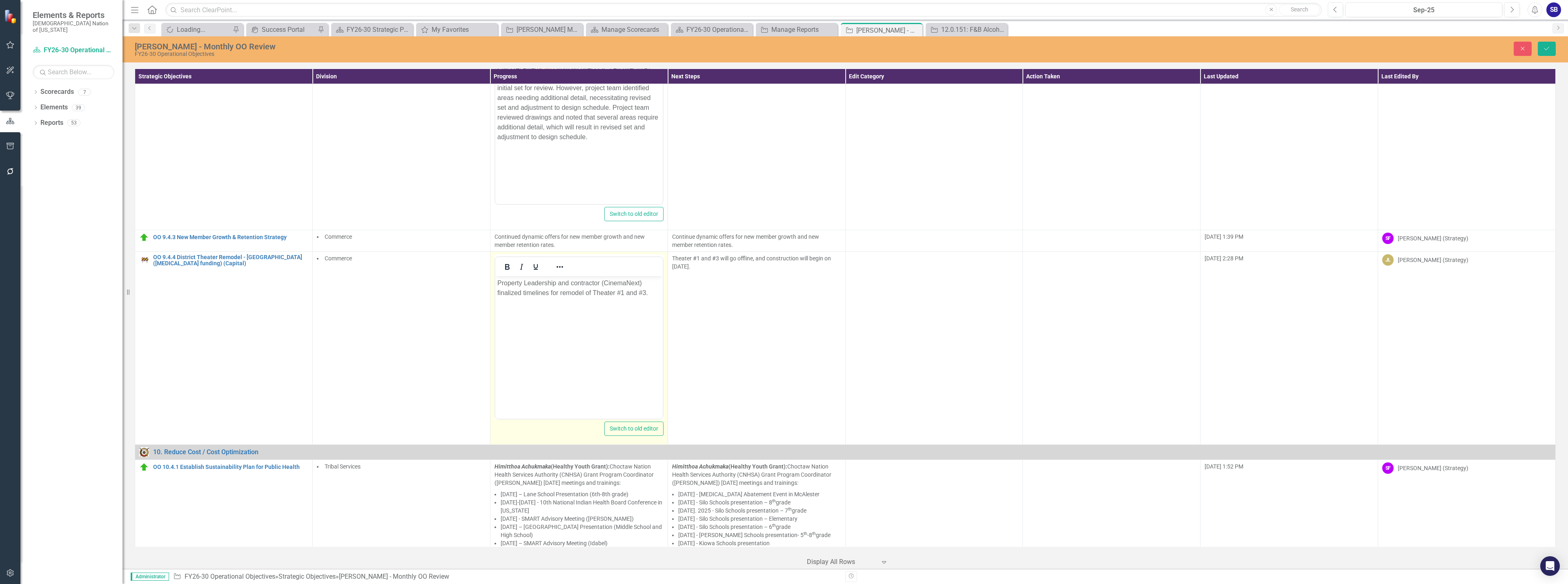
scroll to position [0, 0]
click at [528, 285] on p "Property Leadership and contractor (CinemaNext) finalized timelines for remodel…" at bounding box center [578, 288] width 163 height 19
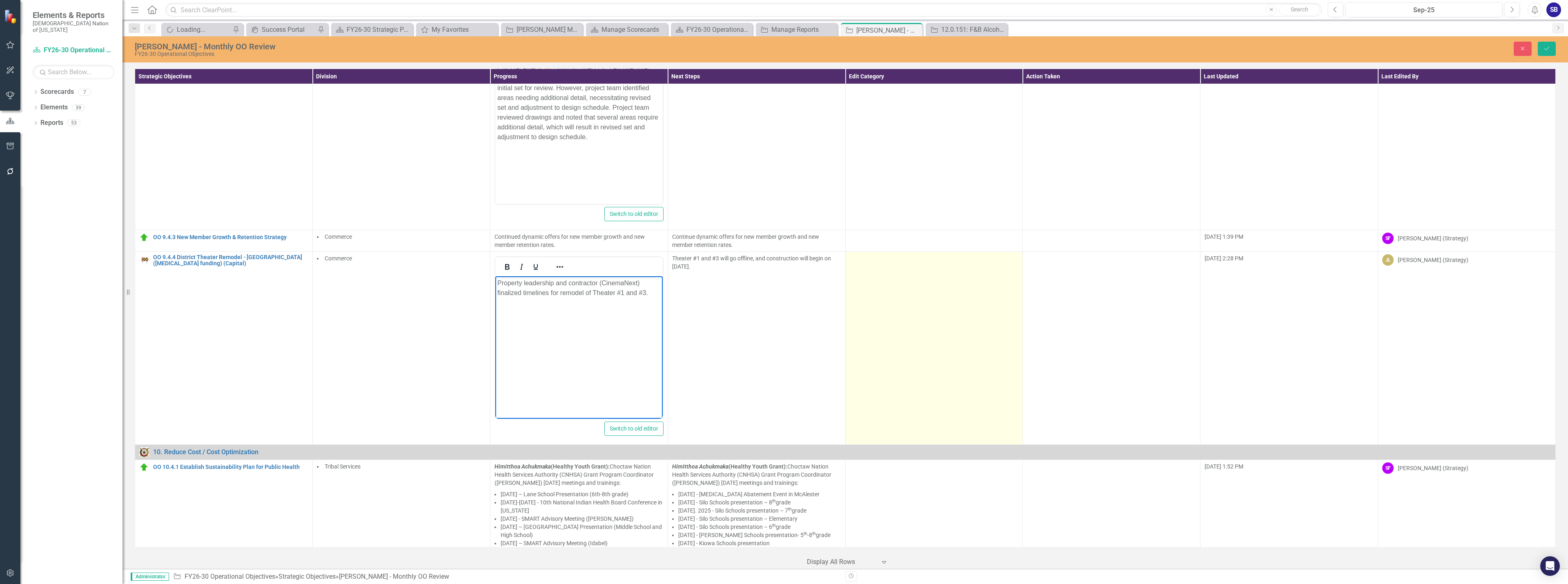
click at [894, 251] on td at bounding box center [934, 347] width 178 height 193
click at [895, 256] on div at bounding box center [928, 262] width 152 height 11
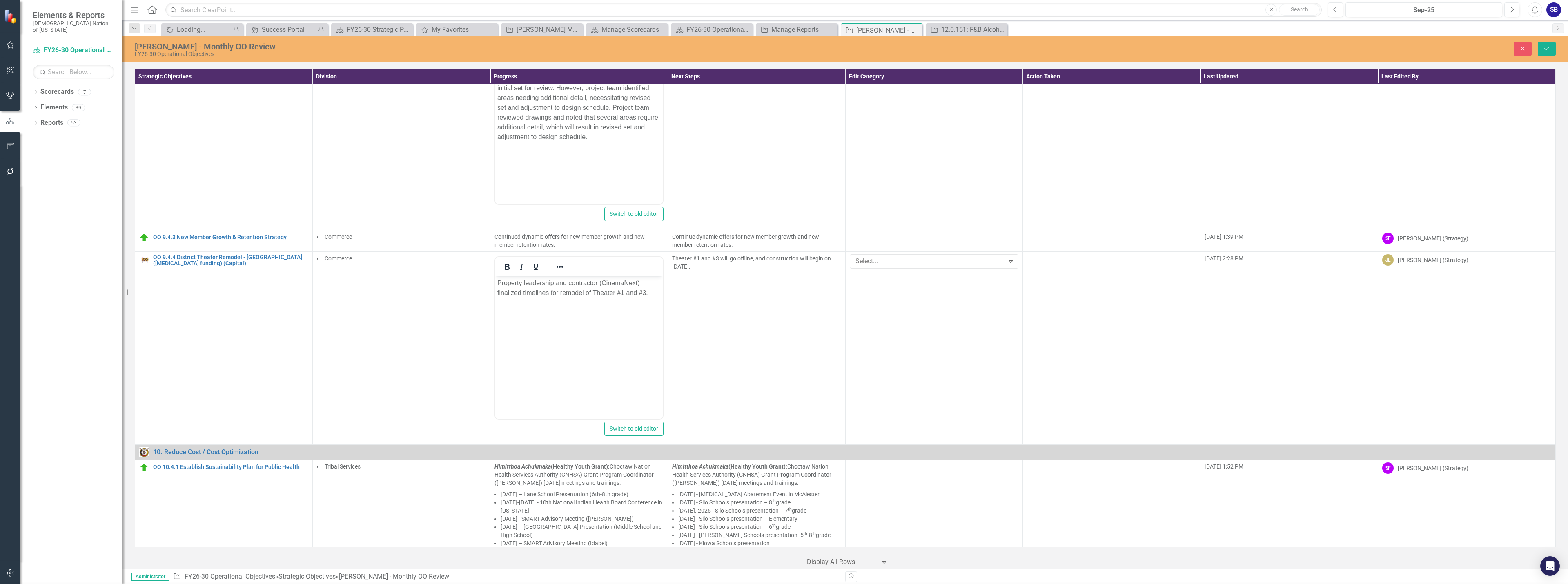
click at [1549, 53] on button "Save" at bounding box center [1547, 48] width 18 height 14
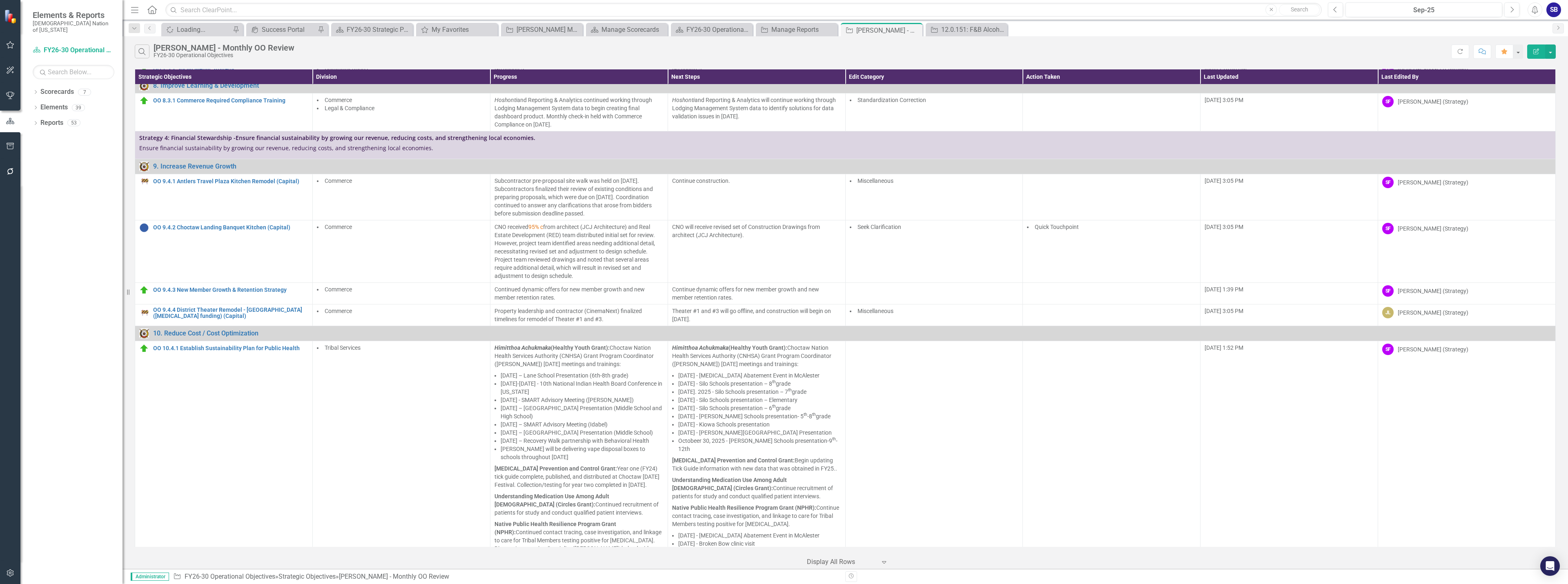
scroll to position [1333, 0]
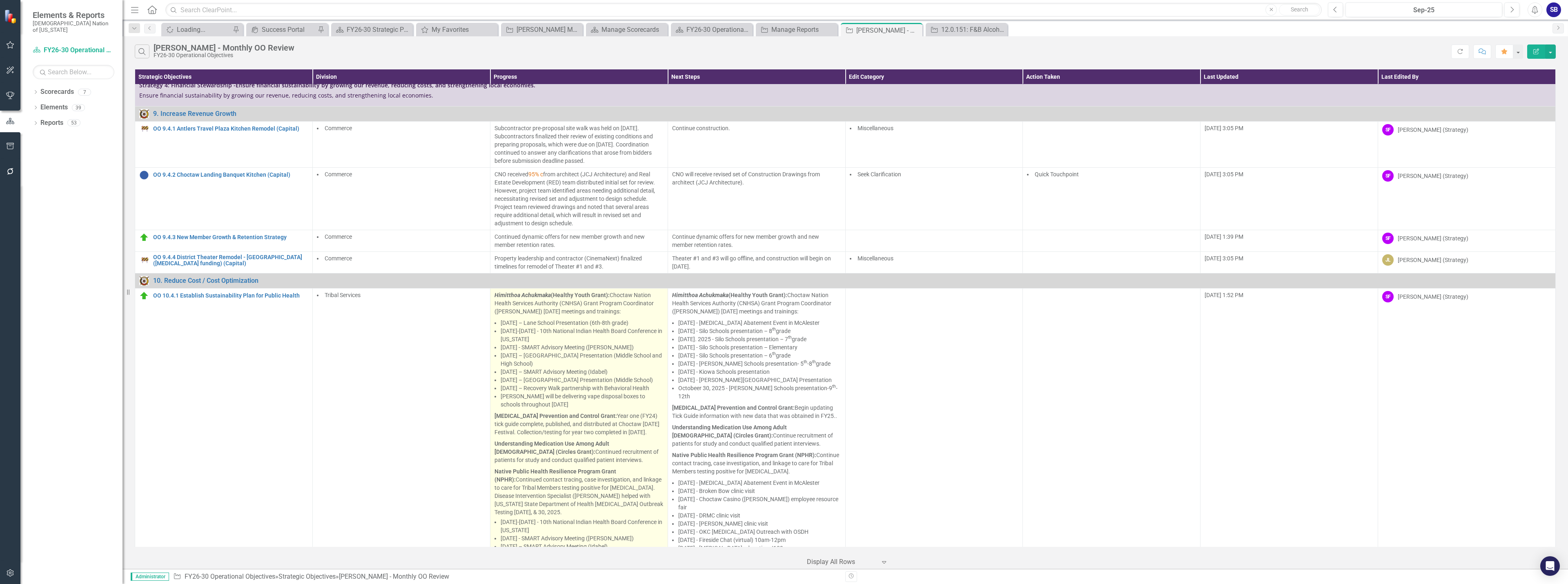
click at [611, 376] on li "September 24, 2025 – Idabel School Presentation (Middle School)" at bounding box center [582, 380] width 163 height 8
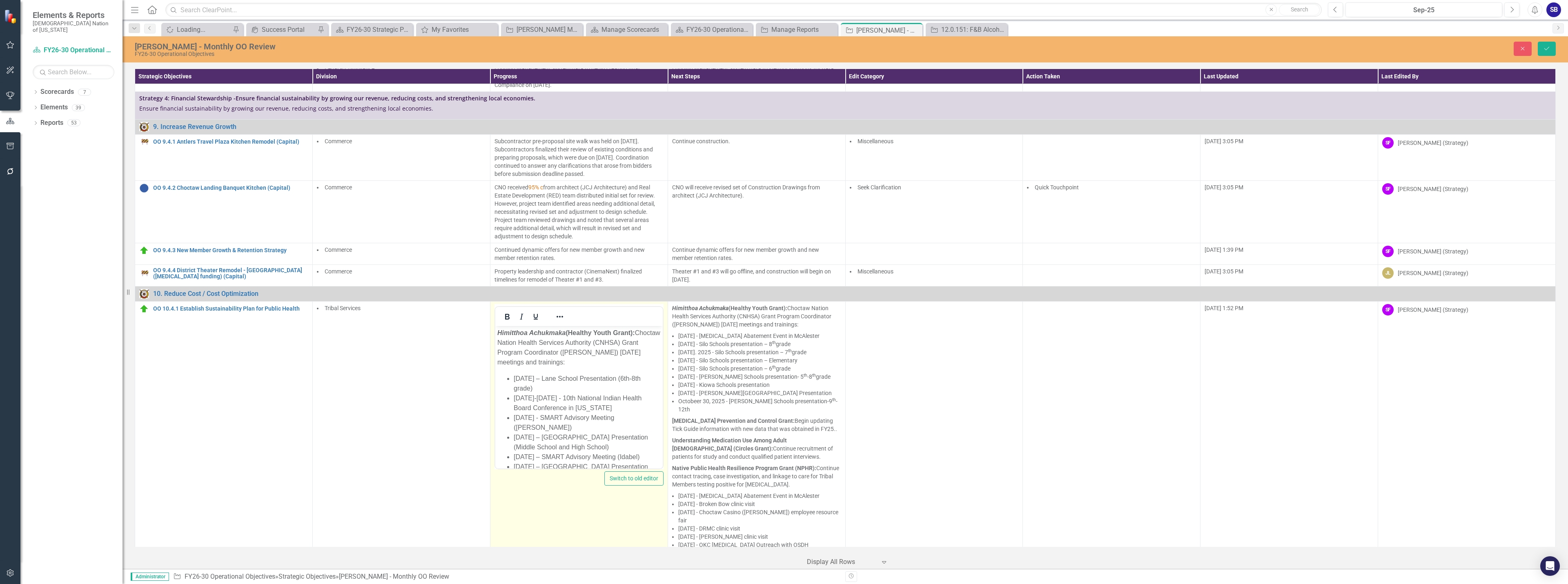
scroll to position [0, 0]
click at [524, 388] on li "September 5, 2025 – Lane School Presentation (6th-8th grade)" at bounding box center [586, 383] width 147 height 19
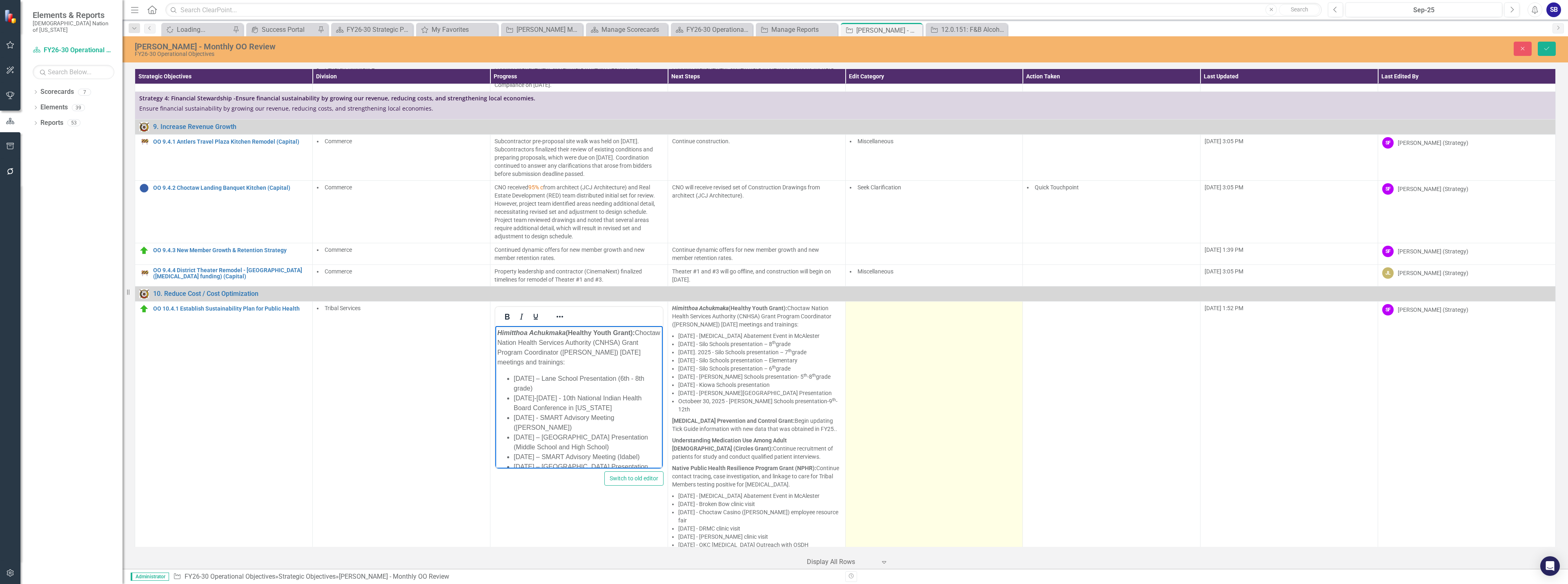
click at [958, 402] on td at bounding box center [934, 444] width 178 height 286
click at [946, 277] on div "Elements & Reports Choctaw Nation of Oklahoma Scorecard FY26-30 Operational Obj…" at bounding box center [784, 292] width 1568 height 584
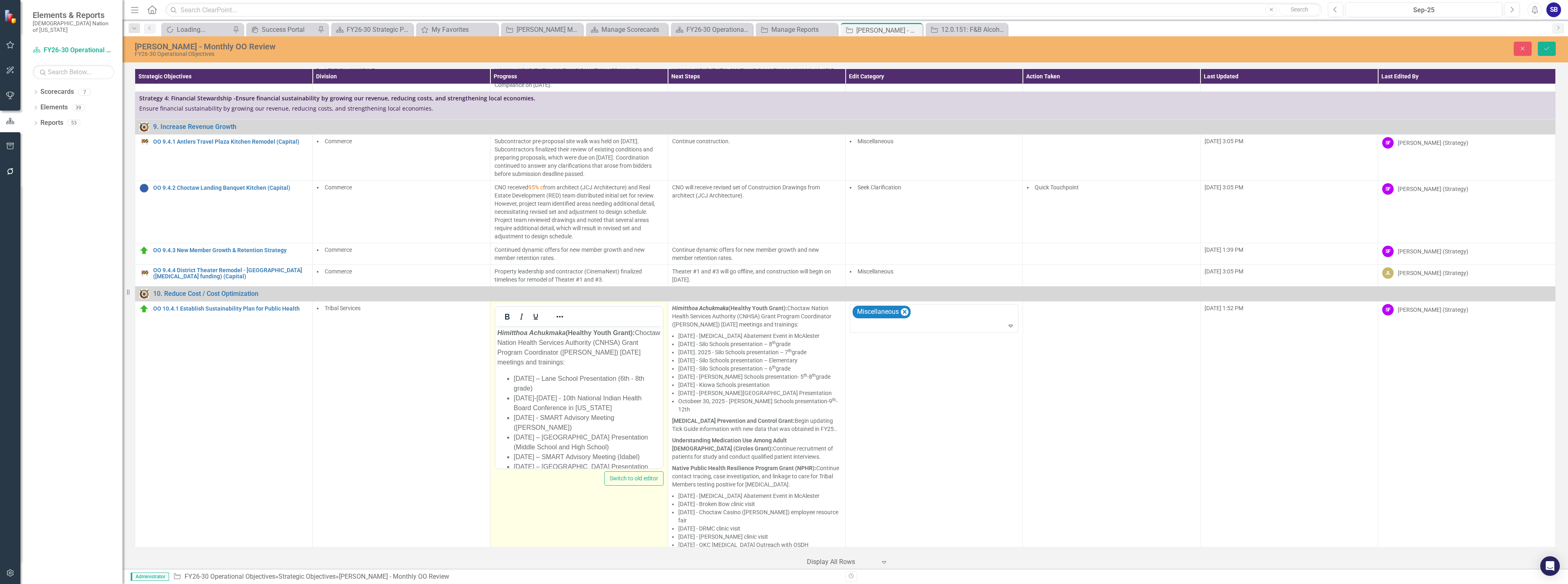
click at [551, 398] on li "September 7-10, 2025 - 10th National Indian Health Board Conference in Arizona" at bounding box center [586, 403] width 147 height 19
click at [548, 386] on li "September 12, 2025 - SMART Advisory Meeting (Durant)" at bounding box center [586, 381] width 147 height 19
click at [516, 386] on li "September 12, 2025 - SMART Advisory Meeting (Durant, OK" at bounding box center [586, 381] width 147 height 19
click at [541, 421] on li "September 18, 2025 – SMART Advisory Meeting (Idabel)" at bounding box center [586, 416] width 147 height 10
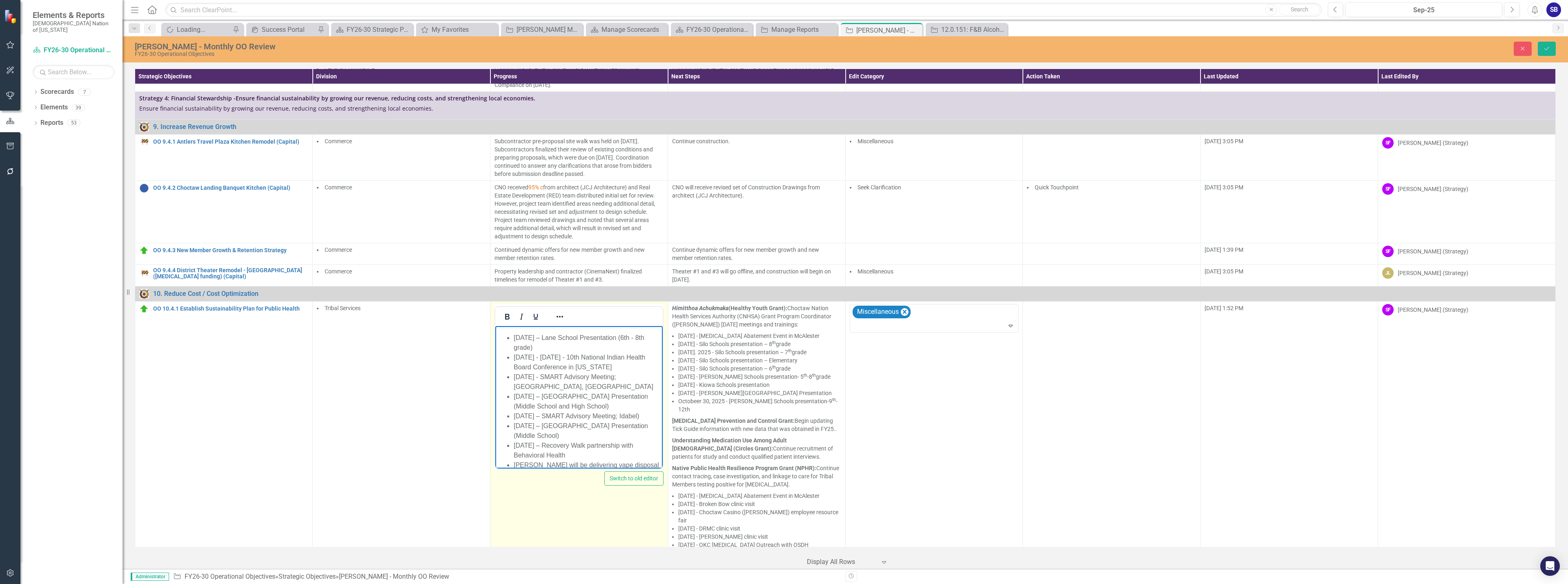
click at [565, 421] on li "September 18, 2025 – SMART Advisory Meeting; Idabel)" at bounding box center [586, 416] width 147 height 10
click at [545, 387] on strong "Rocky Mountain Spotted Fever Prevention and Control Grant:" at bounding box center [561, 383] width 129 height 17
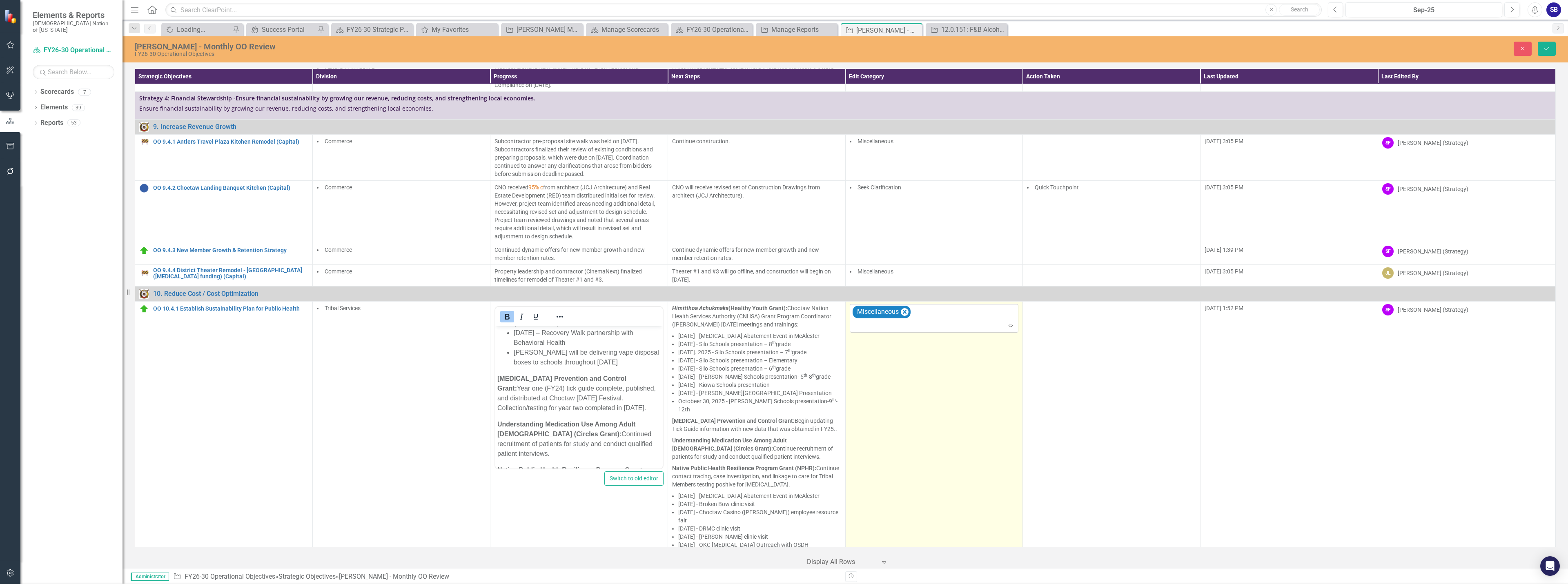
click at [948, 321] on div at bounding box center [935, 326] width 166 height 11
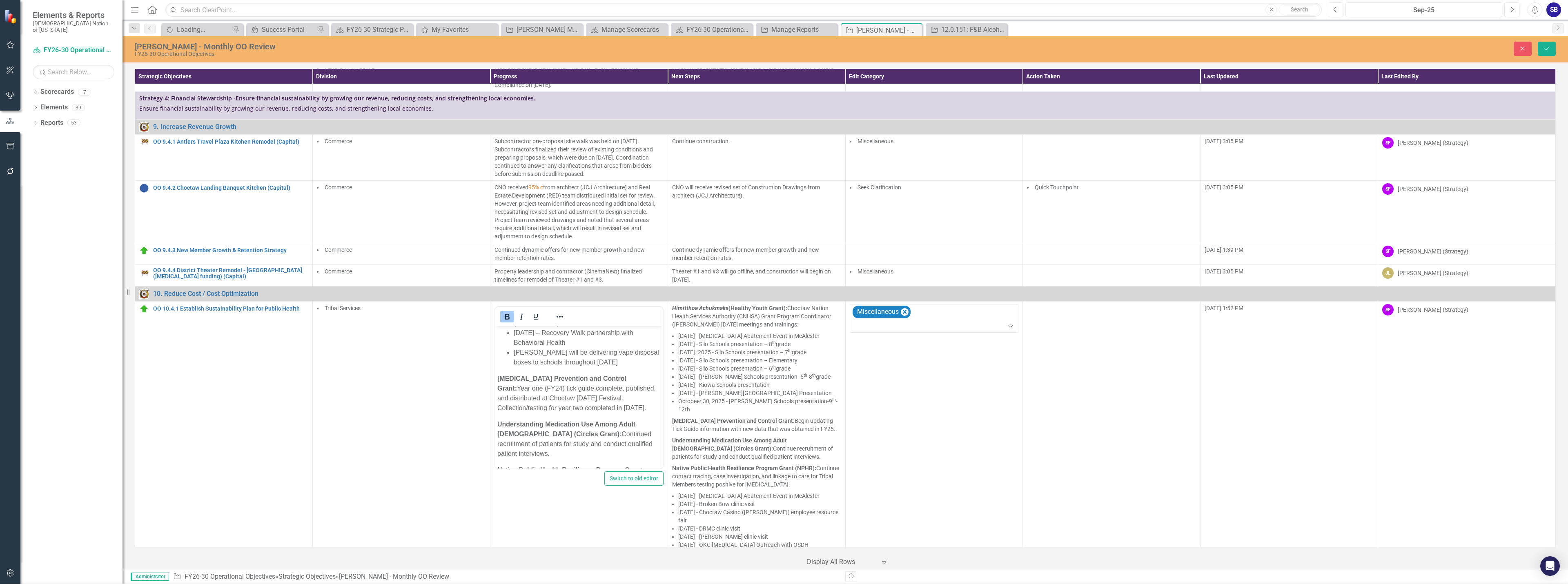
click at [931, 583] on div "Reformatted Text" at bounding box center [785, 590] width 1555 height 9
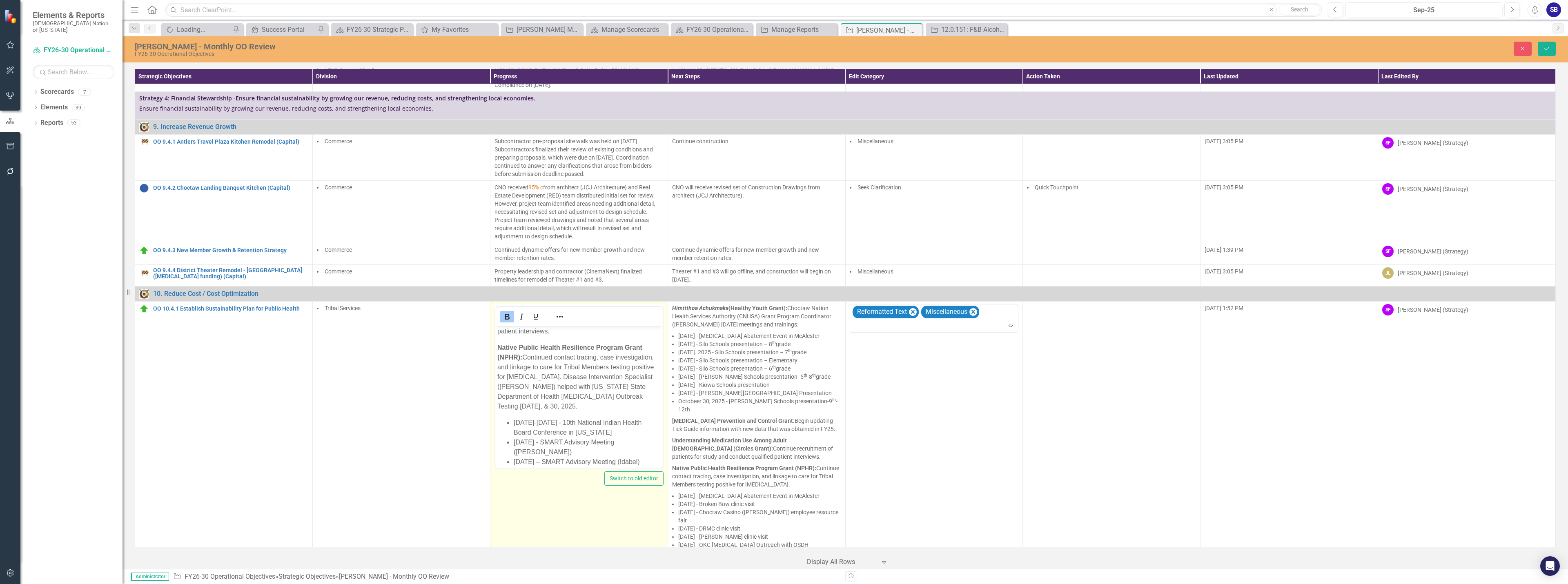
scroll to position [327, 0]
click at [550, 401] on li "September 7-10, 2025 - 10th National Indian Health Board Conference in Arizona" at bounding box center [586, 411] width 147 height 19
click at [516, 423] on li "September 12, 2025 - SMART Advisory Meeting (Durant)" at bounding box center [586, 430] width 147 height 19
click at [575, 421] on li "September 12, 2025 - SMART Advisory Meeting; Durant)" at bounding box center [586, 430] width 147 height 19
click at [540, 443] on li "September 18, 2025 – SMART Advisory Meeting (Idabel)" at bounding box center [586, 445] width 147 height 10
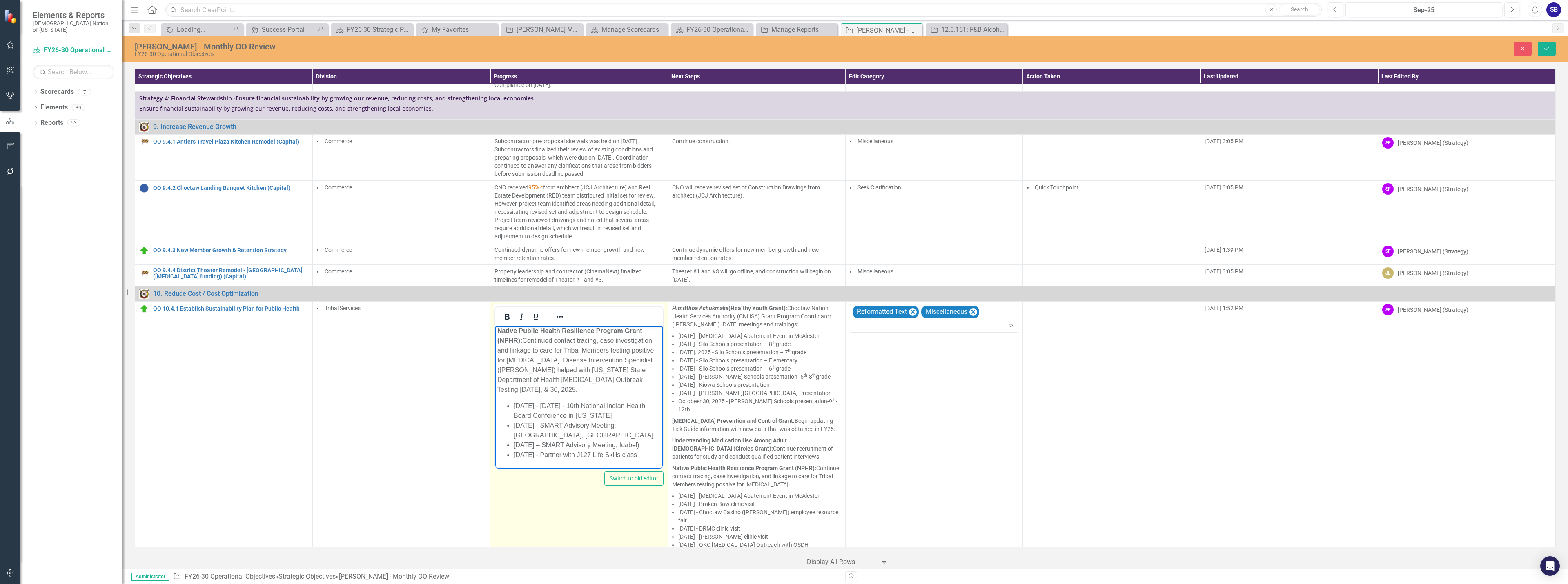
click at [561, 440] on li "September 18, 2025 – SMART Advisory Meeting; Idabel)" at bounding box center [586, 445] width 147 height 10
click at [582, 423] on li "September 12, 2025 - SMART Advisory Meeting; Durant, OK" at bounding box center [586, 430] width 147 height 19
click at [614, 450] on li "September 25, 2025 - Partner with J127 Life Skills class" at bounding box center [586, 454] width 147 height 10
click at [530, 453] on li "September 25, 2025 - Partner with non-profit (J127 Life Skills class" at bounding box center [586, 450] width 147 height 19
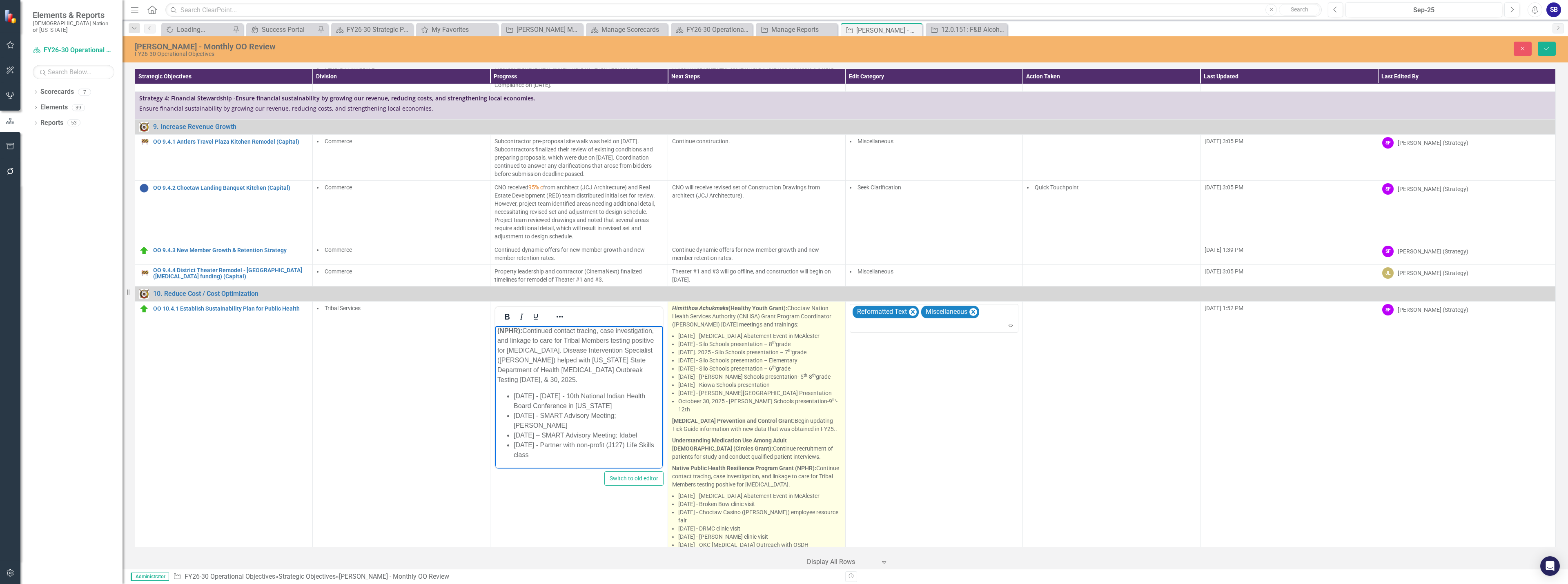
click at [744, 415] on p "Rocky Mountain Spotted Fever Prevention and Control Grant: Begin updating Tick …" at bounding box center [757, 425] width 169 height 19
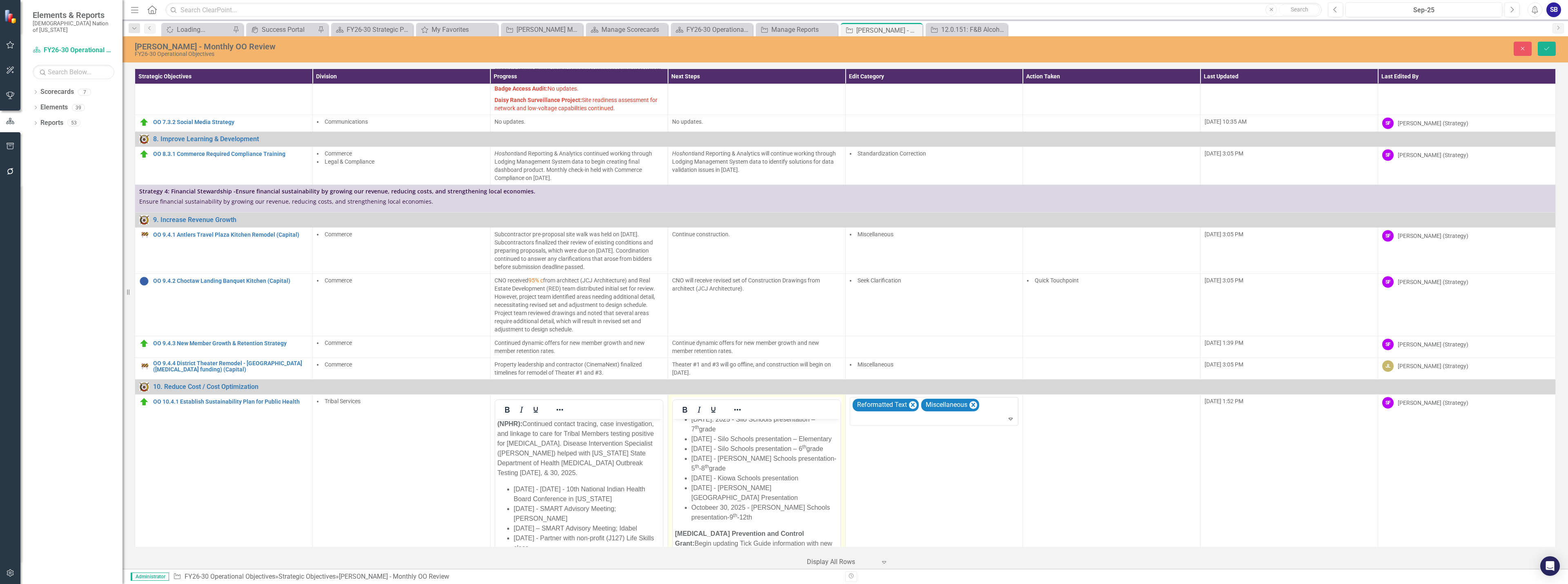
scroll to position [0, 0]
click at [699, 496] on li "October 2, 2025 - Silo Schools presentation – 8 th grade" at bounding box center [764, 491] width 147 height 10
click at [752, 481] on li "October 1, 2025 - Opioid Abatement Event in McAlester" at bounding box center [764, 476] width 147 height 19
click at [726, 473] on li "October 27, 2025 - Haworth Schools presentation- 5 th -8 th grade" at bounding box center [764, 463] width 147 height 19
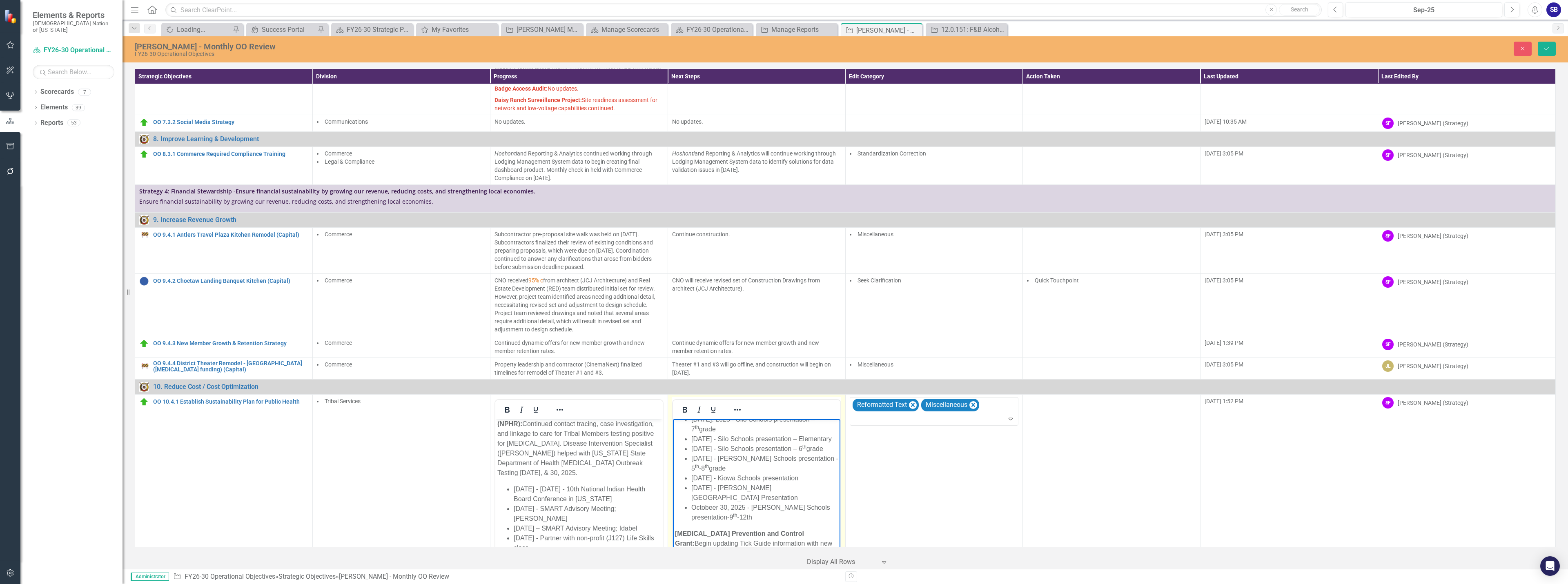
click at [743, 473] on li "October 27, 2025 - Haworth Schools presentation - 5 th -8 th grade" at bounding box center [764, 463] width 147 height 19
click at [726, 440] on li "October 30, 2025 - Haworth Schools presentation-9 th -12th" at bounding box center [764, 431] width 147 height 19
click at [742, 440] on li "October 30, 2025 - Haworth Schools presentation - 9 th -12th" at bounding box center [764, 431] width 147 height 19
click at [740, 440] on li "October 30, 2025 - Haworth Schools presentation - 9 th - 12th" at bounding box center [764, 431] width 147 height 19
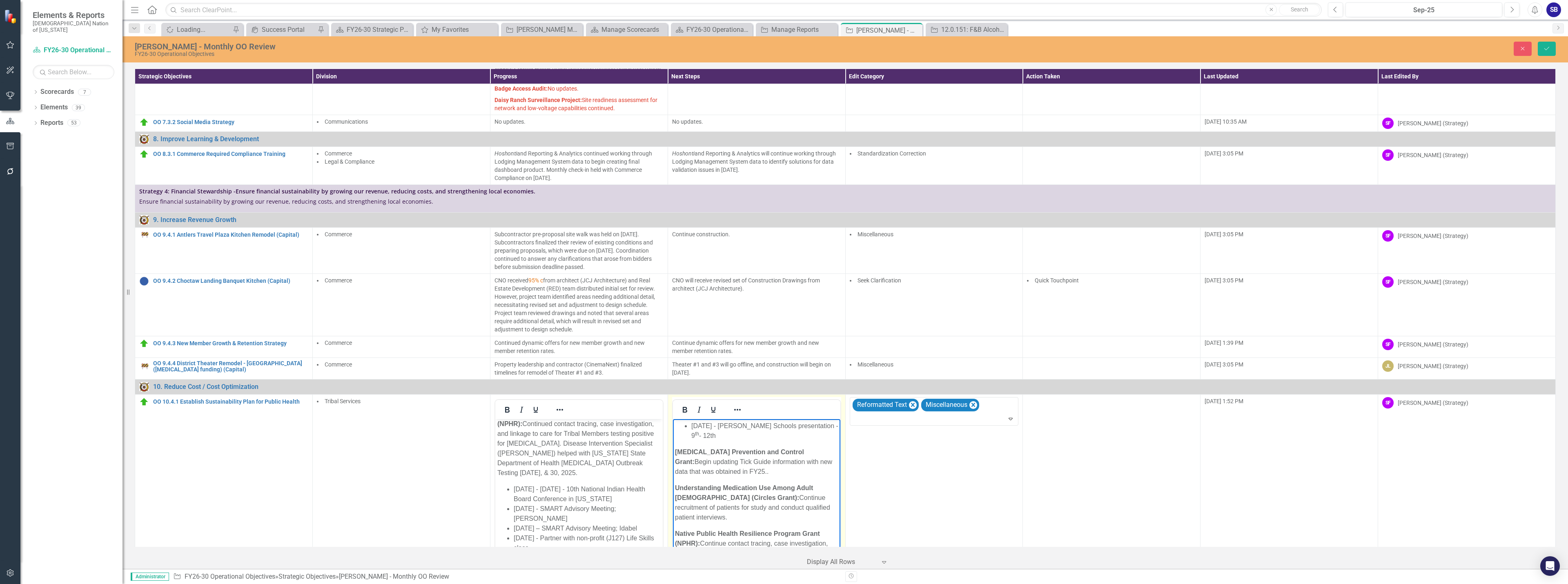
click at [721, 465] on strong "Rocky Mountain Spotted Fever Prevention and Control Grant:" at bounding box center [739, 457] width 129 height 17
click at [830, 436] on p "Rocky Mountain Spotted Fever Prevention and Control Grant: Begin updating Tick …" at bounding box center [756, 420] width 163 height 29
click at [799, 501] on li "October 14, 2025 - Choctaw Casino (Durant) employee resource fair" at bounding box center [764, 491] width 147 height 19
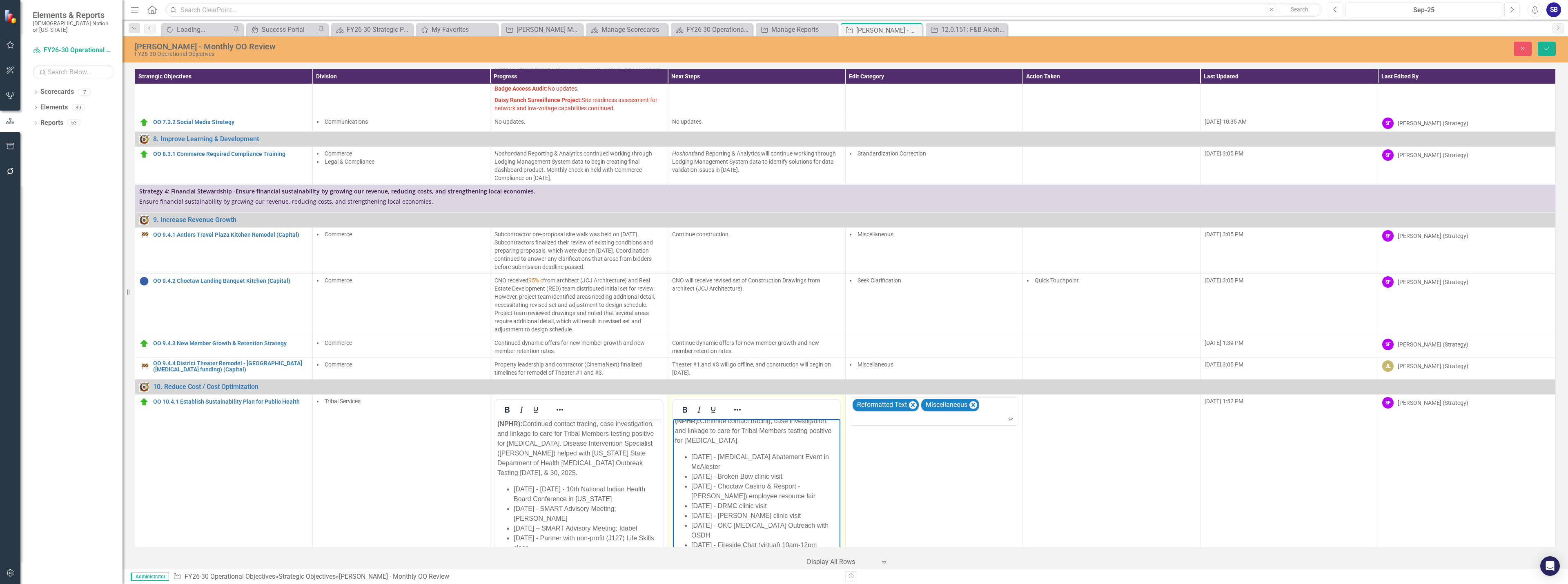
click at [710, 501] on li "October 14, 2025 - Choctaw Casino & Resport - Durant) employee resource fair" at bounding box center [764, 491] width 147 height 19
click at [760, 516] on li "October 27, 2025 - Syphilis education J129" at bounding box center [764, 512] width 147 height 10
click at [758, 458] on li "October 15, 2025 - DRMC clinic visit" at bounding box center [764, 463] width 147 height 10
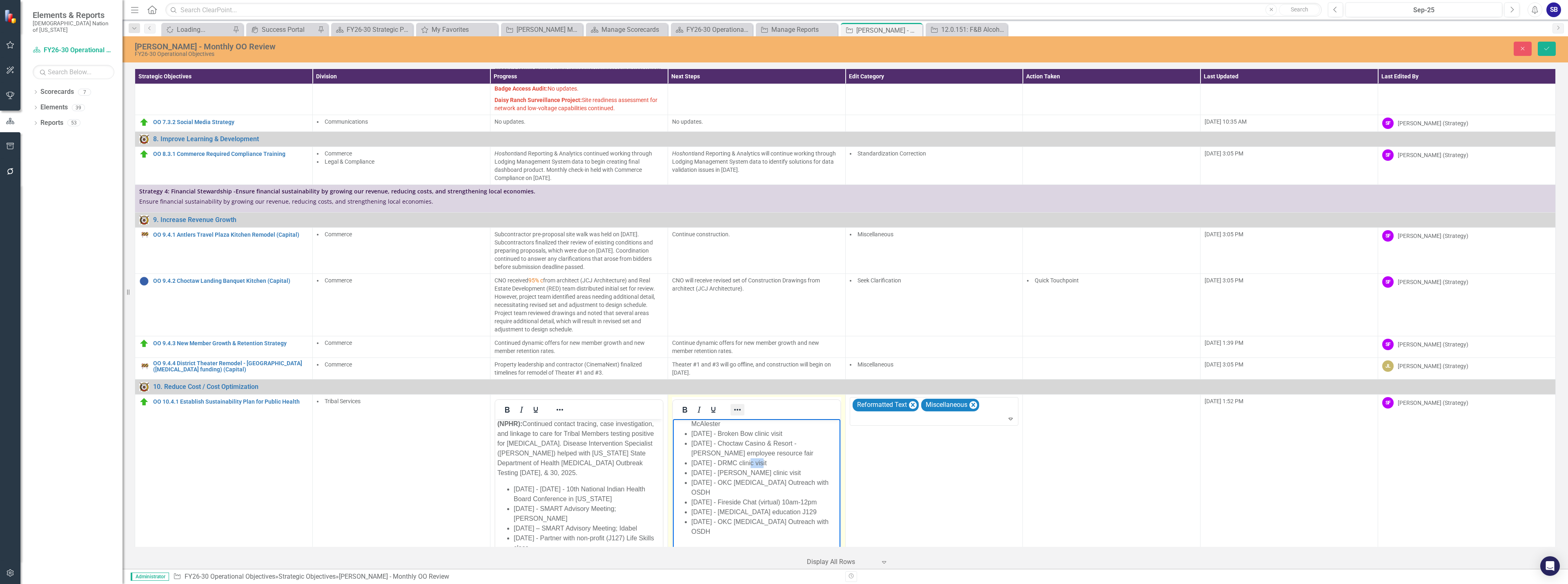
click at [737, 405] on icon "Reveal or hide additional toolbar items" at bounding box center [737, 409] width 10 height 10
click at [808, 431] on icon "Text color Black" at bounding box center [808, 432] width 4 height 4
click at [812, 467] on div "Orange" at bounding box center [810, 469] width 10 height 10
click at [740, 404] on button "Reveal or hide additional toolbar items" at bounding box center [737, 409] width 14 height 12
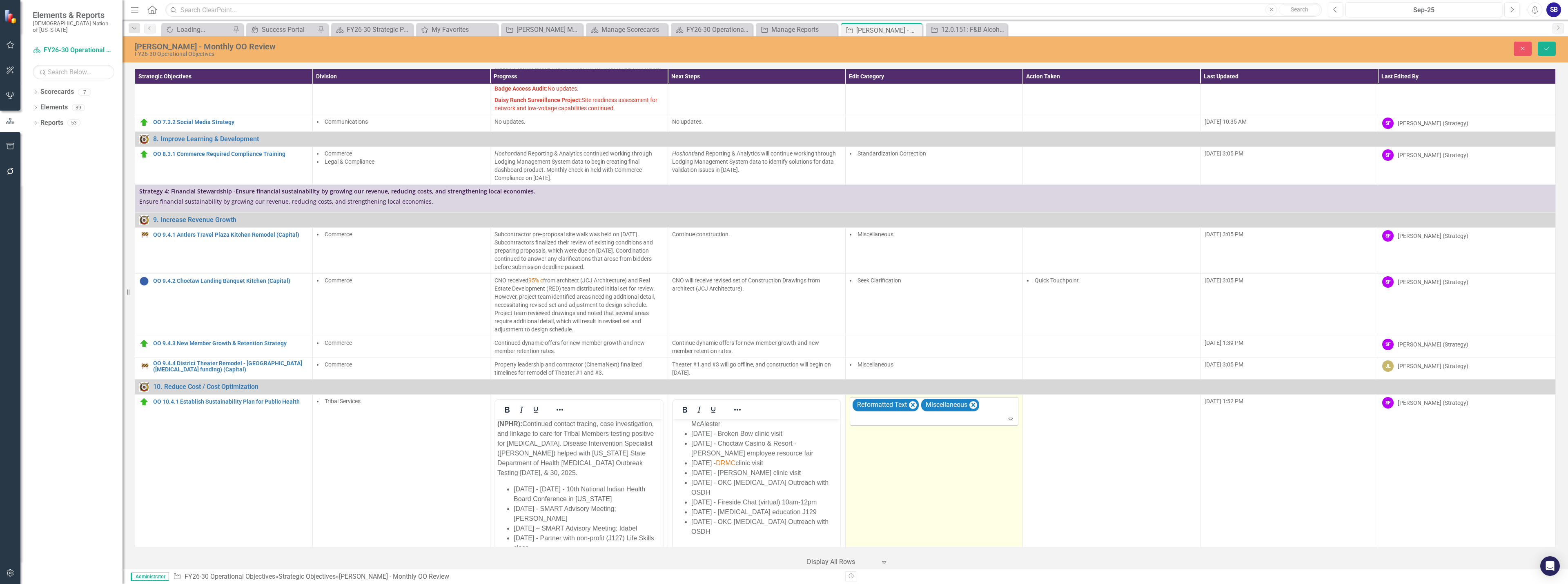
click at [987, 414] on div at bounding box center [935, 419] width 166 height 11
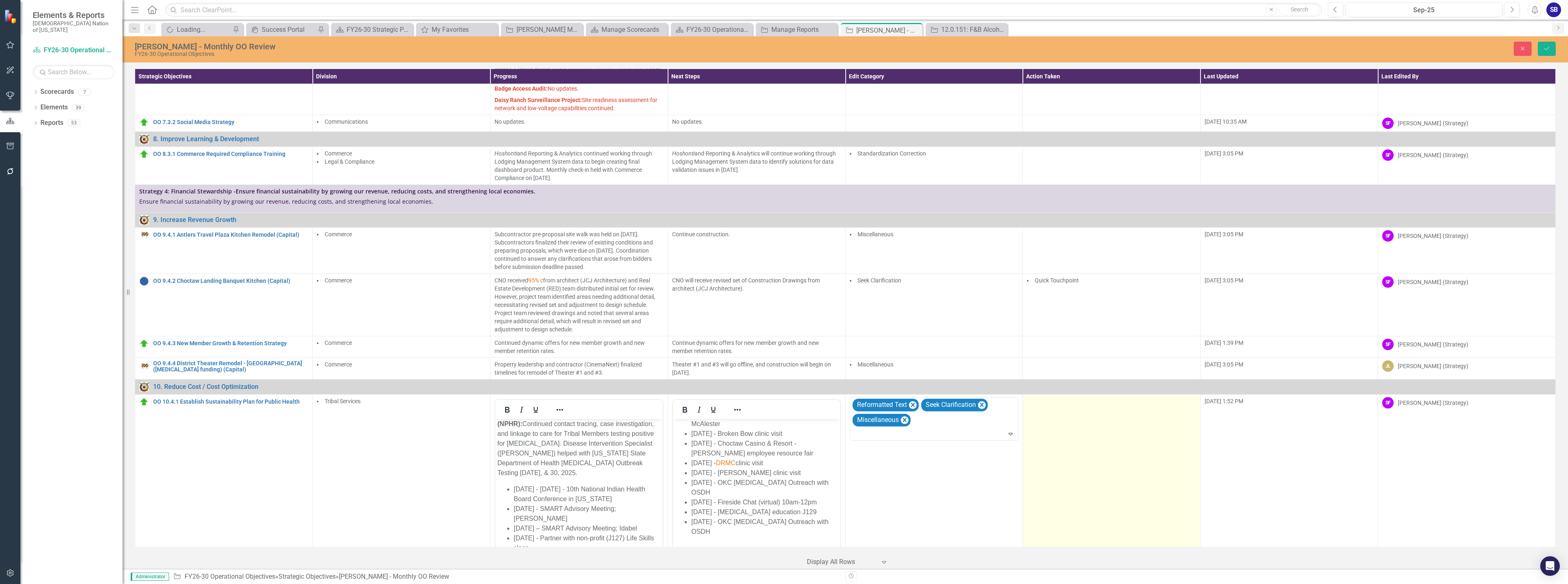
click at [1085, 394] on td at bounding box center [1111, 490] width 178 height 193
click at [1085, 398] on div at bounding box center [1105, 404] width 152 height 11
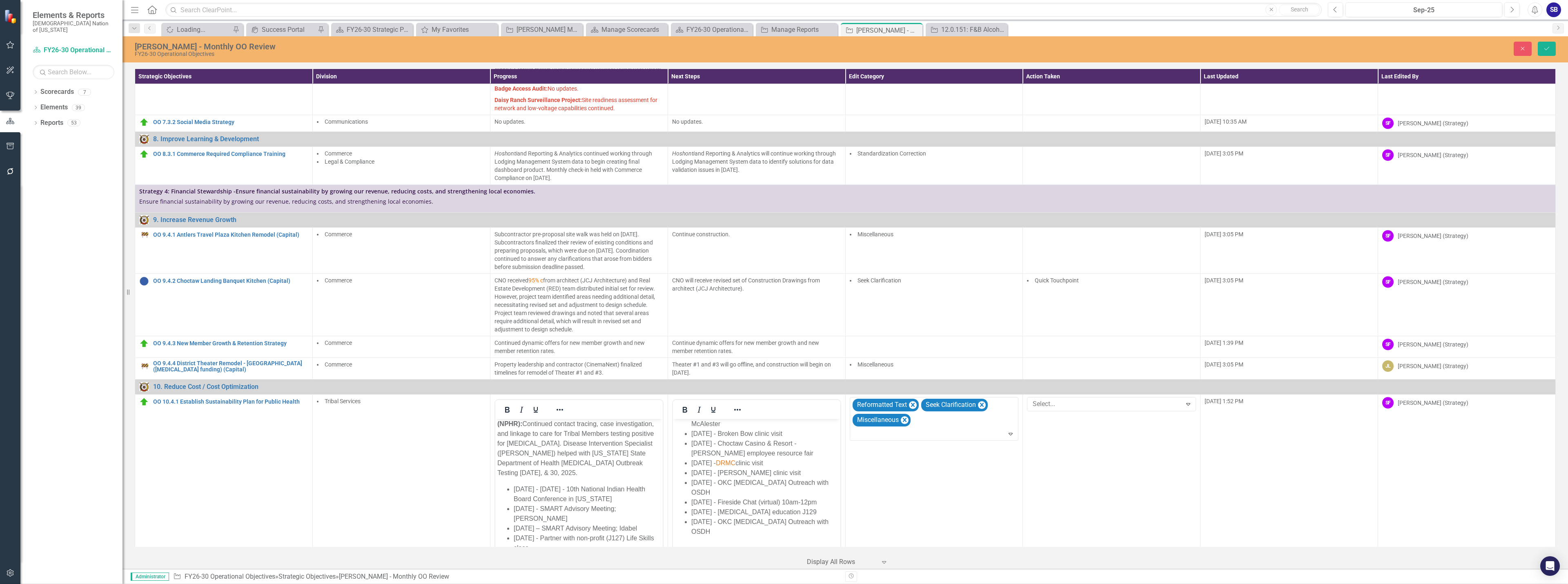
click at [1079, 583] on div "Quick Touchpoint" at bounding box center [785, 590] width 1555 height 9
click at [789, 497] on li "October 27, 2025 - Fireside Chat (virtual) 10am-12pm" at bounding box center [764, 502] width 147 height 10
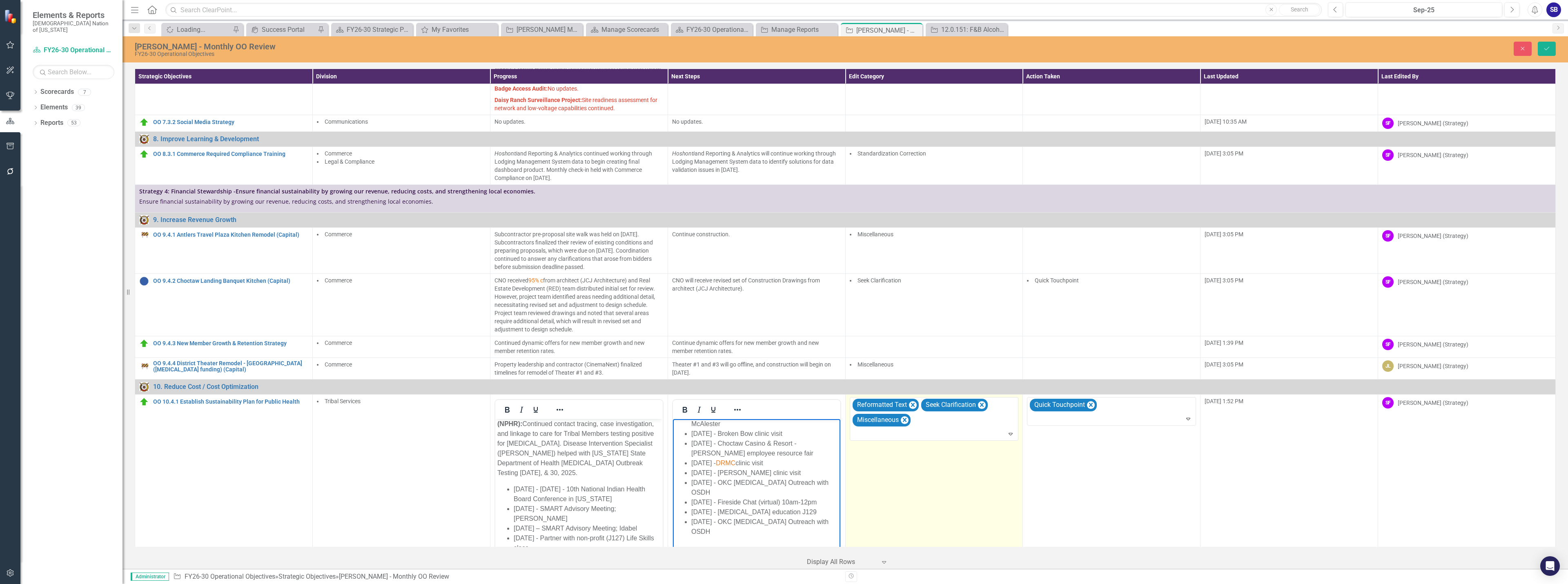
click at [926, 485] on td "Reformatted Text Seek Clarification Miscellaneous Expand" at bounding box center [934, 490] width 178 height 193
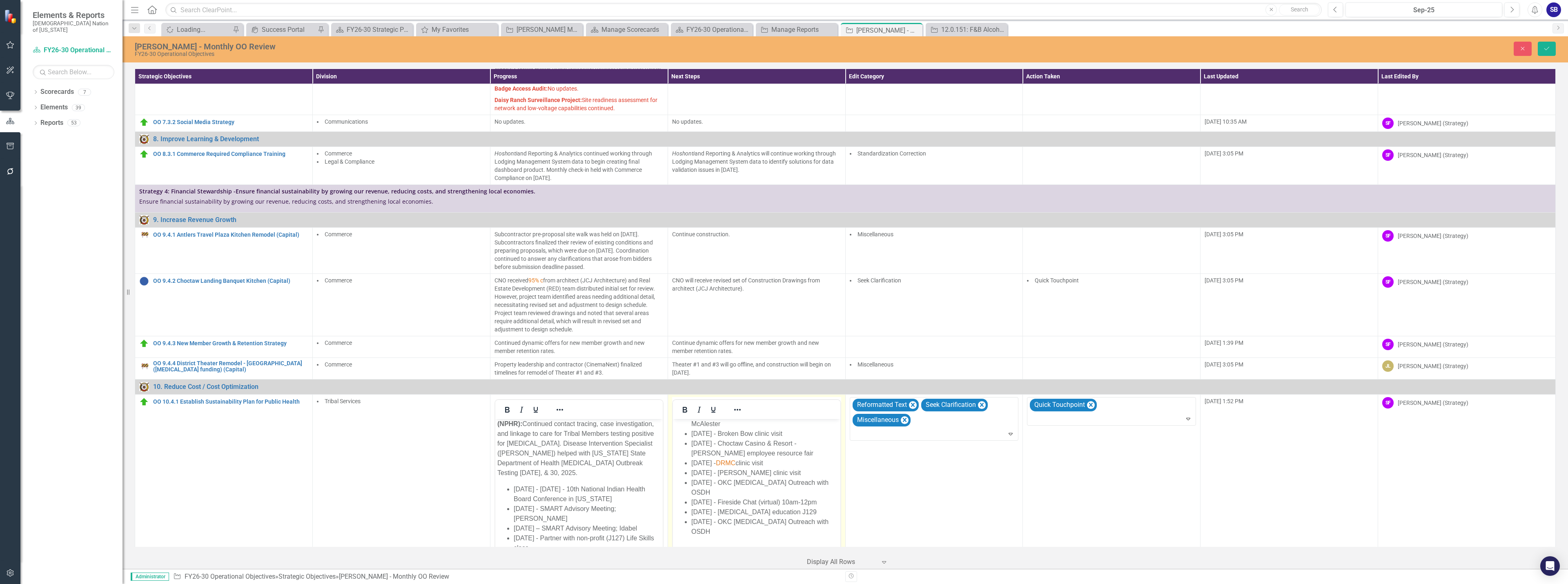
click at [697, 483] on li "October 21, 2025 - OKC Syphilis Outreach with OSDH" at bounding box center [764, 487] width 147 height 19
copy li "OSDH"
click at [689, 482] on ul "October 1, 2025 - Opioid Abatement Event in McAlester October 2, 2025 - Broken …" at bounding box center [756, 472] width 163 height 127
click at [828, 497] on li "October 27, 2025 - Fireside Chat (virtual) 10am-12pm" at bounding box center [764, 502] width 147 height 10
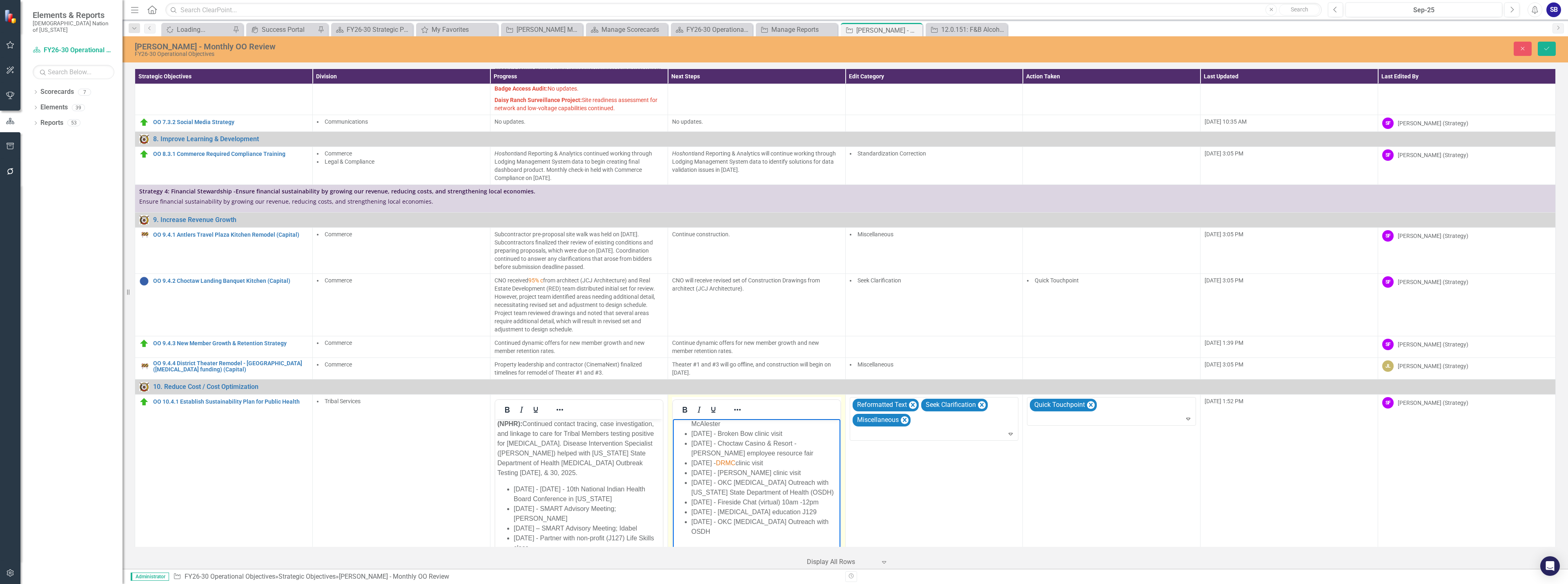
click at [694, 502] on li "October 27, 2025 - Fireside Chat (virtual) 10am -12pm" at bounding box center [764, 502] width 147 height 10
click at [802, 514] on li "October 27, 2025 - Syphilis education J129" at bounding box center [764, 512] width 147 height 10
click at [763, 546] on body "Himitthoa Achukmaka (Healthy Youth Grant): Choctaw Nation Health Services Autho…" at bounding box center [756, 321] width 167 height 481
click at [1553, 49] on button "Save" at bounding box center [1547, 48] width 18 height 14
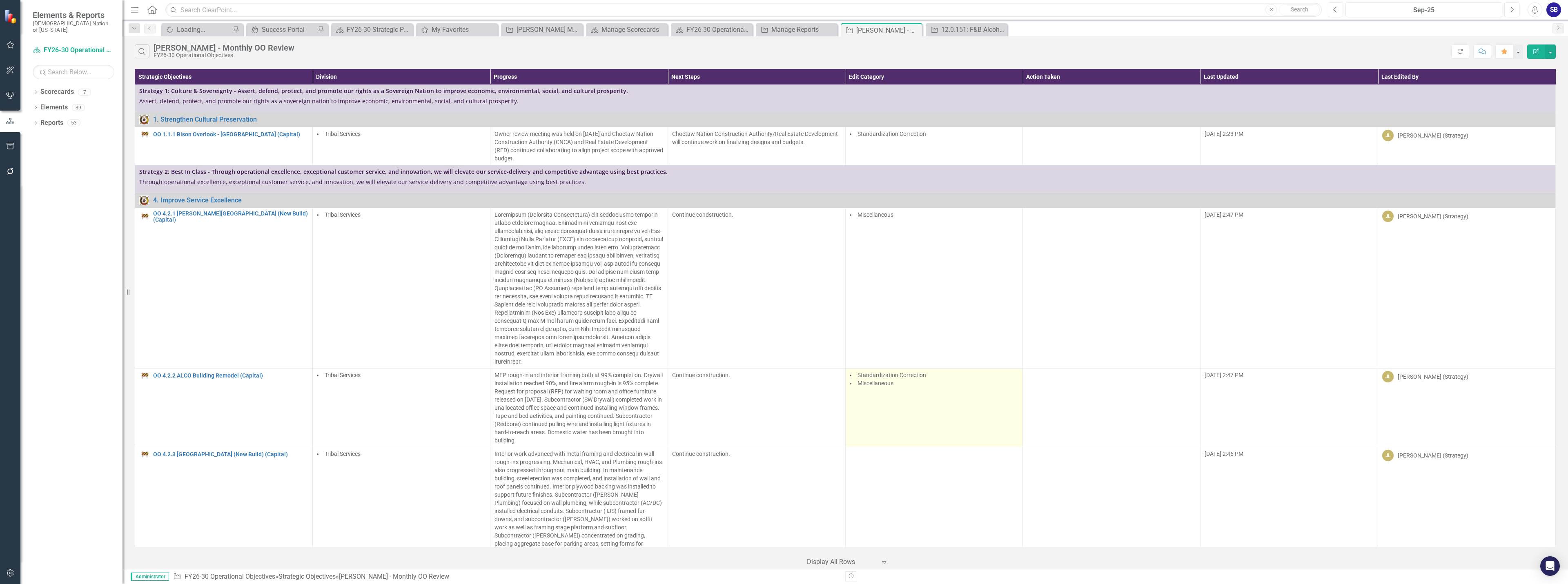
click at [992, 442] on td "Standardization Correction Miscellaneous" at bounding box center [934, 408] width 178 height 78
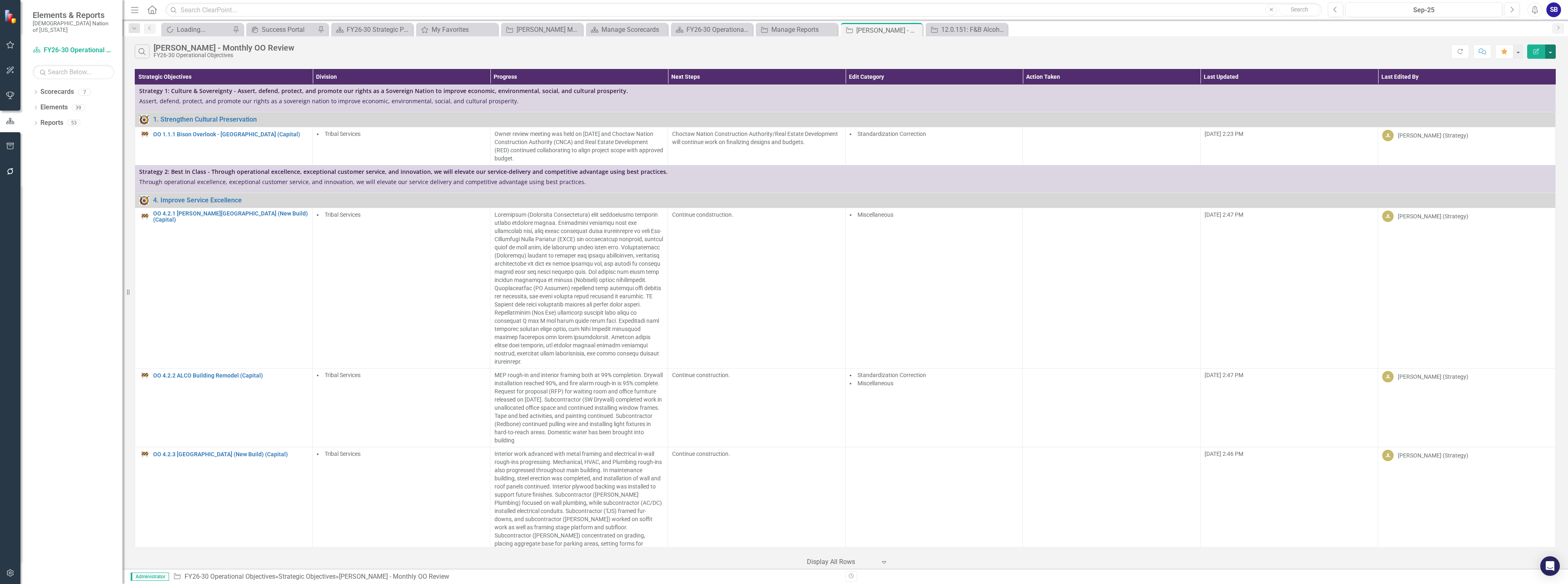
click at [1553, 51] on button "button" at bounding box center [1550, 51] width 10 height 14
click at [1544, 95] on link "Excel Export to Excel" at bounding box center [1523, 98] width 65 height 15
click at [1000, 30] on icon "Close" at bounding box center [999, 30] width 8 height 7
click at [830, 29] on icon "Close" at bounding box center [830, 30] width 8 height 7
click at [745, 31] on icon "Close" at bounding box center [745, 30] width 8 height 7
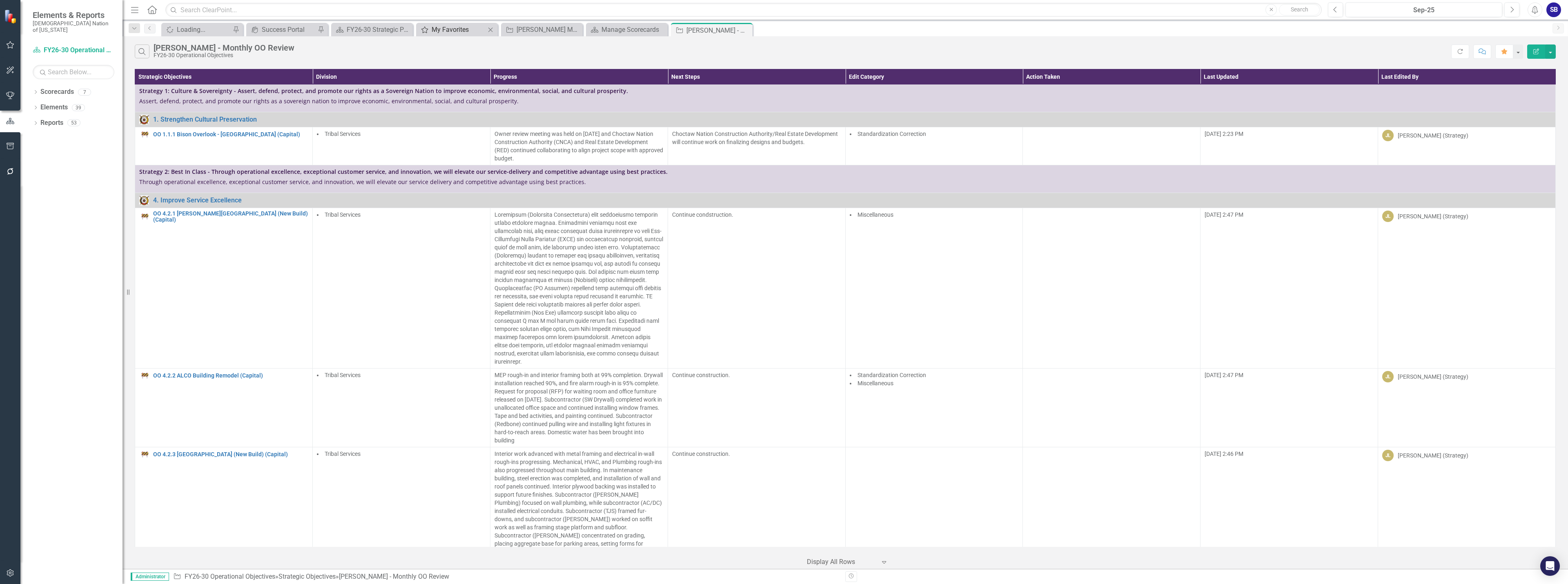
click at [472, 29] on div "My Favorites" at bounding box center [458, 29] width 54 height 10
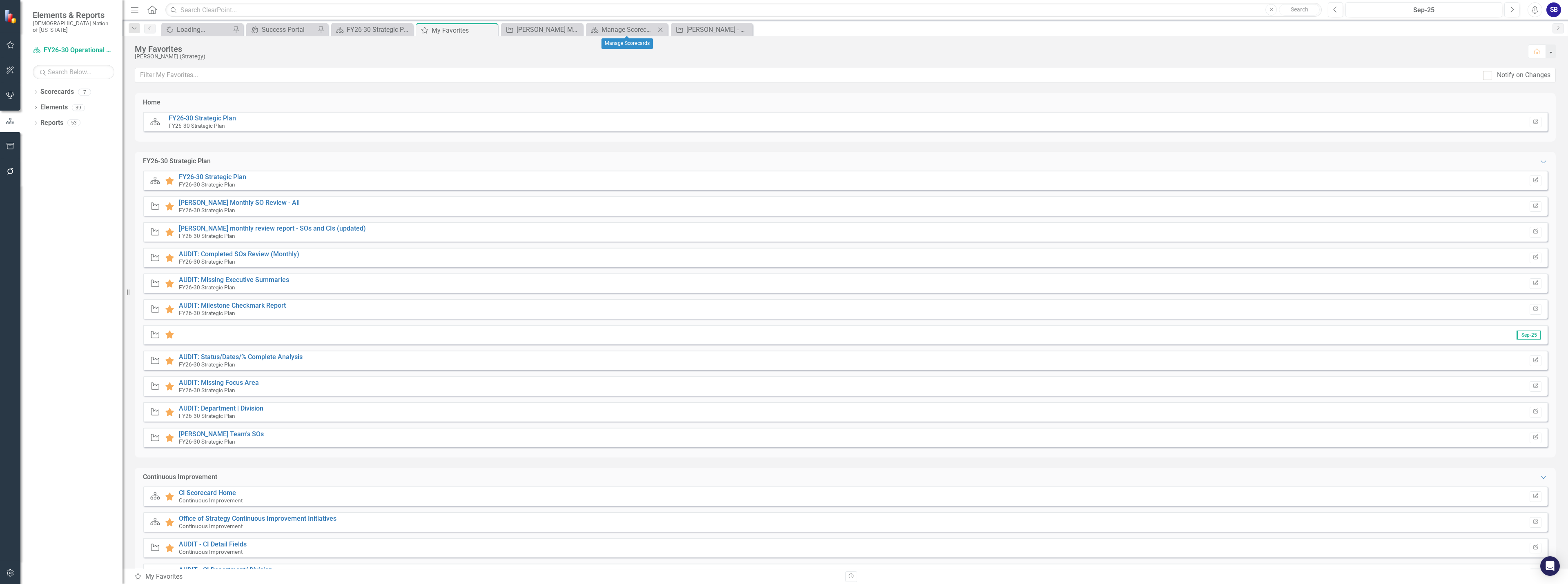
click at [659, 28] on icon "Close" at bounding box center [660, 30] width 8 height 7
click at [252, 256] on link "AUDIT: Completed SOs Review (Monthly)" at bounding box center [239, 254] width 121 height 8
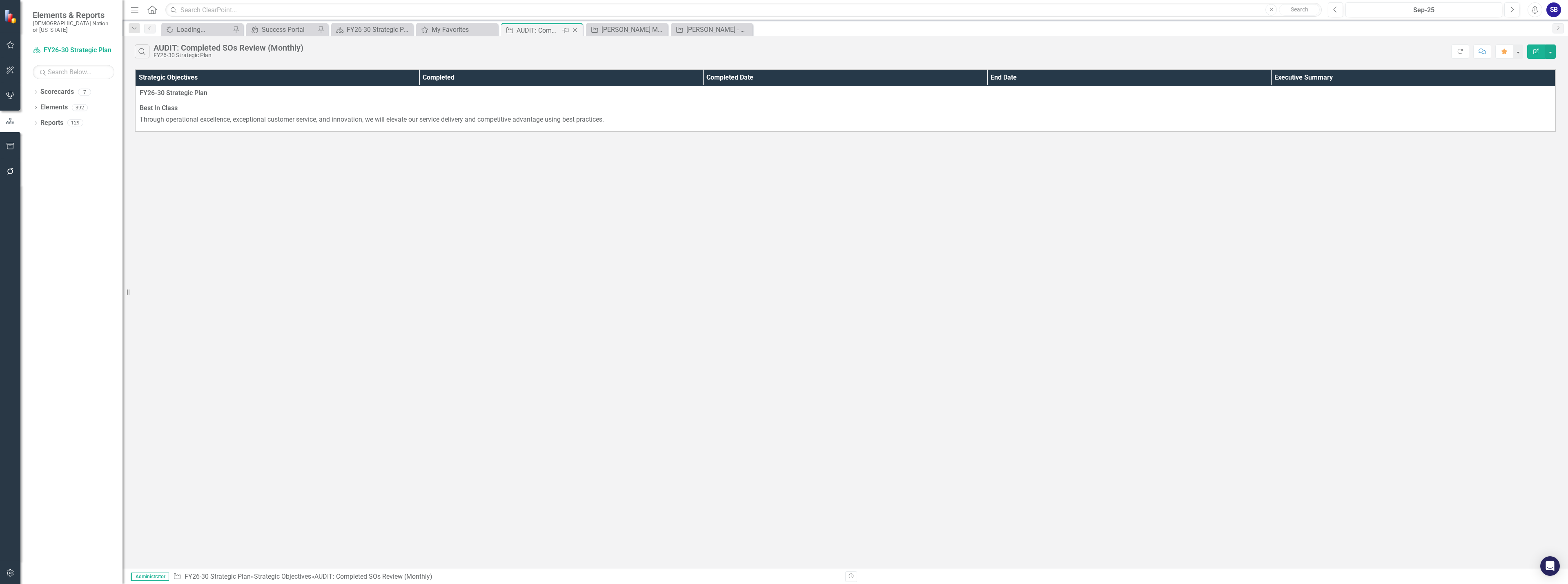
click at [574, 30] on icon "Close" at bounding box center [575, 30] width 8 height 7
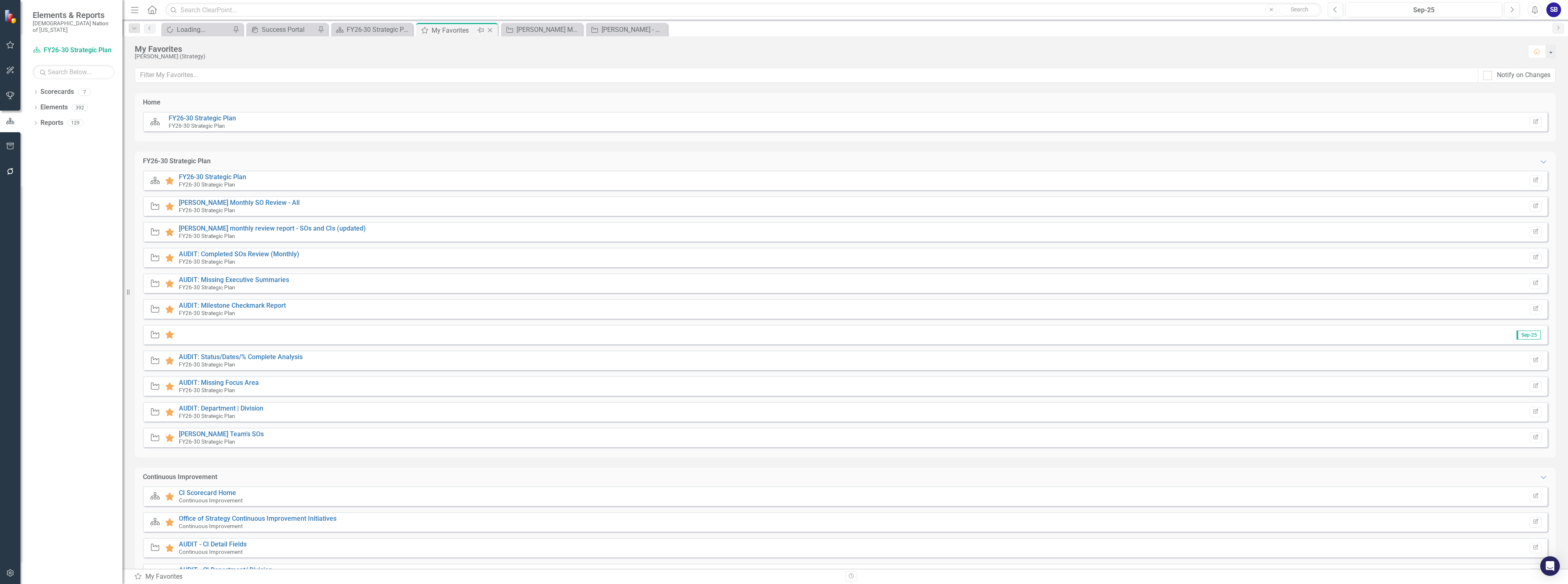
click at [473, 32] on div "My Favorites" at bounding box center [453, 30] width 44 height 10
click at [262, 205] on link "[PERSON_NAME] Monthly SO Review - All" at bounding box center [239, 203] width 121 height 8
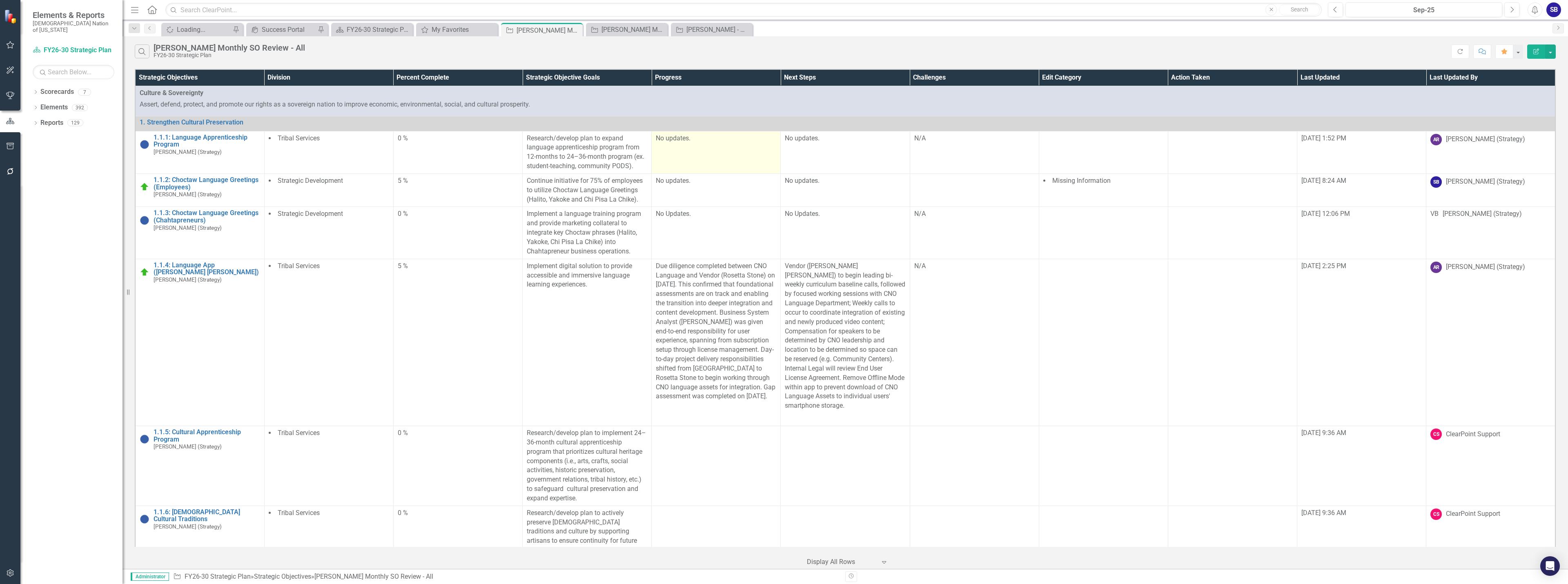
click at [716, 173] on td "No updates." at bounding box center [716, 152] width 129 height 43
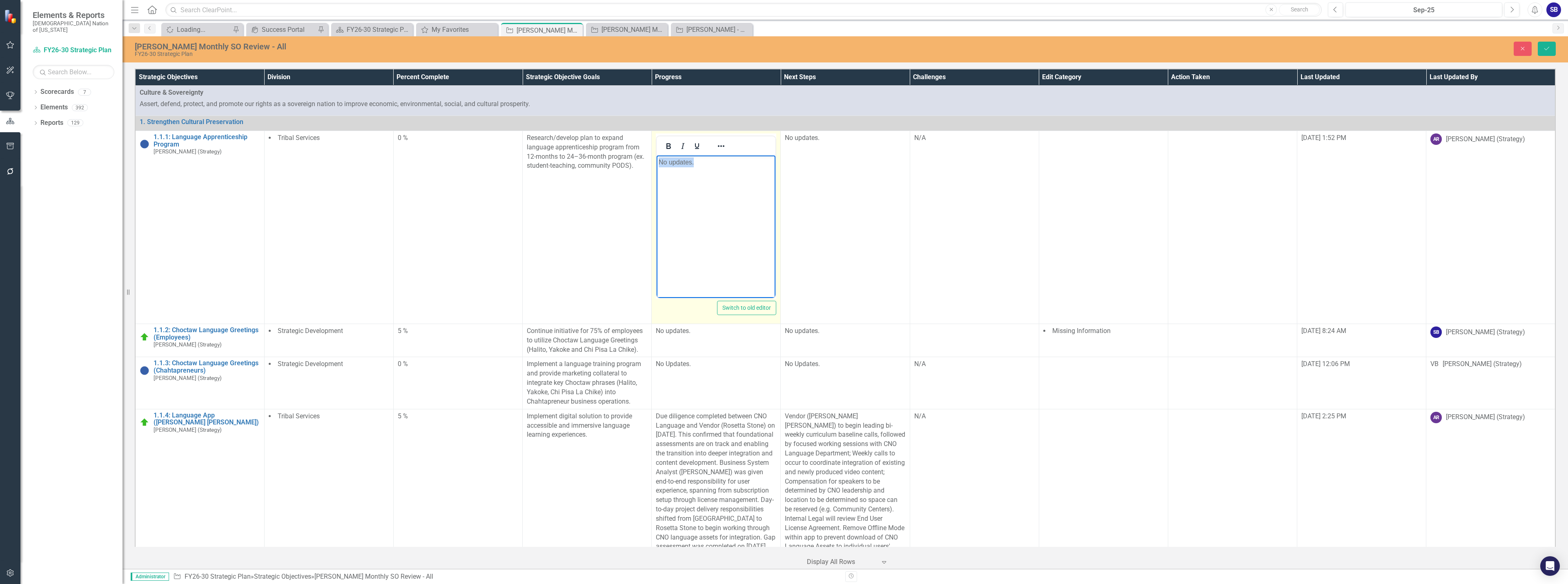
click at [657, 167] on html "No updates." at bounding box center [716, 216] width 119 height 122
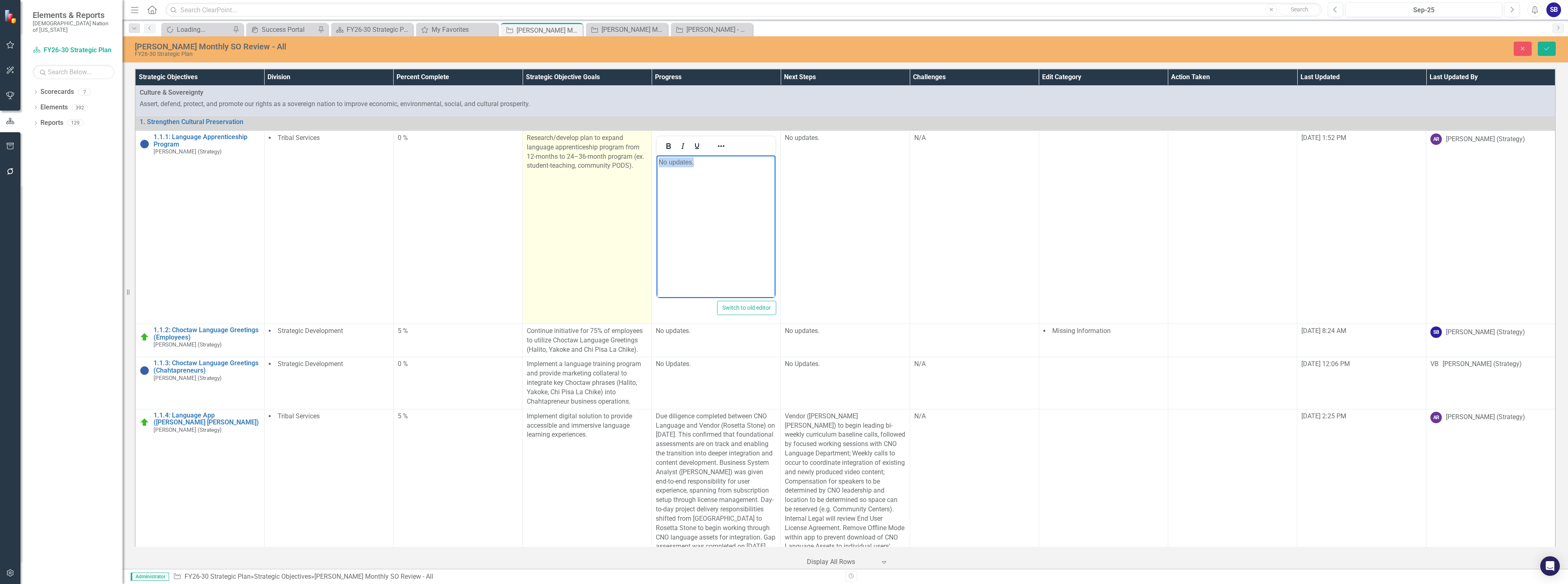
copy p "No updates."
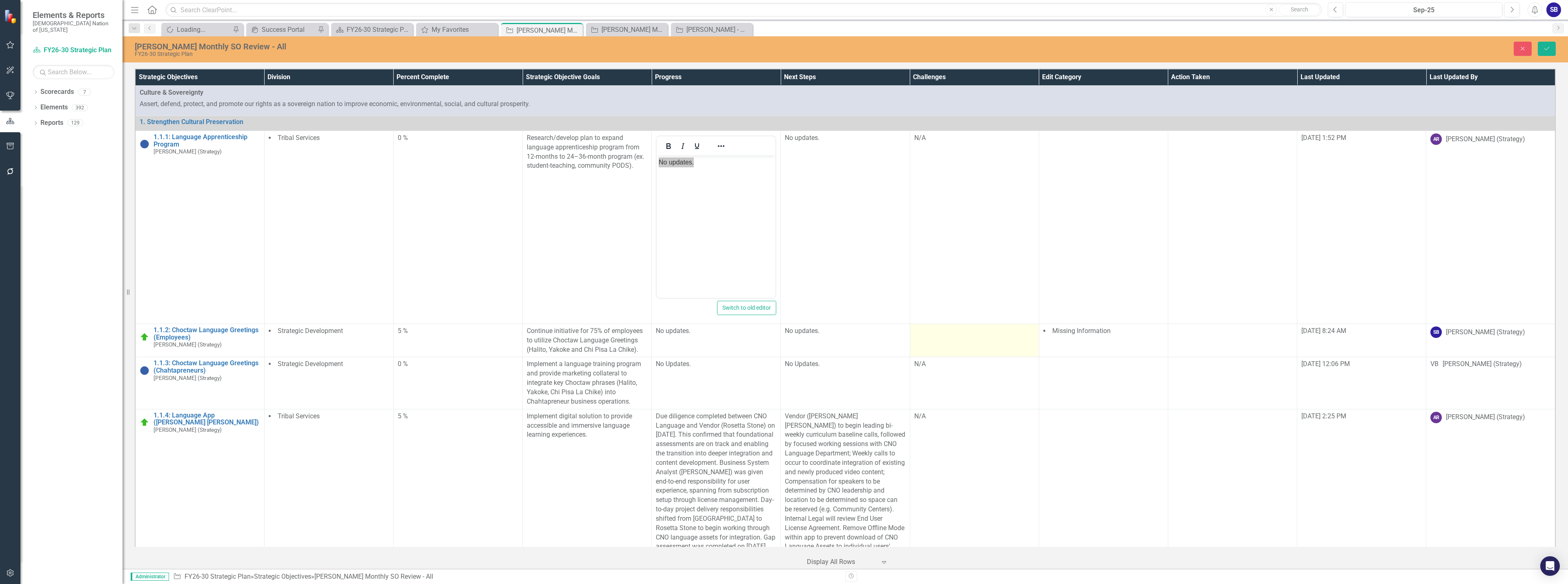
click at [1039, 357] on td at bounding box center [975, 340] width 129 height 33
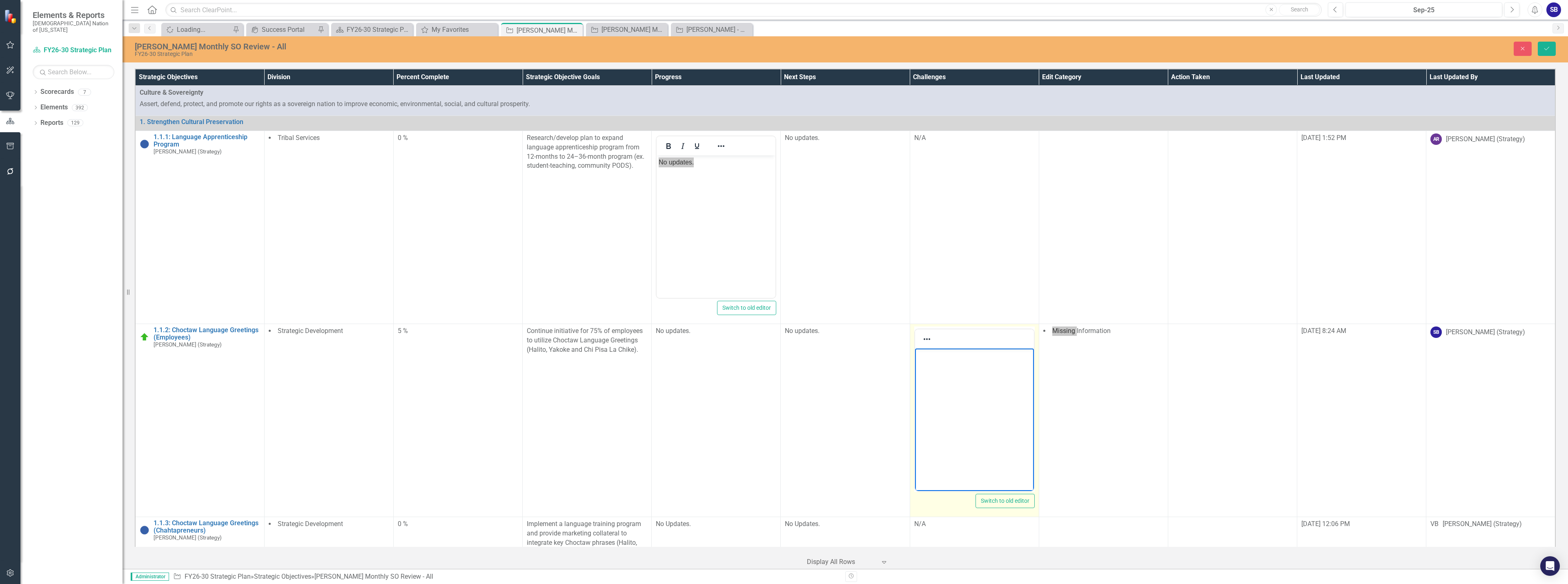
click at [934, 355] on p "Rich Text Area. Press ALT-0 for help." at bounding box center [974, 355] width 115 height 10
click at [1545, 49] on icon "submit" at bounding box center [1547, 48] width 5 height 3
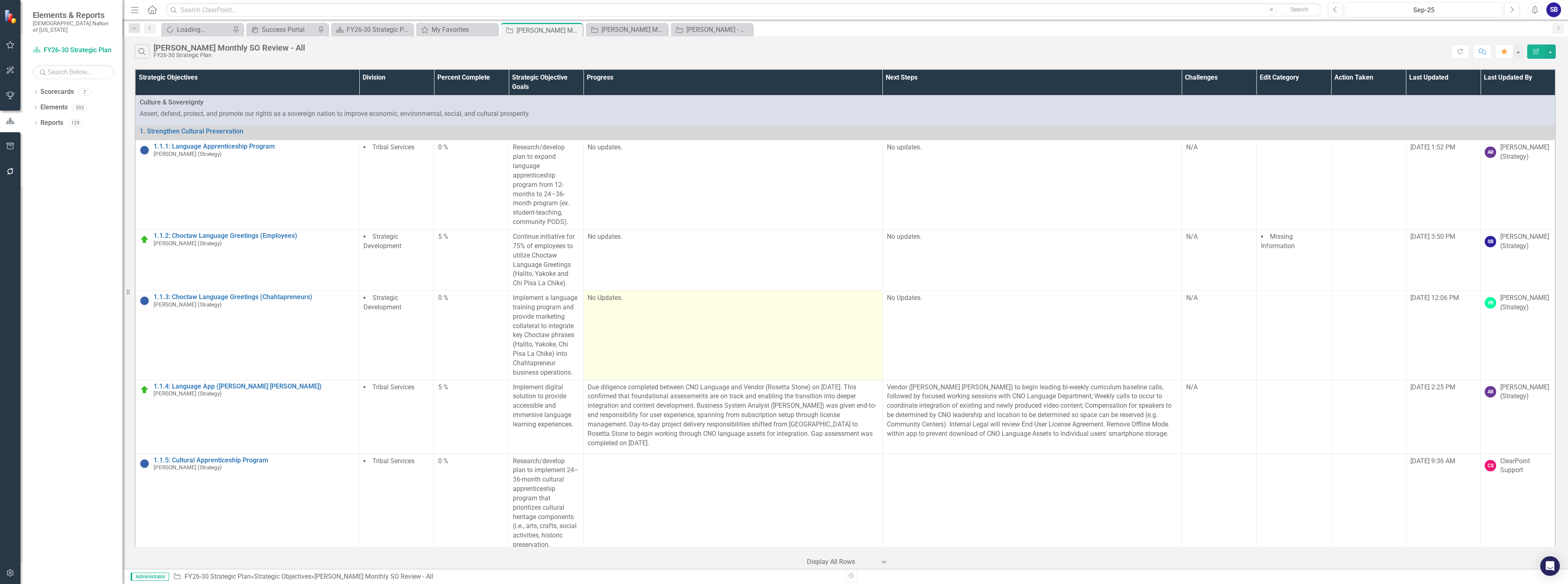
drag, startPoint x: 0, startPoint y: 0, endPoint x: 825, endPoint y: 319, distance: 884.5
click at [825, 319] on td "No Updates." at bounding box center [733, 335] width 299 height 89
click at [666, 306] on td "No Updates." at bounding box center [733, 335] width 299 height 89
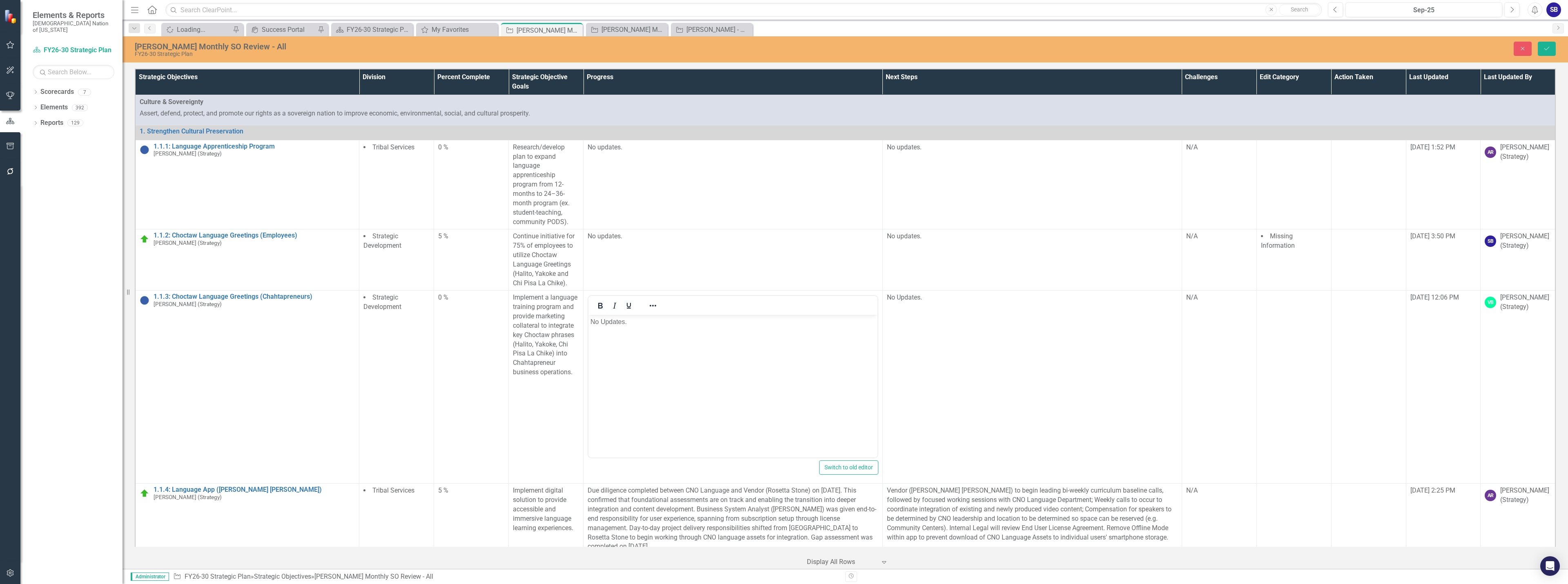
click at [686, 340] on body "No Updates." at bounding box center [733, 376] width 289 height 122
paste body "Rich Text Area. Press ALT-0 for help."
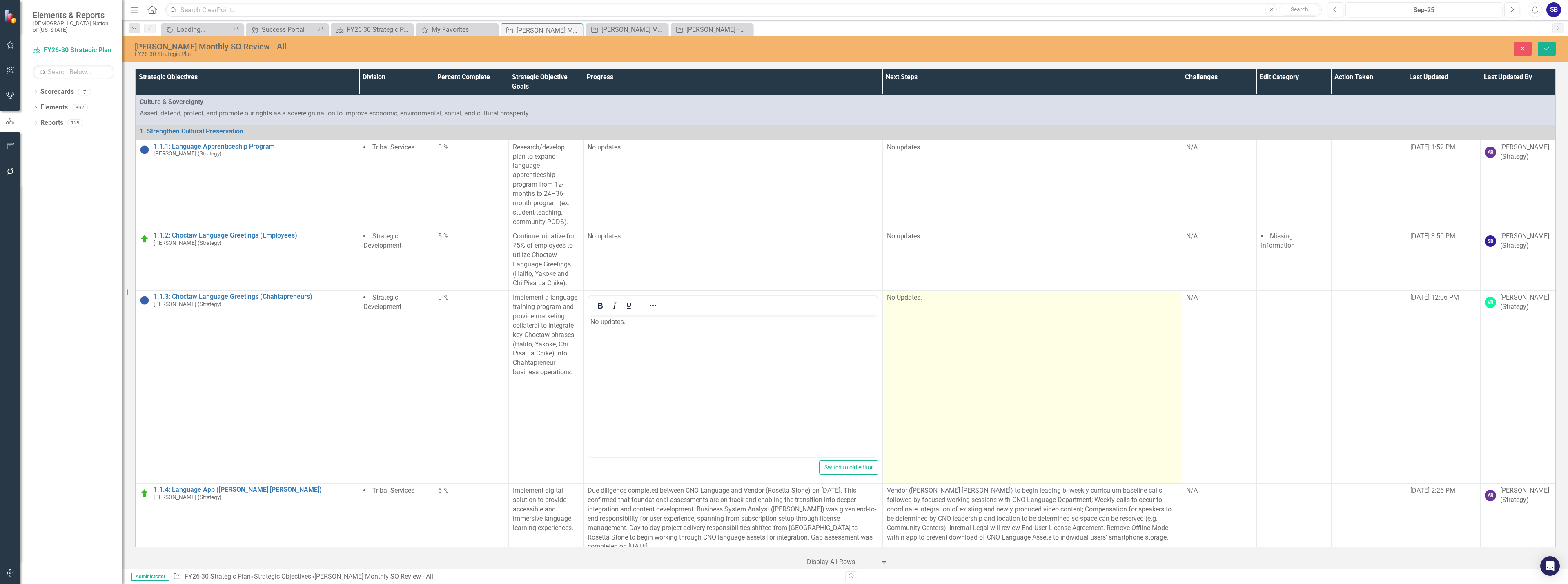
click at [1024, 332] on td "No Updates." at bounding box center [1032, 387] width 299 height 193
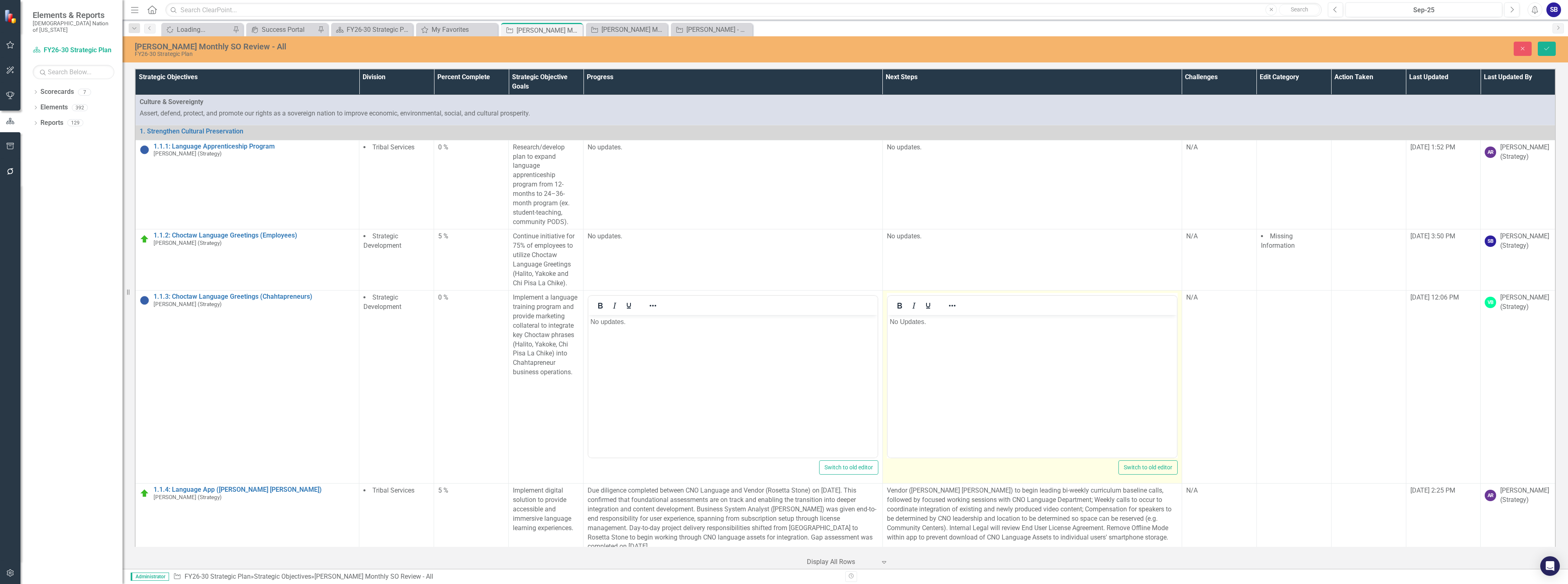
click at [1026, 332] on body "No Updates." at bounding box center [1032, 376] width 289 height 122
paste body "Rich Text Area. Press ALT-0 for help."
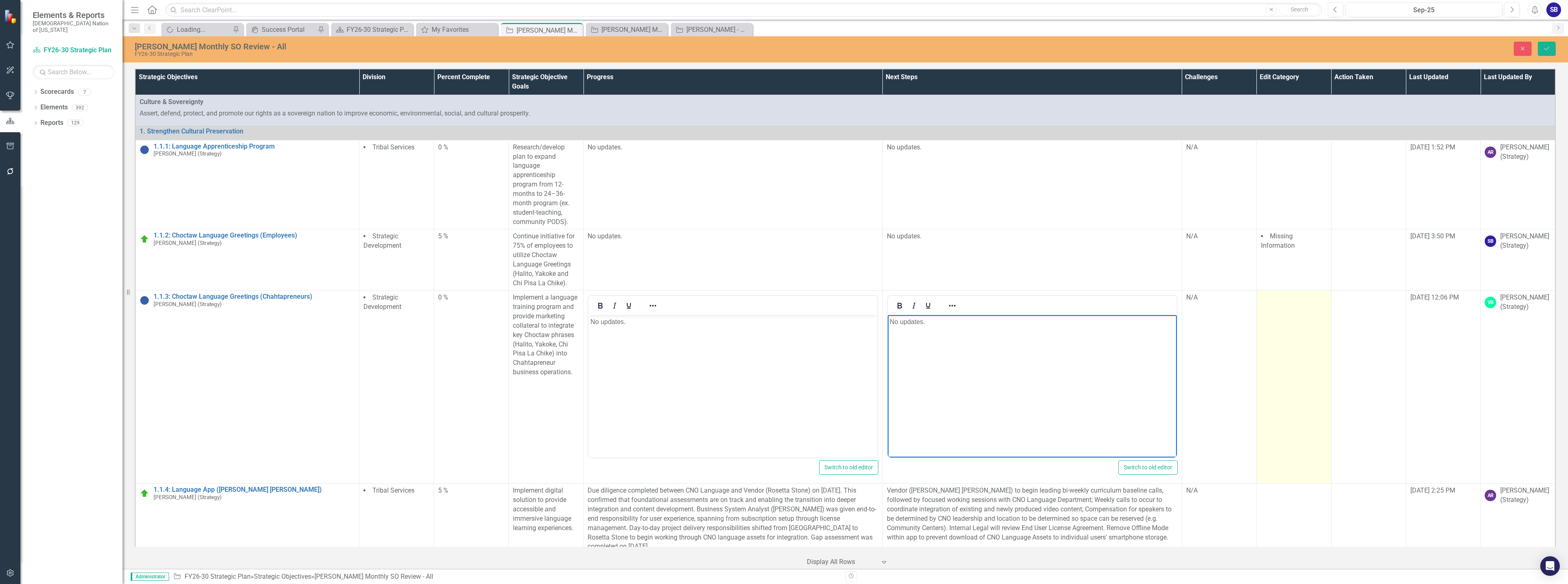
click at [1272, 381] on td at bounding box center [1293, 387] width 75 height 193
drag, startPoint x: 1272, startPoint y: 381, endPoint x: 1270, endPoint y: 374, distance: 7.3
click at [1272, 381] on td at bounding box center [1293, 387] width 75 height 193
click at [1288, 304] on div at bounding box center [1288, 301] width 49 height 11
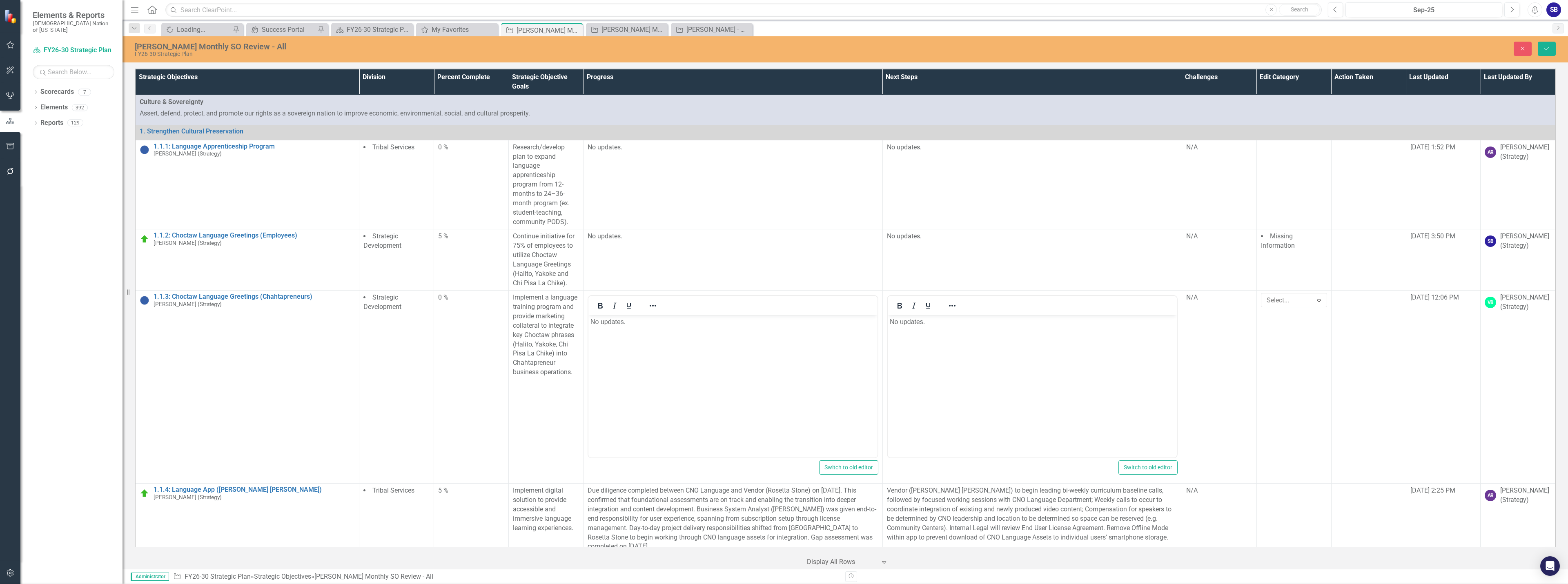
click at [1547, 44] on button "Save" at bounding box center [1547, 48] width 18 height 14
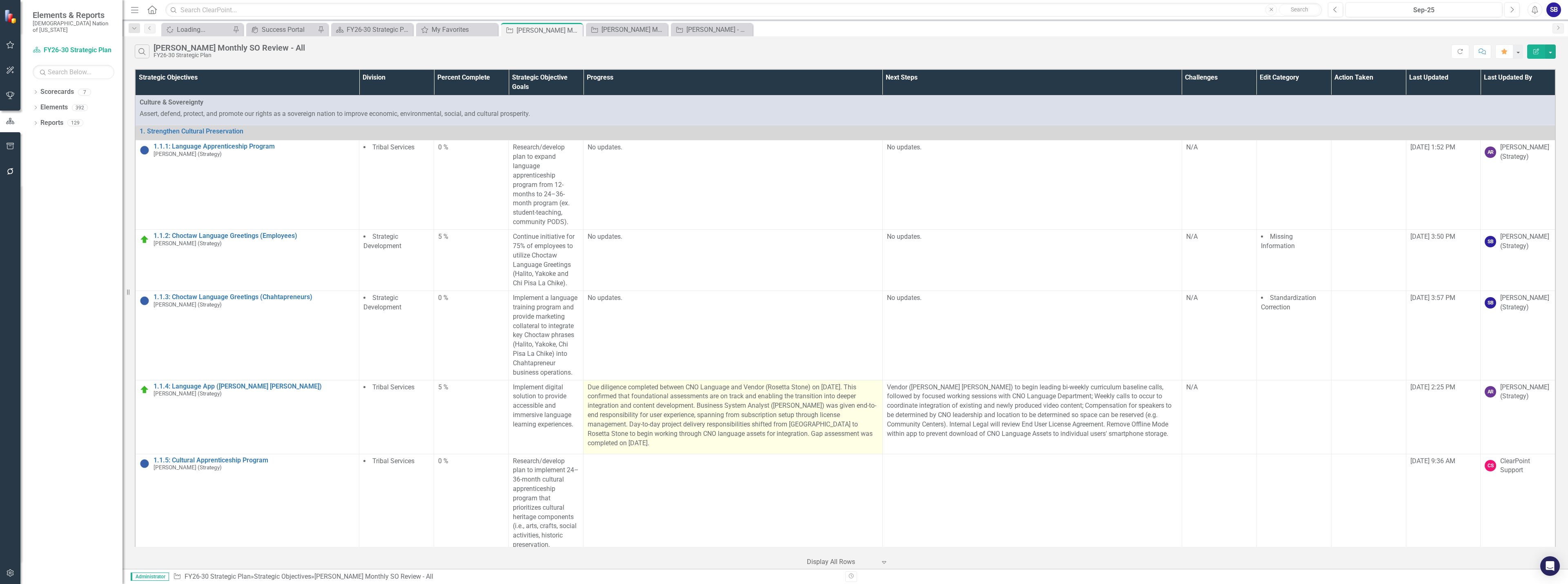
click at [713, 423] on p "Due diligence completed between CNO Language and Vendor (Rosetta Stone) on Sept…" at bounding box center [733, 415] width 291 height 65
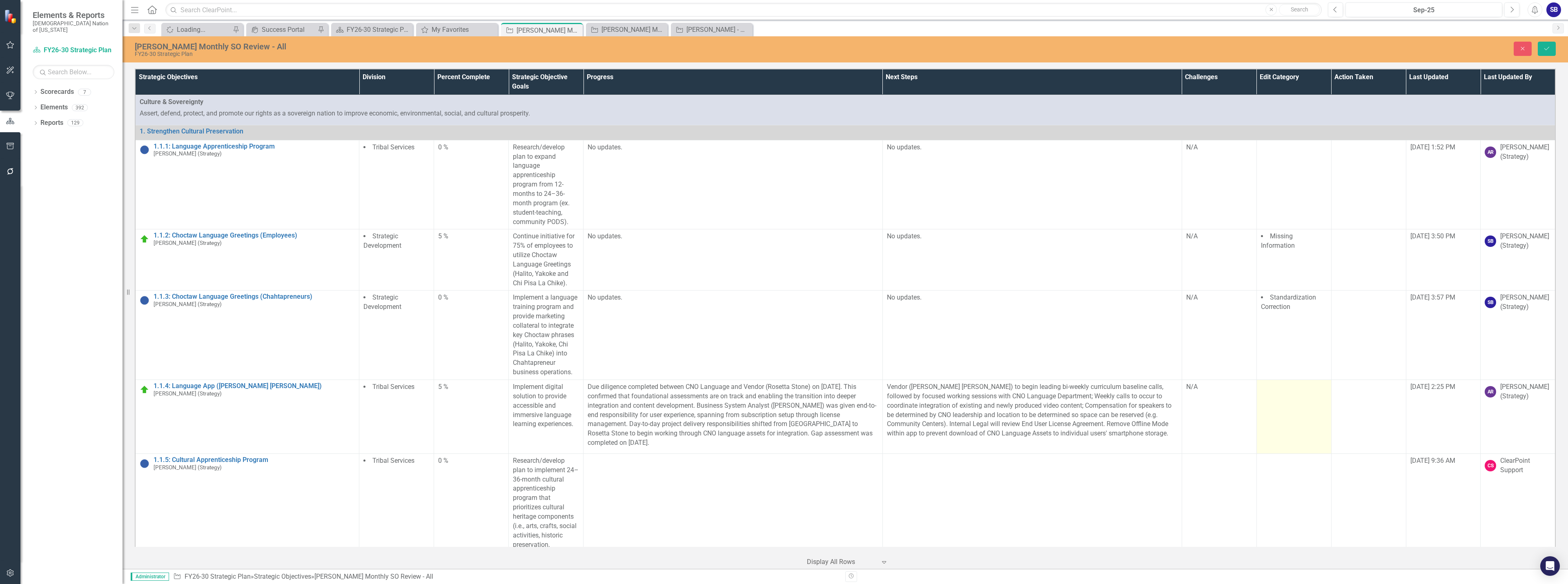
click at [1292, 432] on td at bounding box center [1293, 417] width 75 height 74
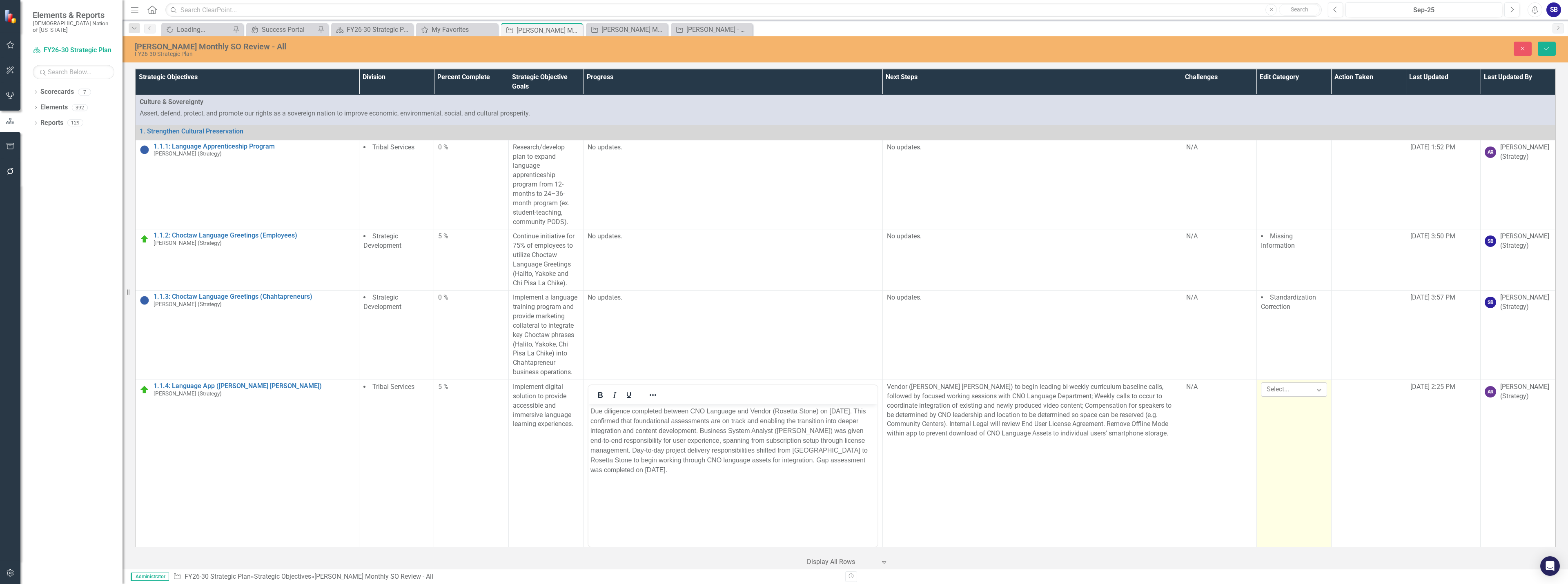
click at [1287, 392] on div at bounding box center [1288, 389] width 49 height 11
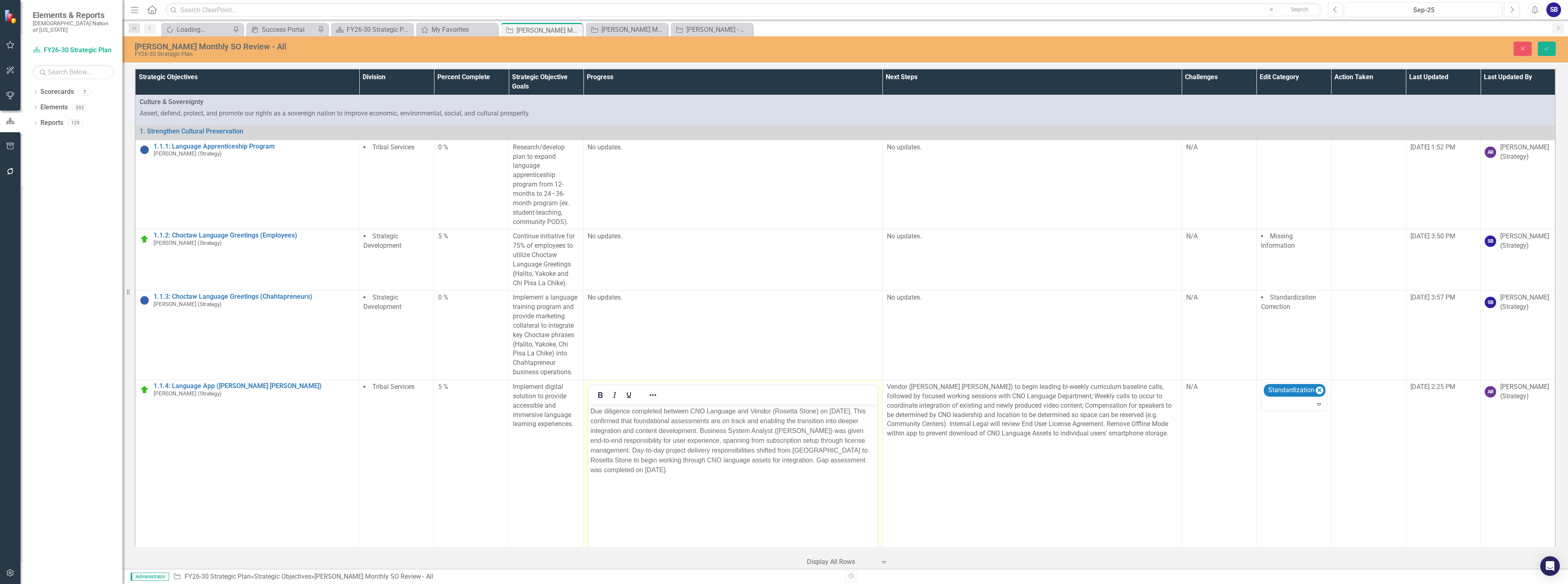
click at [824, 423] on p "Due diligence completed between CNO Language and Vendor (Rosetta Stone) on Sept…" at bounding box center [733, 440] width 285 height 69
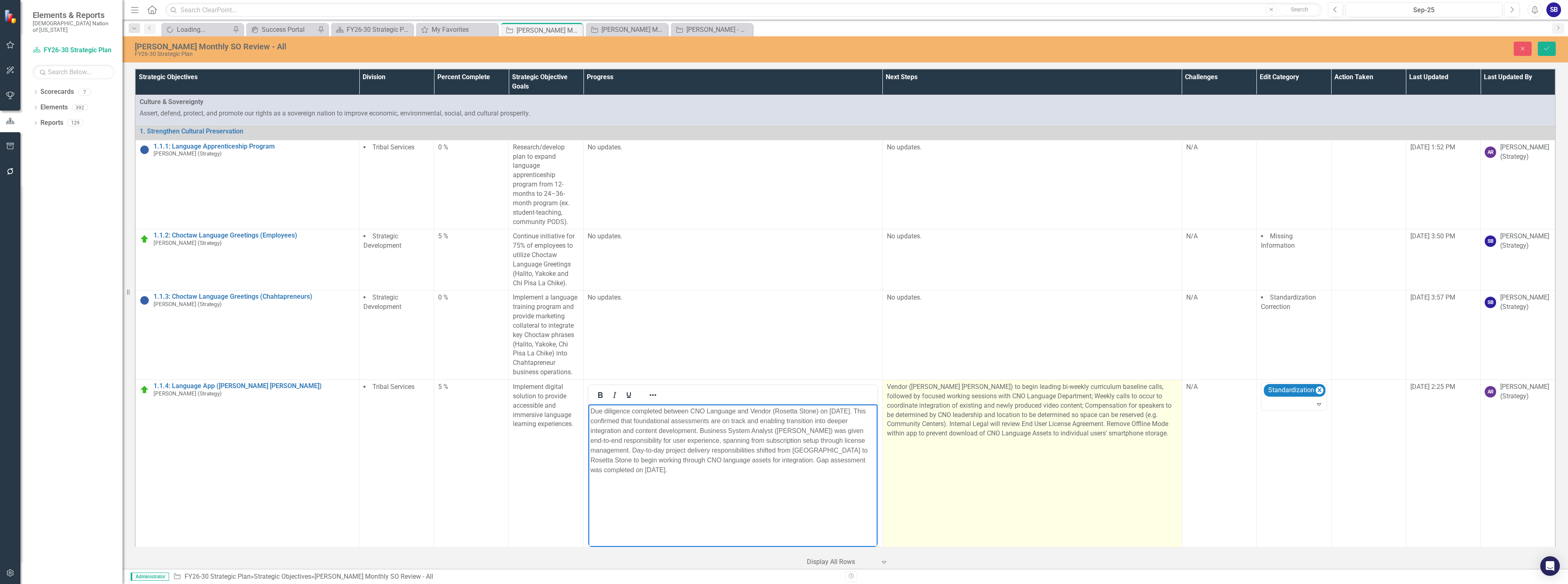
click at [958, 402] on p "Vendor (Rosetta Stone) to begin leading bi-weekly curriculum baseline calls, fo…" at bounding box center [1032, 411] width 291 height 58
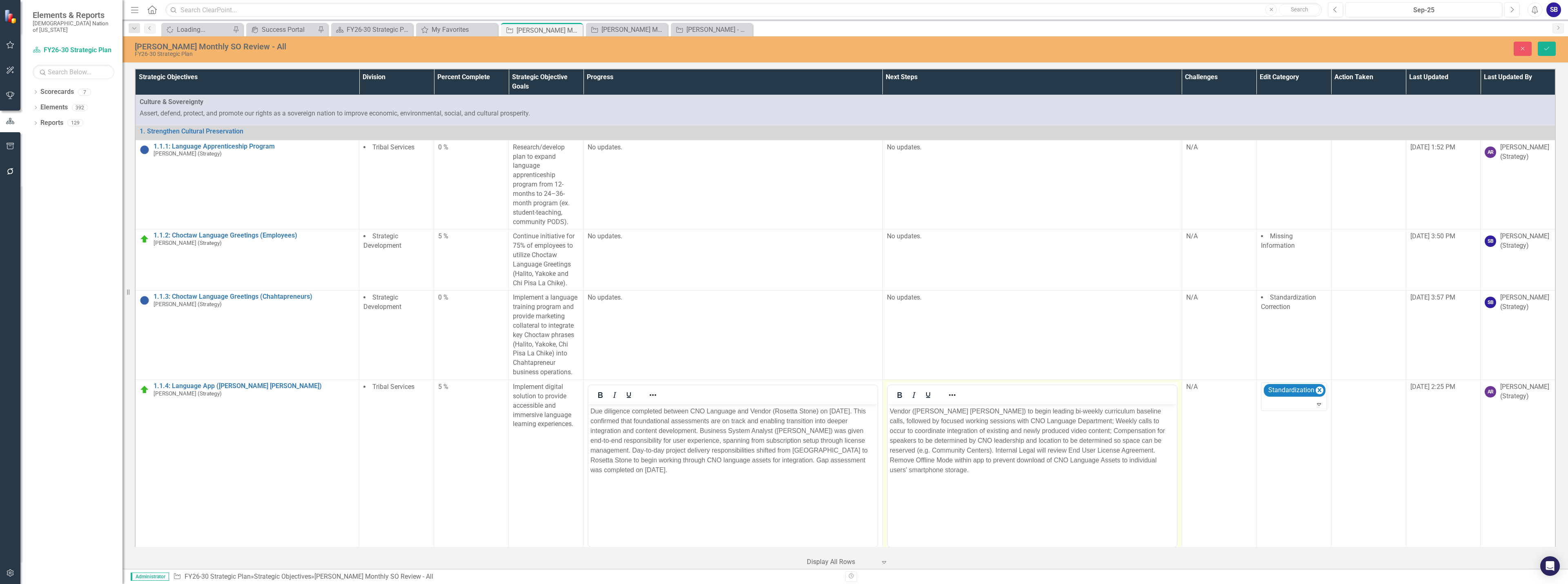
click at [962, 412] on p "Vendor (Rosetta Stone) to begin leading bi-weekly curriculum baseline calls, fo…" at bounding box center [1032, 440] width 285 height 69
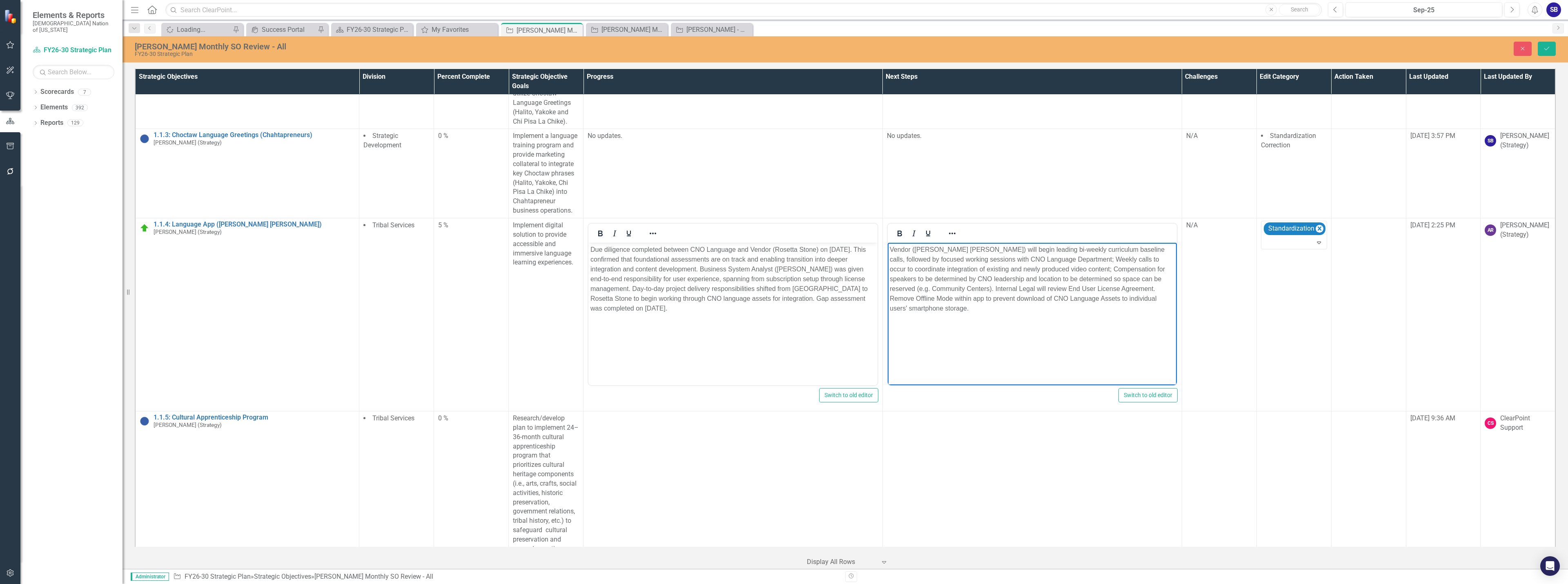
scroll to position [179, 0]
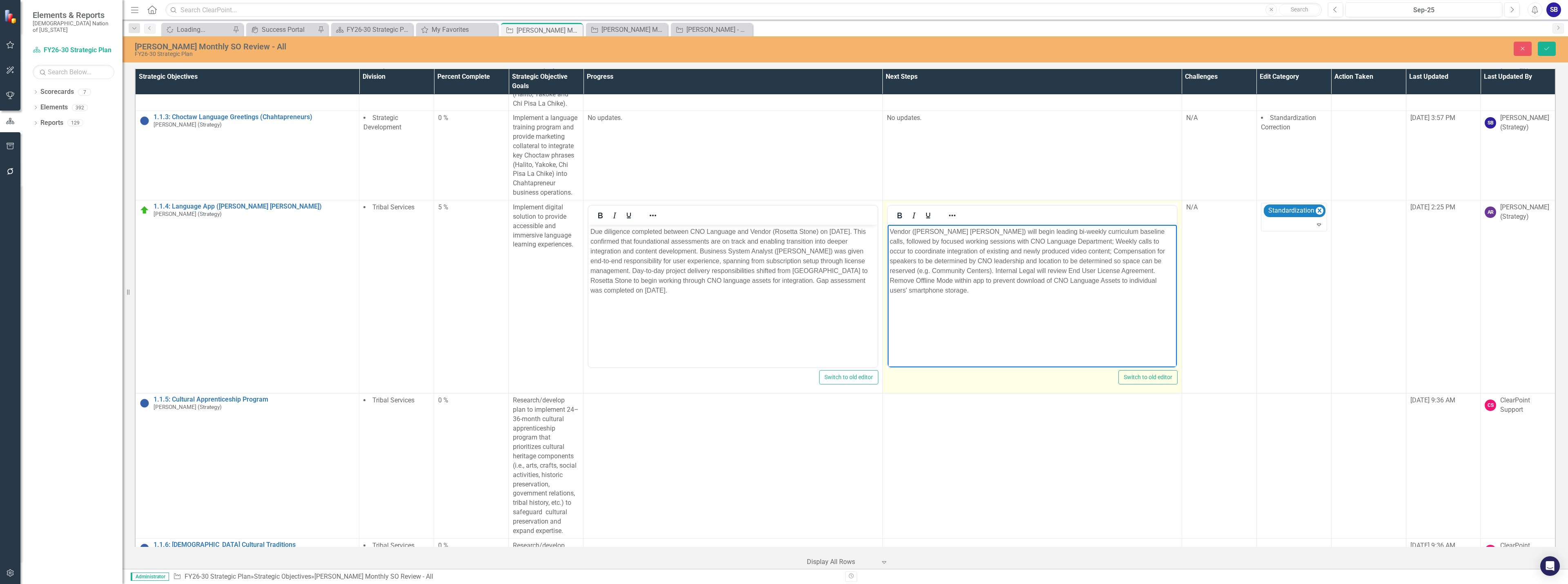
click at [1006, 241] on p "Vendor (Rosetta Stone) will begin leading bi-weekly curriculum baseline calls, …" at bounding box center [1032, 261] width 285 height 69
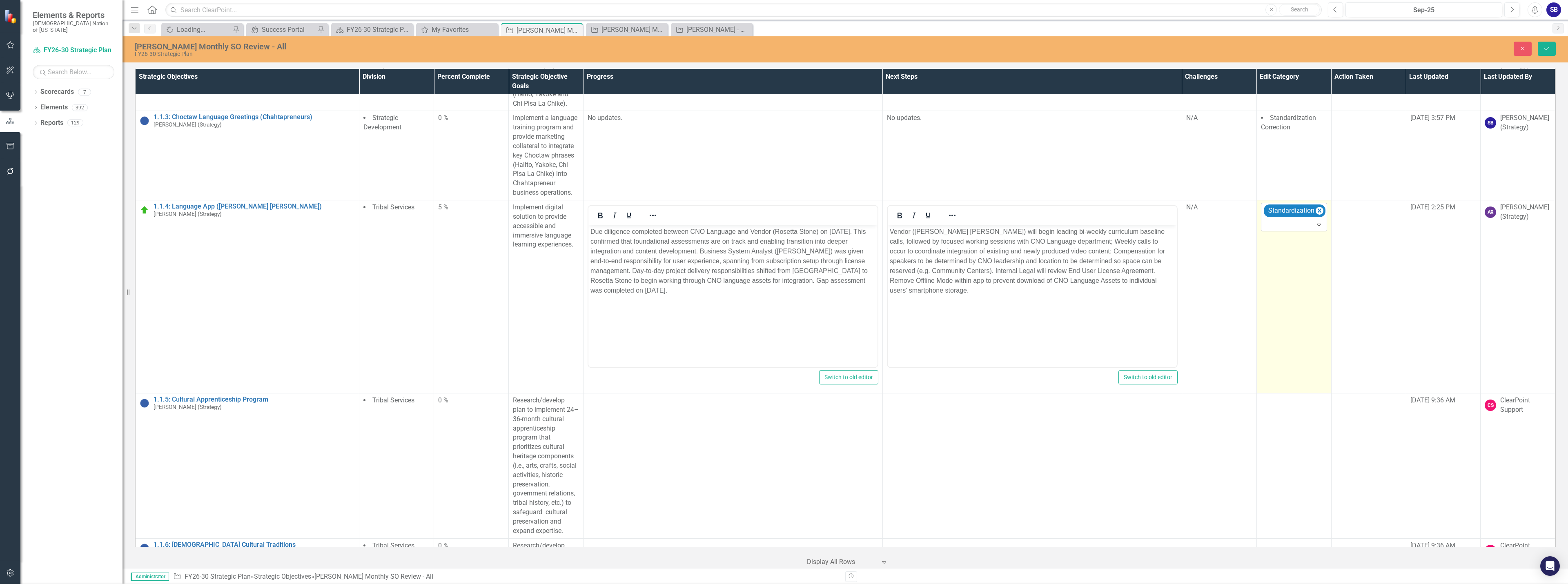
click at [1307, 225] on div at bounding box center [1295, 224] width 63 height 11
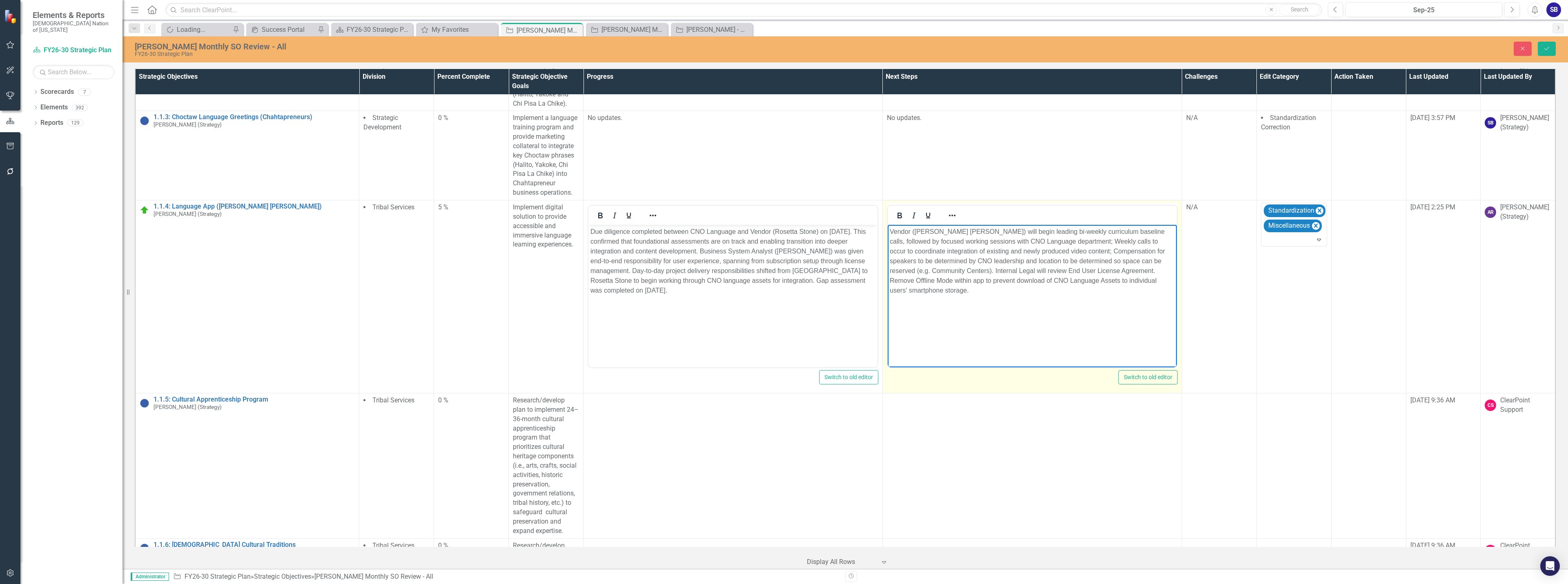
click at [1038, 238] on p "Vendor (Rosetta Stone) will begin leading bi-weekly curriculum baseline calls, …" at bounding box center [1032, 261] width 285 height 69
click at [1077, 243] on p "Vendor (Rosetta Stone) will begin leading bi-weekly curriculum baseline calls, …" at bounding box center [1032, 261] width 285 height 69
click at [1060, 252] on p "Vendor (Rosetta Stone) will begin leading bi-weekly curriculum baseline calls, …" at bounding box center [1032, 261] width 285 height 69
click at [1019, 260] on p "Vendor (Rosetta Stone) will begin leading bi-weekly curriculum baseline calls, …" at bounding box center [1032, 261] width 285 height 69
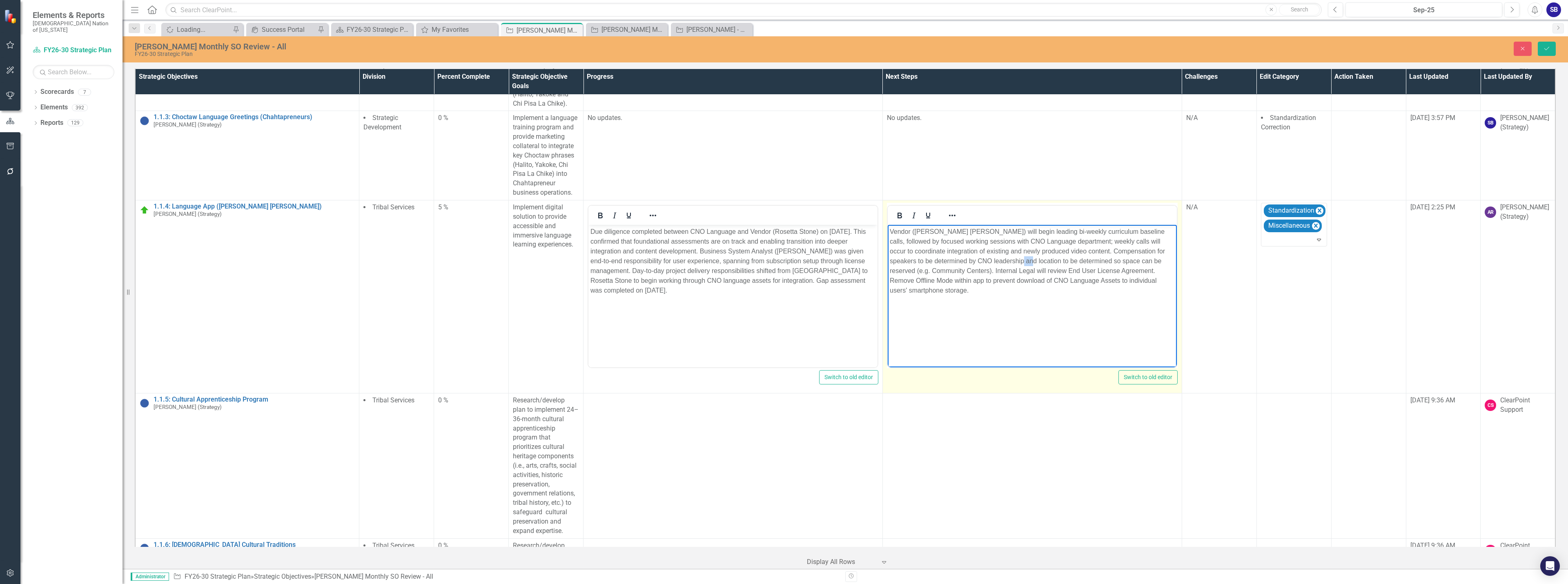
click at [1019, 260] on p "Vendor (Rosetta Stone) will begin leading bi-weekly curriculum baseline calls, …" at bounding box center [1032, 261] width 285 height 69
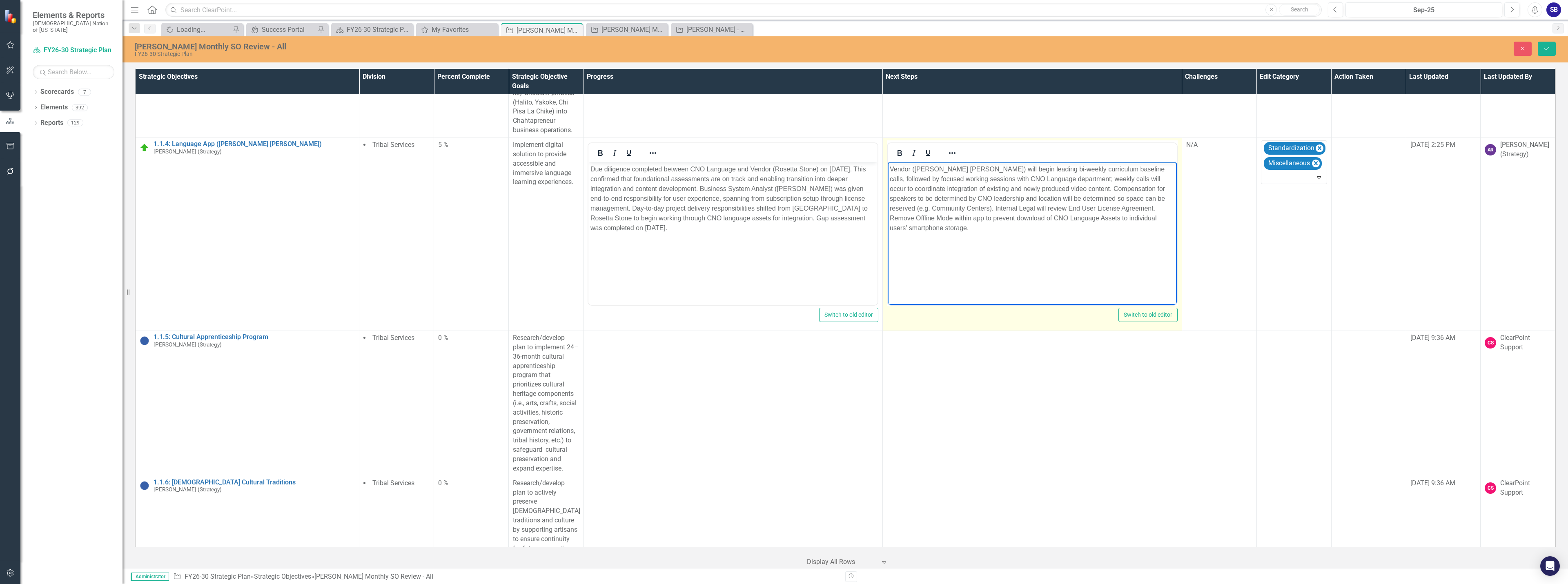
scroll to position [261, 0]
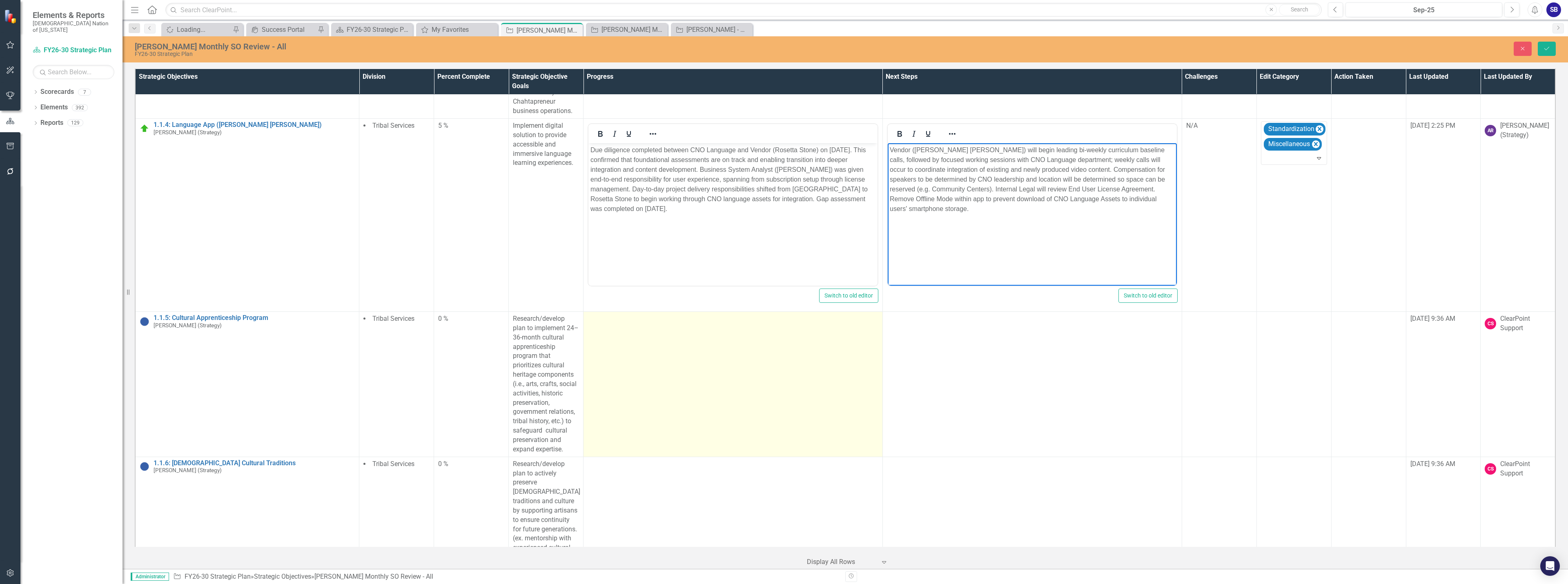
click at [780, 389] on td at bounding box center [733, 384] width 299 height 145
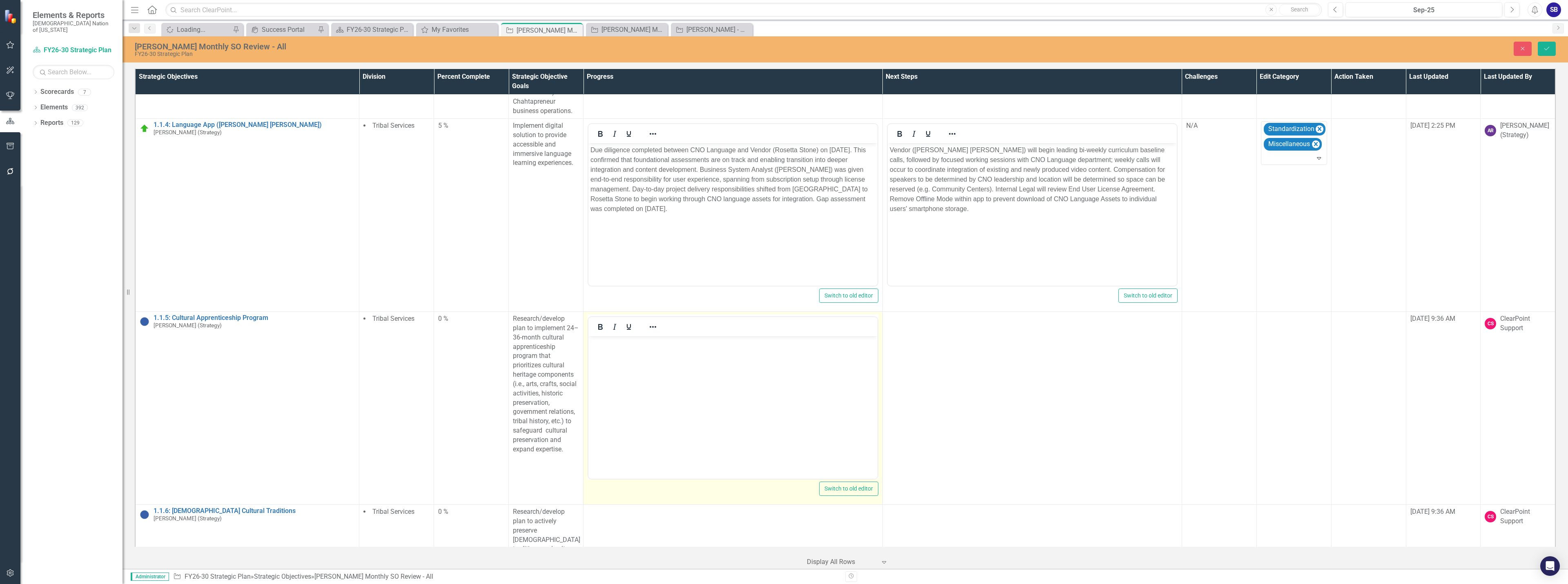
scroll to position [0, 0]
click at [700, 377] on body "Rich Text Area. Press ALT-0 for help." at bounding box center [733, 397] width 289 height 122
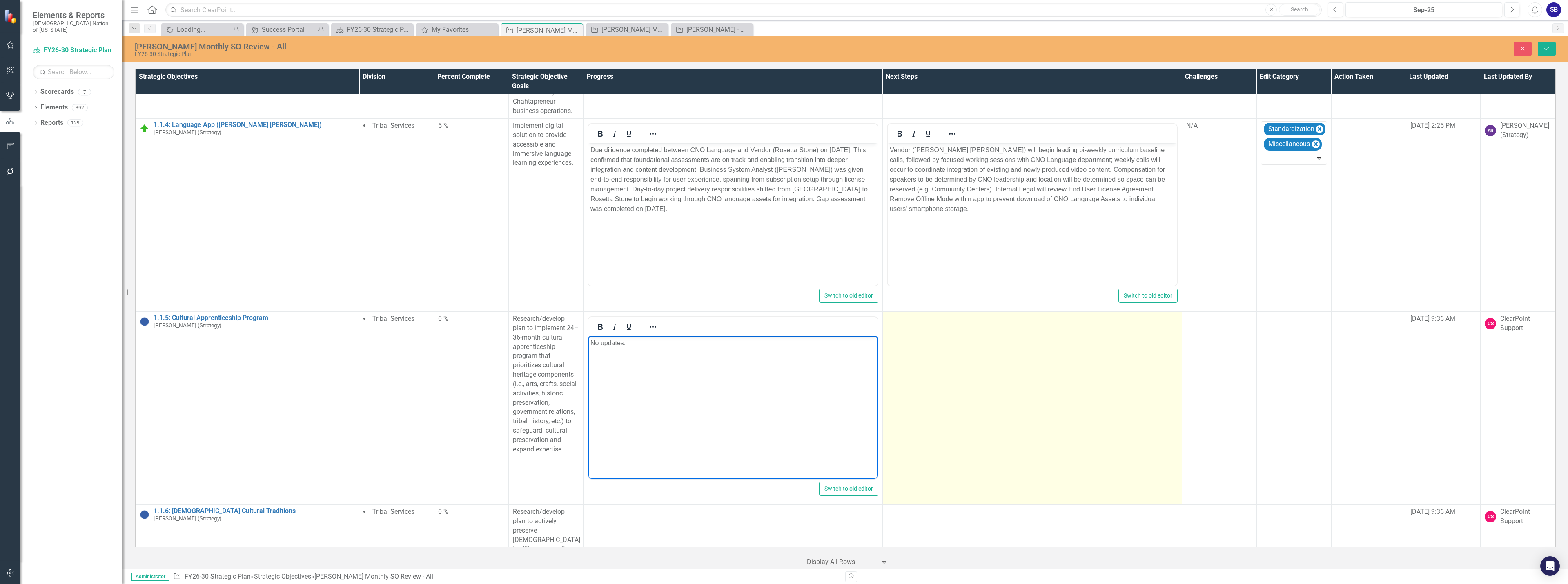
click at [942, 394] on td at bounding box center [1032, 408] width 299 height 193
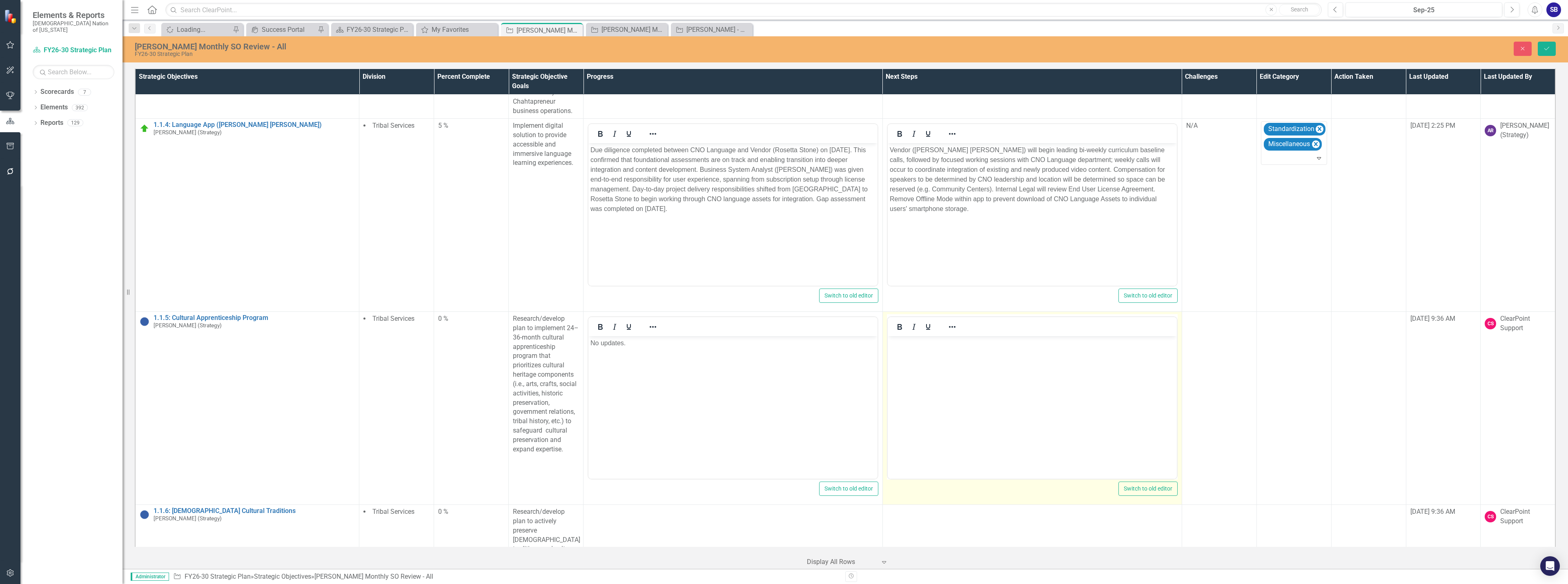
drag, startPoint x: 1829, startPoint y: 731, endPoint x: 936, endPoint y: 371, distance: 962.8
click at [936, 371] on body "Rich Text Area. Press ALT-0 for help." at bounding box center [1032, 397] width 289 height 122
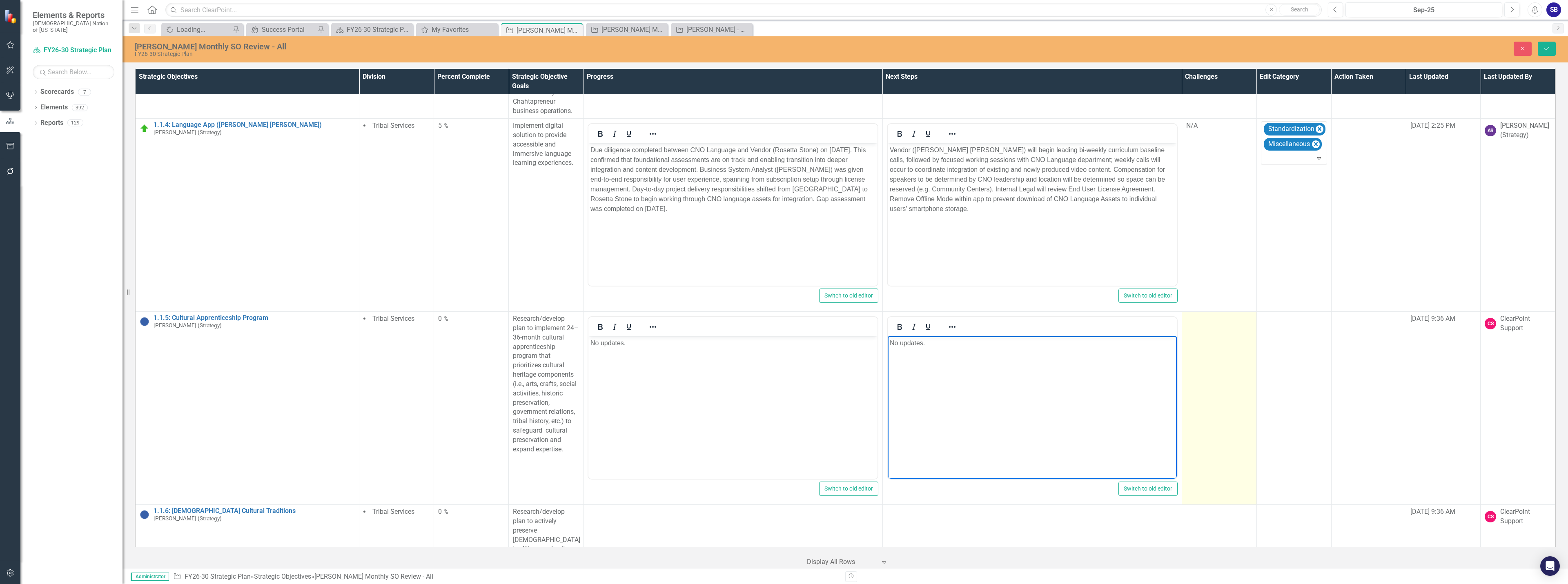
click at [1229, 361] on td at bounding box center [1219, 408] width 75 height 193
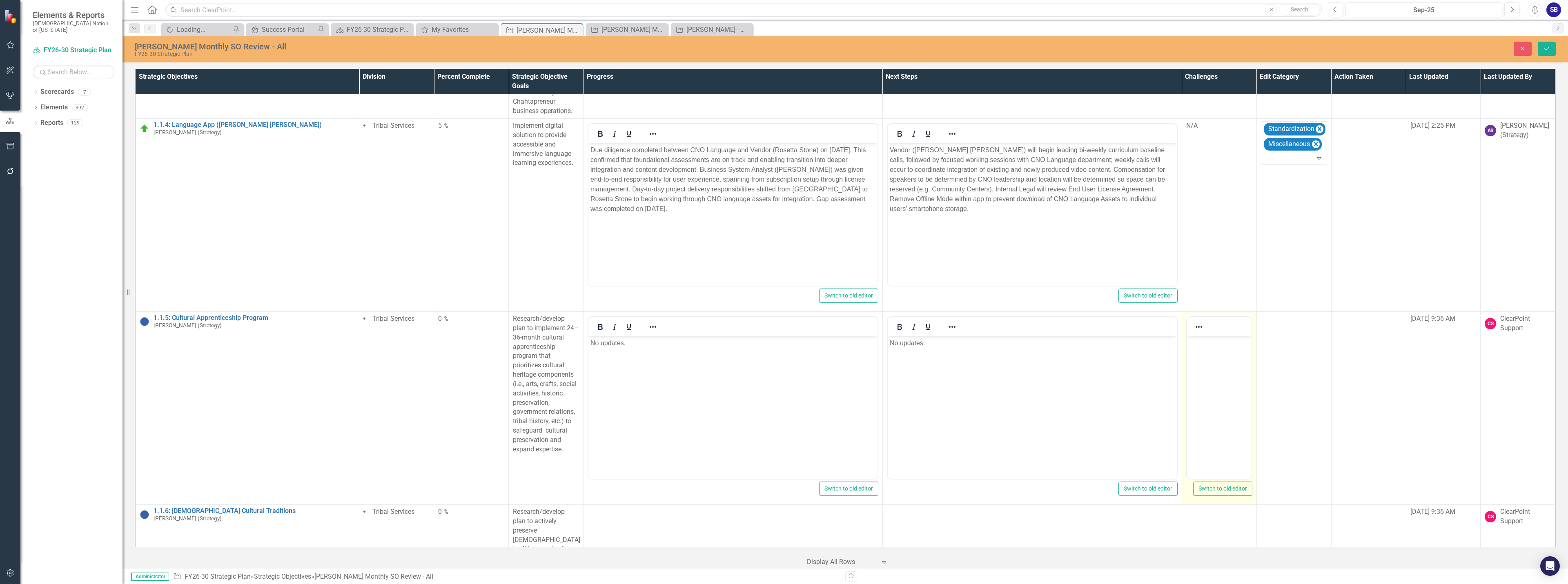
click at [1203, 349] on body "Rich Text Area. Press ALT-0 for help." at bounding box center [1219, 397] width 65 height 122
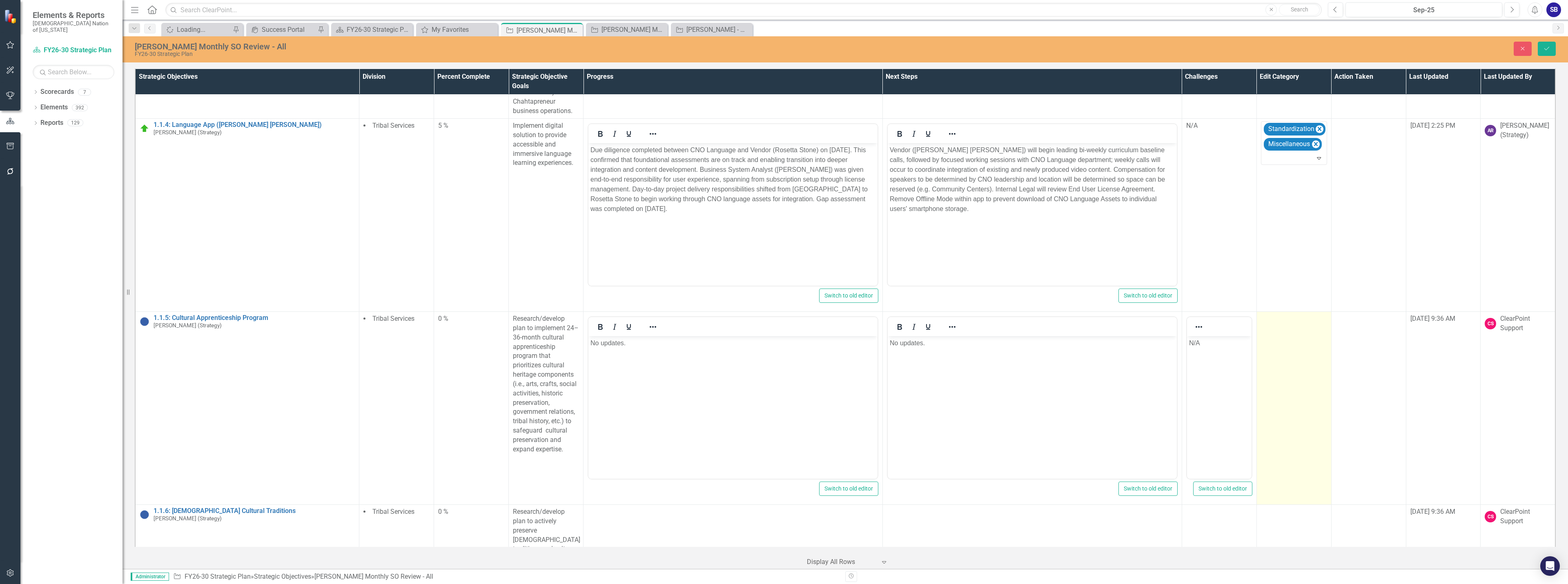
click at [1278, 349] on td at bounding box center [1293, 408] width 75 height 193
click at [1278, 323] on div at bounding box center [1288, 321] width 49 height 11
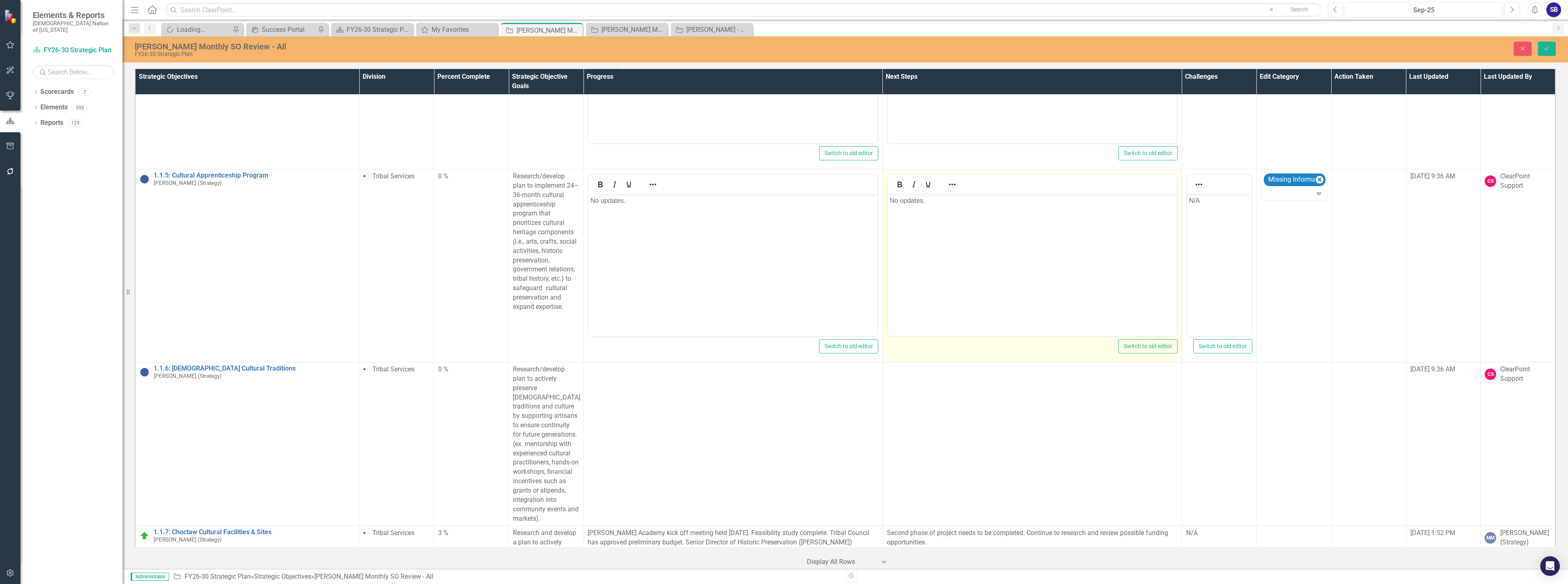
scroll to position [425, 0]
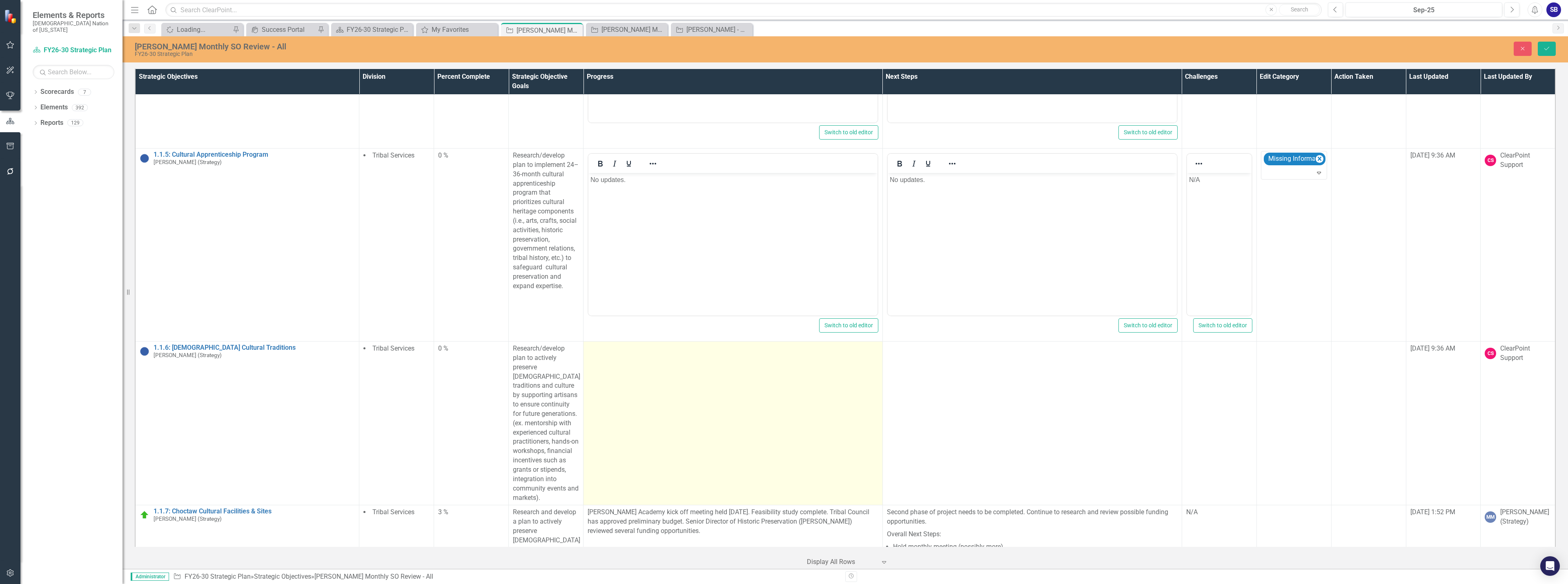
click at [805, 407] on td at bounding box center [733, 423] width 299 height 164
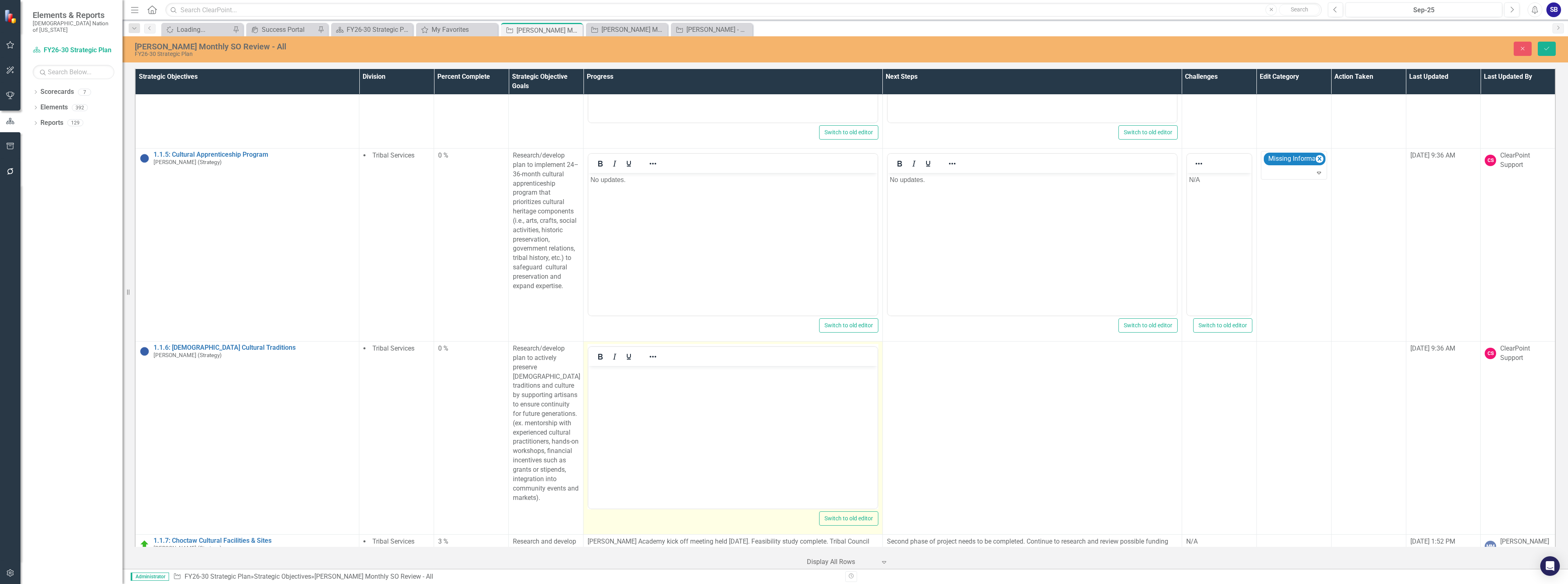
scroll to position [0, 0]
click at [766, 423] on body "Rich Text Area. Press ALT-0 for help." at bounding box center [733, 427] width 289 height 122
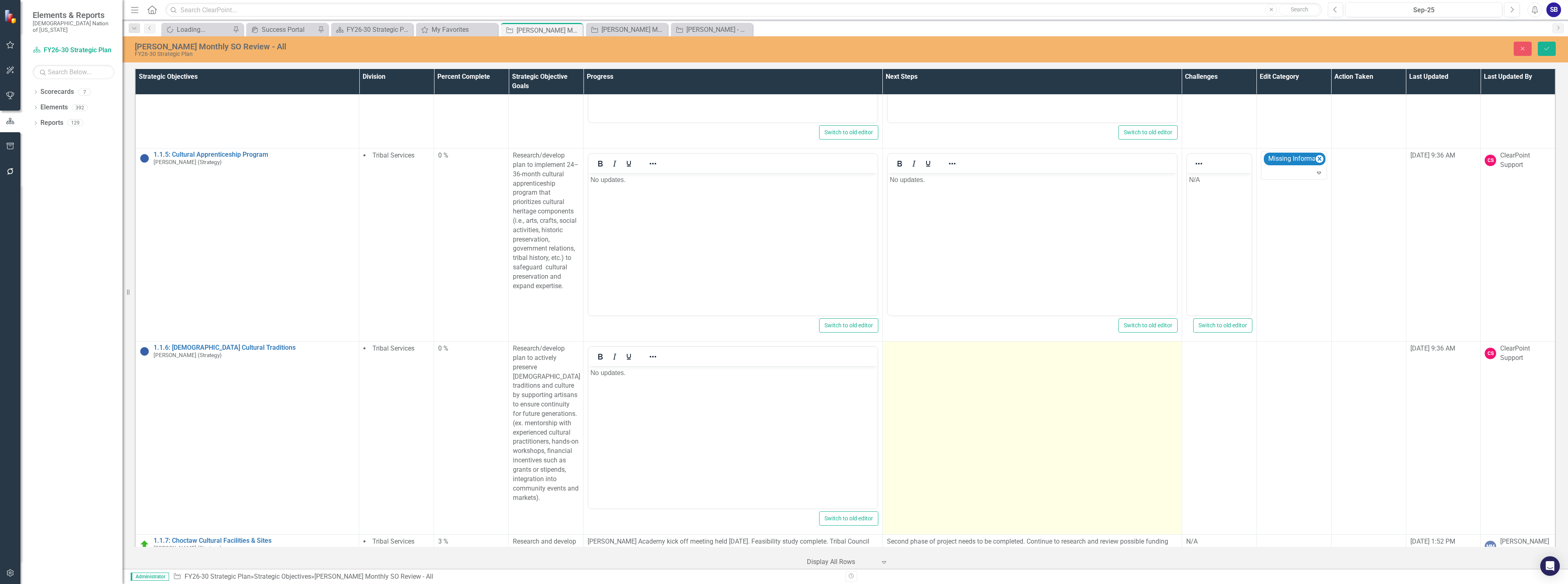
click at [933, 423] on td at bounding box center [1032, 437] width 299 height 193
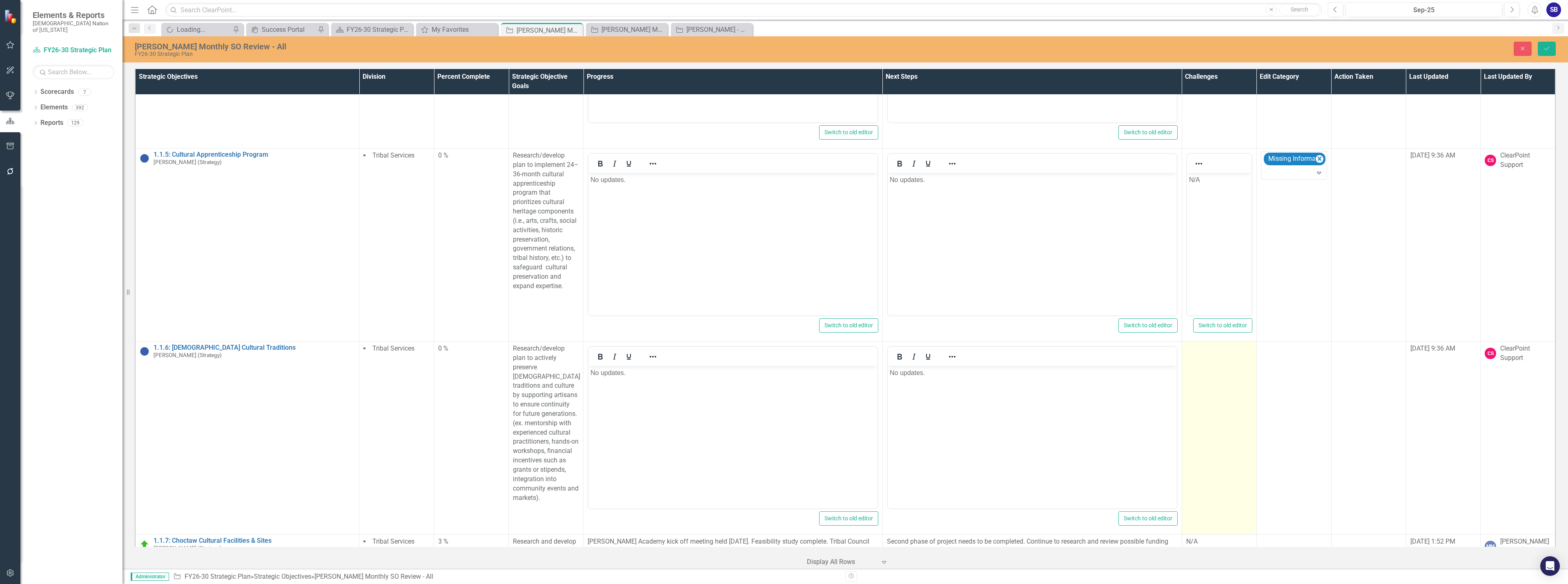
click at [1215, 407] on td at bounding box center [1219, 437] width 75 height 193
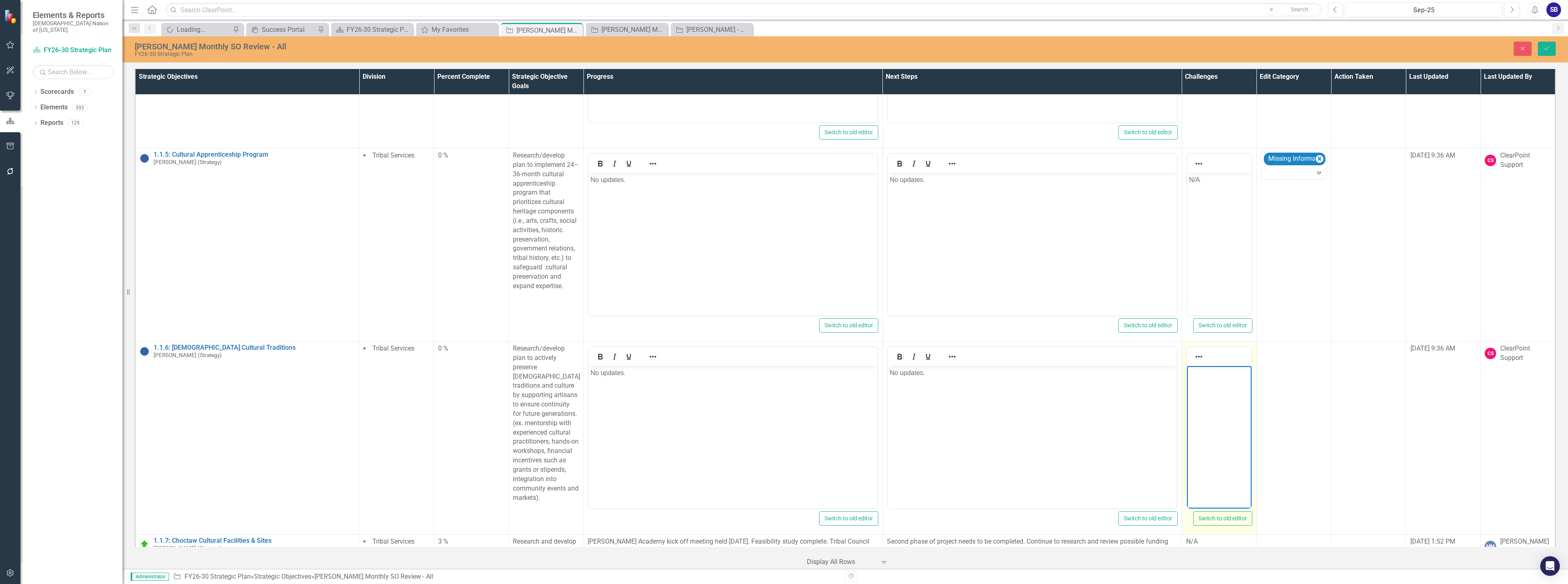
click at [1208, 385] on body "Rich Text Area. Press ALT-0 for help." at bounding box center [1219, 427] width 65 height 122
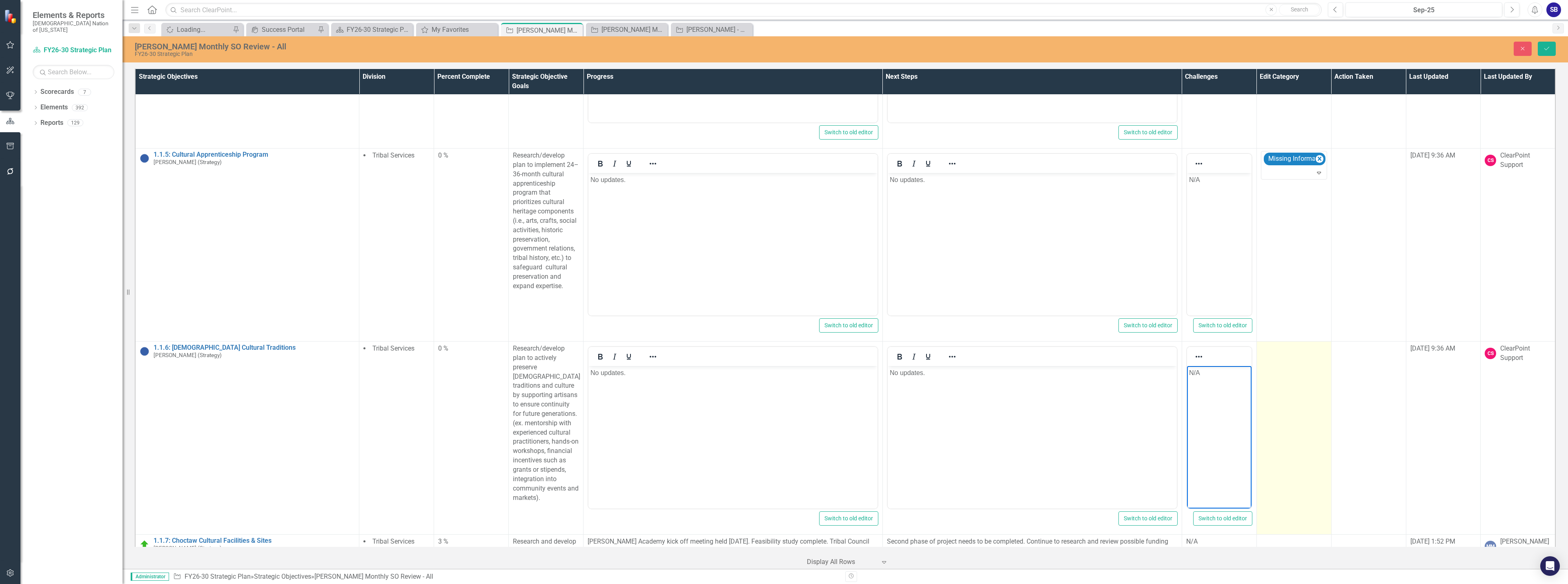
click at [1277, 388] on td at bounding box center [1293, 437] width 75 height 193
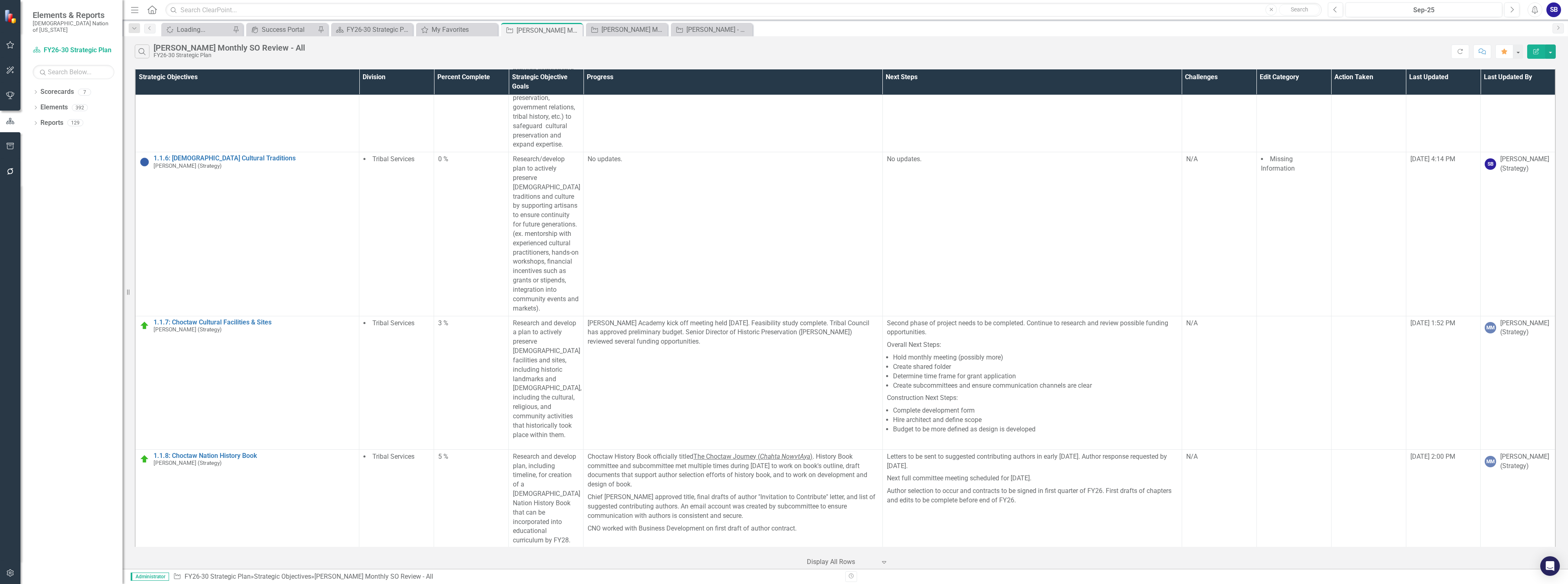
scroll to position [500, 0]
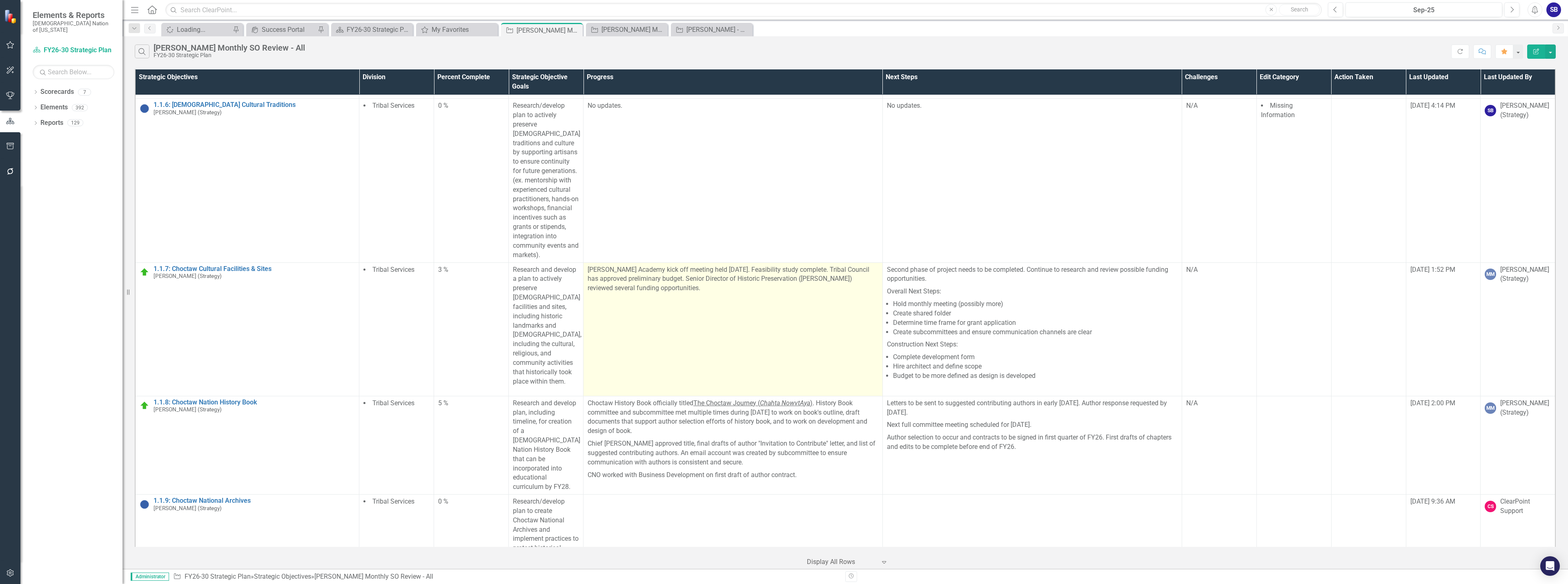
click at [750, 327] on td "[PERSON_NAME] Academy kick off meeting held [DATE]. Feasibility study complete.…" at bounding box center [733, 328] width 299 height 133
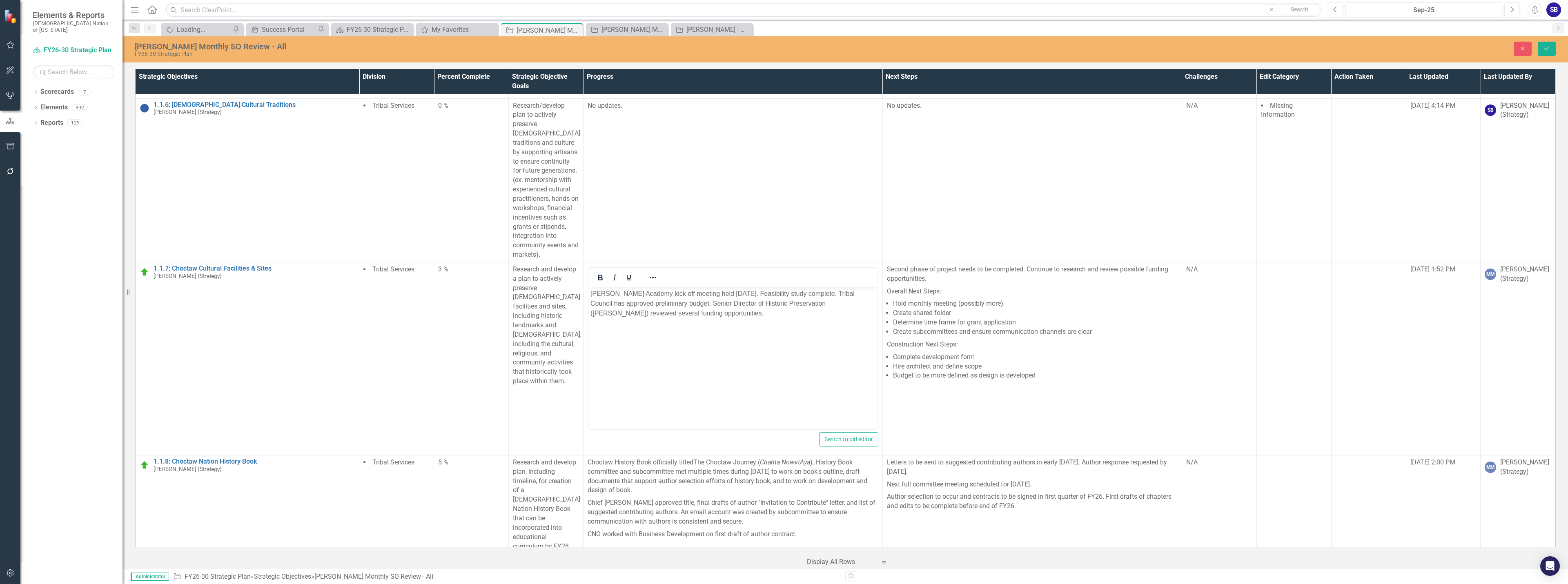
scroll to position [0, 0]
click at [663, 294] on p "[PERSON_NAME] Academy kick off meeting held [DATE]. Feasibility study complete.…" at bounding box center [733, 303] width 285 height 29
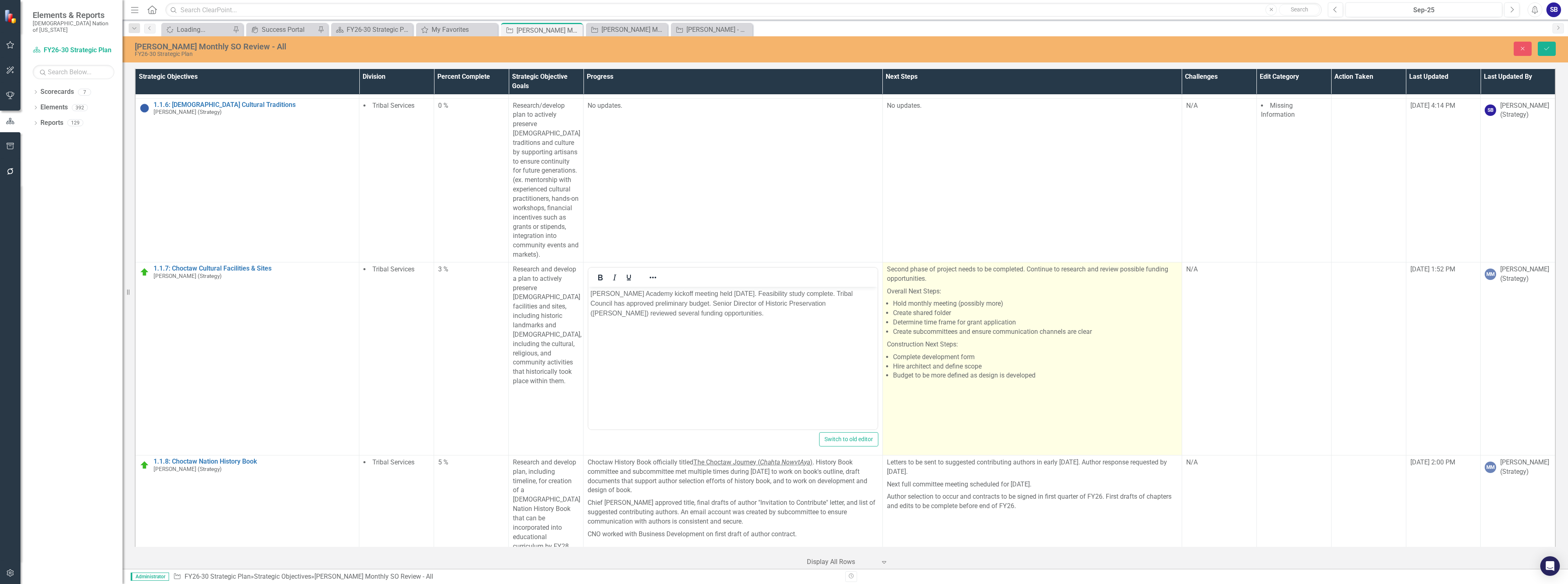
click at [987, 338] on p "Construction Next Steps:" at bounding box center [1032, 344] width 291 height 13
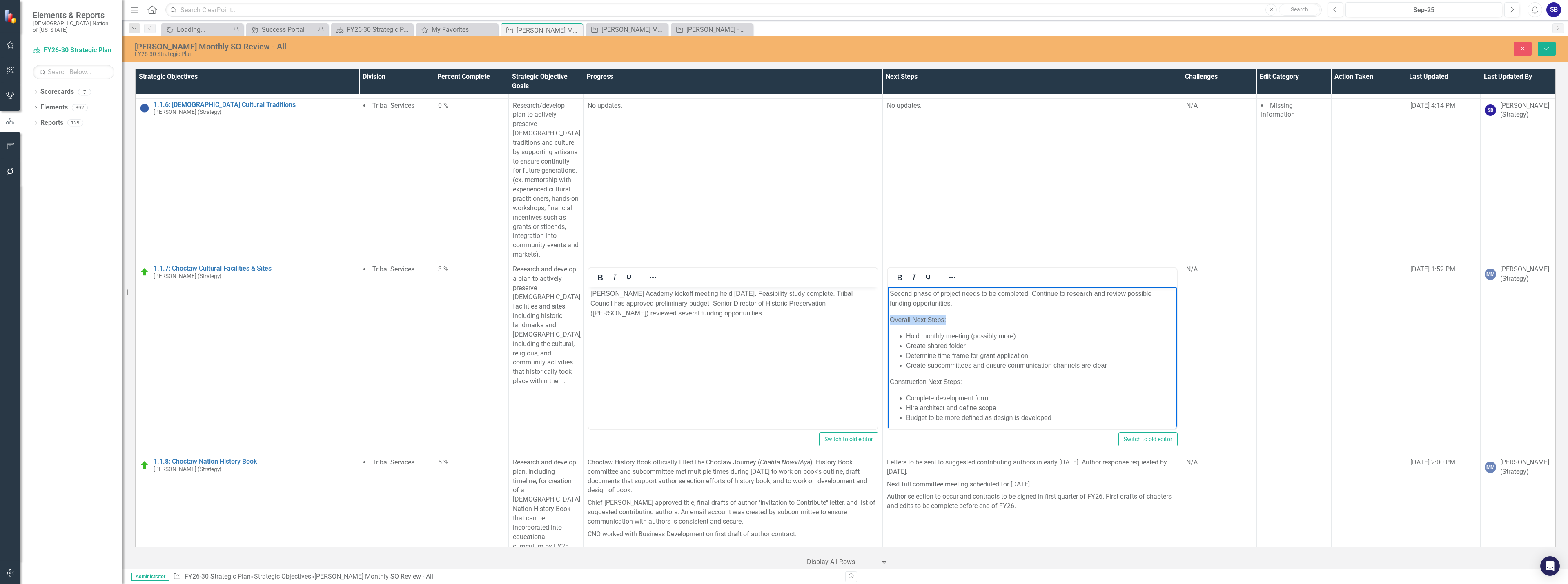
drag, startPoint x: 952, startPoint y: 321, endPoint x: 873, endPoint y: 310, distance: 79.8
click at [887, 310] on html "Second phase of project needs to be completed. Continue to research and review …" at bounding box center [1032, 367] width 289 height 161
click at [896, 273] on icon "Bold" at bounding box center [900, 277] width 10 height 10
drag, startPoint x: 973, startPoint y: 380, endPoint x: 884, endPoint y: 369, distance: 89.7
click at [887, 369] on html "Second phase of project needs to be completed. Continue to research and review …" at bounding box center [1032, 367] width 289 height 161
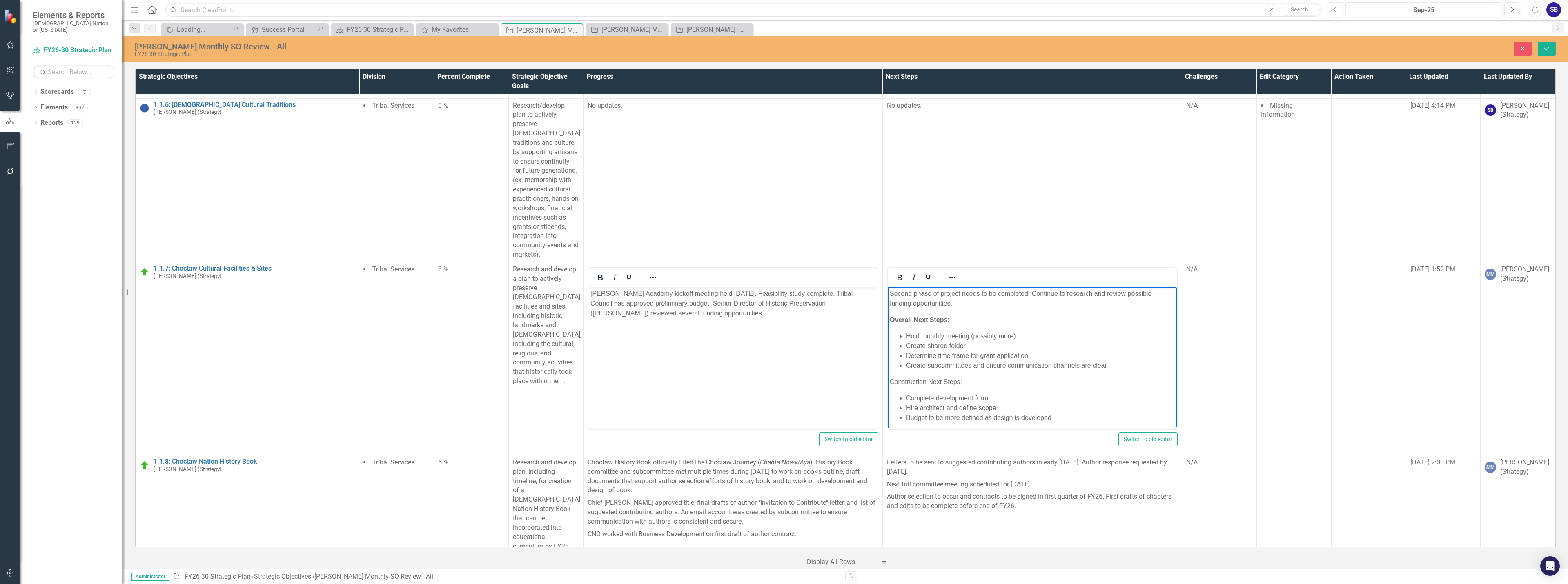
click at [970, 392] on body "Second phase of project needs to be completed. Continue to research and review …" at bounding box center [1032, 367] width 289 height 161
drag, startPoint x: 962, startPoint y: 381, endPoint x: 875, endPoint y: 377, distance: 87.1
click at [887, 377] on html "Second phase of project needs to be completed. Continue to research and review …" at bounding box center [1032, 367] width 289 height 161
click at [897, 274] on icon "Bold" at bounding box center [899, 277] width 4 height 5
click at [1046, 388] on body "Second phase of project needs to be completed. Continue to research and review …" at bounding box center [1032, 367] width 289 height 161
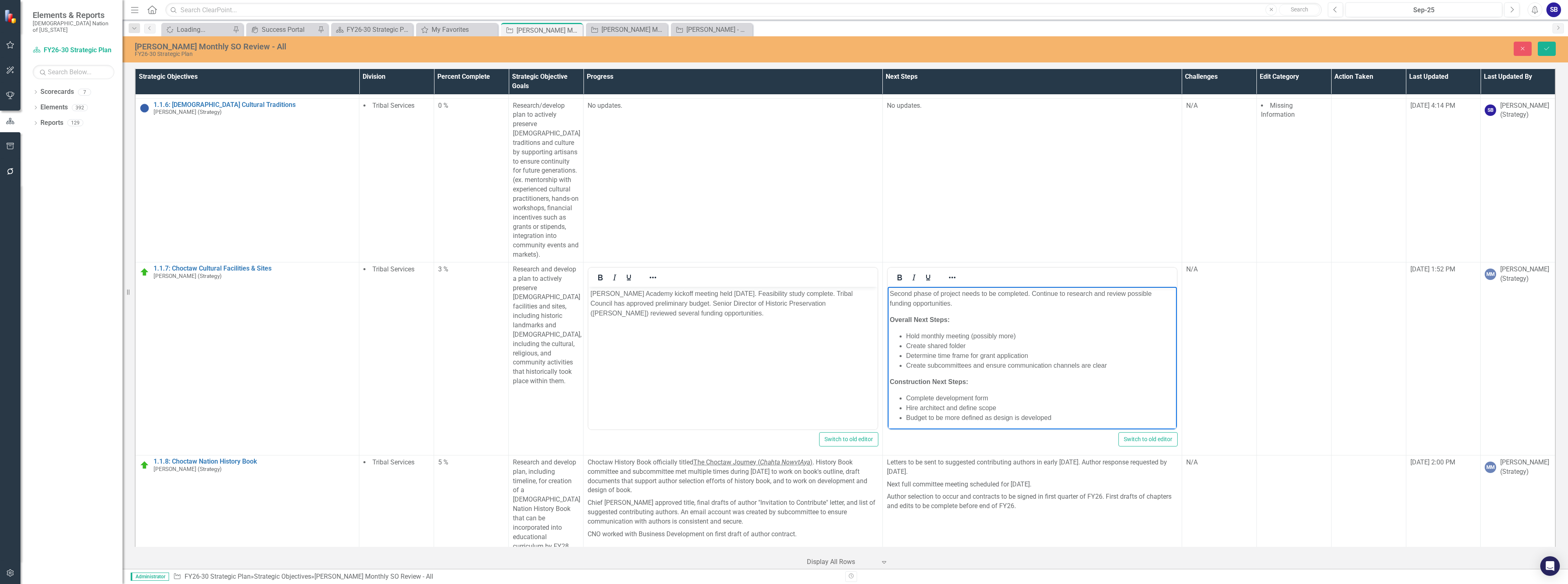
scroll to position [18, 0]
click at [1083, 403] on li "Budget to be more defined as design is developed" at bounding box center [1040, 399] width 268 height 10
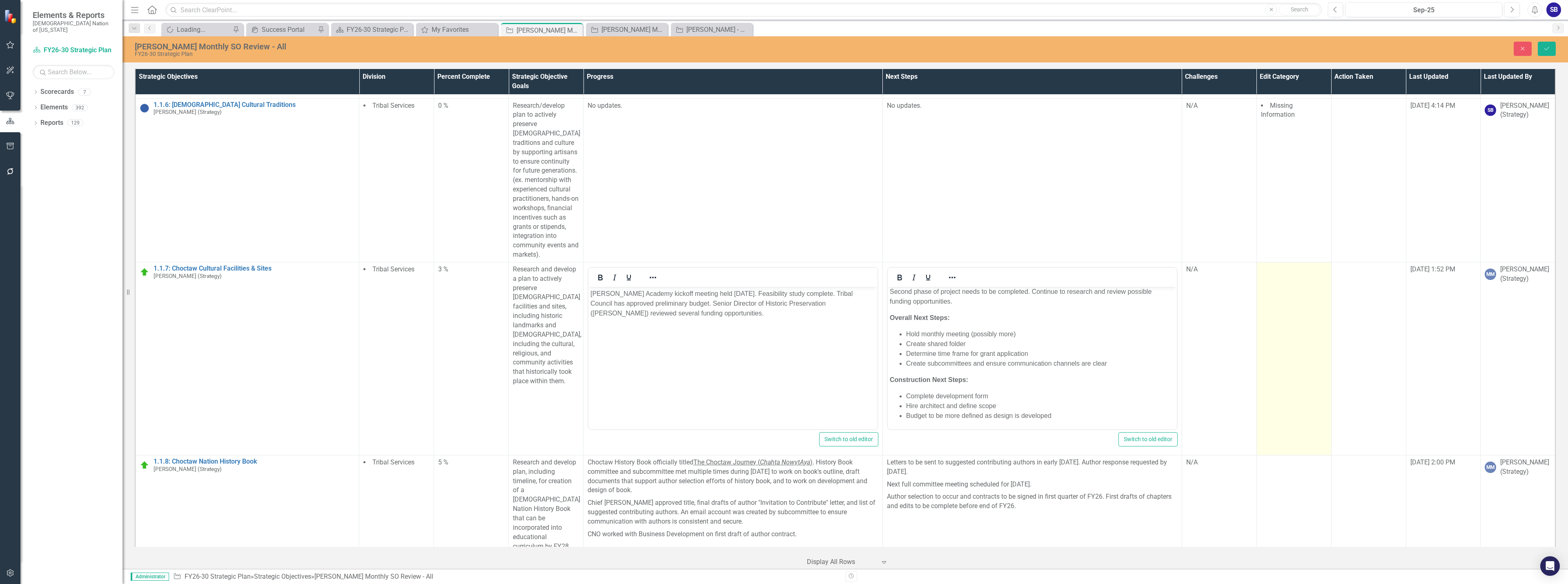
click at [1278, 338] on td at bounding box center [1293, 358] width 75 height 193
click at [1286, 266] on div at bounding box center [1288, 272] width 49 height 11
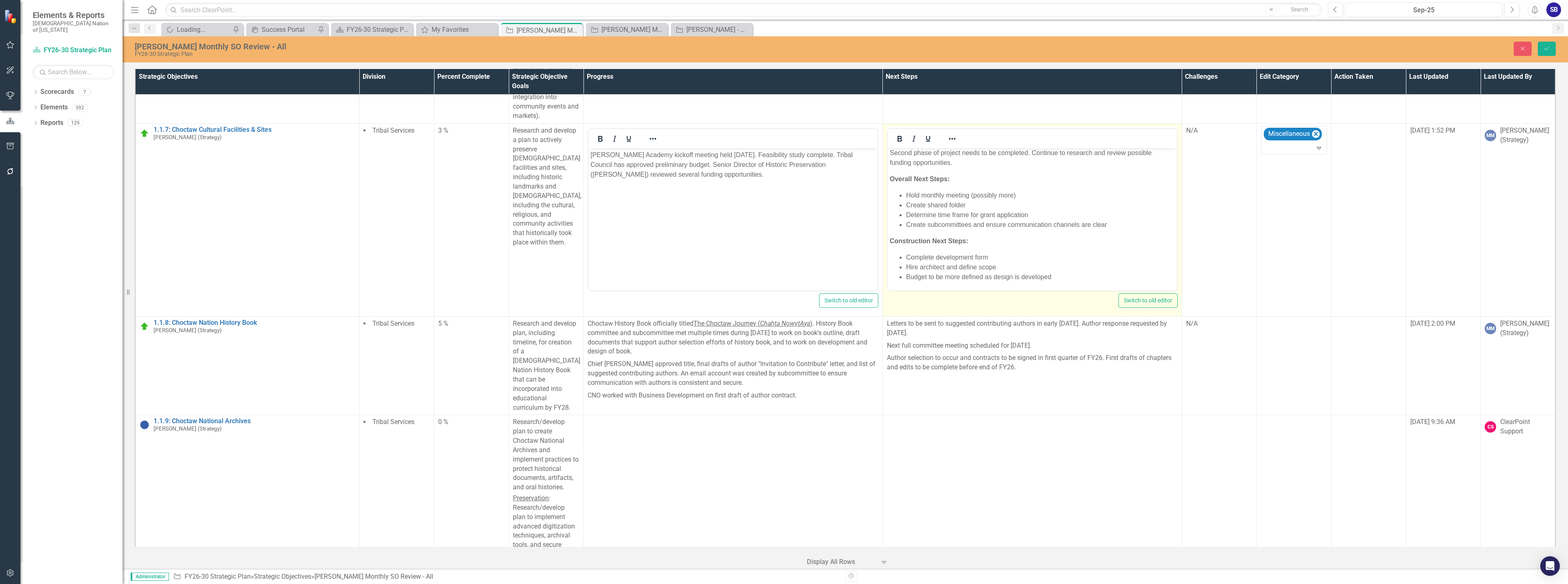
scroll to position [664, 0]
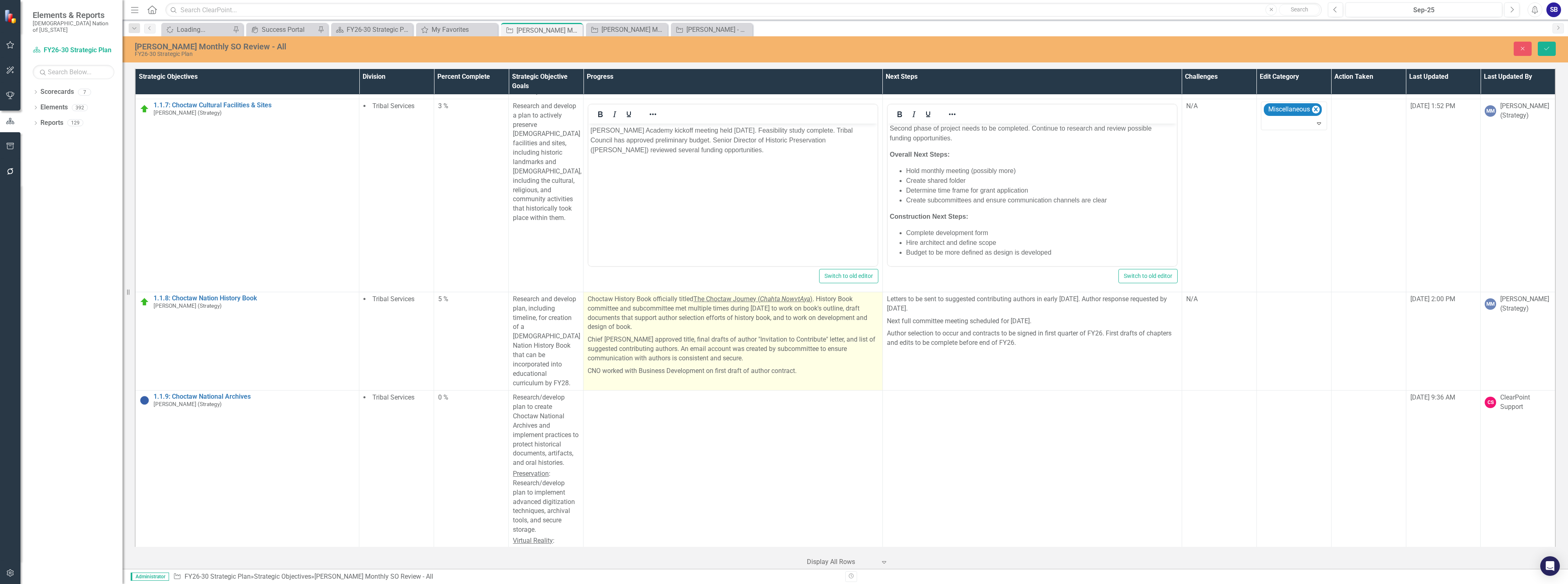
click at [730, 352] on p "Chief Gary Batton approved title, final drafts of author "Invitation to Contrib…" at bounding box center [733, 349] width 291 height 32
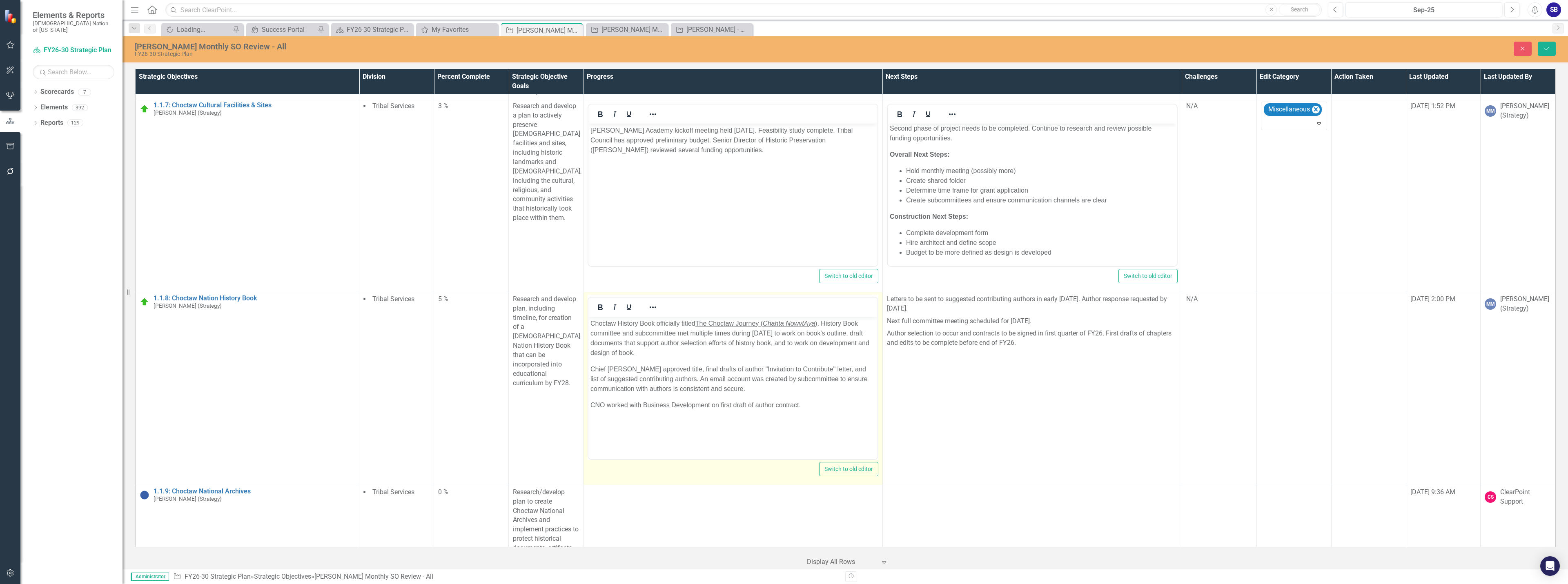
scroll to position [0, 0]
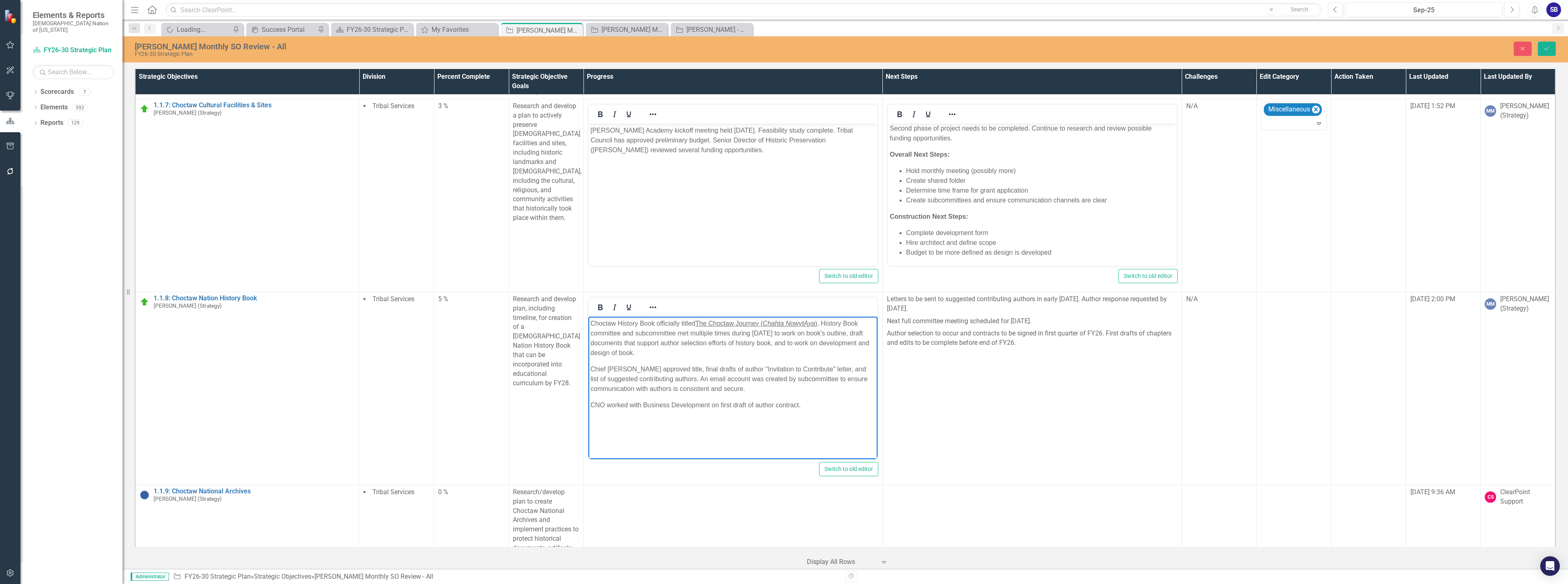
click at [696, 381] on p "Chief Gary Batton approved title, final drafts of author "Invitation to Contrib…" at bounding box center [733, 378] width 285 height 29
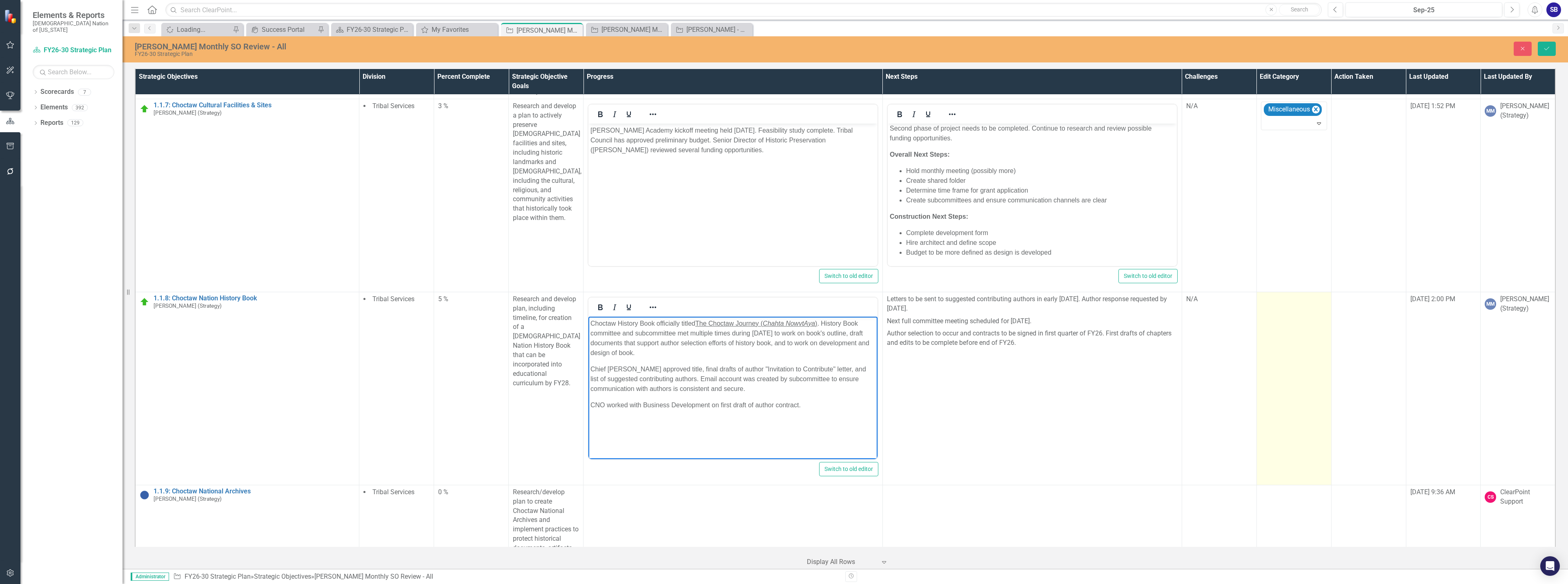
click at [1292, 361] on td at bounding box center [1293, 388] width 75 height 193
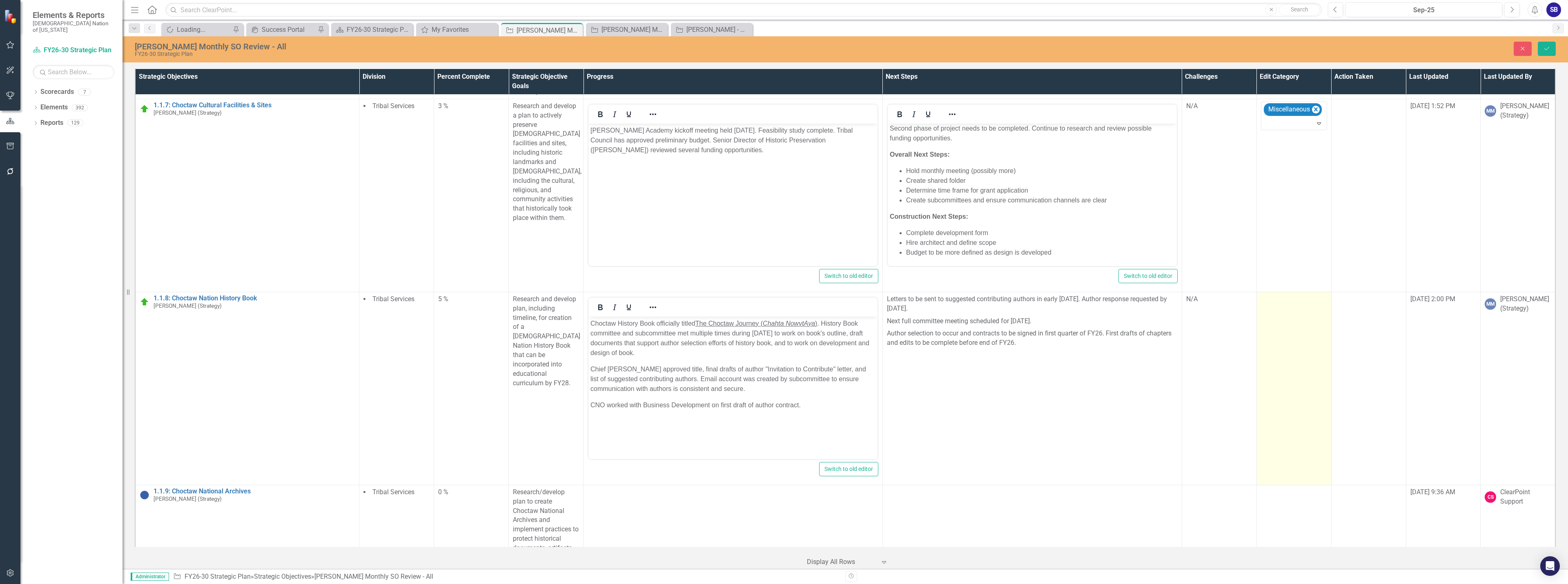
click at [1292, 361] on td at bounding box center [1293, 388] width 75 height 193
click at [1286, 296] on div at bounding box center [1288, 302] width 49 height 11
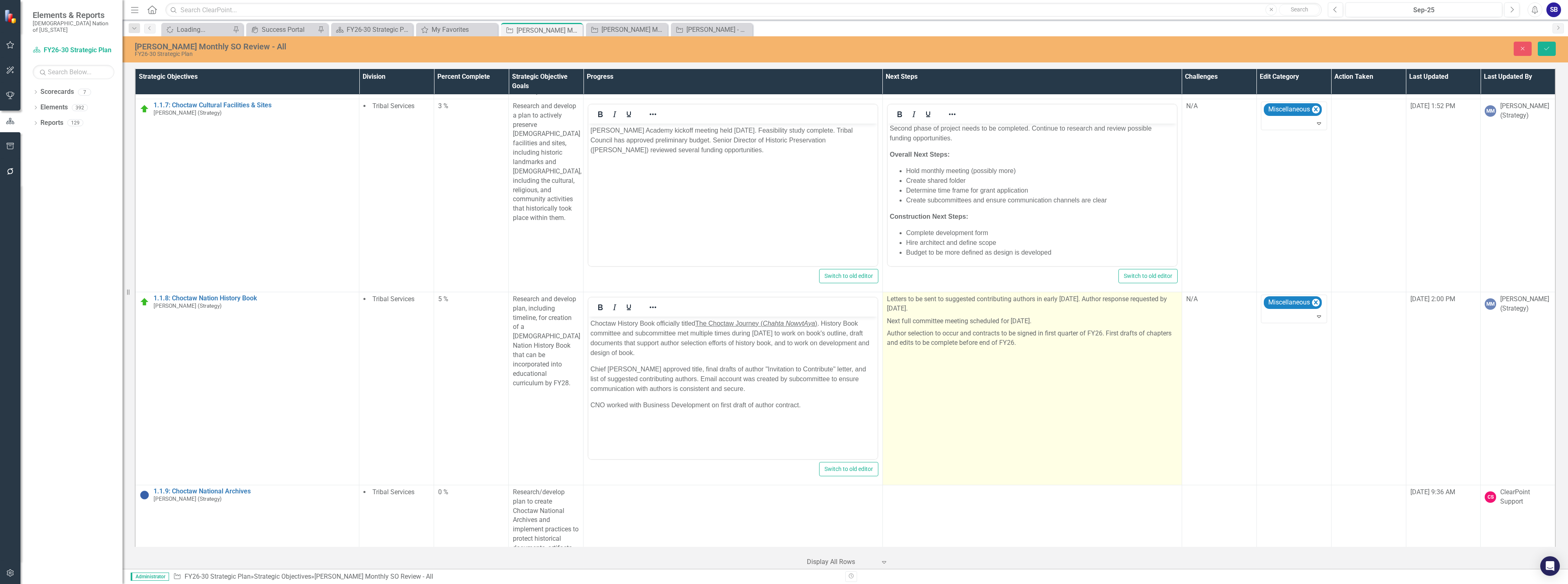
click at [1021, 367] on td "Letters to be sent to suggested contributing authors in early October 2025. Aut…" at bounding box center [1032, 388] width 299 height 193
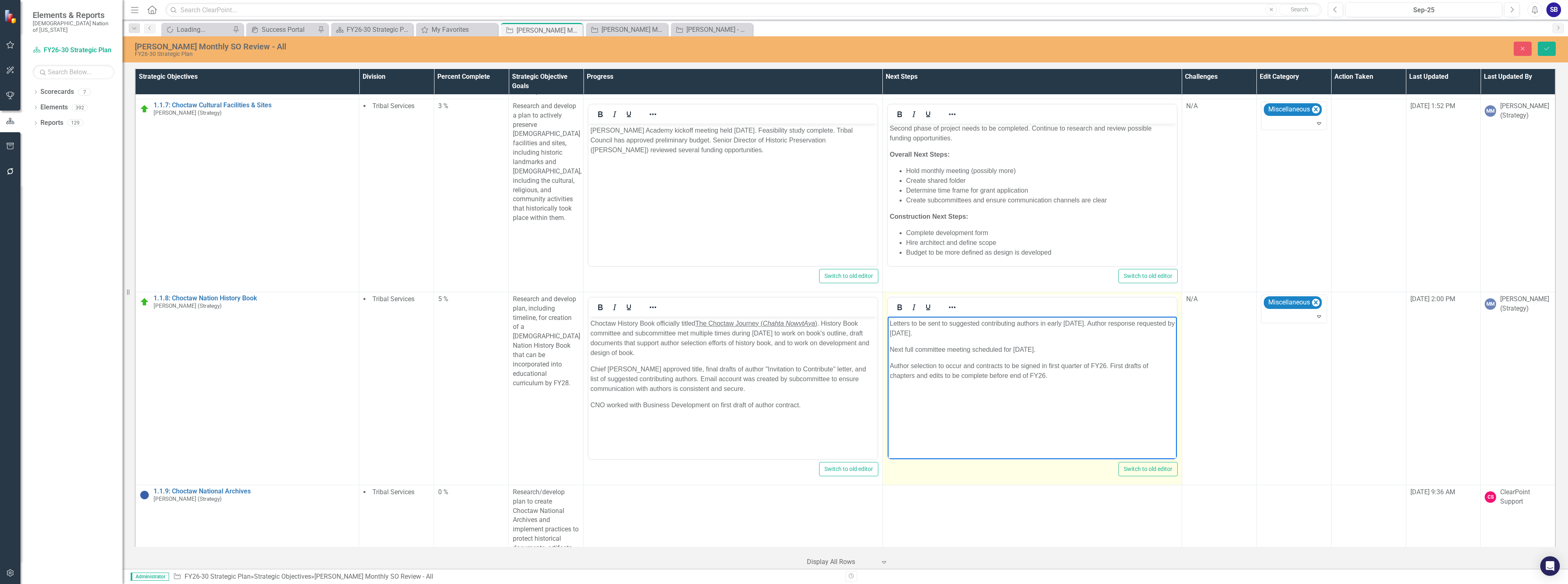
click at [1002, 333] on p "Letters to be sent to suggested contributing authors in early October 2025. Aut…" at bounding box center [1032, 328] width 285 height 19
click at [940, 350] on p "Author selection to occur and contracts to be signed in first quarter of FY26. …" at bounding box center [1032, 354] width 285 height 19
click at [1010, 350] on p "Author selection will occur and contracts to be signed in first quarter of FY26…" at bounding box center [1032, 354] width 285 height 19
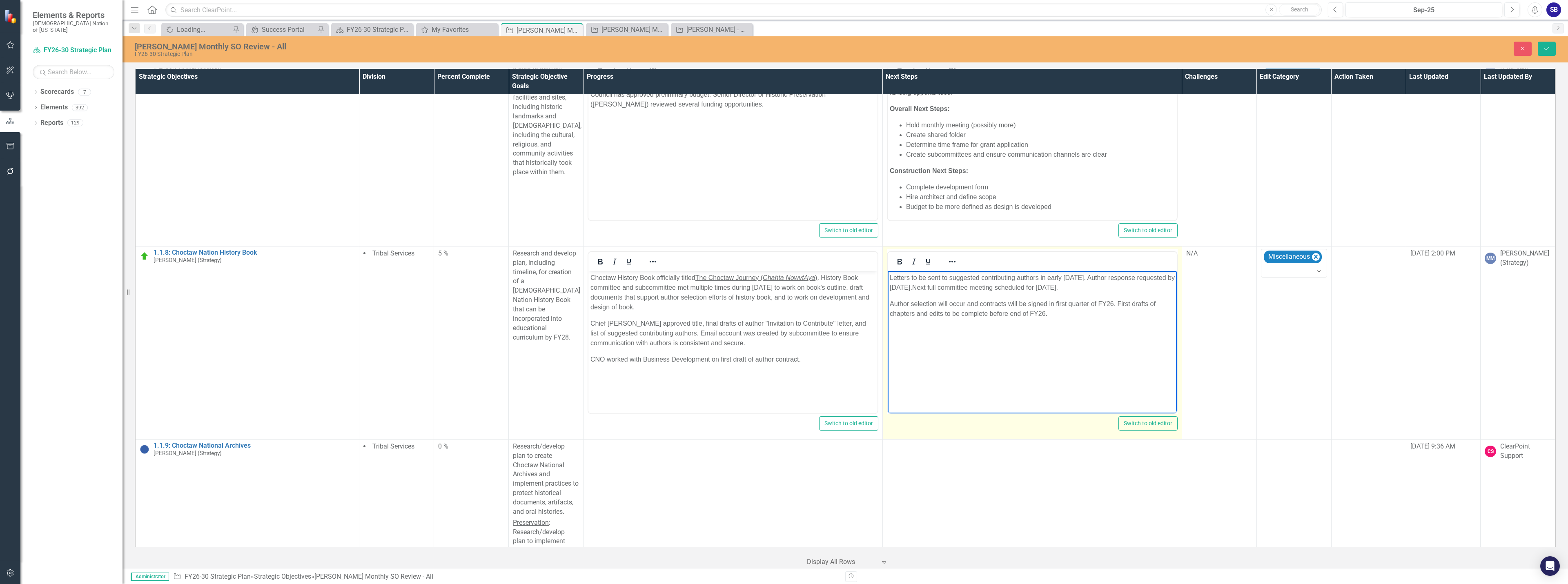
scroll to position [786, 0]
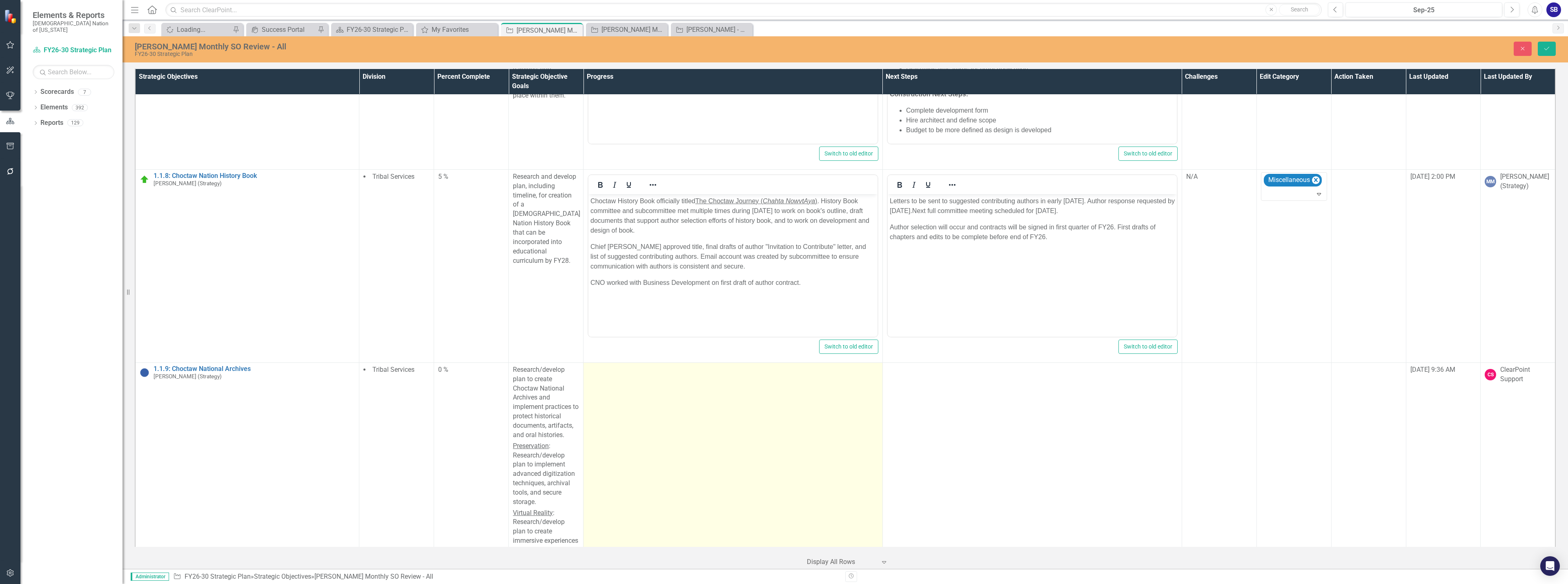
click at [682, 403] on td at bounding box center [733, 474] width 299 height 223
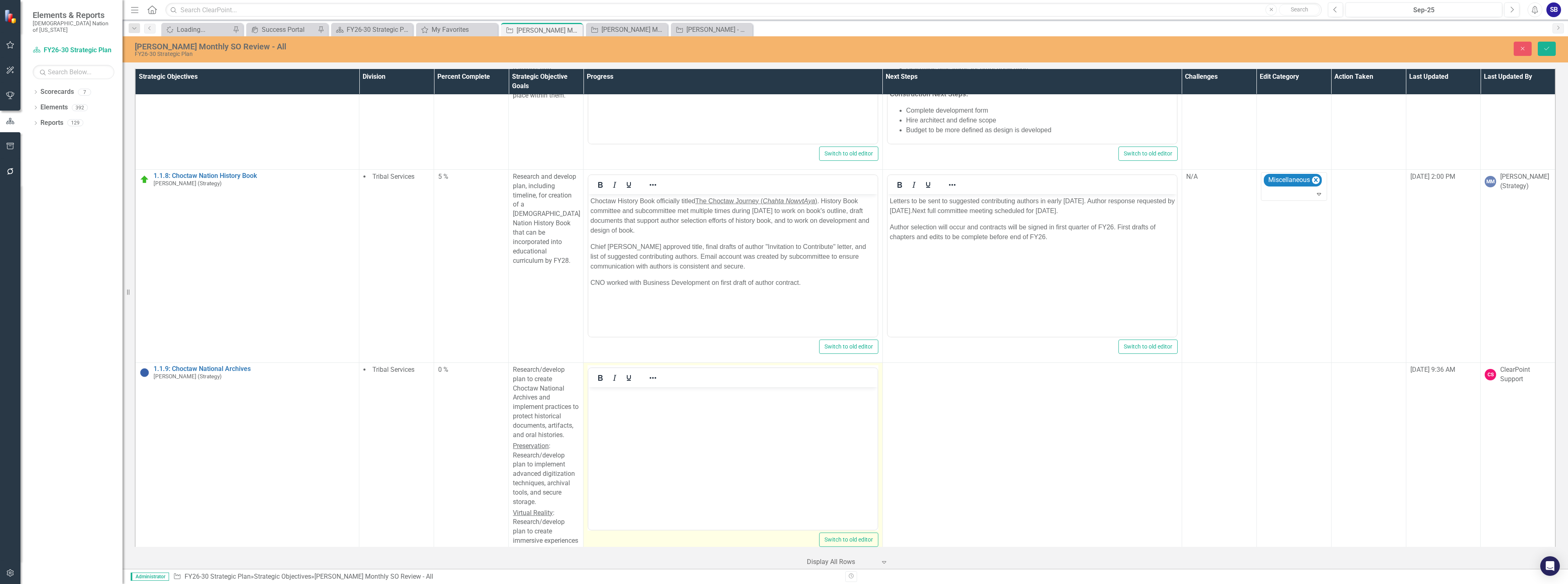
scroll to position [0, 0]
click at [683, 412] on body "Rich Text Area. Press ALT-0 for help." at bounding box center [733, 448] width 289 height 122
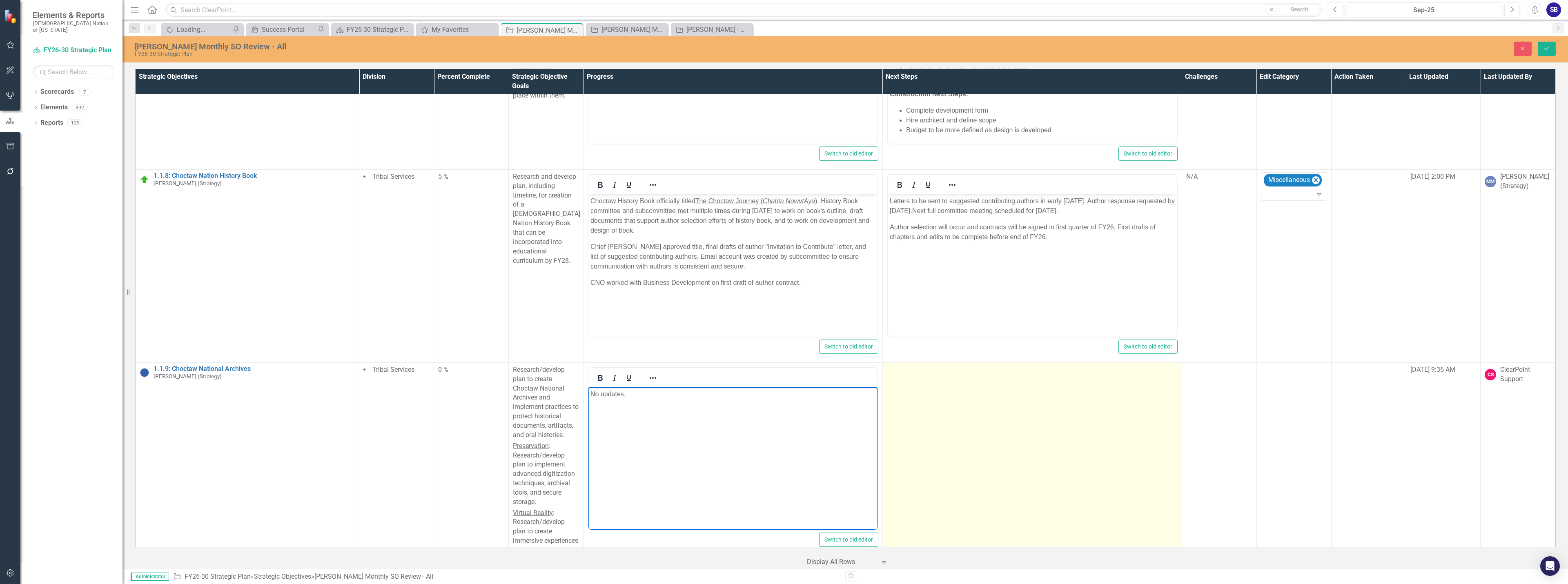
click at [993, 403] on td at bounding box center [1032, 474] width 299 height 223
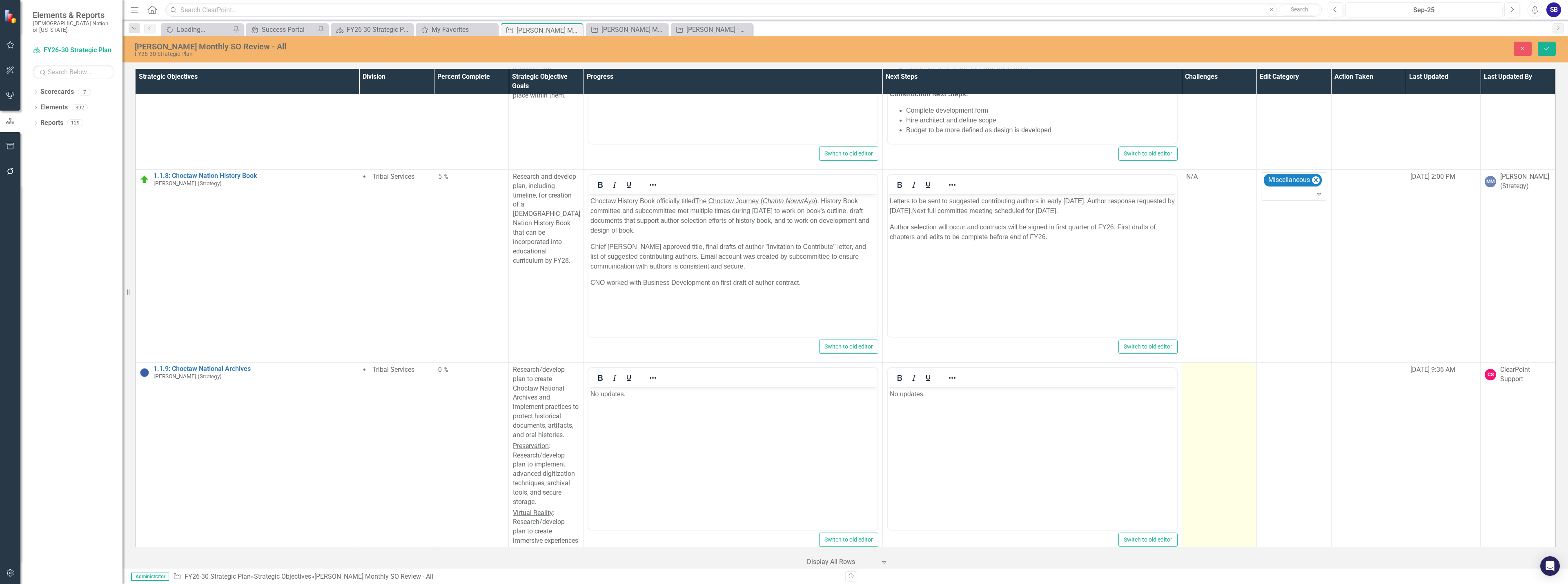
click at [1221, 434] on td at bounding box center [1219, 474] width 75 height 223
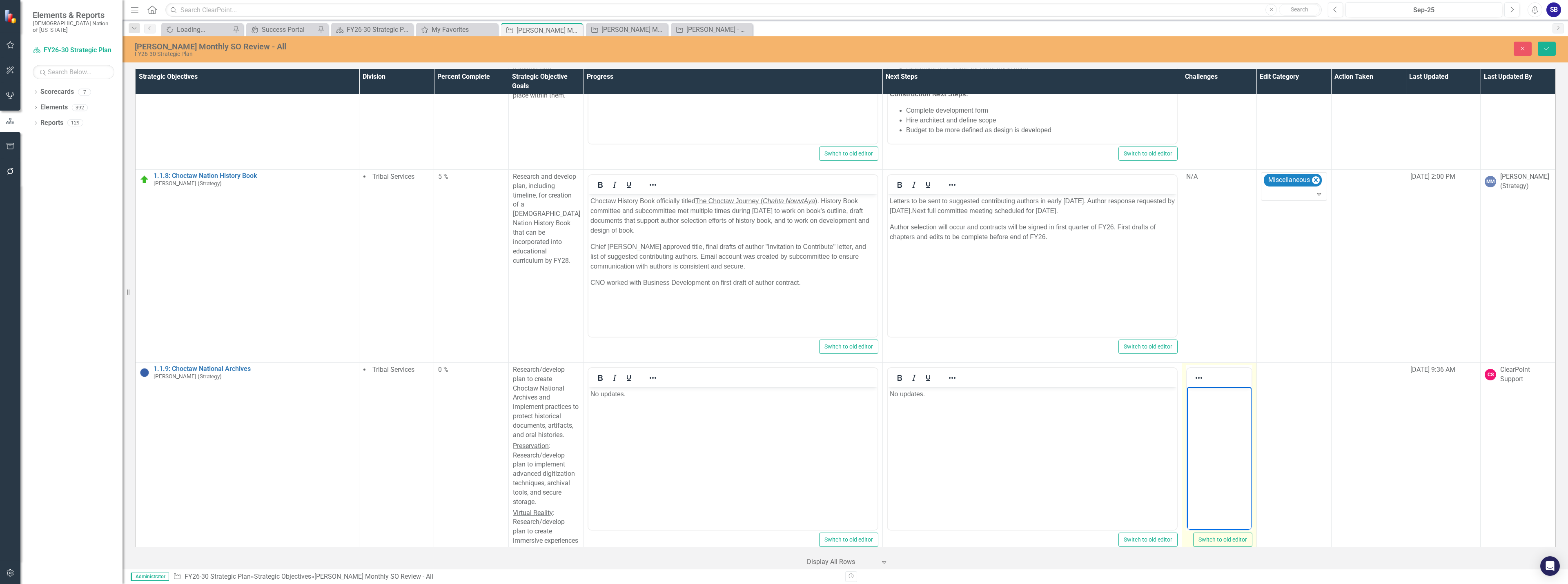
drag, startPoint x: 2408, startPoint y: 821, endPoint x: 1215, endPoint y: 429, distance: 1255.8
click at [1215, 429] on body "Rich Text Area. Press ALT-0 for help." at bounding box center [1219, 448] width 65 height 122
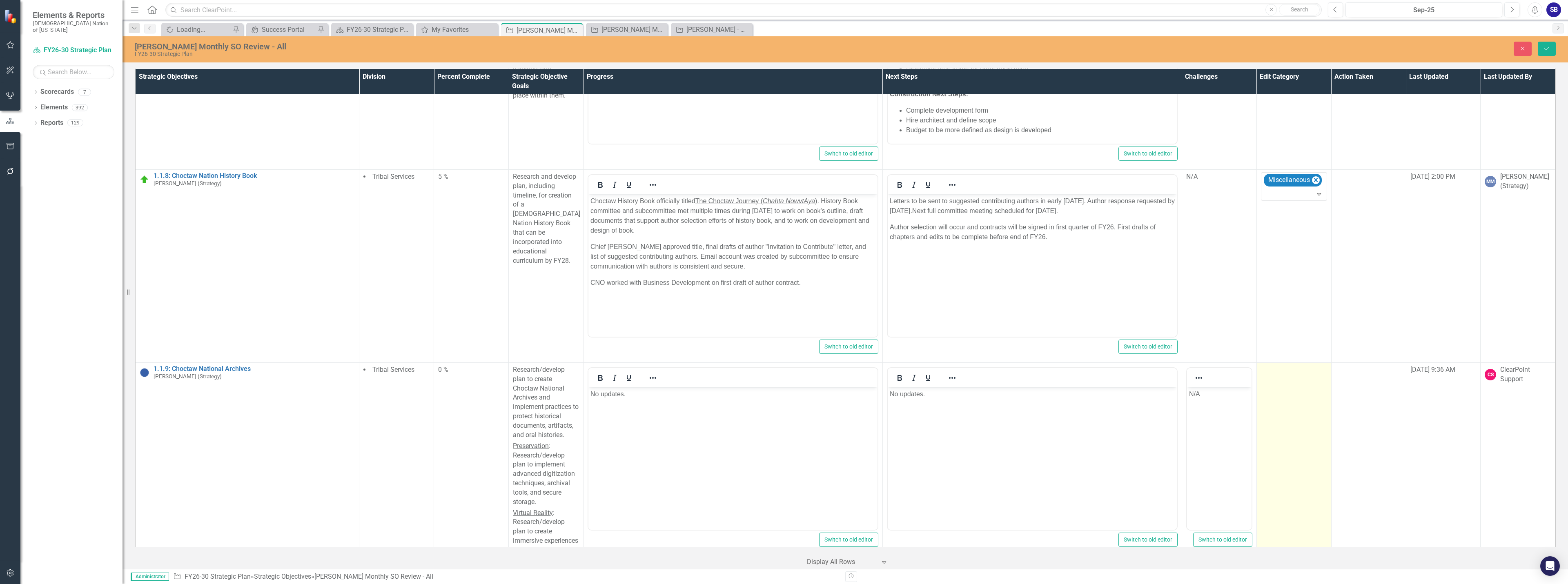
click at [1289, 420] on td at bounding box center [1293, 474] width 75 height 223
click at [1287, 367] on div at bounding box center [1288, 372] width 49 height 11
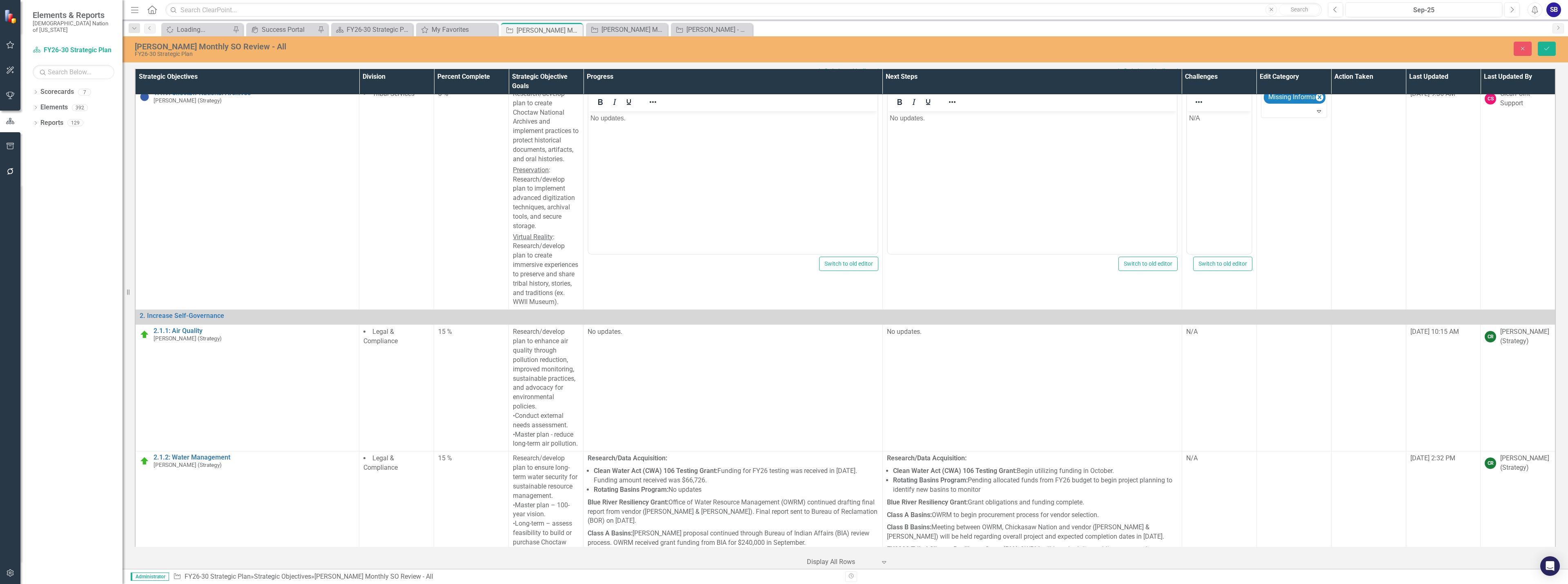
scroll to position [1079, 0]
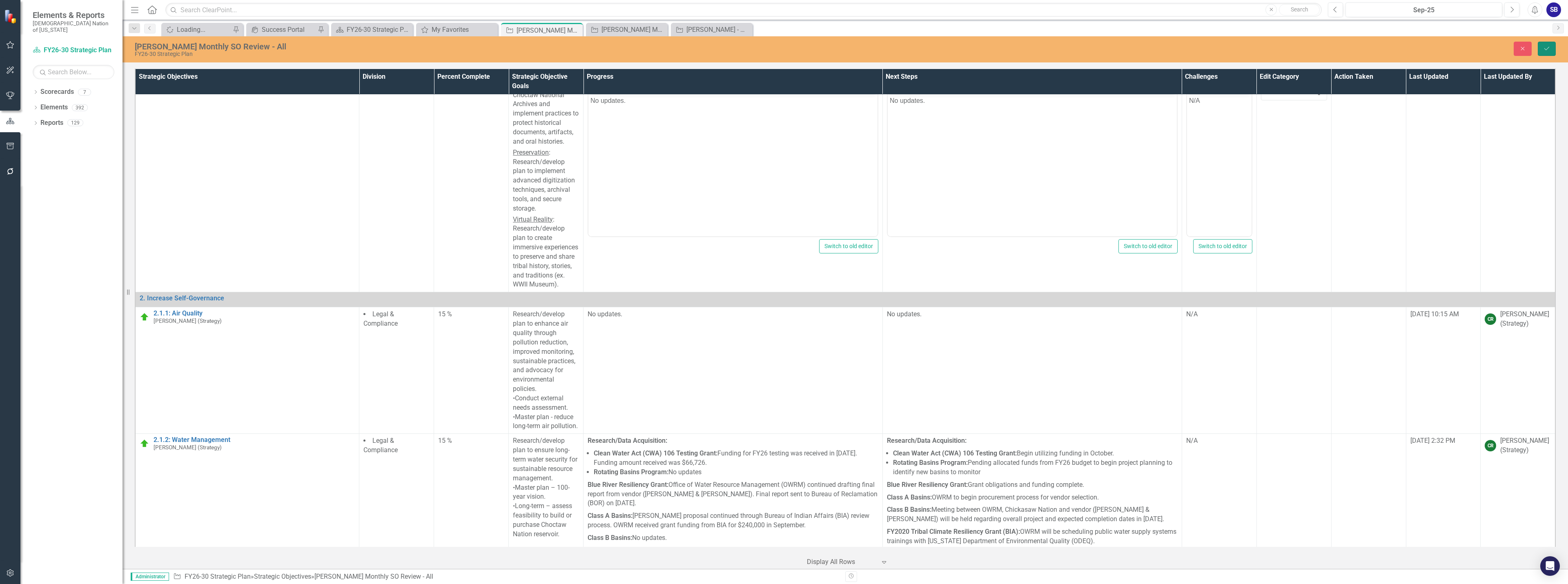
click at [1550, 49] on button "Save" at bounding box center [1547, 48] width 18 height 14
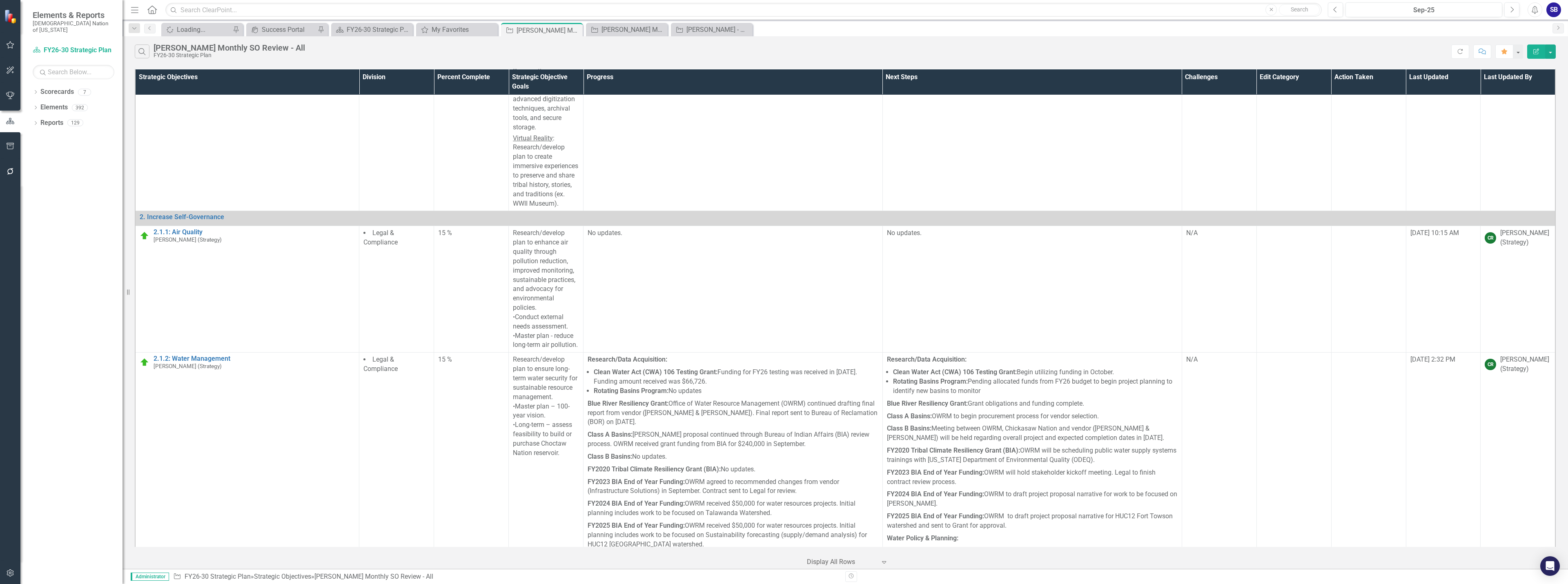
scroll to position [1018, 0]
